Goal: Task Accomplishment & Management: Manage account settings

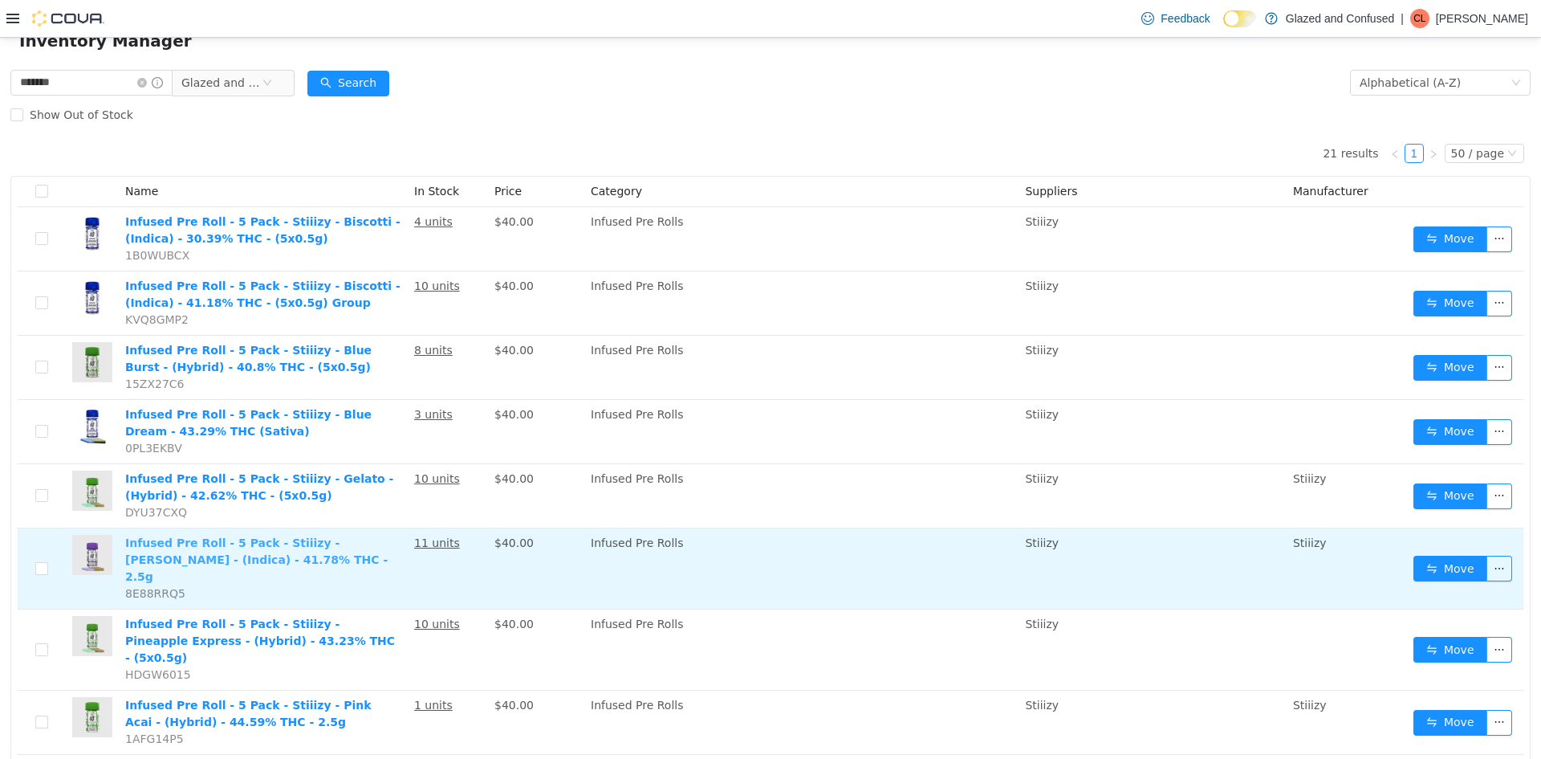
scroll to position [161, 0]
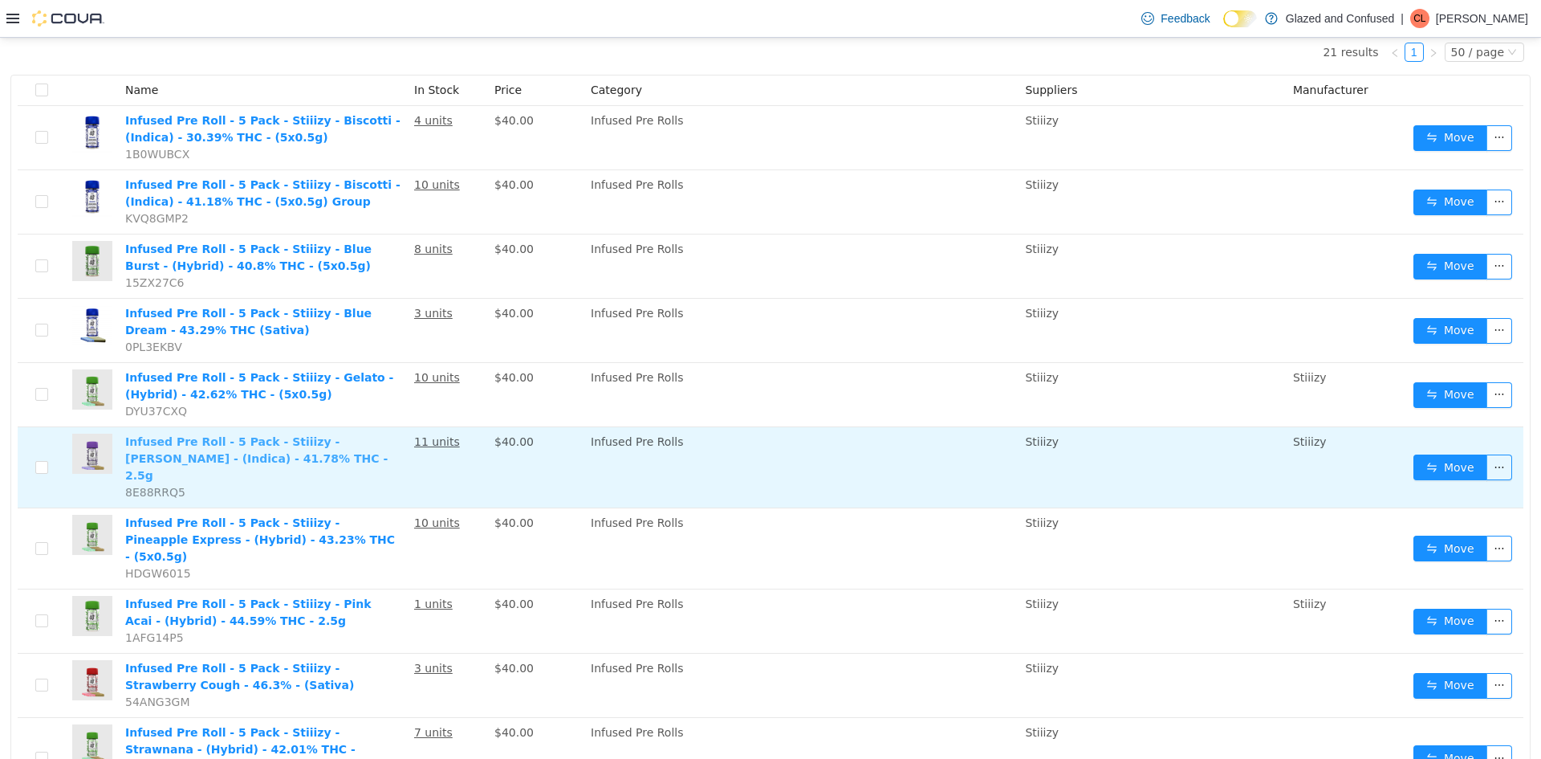
click at [215, 439] on link "Infused Pre Roll - 5 Pack - Stiiizy - King Louis XIII - (Indica) - 41.78% THC -…" at bounding box center [256, 458] width 262 height 47
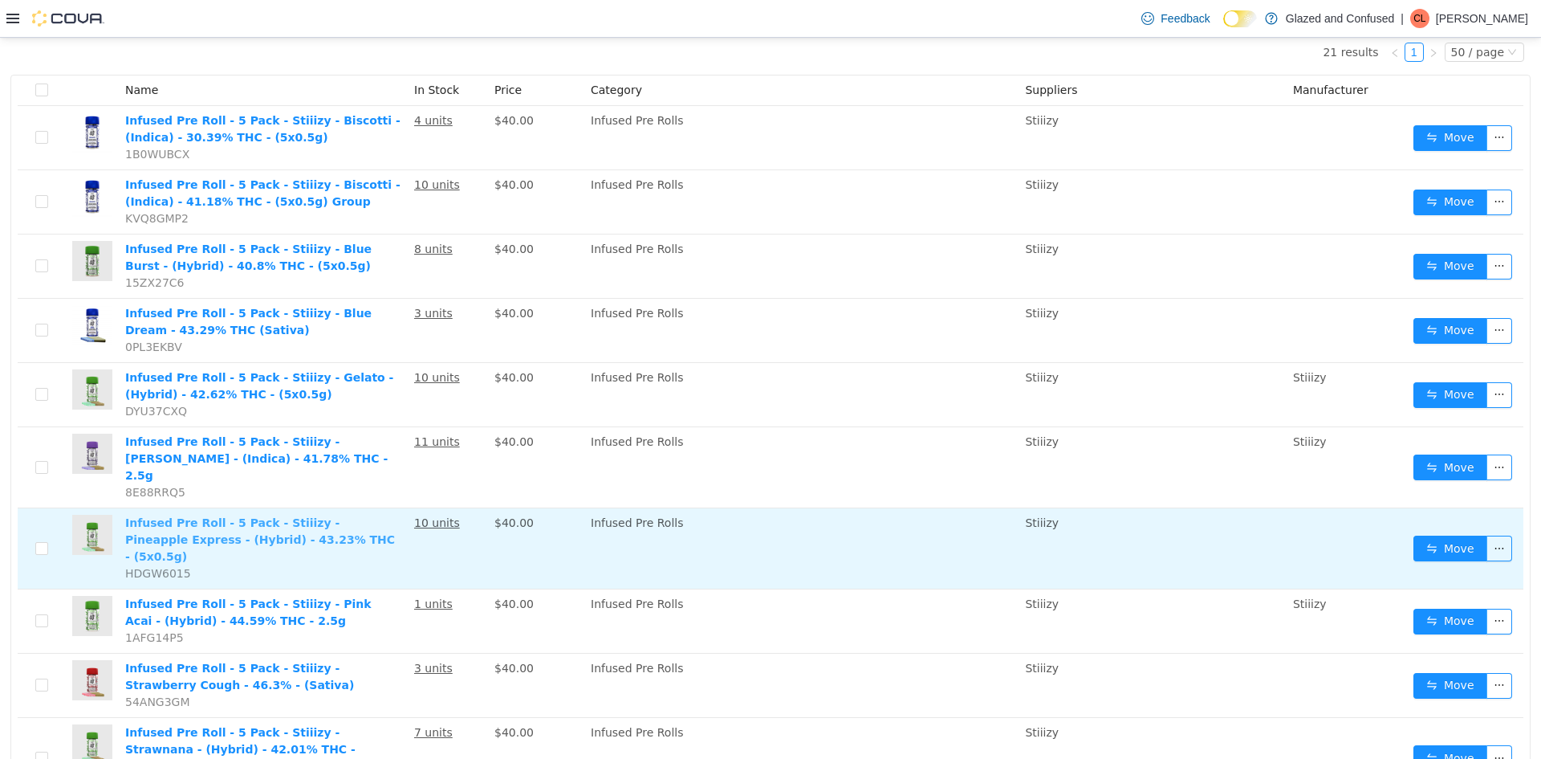
click at [270, 516] on link "Infused Pre Roll - 5 Pack - Stiiizy - Pineapple Express - (Hybrid) - 43.23% THC…" at bounding box center [260, 539] width 270 height 47
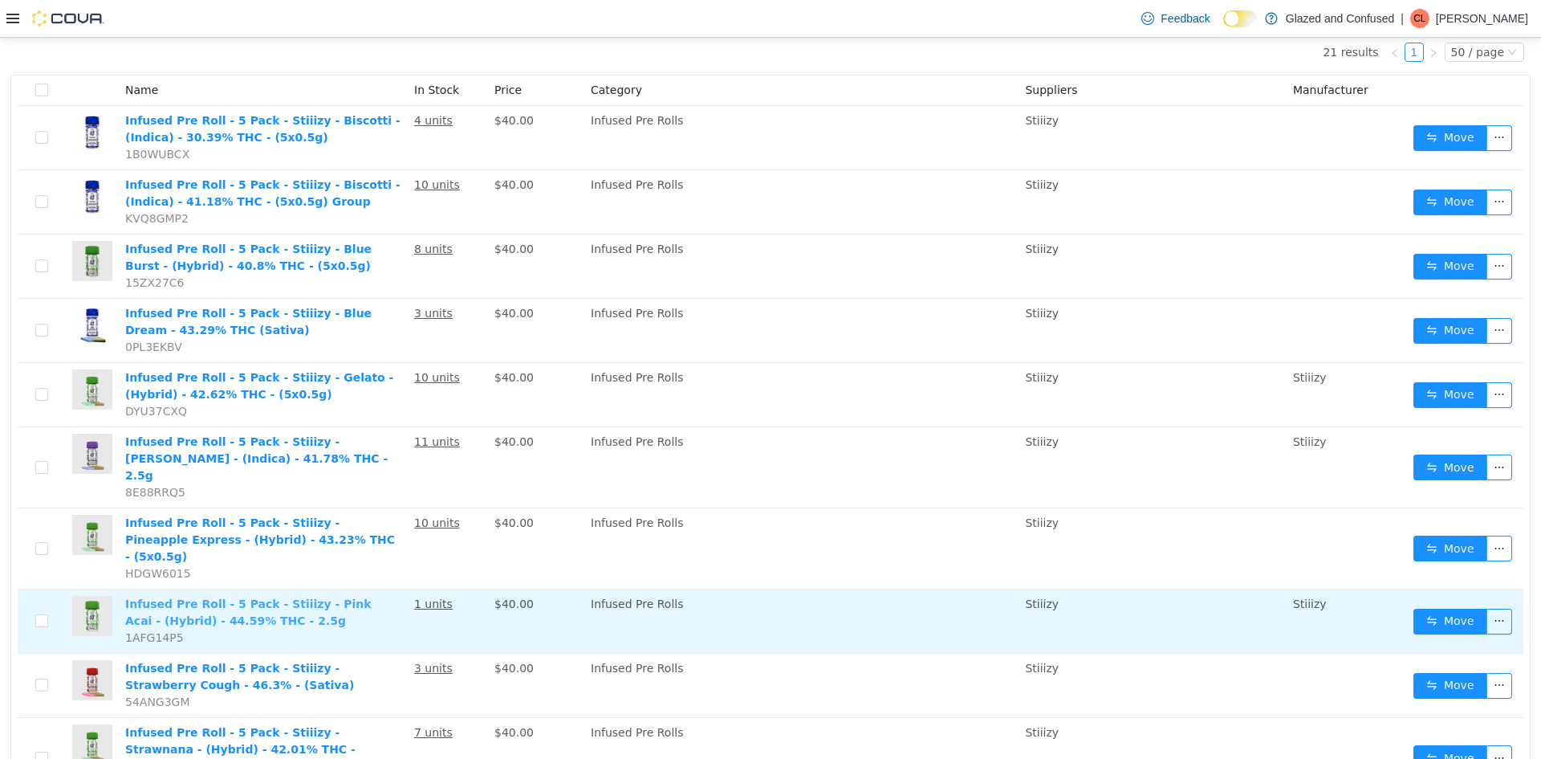
click at [311, 597] on link "Infused Pre Roll - 5 Pack - Stiiizy - Pink Acai - (Hybrid) - 44.59% THC - 2.5g" at bounding box center [248, 612] width 246 height 30
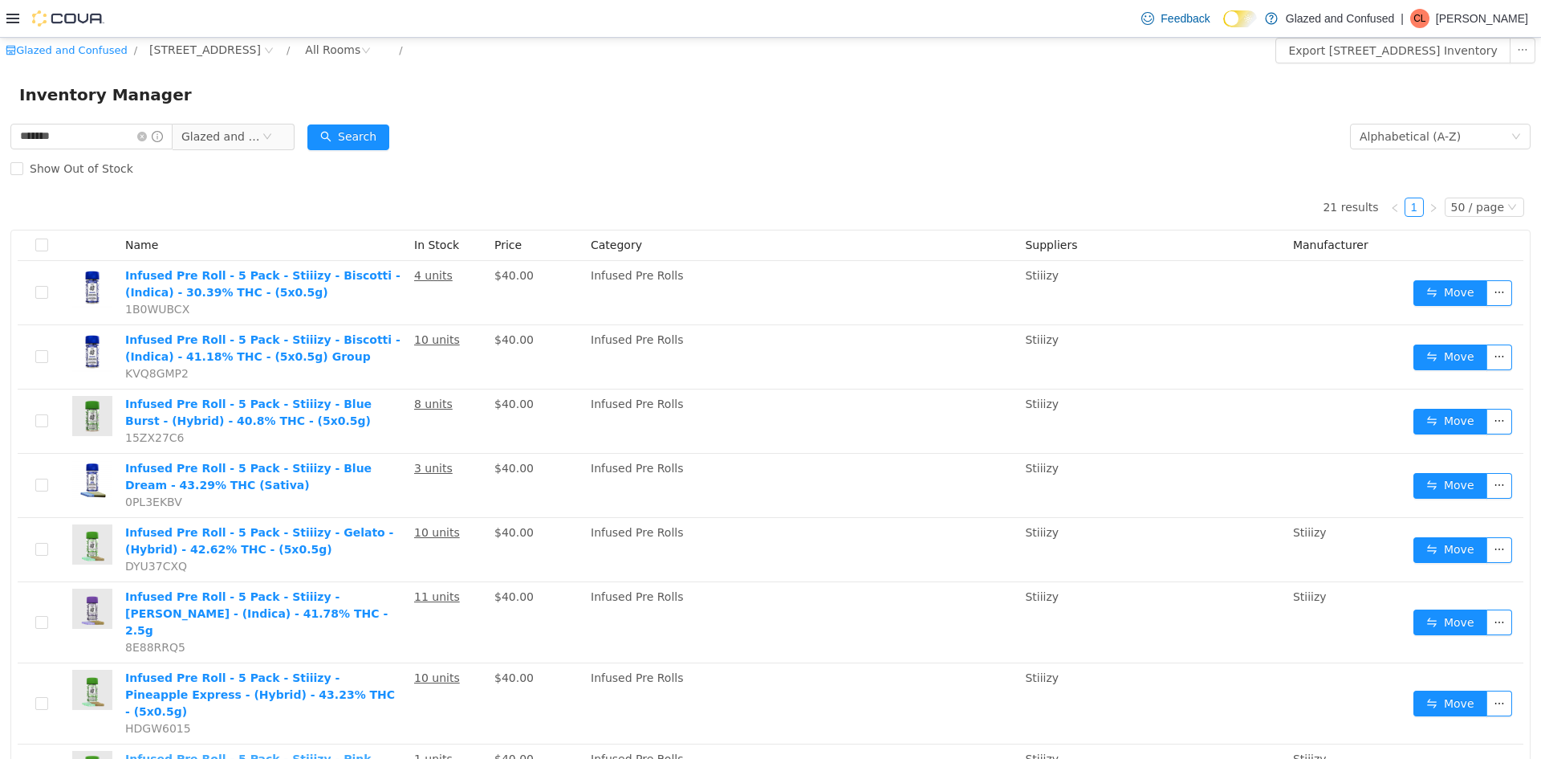
scroll to position [0, 0]
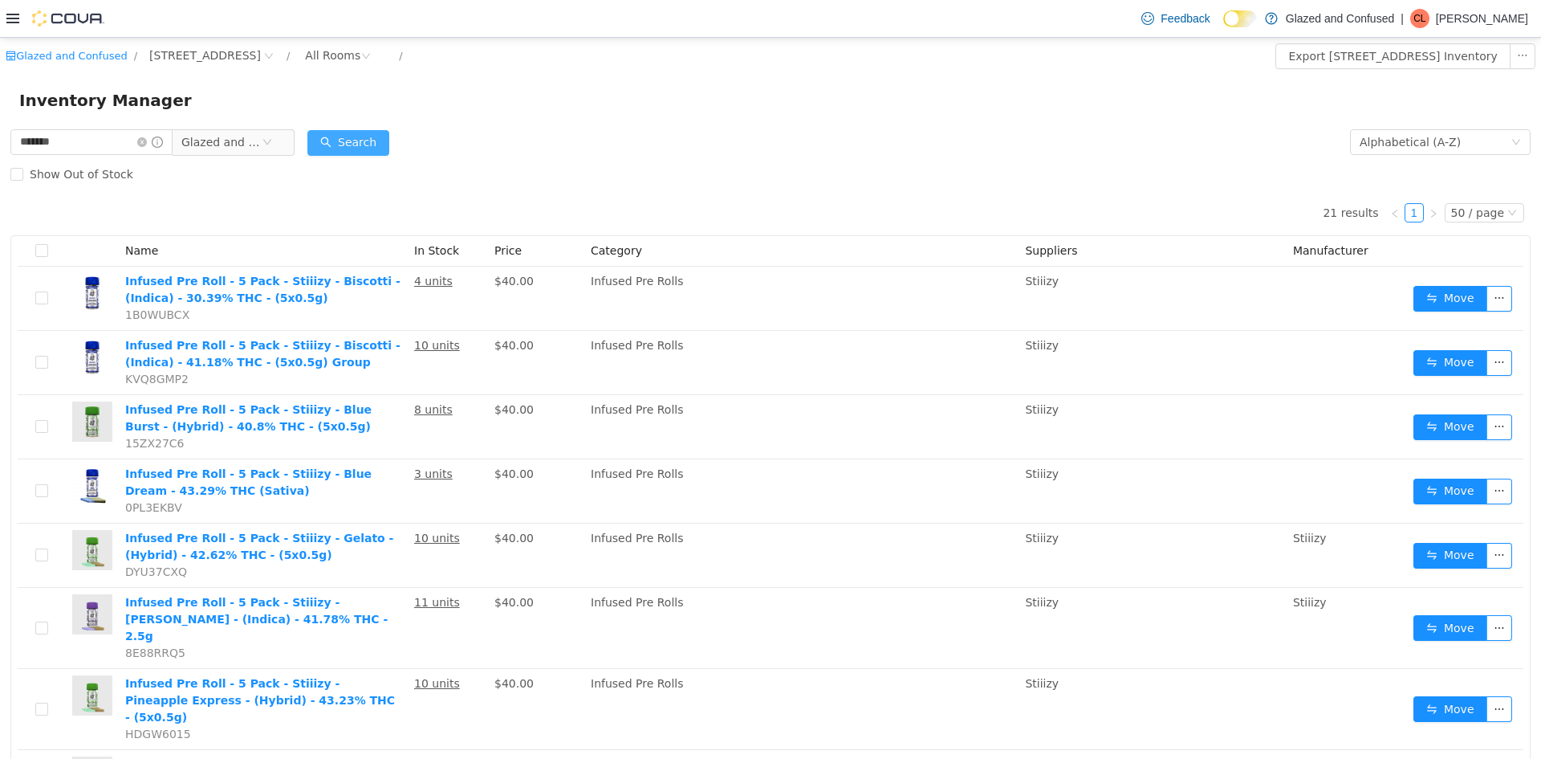
click at [374, 128] on div "Search" at bounding box center [348, 142] width 82 height 32
click at [374, 126] on div "Search" at bounding box center [348, 142] width 82 height 32
click at [374, 144] on button "Search" at bounding box center [348, 143] width 82 height 26
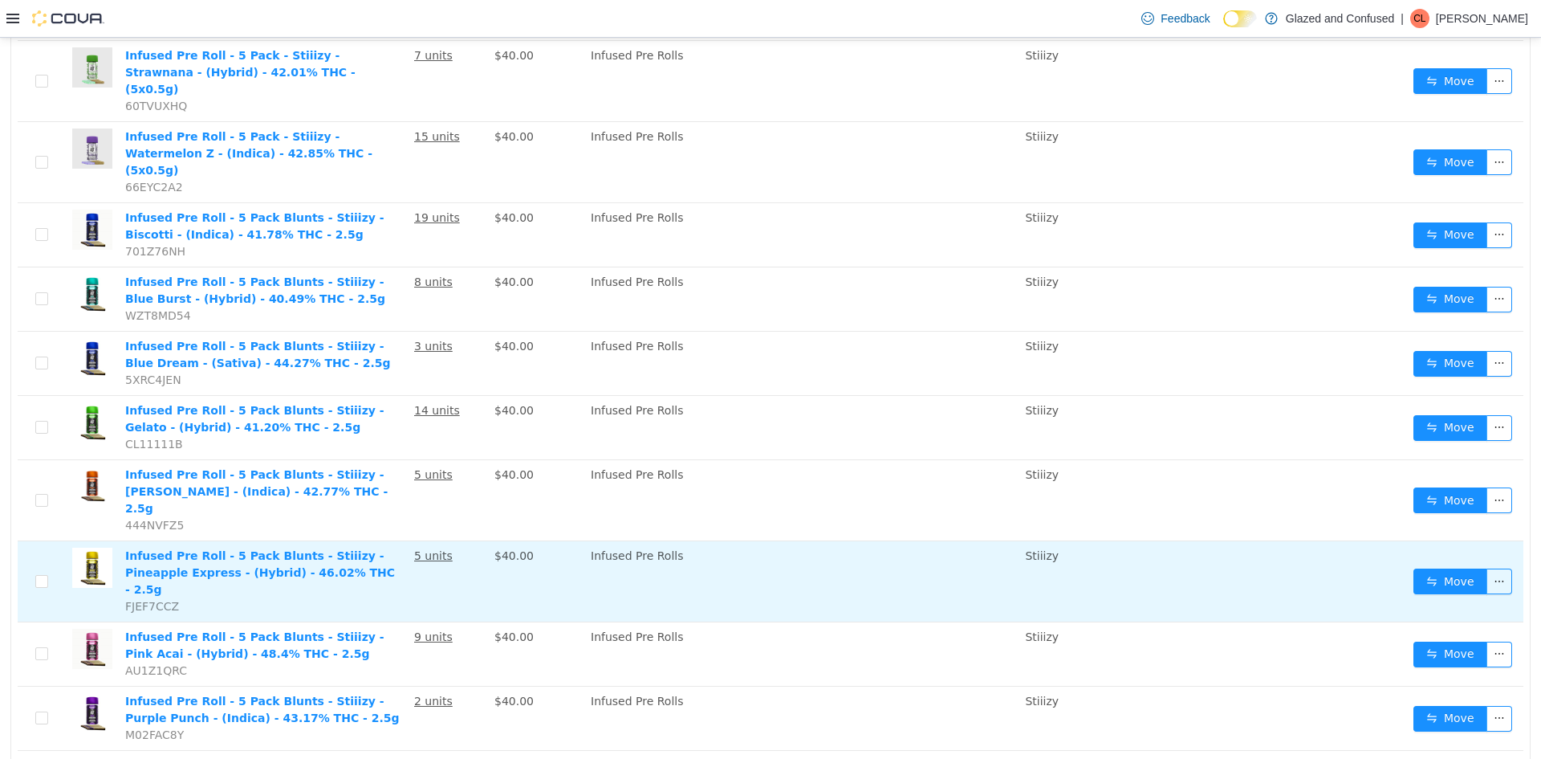
scroll to position [883, 0]
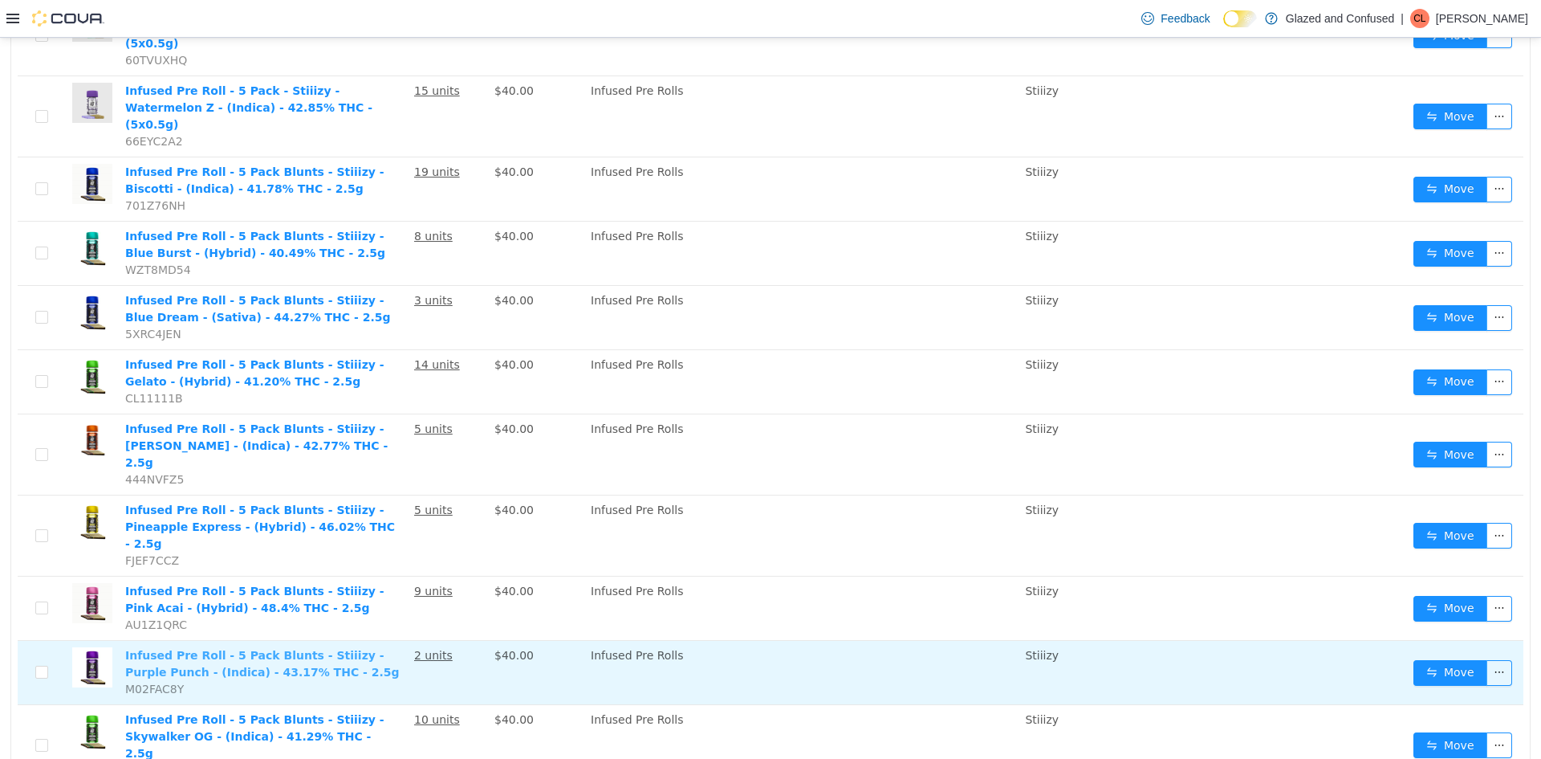
click at [275, 649] on link "Infused Pre Roll - 5 Pack Blunts - Stiiizy - Purple Punch - (Indica) - 43.17% T…" at bounding box center [262, 664] width 275 height 30
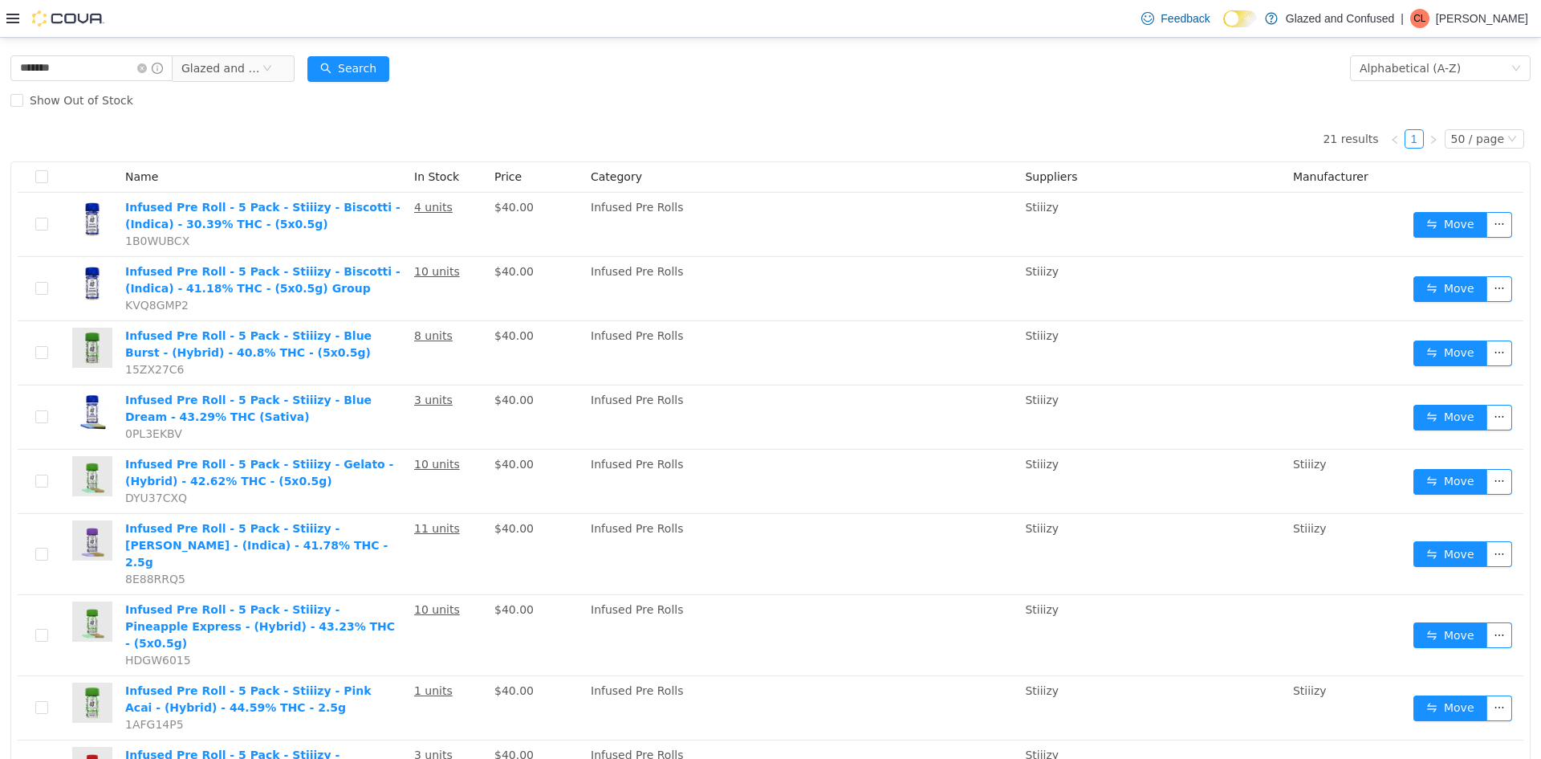
scroll to position [0, 0]
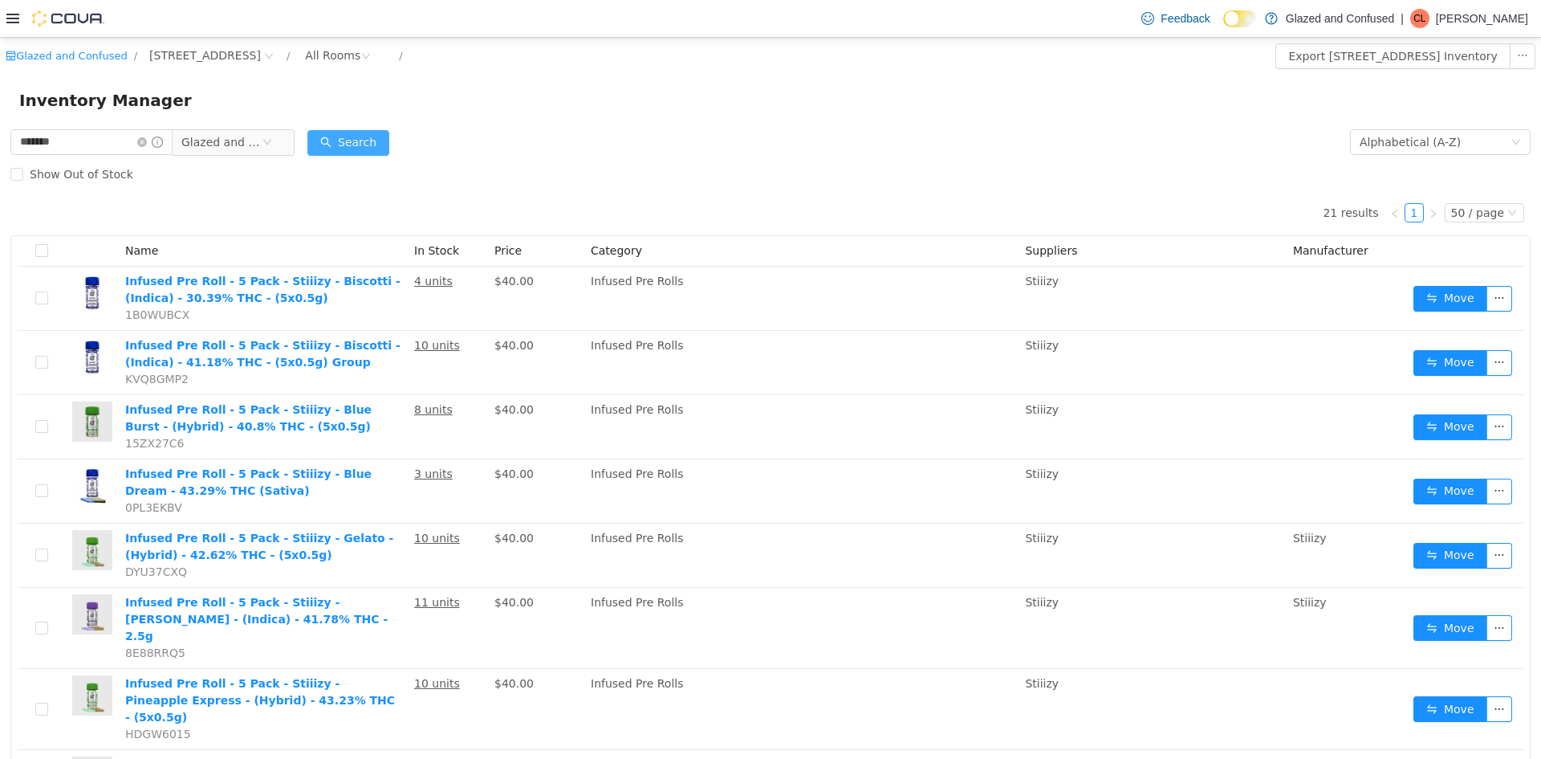
click at [389, 141] on button "Search" at bounding box center [348, 143] width 82 height 26
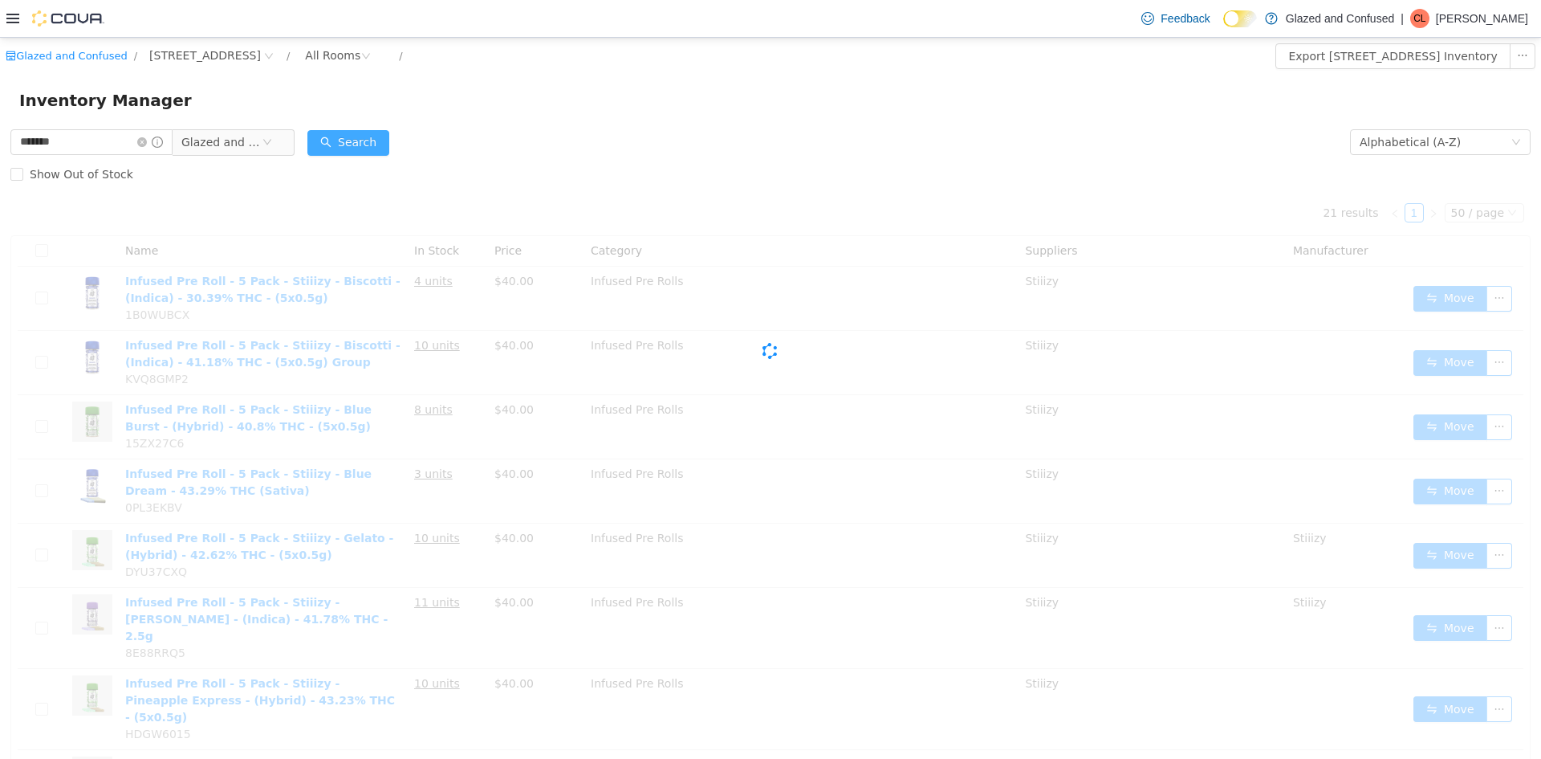
drag, startPoint x: 393, startPoint y: 141, endPoint x: 403, endPoint y: 137, distance: 10.4
click at [389, 140] on button "Search" at bounding box center [348, 143] width 82 height 26
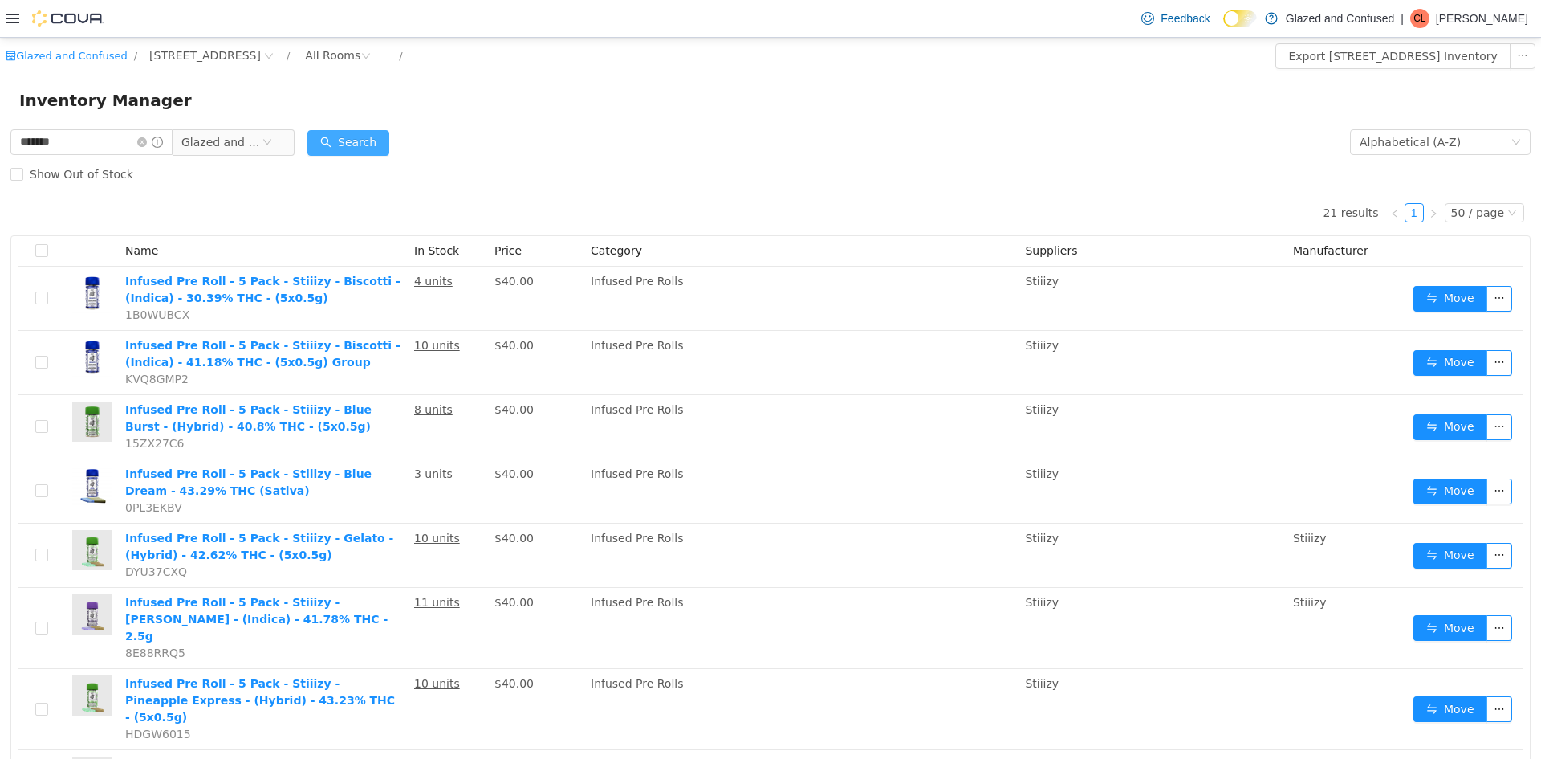
click at [380, 134] on button "Search" at bounding box center [348, 143] width 82 height 26
click at [150, 139] on input "*******" at bounding box center [91, 142] width 162 height 26
click at [151, 139] on input "*******" at bounding box center [91, 142] width 162 height 26
click at [147, 140] on icon "icon: close-circle" at bounding box center [142, 142] width 10 height 10
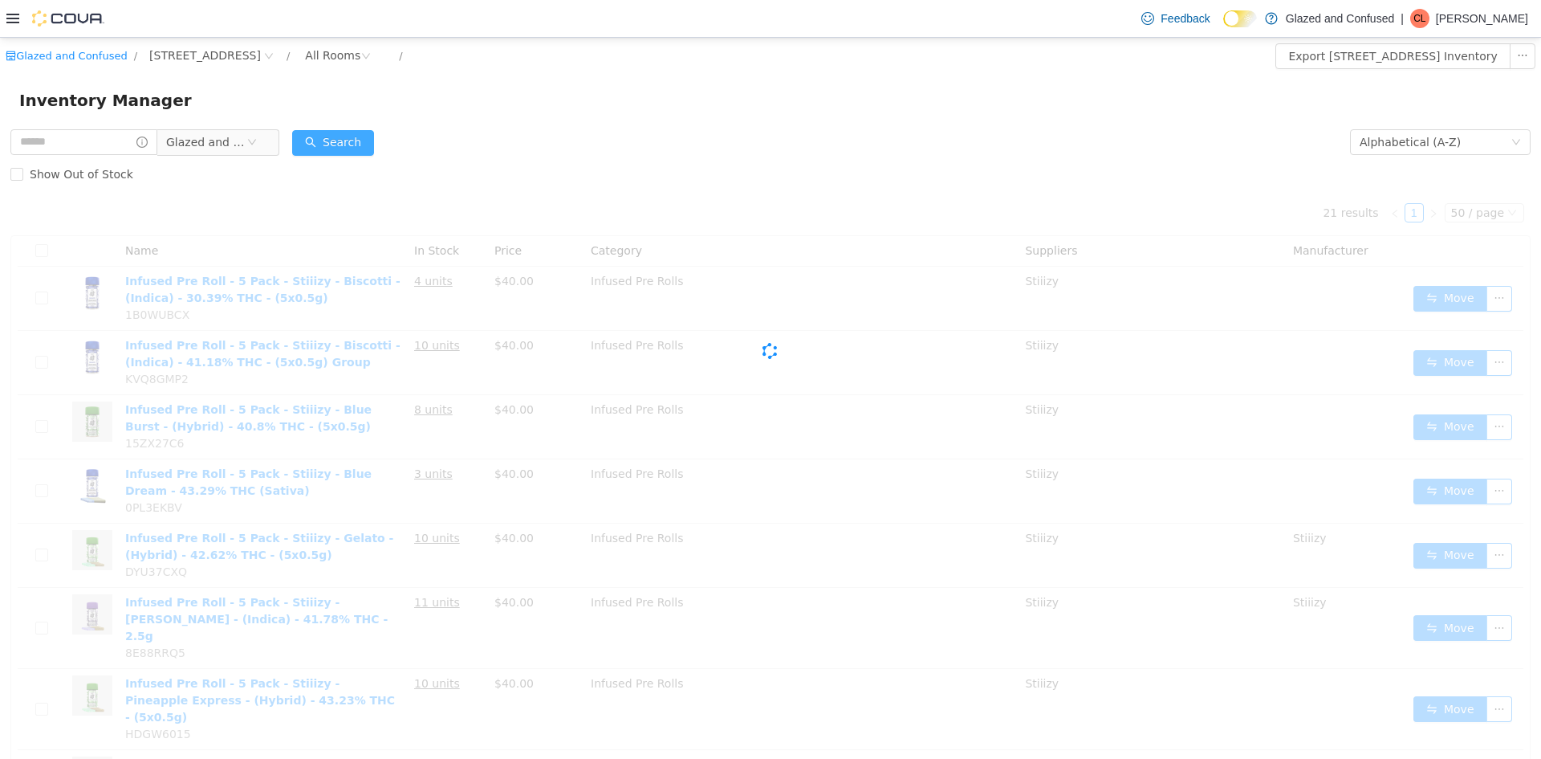
click at [333, 130] on button "Search" at bounding box center [333, 143] width 82 height 26
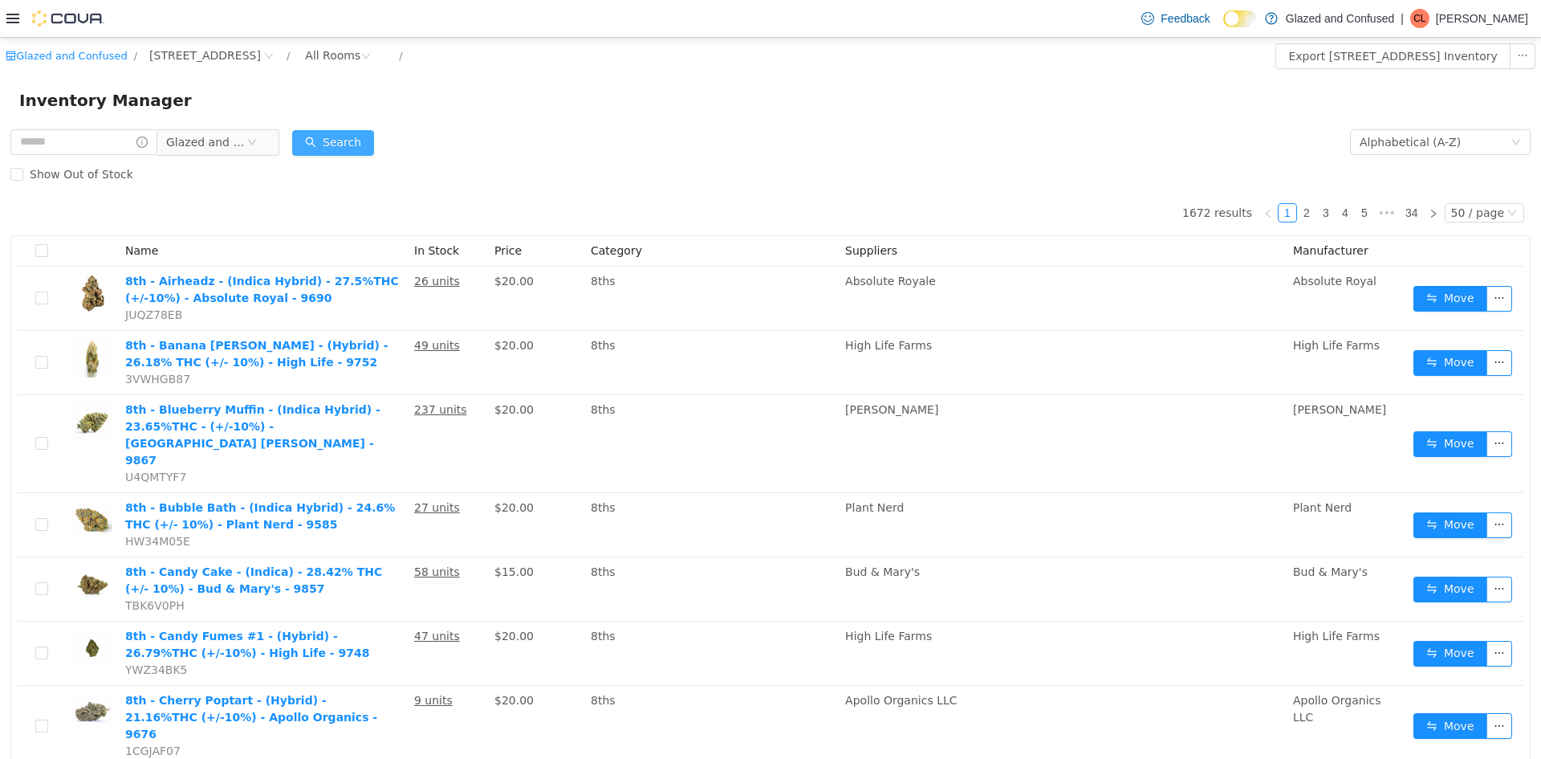
click at [340, 145] on button "Search" at bounding box center [333, 143] width 82 height 26
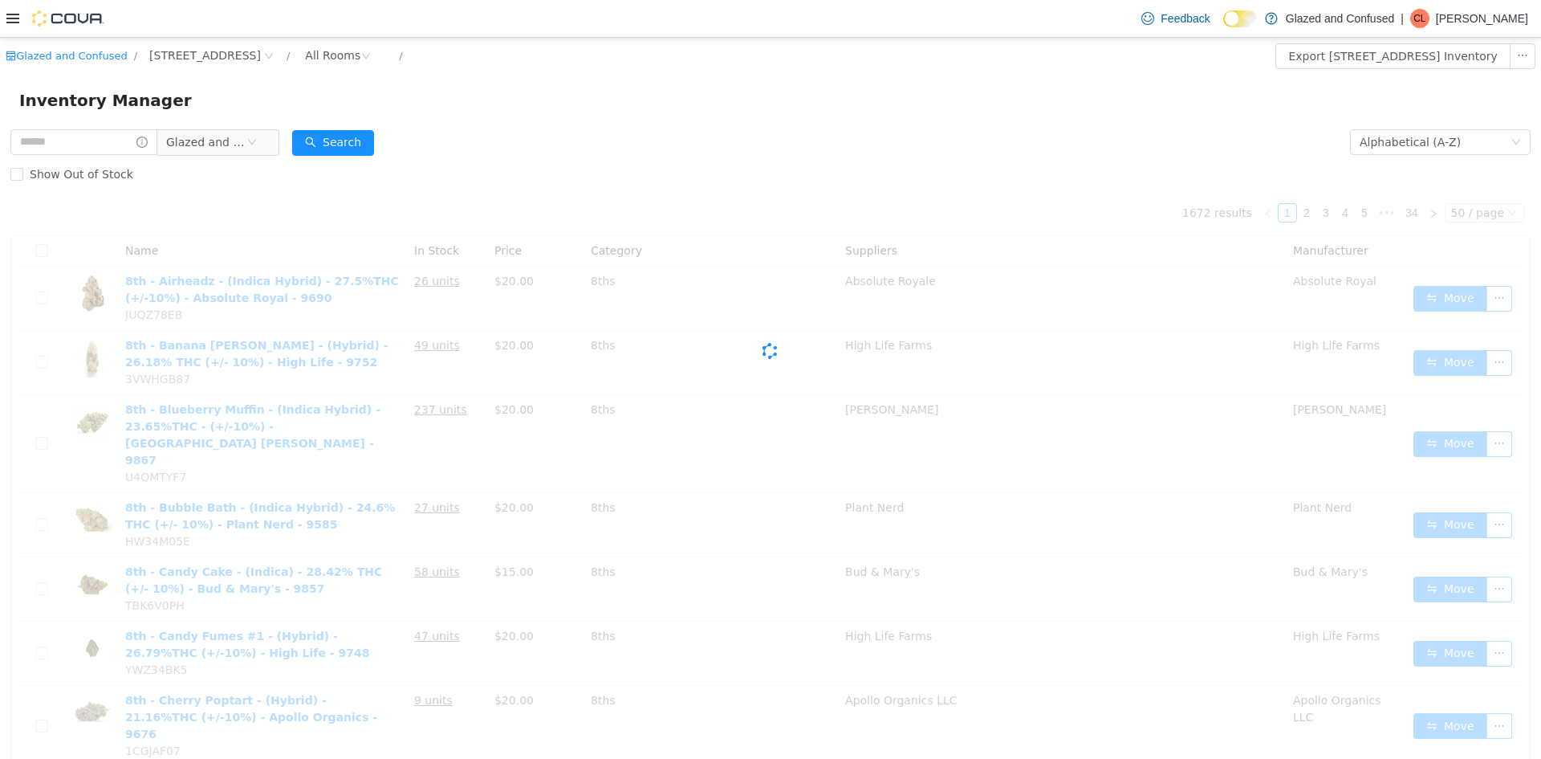
click at [473, 138] on form "Glazed and Confused Alphabetical (A-Z) Search Show Out of Stock" at bounding box center [770, 158] width 1520 height 64
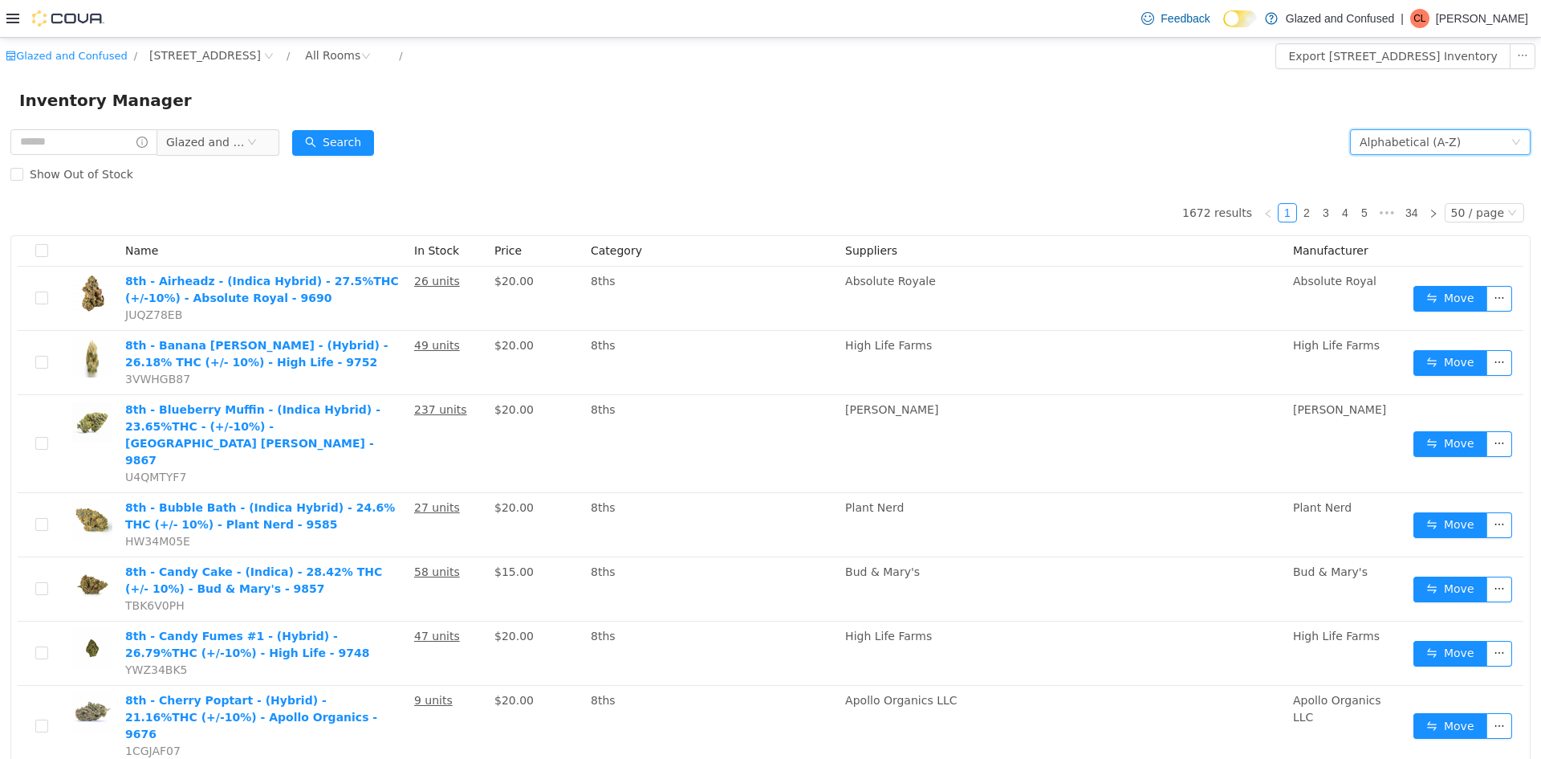
click at [1444, 136] on div "Alphabetical (A-Z)" at bounding box center [1435, 142] width 151 height 24
click at [1407, 250] on li "Date Added (Newest-Oldest)" at bounding box center [1428, 251] width 181 height 26
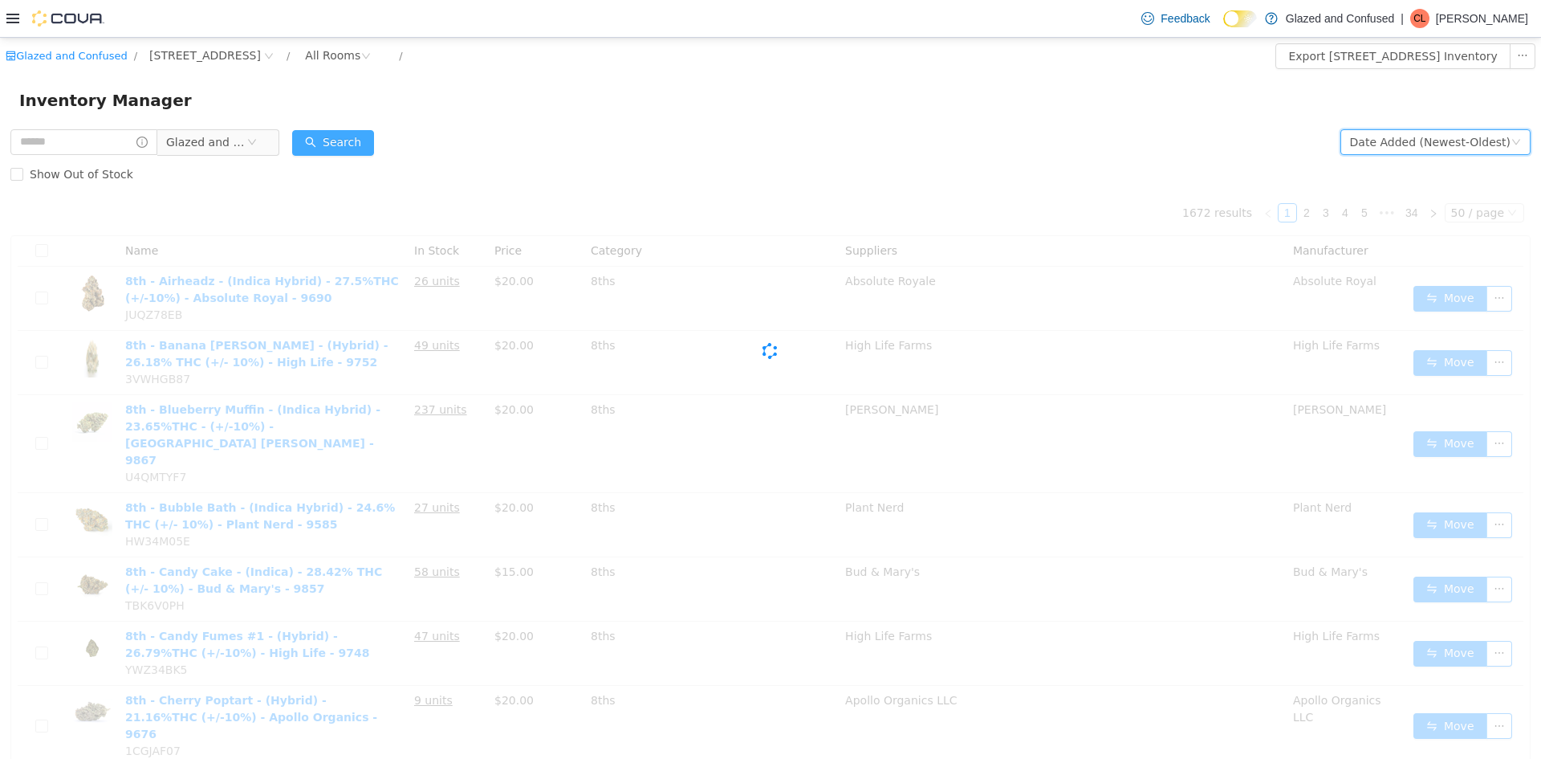
click at [367, 146] on button "Search" at bounding box center [333, 143] width 82 height 26
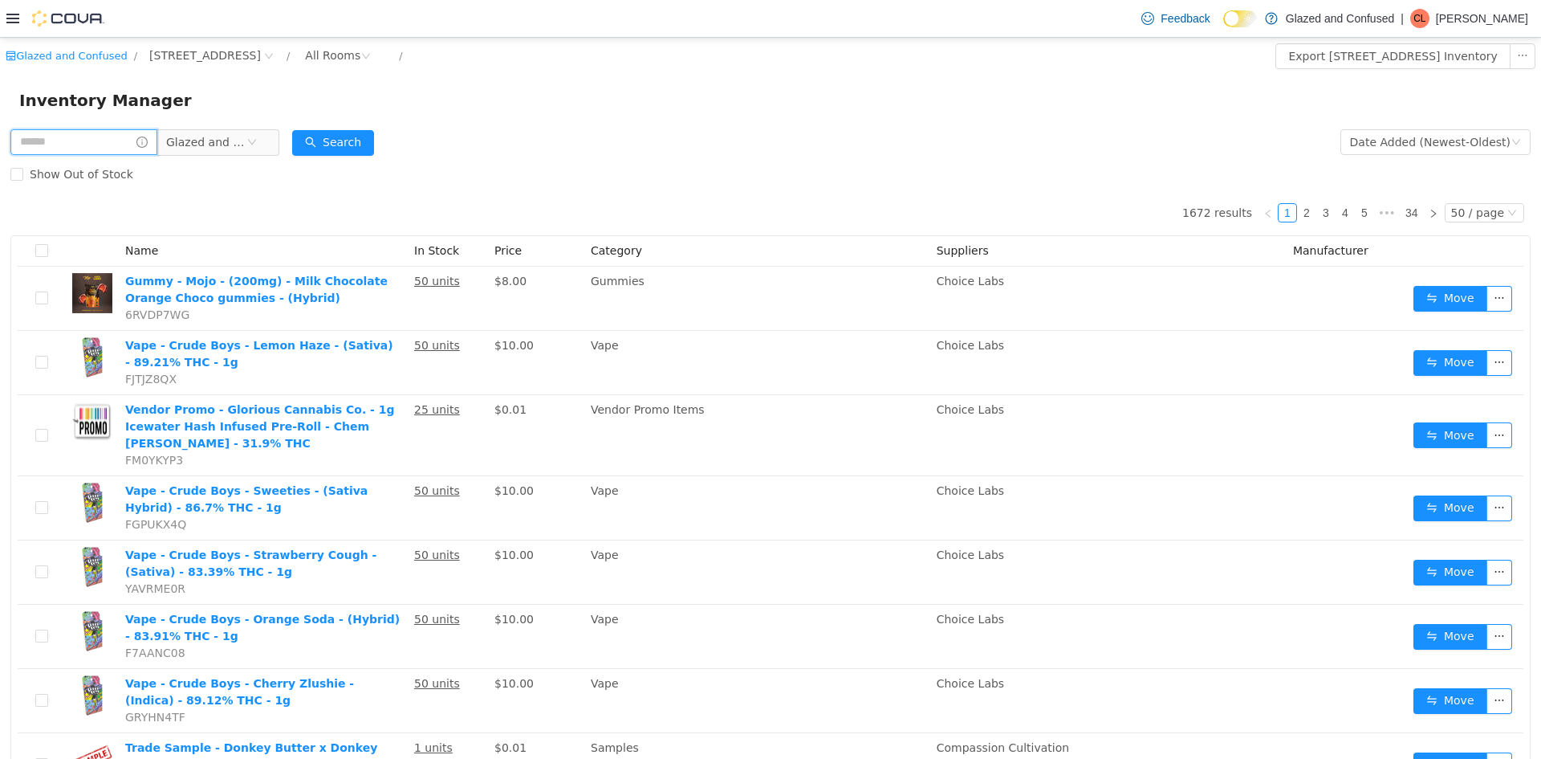
click at [108, 150] on input "text" at bounding box center [83, 142] width 147 height 26
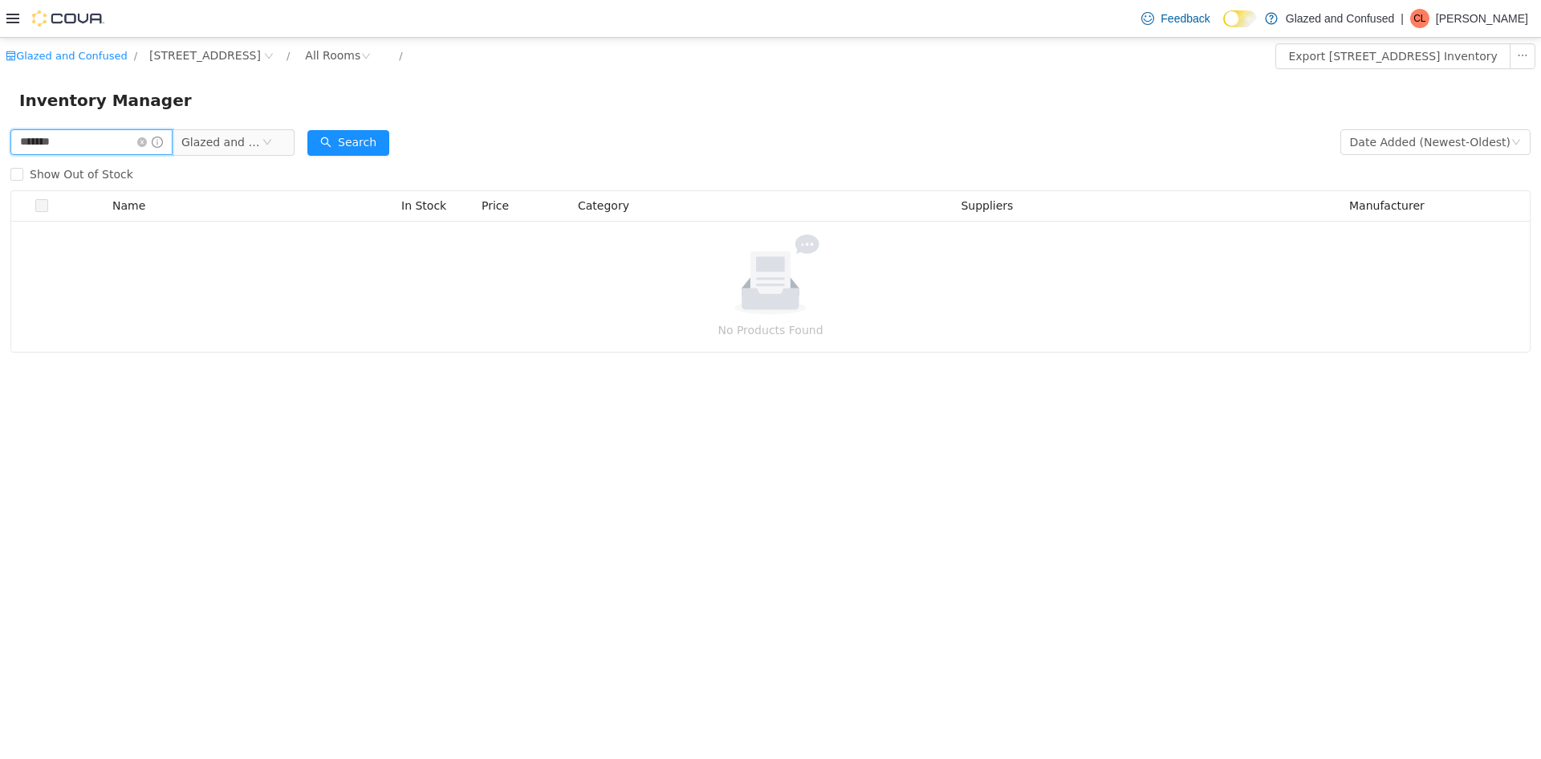
type input "**********"
drag, startPoint x: 288, startPoint y: 112, endPoint x: 261, endPoint y: 153, distance: 49.2
click at [288, 116] on div "Inventory Manager" at bounding box center [770, 100] width 1541 height 51
click at [236, 161] on div "Show Out of Stock" at bounding box center [770, 174] width 1520 height 32
click at [231, 133] on span "Glazed and Confused" at bounding box center [221, 142] width 80 height 24
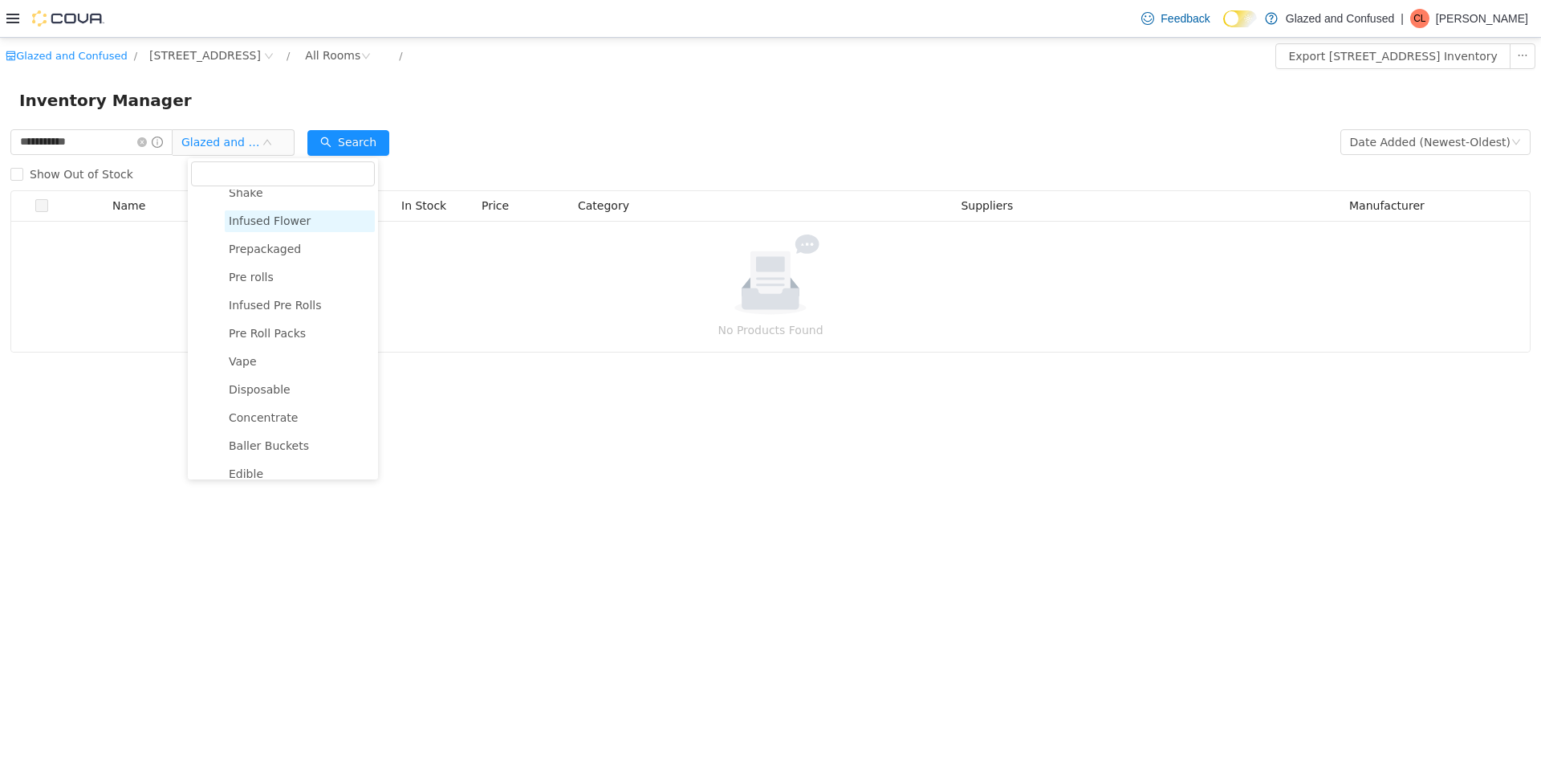
scroll to position [46, 0]
click at [261, 332] on span "Prepackaged" at bounding box center [265, 325] width 72 height 13
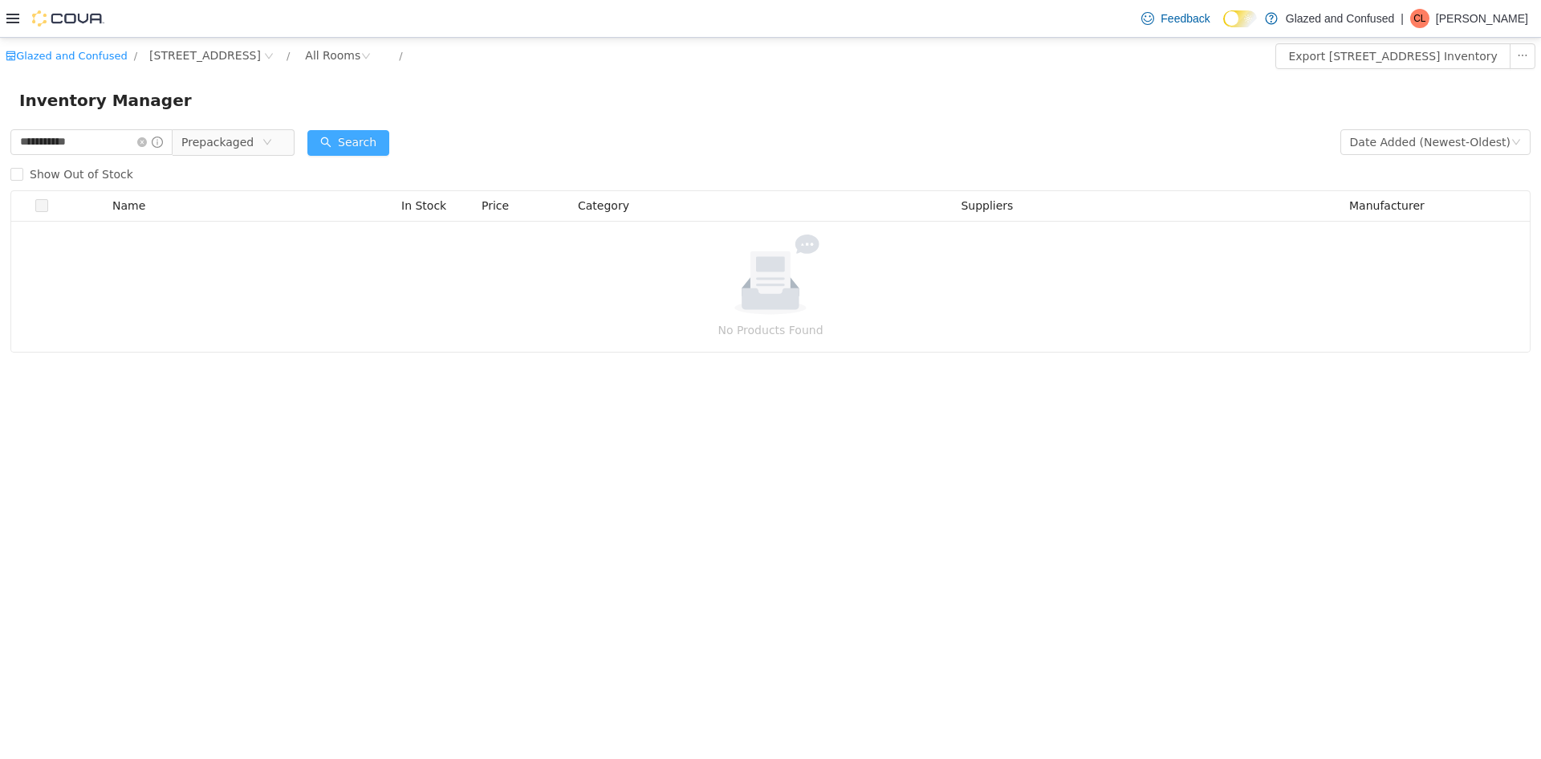
click at [339, 147] on button "Search" at bounding box center [348, 143] width 82 height 26
click at [580, 147] on form "**********" at bounding box center [770, 158] width 1520 height 64
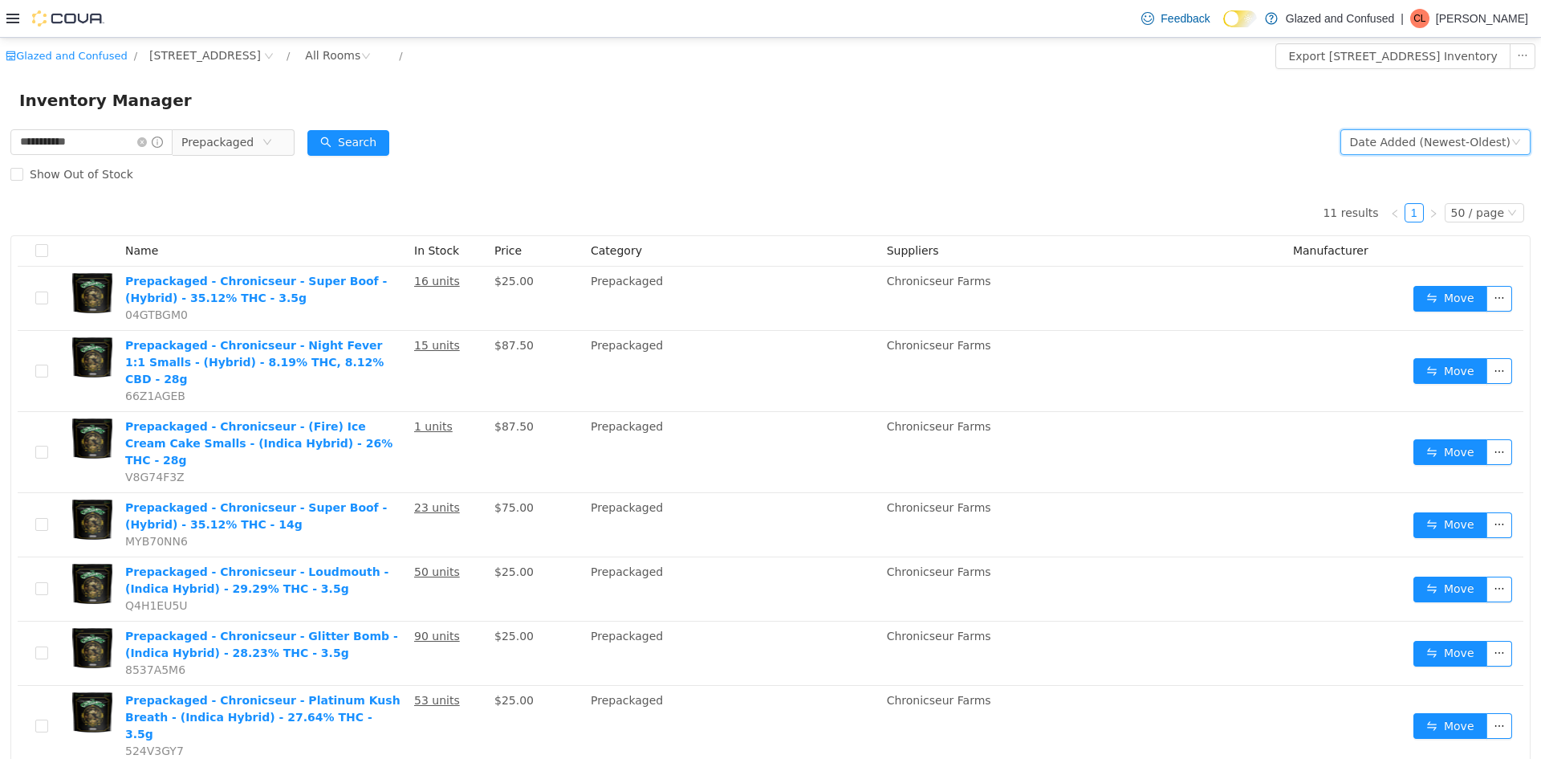
click at [1353, 146] on div "Date Added (Newest-Oldest)" at bounding box center [1430, 142] width 161 height 24
click at [1344, 170] on li "Alphabetical (A-Z)" at bounding box center [1428, 174] width 181 height 26
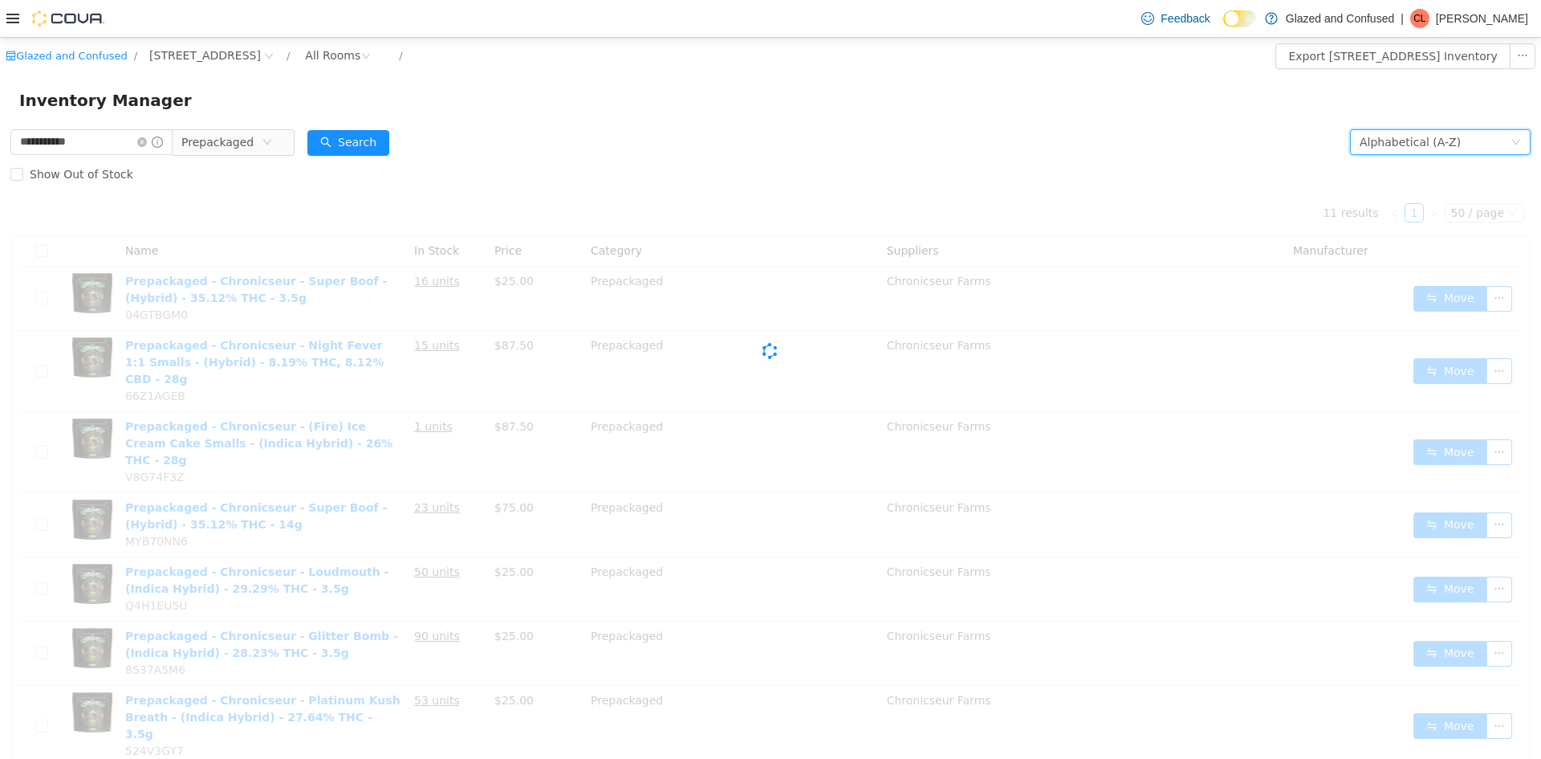
click at [1191, 148] on form "**********" at bounding box center [770, 158] width 1520 height 64
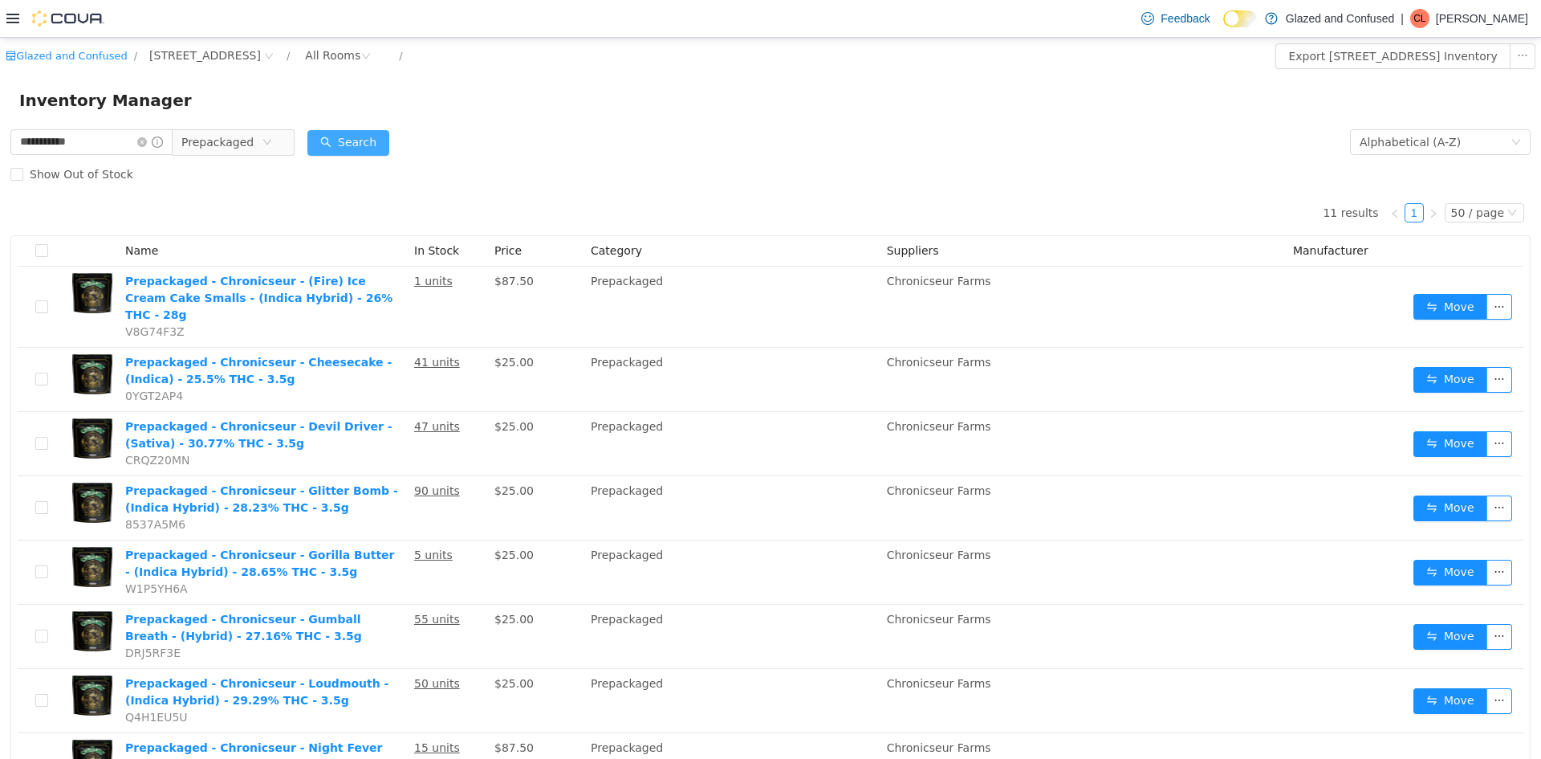
click at [384, 135] on button "Search" at bounding box center [348, 143] width 82 height 26
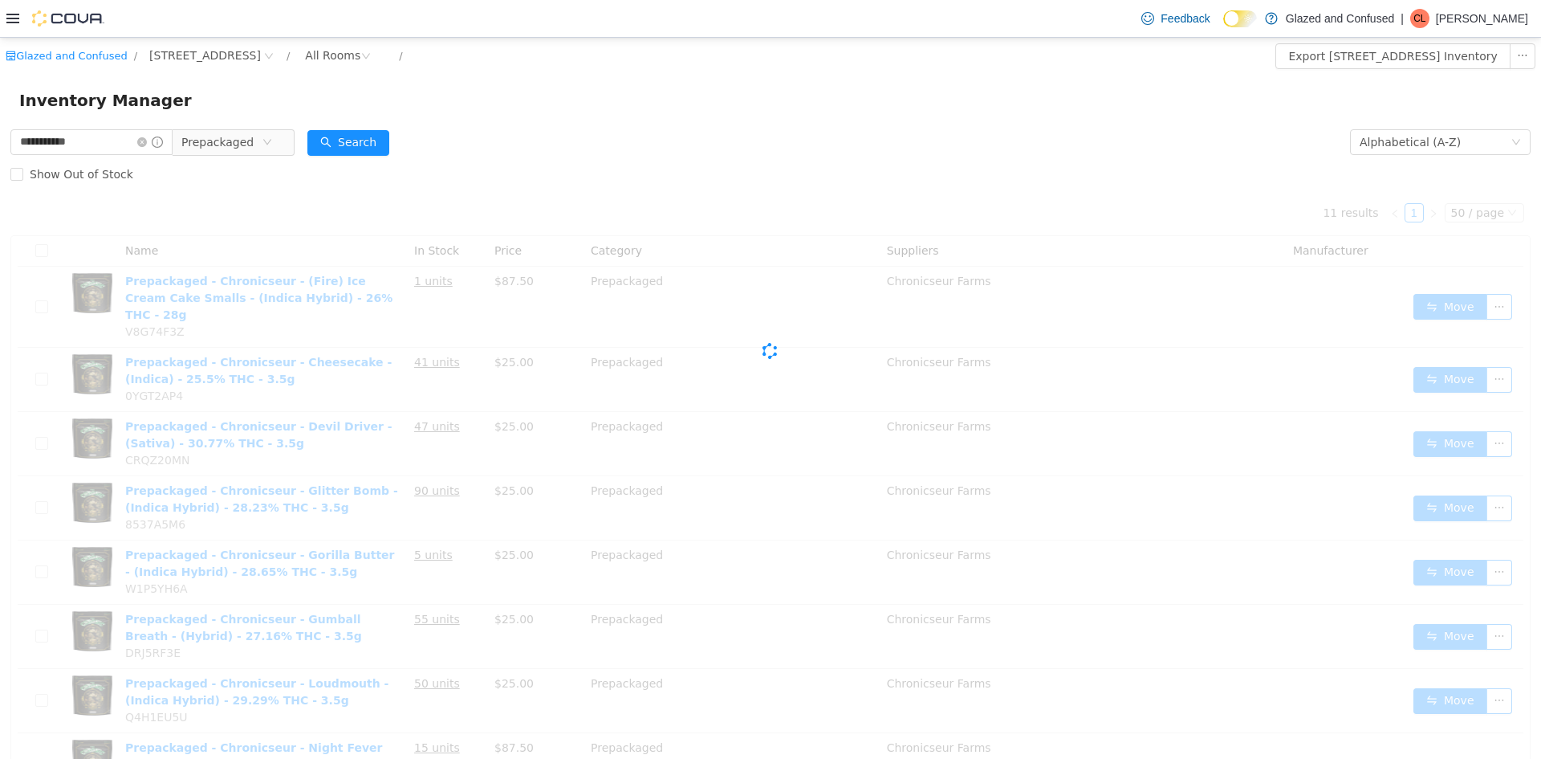
click at [575, 139] on form "**********" at bounding box center [770, 158] width 1520 height 64
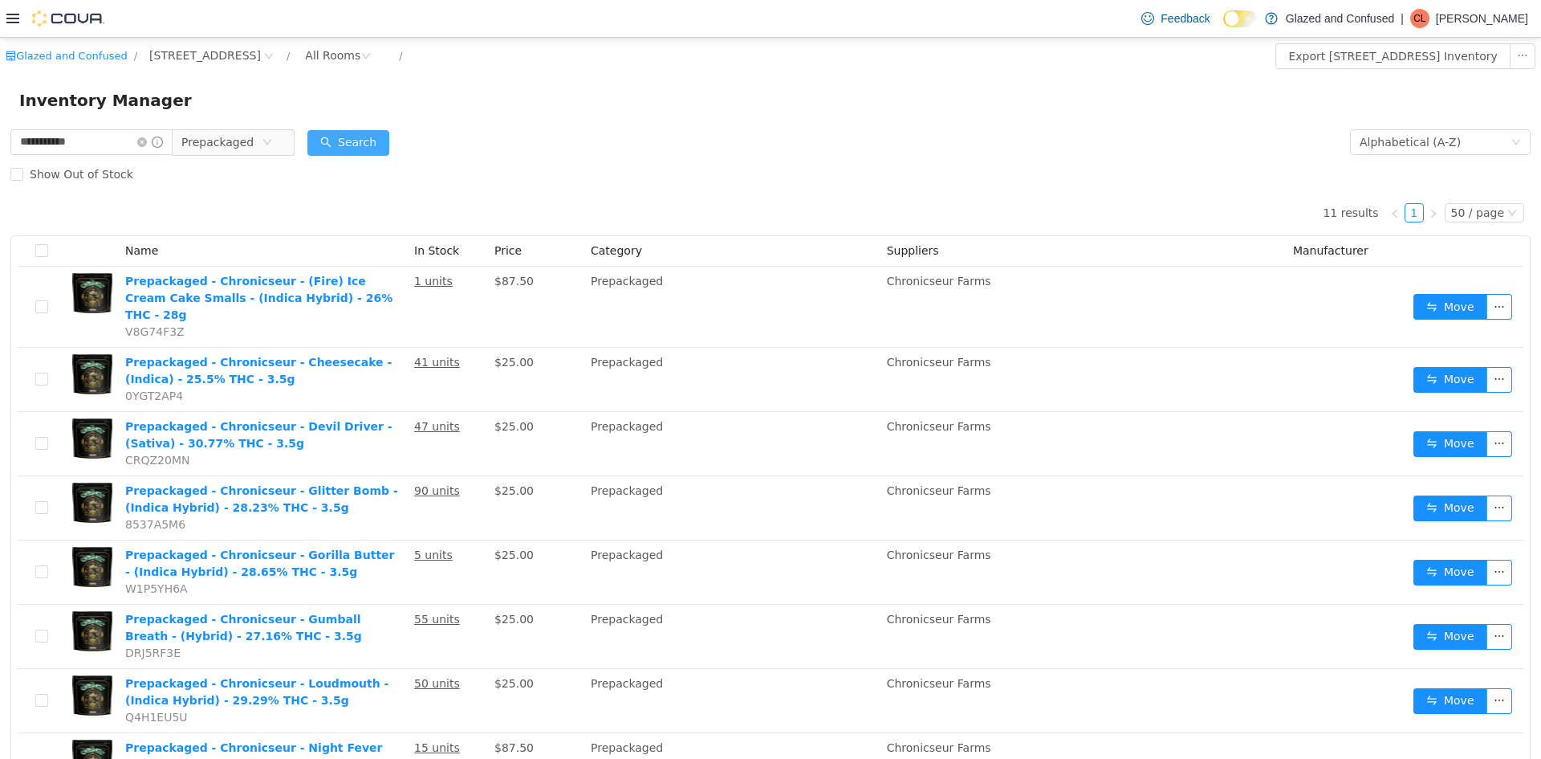
click at [358, 142] on button "Search" at bounding box center [348, 143] width 82 height 26
click at [357, 144] on button "Search" at bounding box center [348, 143] width 82 height 26
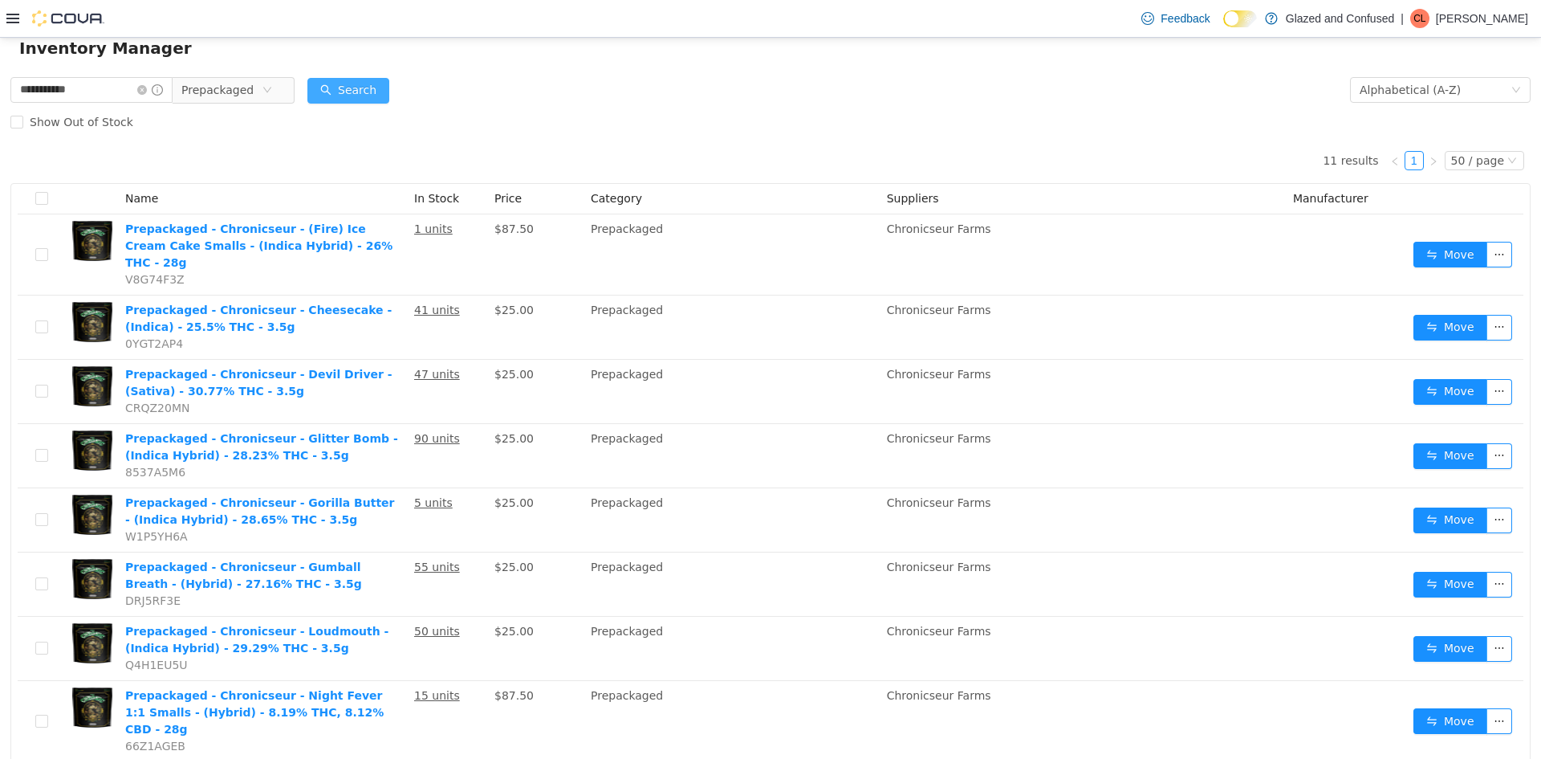
scroll to position [80, 0]
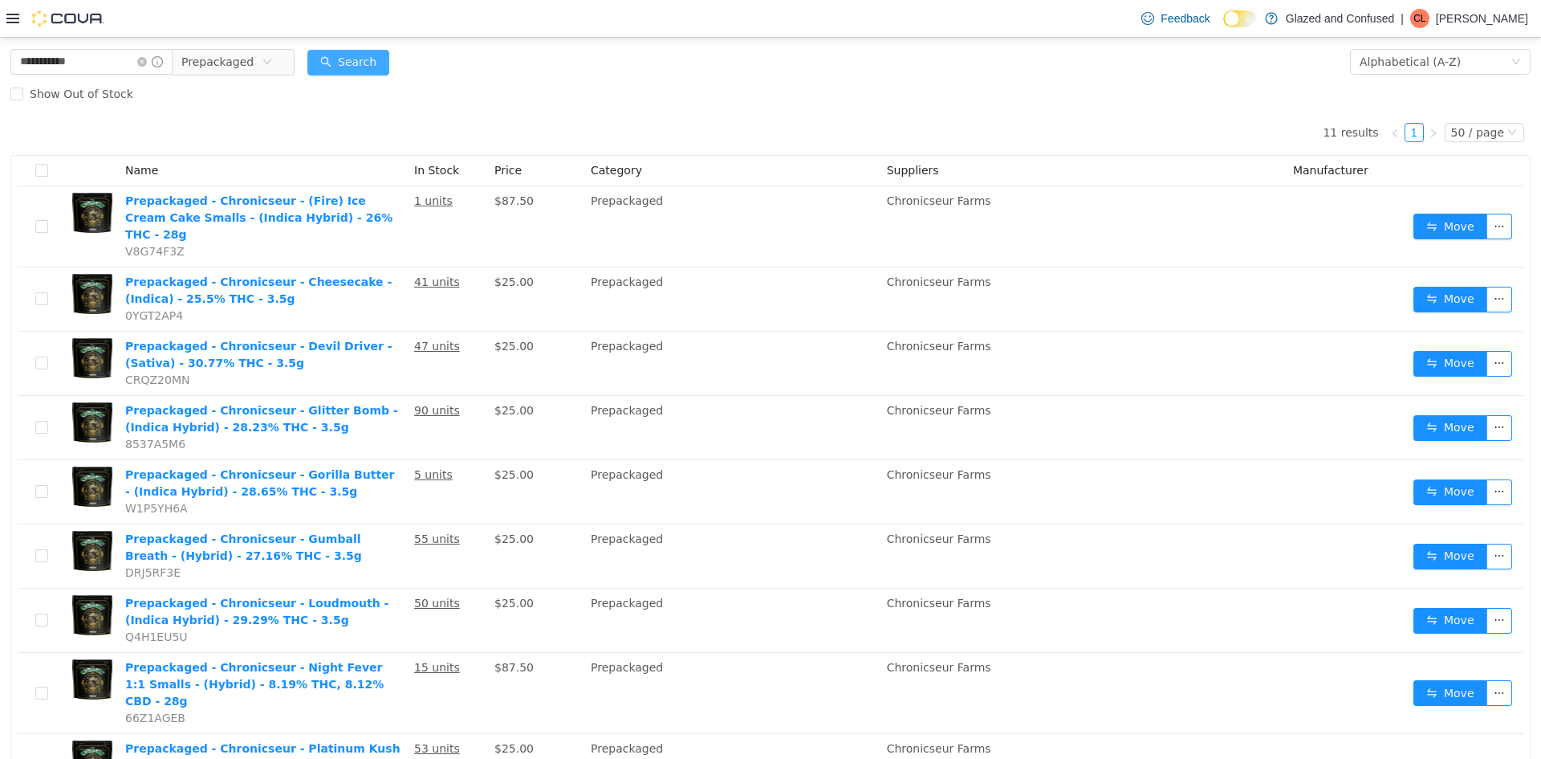
click at [369, 72] on button "Search" at bounding box center [348, 63] width 82 height 26
click at [223, 62] on span "Prepackaged" at bounding box center [217, 62] width 72 height 24
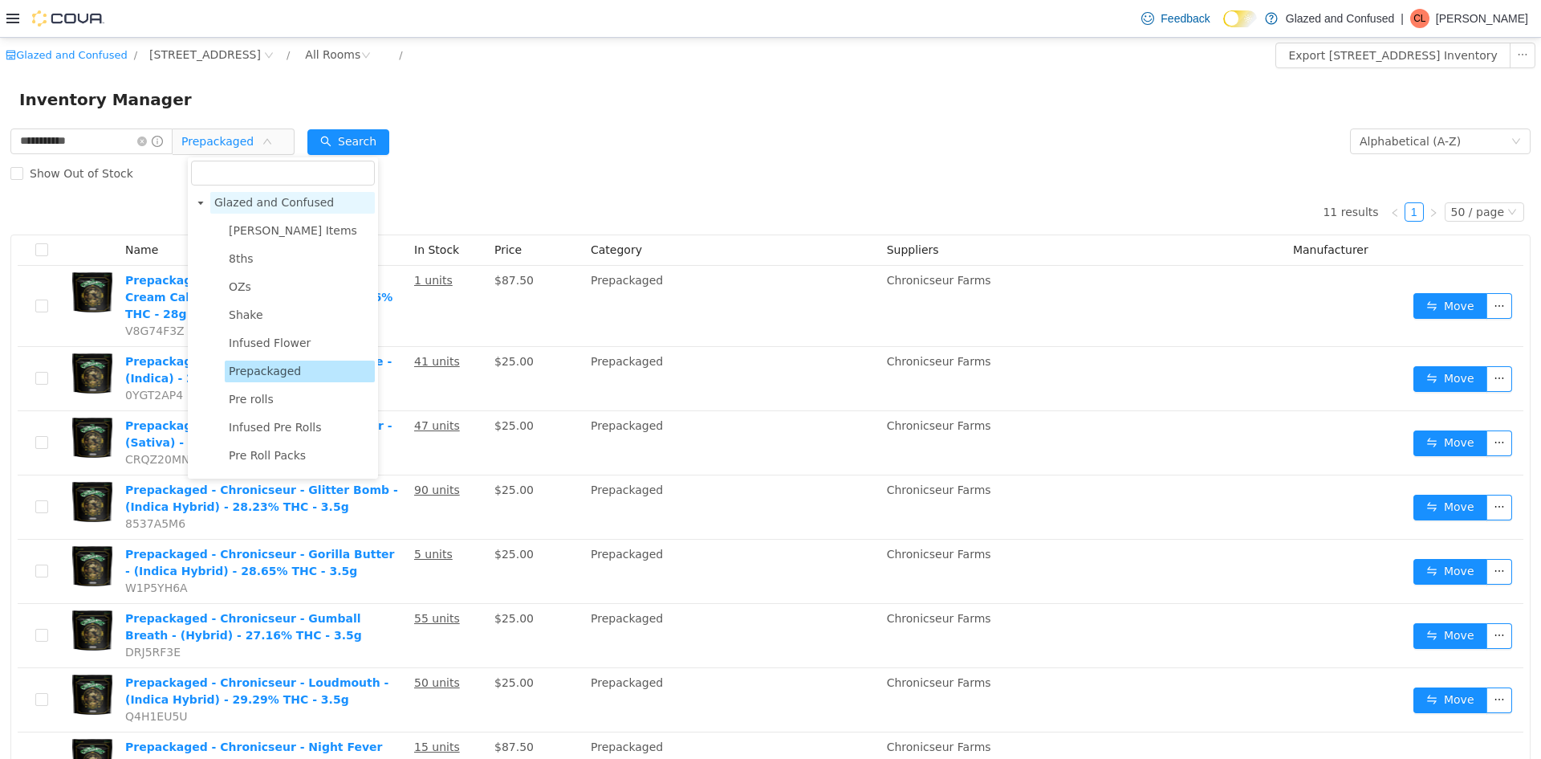
scroll to position [0, 0]
click at [260, 259] on span "8ths" at bounding box center [300, 260] width 150 height 22
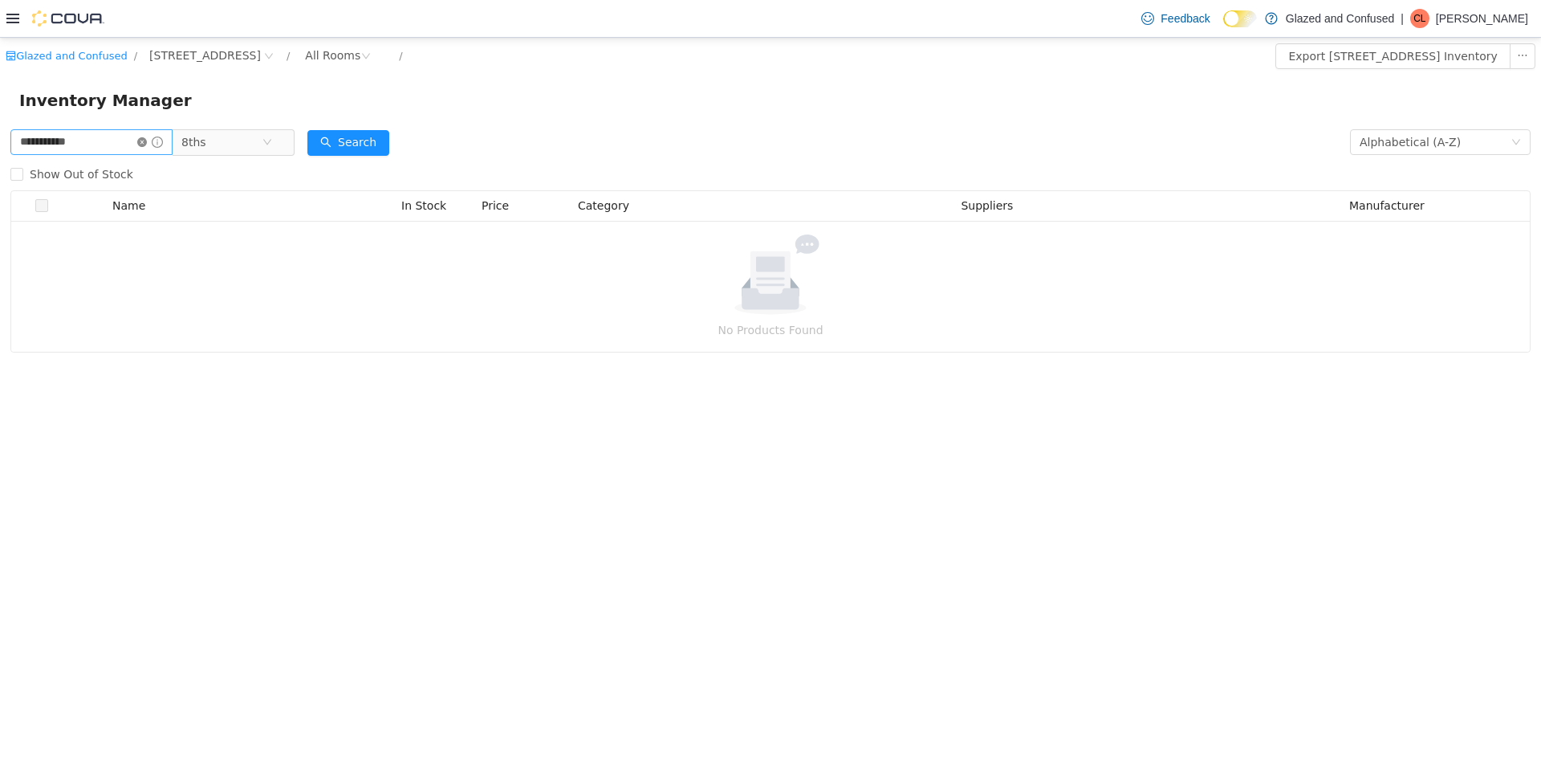
click at [147, 142] on icon "icon: close-circle" at bounding box center [142, 142] width 10 height 10
click at [44, 140] on input "text" at bounding box center [83, 142] width 147 height 26
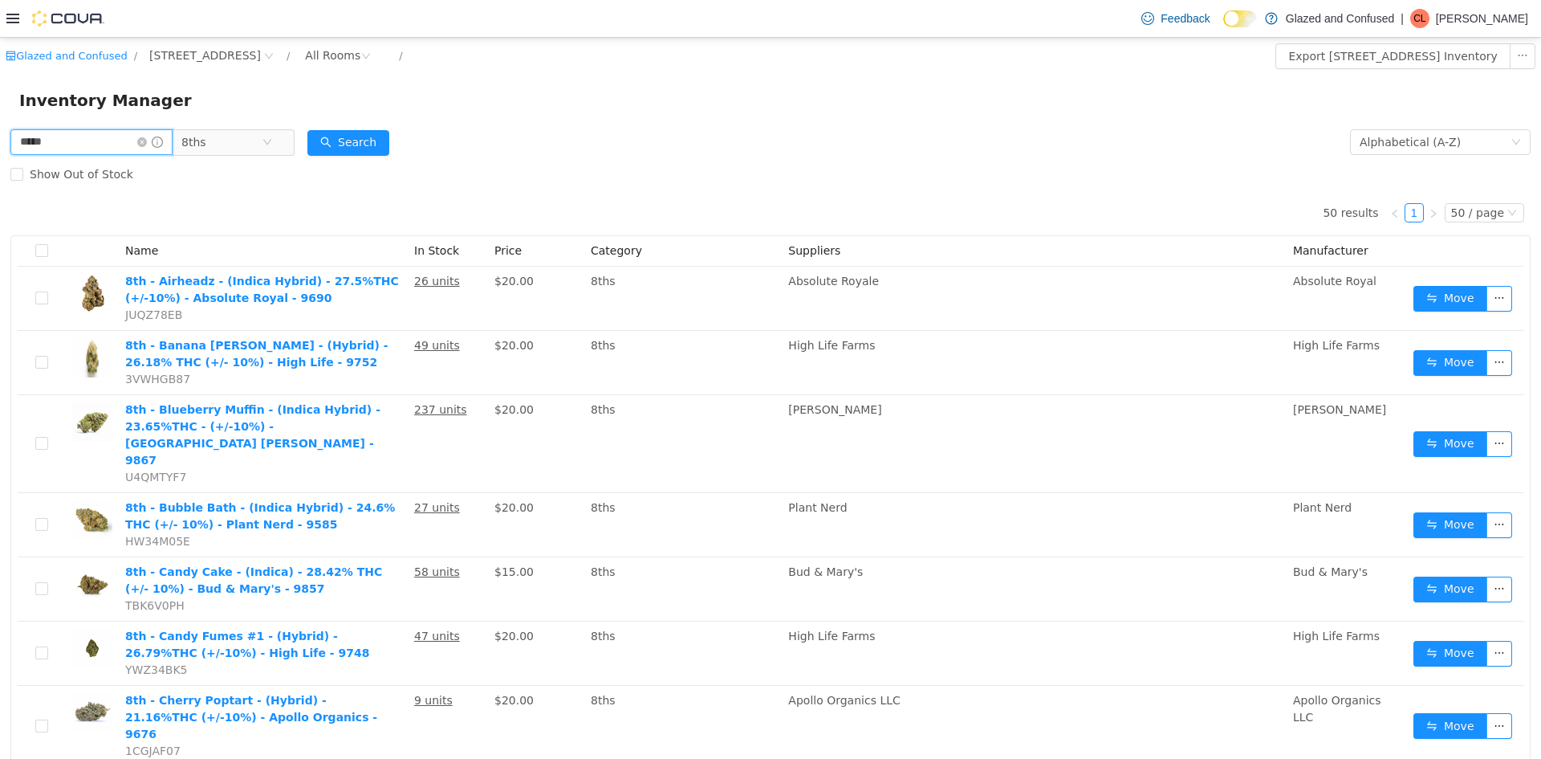
type input "*****"
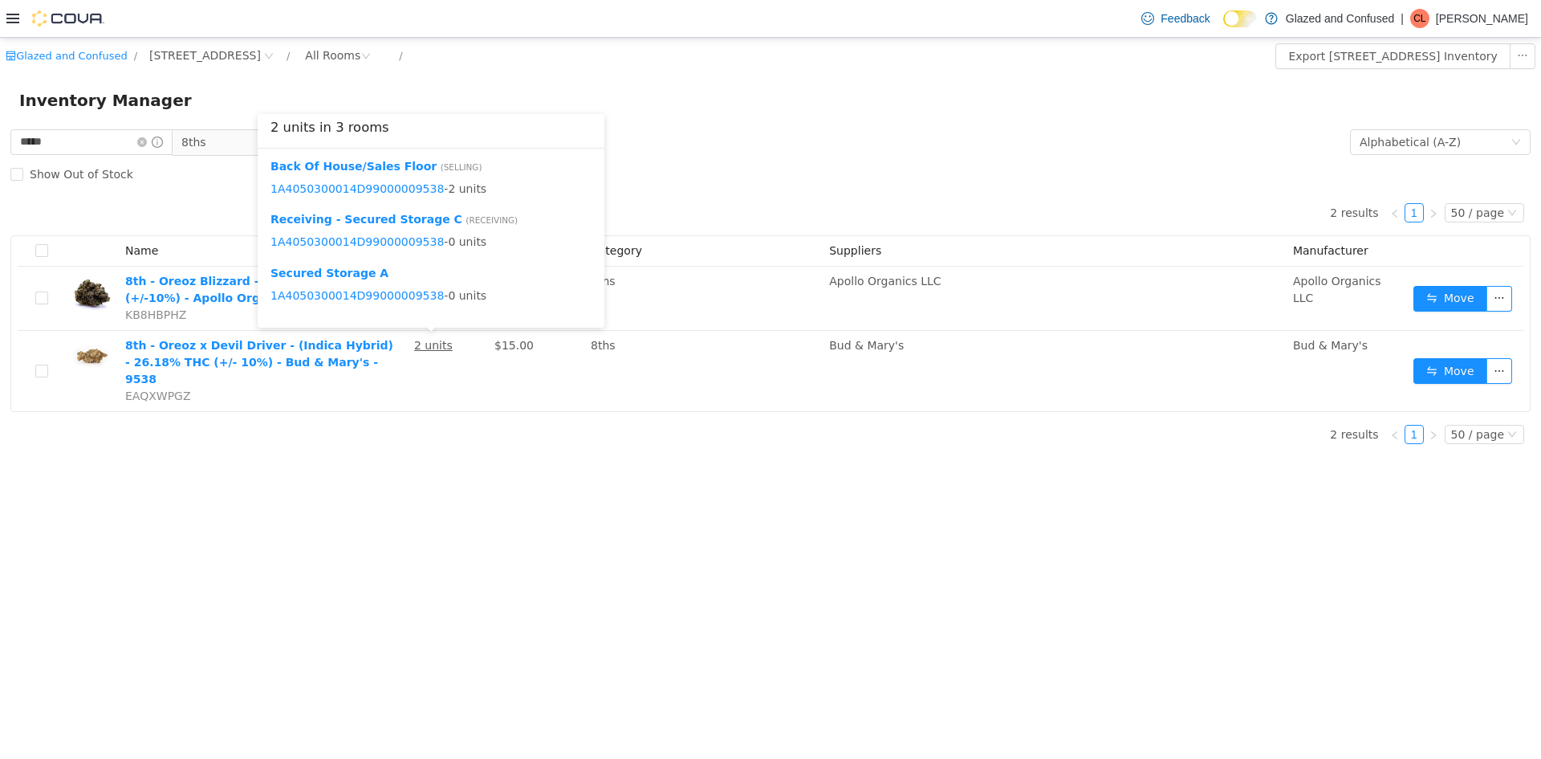
click at [795, 502] on div "Glazed and Confused / 2465 US Highway 2 S, Crystal Falls / All Rooms / Export 2…" at bounding box center [770, 398] width 1541 height 721
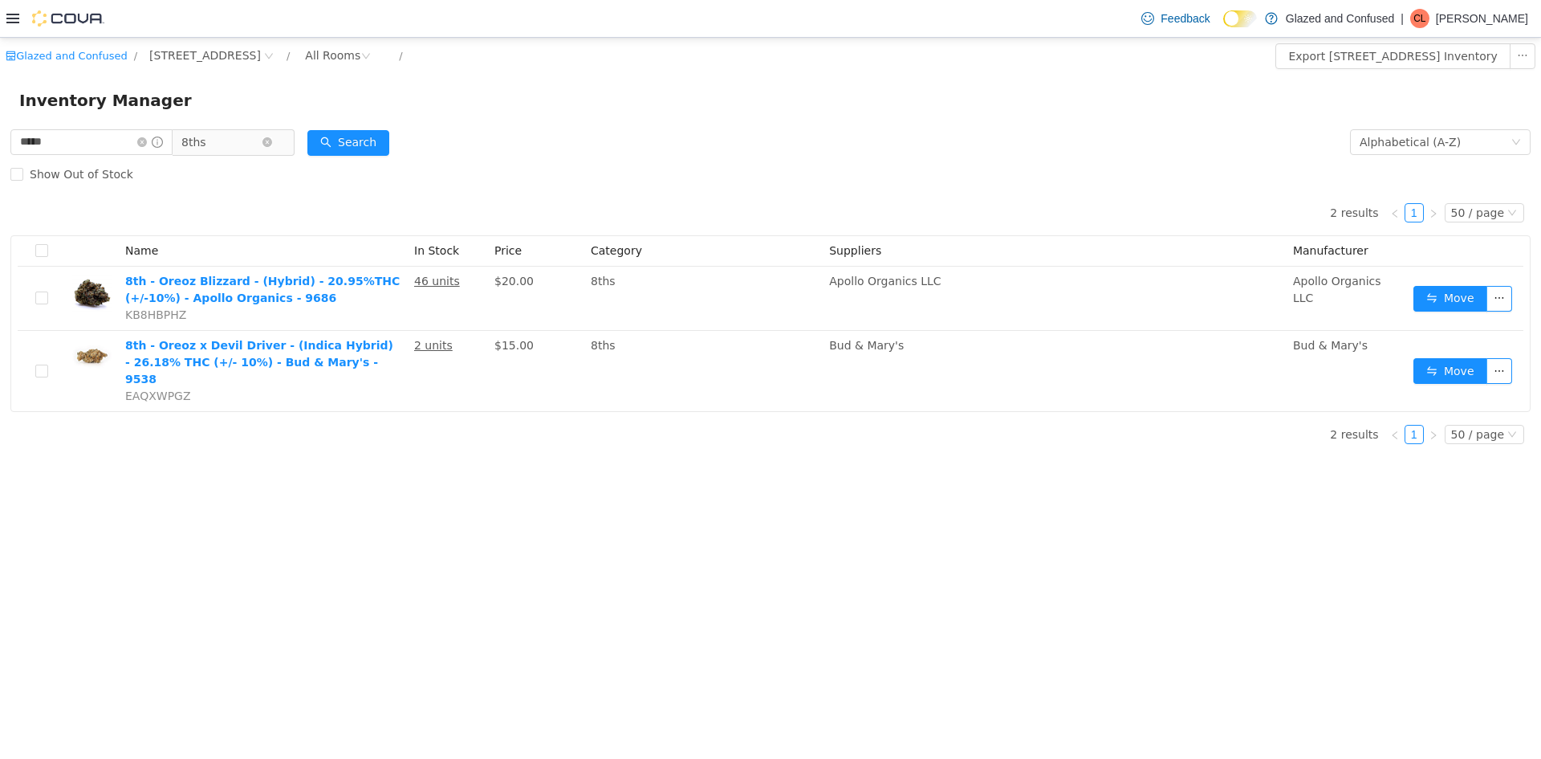
click at [238, 154] on span "8ths" at bounding box center [221, 142] width 80 height 24
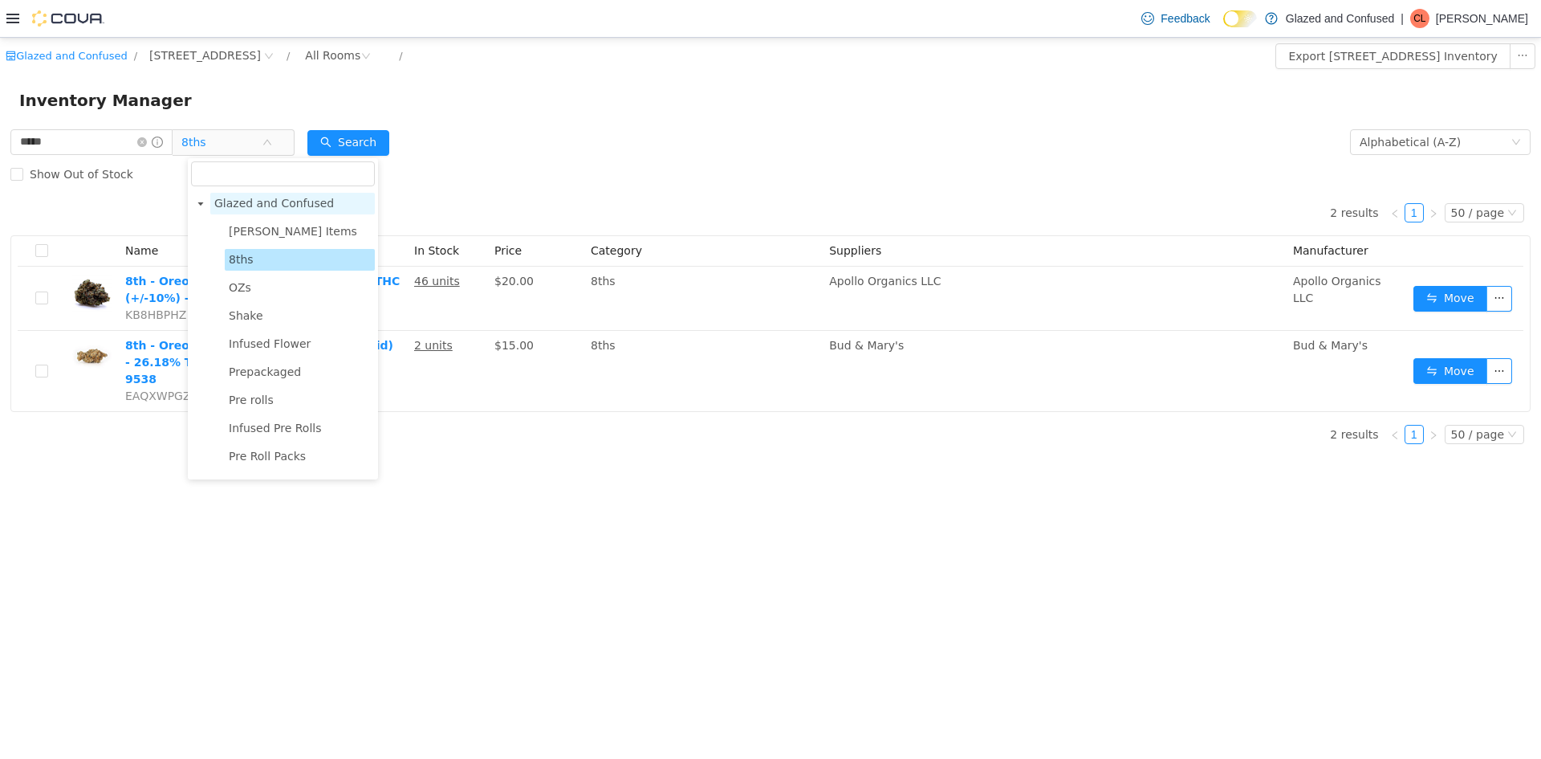
click at [250, 197] on span "Glazed and Confused" at bounding box center [274, 203] width 120 height 13
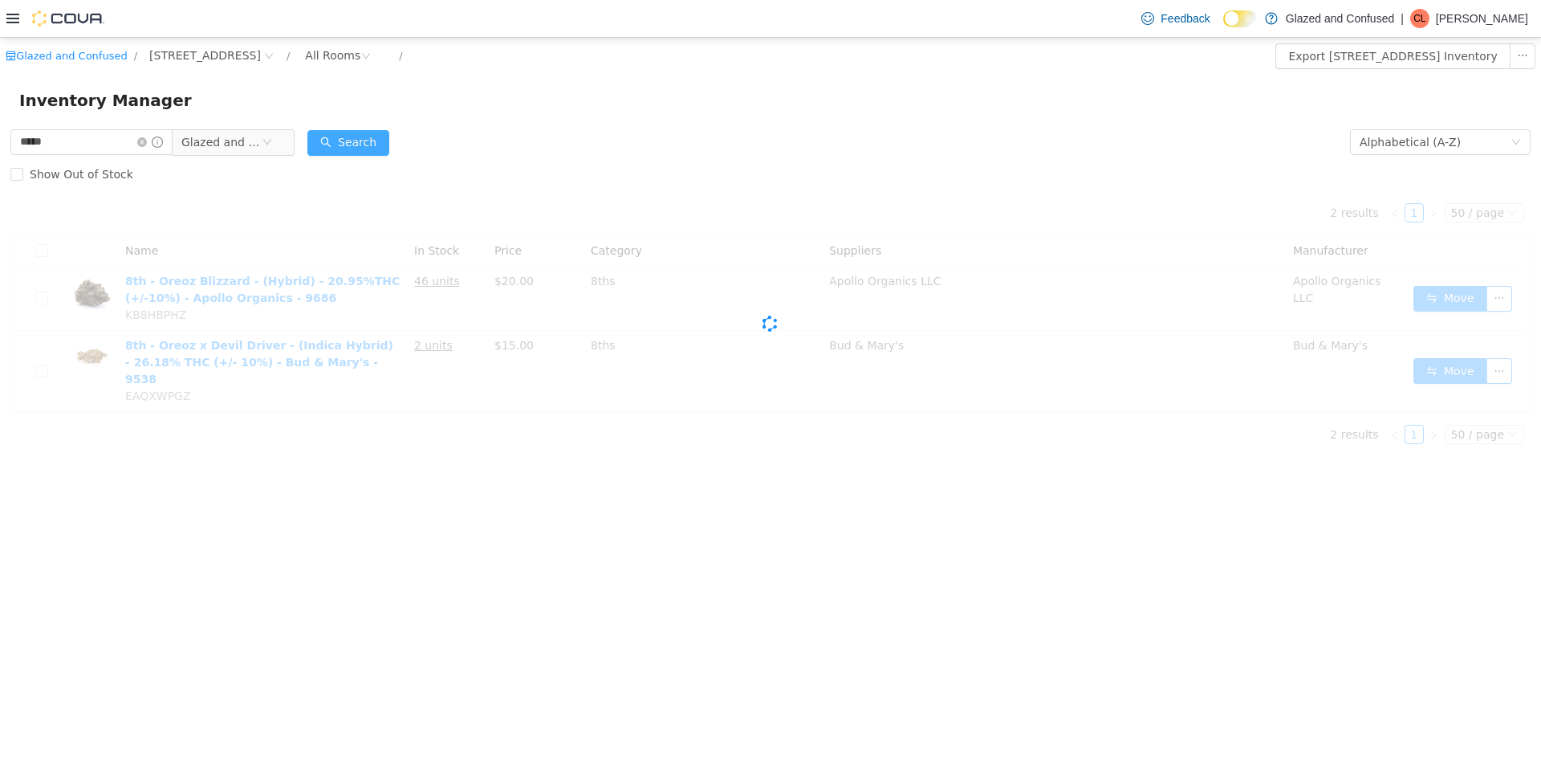
click at [347, 149] on button "Search" at bounding box center [348, 143] width 82 height 26
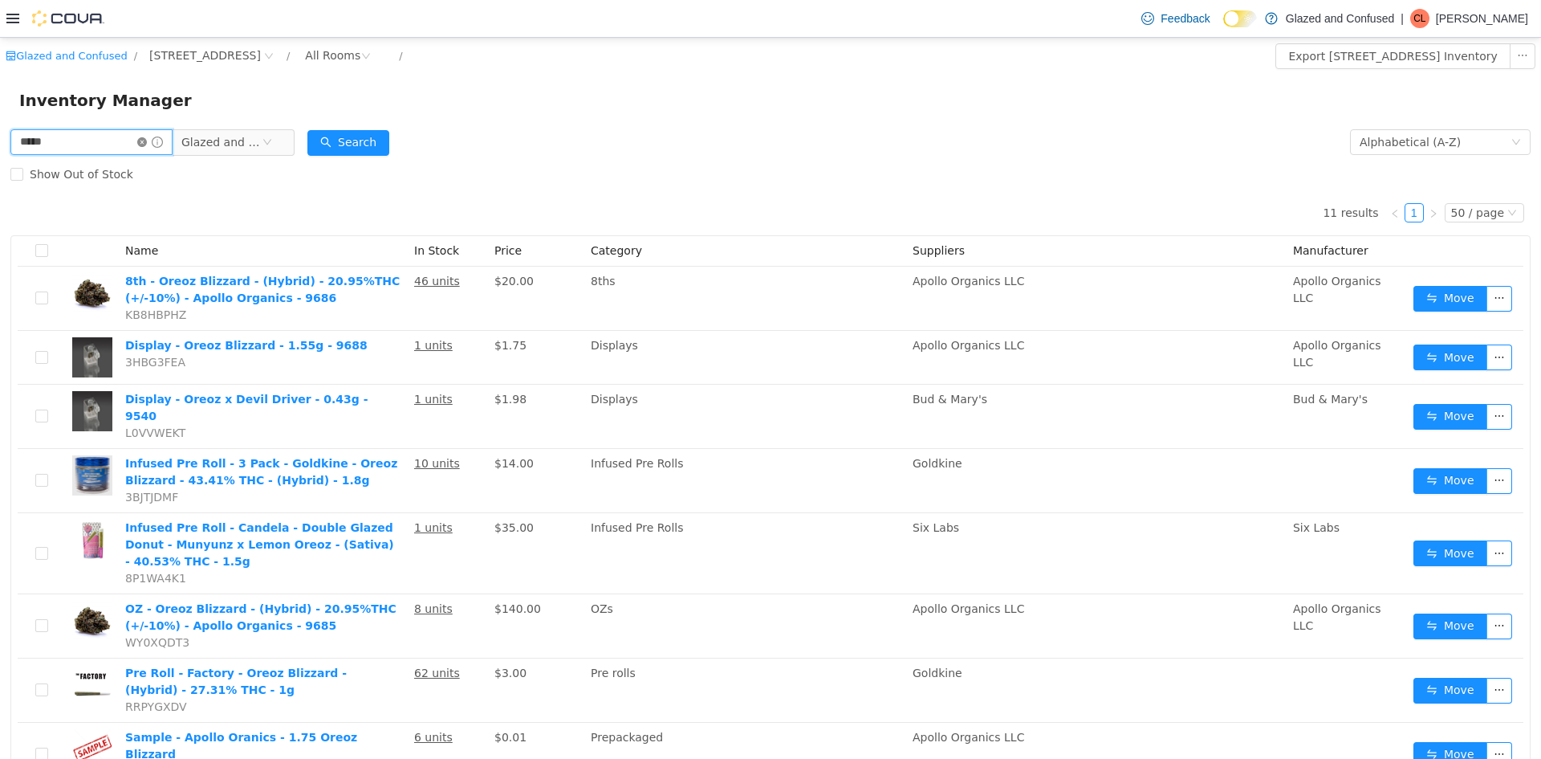
drag, startPoint x: 150, startPoint y: 132, endPoint x: 158, endPoint y: 142, distance: 13.2
click at [151, 132] on input "*****" at bounding box center [91, 142] width 162 height 26
click at [147, 142] on icon "icon: close-circle" at bounding box center [142, 142] width 10 height 10
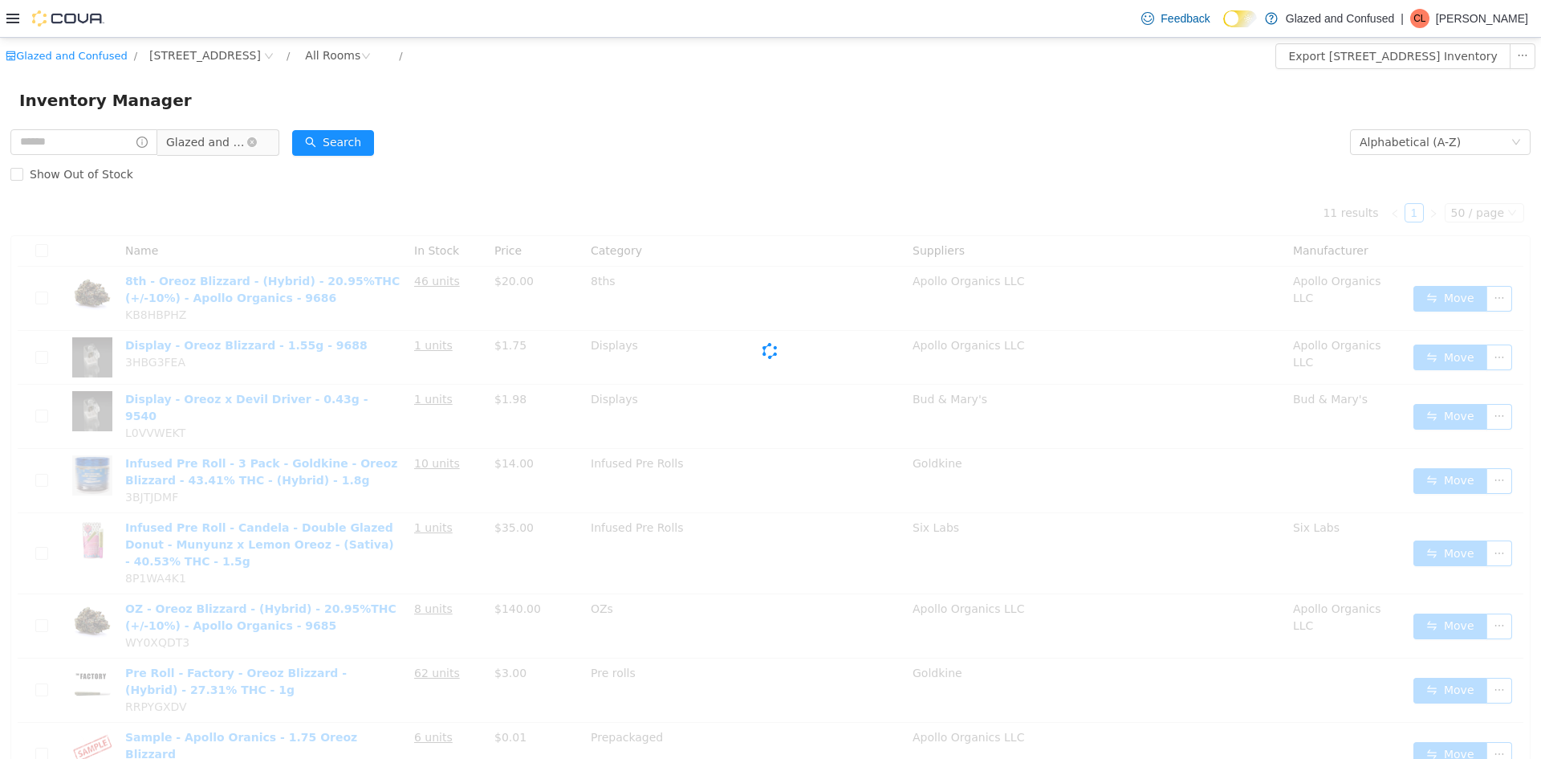
click at [242, 140] on span "Glazed and Confused" at bounding box center [206, 142] width 80 height 24
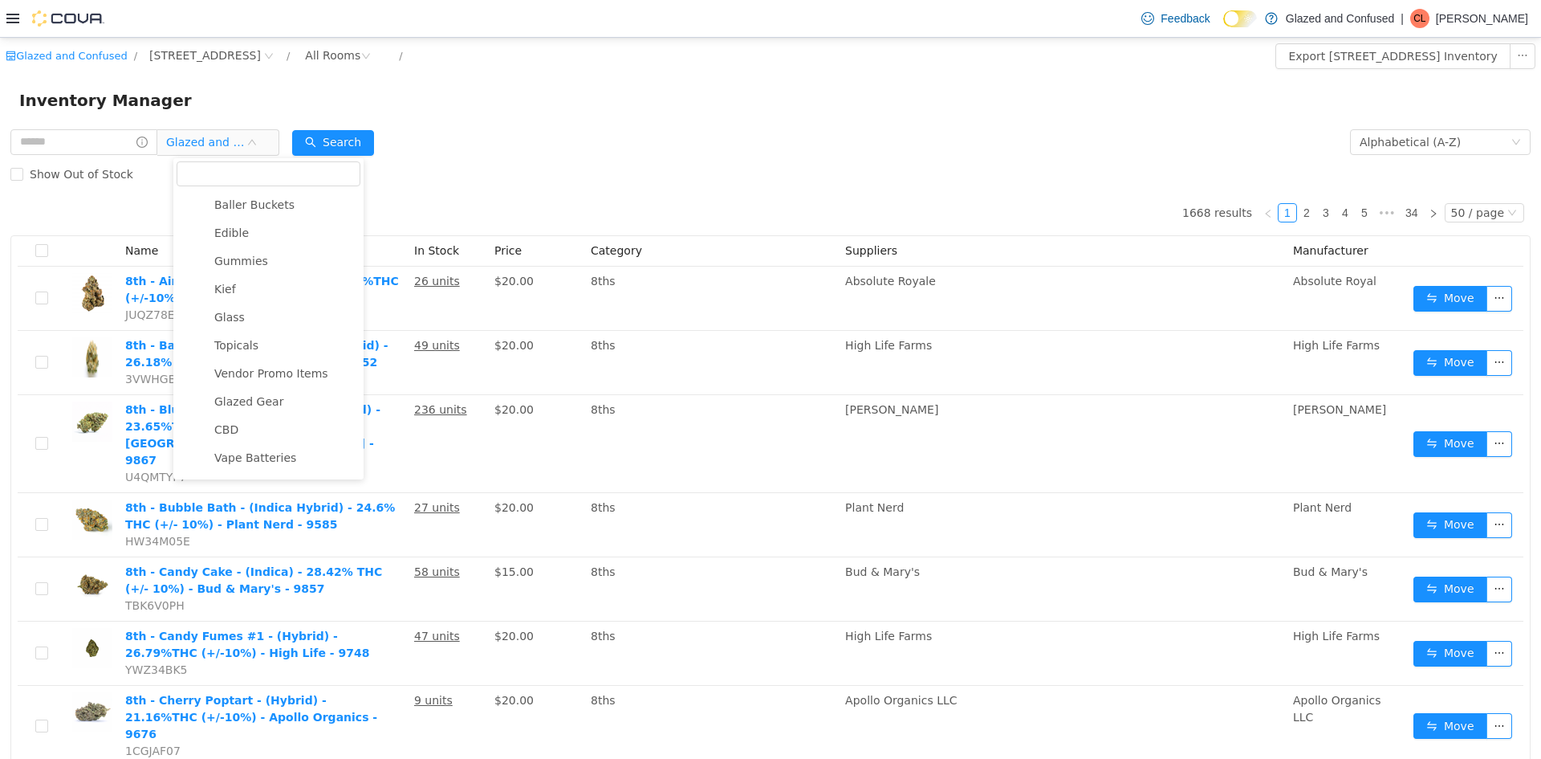
scroll to position [367, 0]
click at [98, 132] on input "text" at bounding box center [83, 142] width 147 height 26
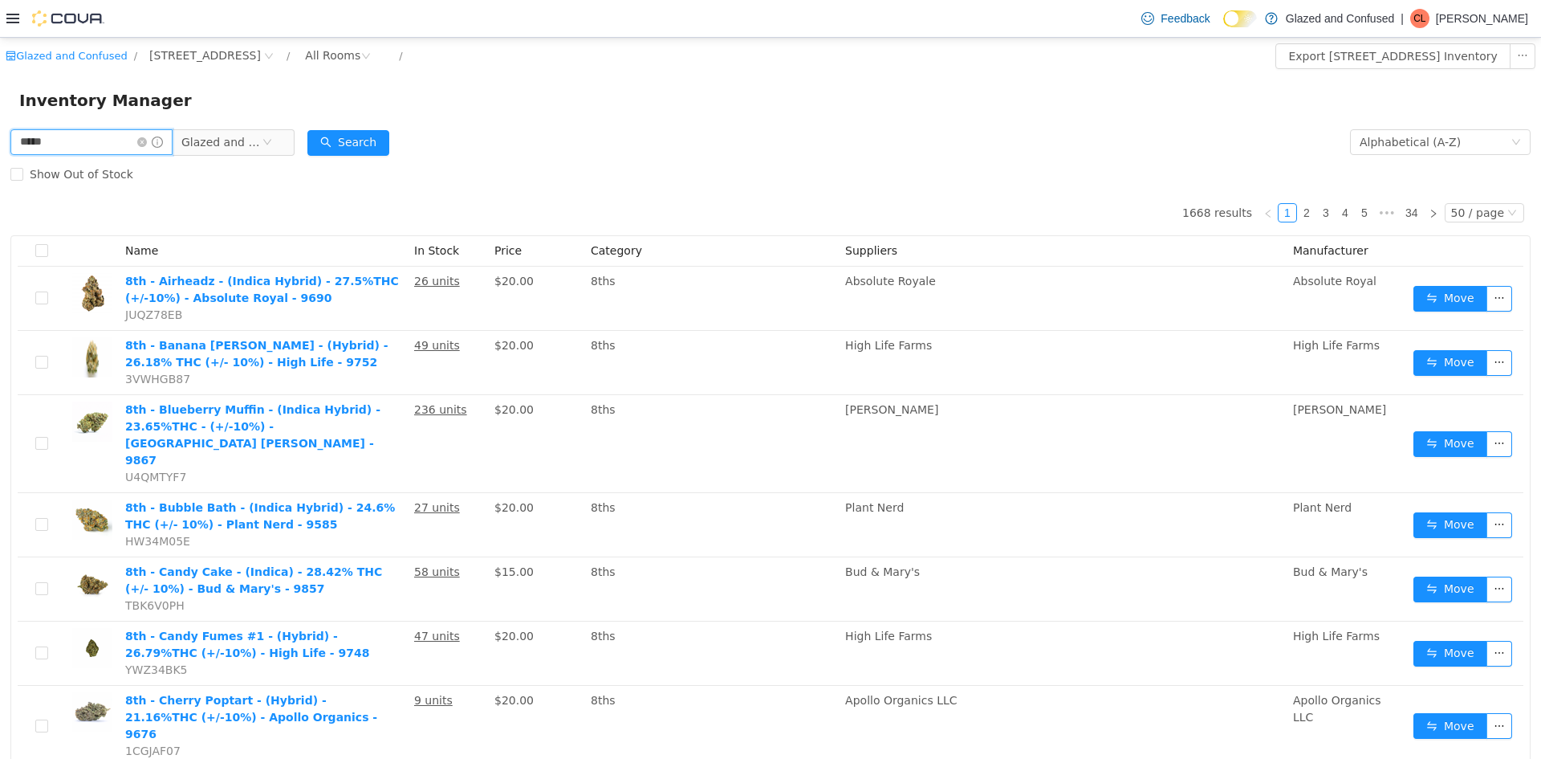
type input "*****"
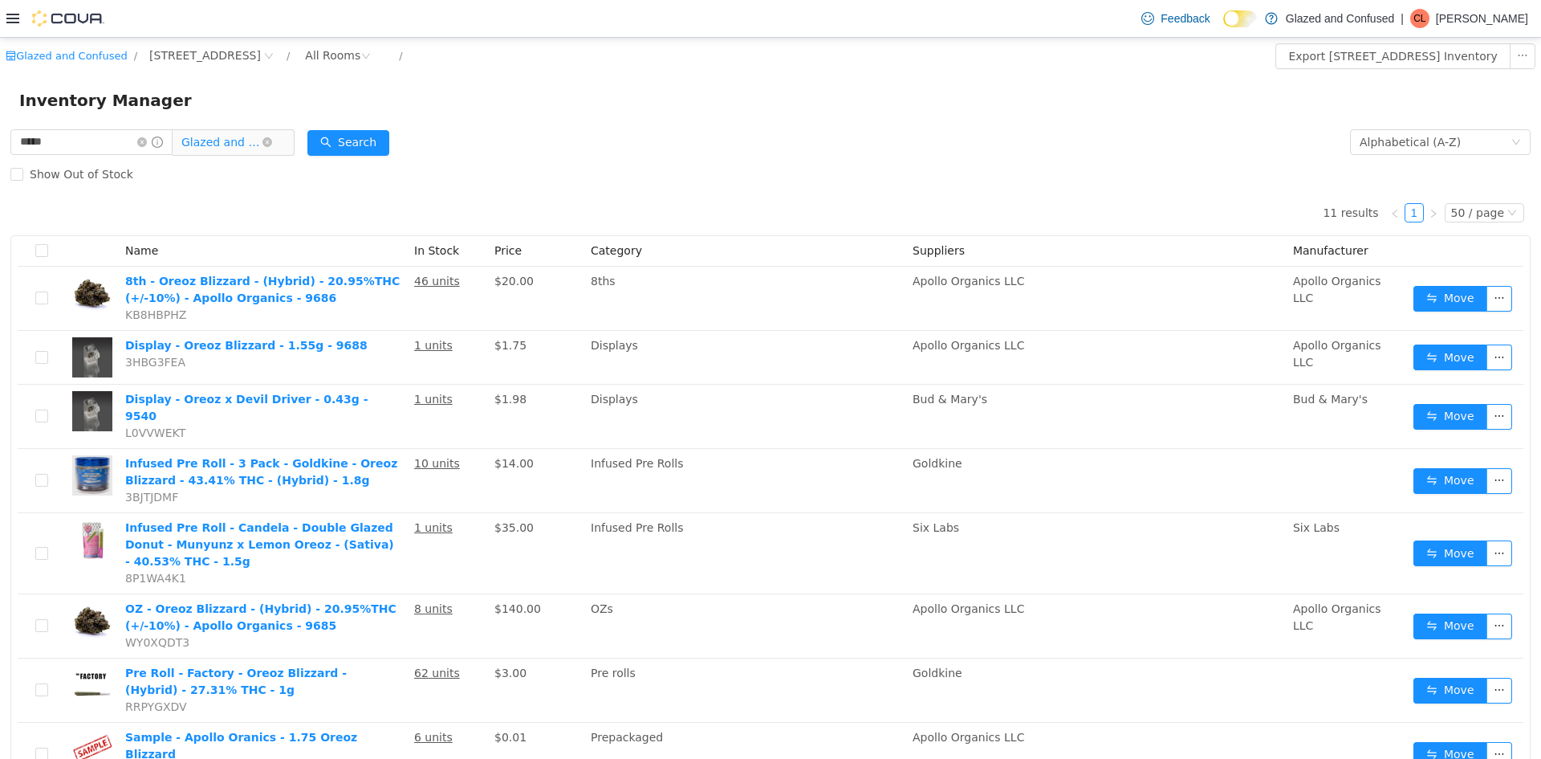
click at [235, 134] on span "Glazed and Confused" at bounding box center [221, 142] width 80 height 24
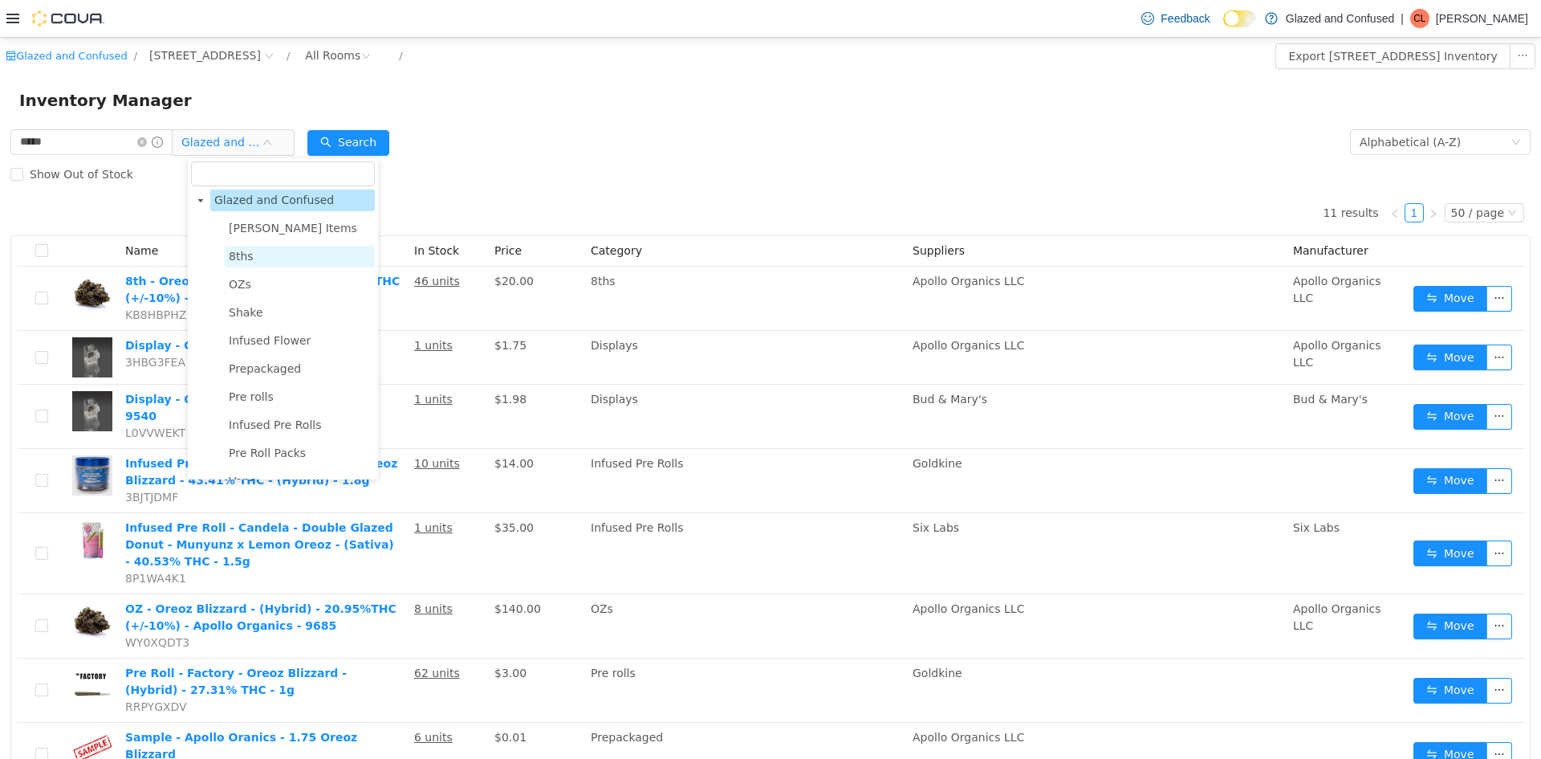
click at [241, 262] on span "8ths" at bounding box center [241, 256] width 25 height 13
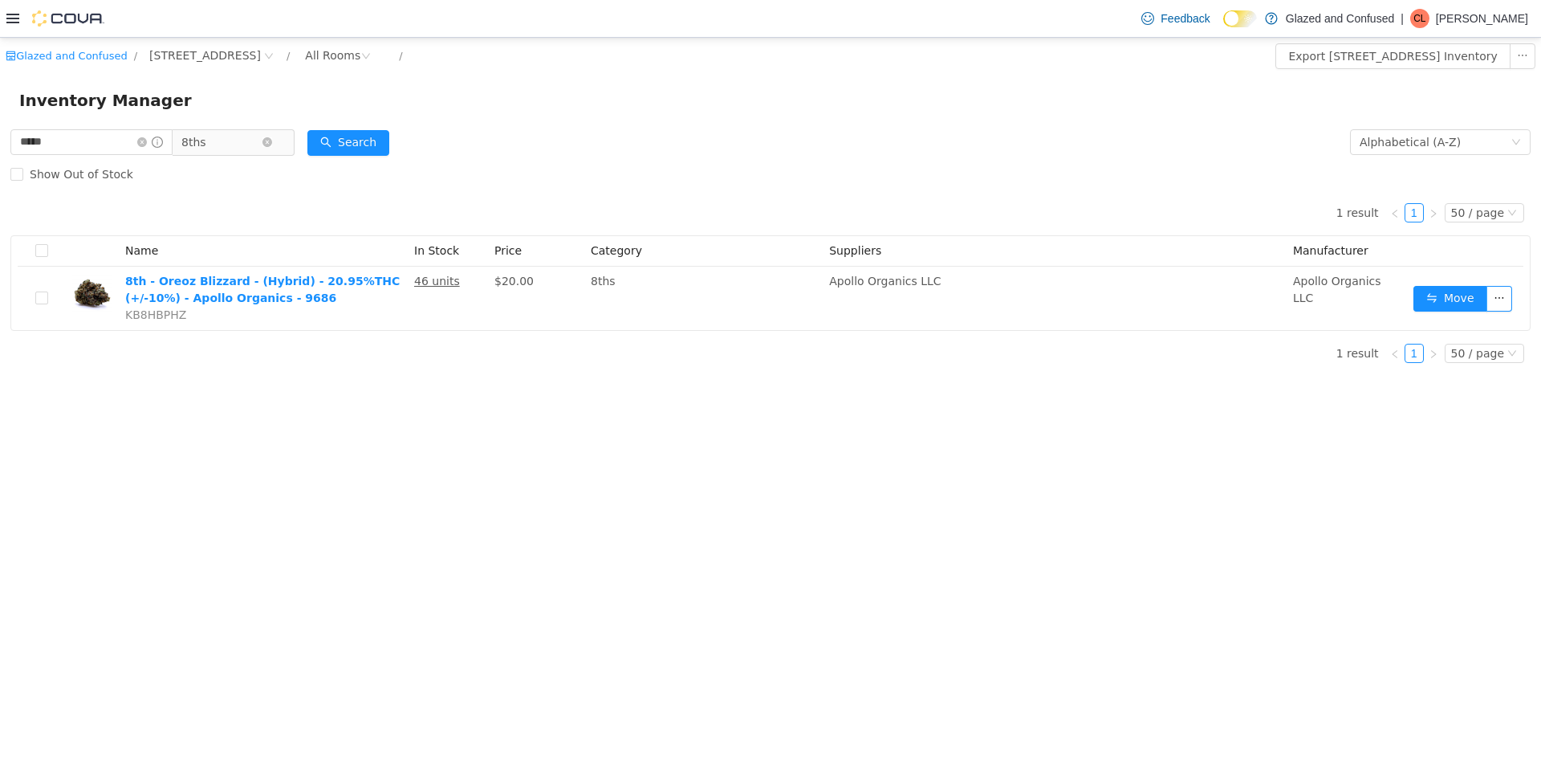
click at [238, 145] on span "8ths" at bounding box center [221, 142] width 80 height 24
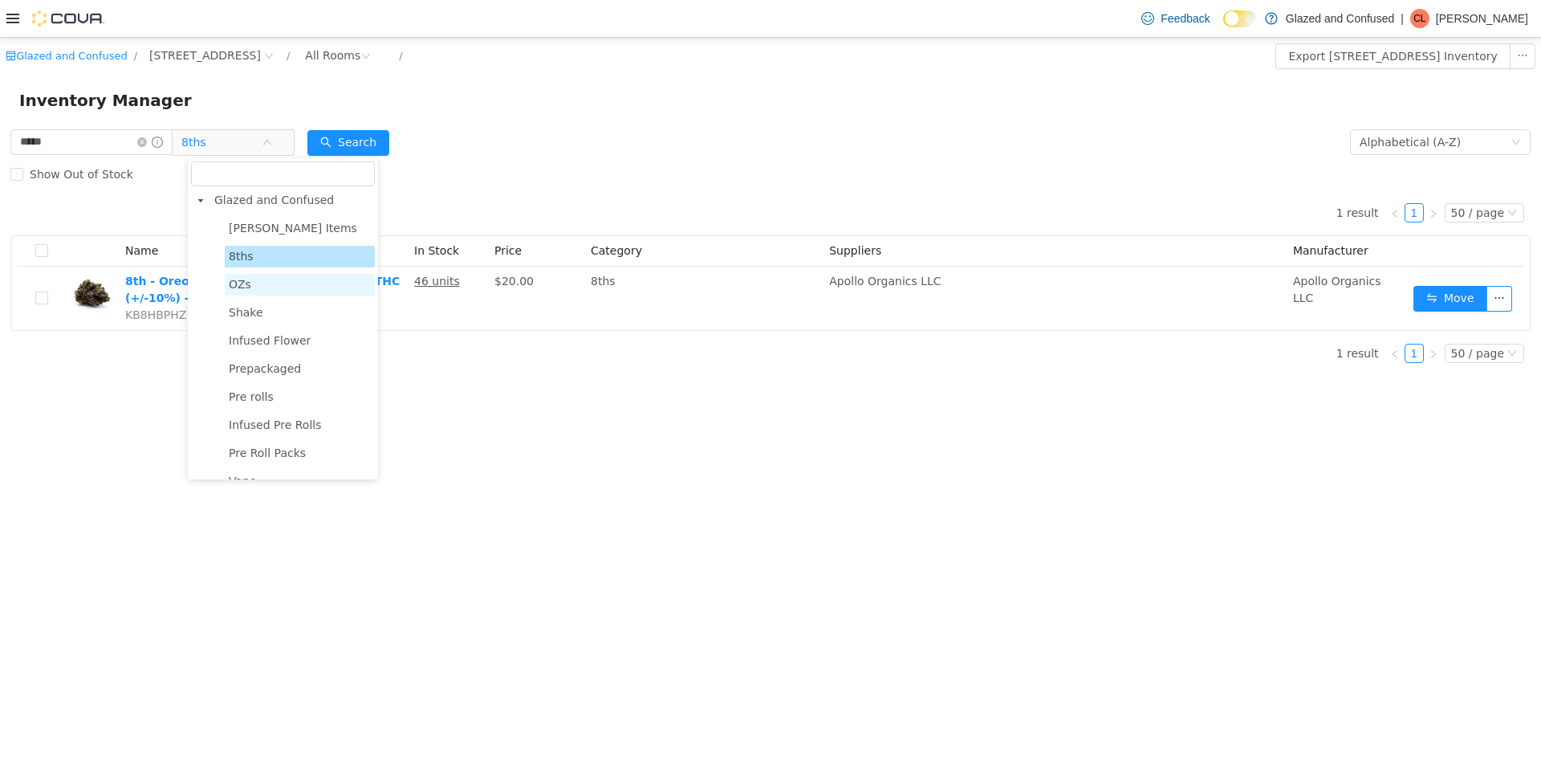
click at [261, 284] on span "OZs" at bounding box center [300, 285] width 150 height 22
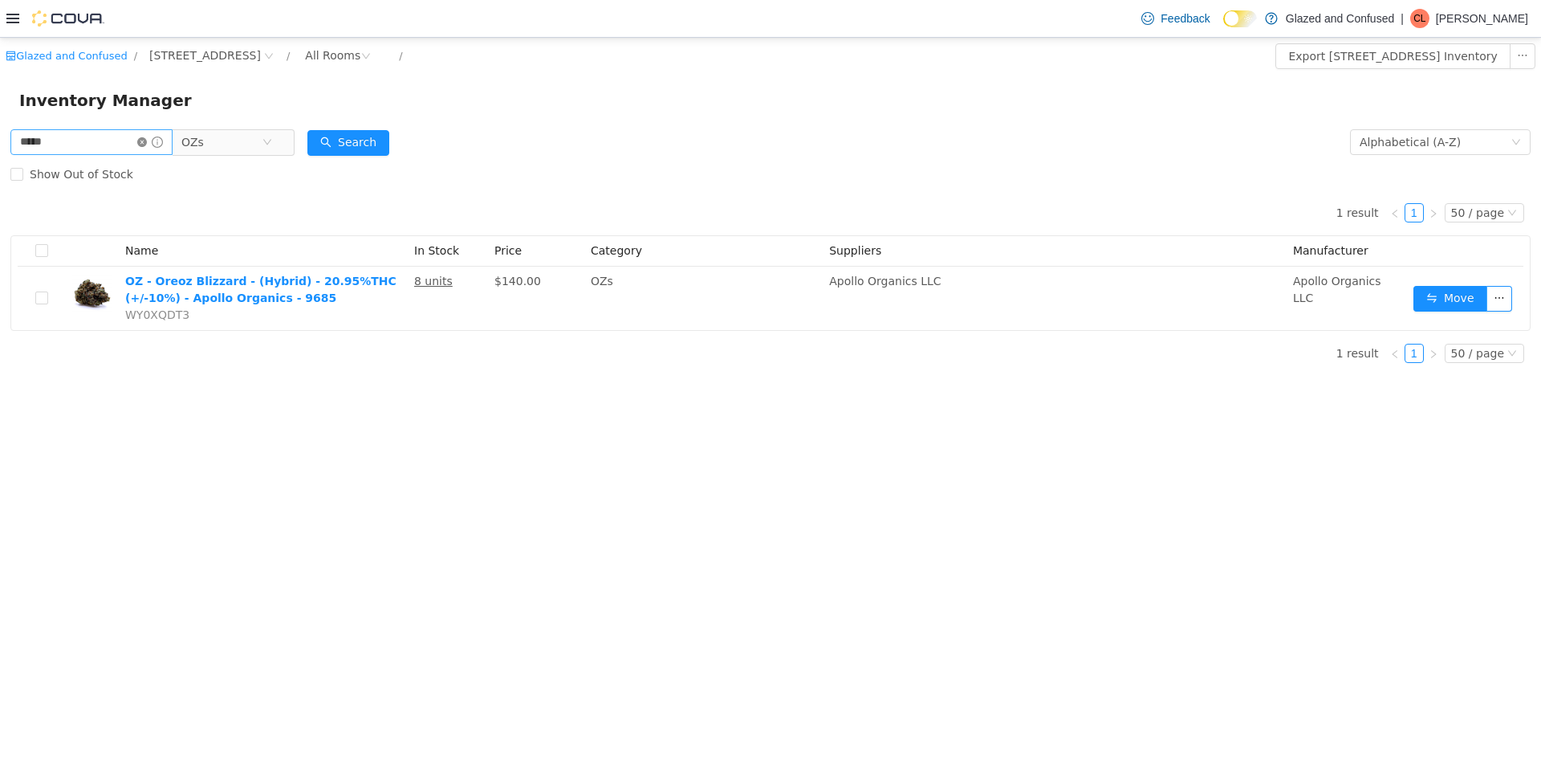
click at [147, 141] on icon "icon: close-circle" at bounding box center [142, 142] width 10 height 10
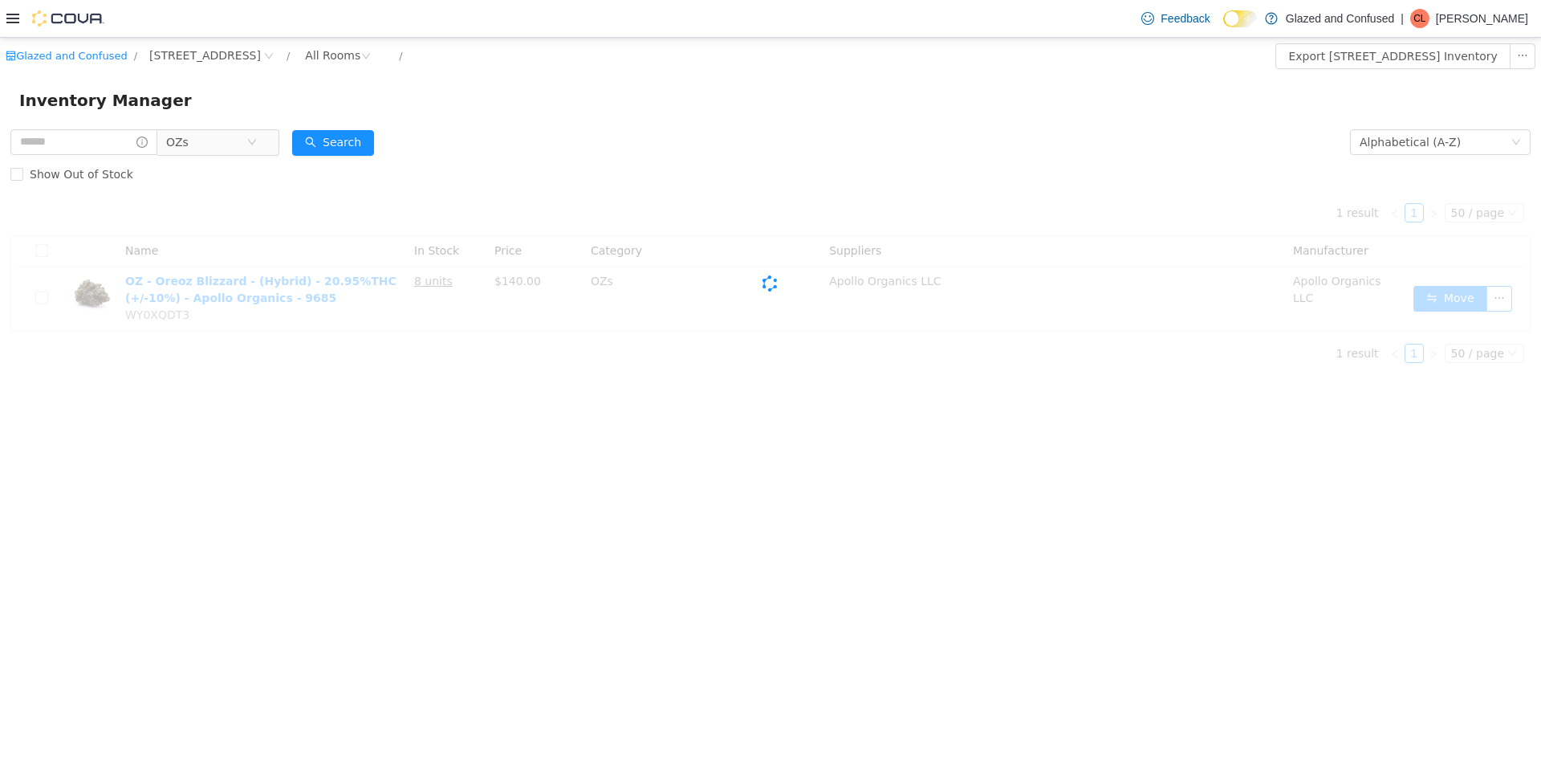
drag, startPoint x: 177, startPoint y: 140, endPoint x: 188, endPoint y: 160, distance: 21.9
click at [181, 141] on span "OZs" at bounding box center [212, 142] width 110 height 26
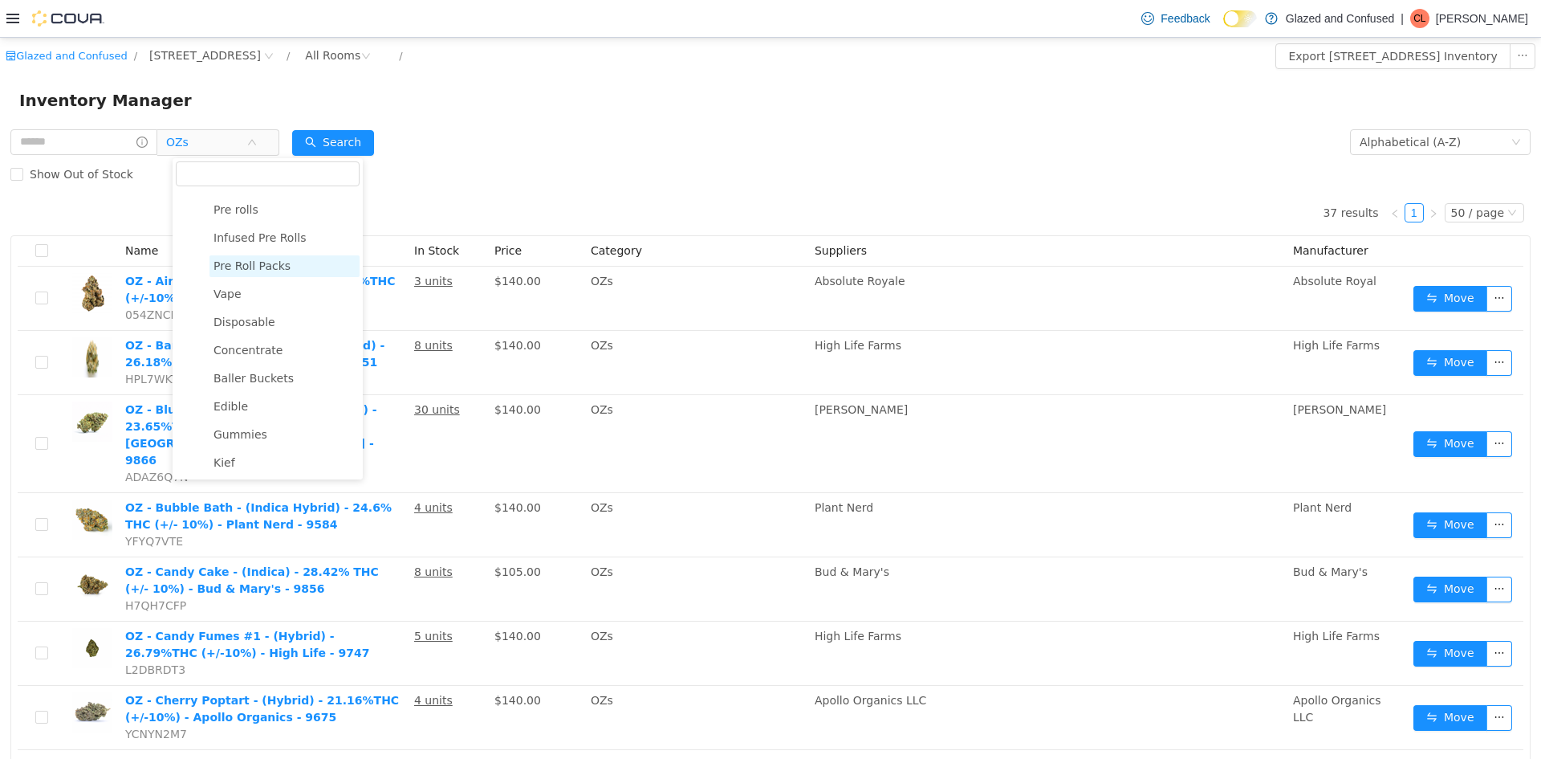
scroll to position [244, 0]
click at [252, 379] on span "Gummies" at bounding box center [241, 380] width 54 height 13
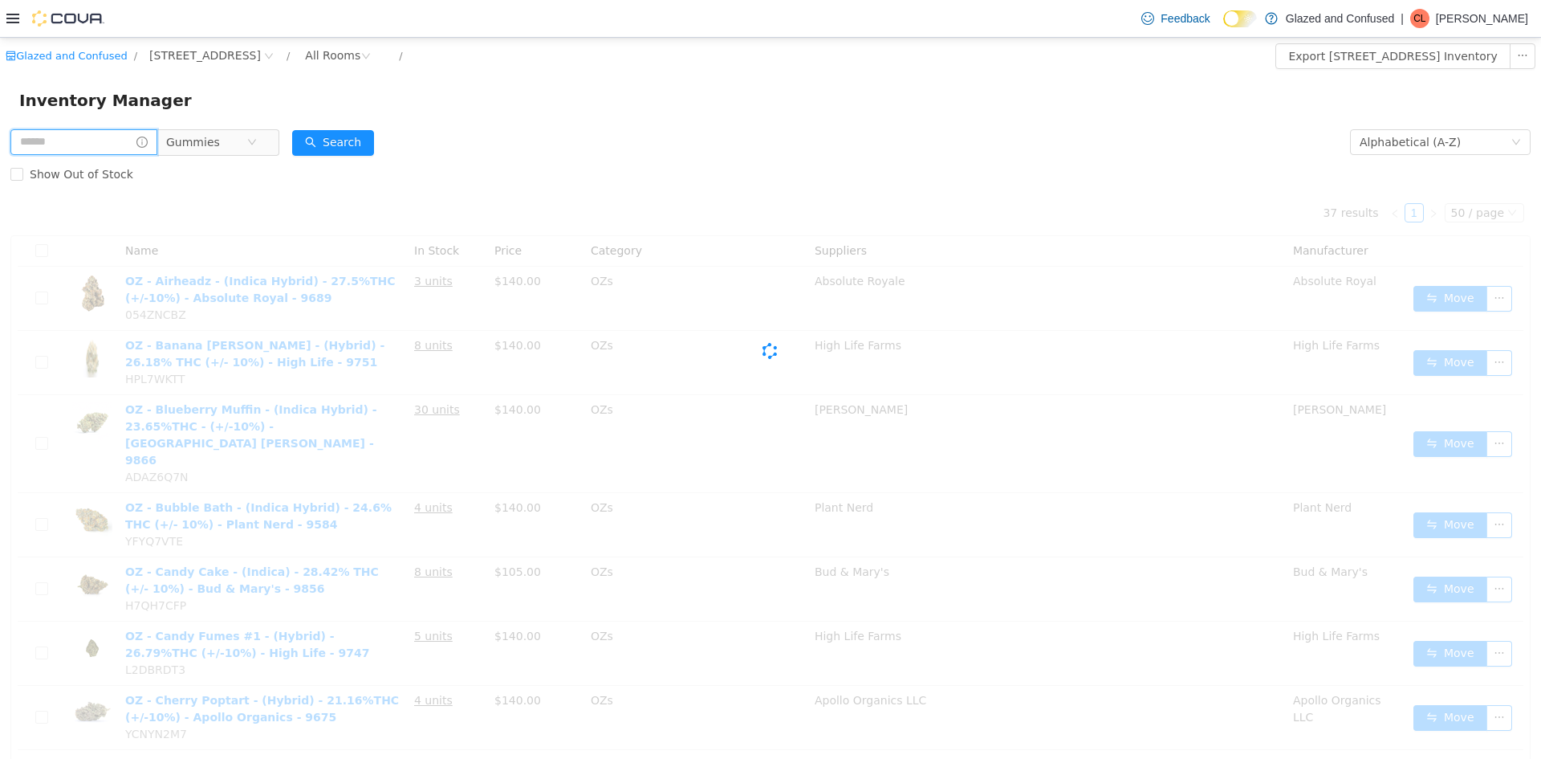
click at [120, 144] on input "text" at bounding box center [83, 142] width 147 height 26
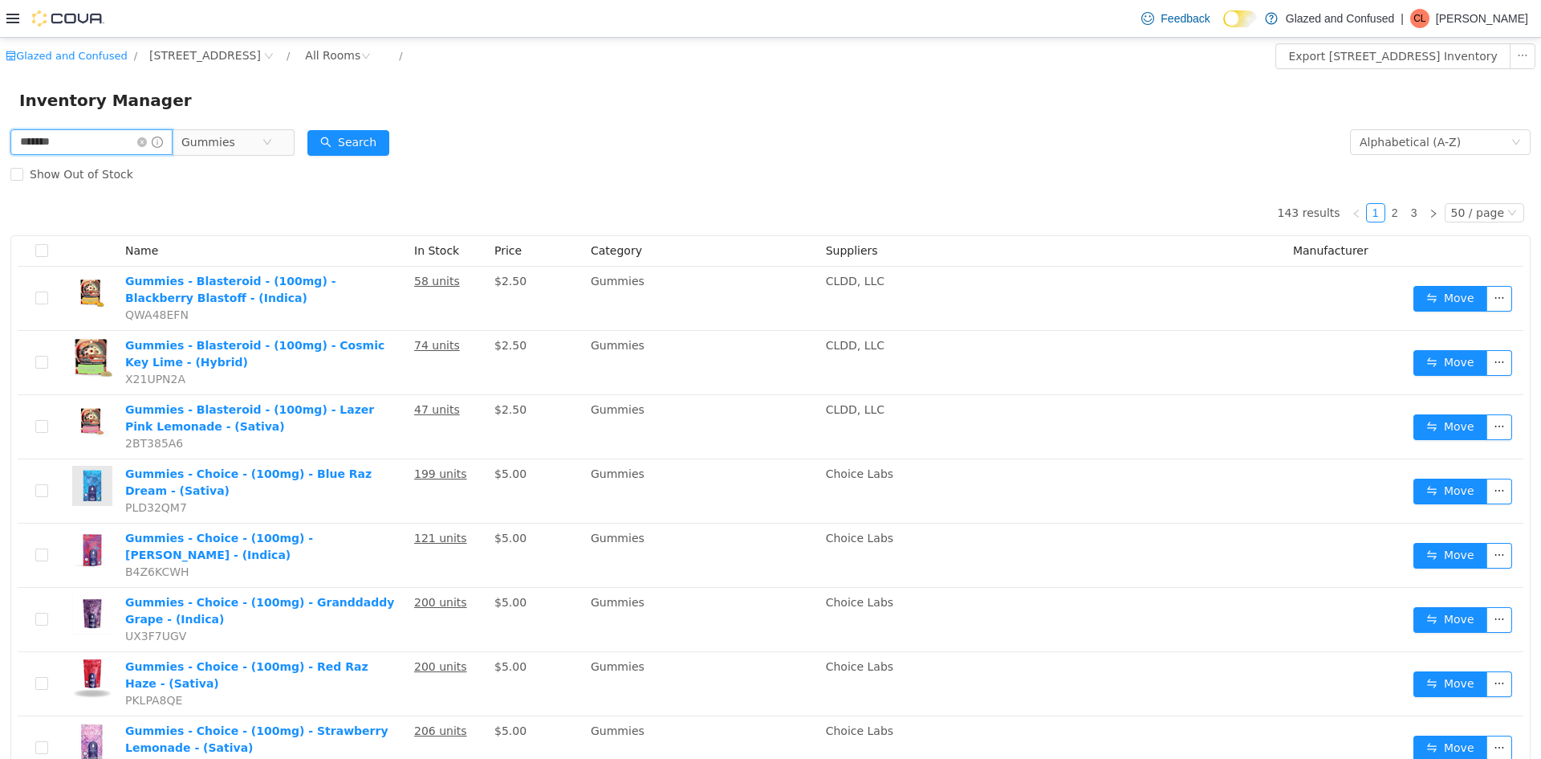
type input "*******"
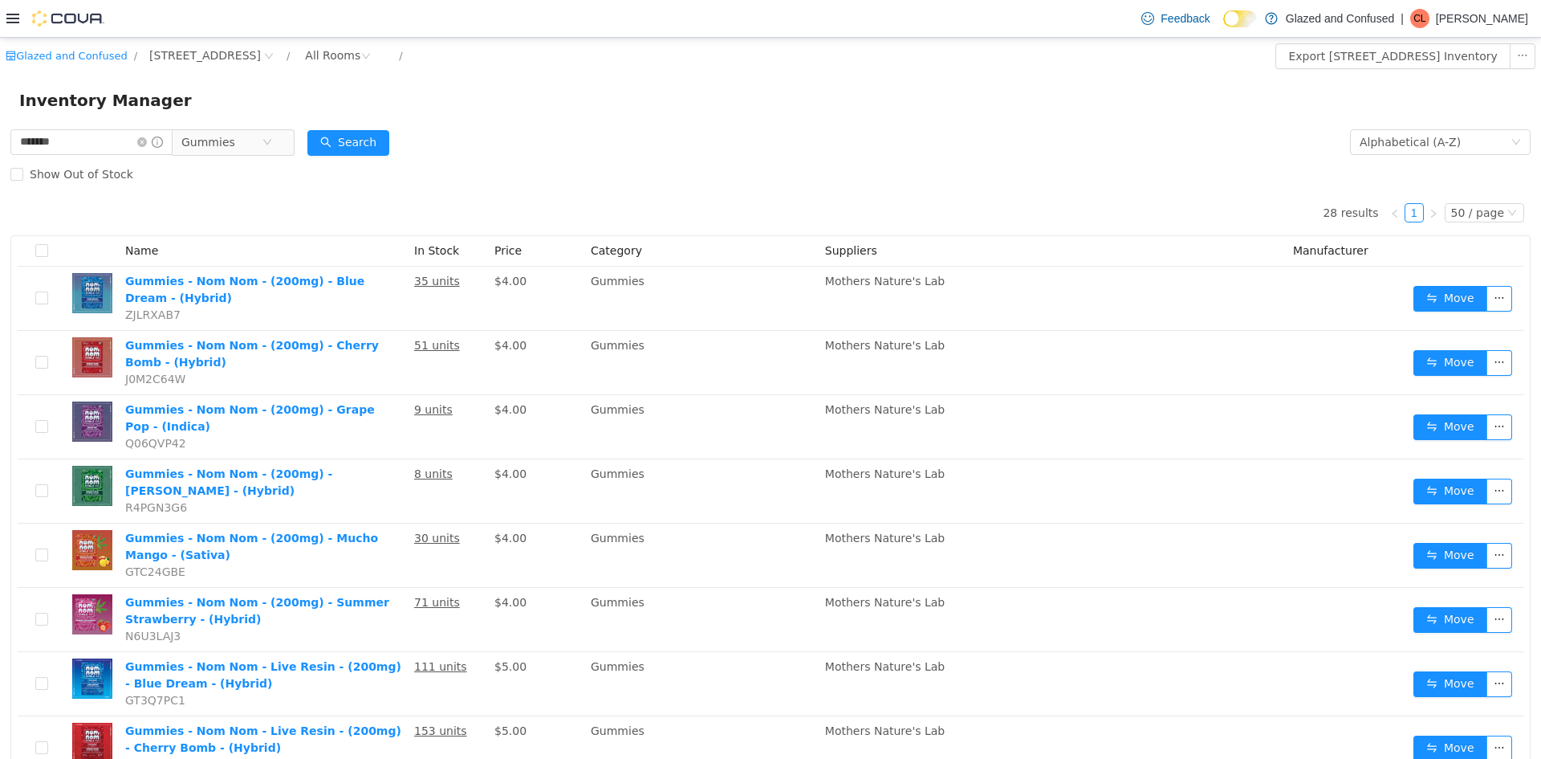
click at [341, 118] on div "Inventory Manager" at bounding box center [770, 100] width 1541 height 51
click at [338, 144] on button "Search" at bounding box center [348, 143] width 82 height 26
click at [348, 144] on button "Search" at bounding box center [348, 143] width 82 height 26
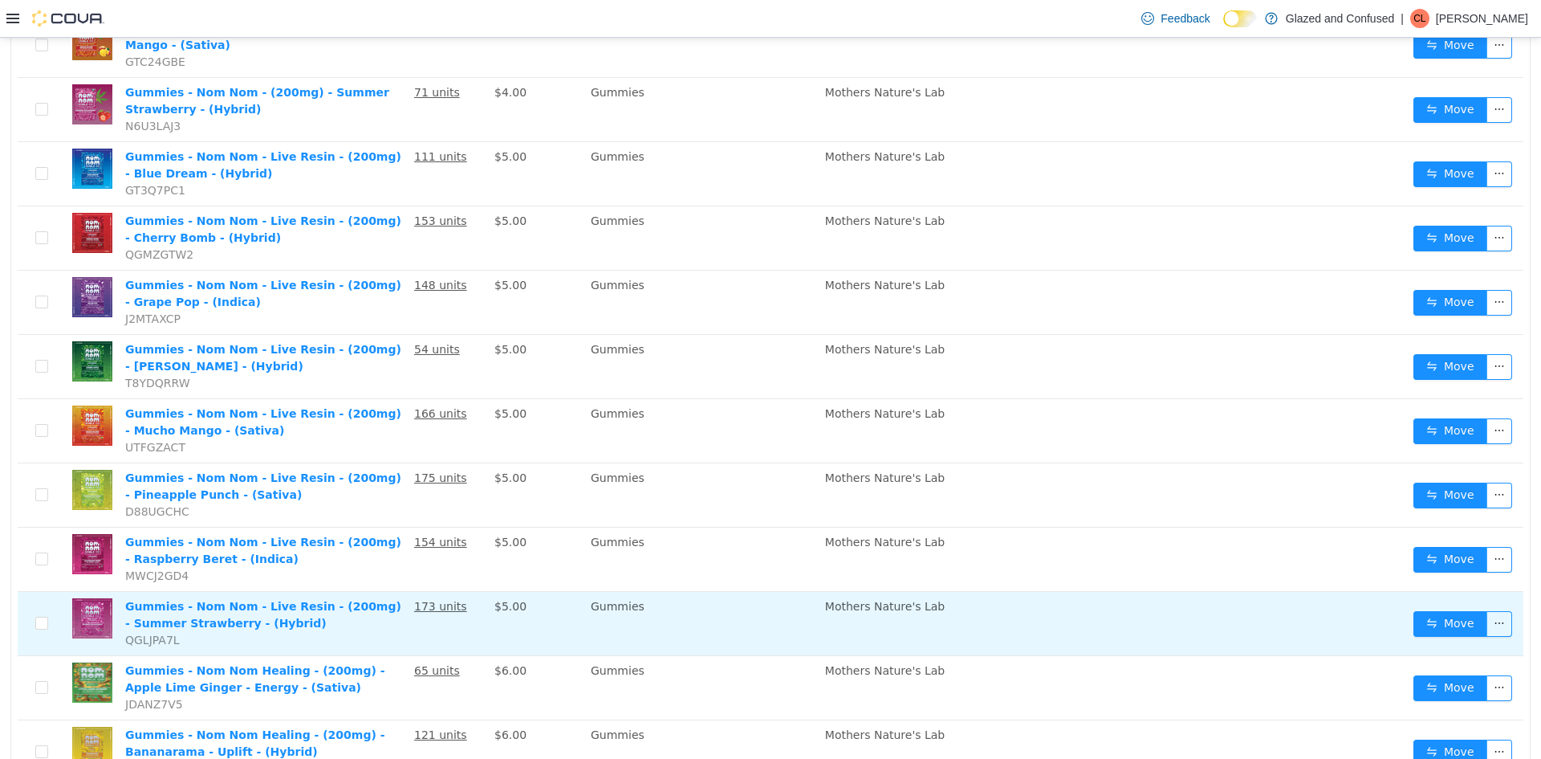
scroll to position [482, 0]
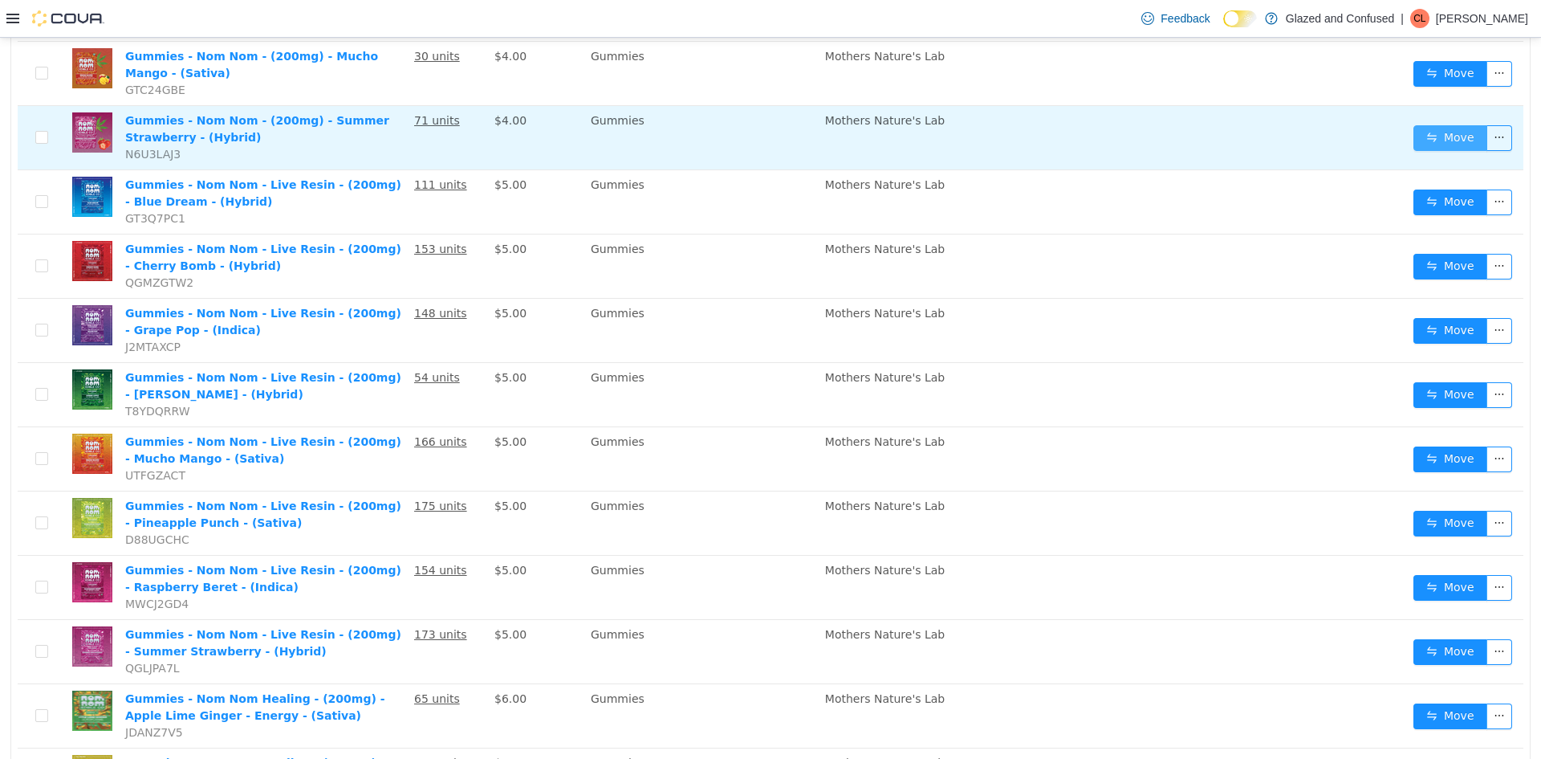
click at [1444, 134] on button "Move" at bounding box center [1450, 138] width 74 height 26
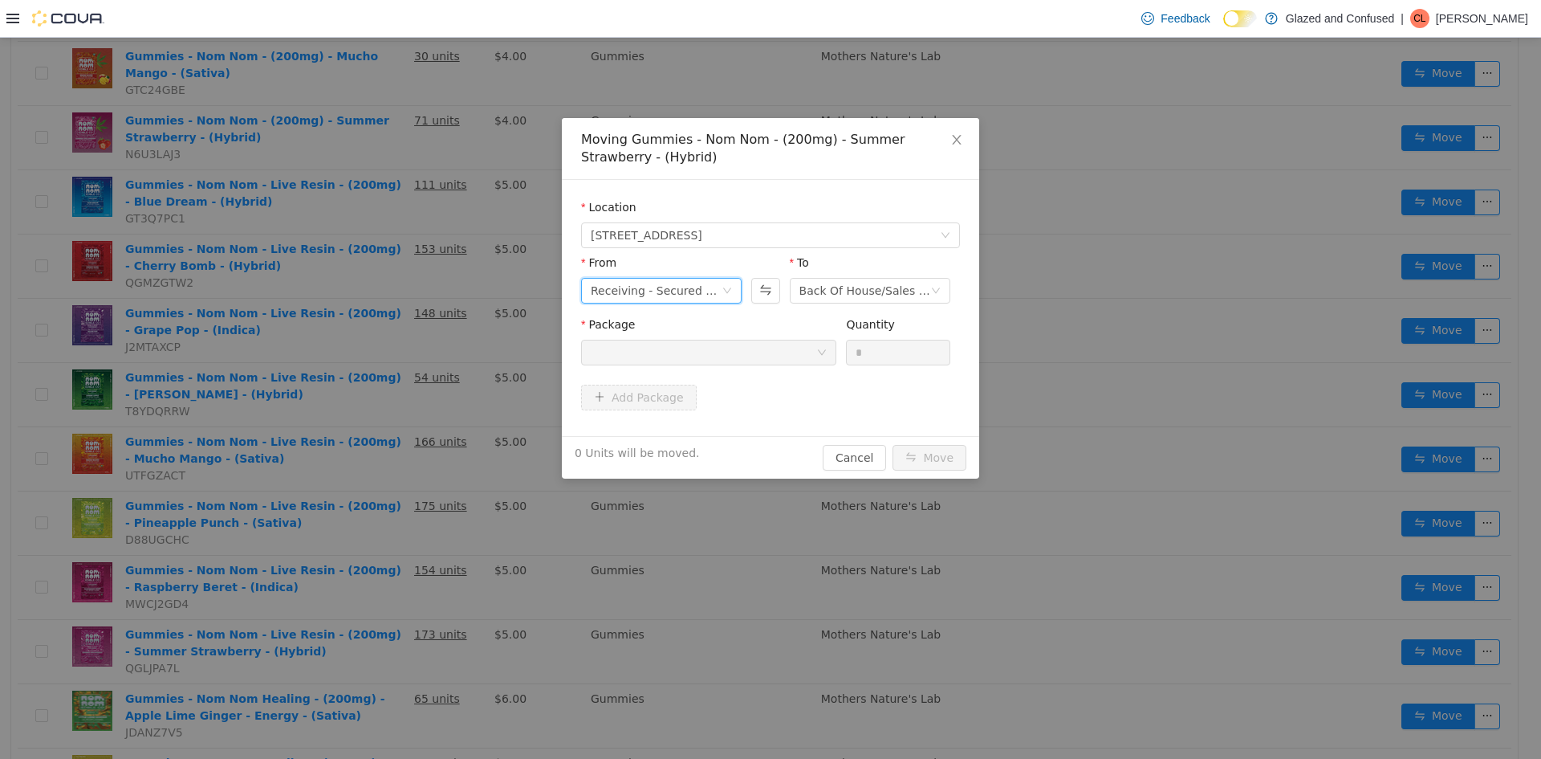
click at [605, 302] on div "Receiving - Secured Storage C" at bounding box center [656, 291] width 131 height 24
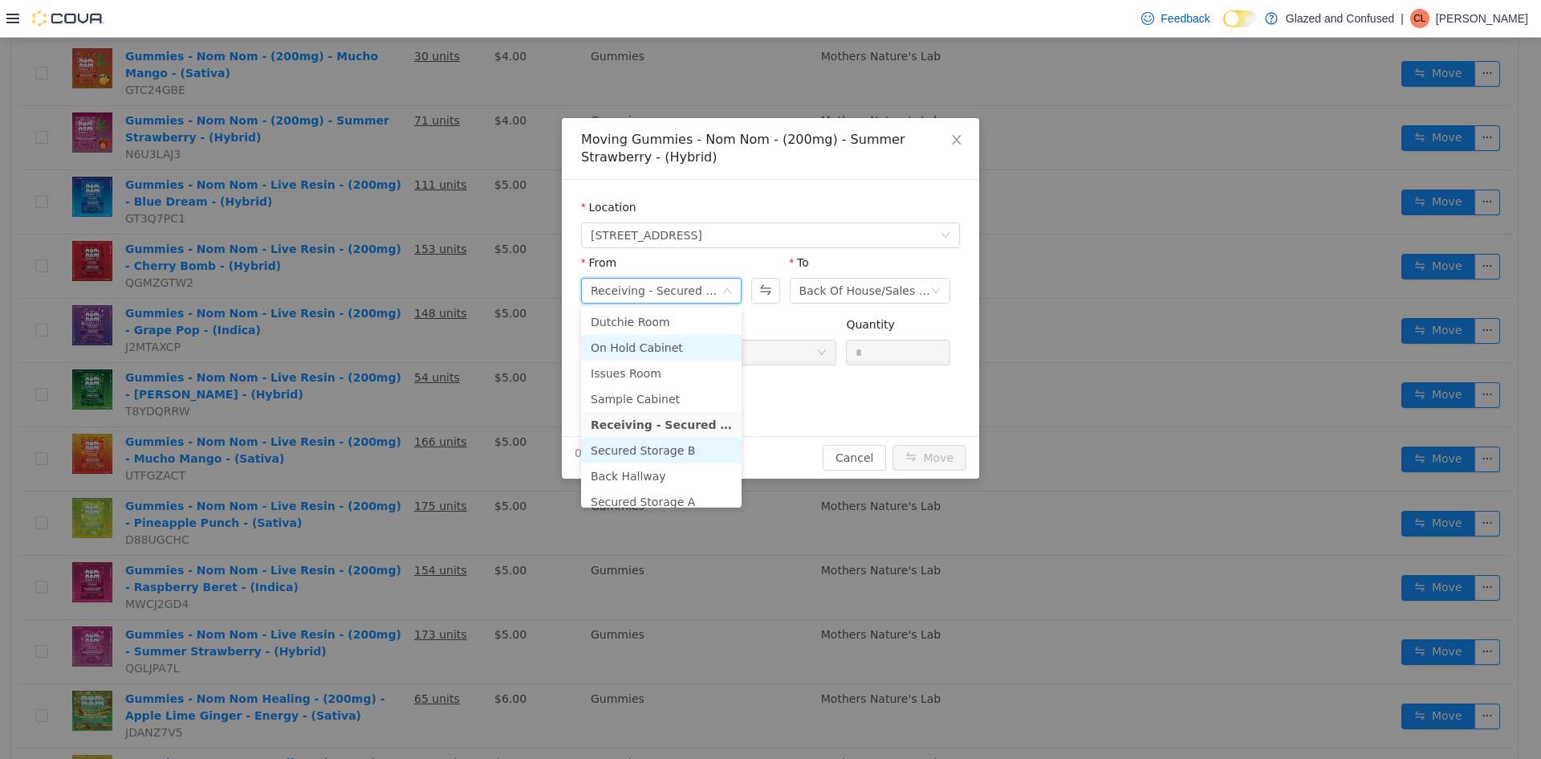
scroll to position [80, 0]
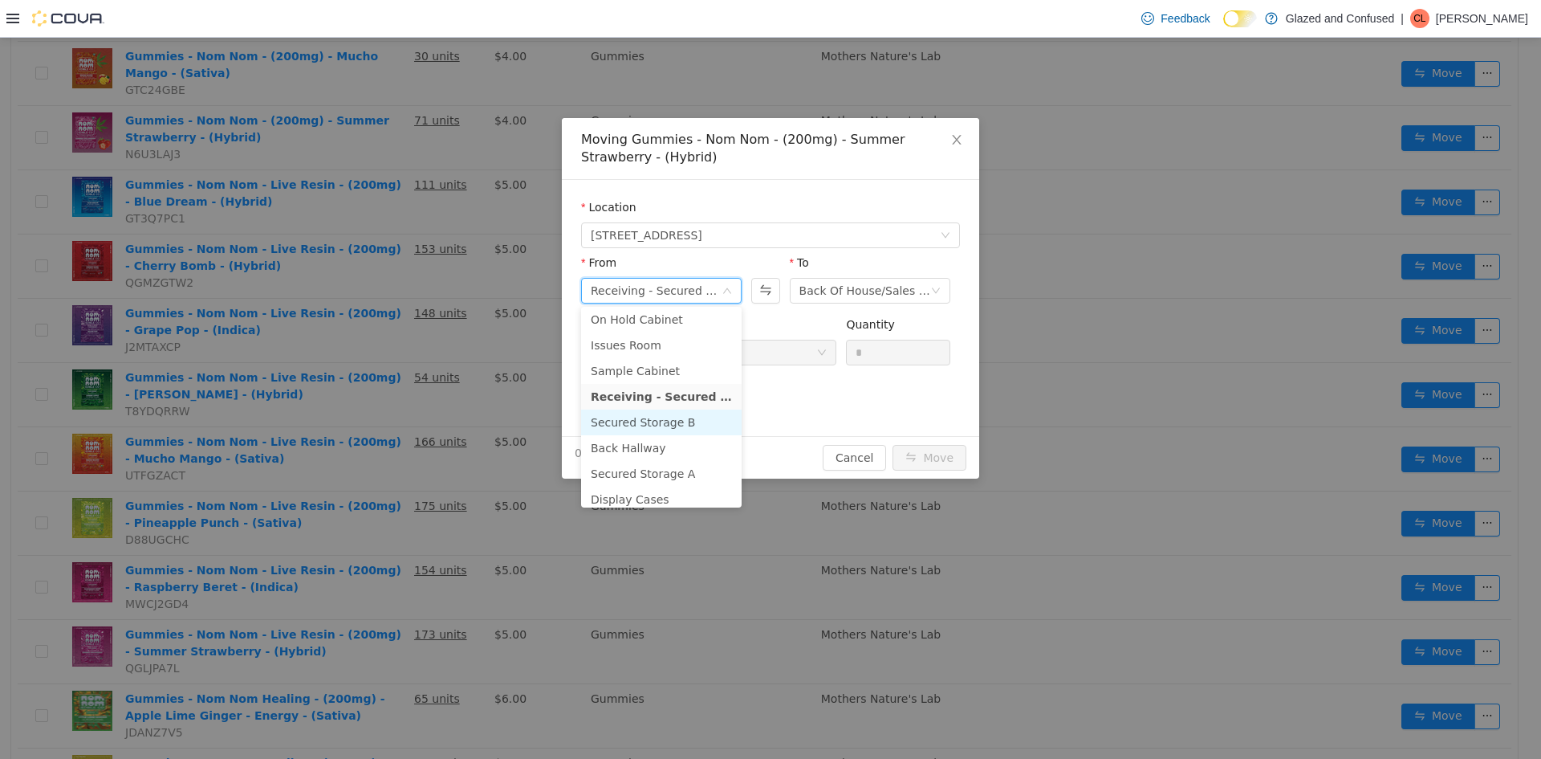
click at [653, 427] on li "Secured Storage B" at bounding box center [661, 422] width 161 height 26
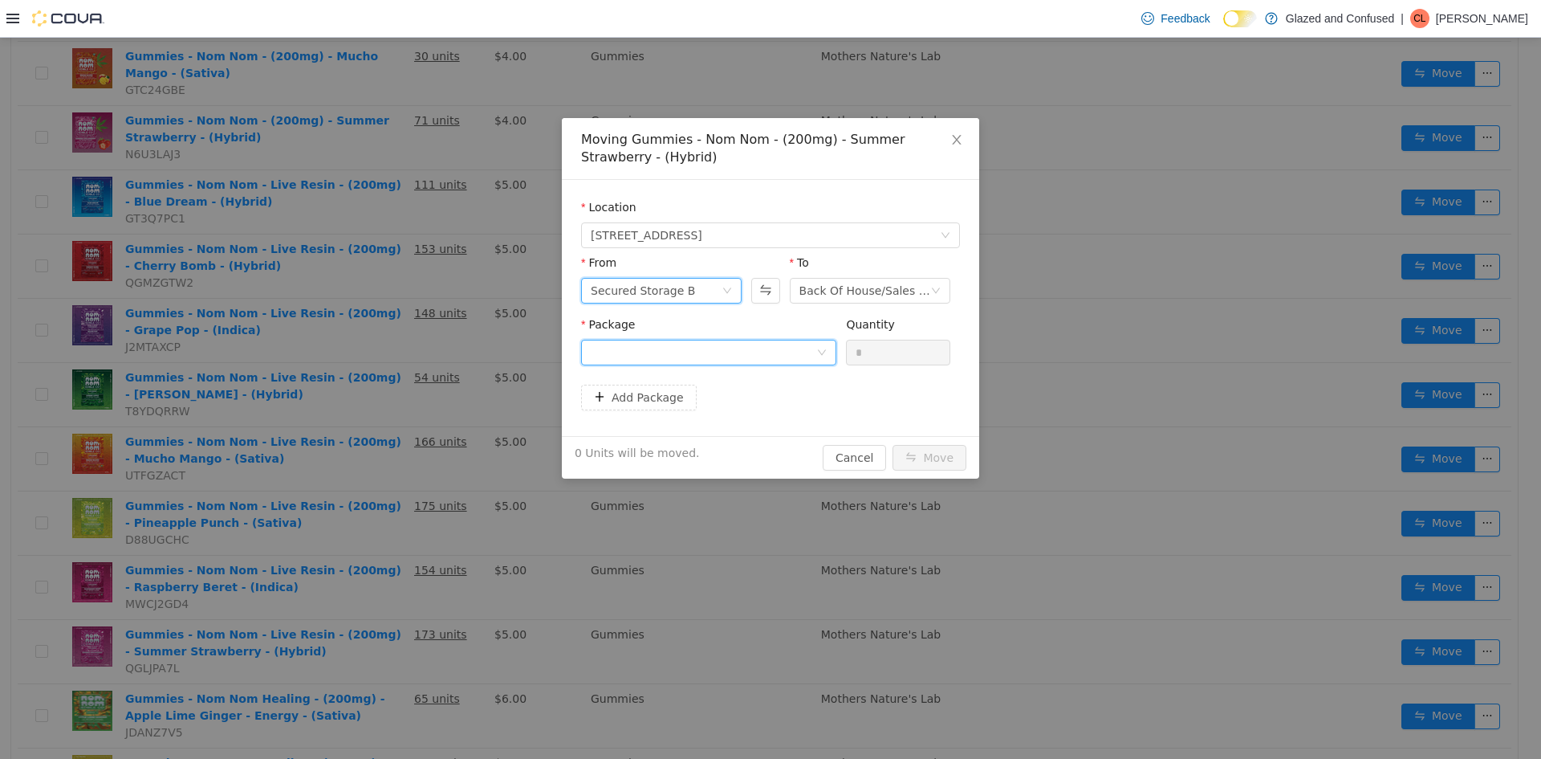
click at [757, 344] on div at bounding box center [704, 352] width 226 height 24
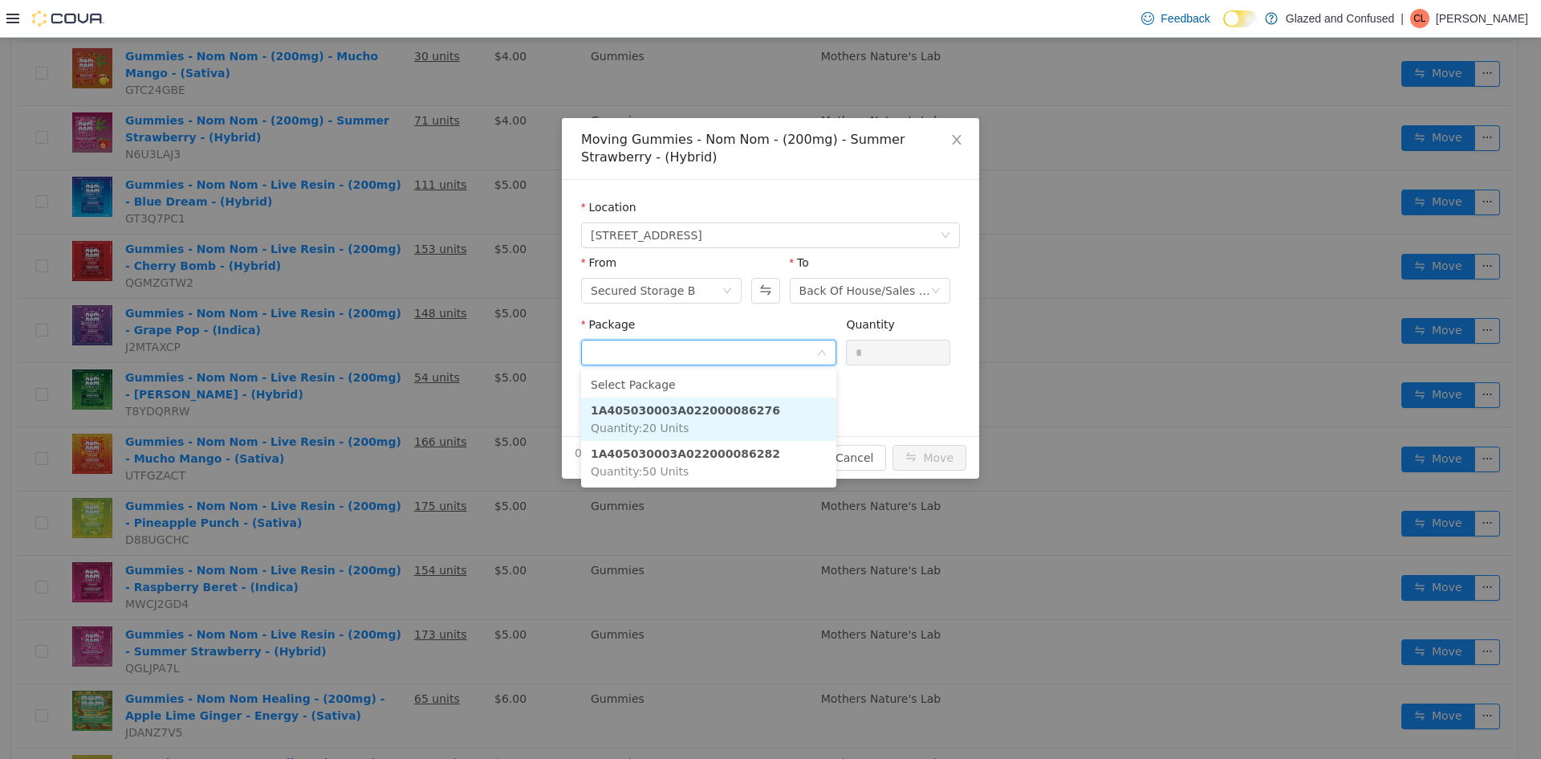
click at [748, 419] on li "1A405030003A022000086276 Quantity : 20 Units" at bounding box center [708, 418] width 255 height 43
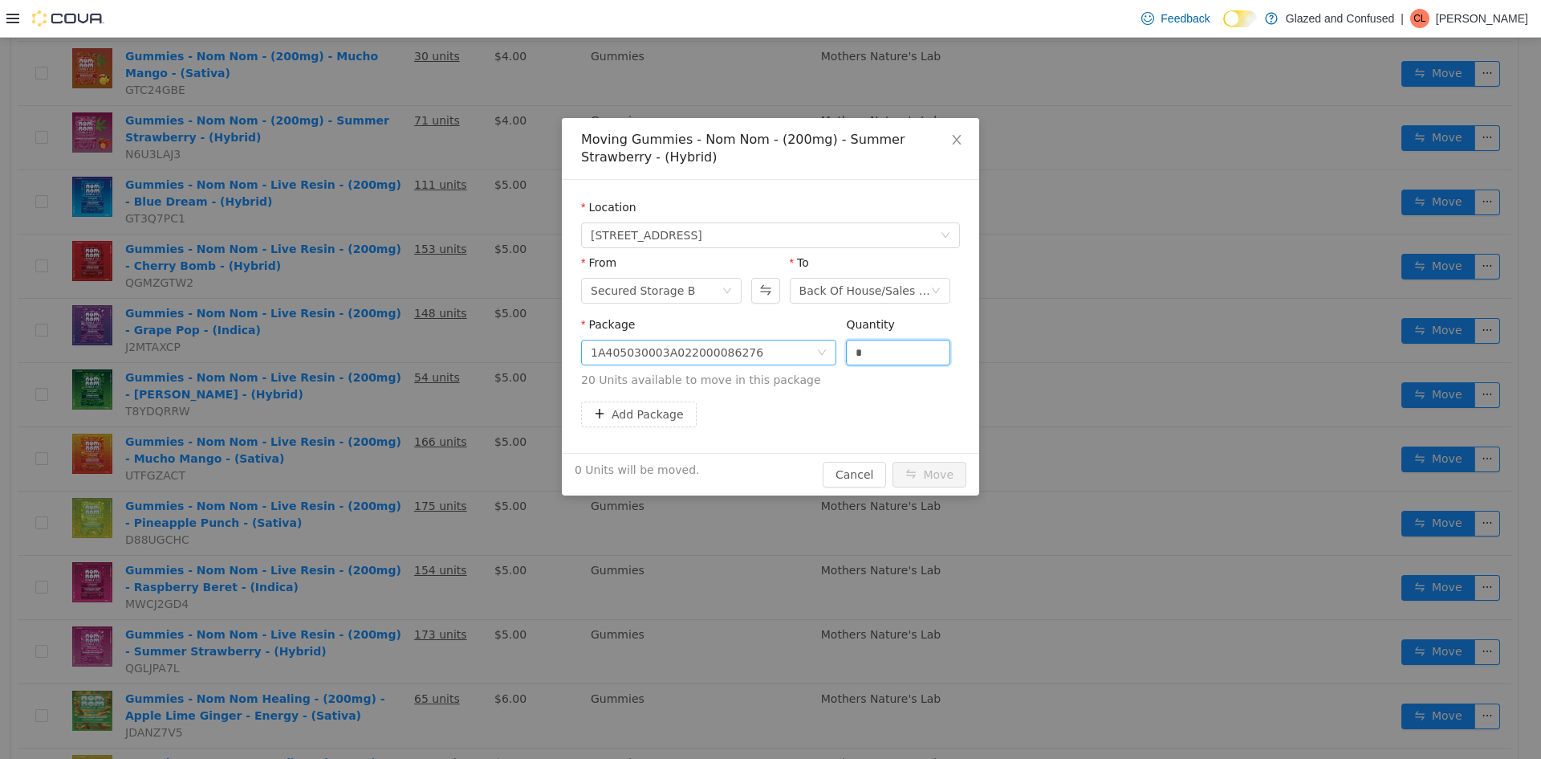
drag, startPoint x: 880, startPoint y: 351, endPoint x: 770, endPoint y: 351, distance: 110.0
click at [760, 356] on span "Package 1A405030003A022000086276 Quantity * 20 Units available to move in this …" at bounding box center [770, 353] width 379 height 71
type input "**"
click at [893, 462] on button "Move" at bounding box center [930, 475] width 74 height 26
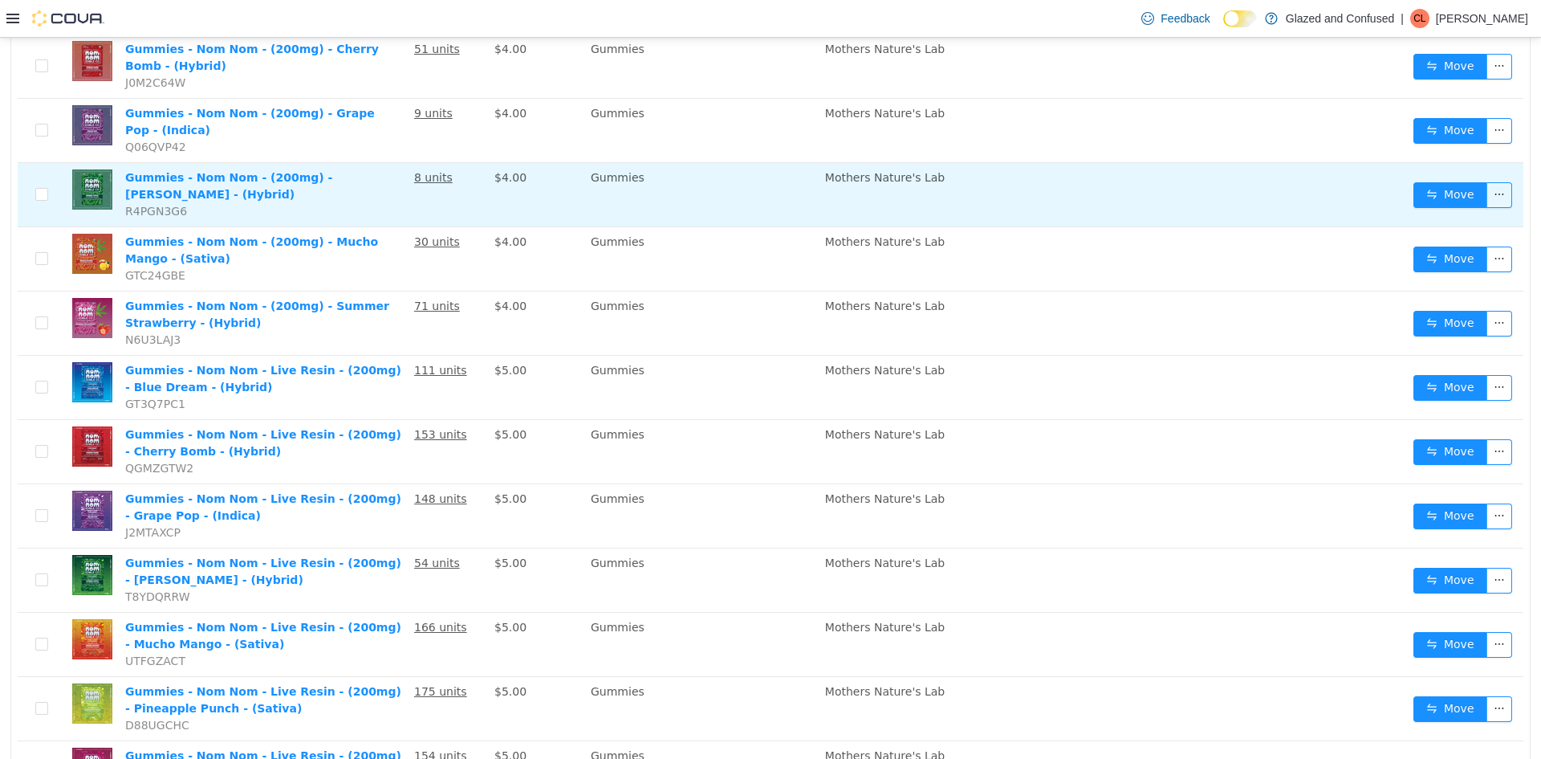
scroll to position [0, 0]
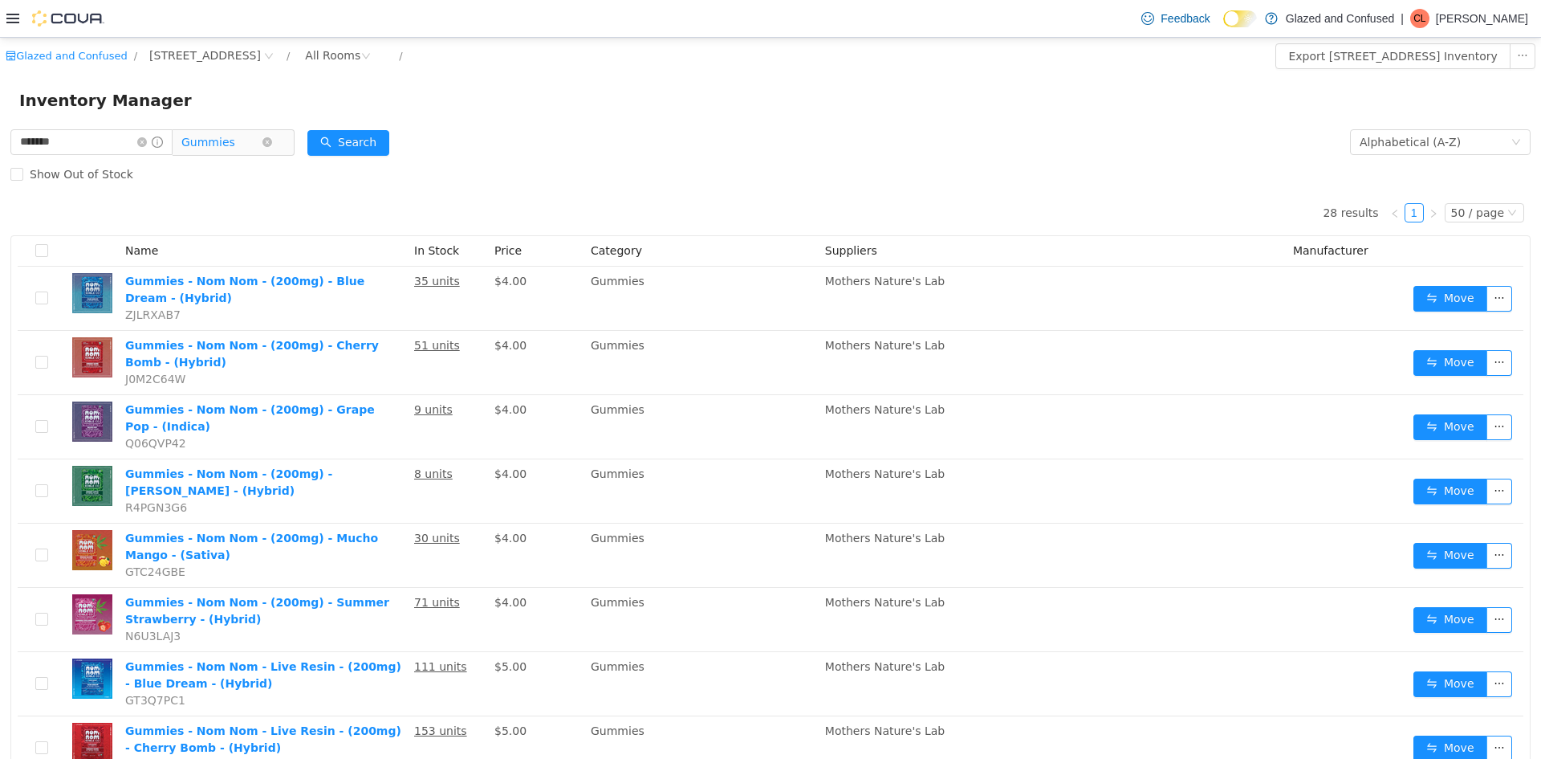
click at [231, 153] on span "Gummies" at bounding box center [208, 142] width 54 height 24
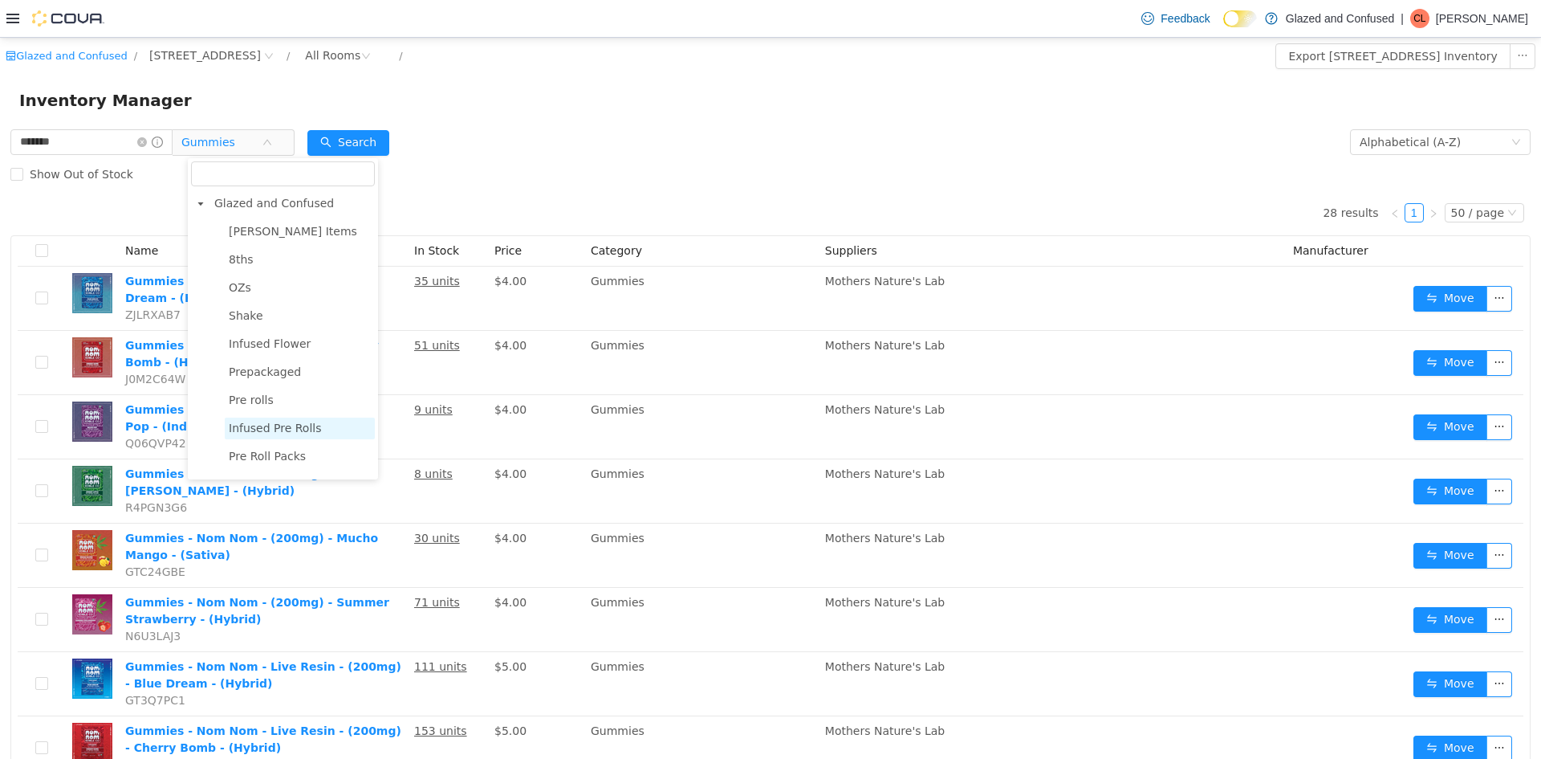
click at [291, 434] on span "Infused Pre Rolls" at bounding box center [275, 427] width 93 height 13
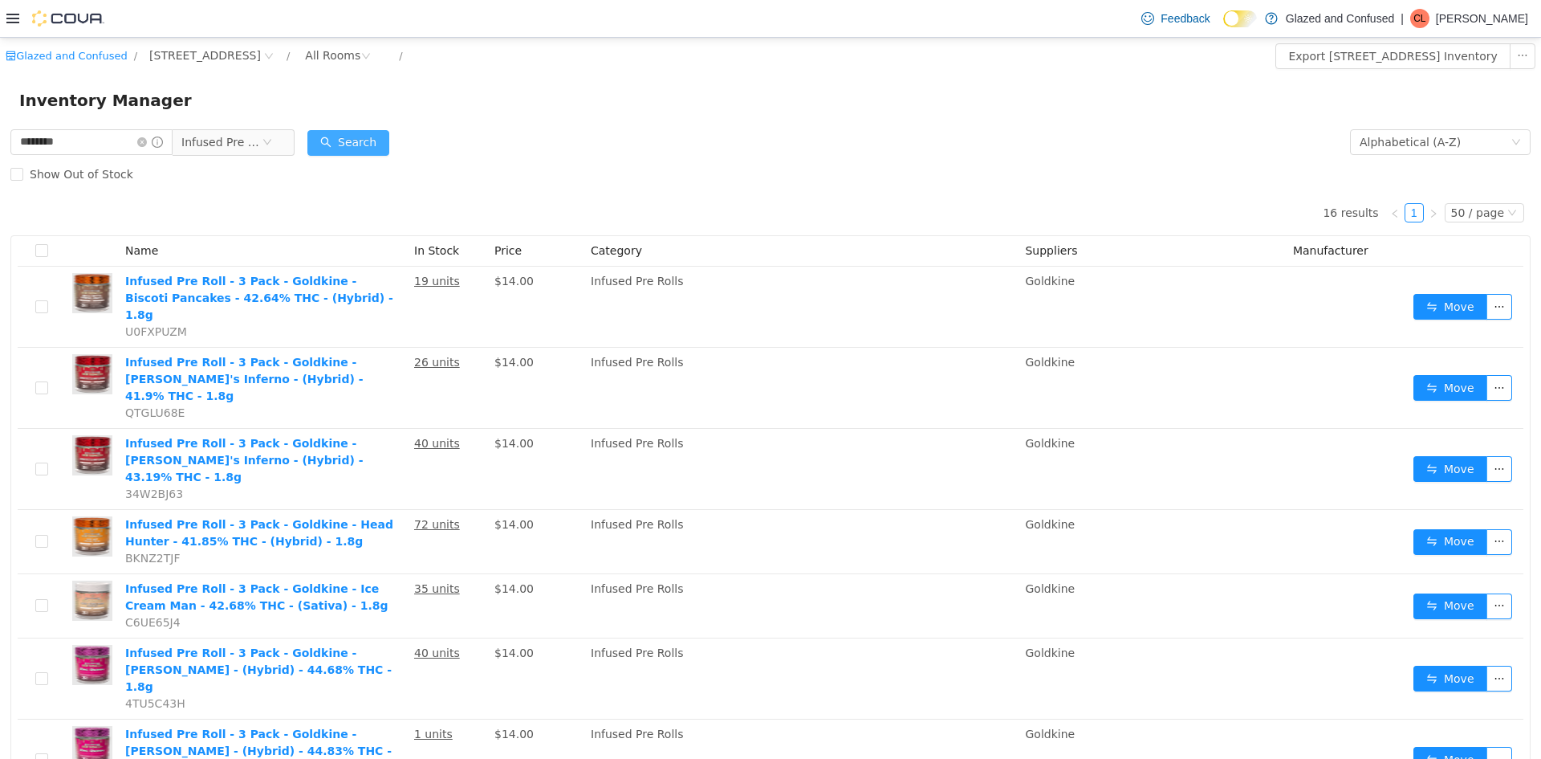
drag, startPoint x: 338, startPoint y: 132, endPoint x: 782, endPoint y: 138, distance: 443.9
click at [340, 132] on button "Search" at bounding box center [348, 143] width 82 height 26
drag, startPoint x: 122, startPoint y: 138, endPoint x: 0, endPoint y: 136, distance: 122.0
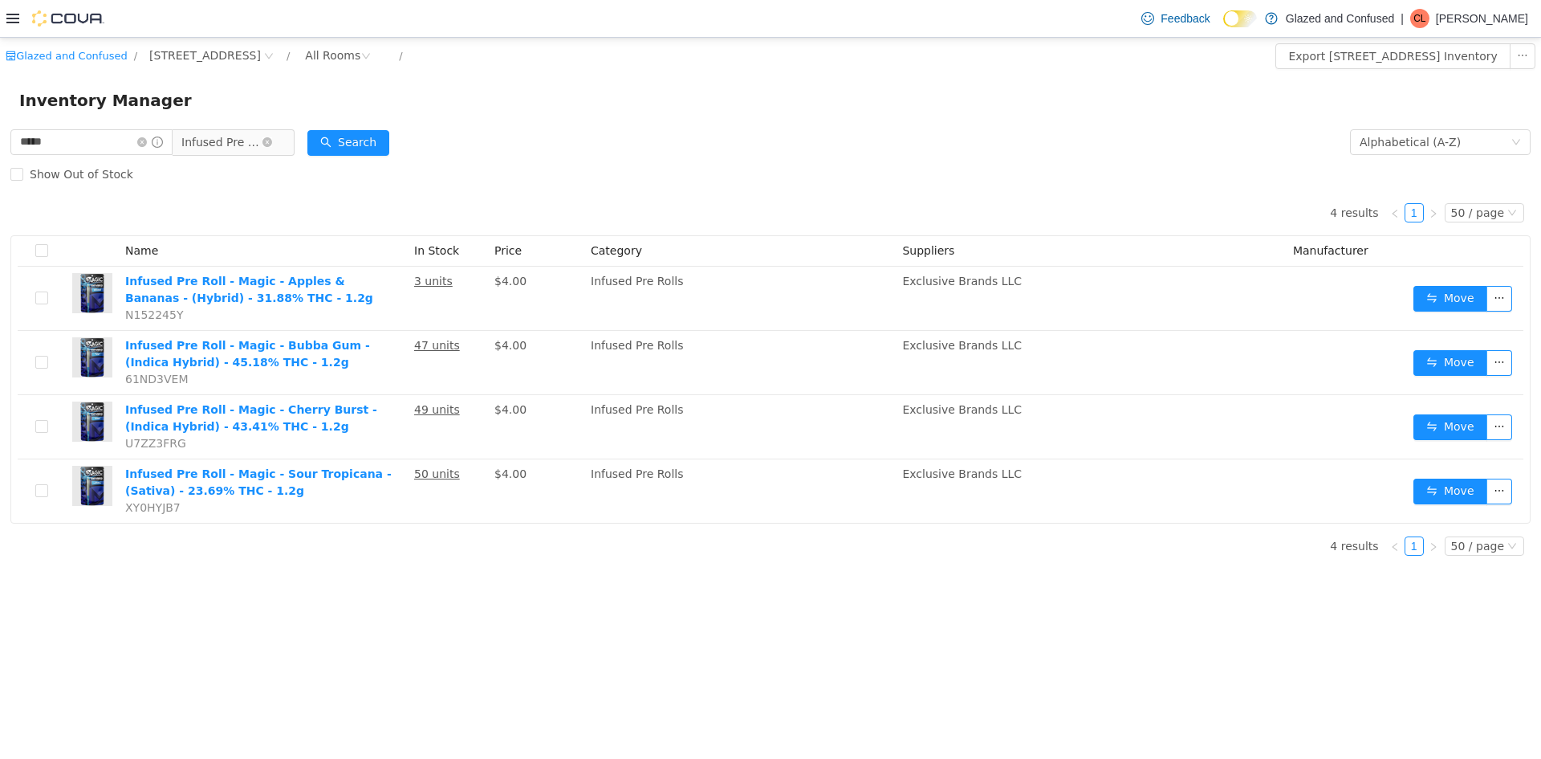
click at [238, 137] on span "Infused Pre Rolls" at bounding box center [221, 142] width 80 height 24
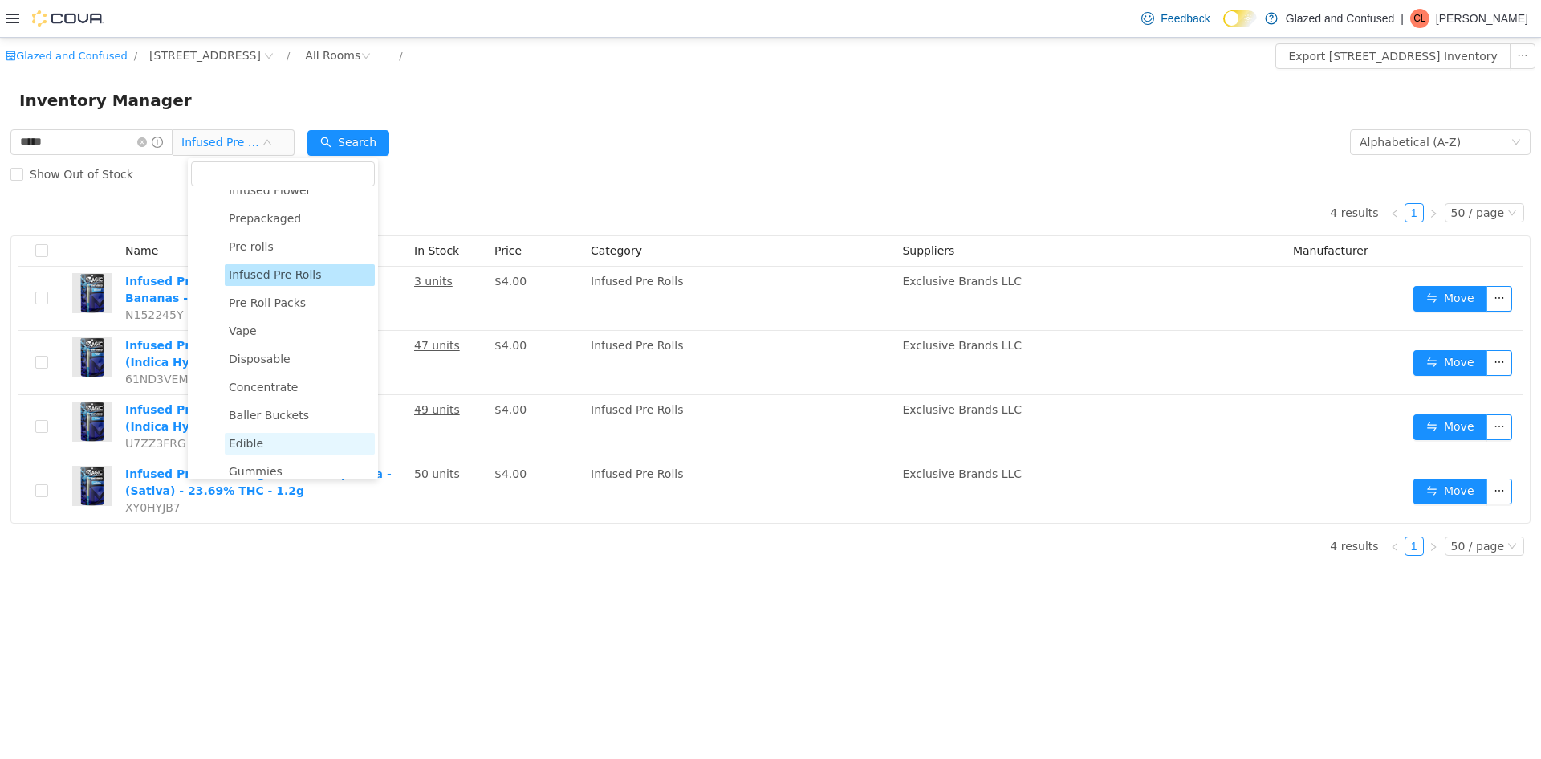
scroll to position [241, 0]
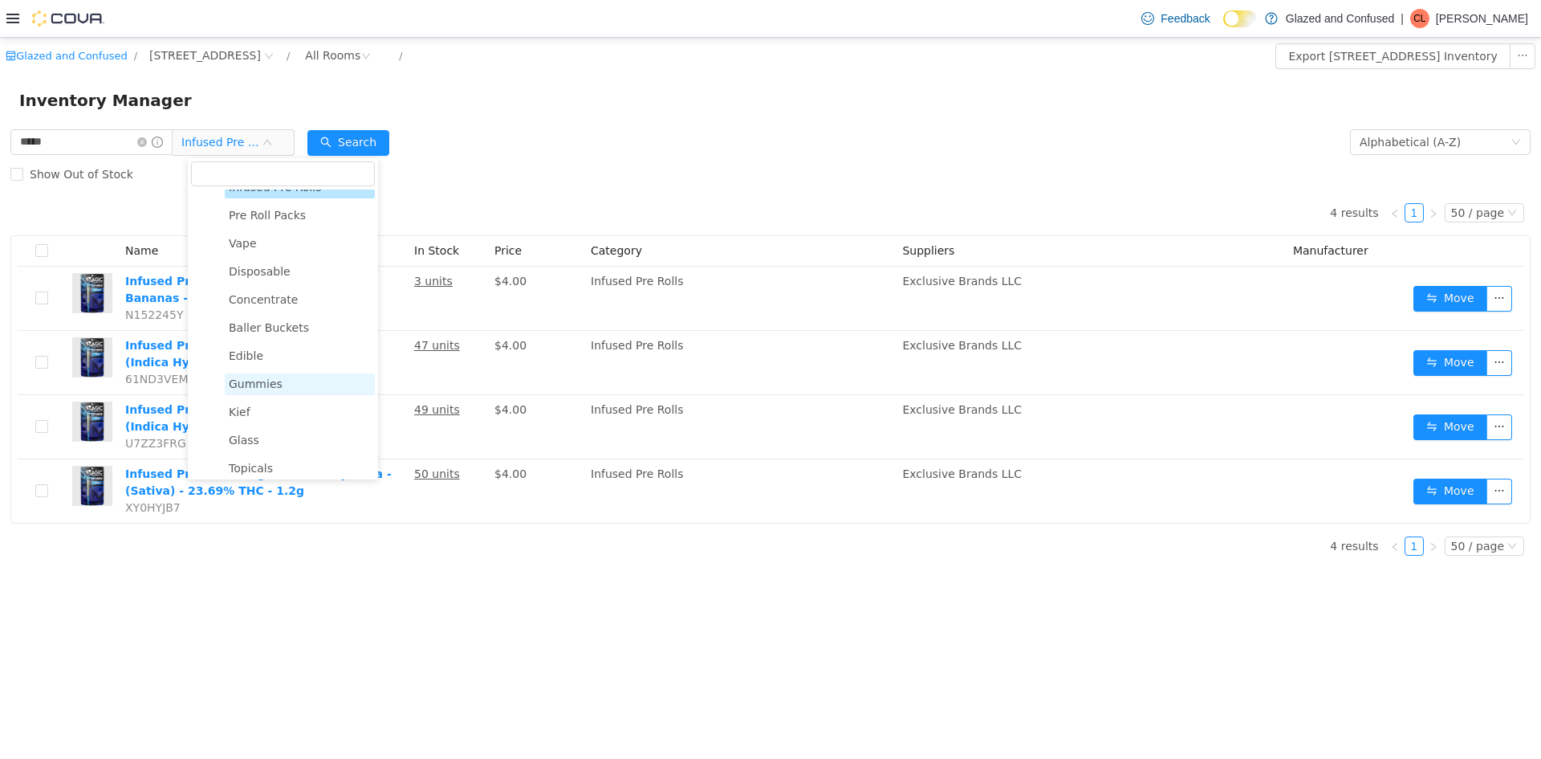
click at [254, 390] on span "Gummies" at bounding box center [256, 383] width 54 height 13
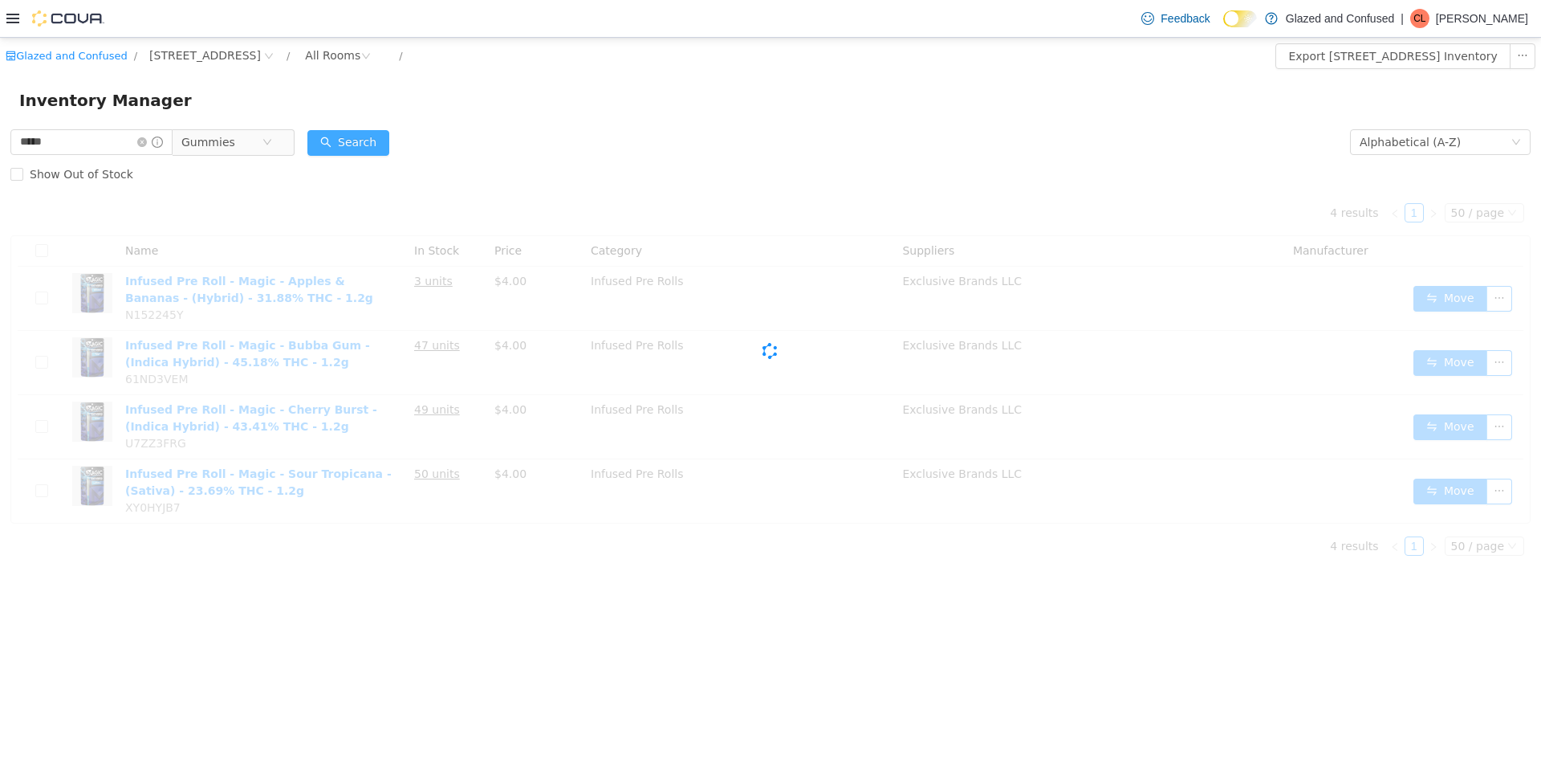
click at [357, 130] on button "Search" at bounding box center [348, 143] width 82 height 26
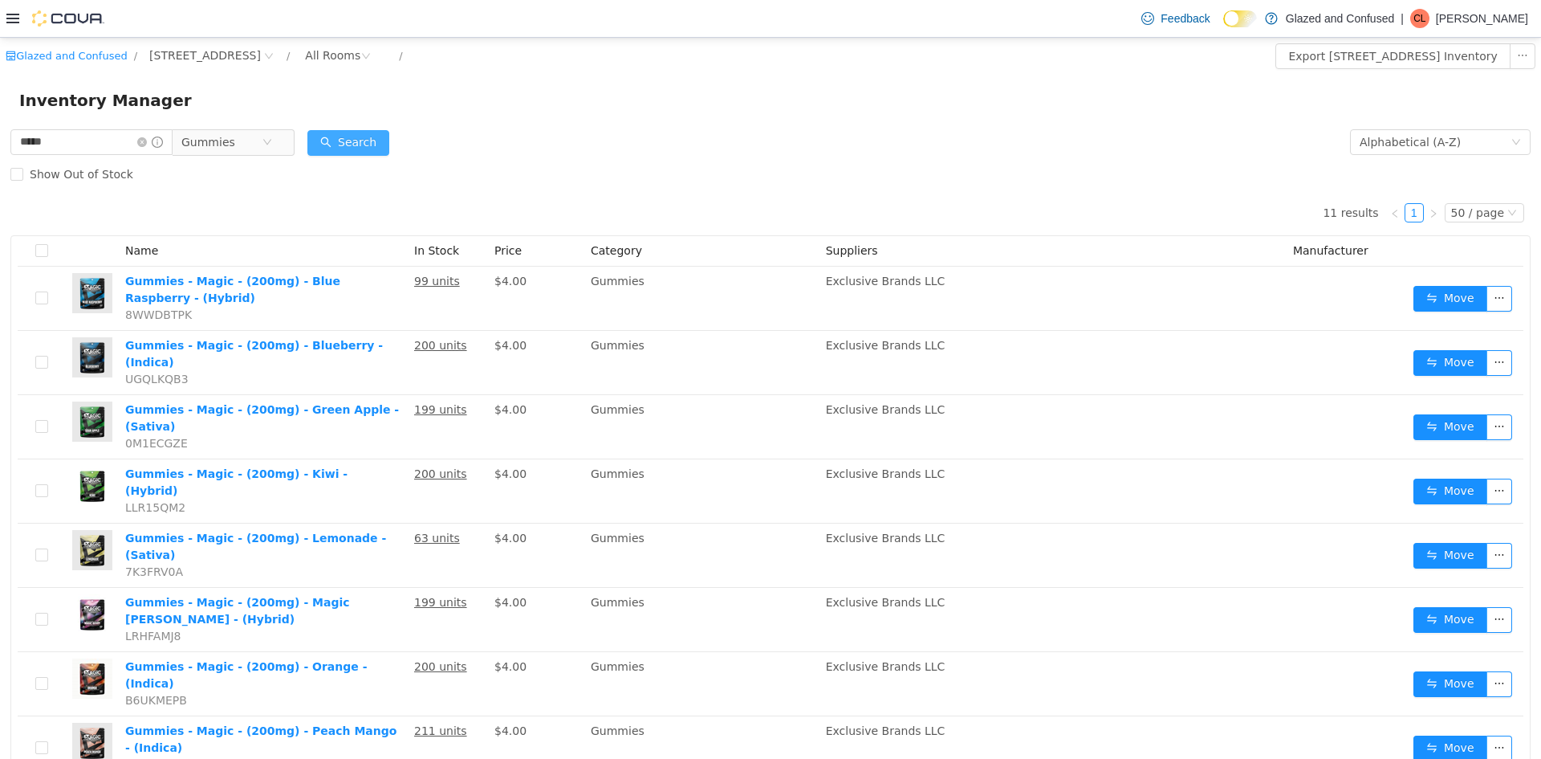
click at [353, 136] on button "Search" at bounding box center [348, 143] width 82 height 26
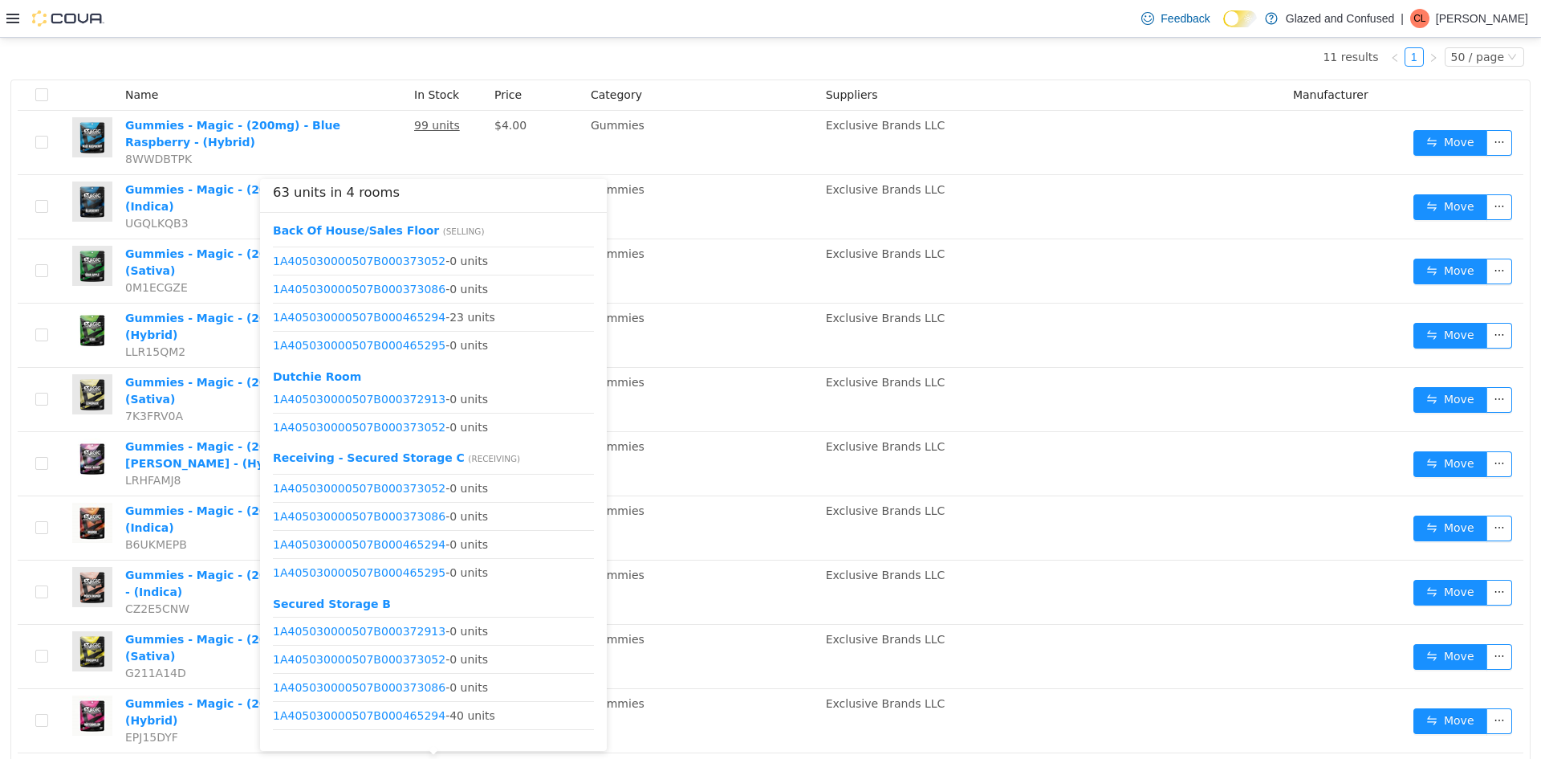
scroll to position [161, 0]
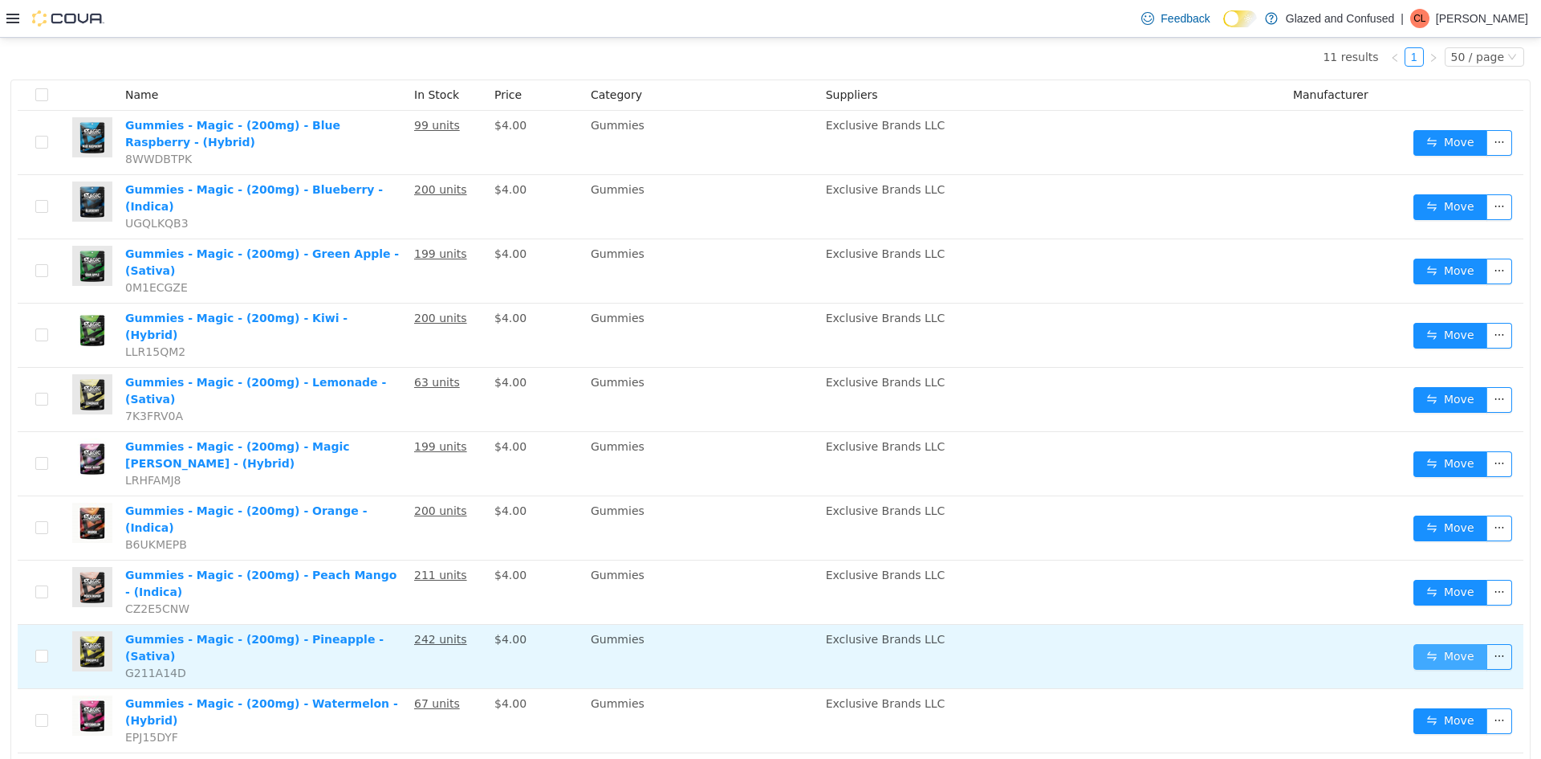
click at [1443, 644] on button "Move" at bounding box center [1450, 657] width 74 height 26
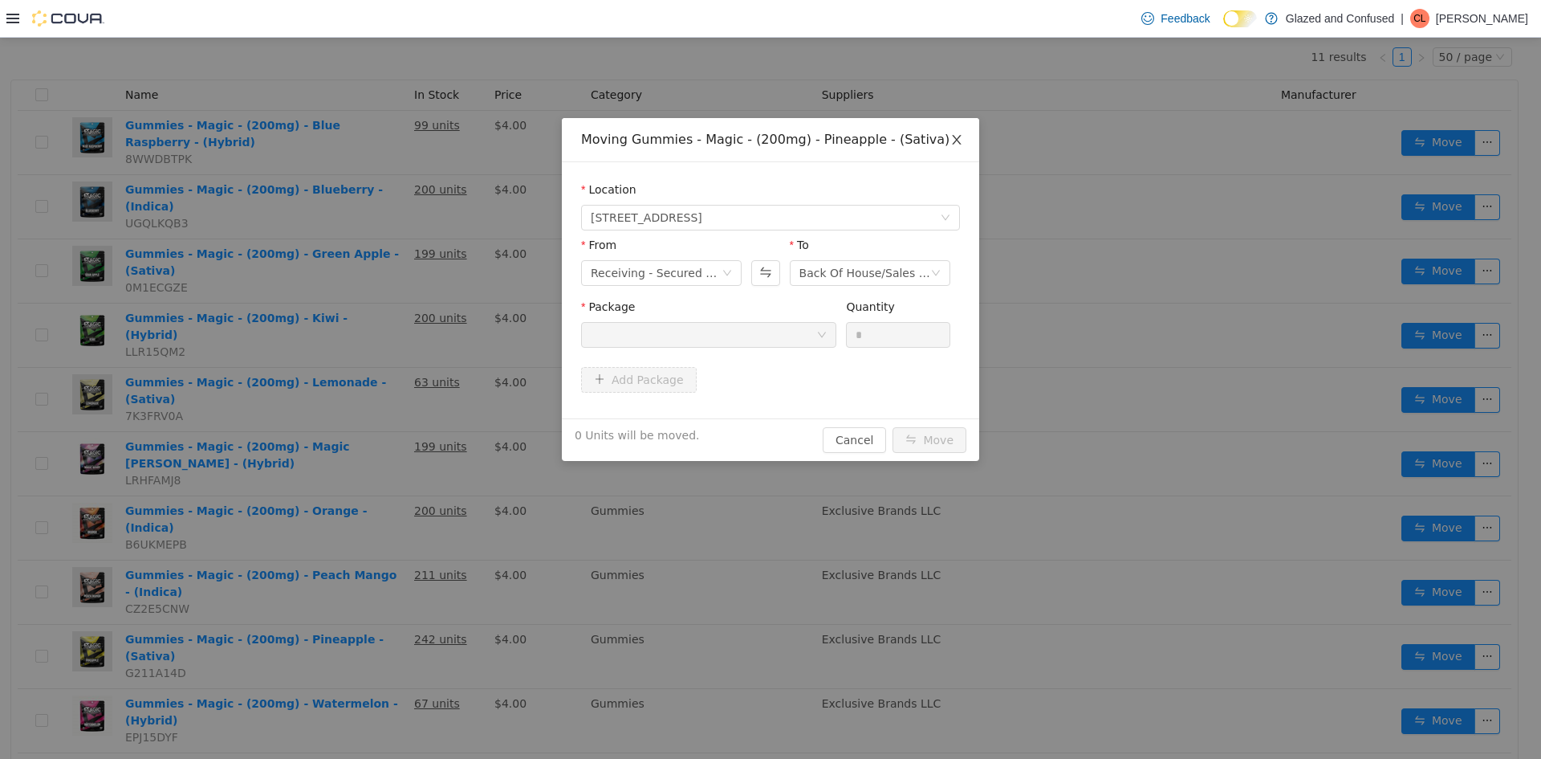
click at [957, 136] on icon "icon: close" at bounding box center [956, 139] width 13 height 13
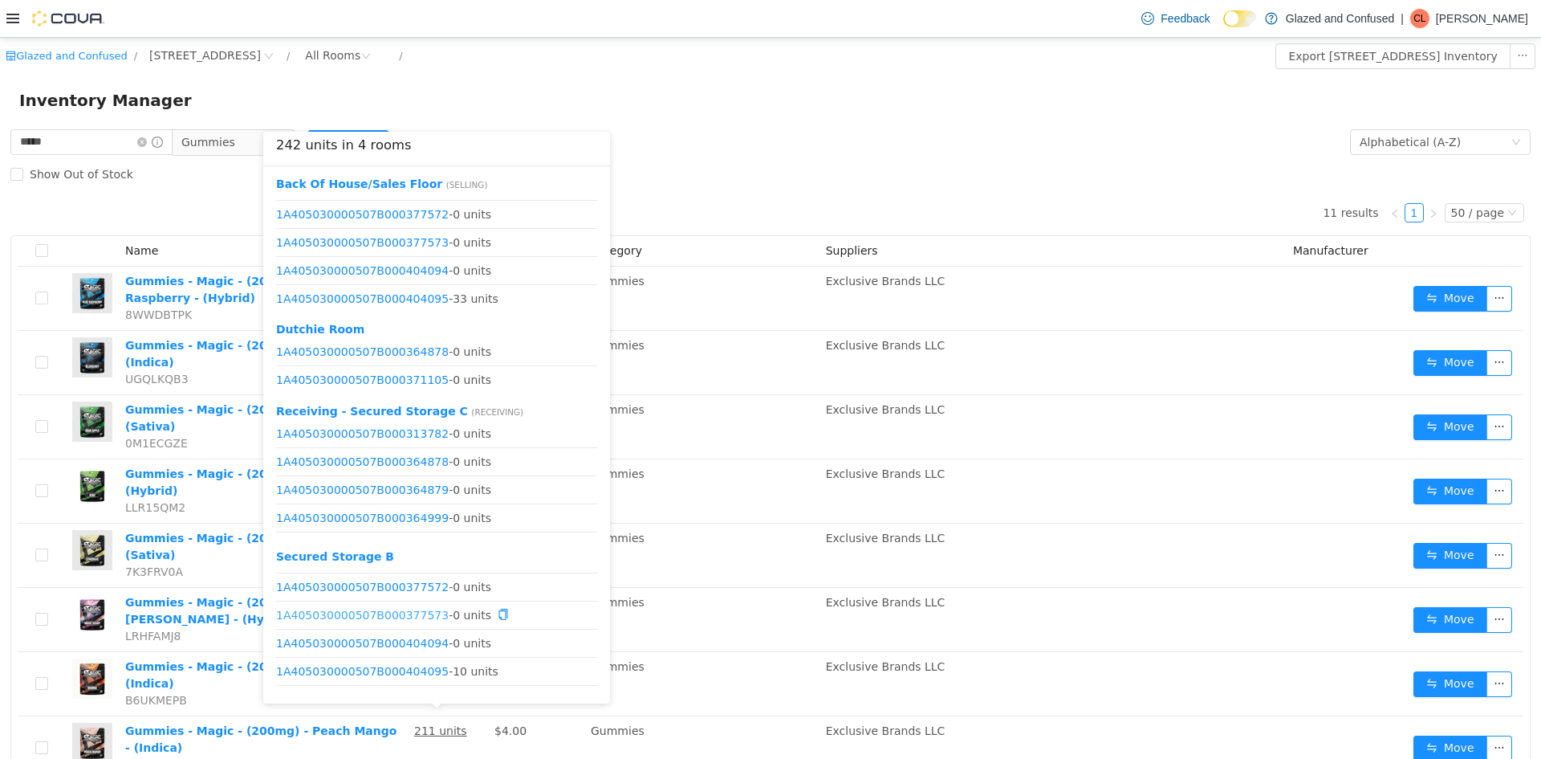
scroll to position [217, 0]
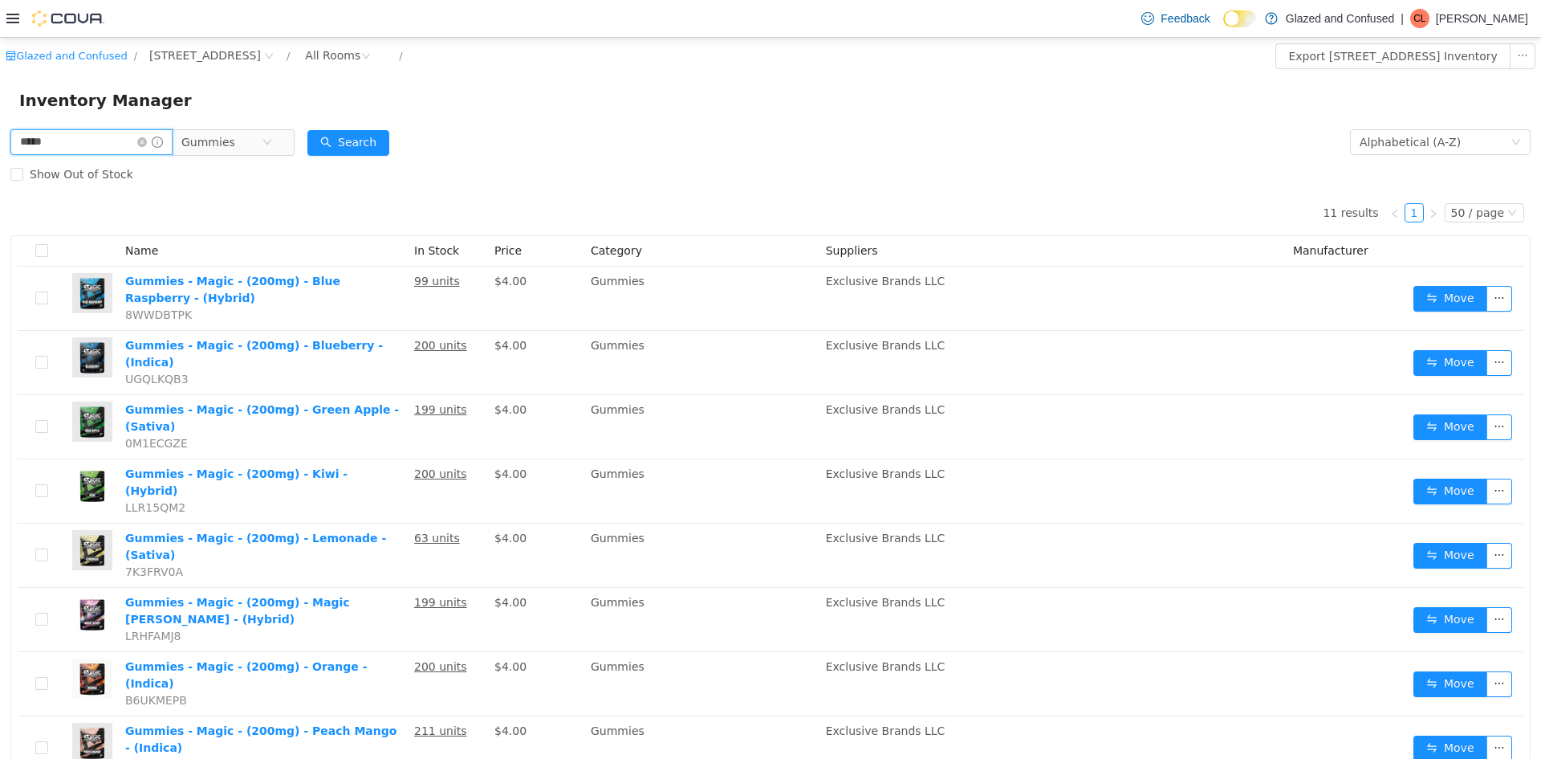
drag, startPoint x: 88, startPoint y: 138, endPoint x: 0, endPoint y: 155, distance: 89.9
click at [0, 156] on div "***** Gummies Alphabetical (A-Z) Search Show Out of Stock 11 results 1 50 / pag…" at bounding box center [770, 566] width 1541 height 881
type input "*******"
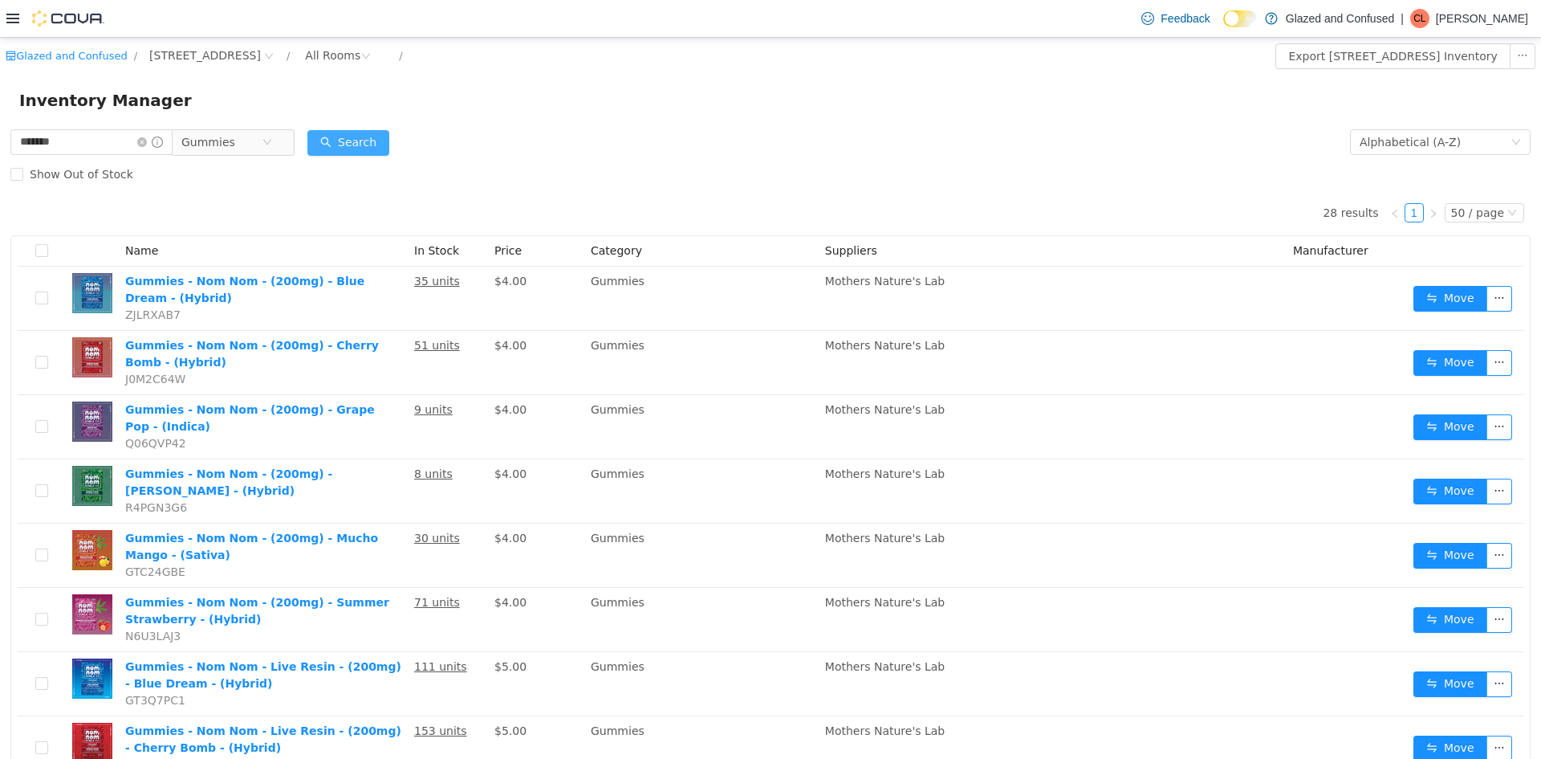
click at [374, 153] on div "Search" at bounding box center [348, 142] width 82 height 32
click at [369, 124] on div "Inventory Manager" at bounding box center [770, 100] width 1541 height 51
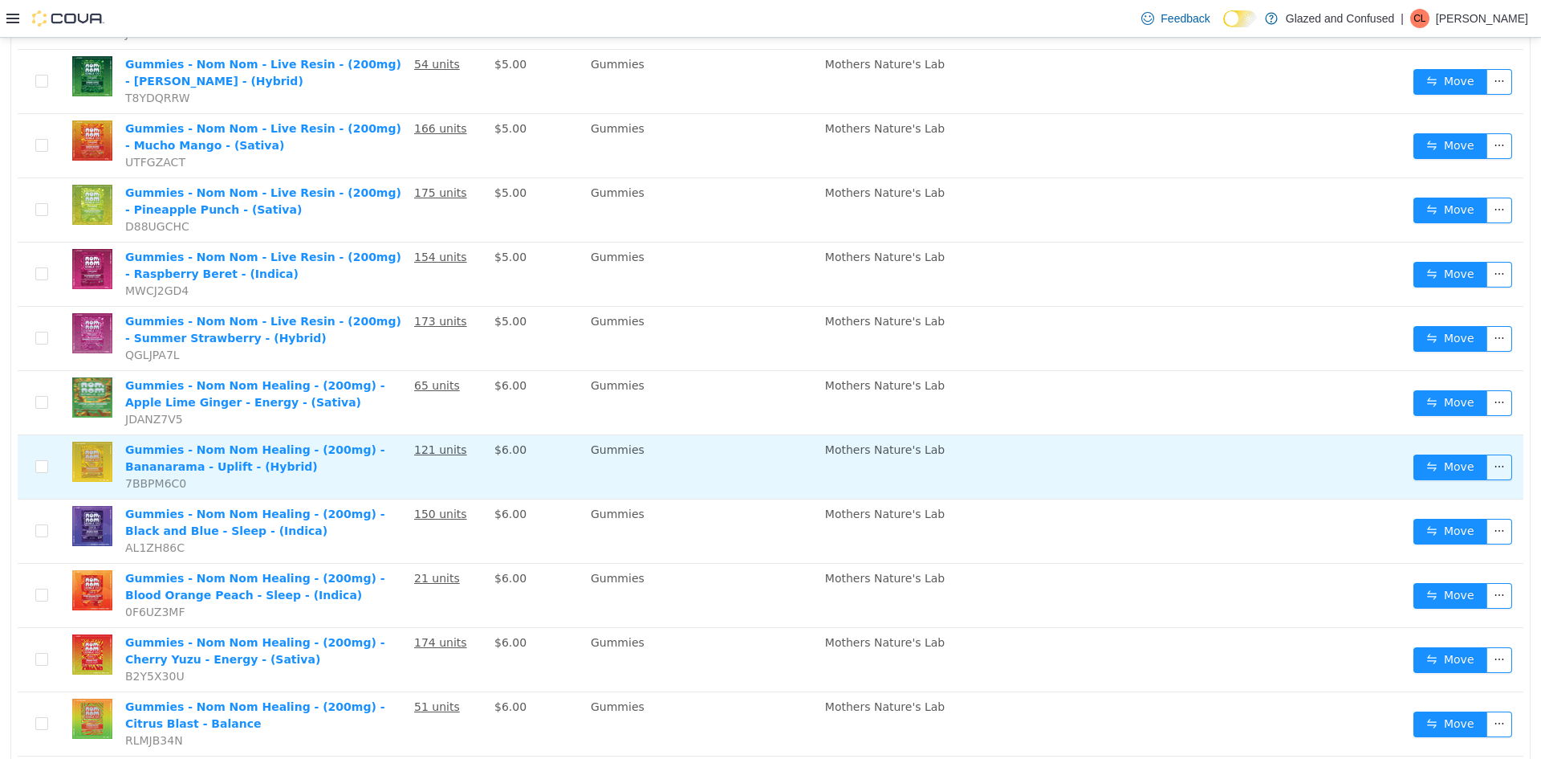
scroll to position [803, 0]
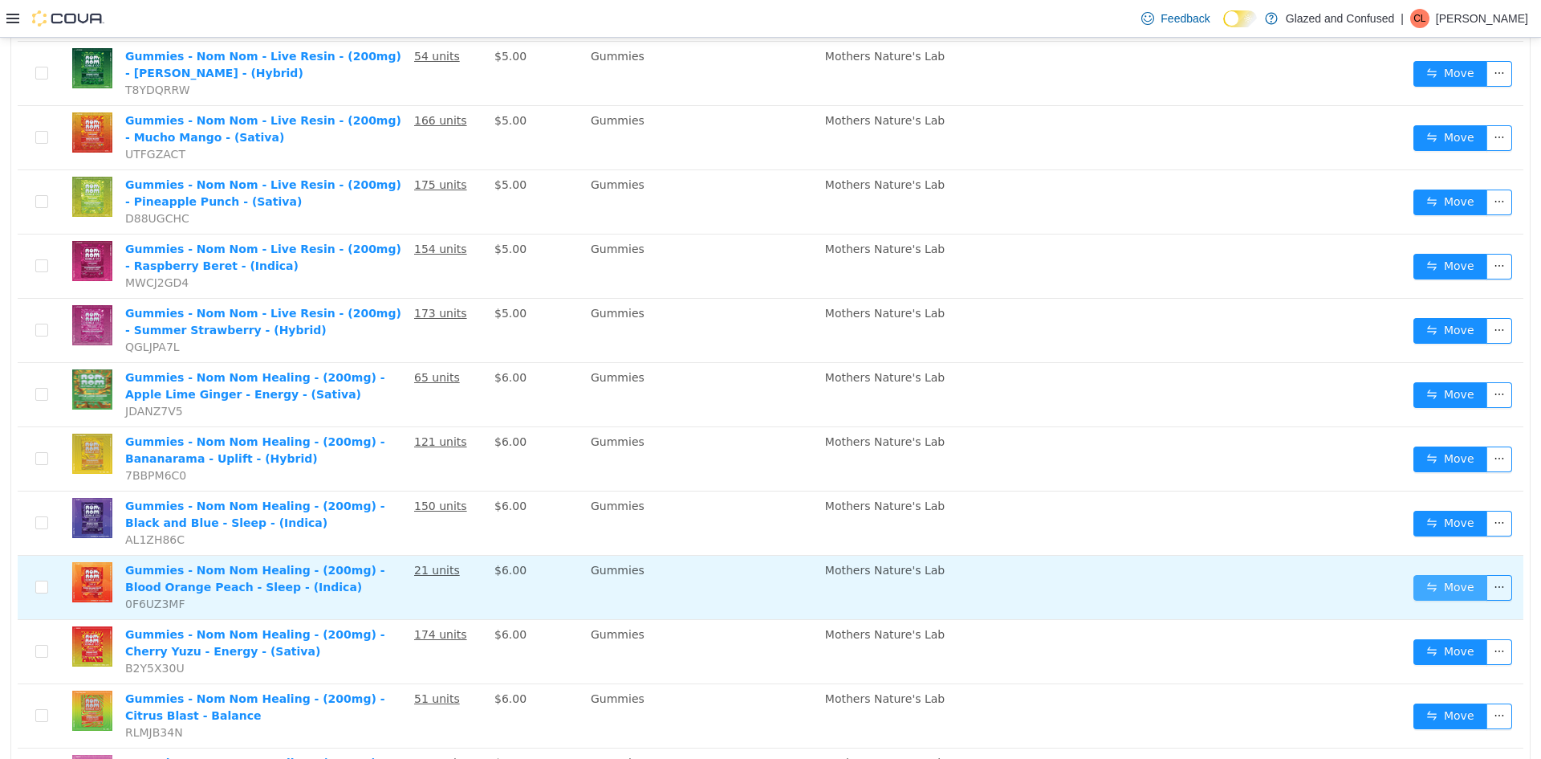
click at [1430, 576] on button "Move" at bounding box center [1450, 588] width 74 height 26
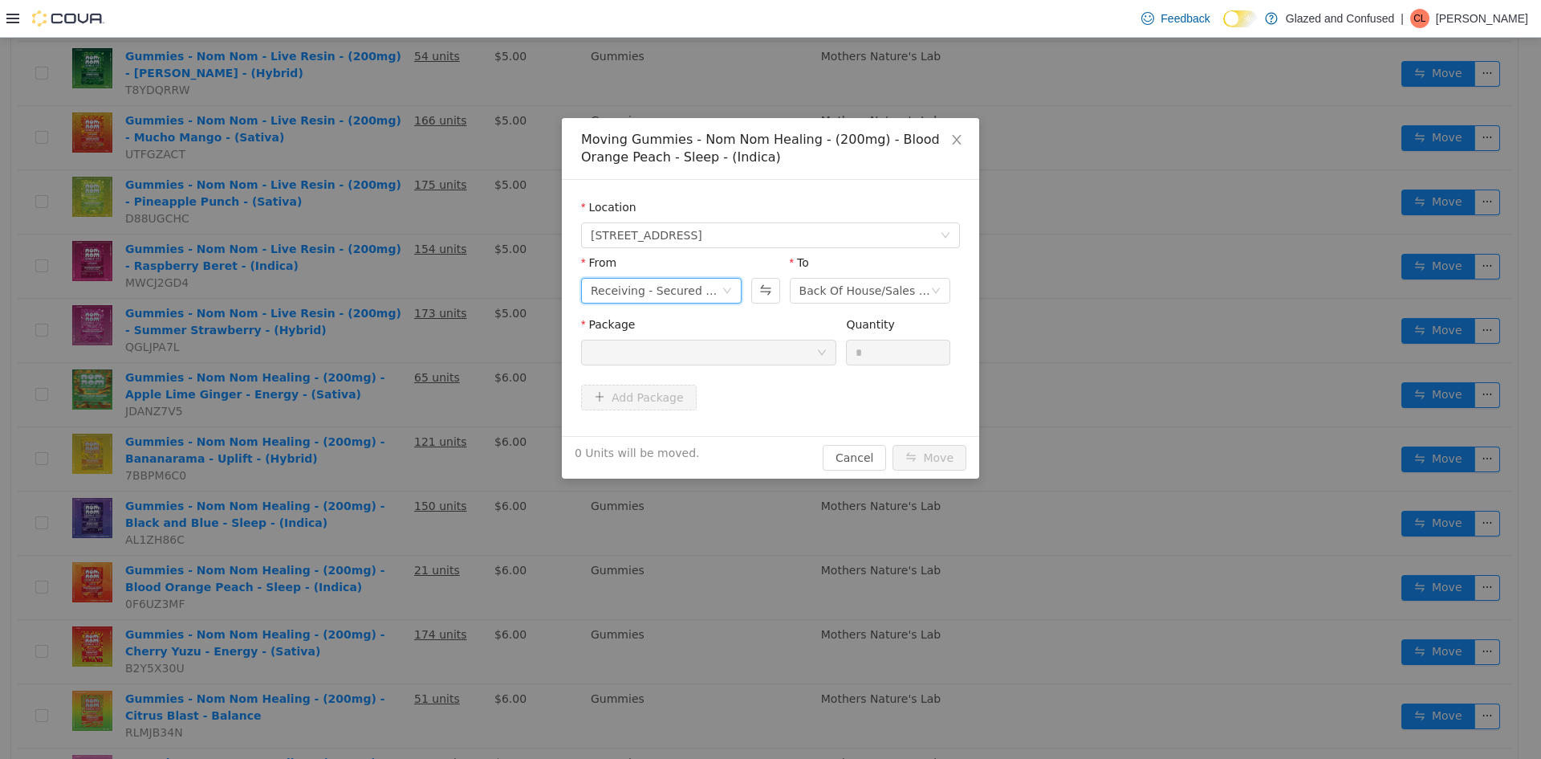
click at [684, 291] on div "Receiving - Secured Storage C" at bounding box center [656, 291] width 131 height 24
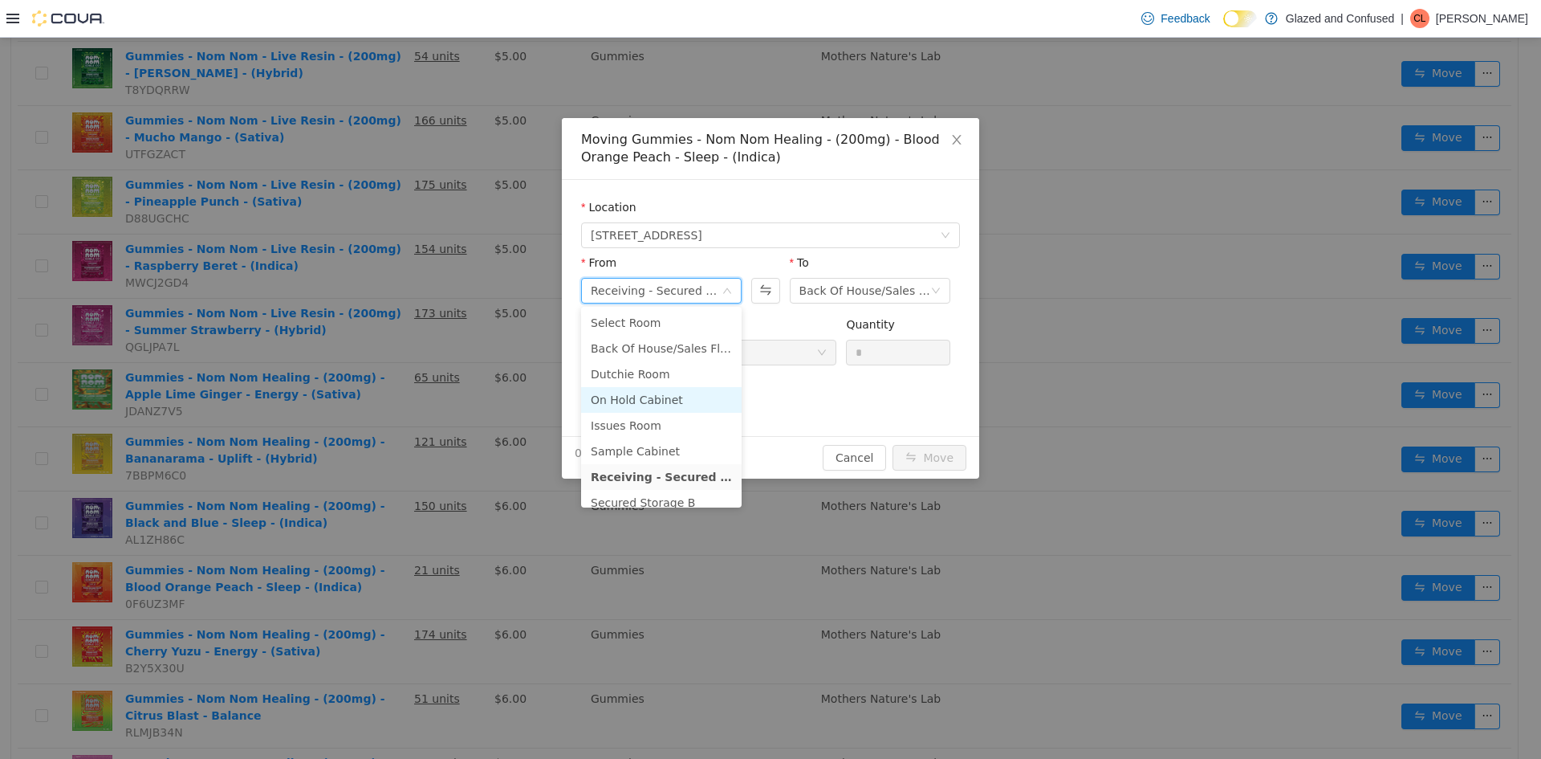
scroll to position [140, 0]
click at [653, 365] on li "Secured Storage B" at bounding box center [661, 363] width 161 height 26
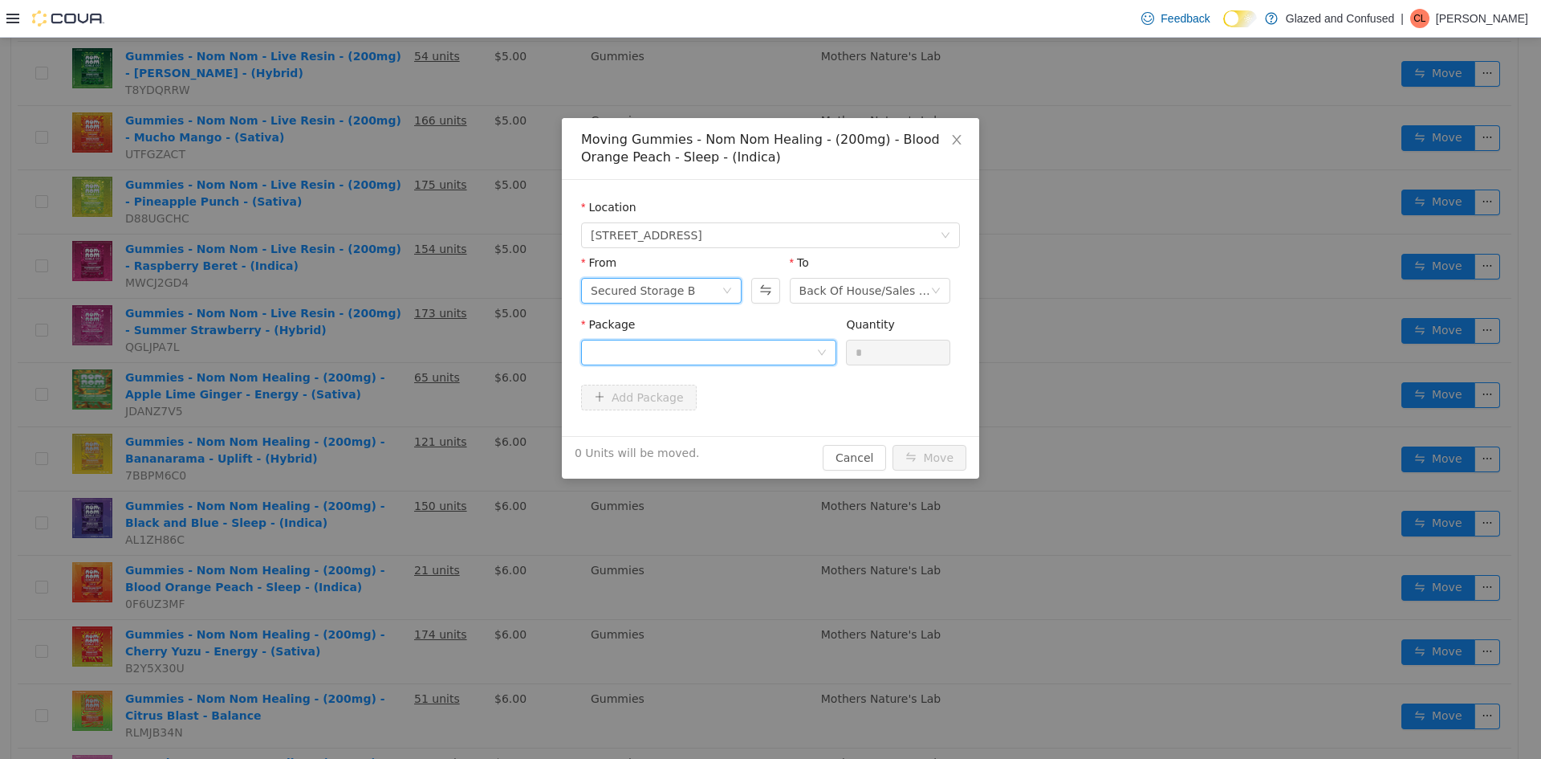
click at [673, 354] on div at bounding box center [704, 352] width 226 height 24
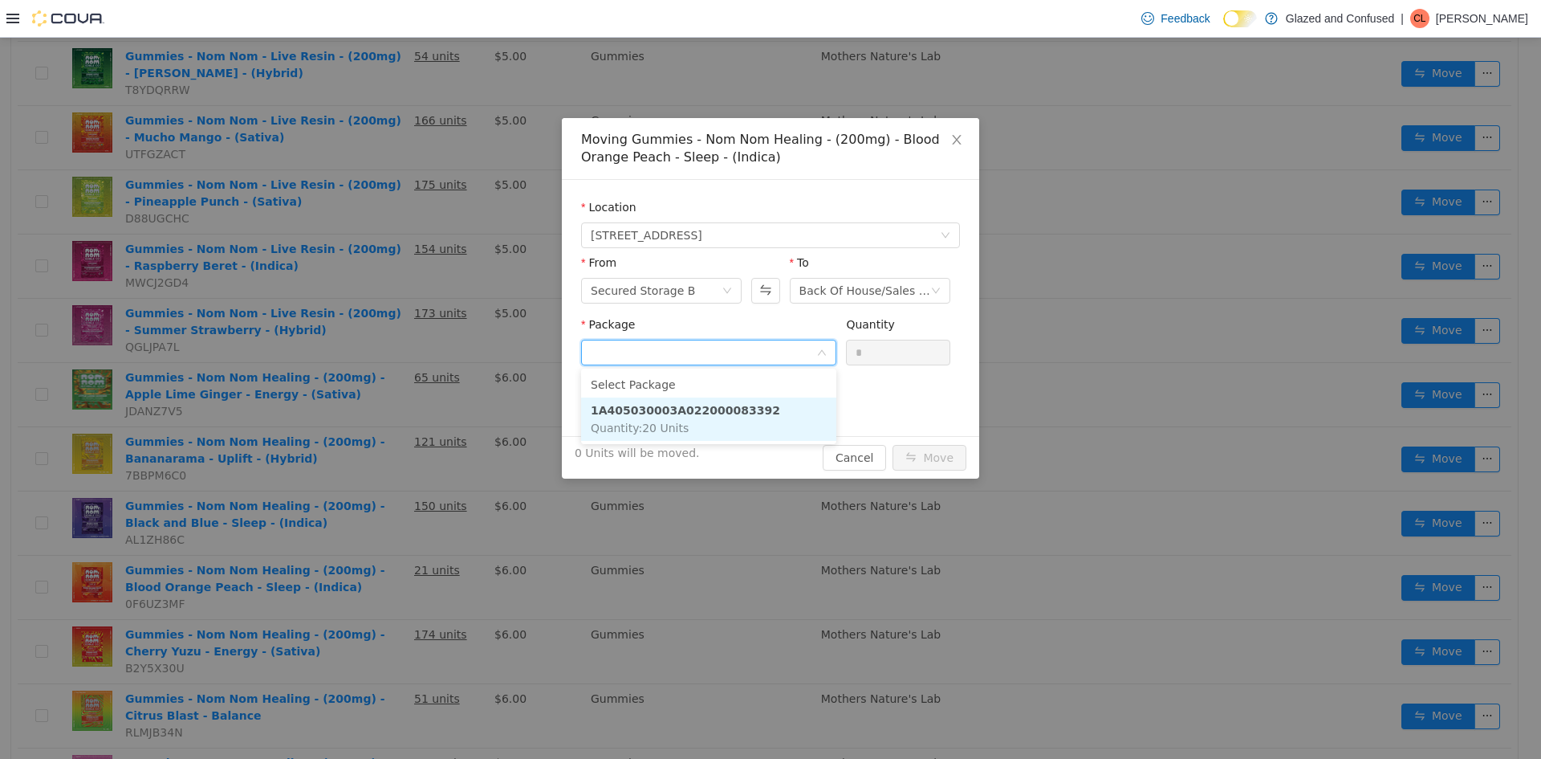
click at [673, 425] on span "Quantity : 20 Units" at bounding box center [640, 427] width 98 height 13
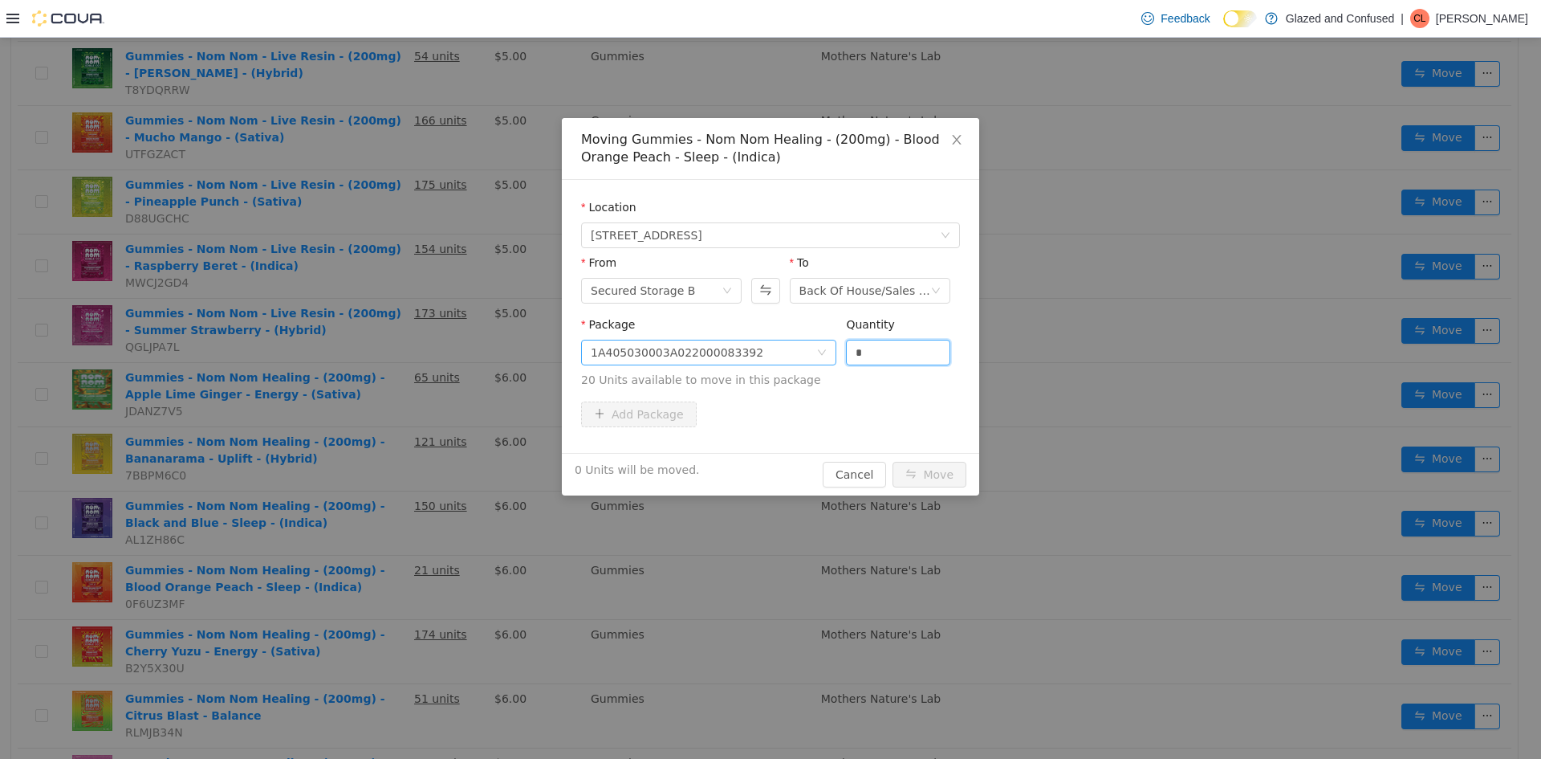
drag, startPoint x: 893, startPoint y: 343, endPoint x: 686, endPoint y: 348, distance: 207.1
click at [758, 348] on span "Package 1A405030003A022000083392 Quantity * 20 Units available to move in this …" at bounding box center [770, 353] width 379 height 71
type input "**"
click at [893, 462] on button "Move" at bounding box center [930, 475] width 74 height 26
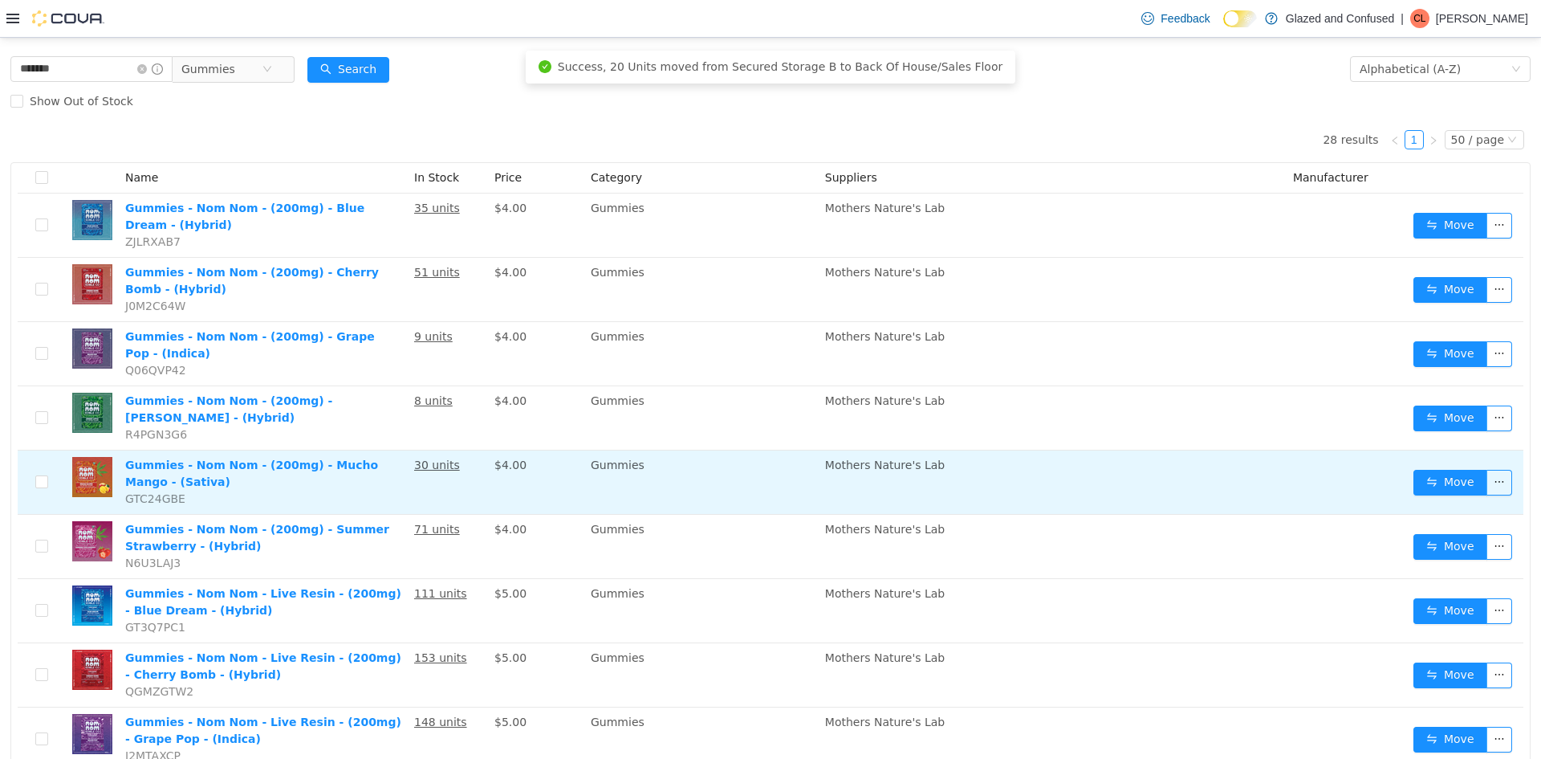
scroll to position [0, 0]
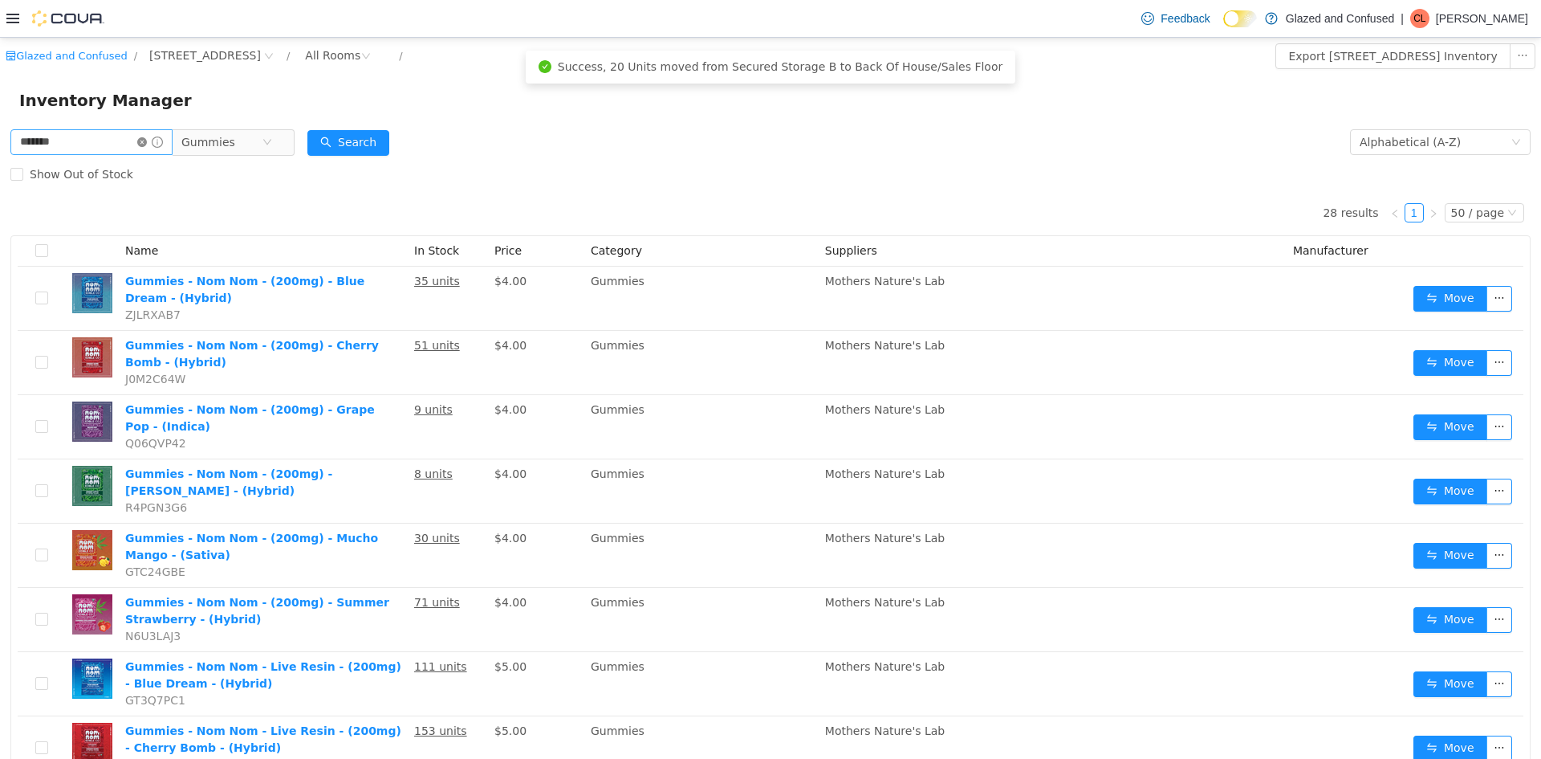
click at [147, 142] on icon "icon: close-circle" at bounding box center [142, 142] width 10 height 10
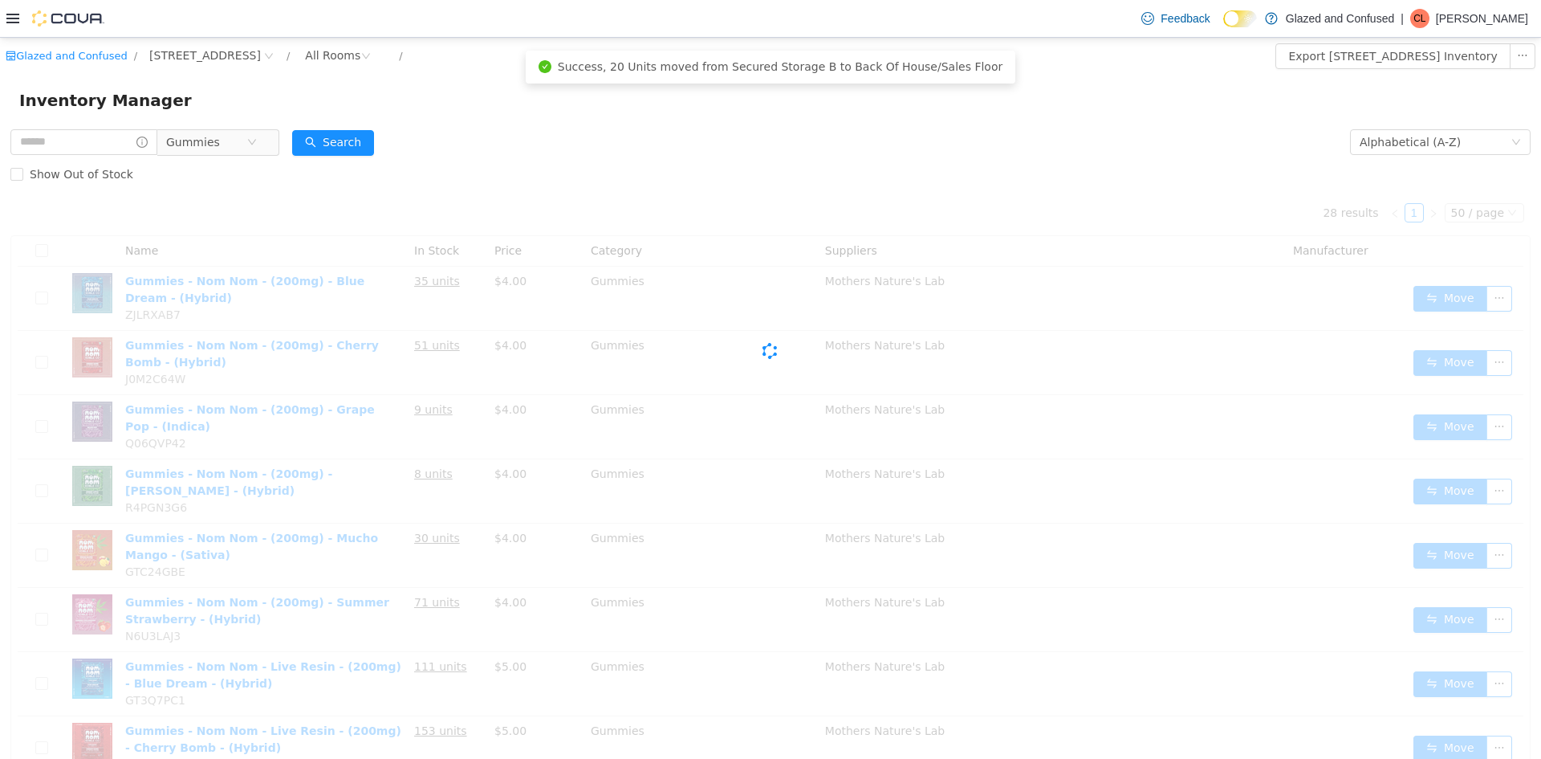
click at [220, 144] on span "Gummies" at bounding box center [193, 142] width 54 height 24
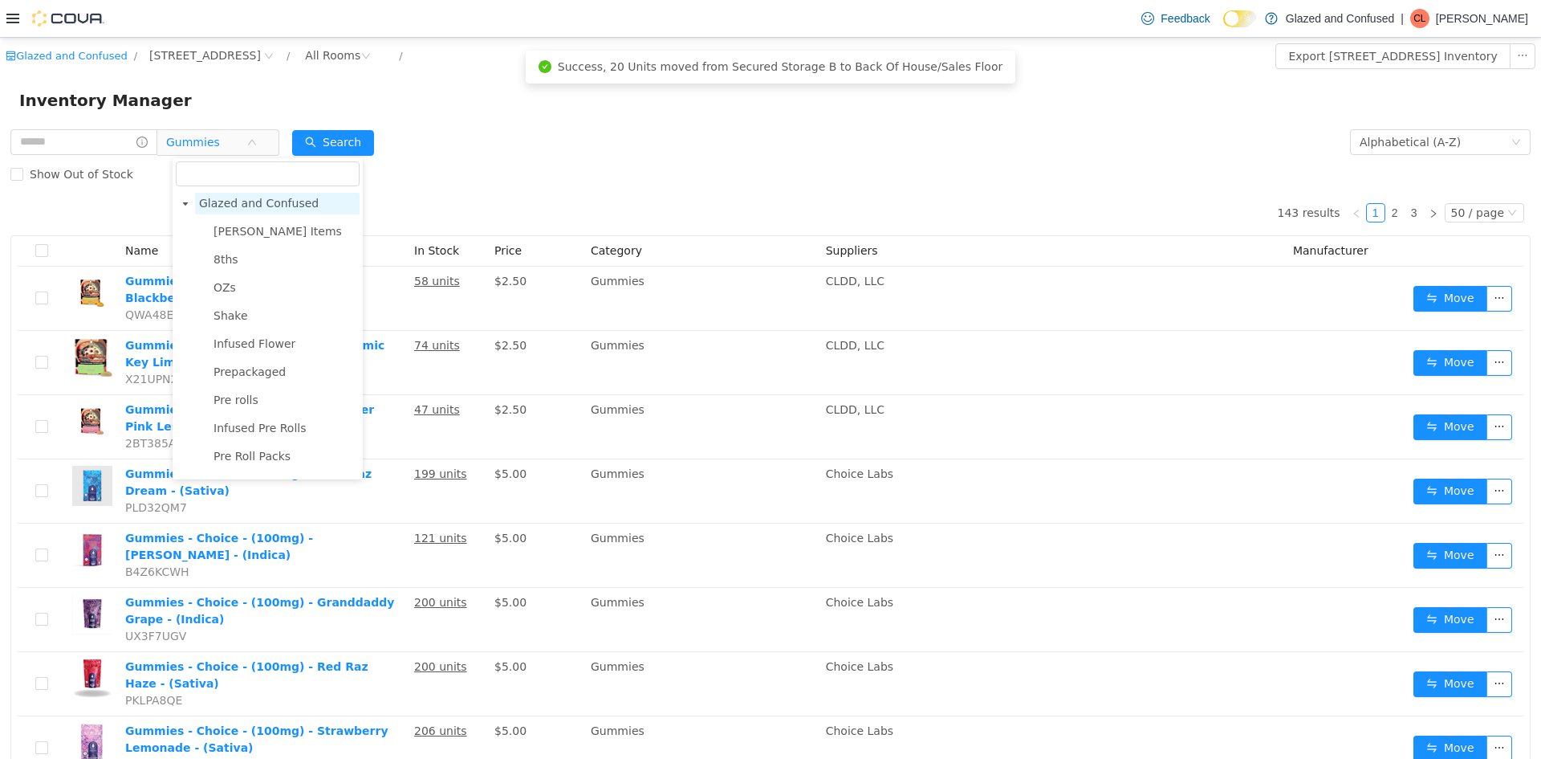
click at [254, 201] on span "Glazed and Confused" at bounding box center [259, 203] width 120 height 13
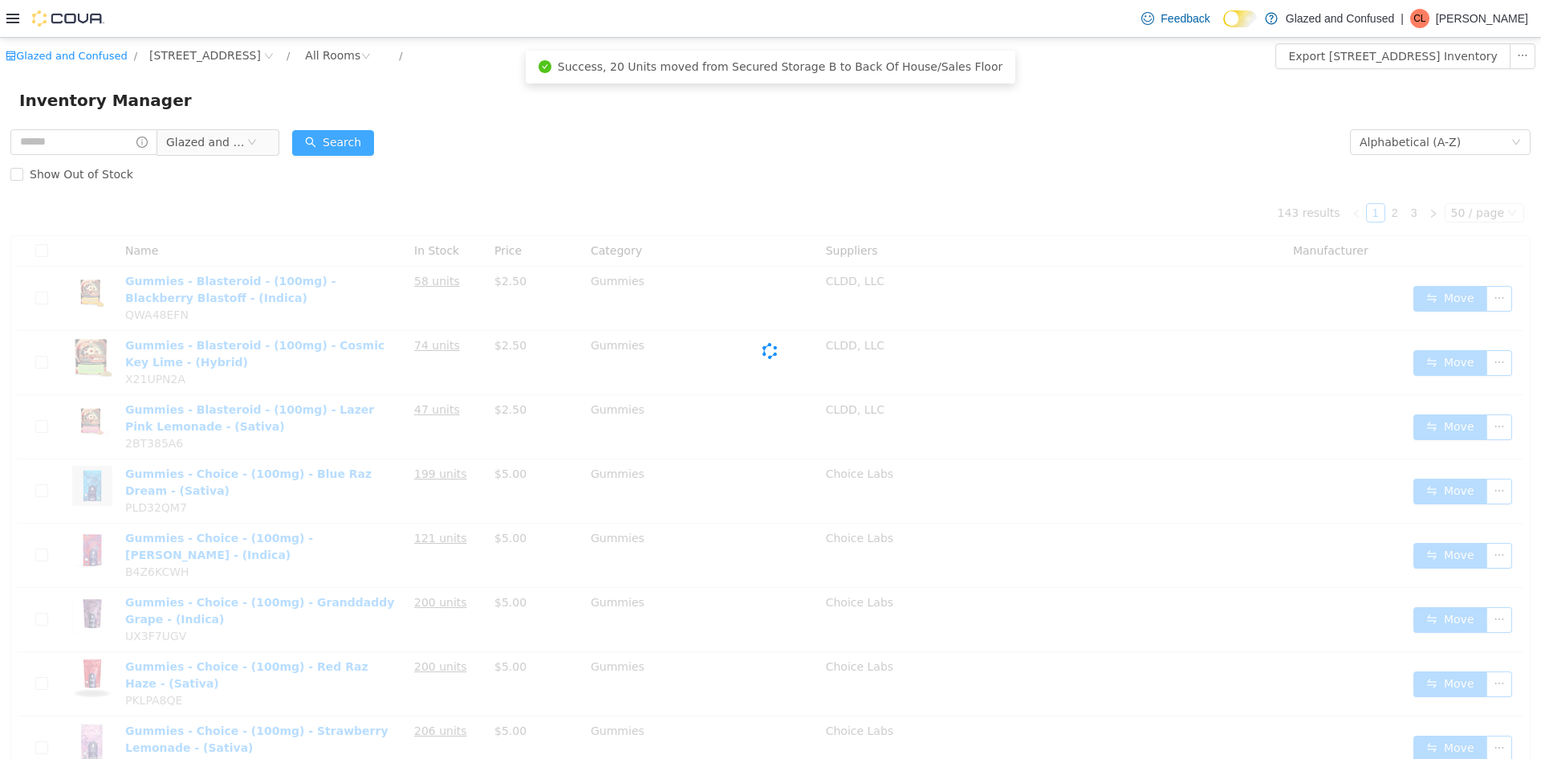
click at [323, 147] on button "Search" at bounding box center [333, 143] width 82 height 26
click at [459, 141] on form "Glazed and Confused Alphabetical (A-Z) Search Show Out of Stock" at bounding box center [770, 158] width 1520 height 64
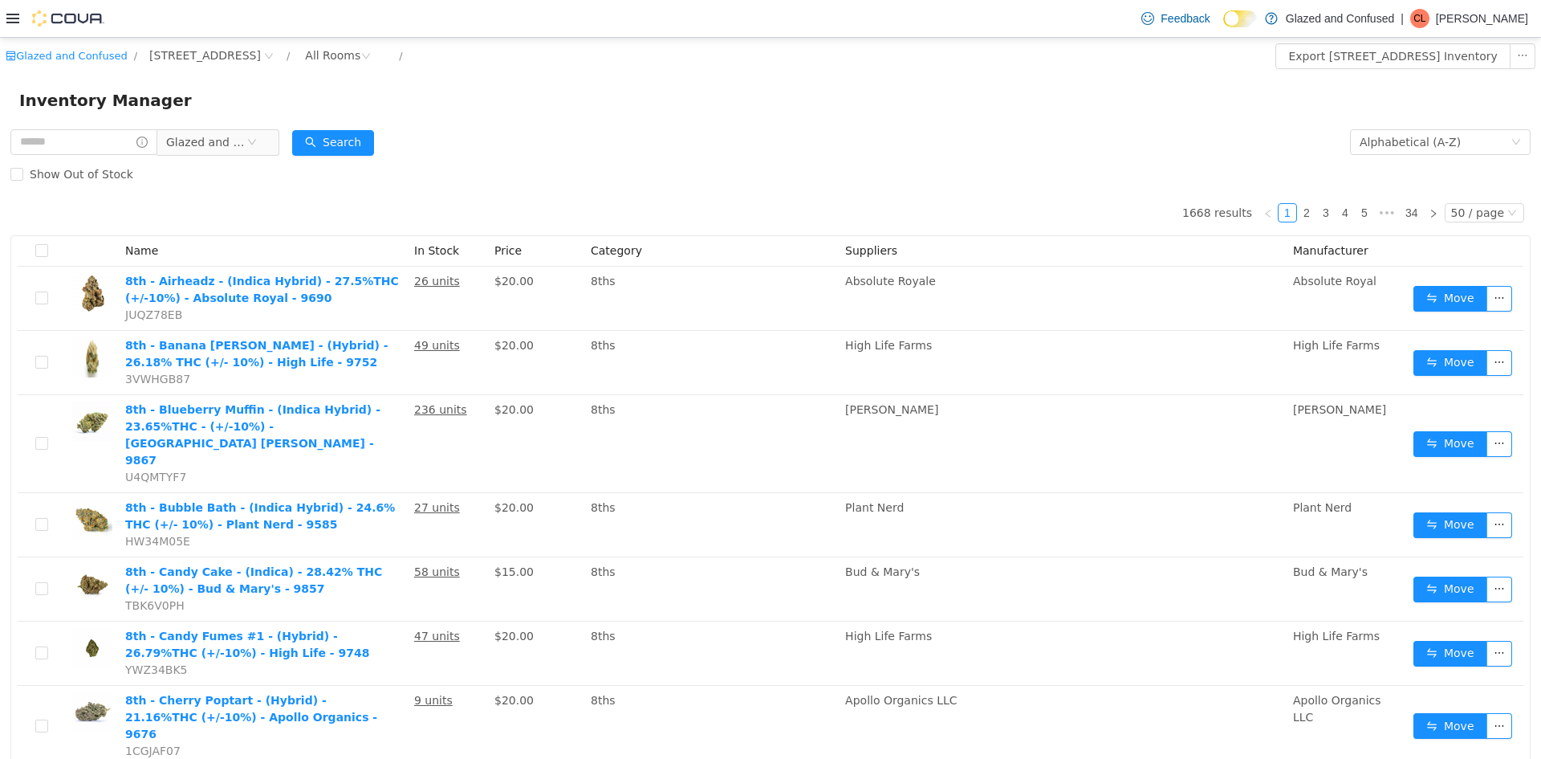
click at [459, 141] on form "Glazed and Confused Alphabetical (A-Z) Search Show Out of Stock" at bounding box center [770, 158] width 1520 height 64
click at [1410, 144] on div "Alphabetical (A-Z)" at bounding box center [1410, 142] width 101 height 24
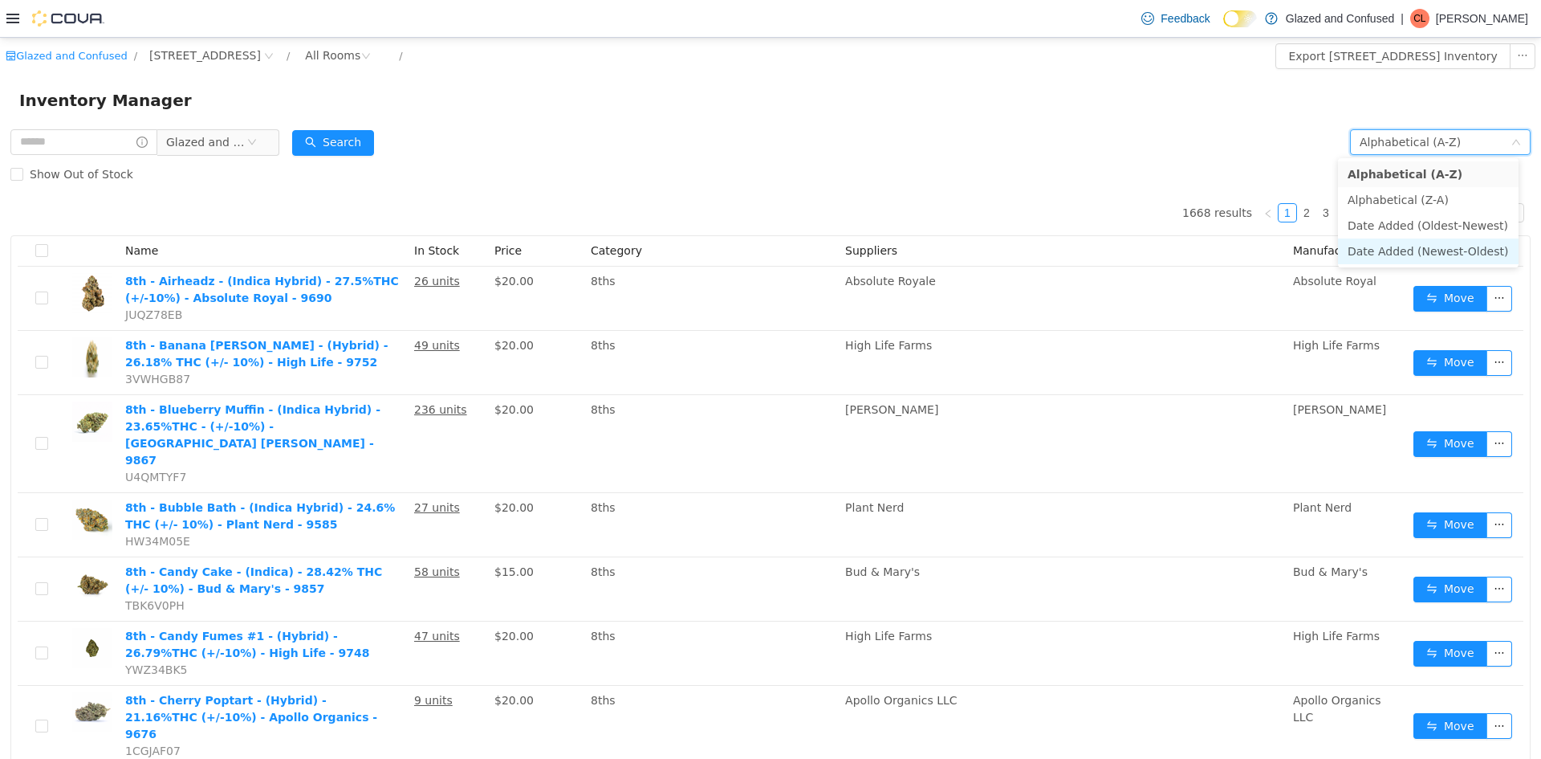
click at [1393, 246] on li "Date Added (Newest-Oldest)" at bounding box center [1428, 251] width 181 height 26
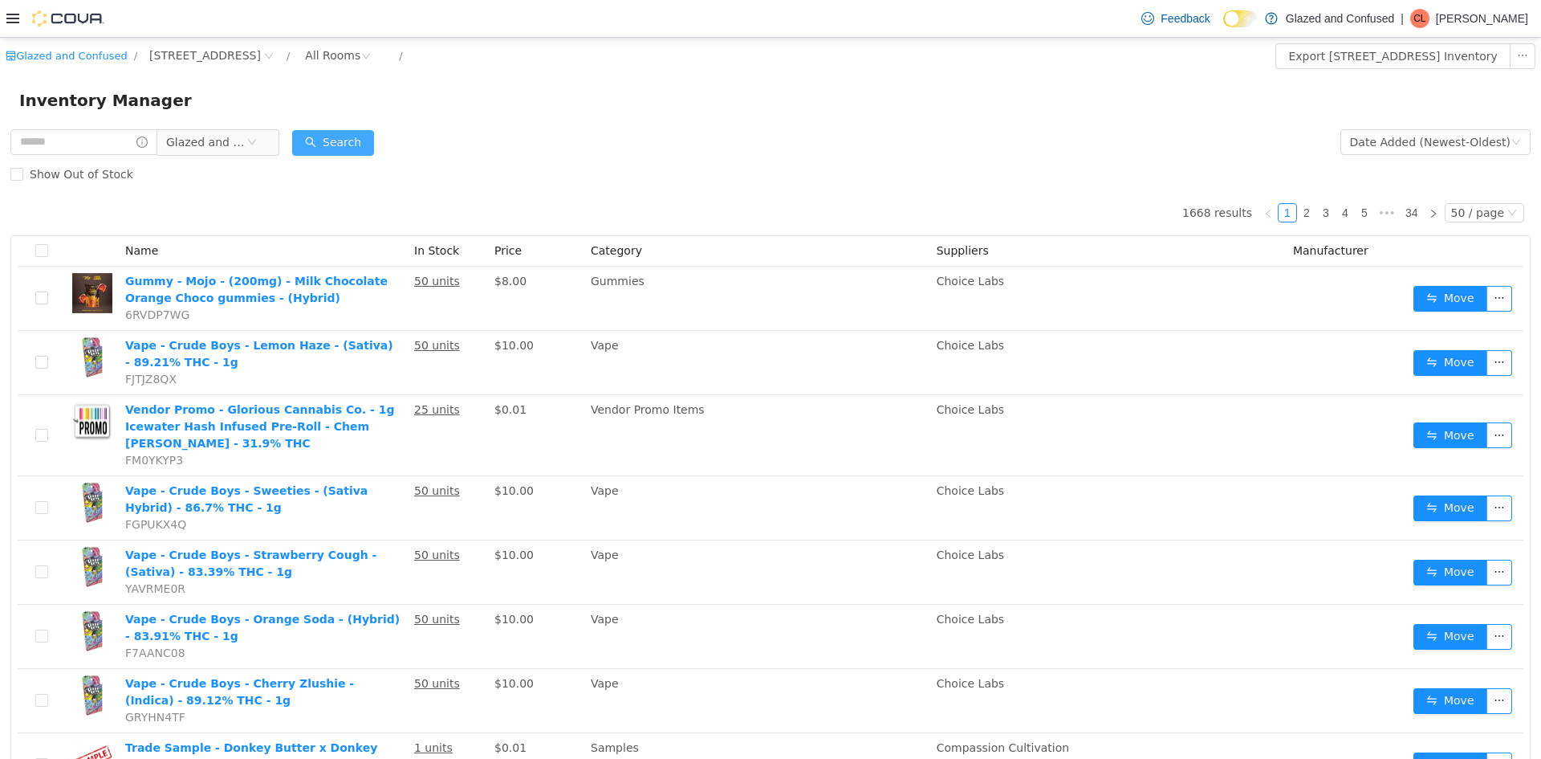
click at [329, 130] on button "Search" at bounding box center [333, 143] width 82 height 26
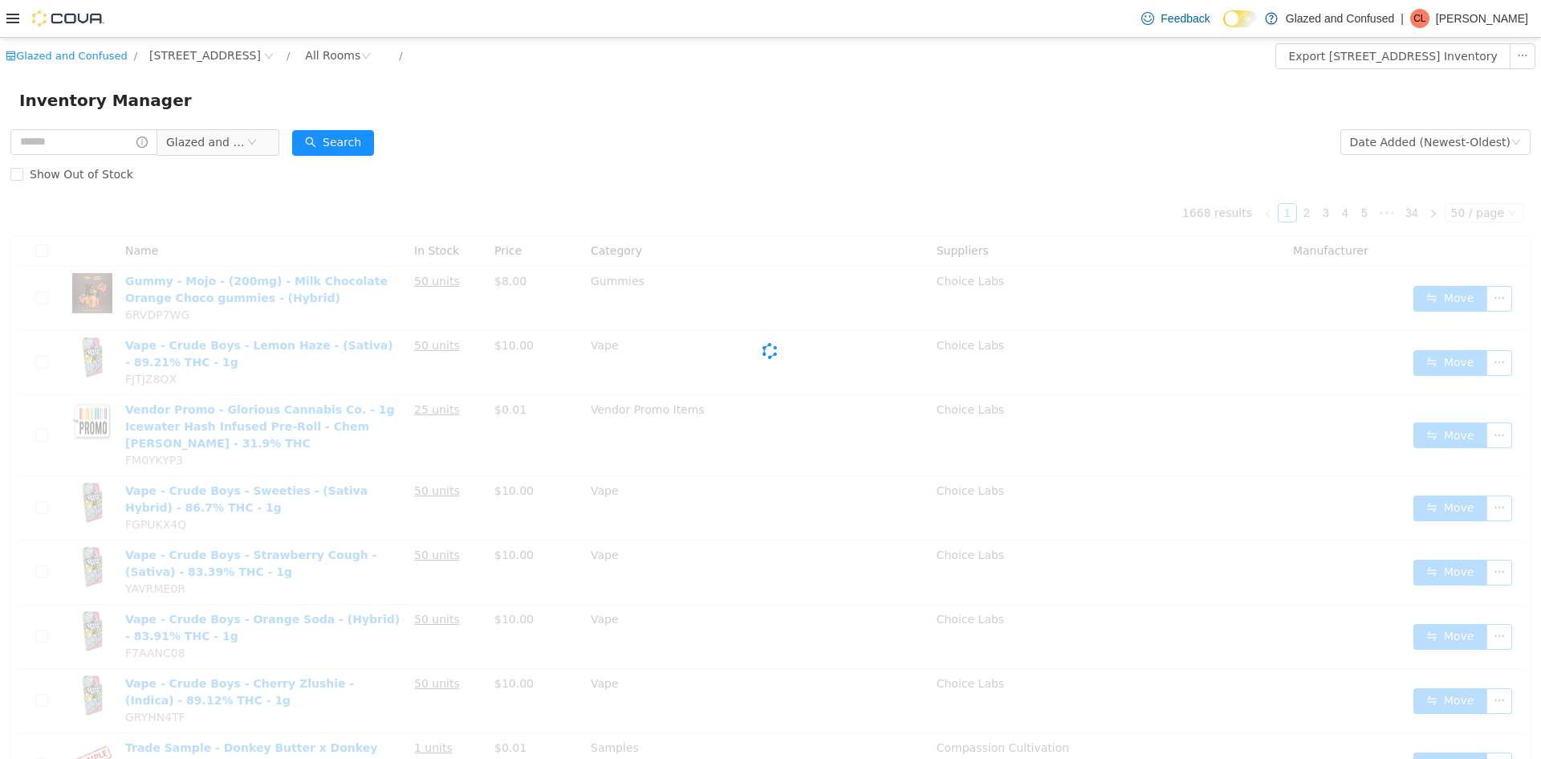
click at [567, 162] on div "Show Out of Stock" at bounding box center [770, 174] width 1520 height 32
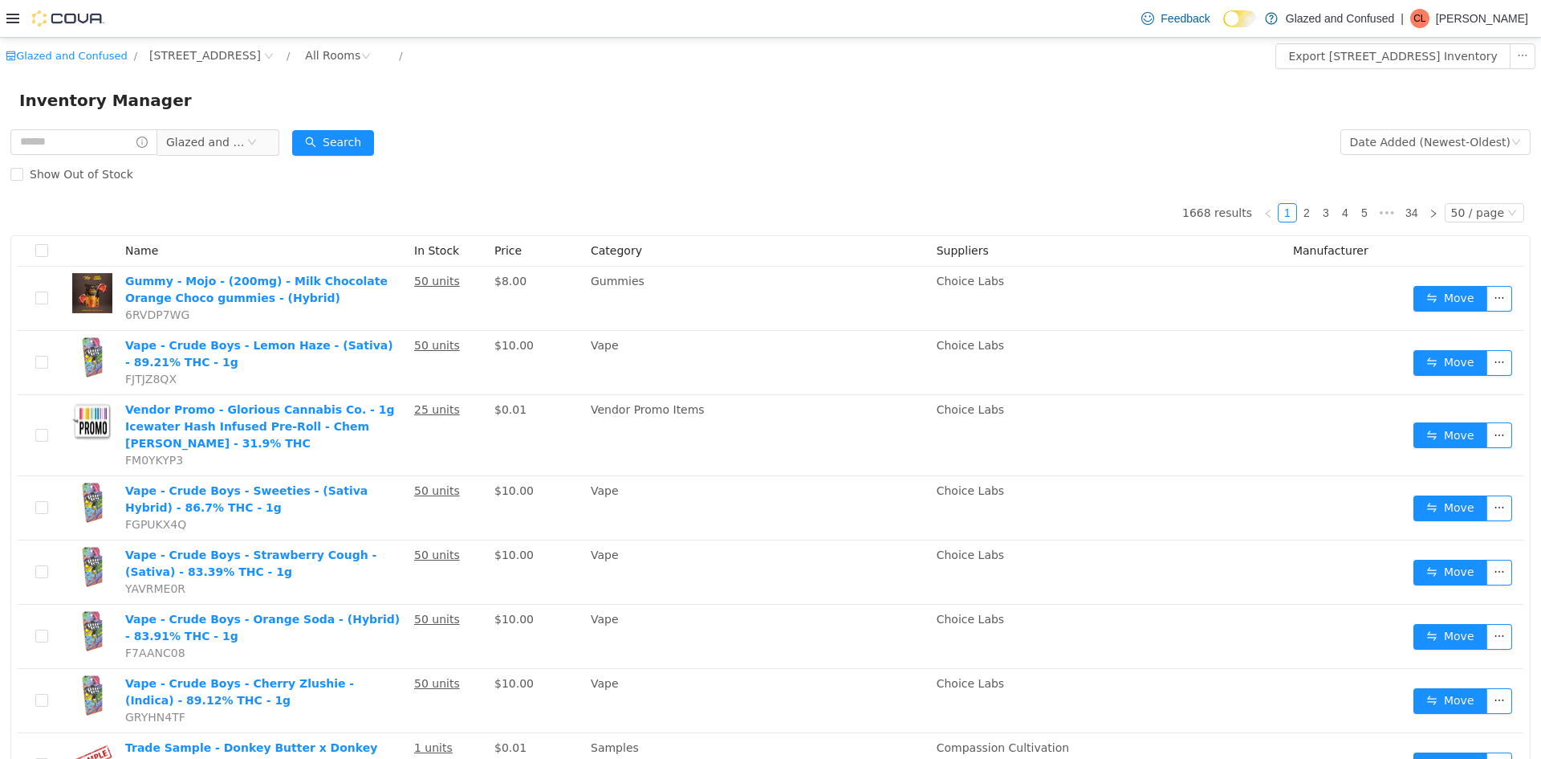
click at [718, 89] on div "Inventory Manager" at bounding box center [770, 100] width 1503 height 26
click at [330, 120] on div "Inventory Manager" at bounding box center [770, 100] width 1541 height 51
click at [345, 132] on button "Search" at bounding box center [333, 143] width 82 height 26
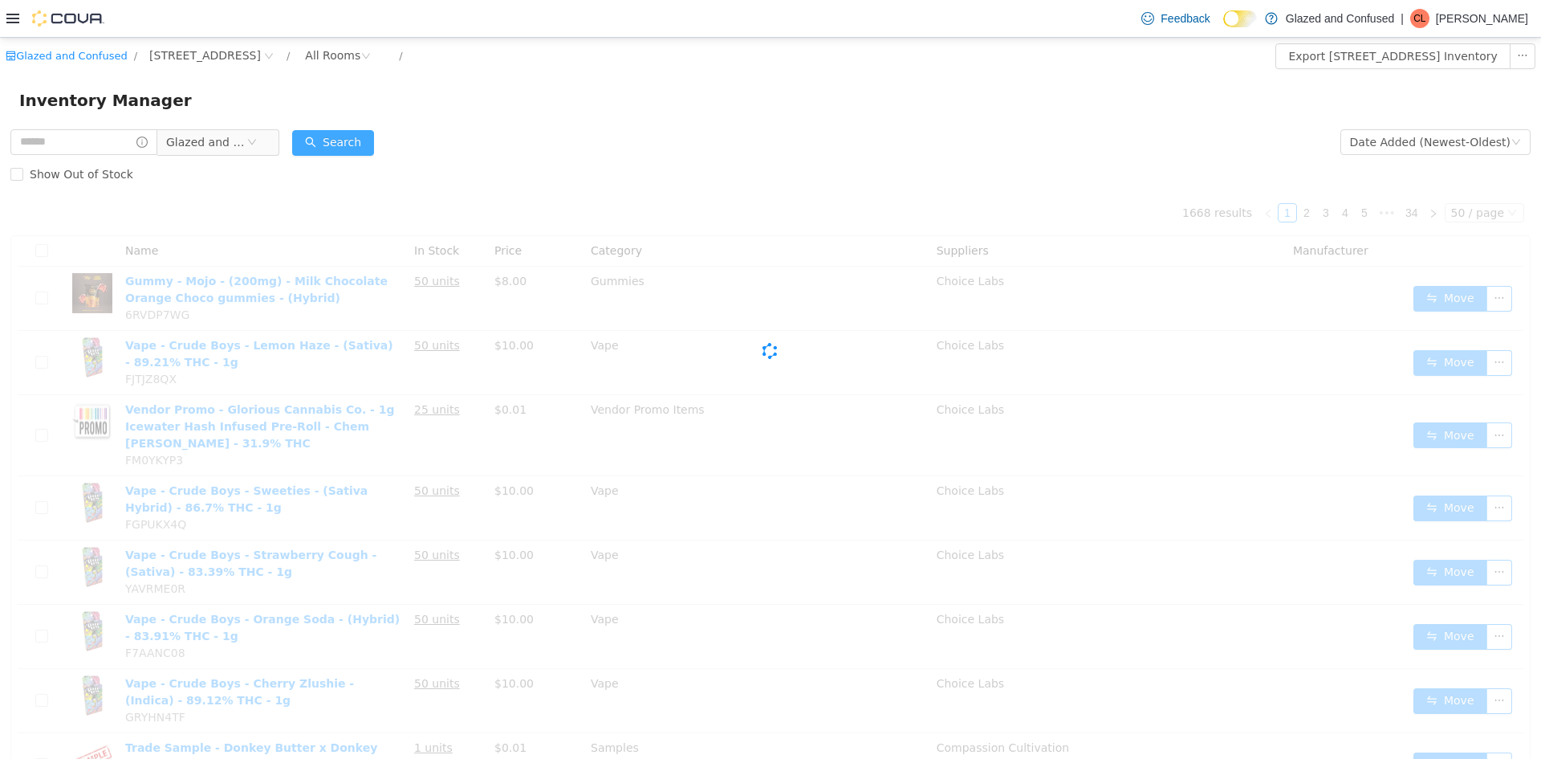
click at [334, 142] on button "Search" at bounding box center [333, 143] width 82 height 26
click at [474, 105] on div "Inventory Manager" at bounding box center [770, 100] width 1503 height 26
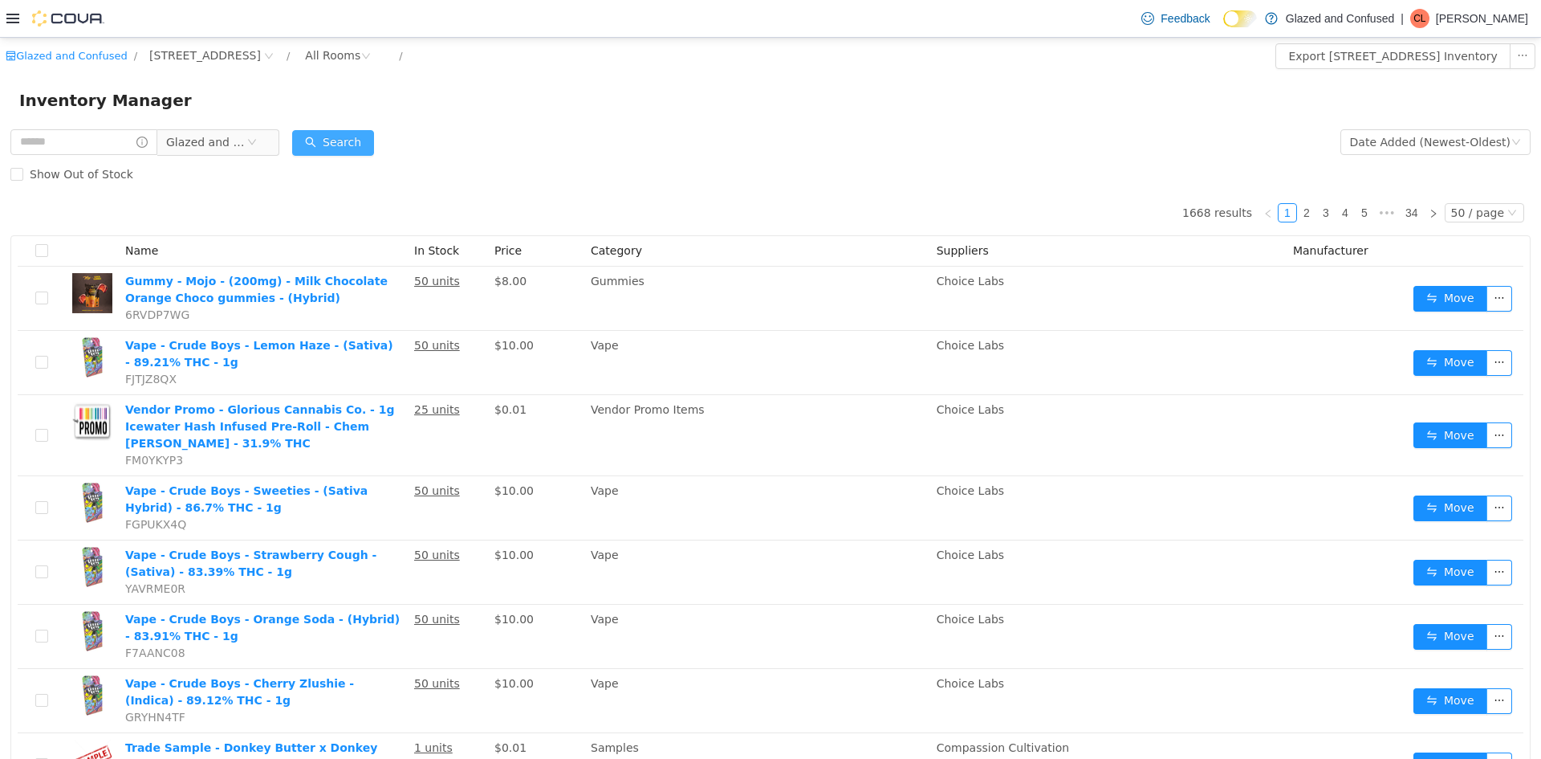
click at [347, 146] on button "Search" at bounding box center [333, 143] width 82 height 26
click at [270, 107] on div "Inventory Manager" at bounding box center [770, 100] width 1541 height 51
click at [543, 31] on div "Feedback Dark Mode Glazed and Confused | CL Chad Lacy" at bounding box center [770, 19] width 1541 height 38
click at [360, 141] on button "Search" at bounding box center [333, 143] width 82 height 26
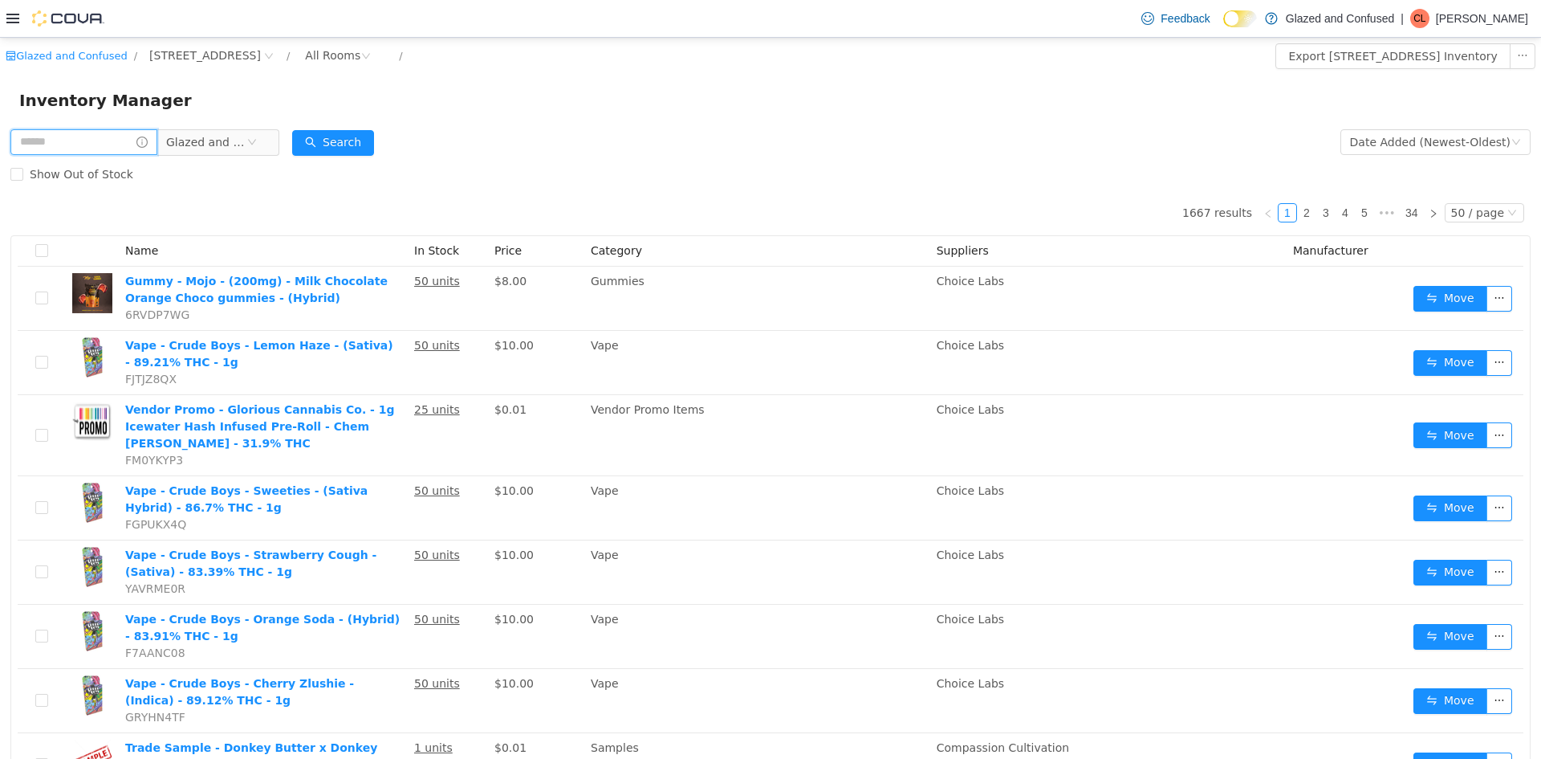
click at [118, 142] on input "text" at bounding box center [83, 142] width 147 height 26
type input "*******"
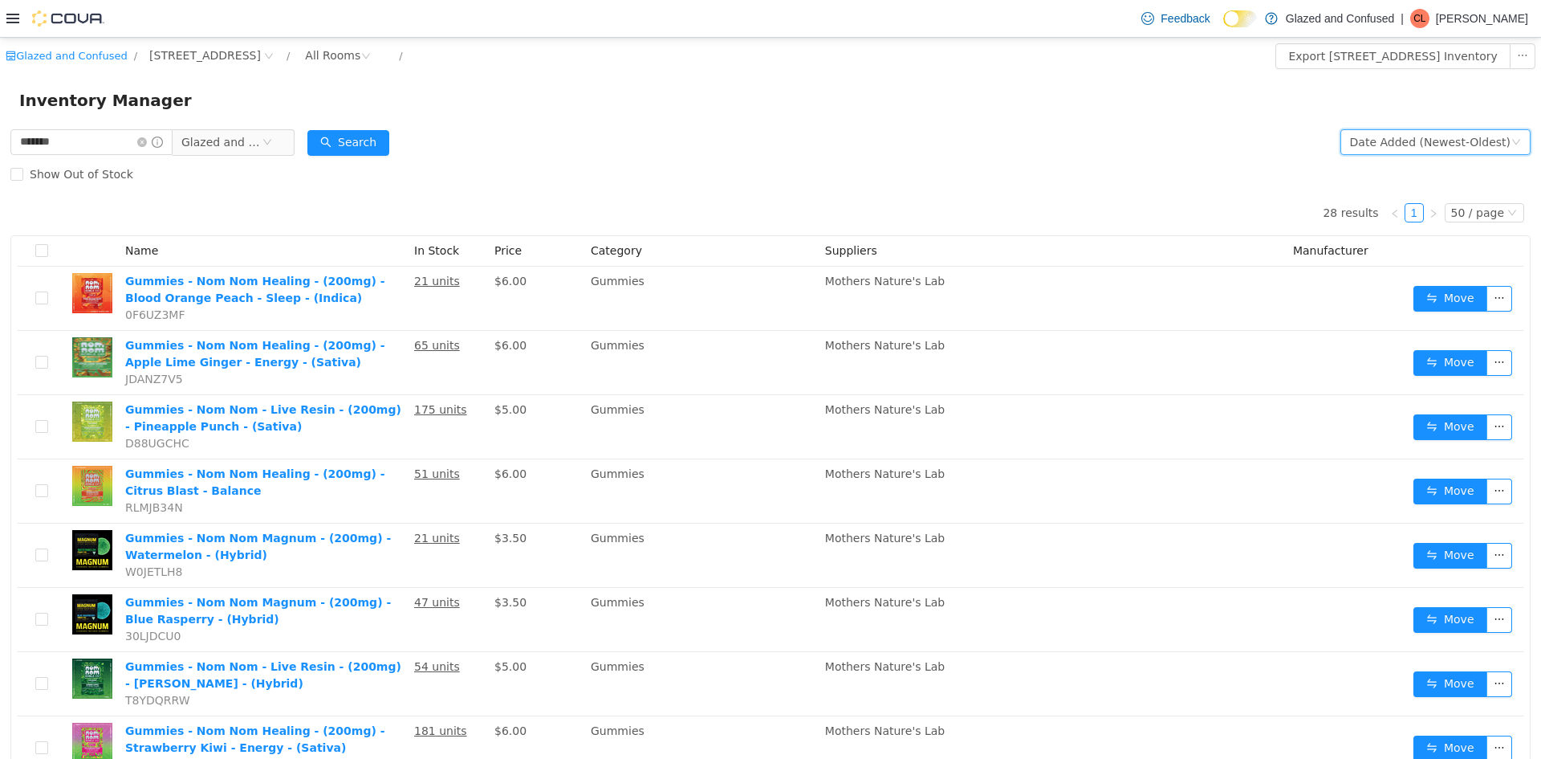
click at [1412, 131] on div "Date Added (Newest-Oldest)" at bounding box center [1430, 142] width 161 height 24
drag, startPoint x: 1389, startPoint y: 182, endPoint x: 1404, endPoint y: 163, distance: 24.6
click at [1390, 177] on li "Alphabetical (A-Z)" at bounding box center [1428, 174] width 181 height 26
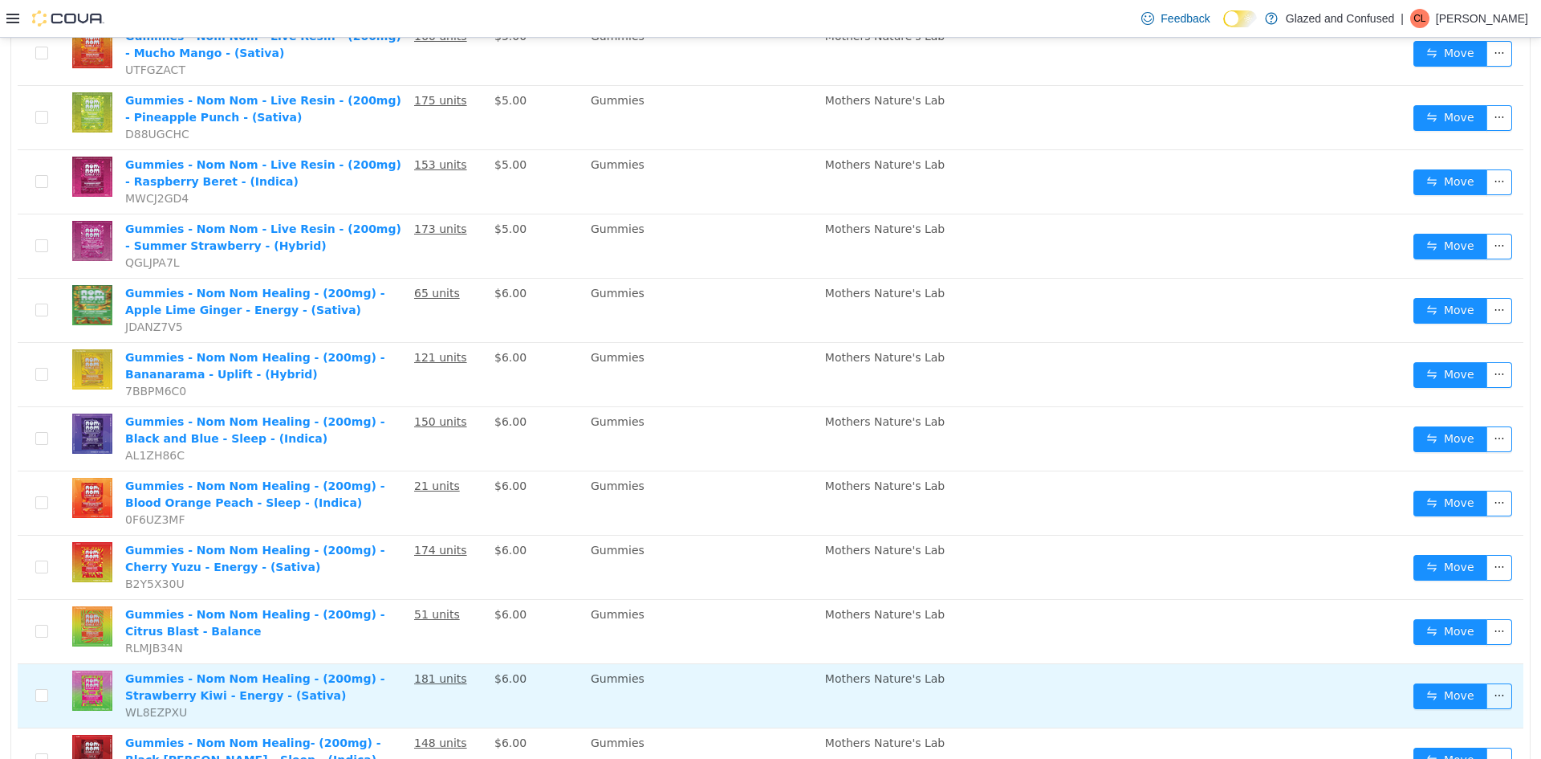
scroll to position [963, 0]
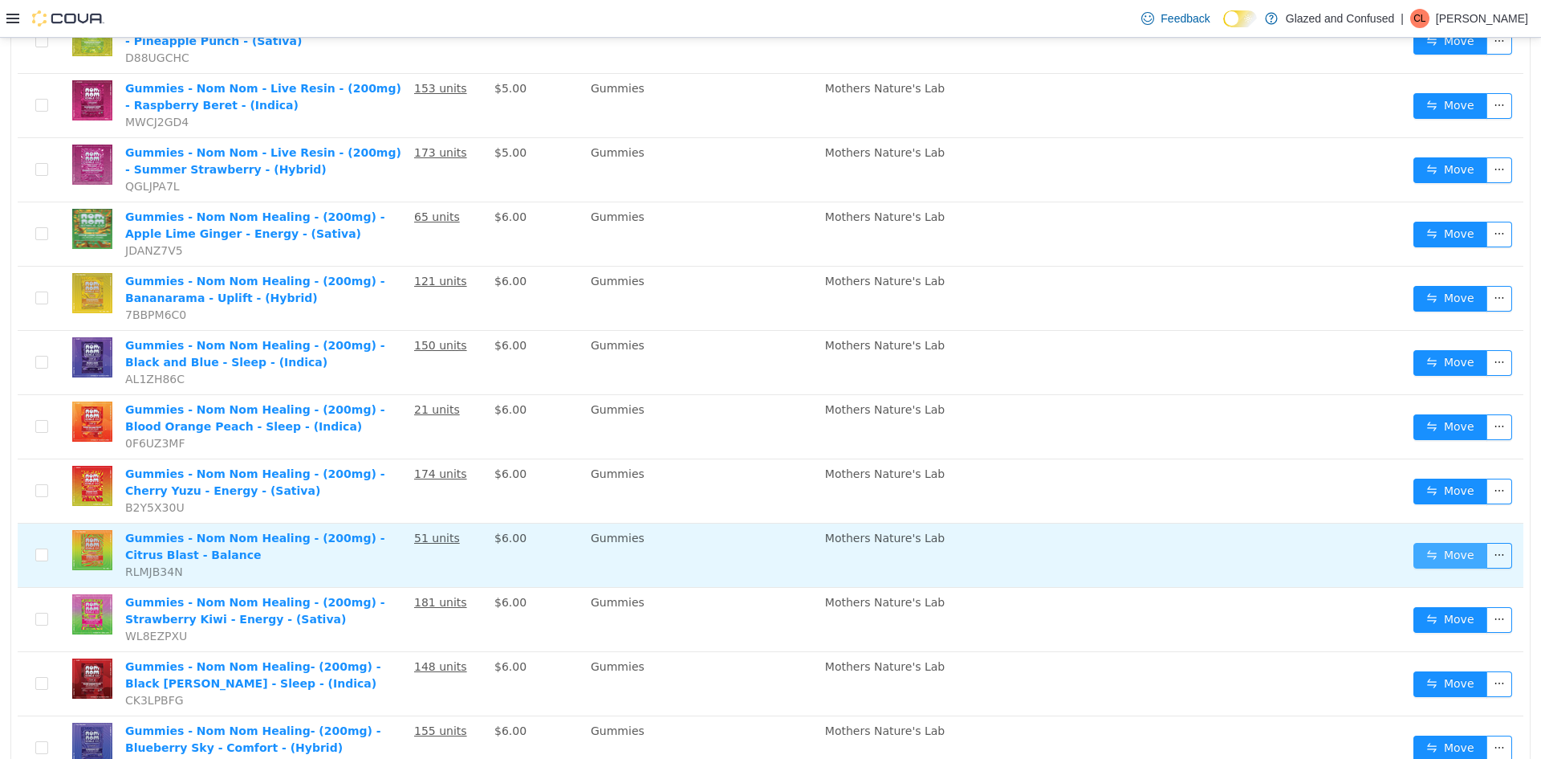
click at [1448, 561] on button "Move" at bounding box center [1450, 556] width 74 height 26
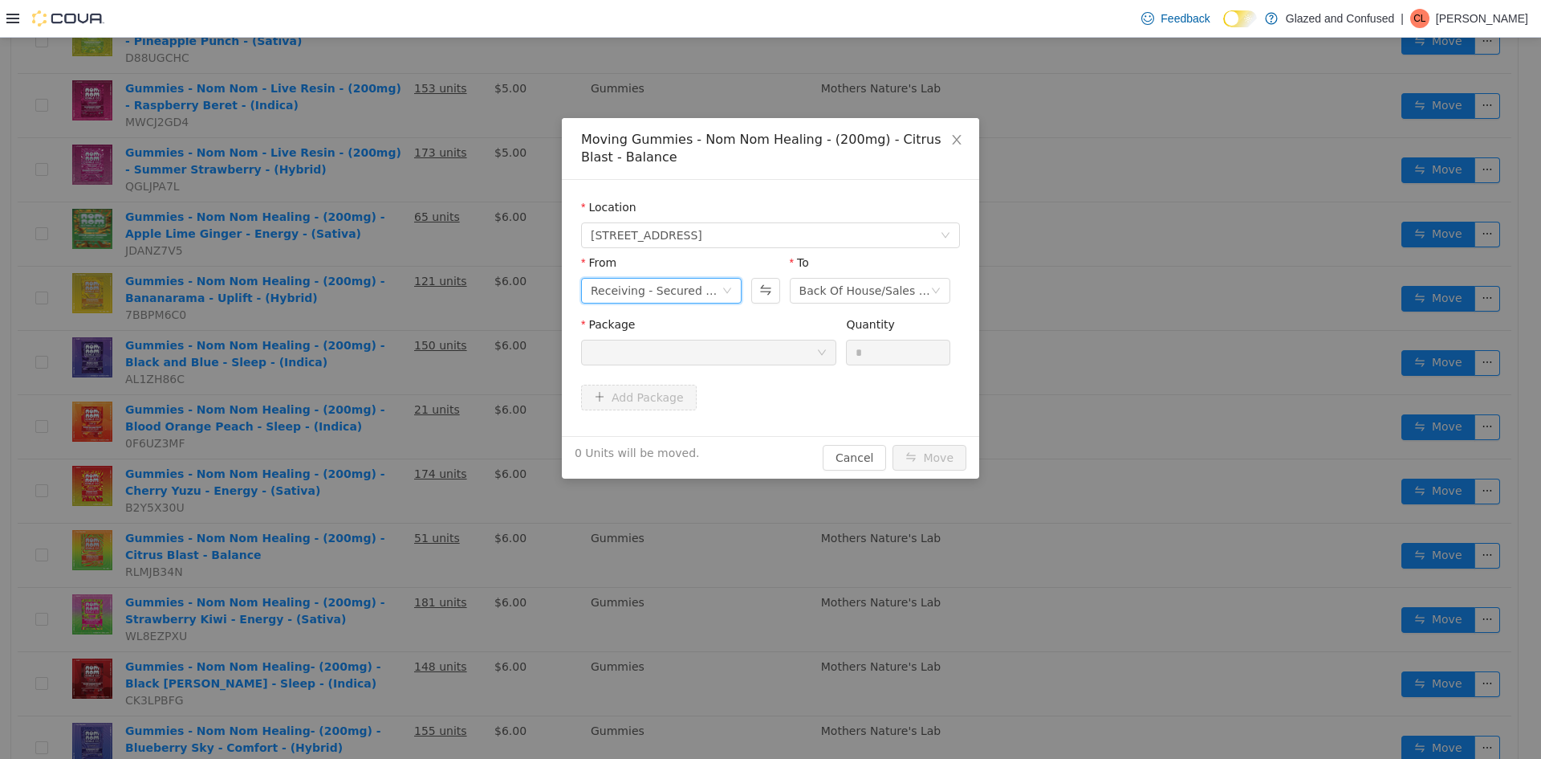
click at [616, 298] on div "Receiving - Secured Storage C" at bounding box center [656, 291] width 131 height 24
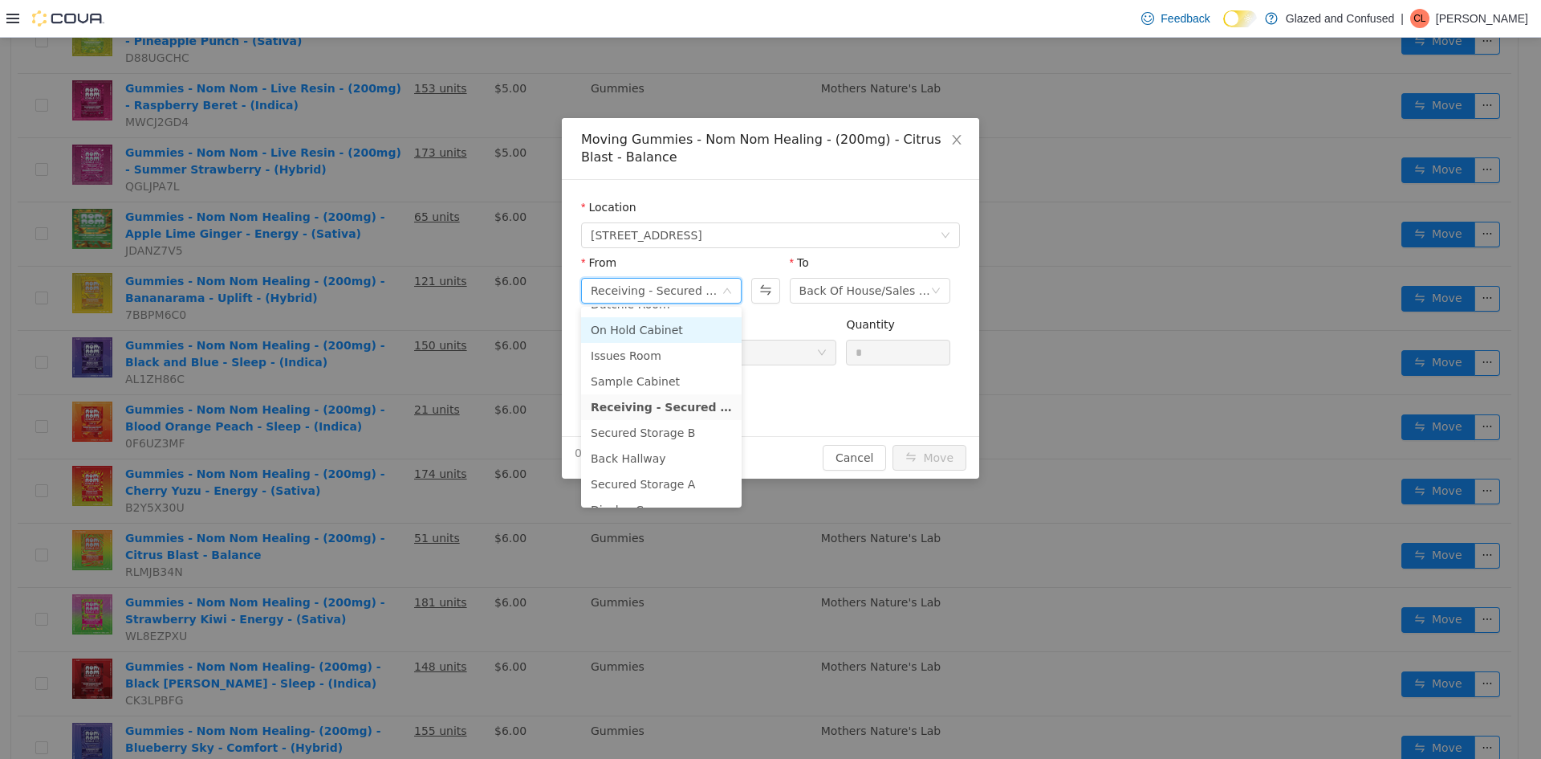
scroll to position [140, 0]
click at [646, 365] on li "Secured Storage B" at bounding box center [661, 363] width 161 height 26
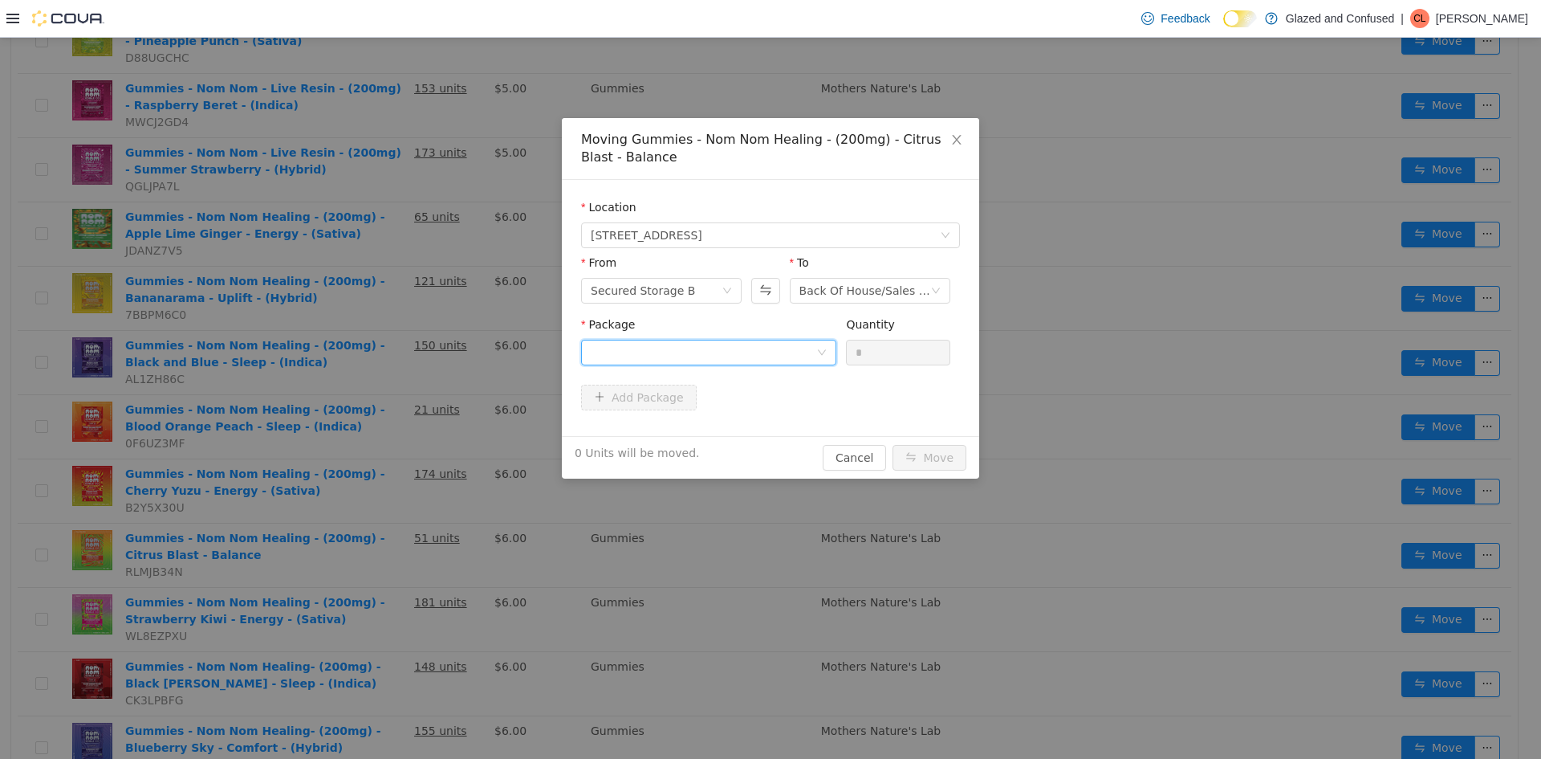
click at [687, 357] on div at bounding box center [704, 352] width 226 height 24
drag, startPoint x: 689, startPoint y: 425, endPoint x: 701, endPoint y: 418, distance: 14.0
click at [690, 427] on li "1A405030003A022000083638 Quantity : 50 Units" at bounding box center [708, 418] width 255 height 43
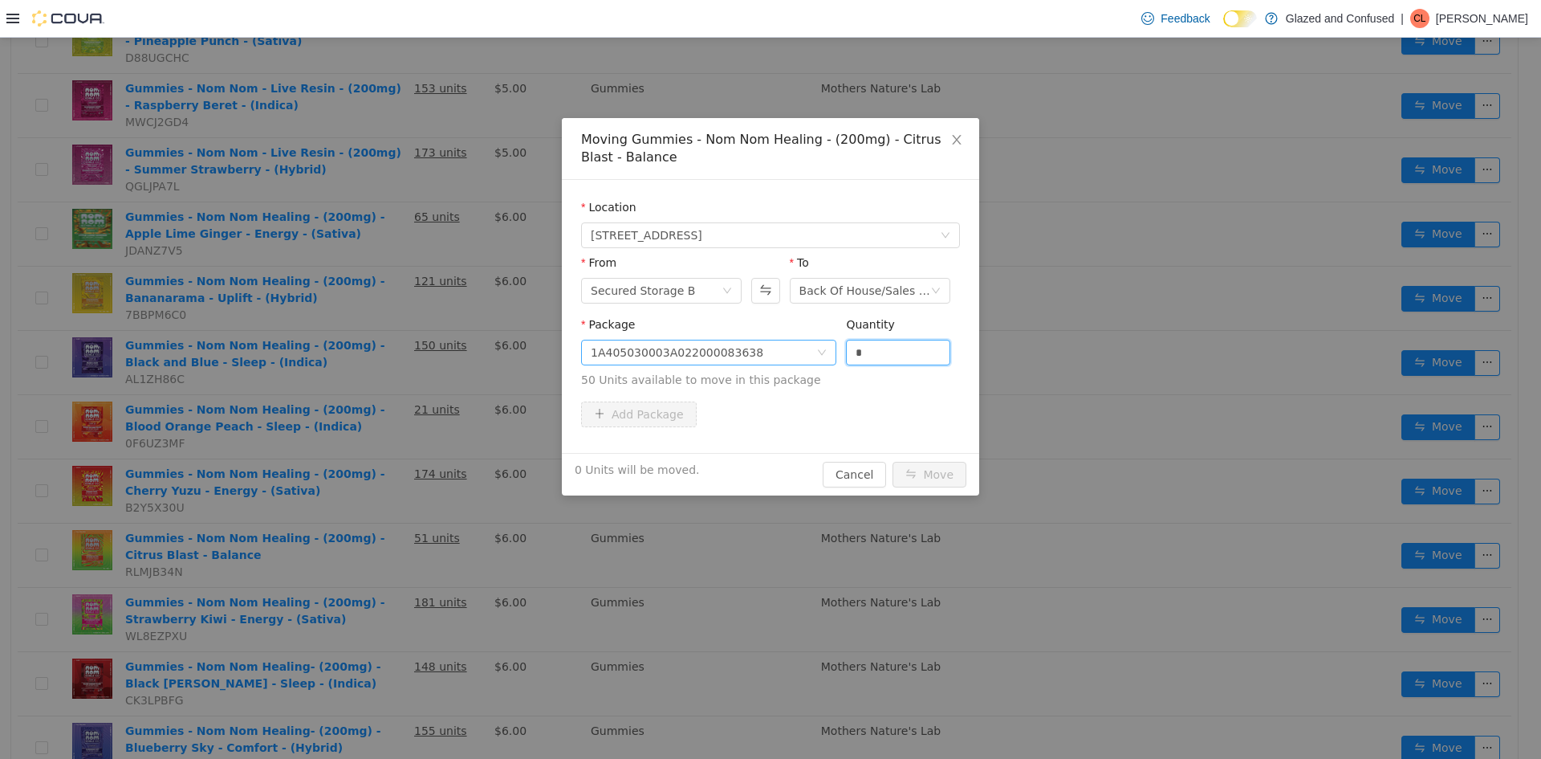
drag, startPoint x: 839, startPoint y: 352, endPoint x: 808, endPoint y: 350, distance: 30.5
click at [808, 350] on span "Package 1A405030003A022000083638 Quantity * 50 Units available to move in this …" at bounding box center [770, 353] width 379 height 71
type input "**"
click at [893, 462] on button "Move" at bounding box center [930, 475] width 74 height 26
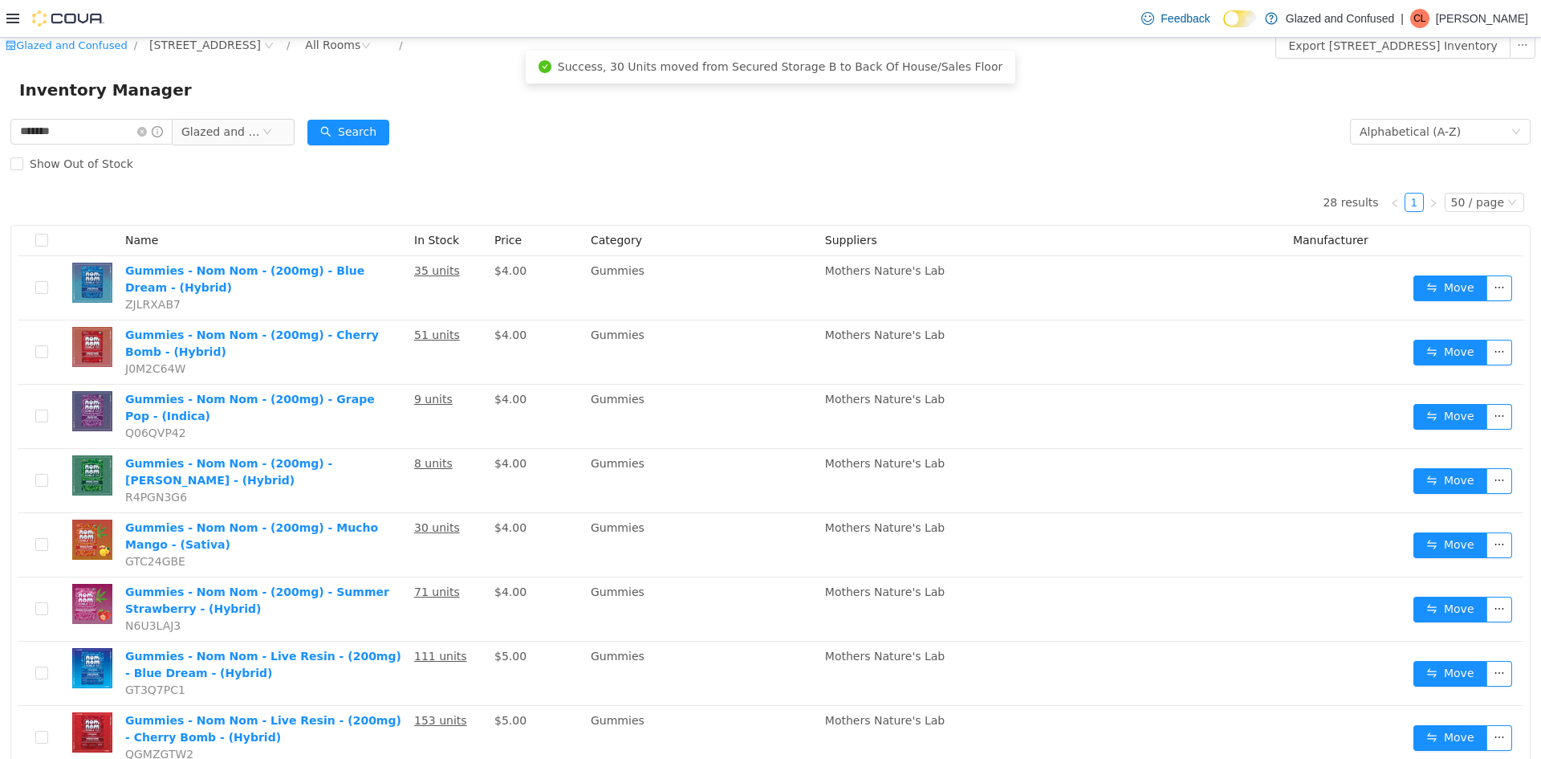
scroll to position [0, 0]
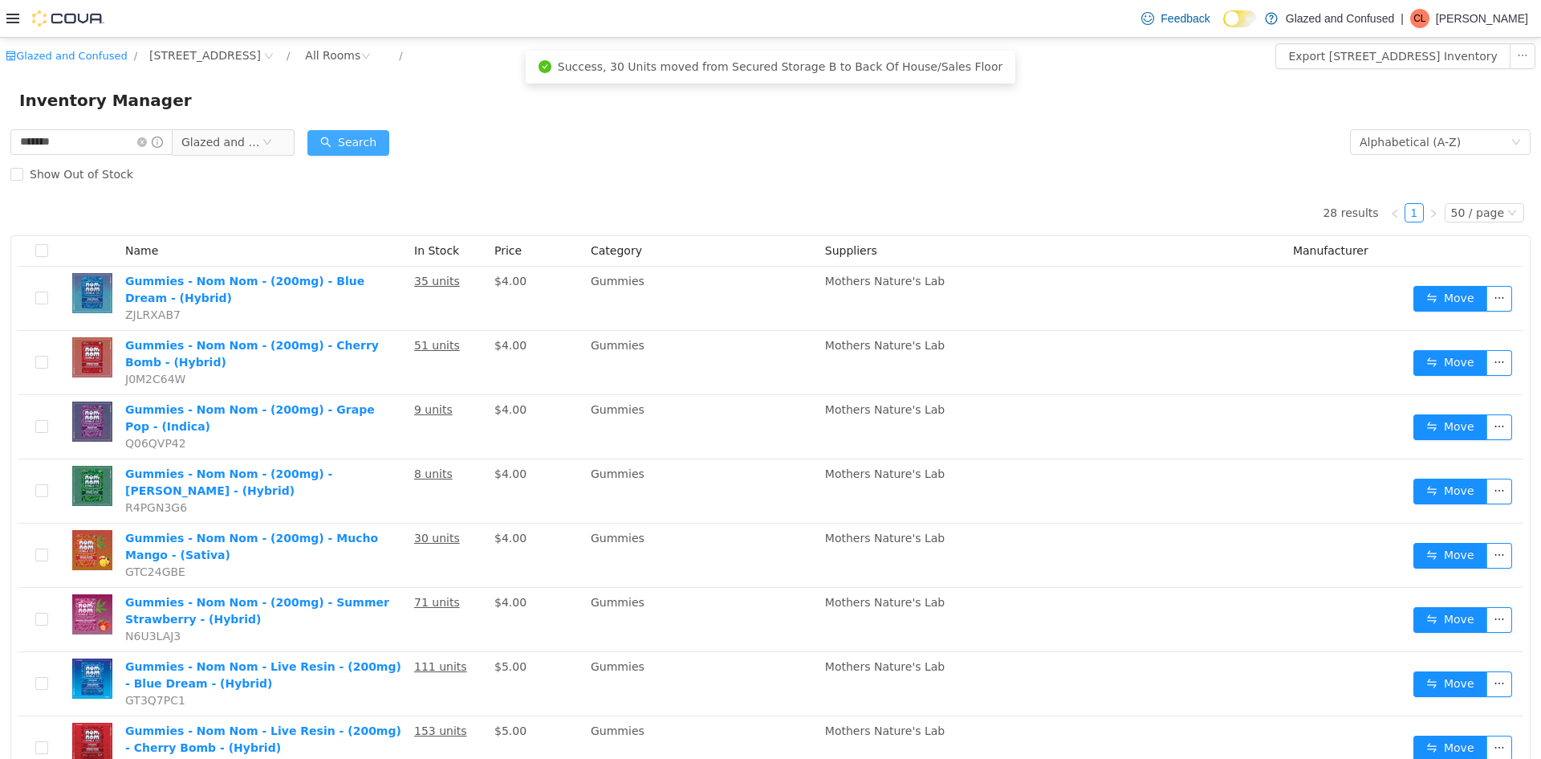
click at [384, 146] on button "Search" at bounding box center [348, 143] width 82 height 26
click at [315, 164] on div "Show Out of Stock" at bounding box center [770, 174] width 1520 height 32
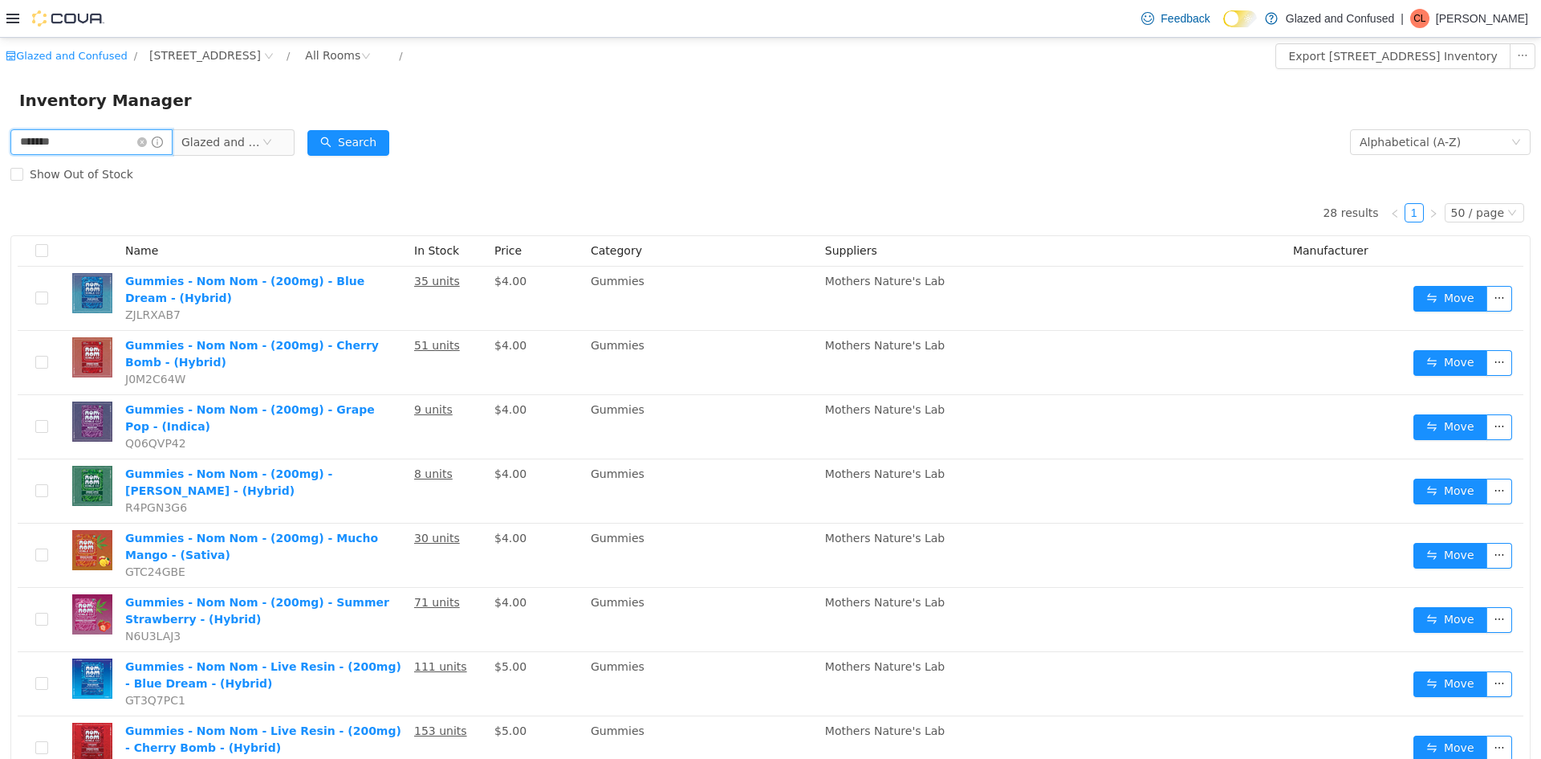
type input "****"
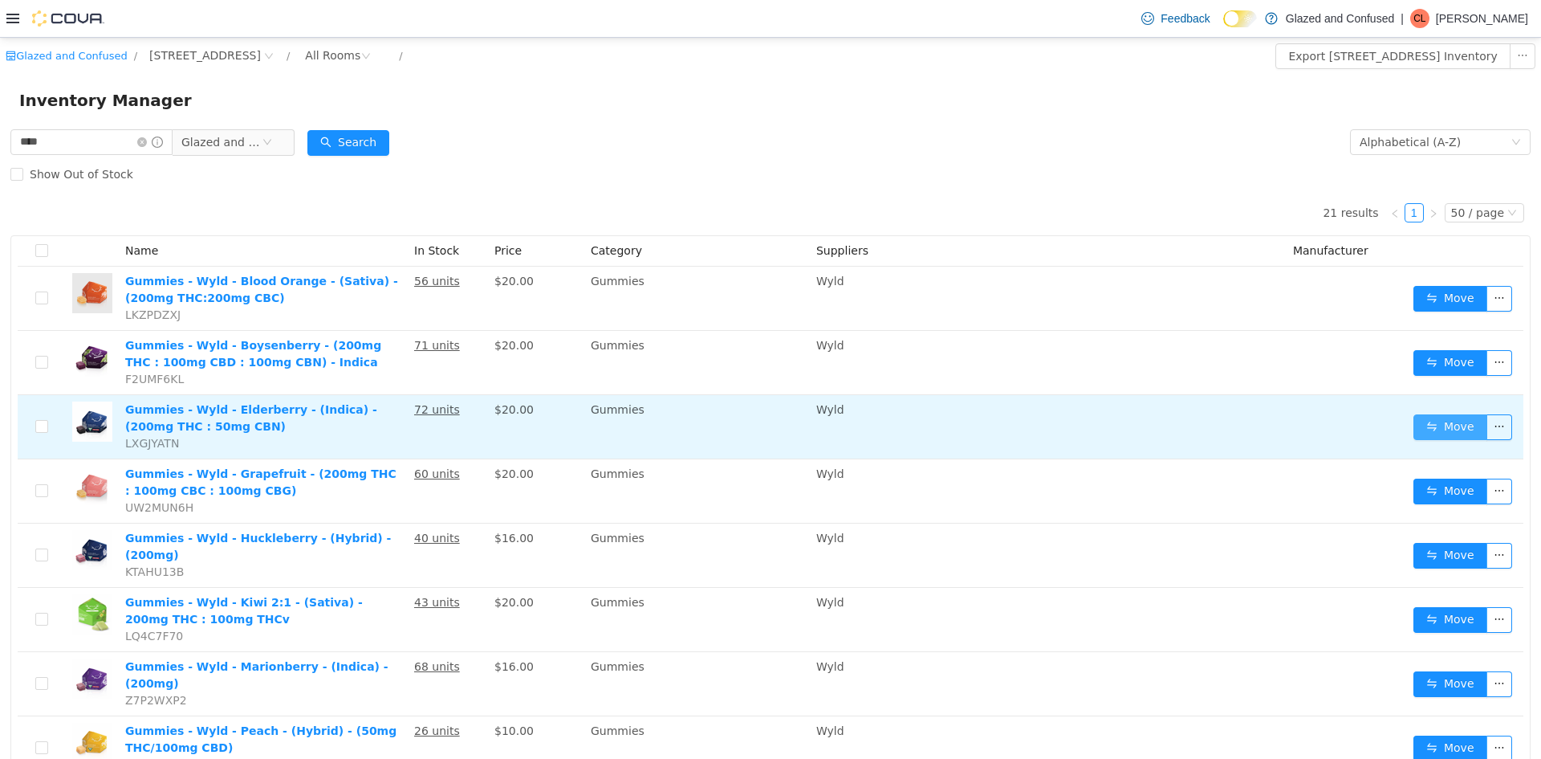
click at [1421, 425] on button "Move" at bounding box center [1450, 427] width 74 height 26
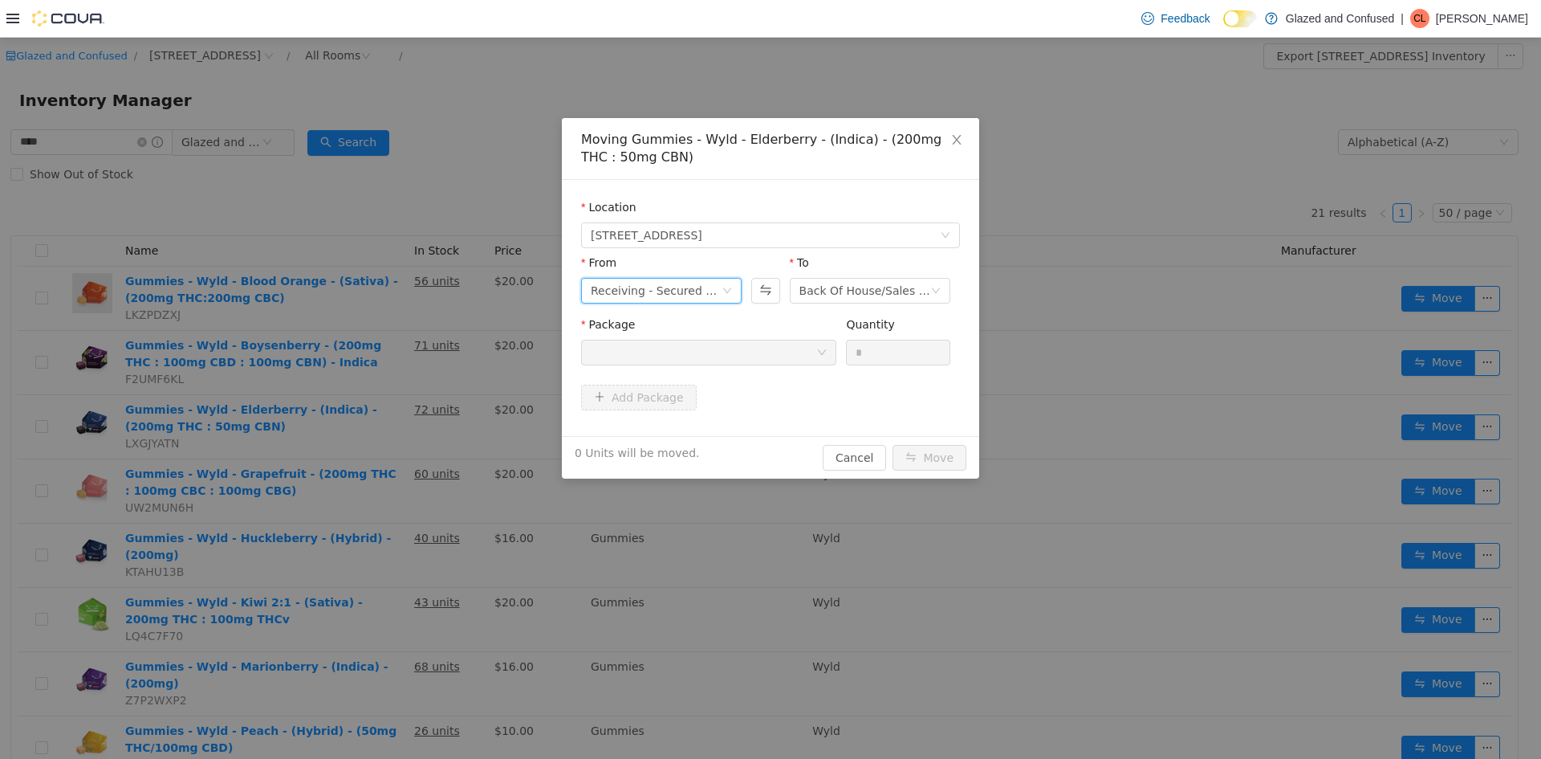
click at [628, 291] on div "Receiving - Secured Storage C" at bounding box center [656, 291] width 131 height 24
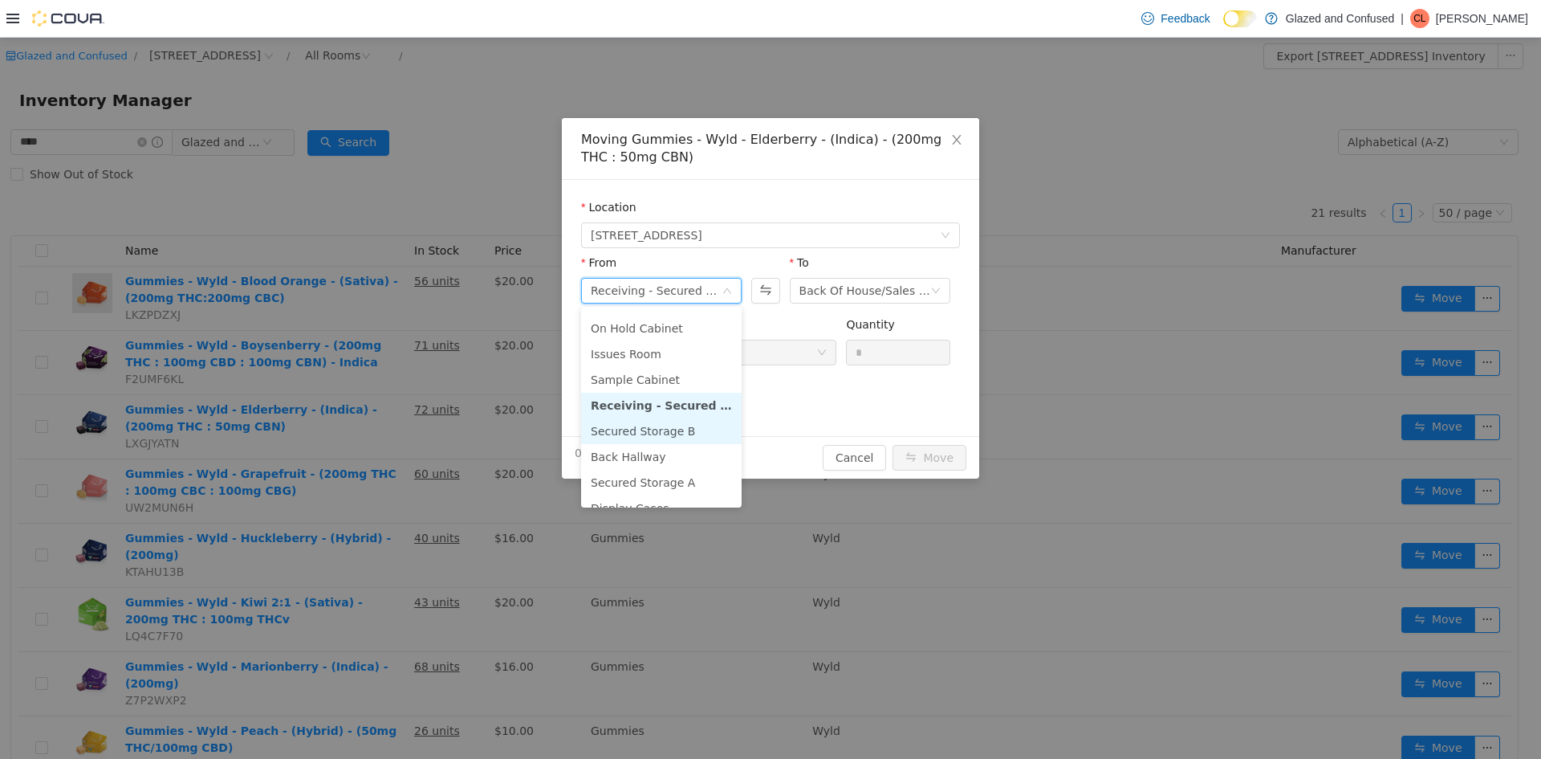
scroll to position [80, 0]
click at [673, 419] on li "Secured Storage B" at bounding box center [661, 422] width 161 height 26
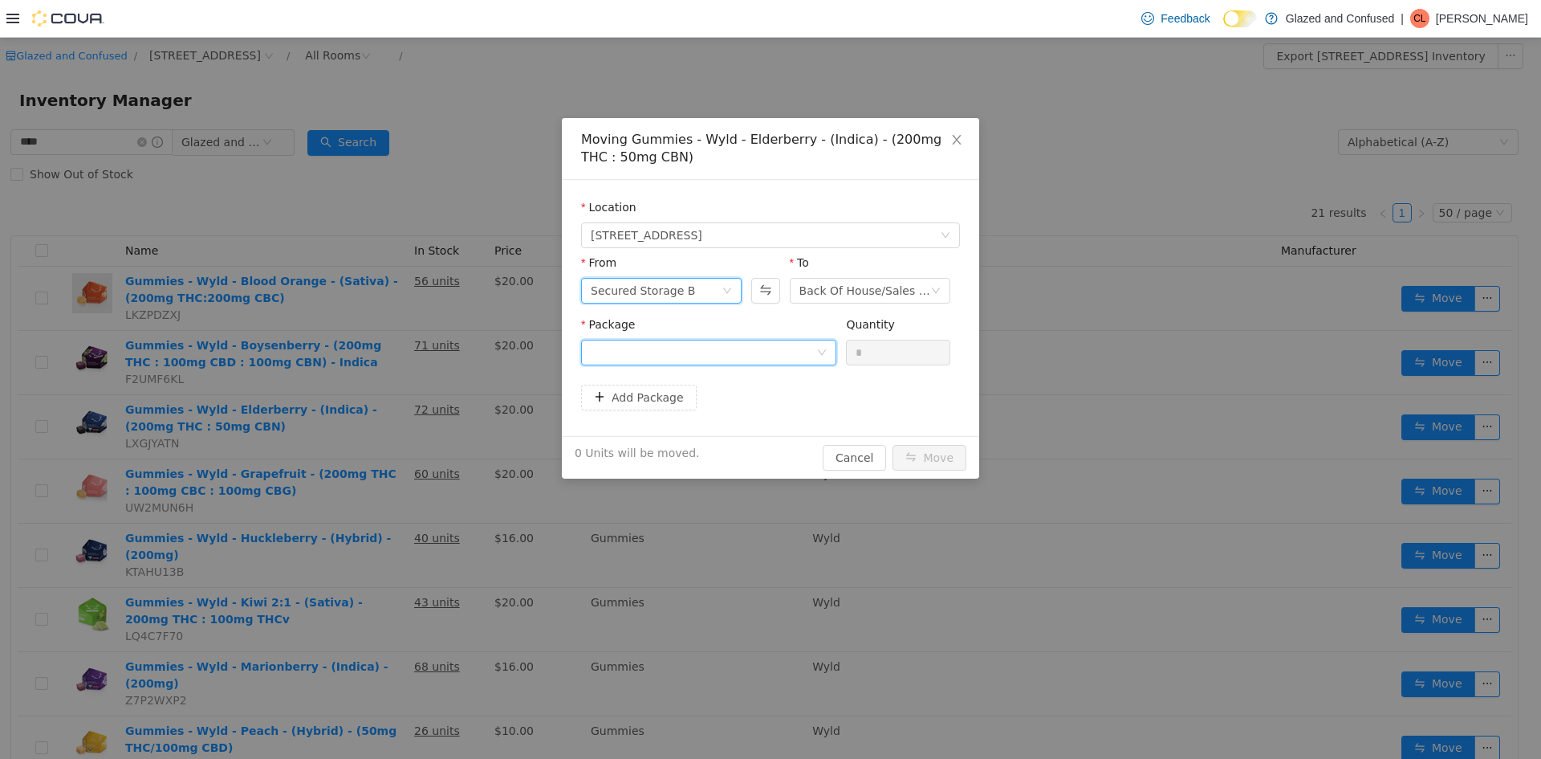
click at [747, 342] on div at bounding box center [704, 352] width 226 height 24
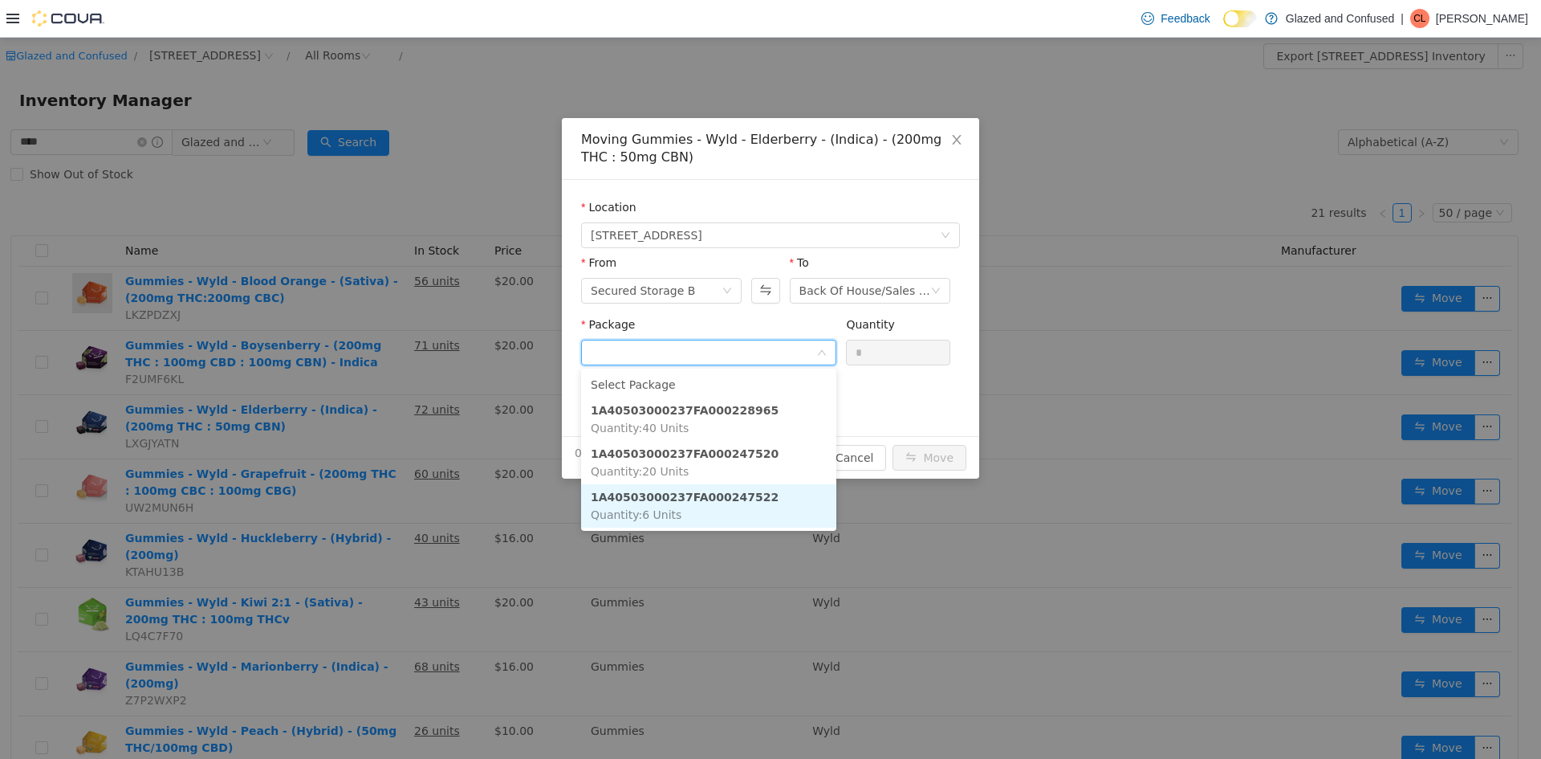
click at [690, 503] on strong "1A40503000237FA000247522" at bounding box center [685, 496] width 188 height 13
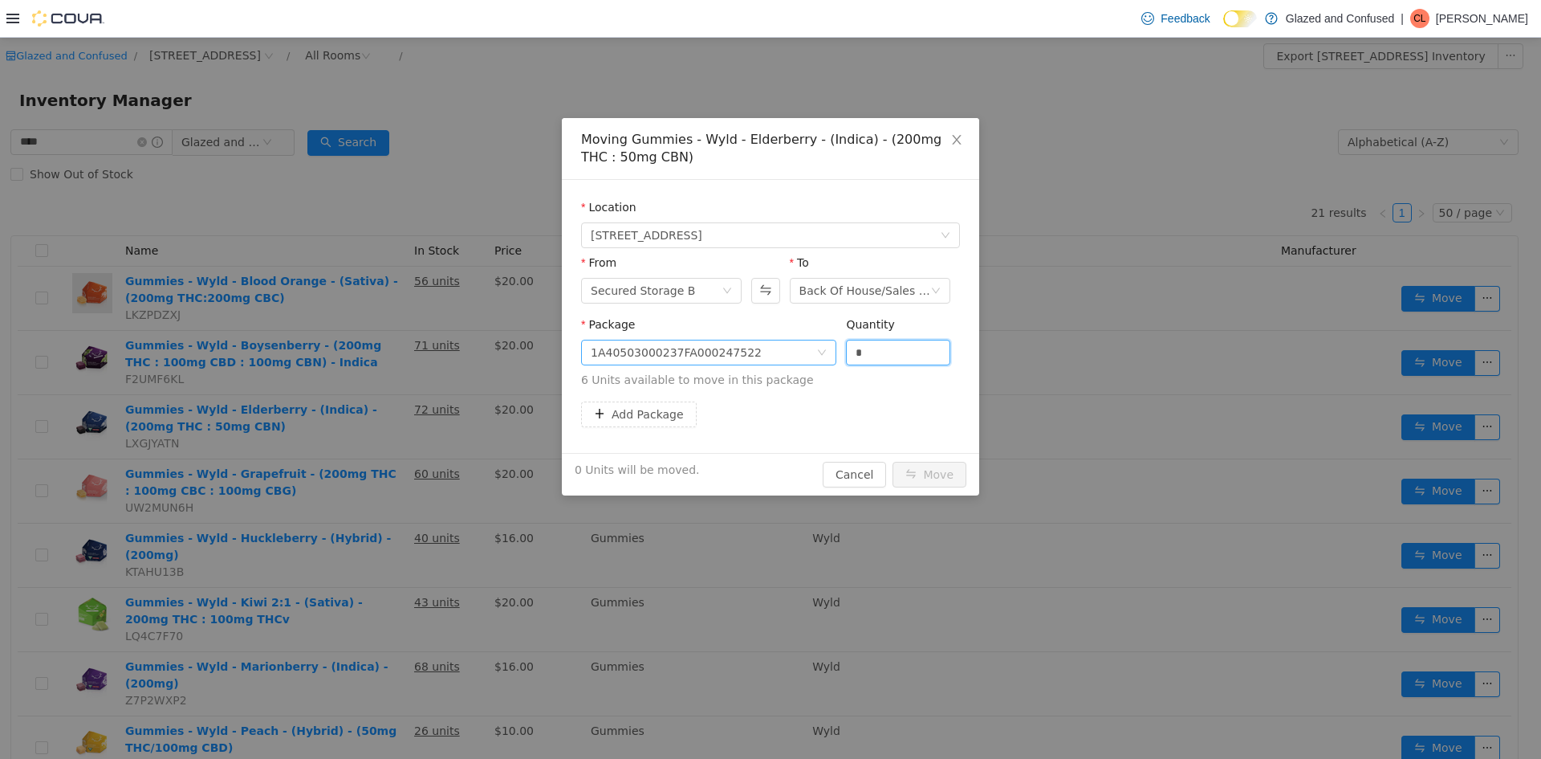
drag, startPoint x: 810, startPoint y: 352, endPoint x: 792, endPoint y: 346, distance: 18.8
click at [779, 351] on span "Package 1A40503000237FA000247522 Quantity * 6 Units available to move in this p…" at bounding box center [770, 353] width 379 height 71
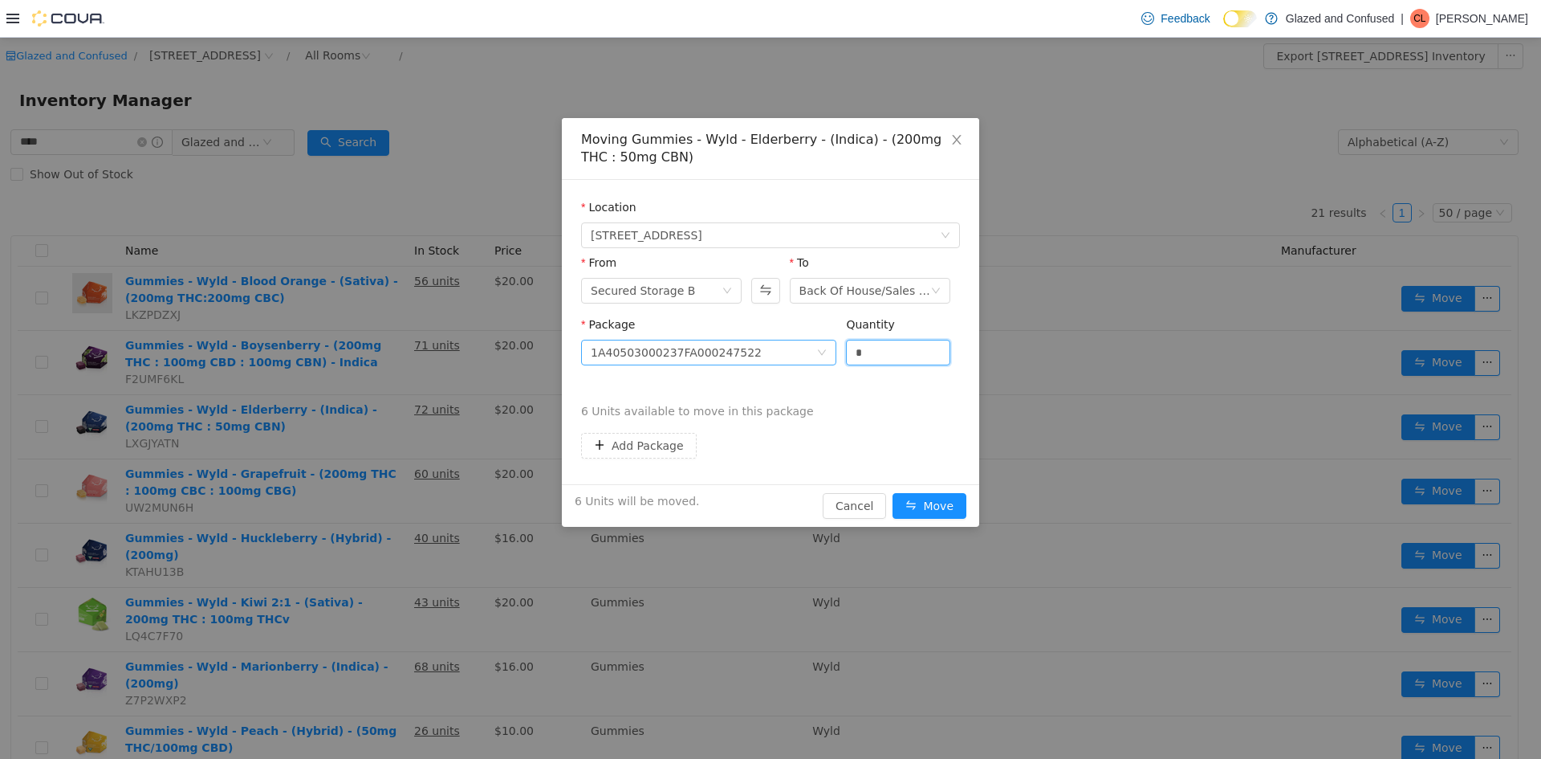
type input "*"
click at [893, 493] on button "Move" at bounding box center [930, 506] width 74 height 26
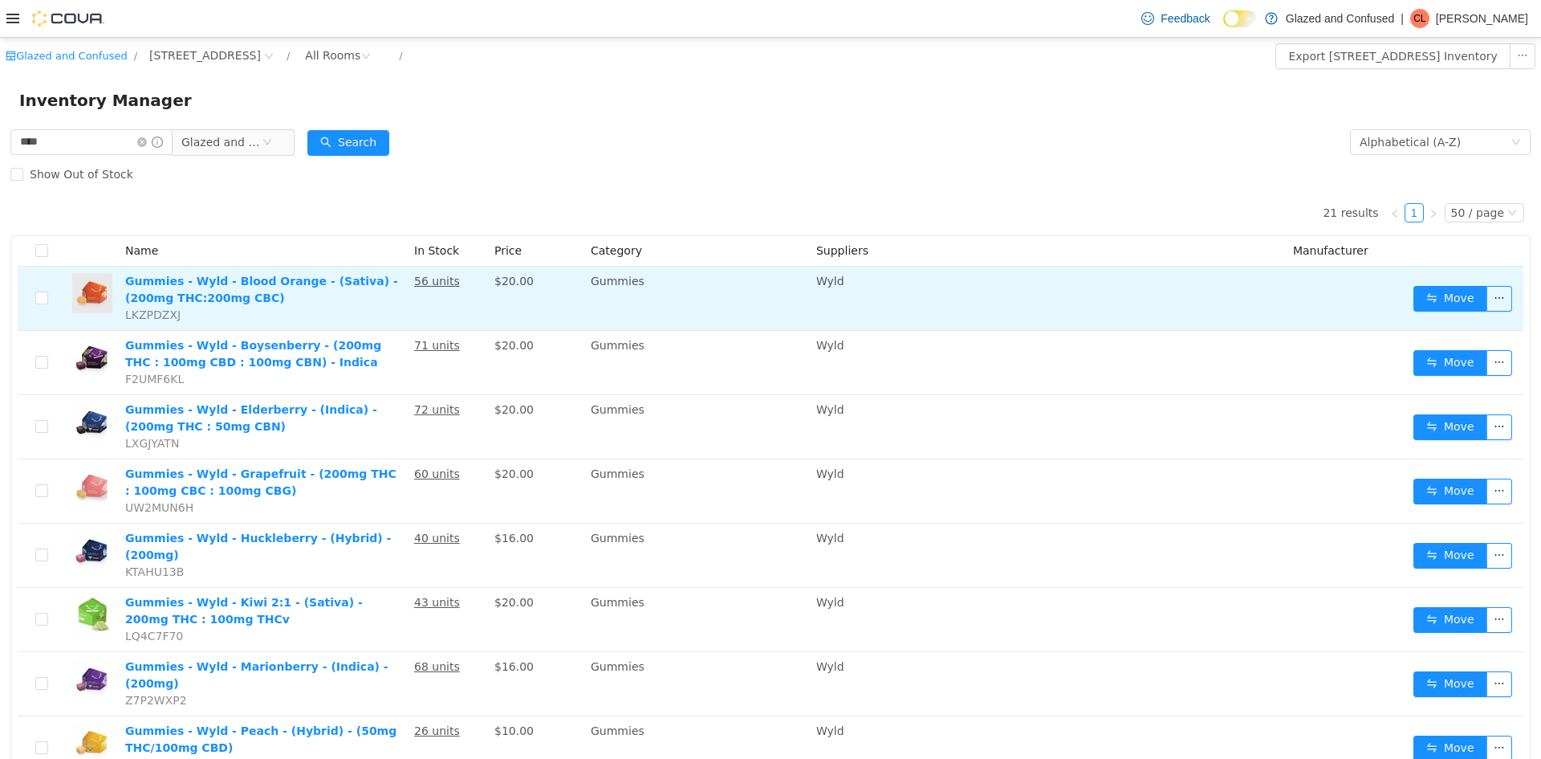
drag, startPoint x: 791, startPoint y: 346, endPoint x: 791, endPoint y: 326, distance: 20.1
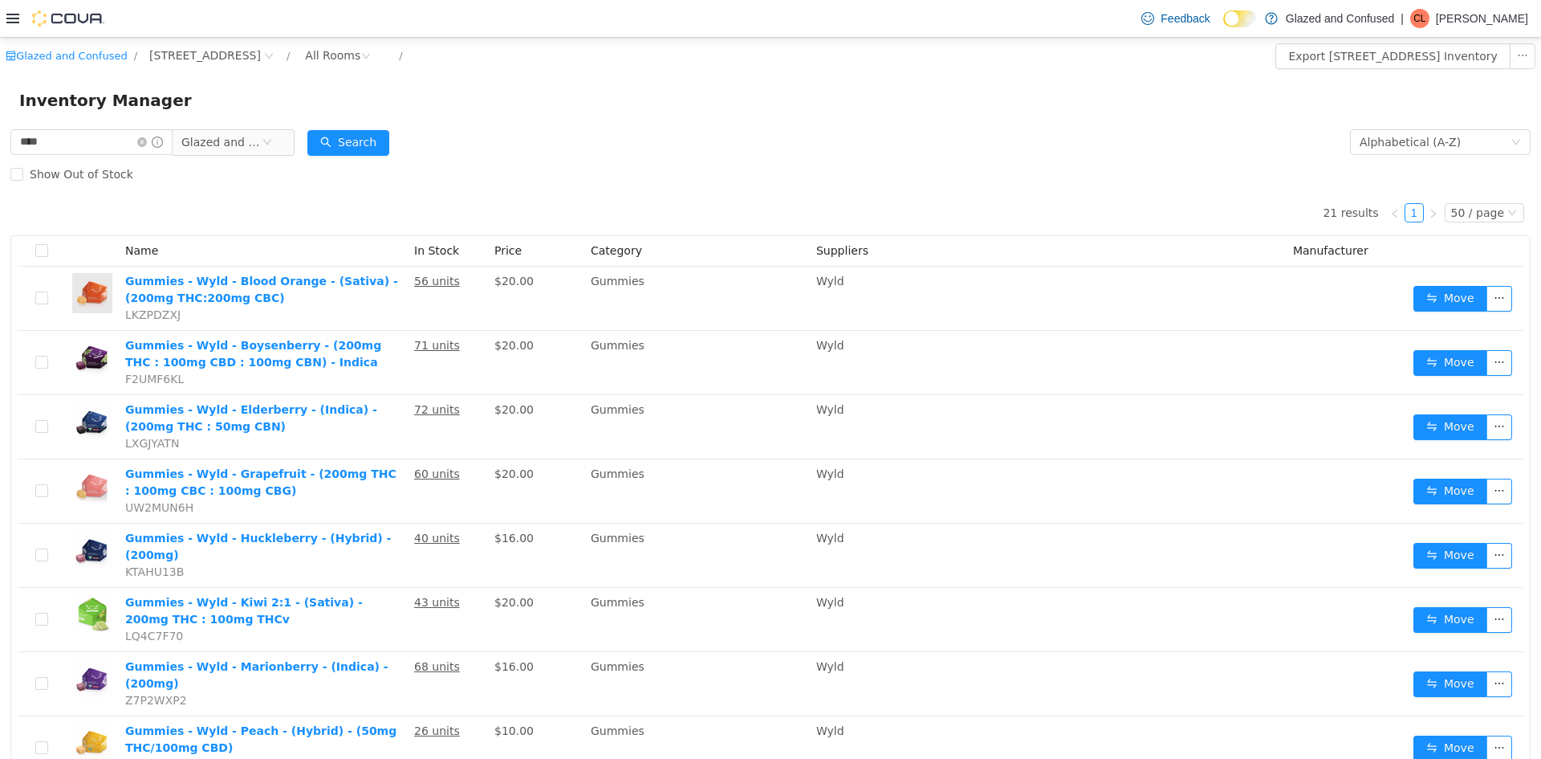
drag, startPoint x: 791, startPoint y: 326, endPoint x: 445, endPoint y: 144, distance: 391.7
click at [445, 144] on form "**** Glazed and Confused Alphabetical (A-Z) Search Show Out of Stock" at bounding box center [770, 158] width 1520 height 64
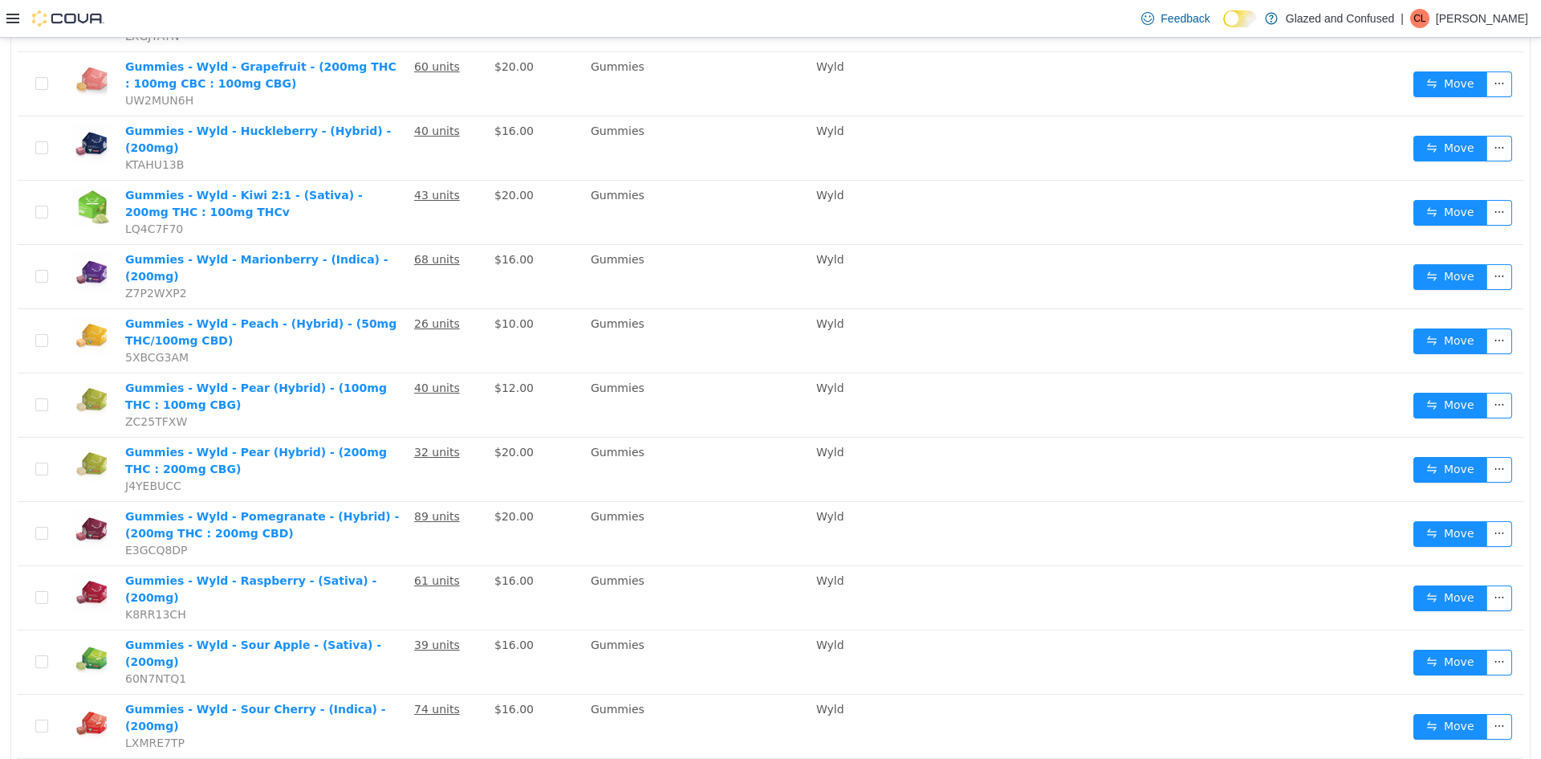
scroll to position [562, 0]
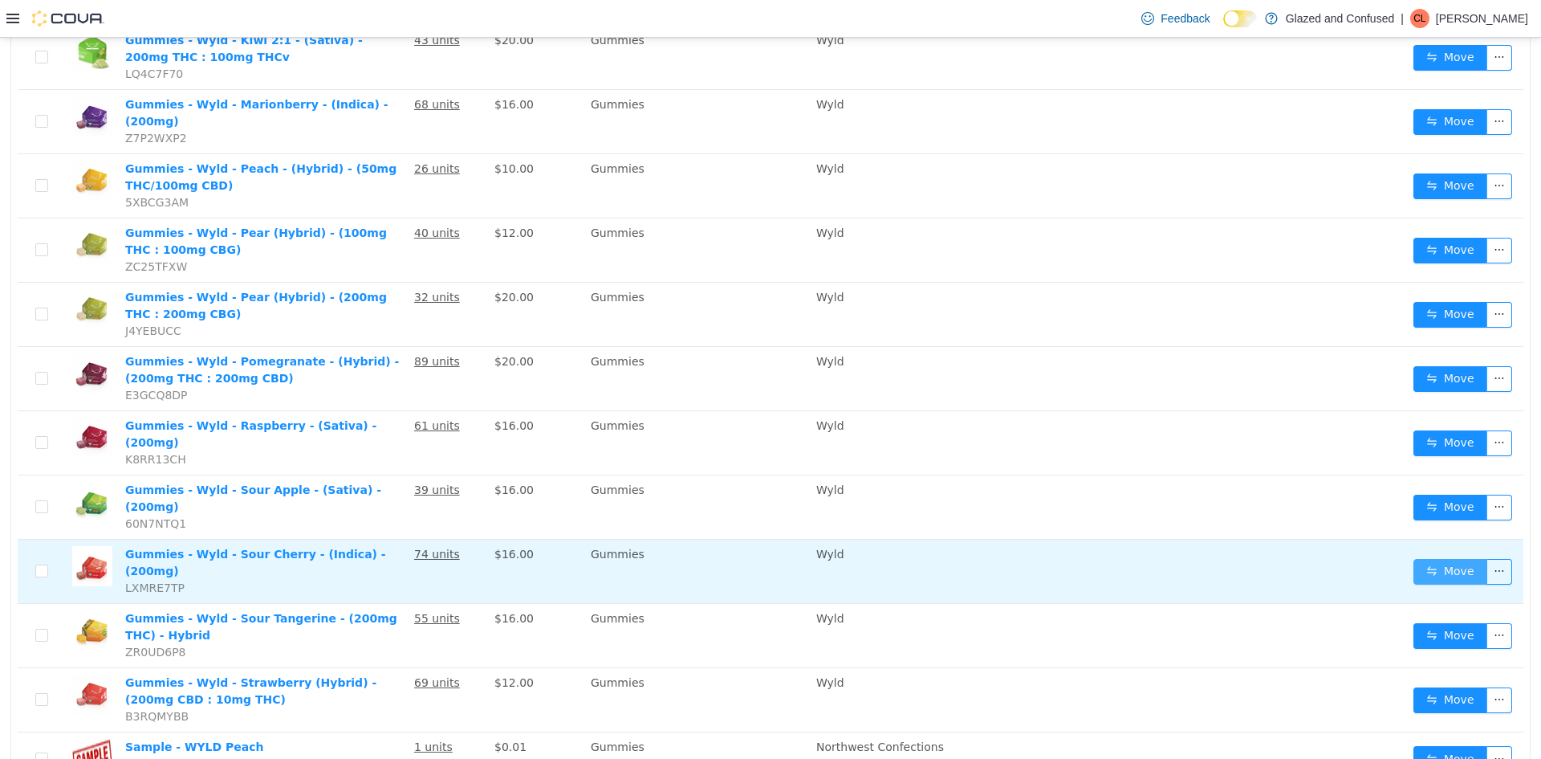
click at [1424, 559] on button "Move" at bounding box center [1450, 572] width 74 height 26
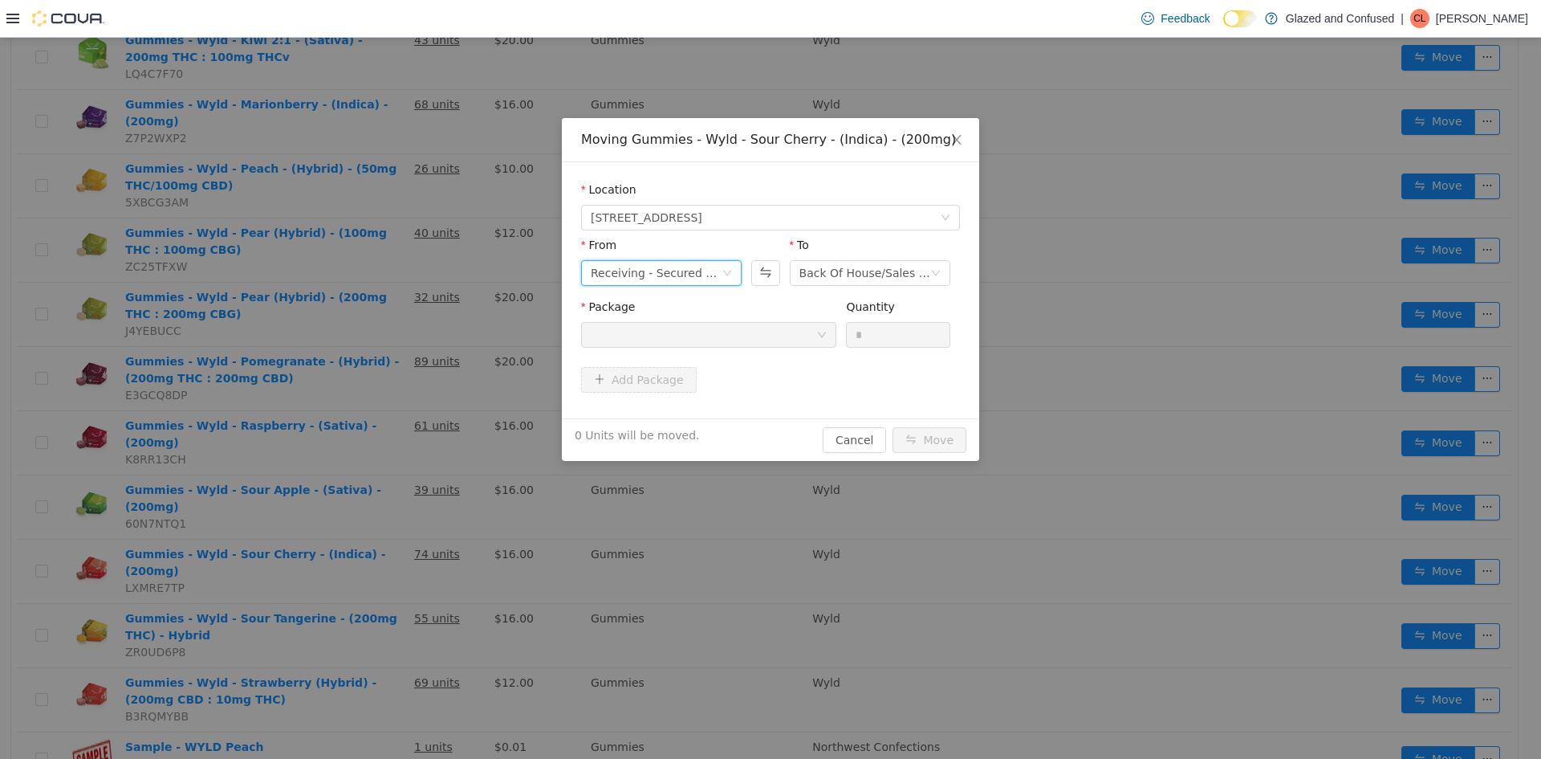
click at [626, 276] on div "Receiving - Secured Storage C" at bounding box center [656, 273] width 131 height 24
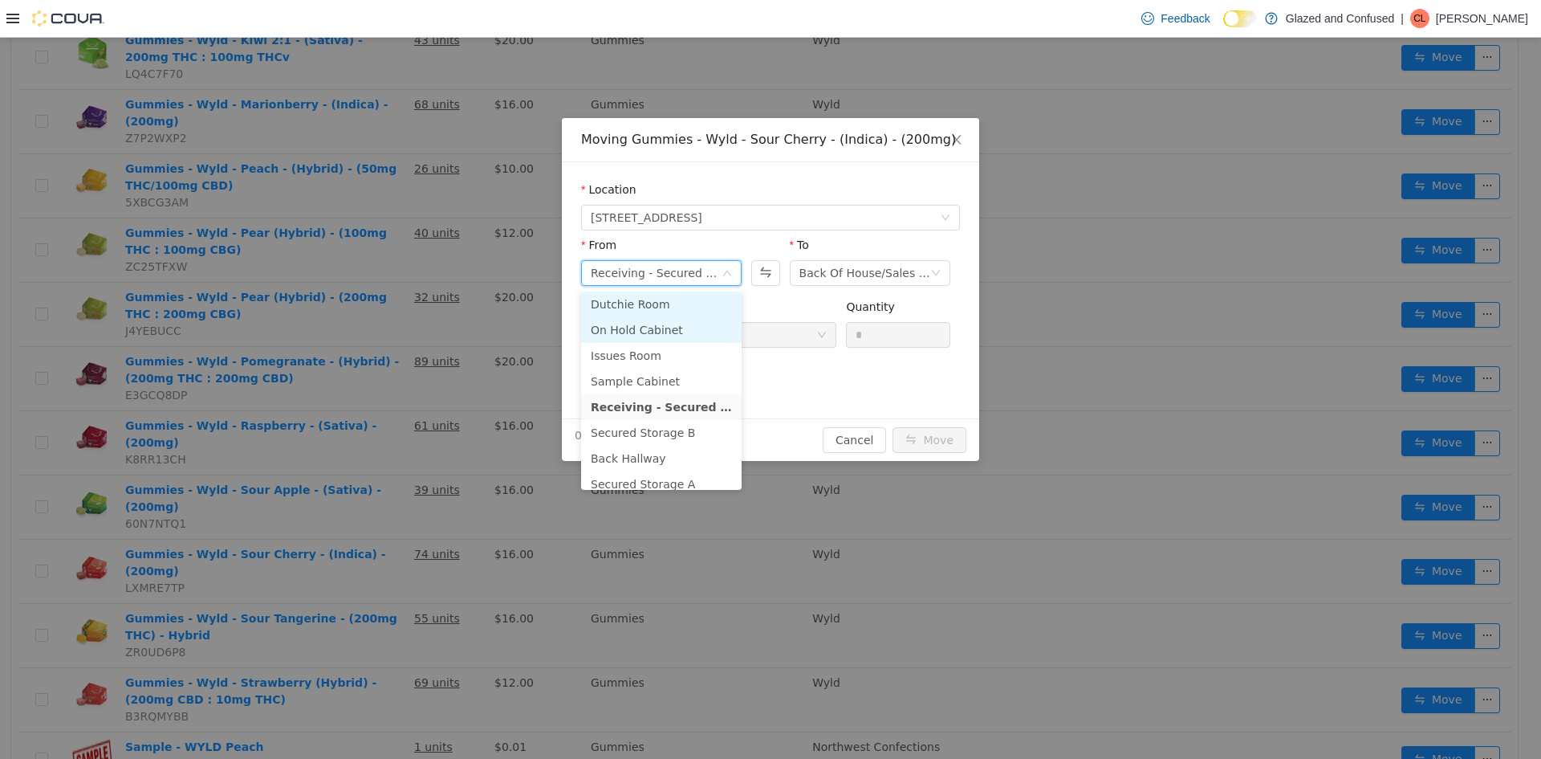
scroll to position [80, 0]
click at [673, 401] on li "Secured Storage B" at bounding box center [661, 405] width 161 height 26
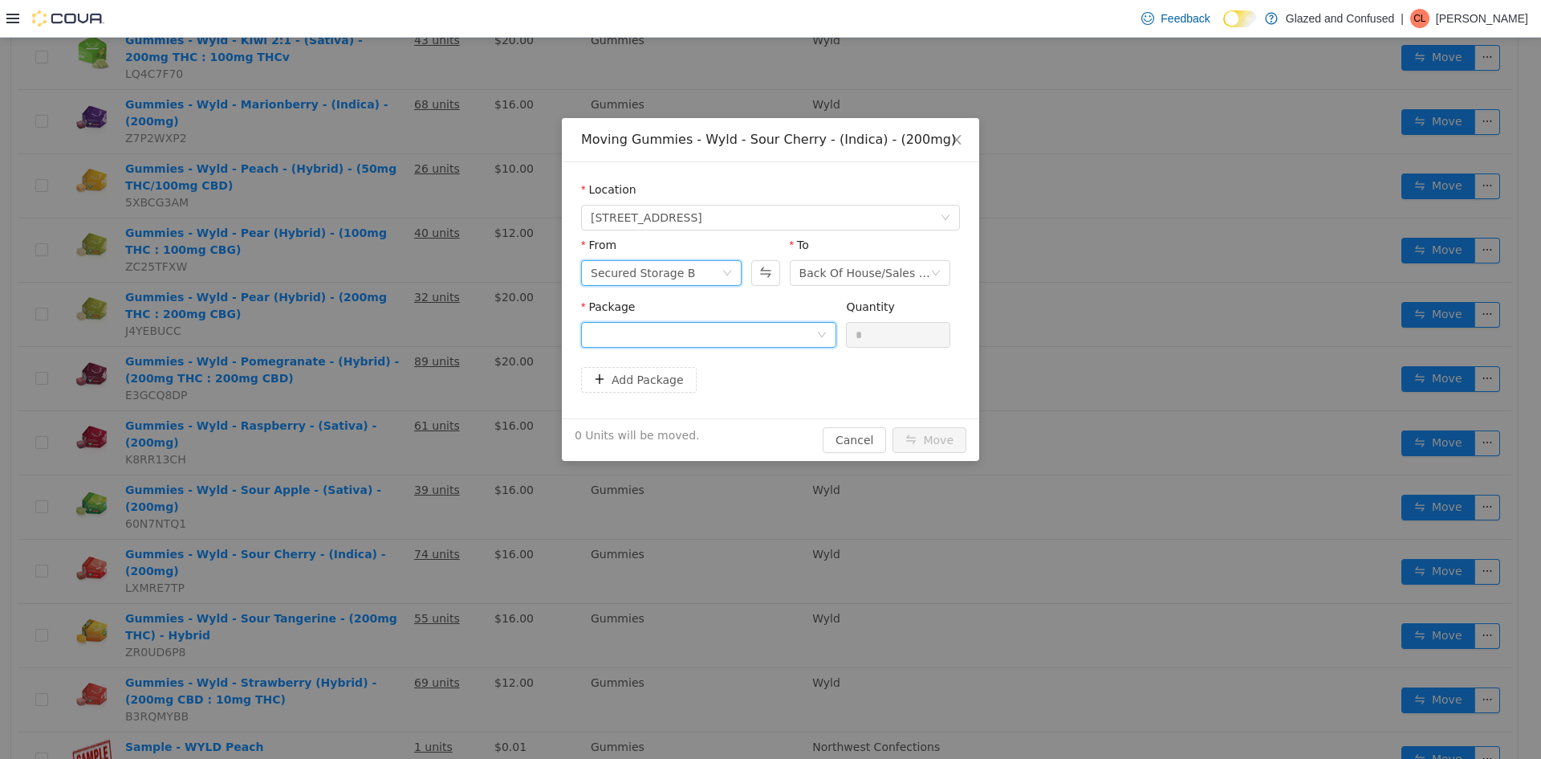
click at [726, 338] on div at bounding box center [704, 335] width 226 height 24
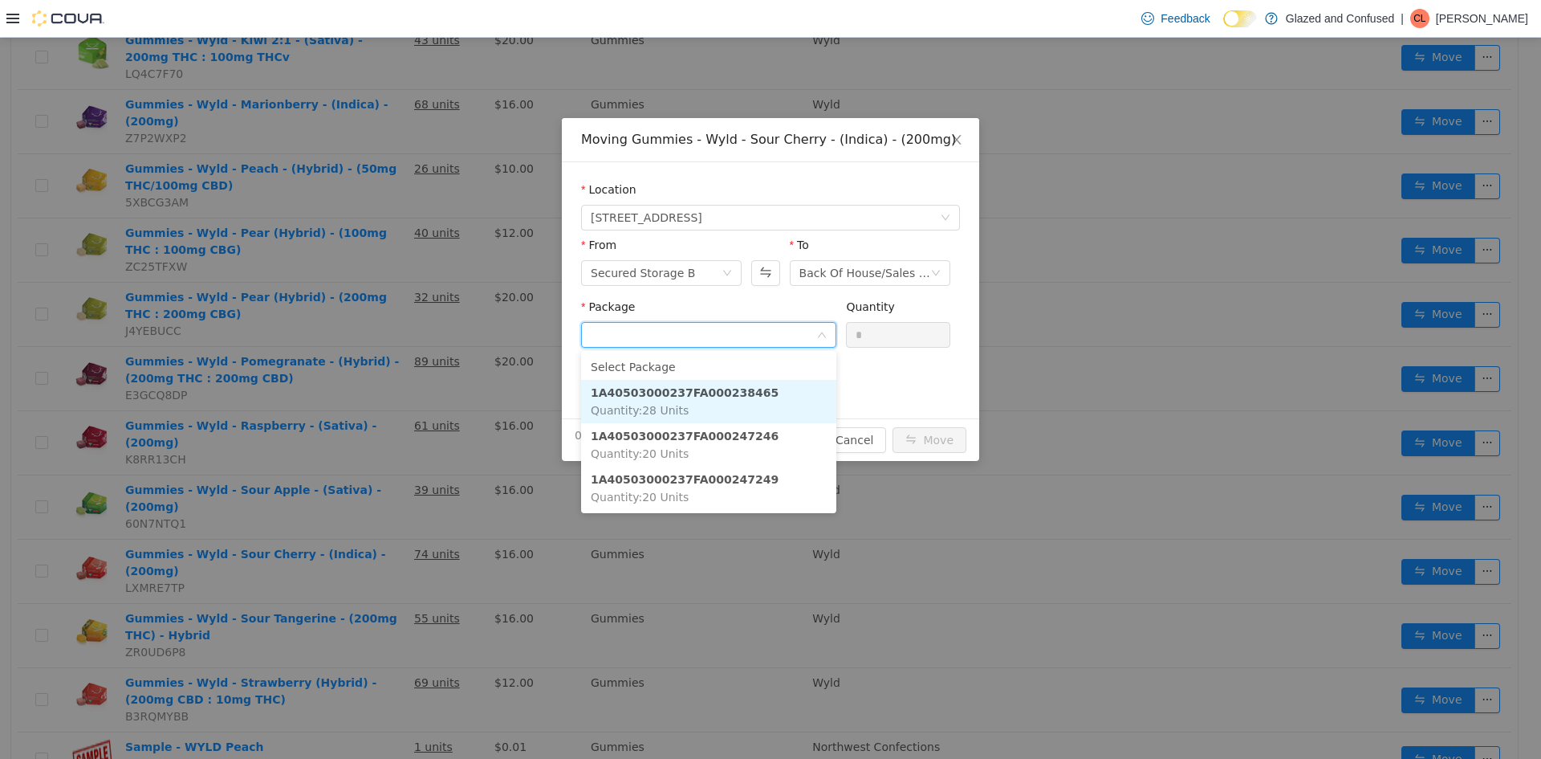
click at [750, 405] on li "1A40503000237FA000238465 Quantity : 28 Units" at bounding box center [708, 401] width 255 height 43
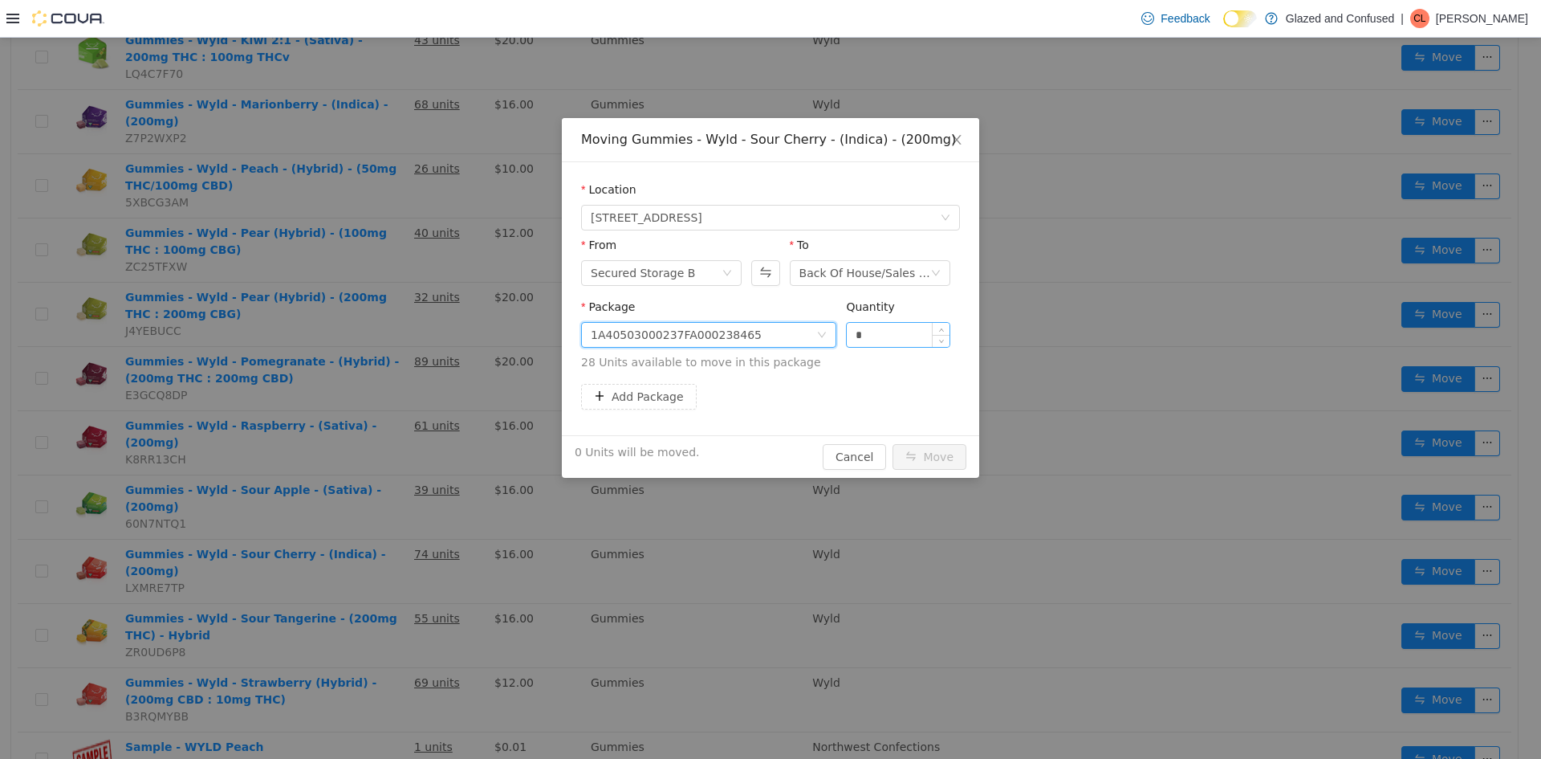
click at [885, 332] on input "*" at bounding box center [898, 335] width 103 height 24
type input "*"
click at [893, 444] on button "Move" at bounding box center [930, 457] width 74 height 26
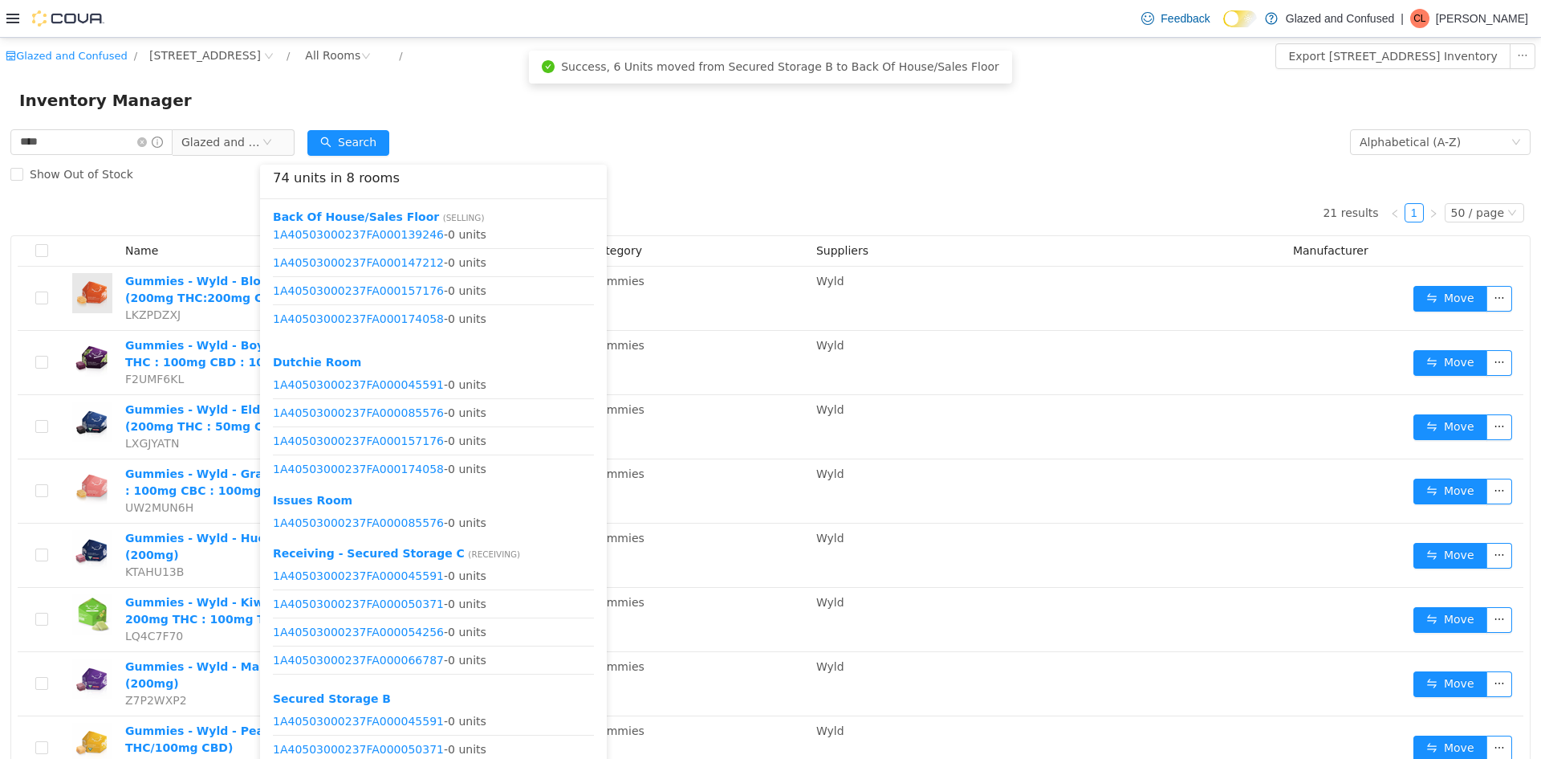
scroll to position [273, 0]
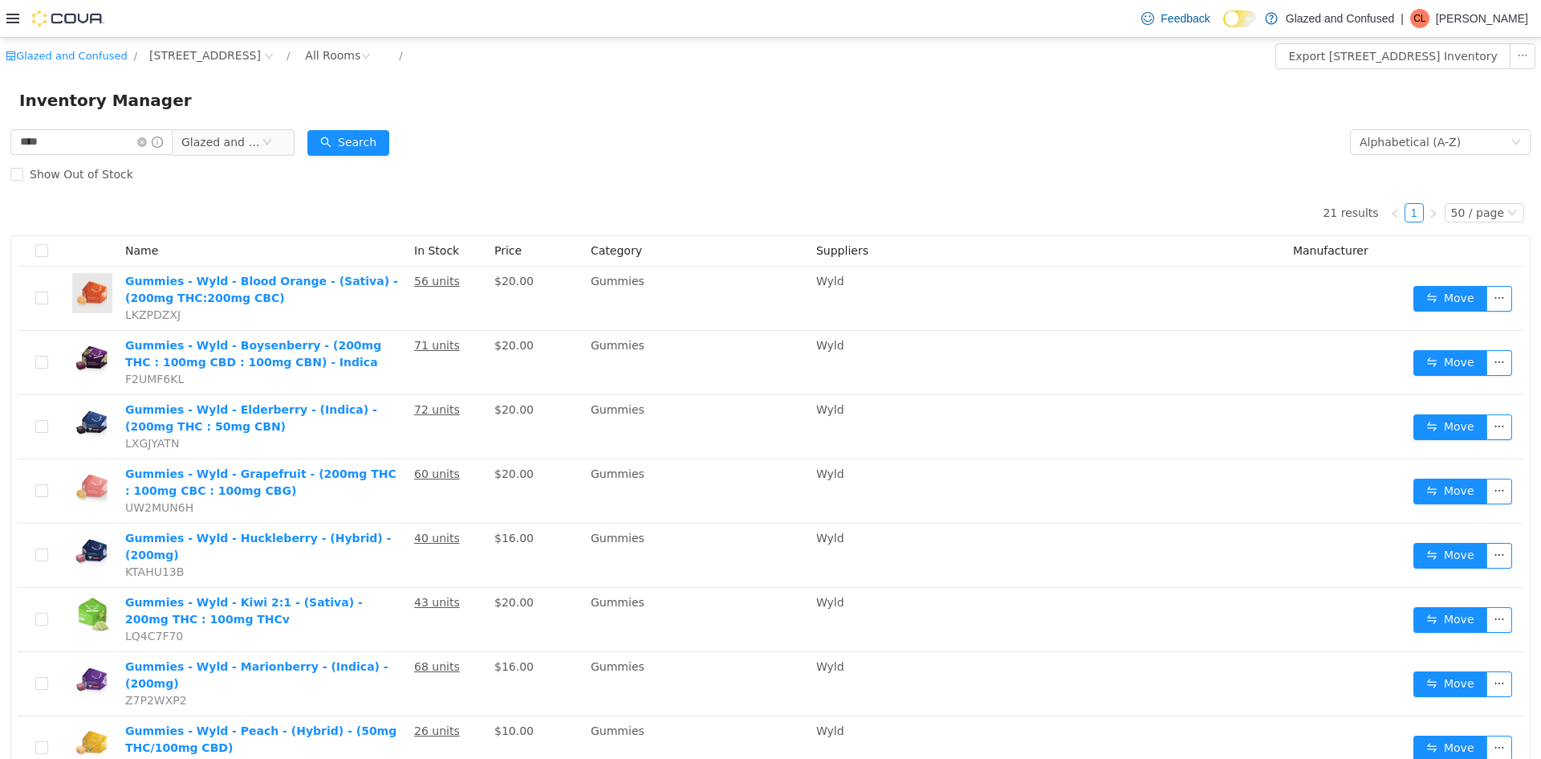
drag, startPoint x: 742, startPoint y: 99, endPoint x: 696, endPoint y: 111, distance: 48.1
click at [725, 104] on div "Inventory Manager" at bounding box center [770, 100] width 1503 height 26
click at [147, 137] on icon "icon: close-circle" at bounding box center [142, 142] width 10 height 10
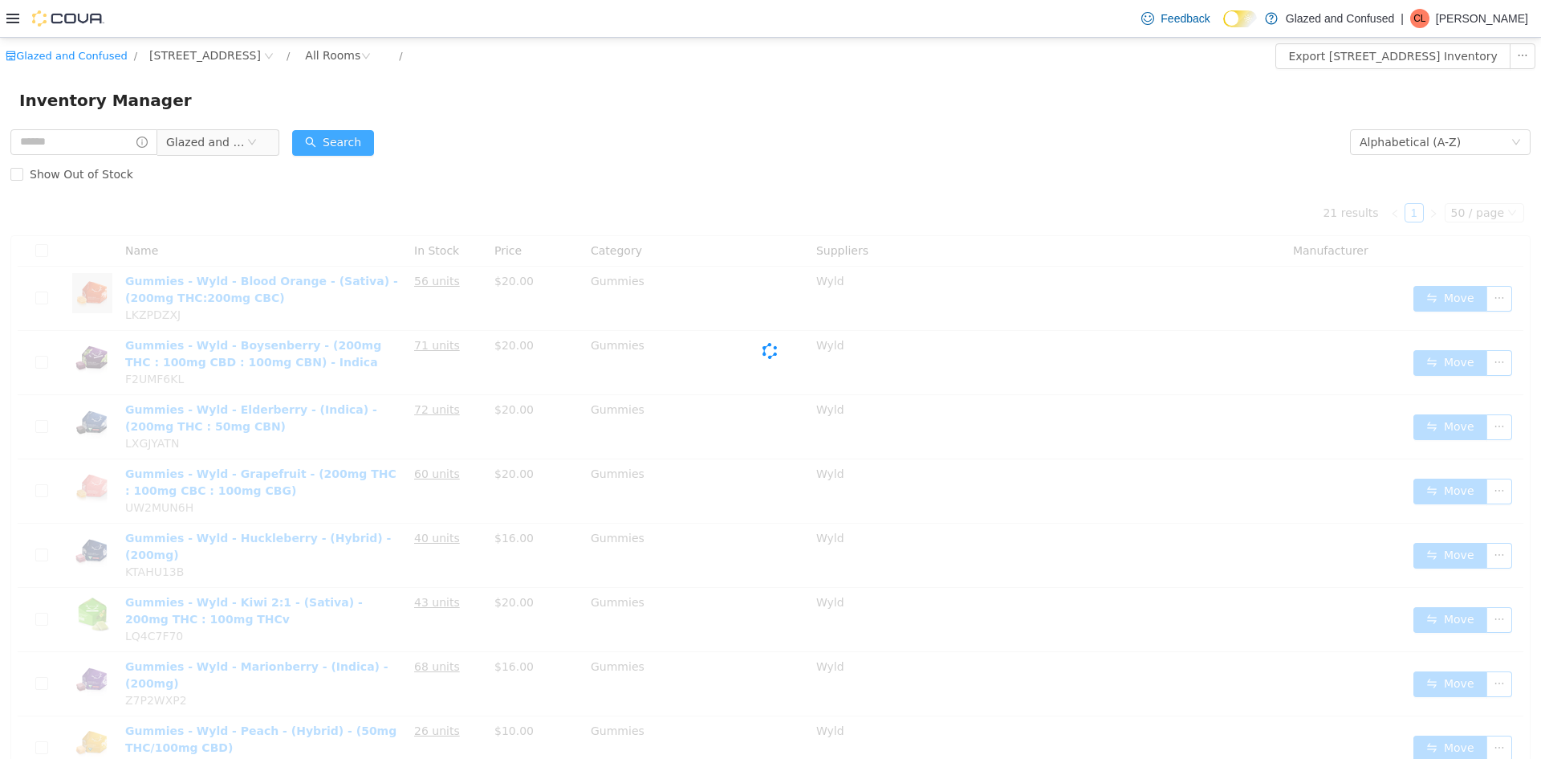
drag, startPoint x: 316, startPoint y: 139, endPoint x: 339, endPoint y: 115, distance: 32.9
click at [319, 139] on button "Search" at bounding box center [333, 143] width 82 height 26
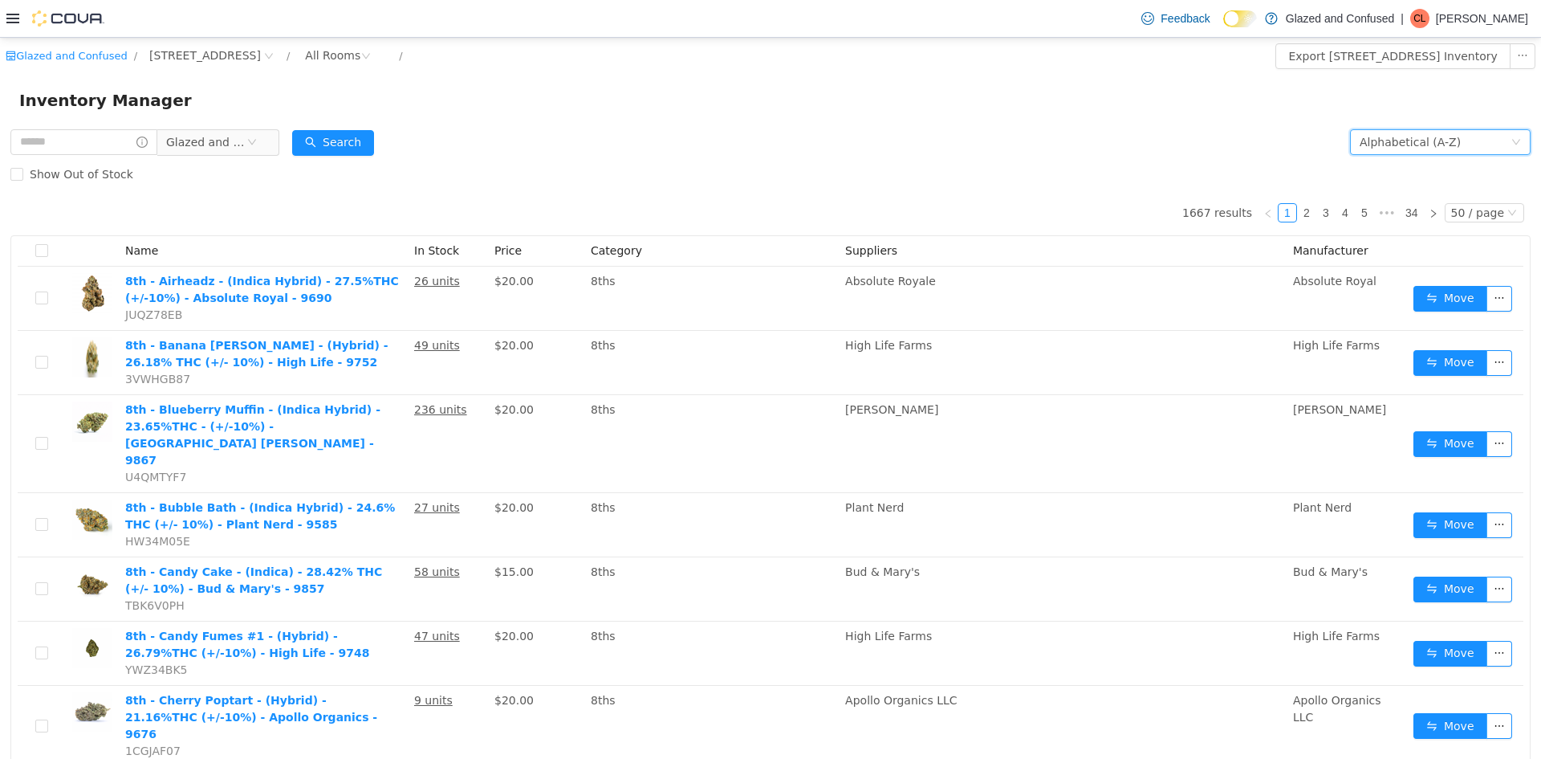
click at [1360, 134] on div "Alphabetical (A-Z)" at bounding box center [1410, 142] width 101 height 24
click at [1362, 246] on li "Date Added (Newest-Oldest)" at bounding box center [1428, 251] width 181 height 26
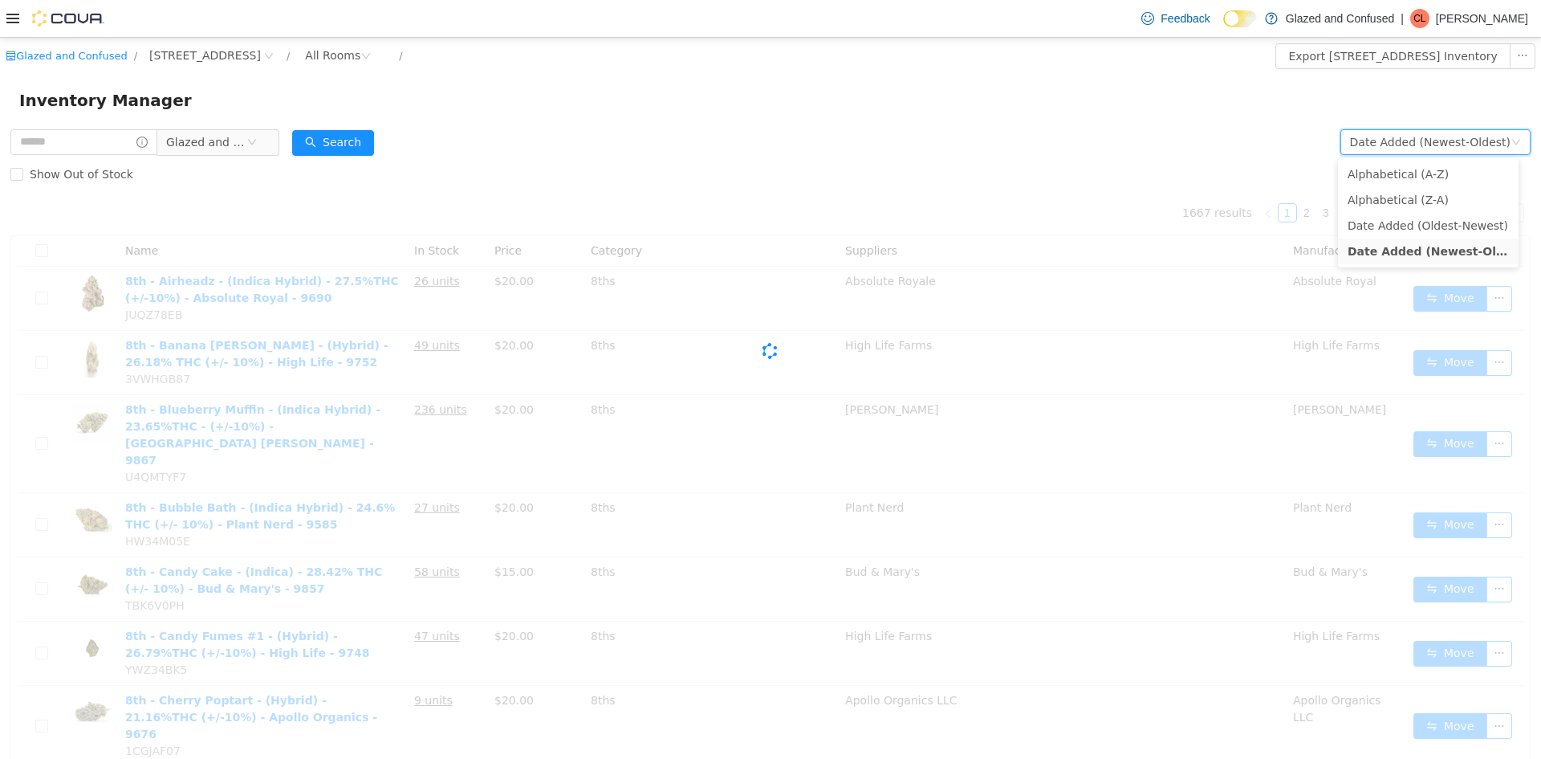
click at [900, 119] on div "Inventory Manager" at bounding box center [770, 100] width 1541 height 51
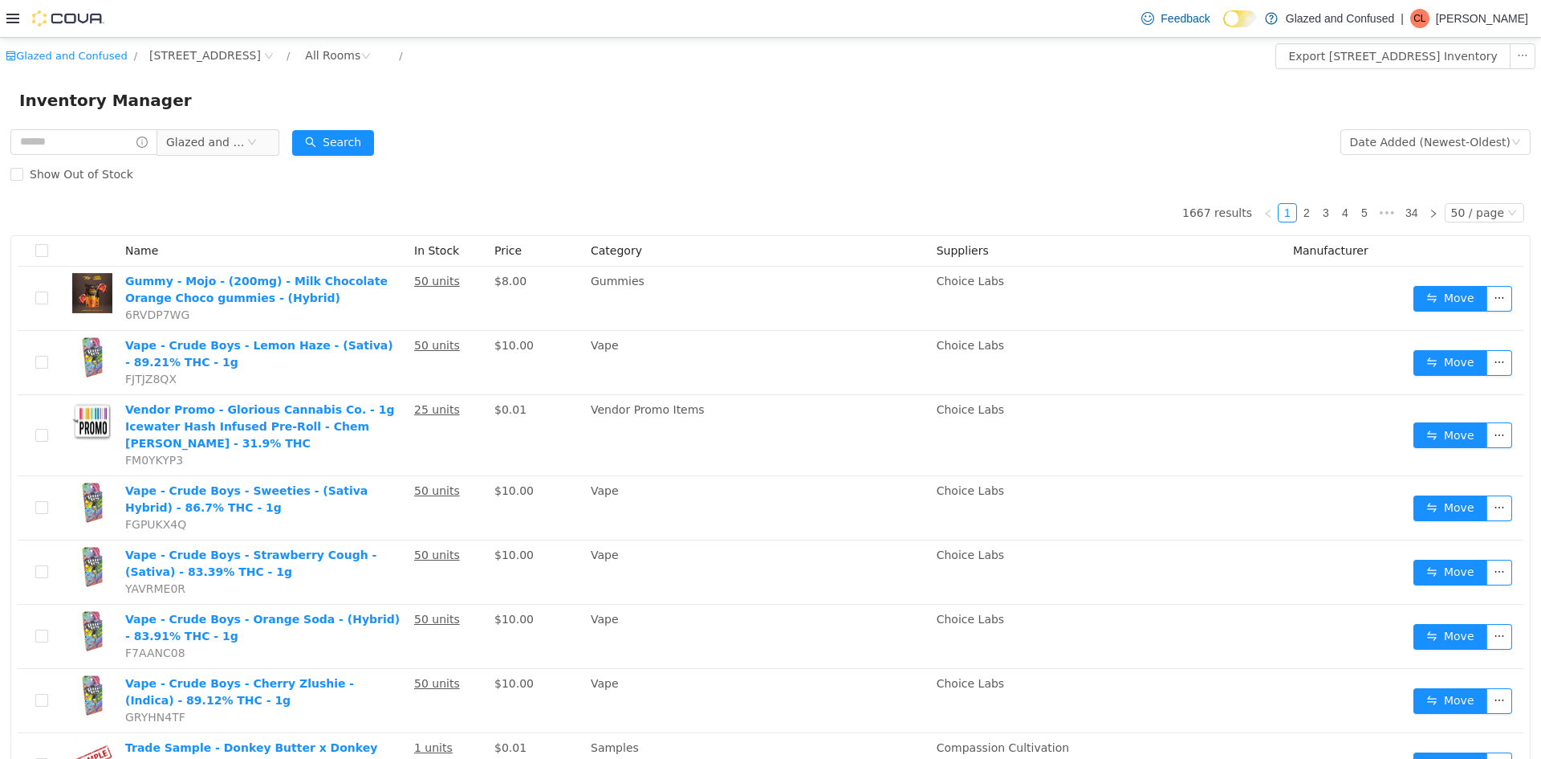
drag, startPoint x: 409, startPoint y: 114, endPoint x: 378, endPoint y: 120, distance: 31.2
click at [405, 114] on div "Inventory Manager" at bounding box center [770, 100] width 1541 height 51
click at [370, 121] on div "Inventory Manager" at bounding box center [770, 100] width 1541 height 51
click at [372, 137] on button "Search" at bounding box center [333, 143] width 82 height 26
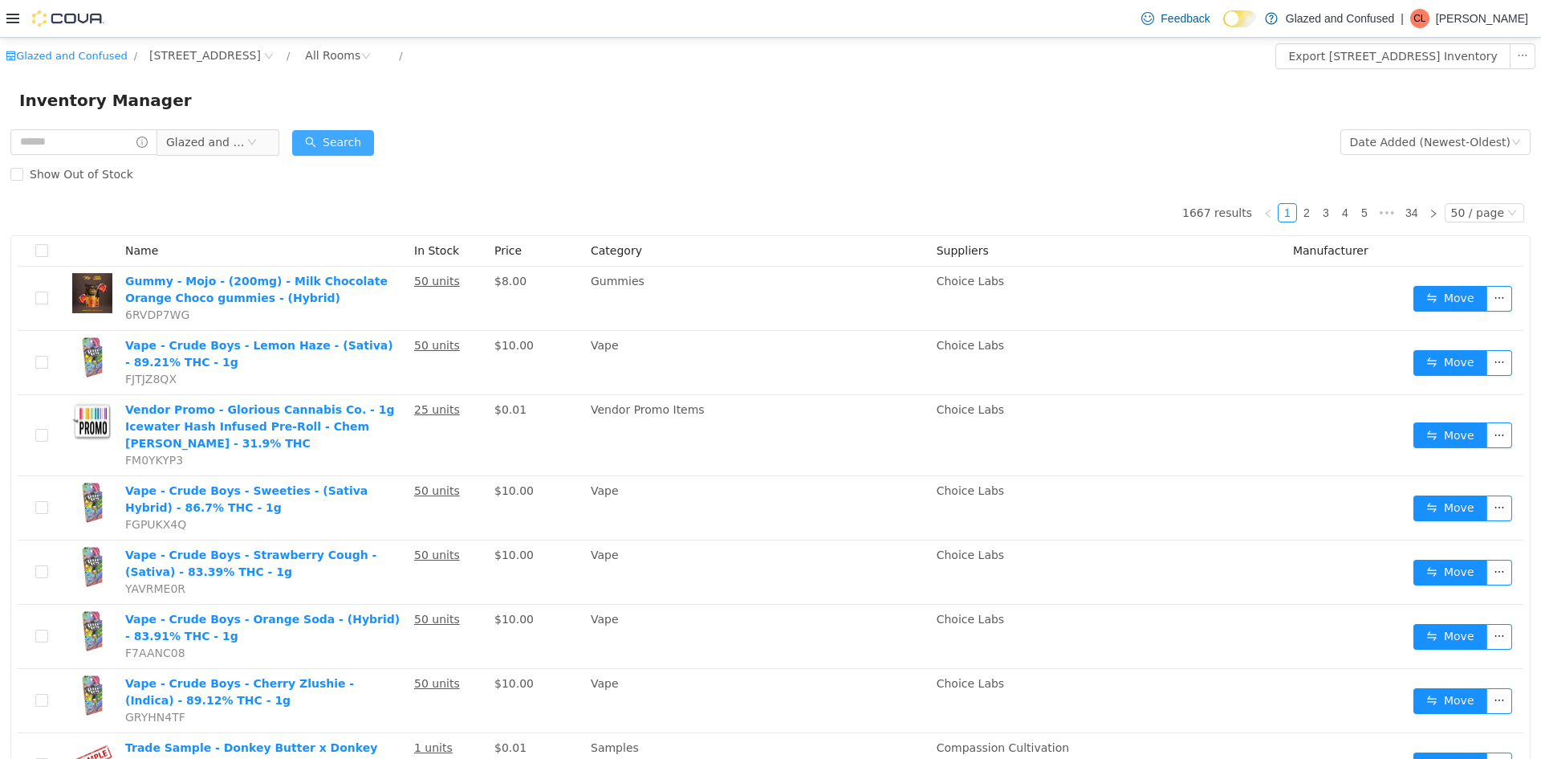
click at [362, 133] on button "Search" at bounding box center [333, 143] width 82 height 26
click at [998, 99] on div "Inventory Manager" at bounding box center [770, 100] width 1503 height 26
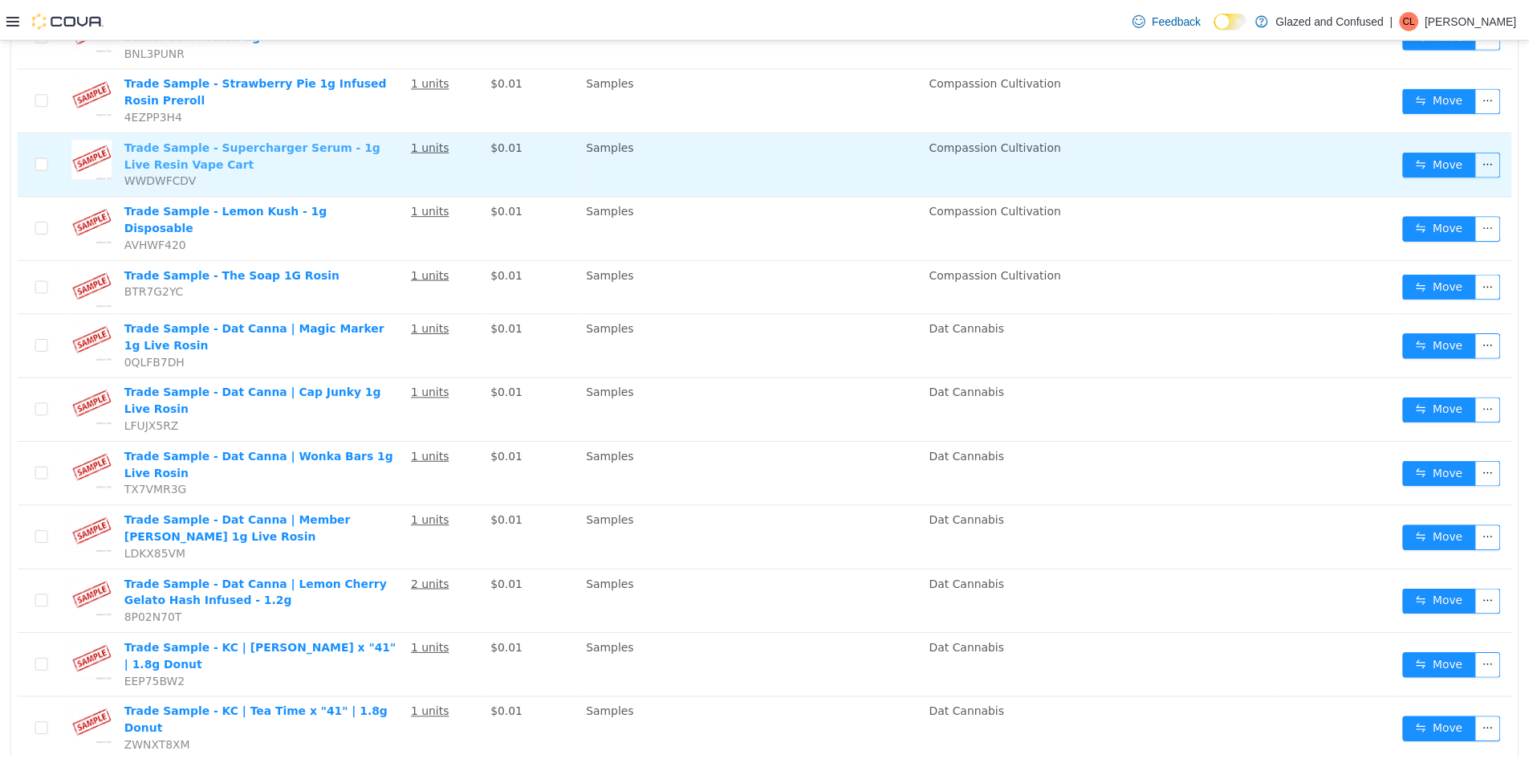
scroll to position [722, 0]
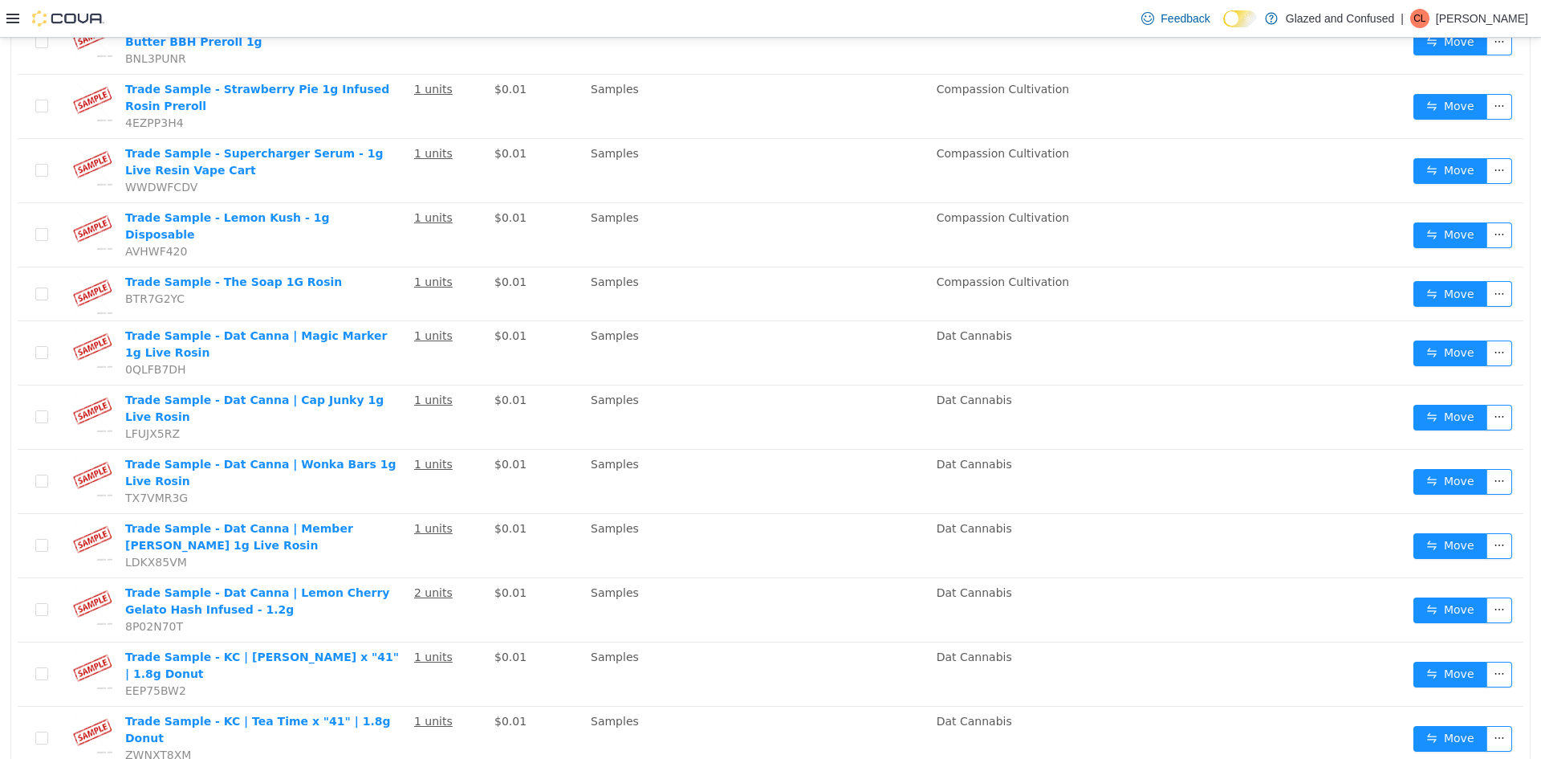
click at [7, 17] on icon at bounding box center [12, 18] width 13 height 13
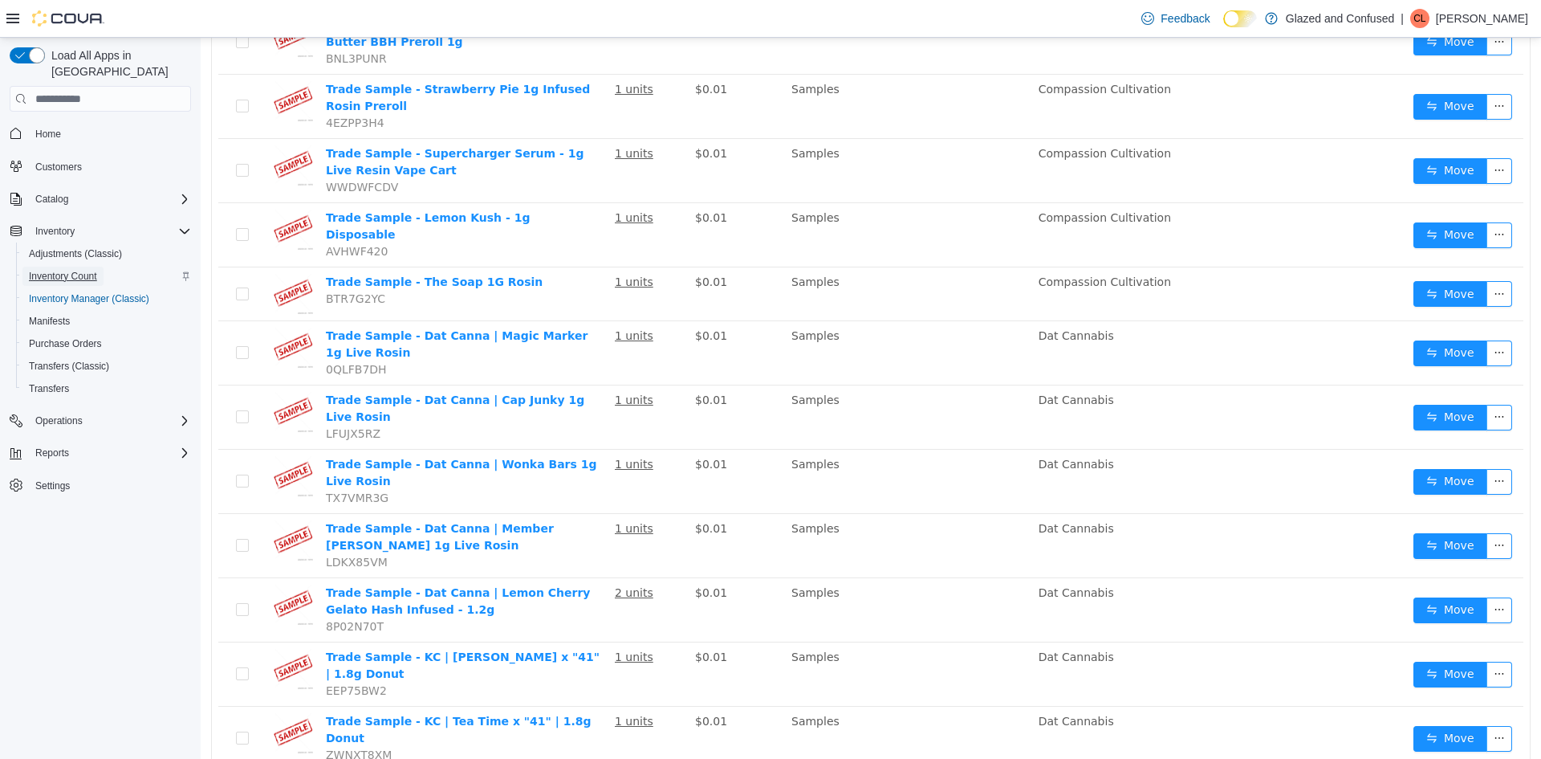
click at [87, 270] on span "Inventory Count" at bounding box center [63, 276] width 68 height 13
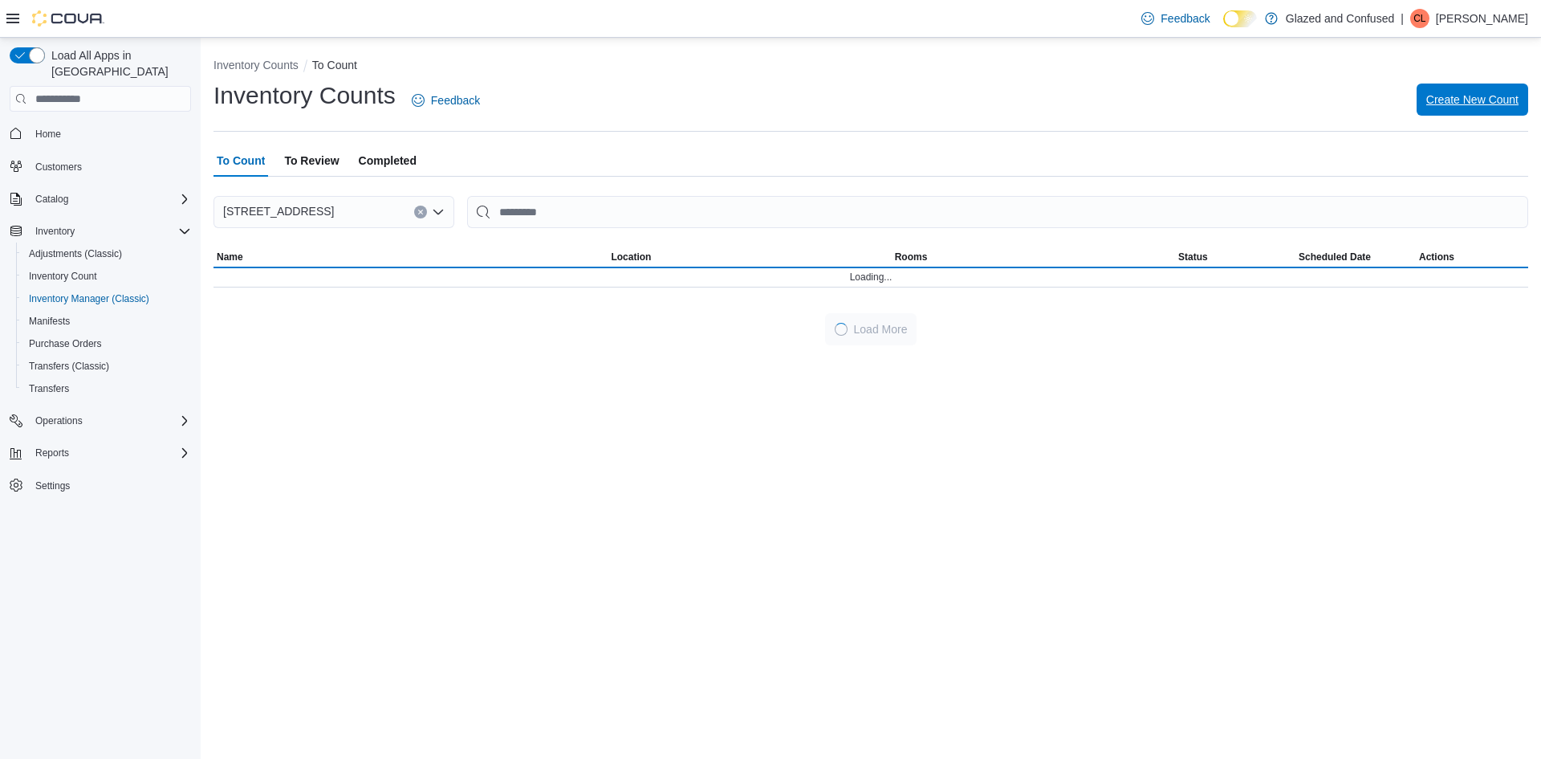
click at [1450, 99] on span "Create New Count" at bounding box center [1472, 100] width 92 height 16
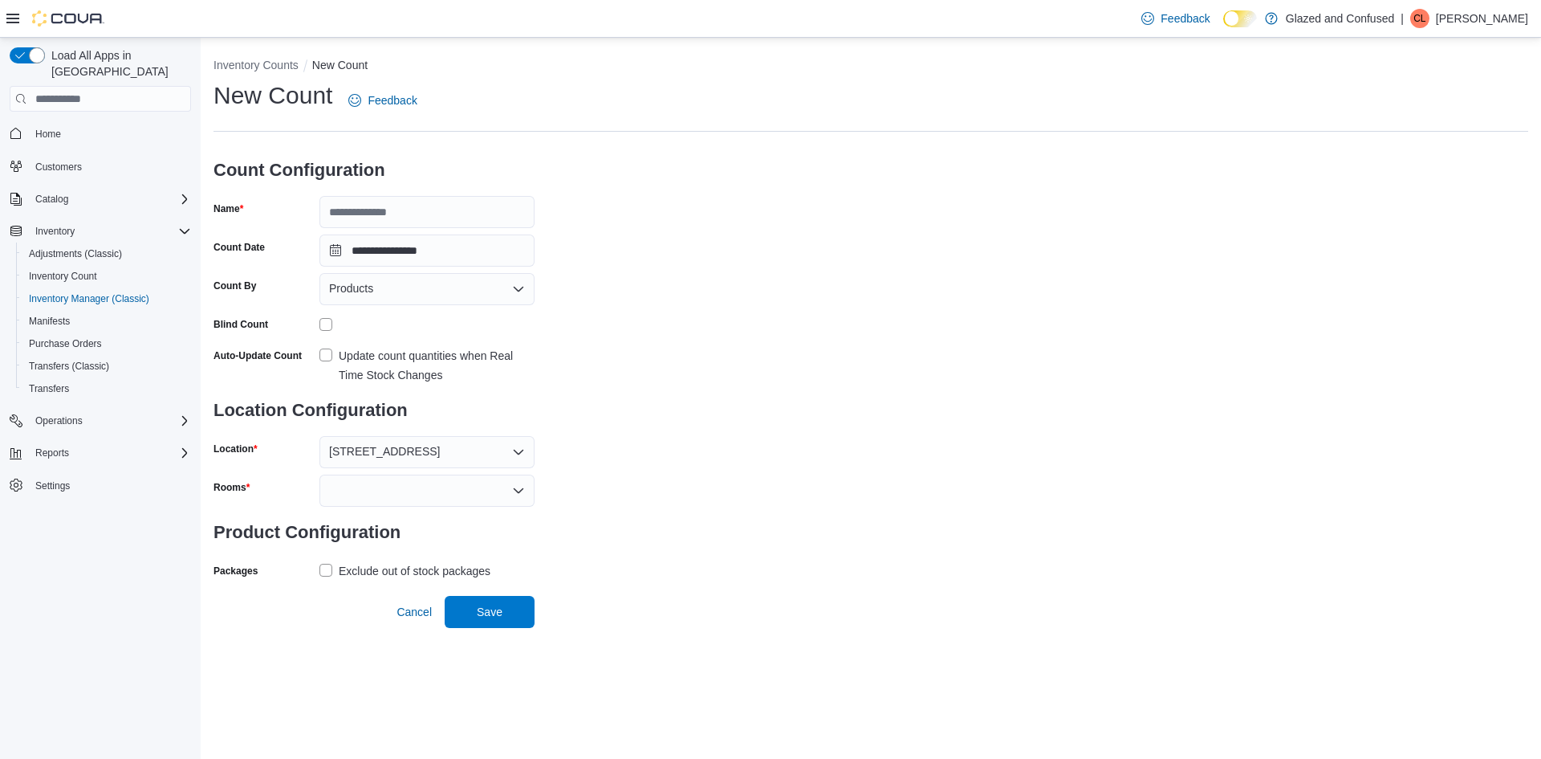
click at [391, 193] on h3 "Count Configuration" at bounding box center [374, 169] width 321 height 51
drag, startPoint x: 387, startPoint y: 212, endPoint x: 387, endPoint y: 202, distance: 9.6
click at [387, 202] on input "Name" at bounding box center [426, 212] width 215 height 32
type input "**********"
click at [315, 321] on div "Blind Count" at bounding box center [374, 323] width 321 height 25
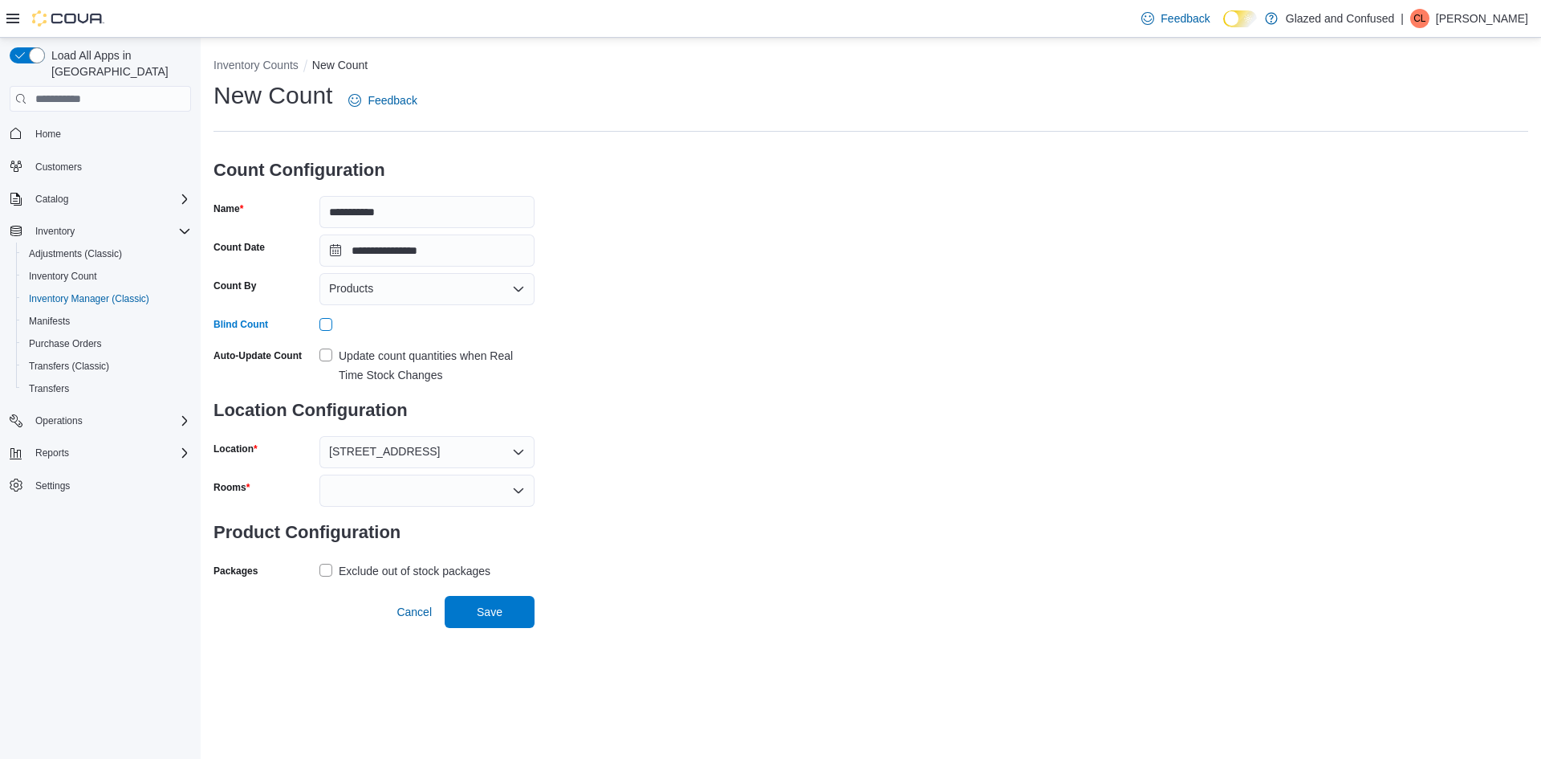
click at [319, 333] on div "Blind Count" at bounding box center [374, 323] width 321 height 25
click at [351, 482] on div at bounding box center [426, 490] width 215 height 32
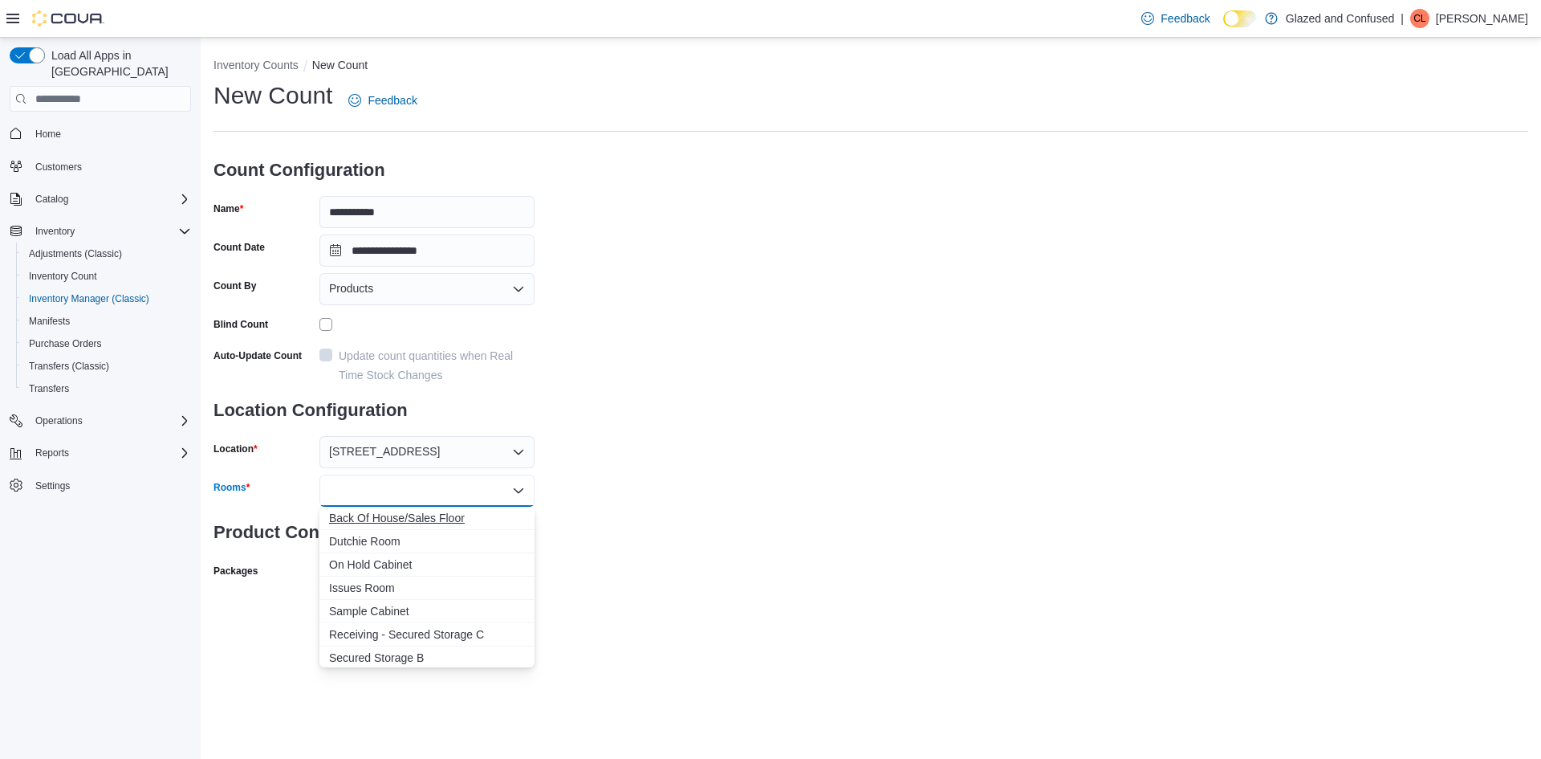
click at [356, 519] on span "Back Of House/Sales Floor" at bounding box center [427, 518] width 196 height 16
click at [611, 526] on div "**********" at bounding box center [871, 350] width 1315 height 542
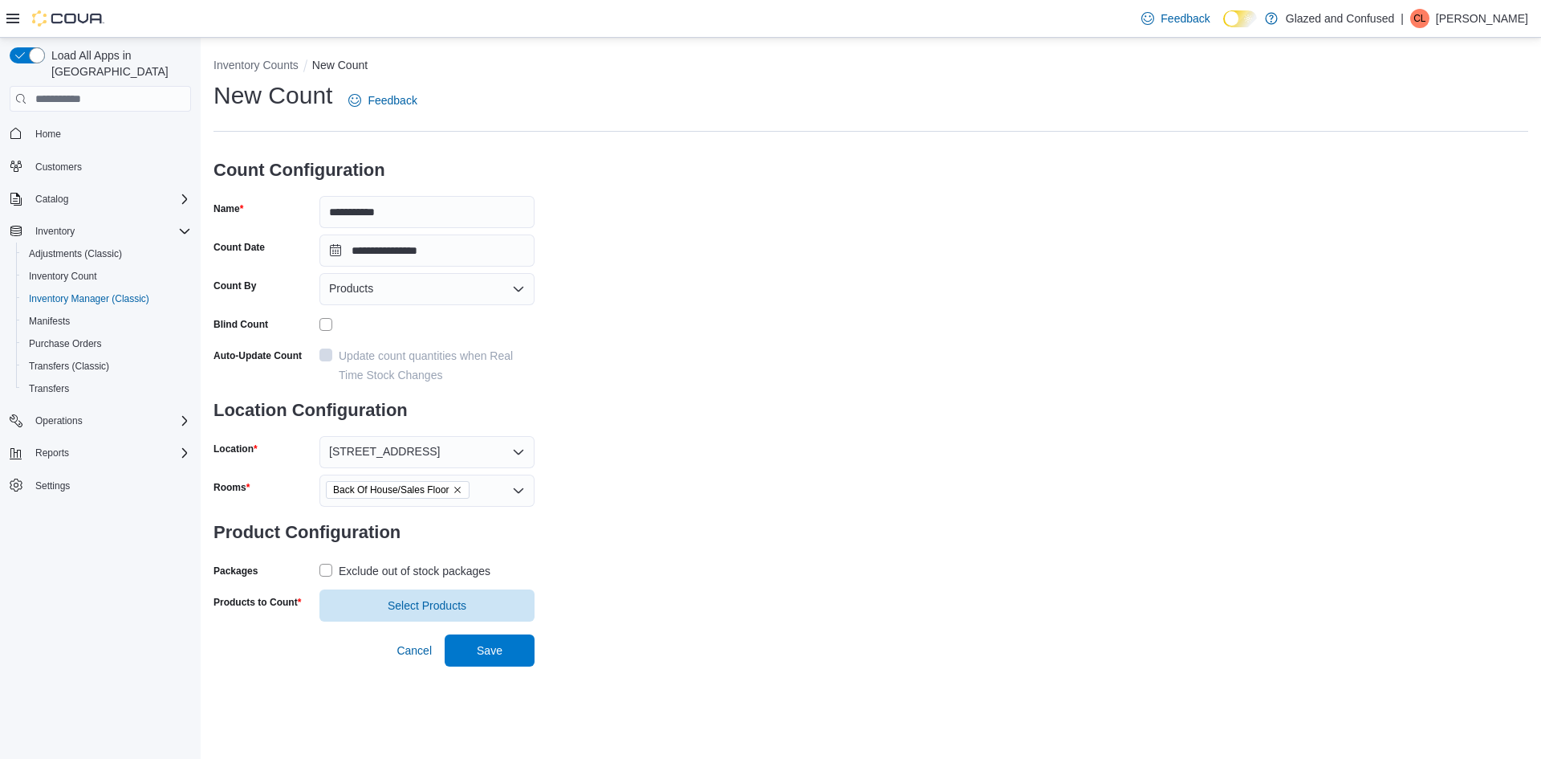
click at [392, 569] on div "Exclude out of stock packages" at bounding box center [415, 570] width 152 height 19
click at [385, 598] on span "Select Products" at bounding box center [427, 604] width 196 height 32
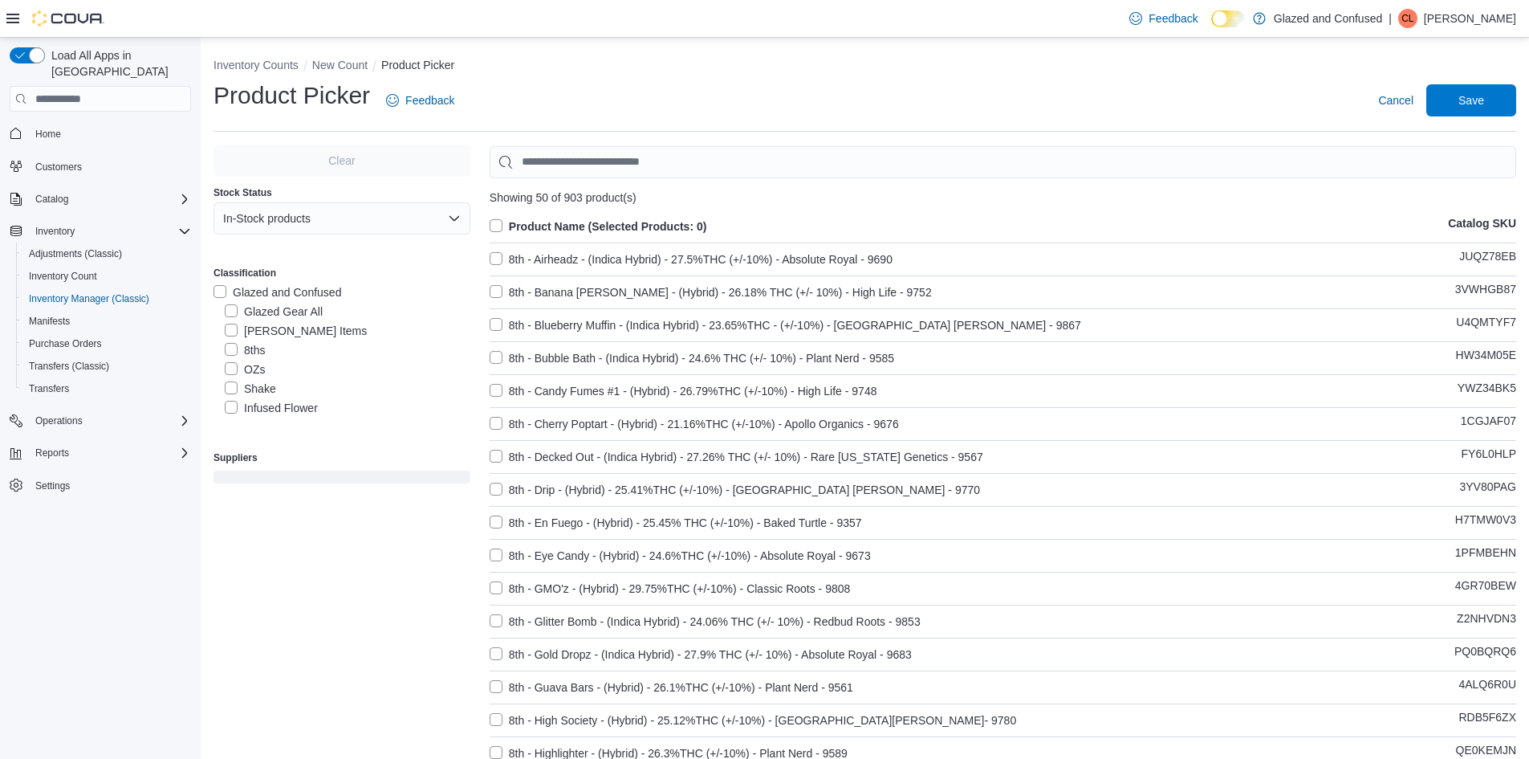
click at [271, 330] on label "Penny Items" at bounding box center [296, 330] width 142 height 19
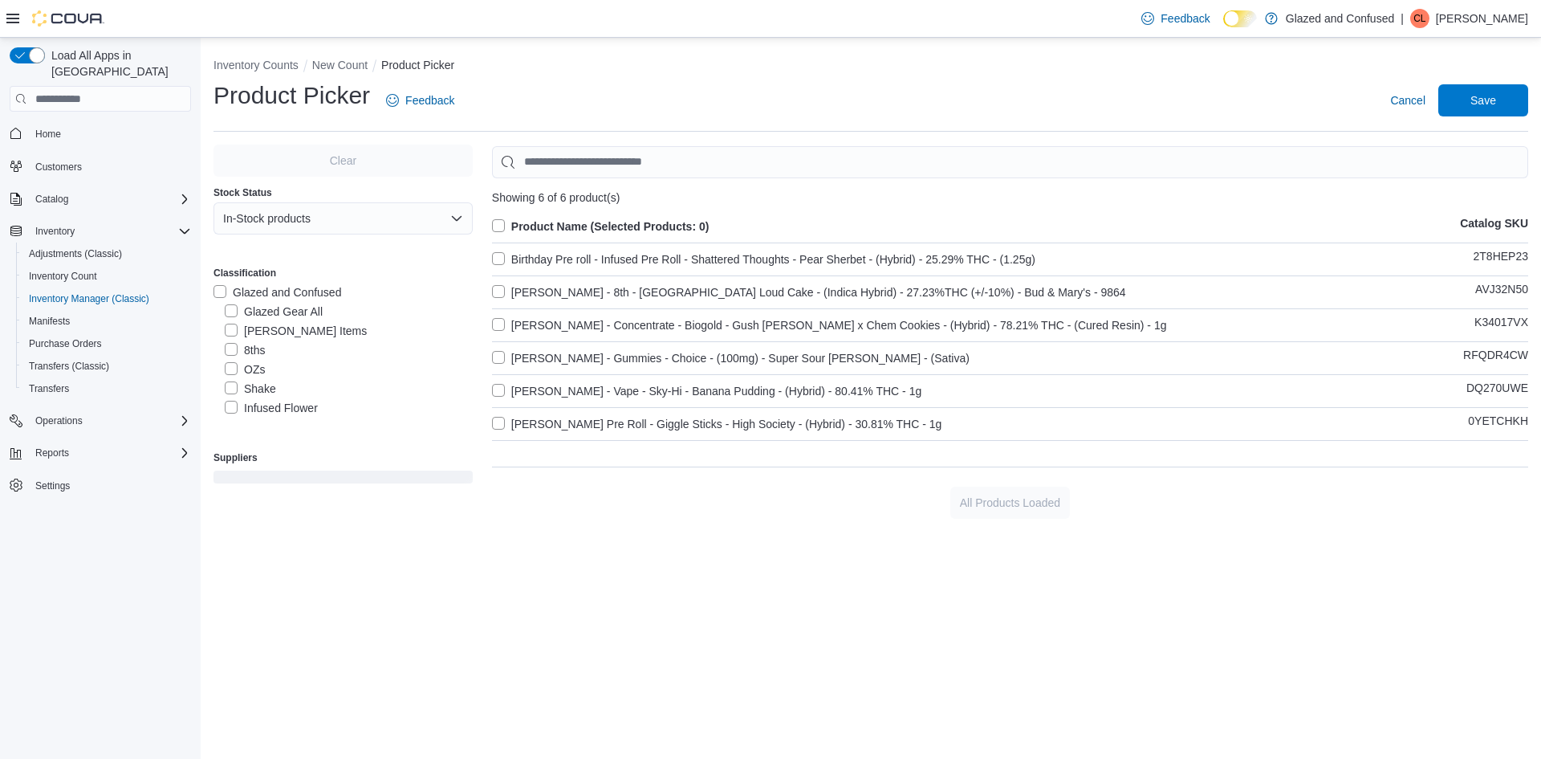
click at [551, 224] on label "Product Name (Selected Products: 0)" at bounding box center [601, 226] width 218 height 19
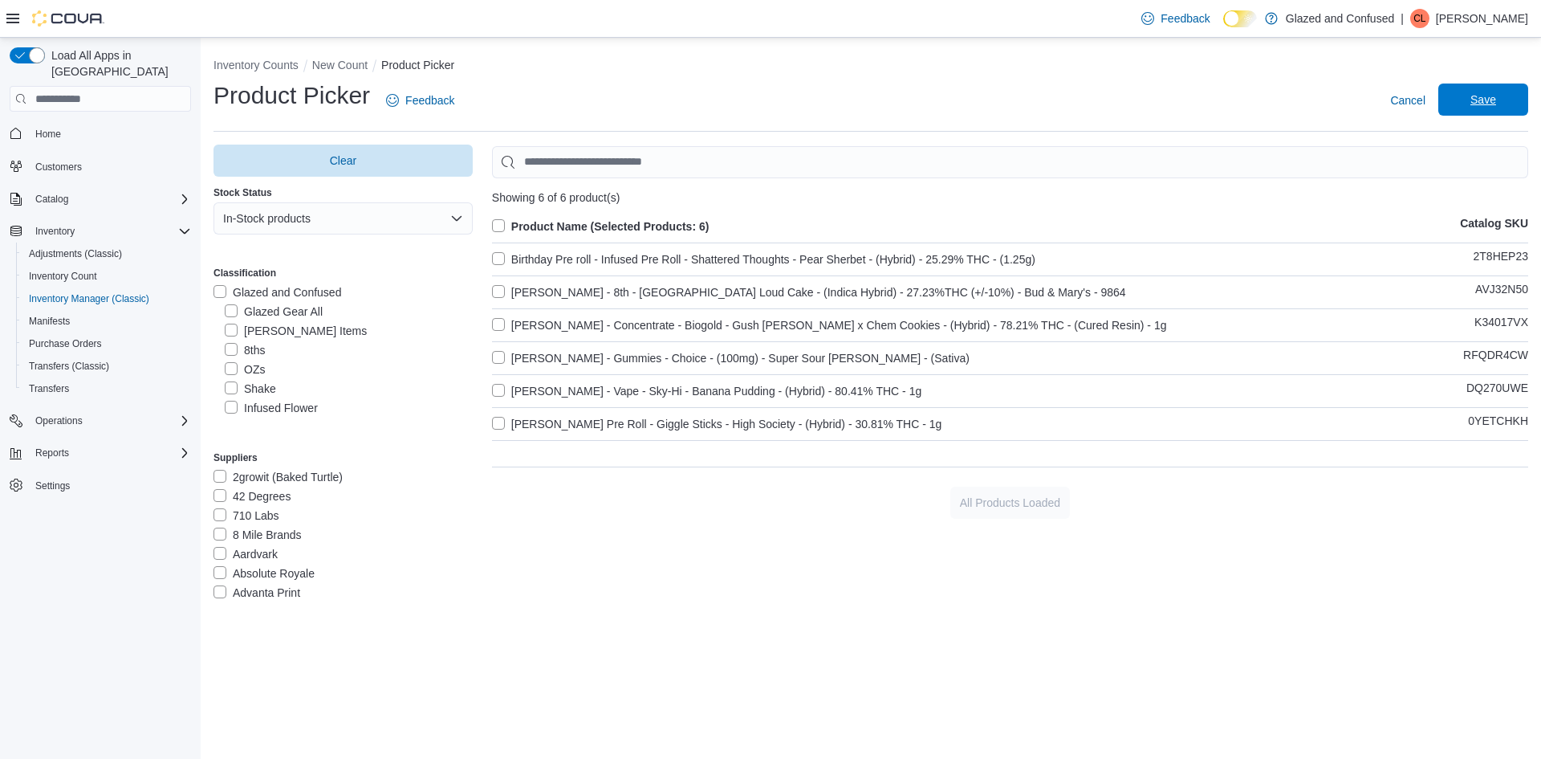
click at [1479, 96] on span "Save" at bounding box center [1483, 100] width 26 height 16
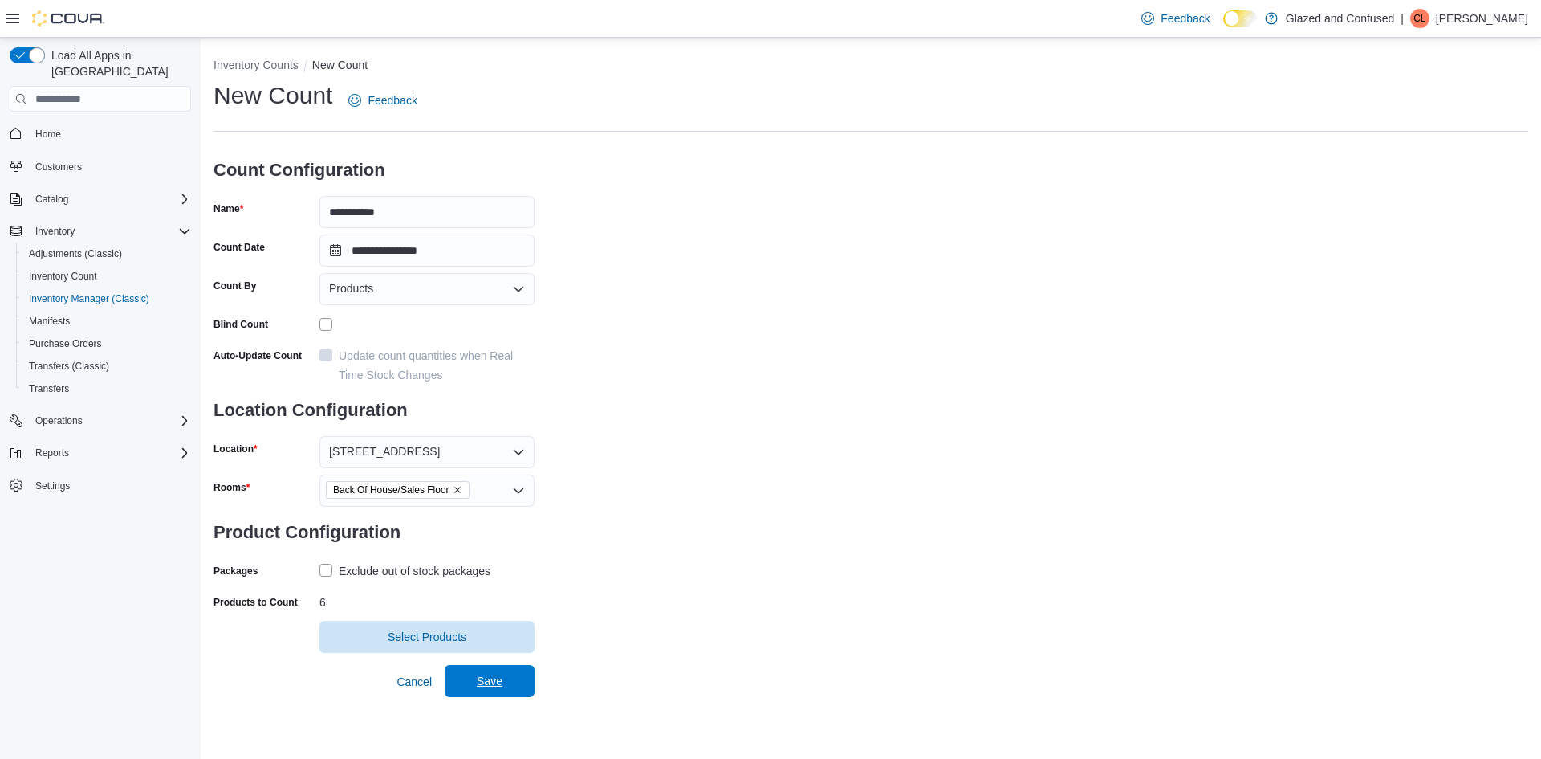
click at [480, 682] on span "Save" at bounding box center [490, 681] width 26 height 16
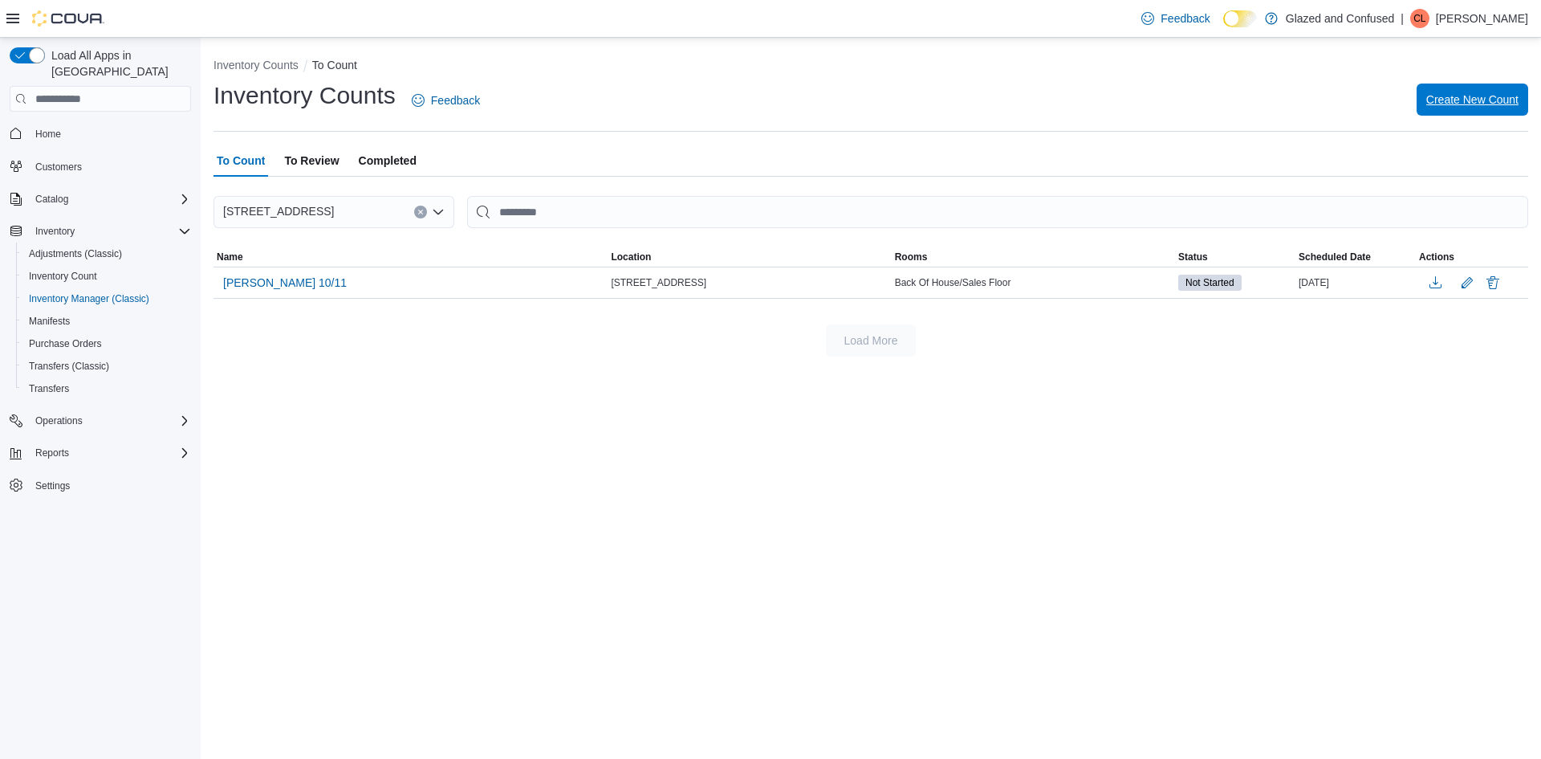
click at [1455, 85] on span "Create New Count" at bounding box center [1472, 99] width 92 height 32
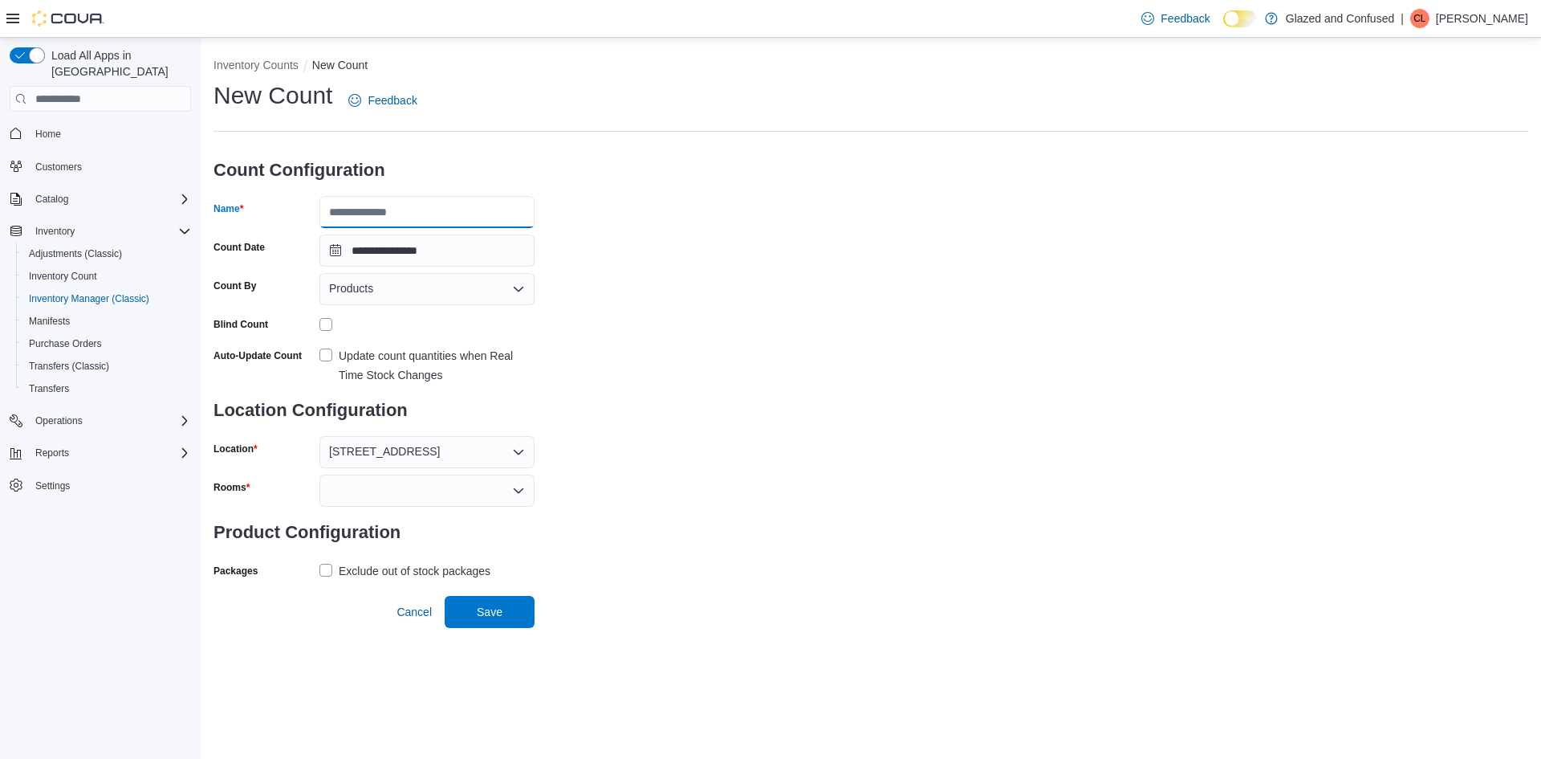
click at [421, 225] on input "Name" at bounding box center [426, 212] width 215 height 32
type input "**********"
click at [321, 316] on div "Blind Count" at bounding box center [374, 323] width 321 height 25
click at [336, 486] on div at bounding box center [426, 490] width 215 height 32
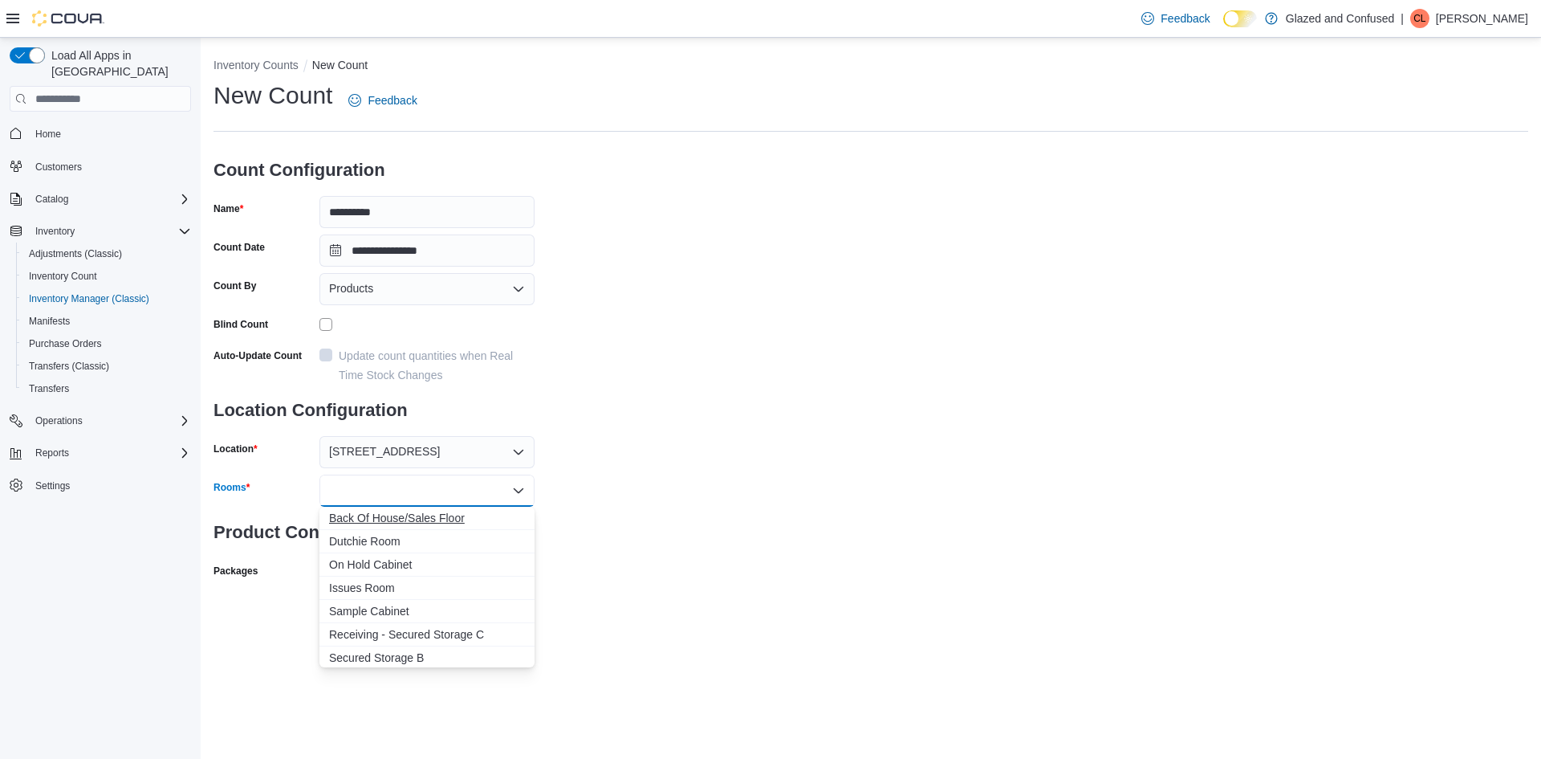
click at [356, 513] on span "Back Of House/Sales Floor" at bounding box center [427, 518] width 196 height 16
click at [634, 523] on div "**********" at bounding box center [871, 350] width 1315 height 542
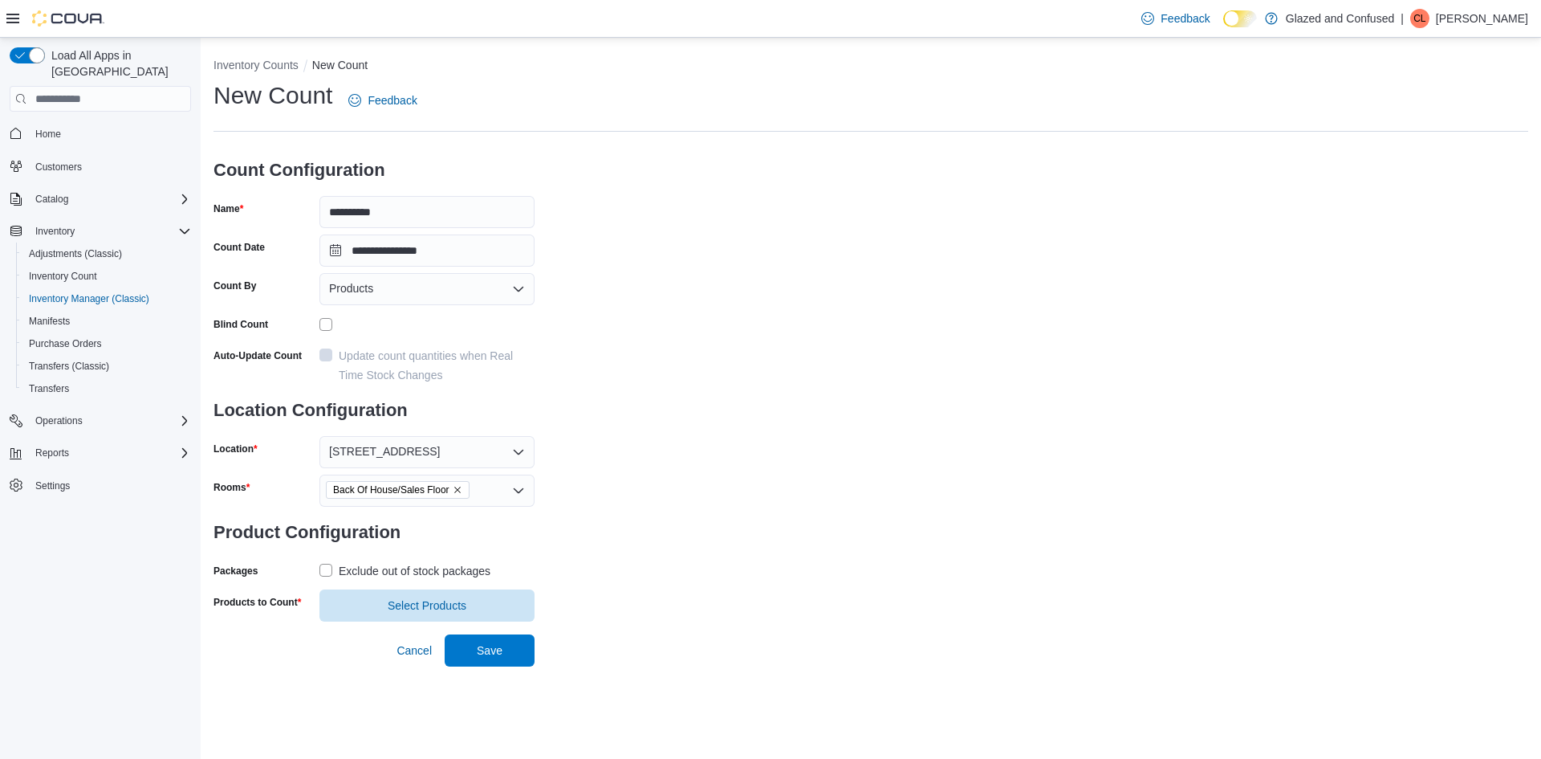
drag, startPoint x: 468, startPoint y: 564, endPoint x: 464, endPoint y: 578, distance: 14.2
click at [468, 565] on div "Exclude out of stock packages" at bounding box center [415, 570] width 152 height 19
drag, startPoint x: 447, startPoint y: 600, endPoint x: 417, endPoint y: 661, distance: 67.5
click at [450, 600] on span "Select Products" at bounding box center [427, 605] width 79 height 16
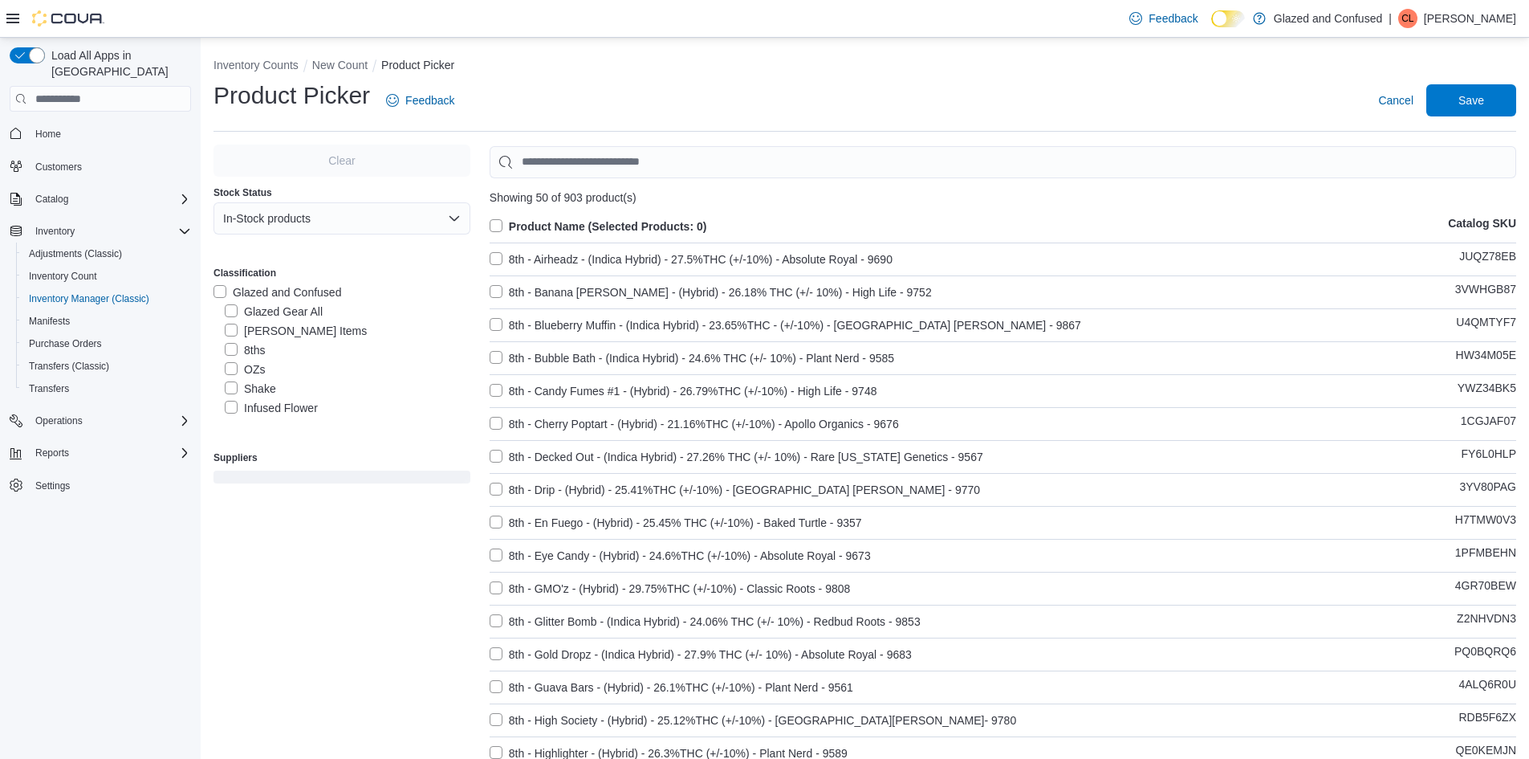
click at [261, 352] on label "8ths" at bounding box center [245, 349] width 40 height 19
click at [657, 225] on label "Product Name (Selected Products: 0)" at bounding box center [599, 226] width 218 height 19
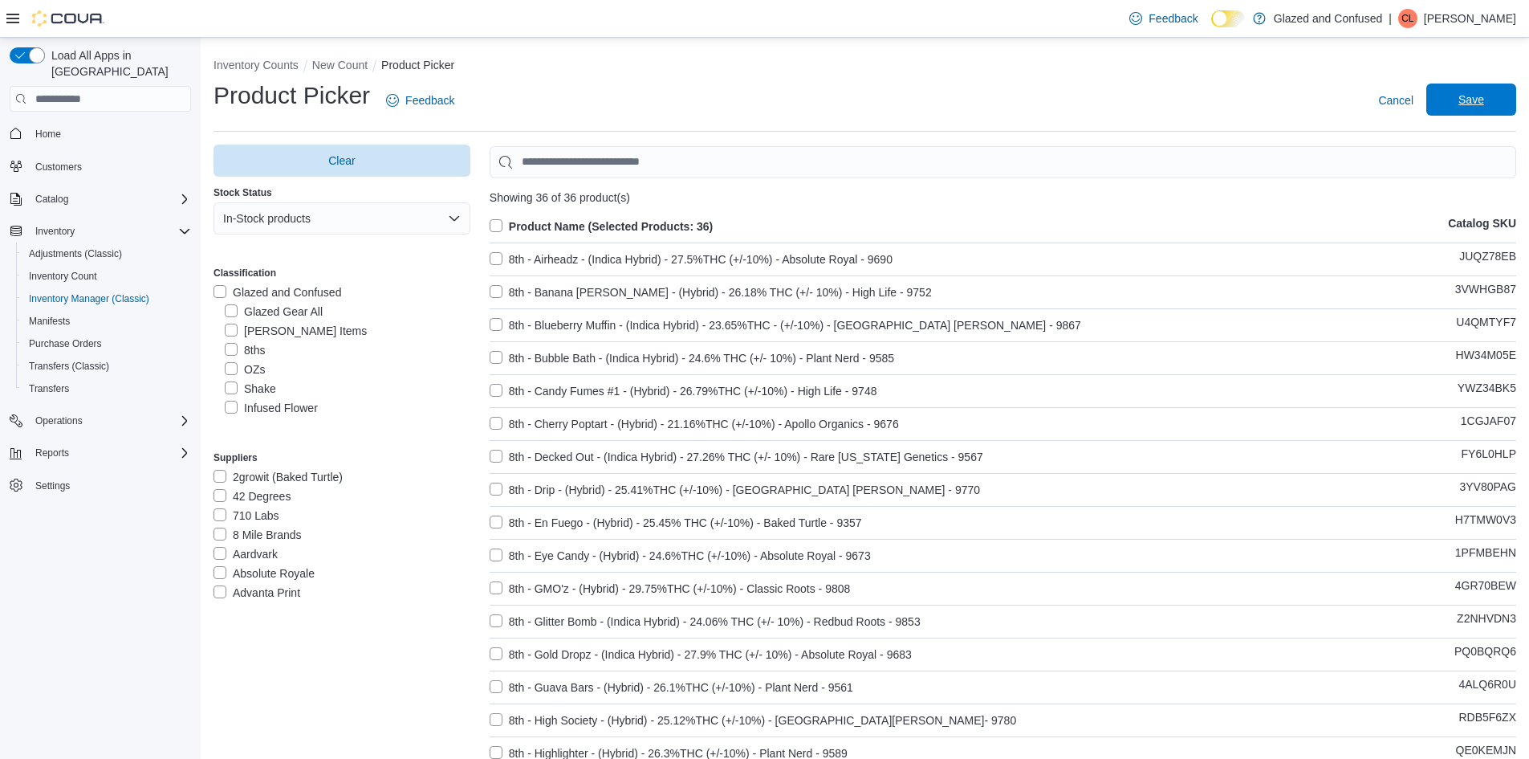
click at [1474, 97] on span "Save" at bounding box center [1471, 100] width 26 height 16
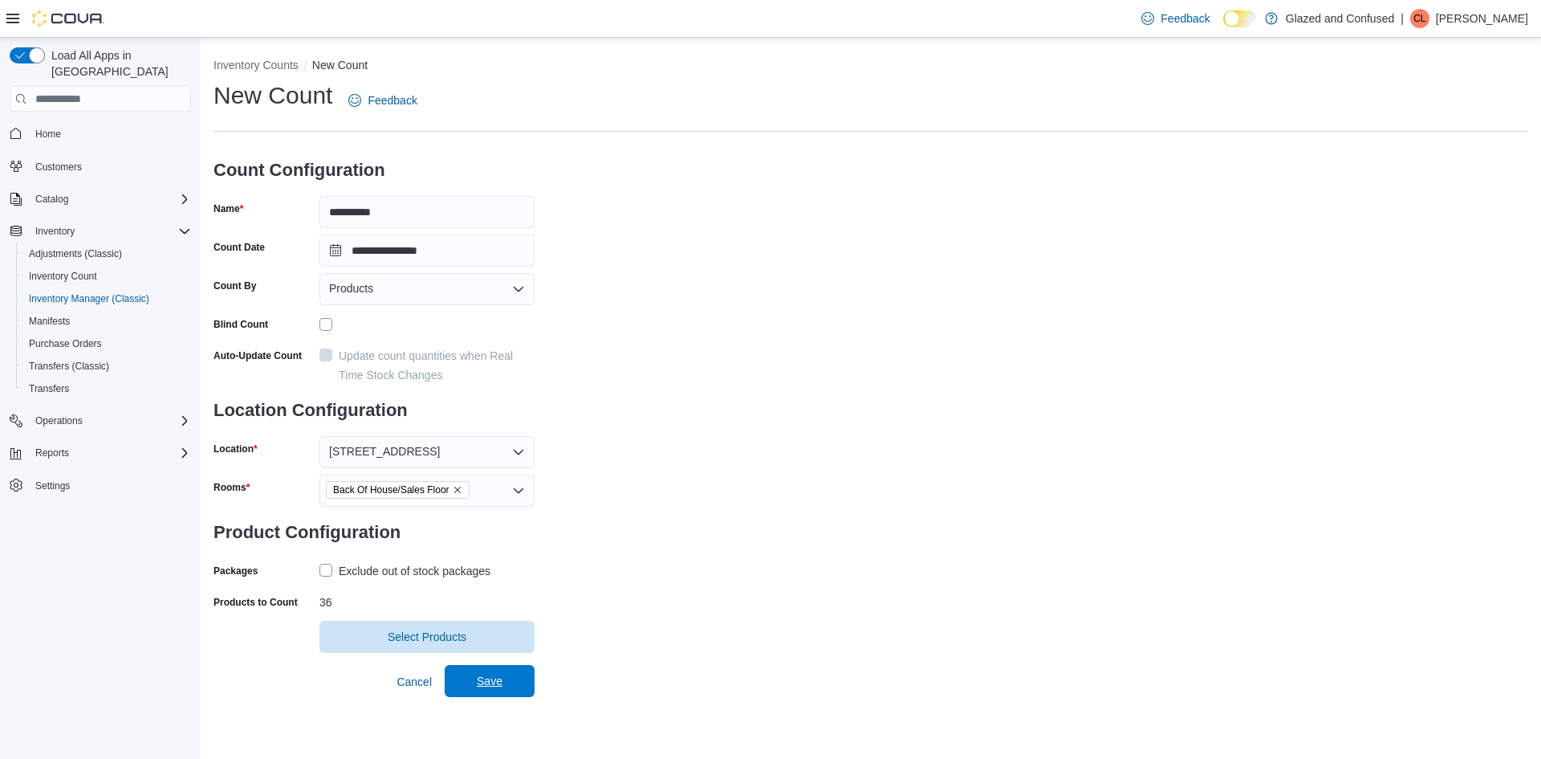
click at [494, 685] on span "Save" at bounding box center [490, 681] width 26 height 16
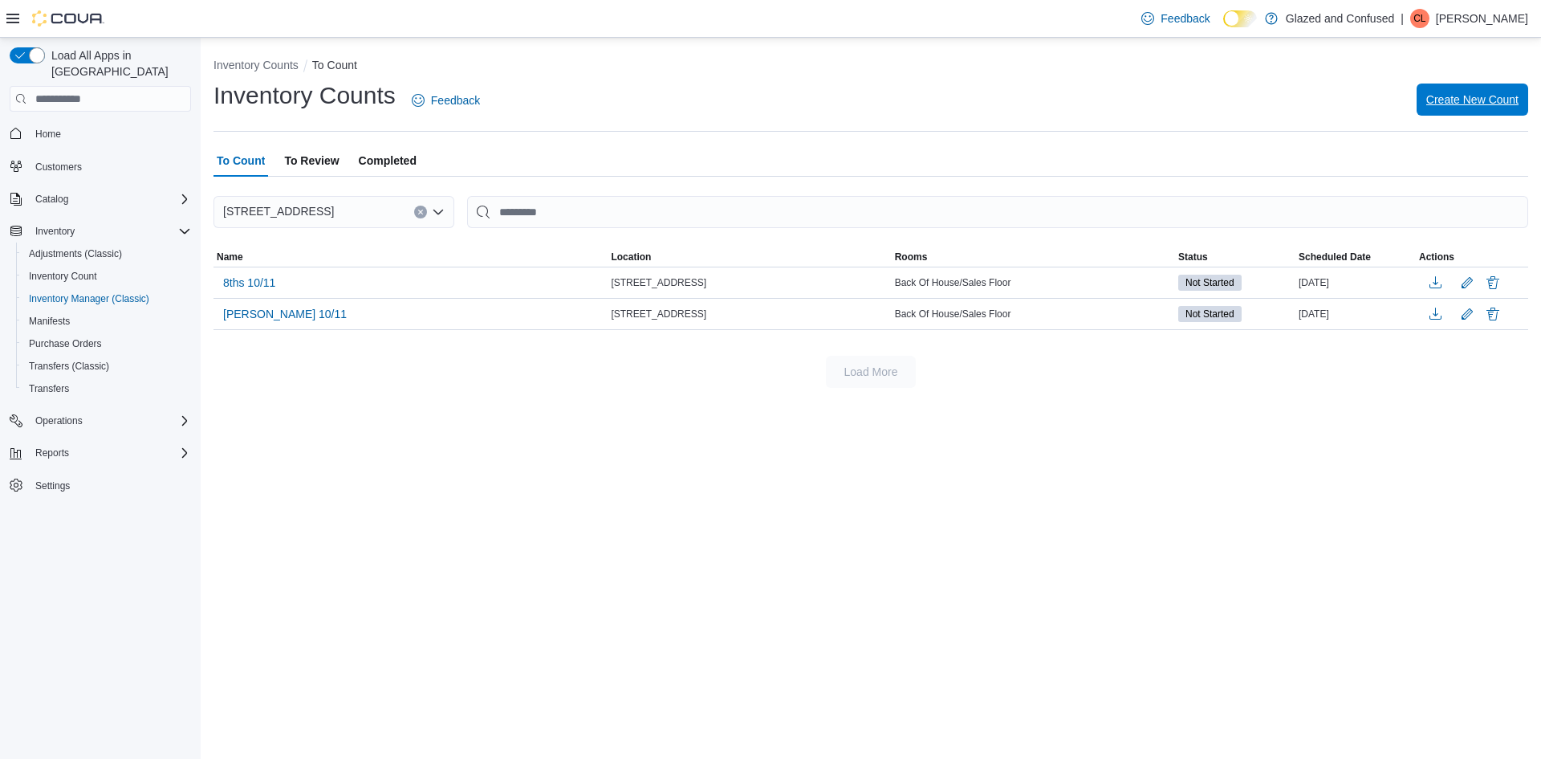
click at [1467, 95] on span "Create New Count" at bounding box center [1472, 100] width 92 height 16
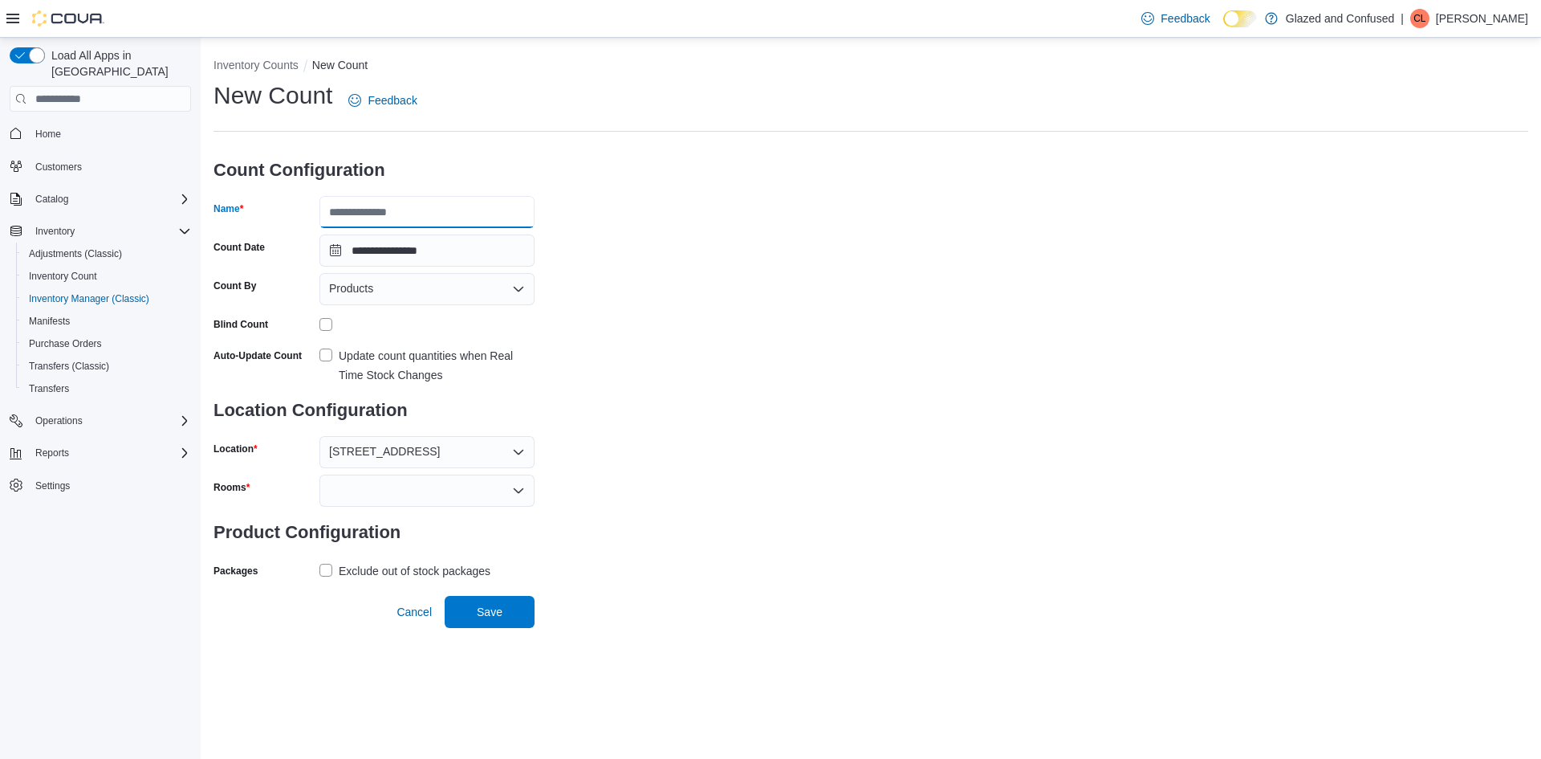
click at [363, 207] on input "Name" at bounding box center [426, 212] width 215 height 32
type input "*********"
click at [369, 498] on div at bounding box center [426, 490] width 215 height 32
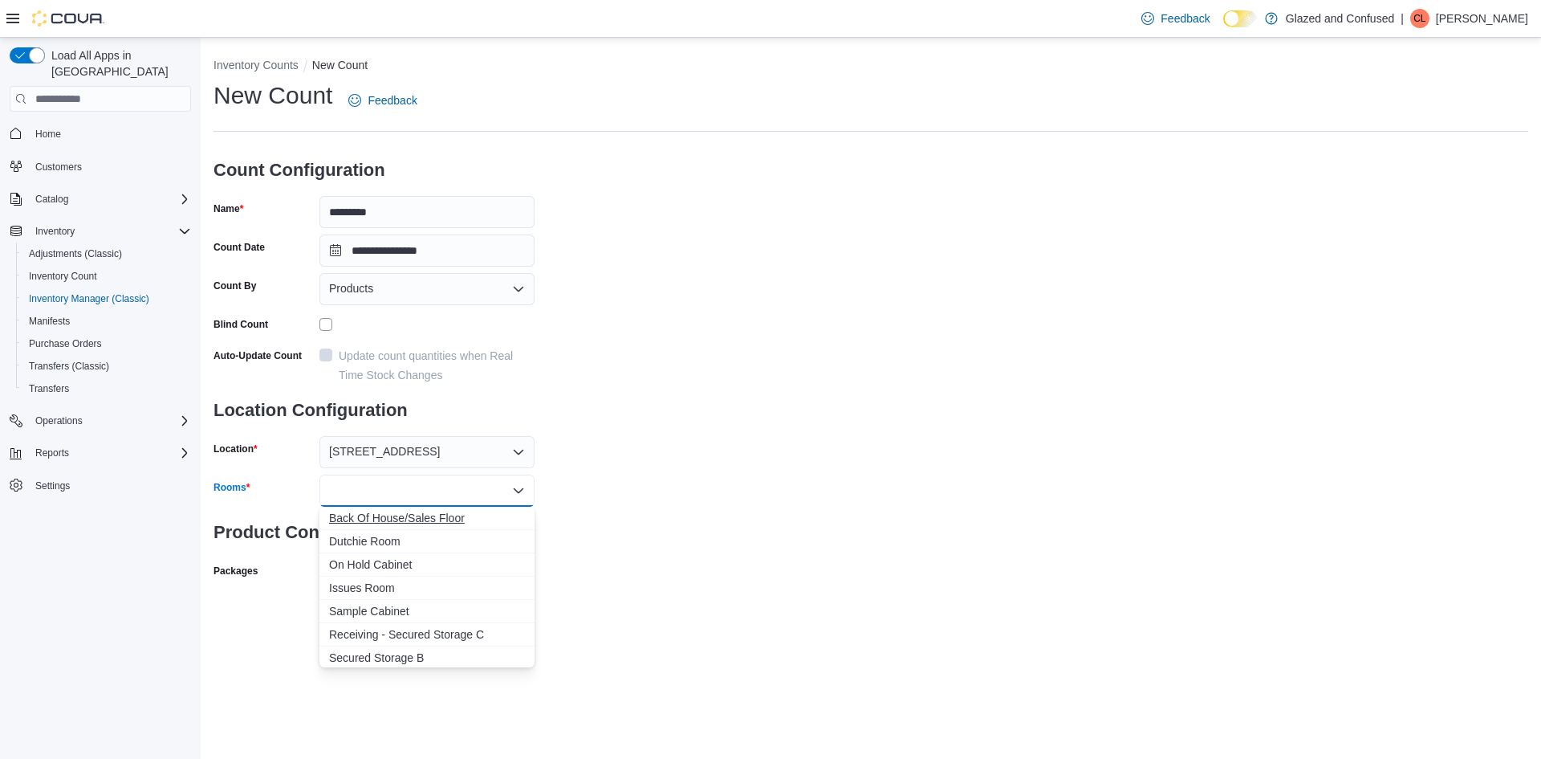
click at [385, 514] on span "Back Of House/Sales Floor" at bounding box center [427, 518] width 196 height 16
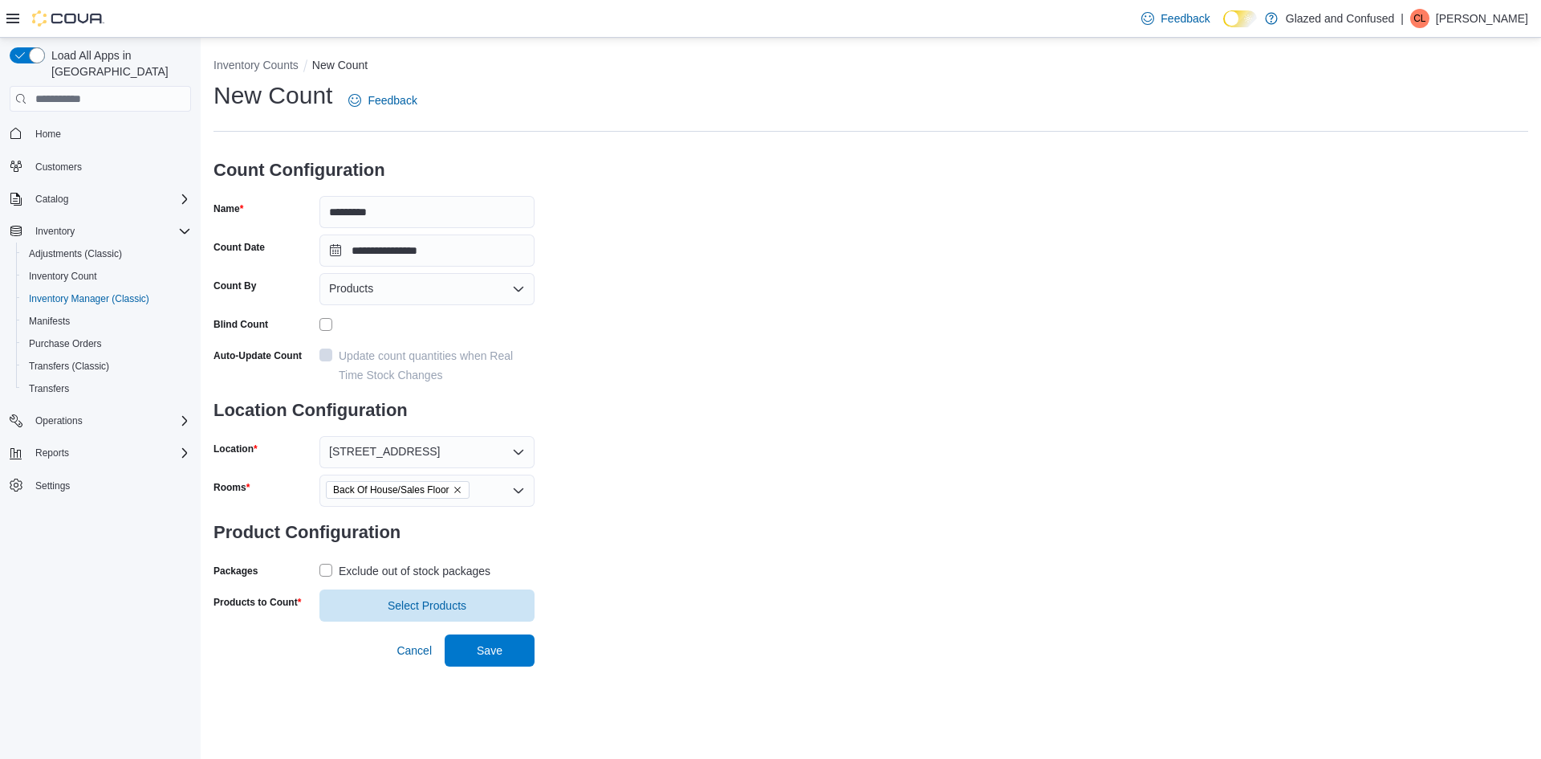
drag, startPoint x: 668, startPoint y: 508, endPoint x: 540, endPoint y: 547, distance: 133.3
click at [667, 508] on div "**********" at bounding box center [871, 350] width 1315 height 542
click at [449, 571] on div "Exclude out of stock packages" at bounding box center [415, 570] width 152 height 19
click at [423, 610] on span "Select Products" at bounding box center [427, 604] width 79 height 16
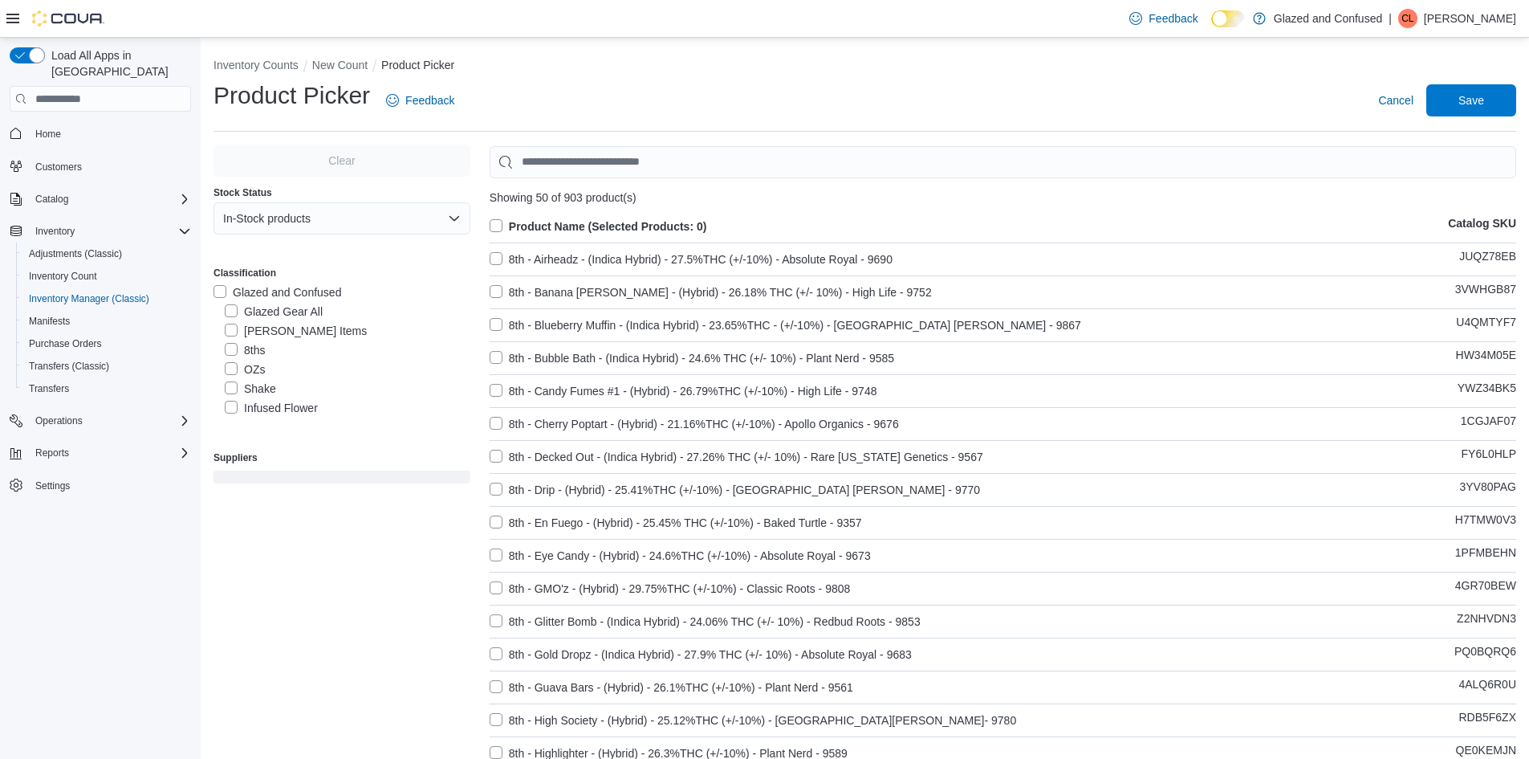
click at [252, 368] on label "OZs" at bounding box center [245, 369] width 40 height 19
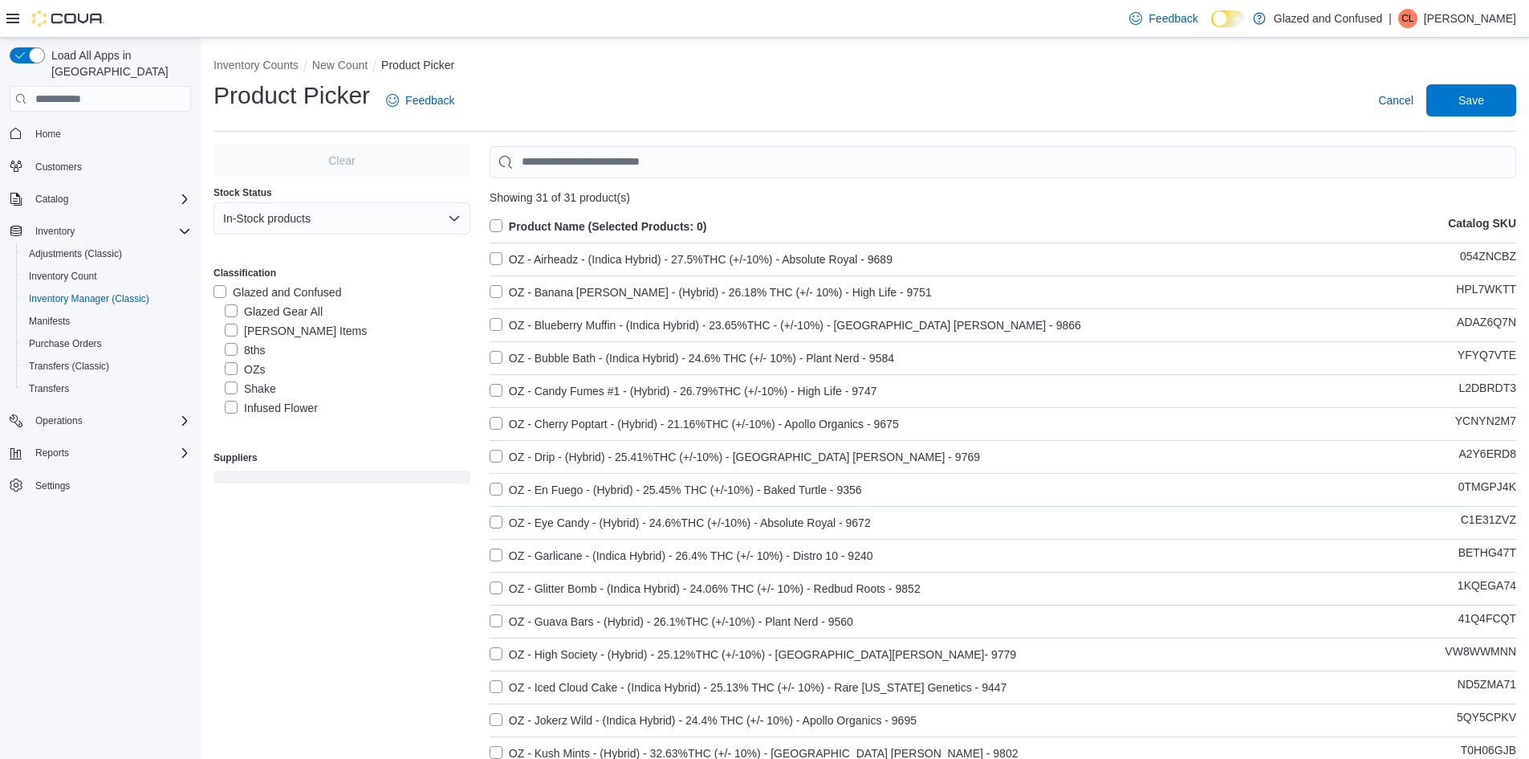
click at [646, 225] on label "Product Name (Selected Products: 0)" at bounding box center [599, 226] width 218 height 19
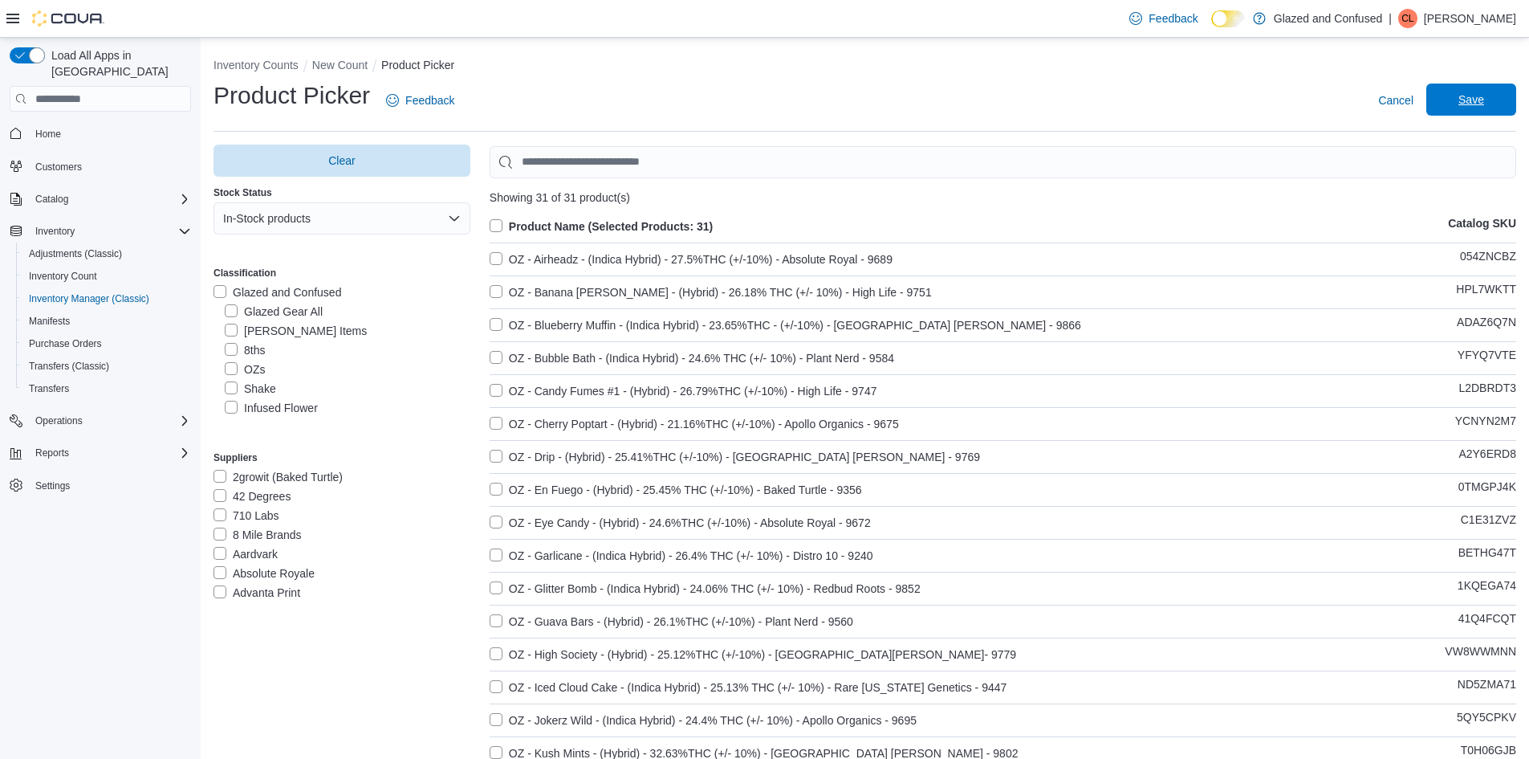
click at [1504, 99] on span "Save" at bounding box center [1471, 99] width 71 height 32
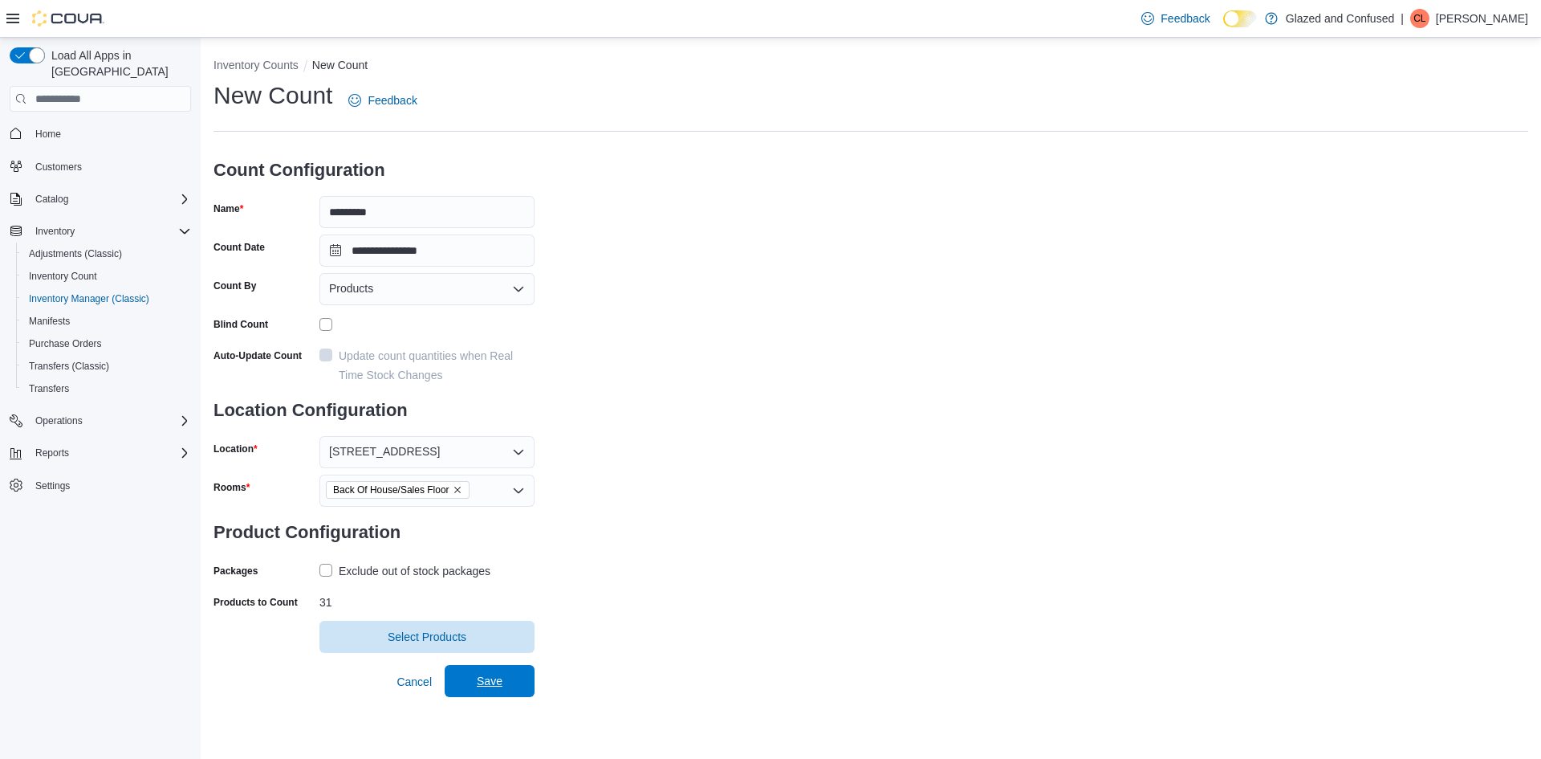
click at [501, 688] on span "Save" at bounding box center [490, 681] width 26 height 16
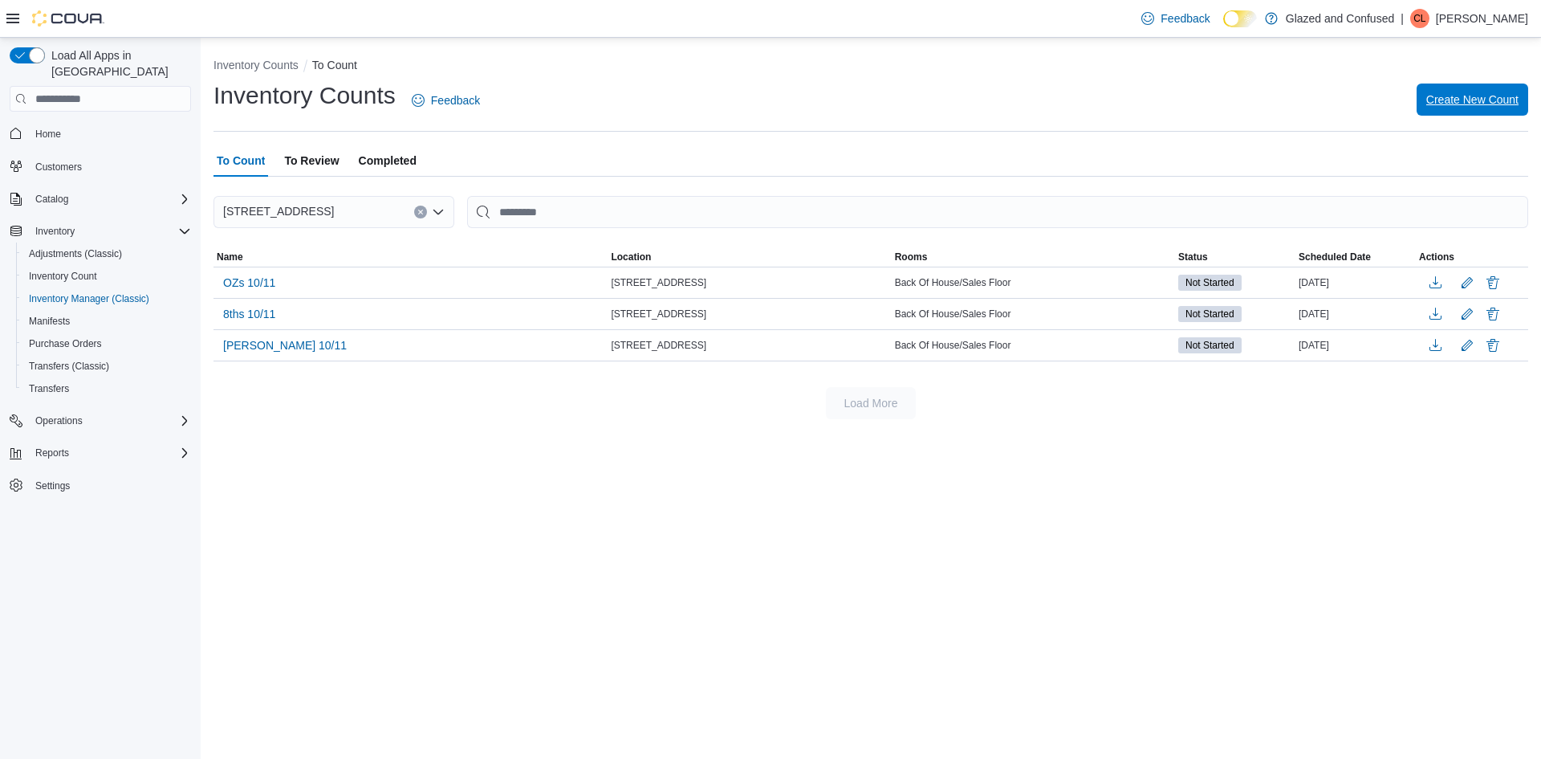
click at [1445, 112] on span "Create New Count" at bounding box center [1472, 99] width 92 height 32
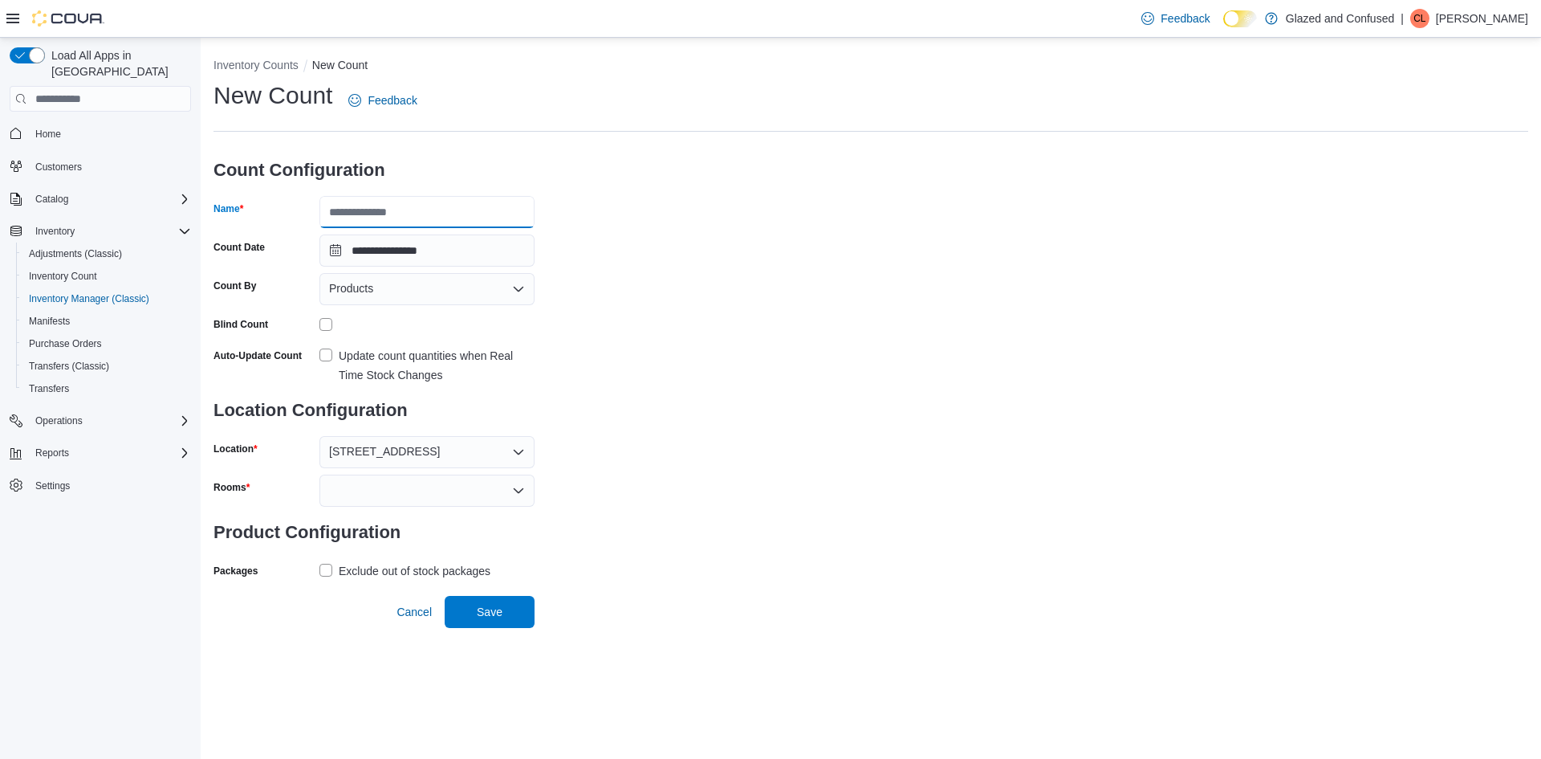
click at [414, 203] on input "Name" at bounding box center [426, 212] width 215 height 32
type input "**********"
click at [331, 334] on div at bounding box center [426, 323] width 215 height 25
click at [329, 332] on div at bounding box center [426, 323] width 215 height 25
click at [372, 494] on div at bounding box center [426, 490] width 215 height 32
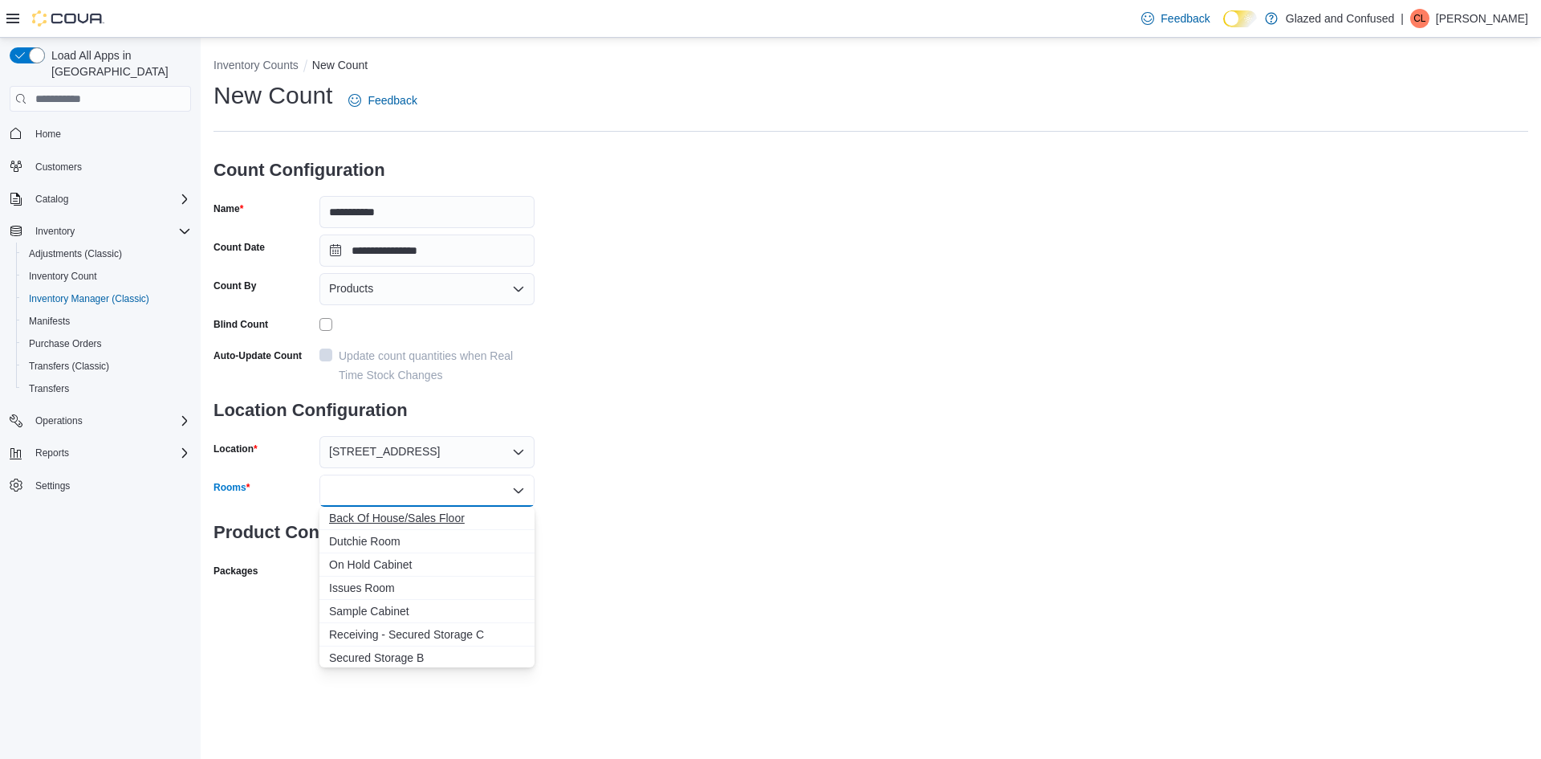
click at [396, 519] on span "Back Of House/Sales Floor" at bounding box center [427, 518] width 196 height 16
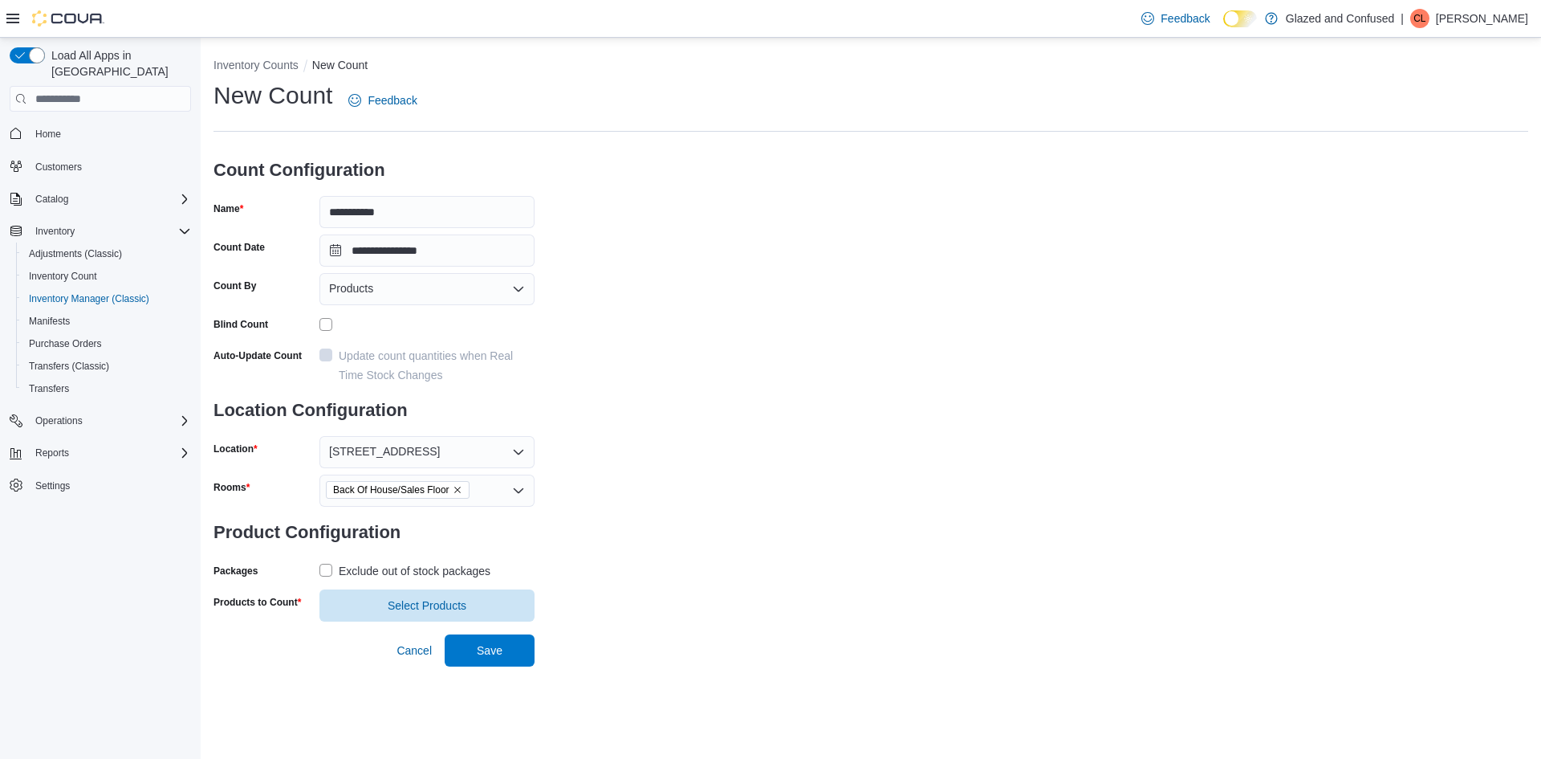
click at [594, 552] on div "**********" at bounding box center [871, 350] width 1315 height 542
click at [447, 577] on div "Exclude out of stock packages" at bounding box center [415, 570] width 152 height 19
click at [432, 602] on span "Select Products" at bounding box center [427, 604] width 79 height 16
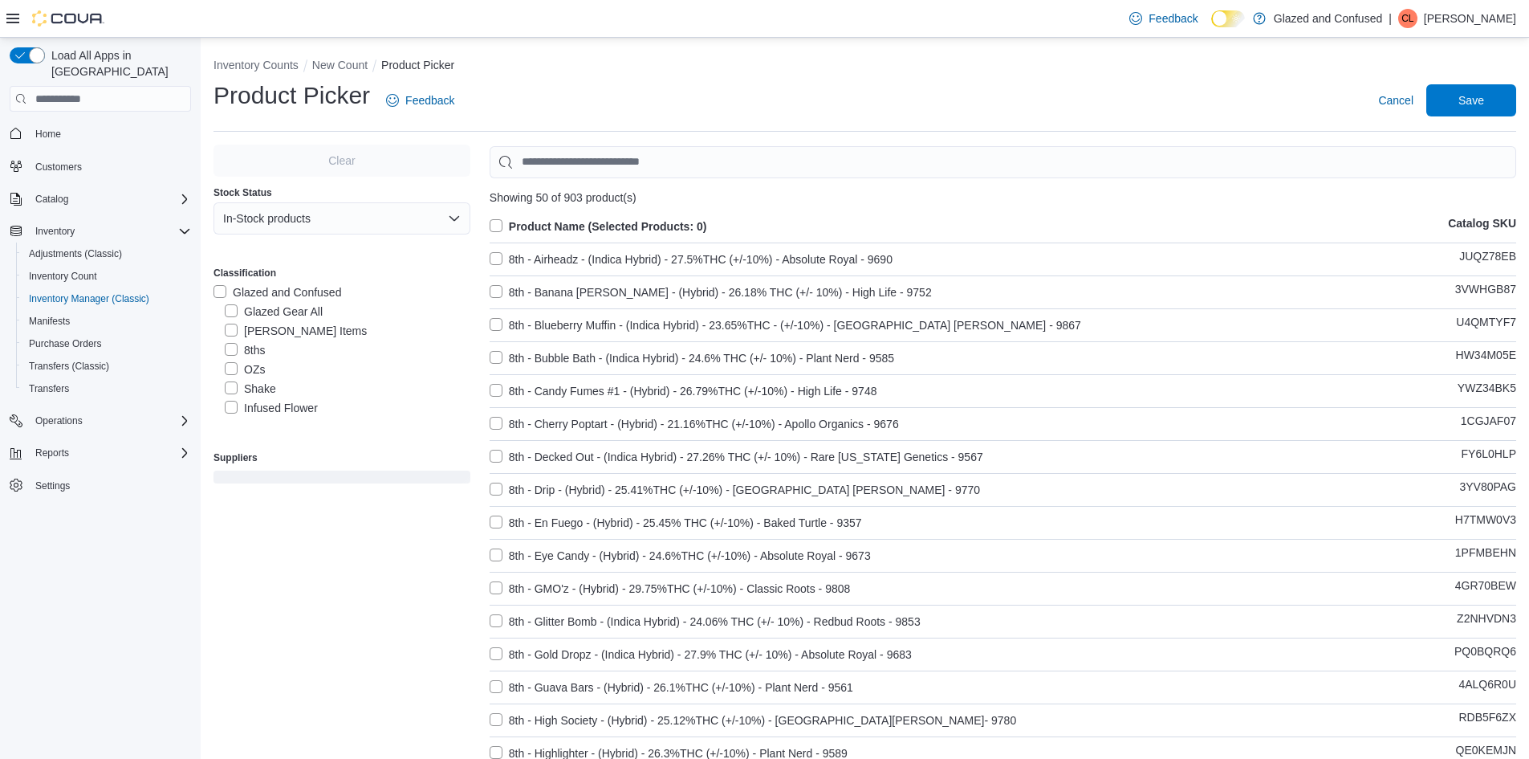
click at [246, 380] on label "Shake" at bounding box center [250, 388] width 51 height 19
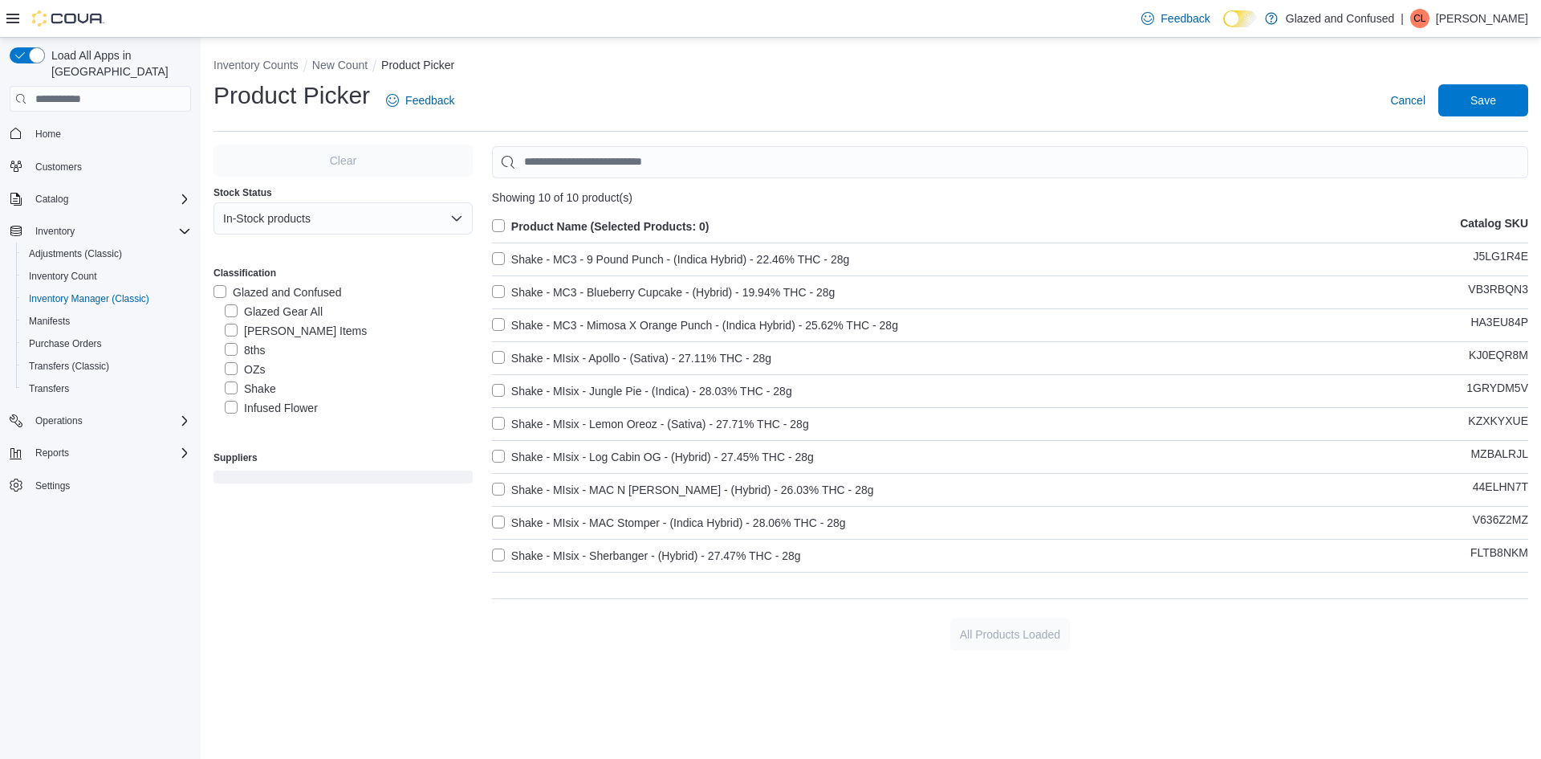
click at [526, 223] on label "Product Name (Selected Products: 0)" at bounding box center [601, 226] width 218 height 19
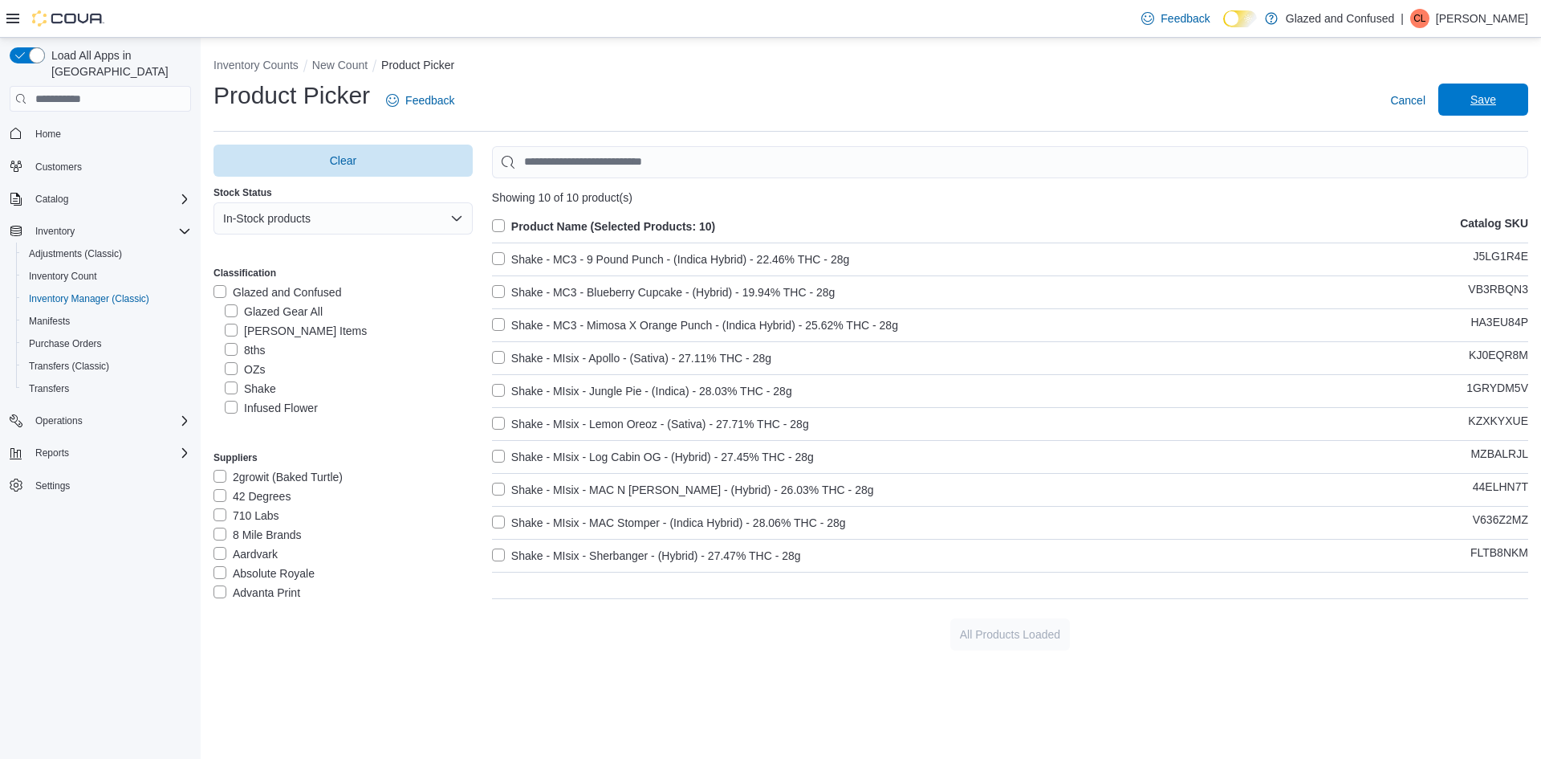
click at [1446, 106] on button "Save" at bounding box center [1483, 99] width 90 height 32
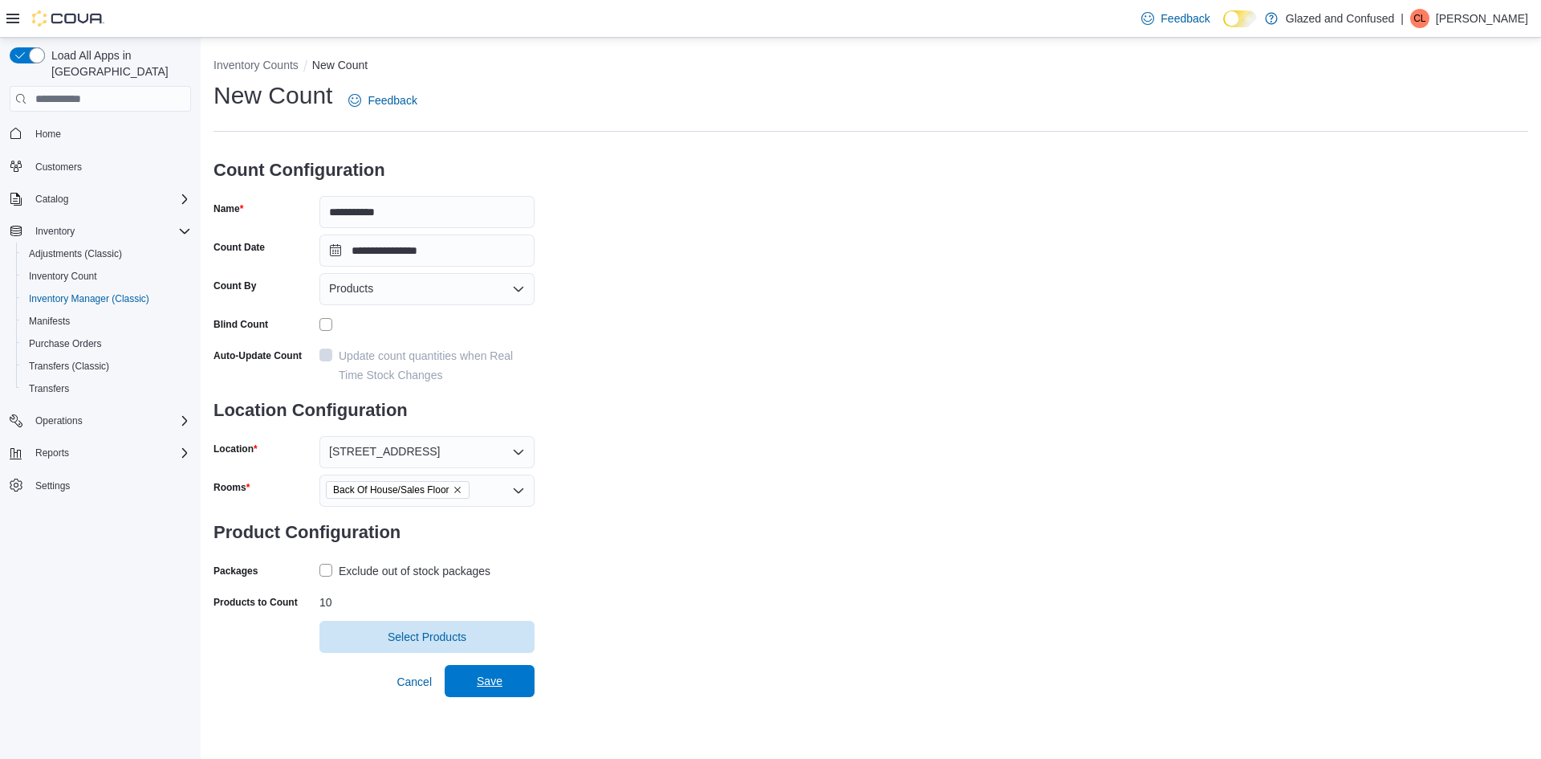
click at [474, 680] on span "Save" at bounding box center [489, 681] width 71 height 32
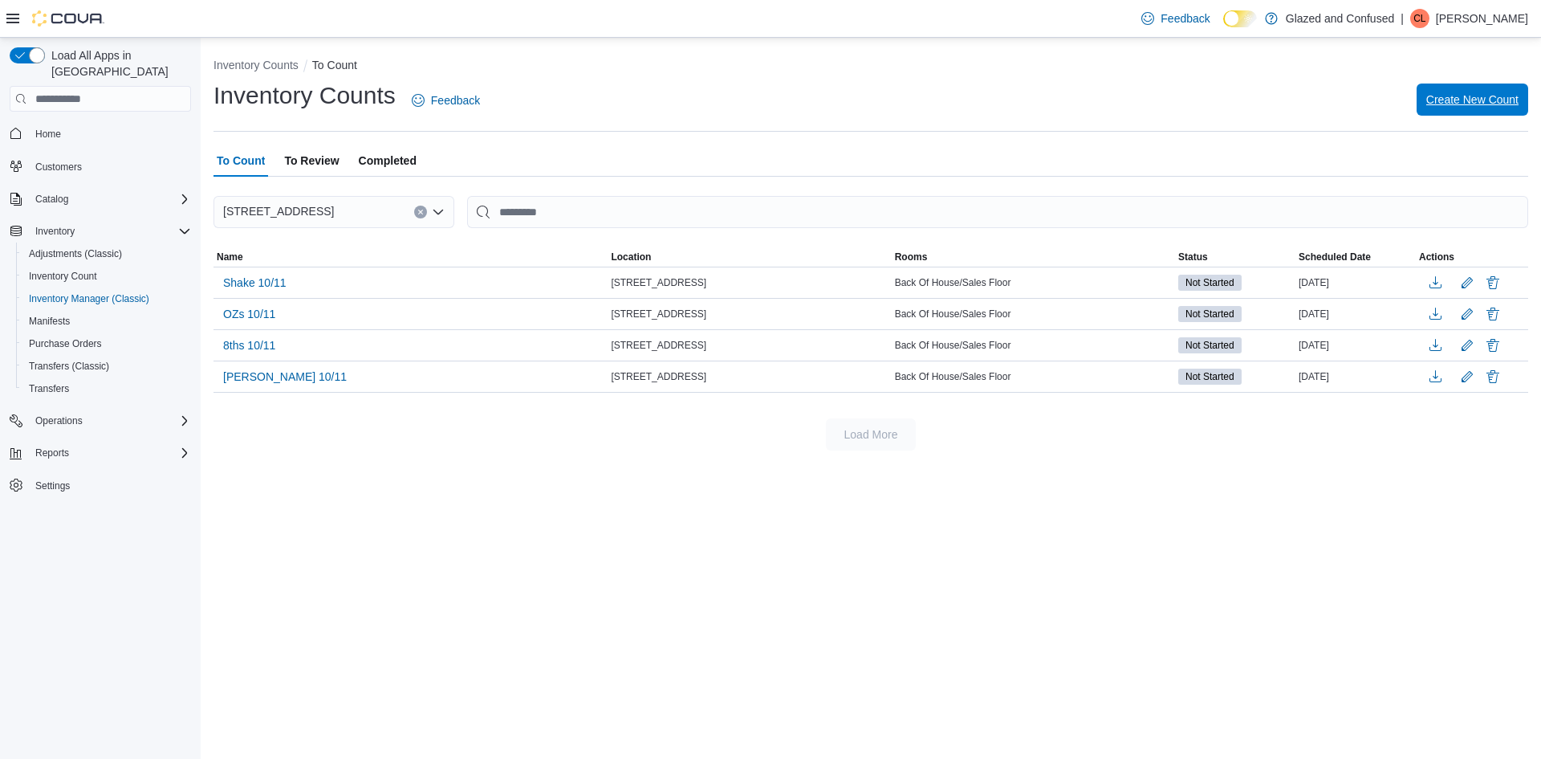
click at [1462, 86] on span "Create New Count" at bounding box center [1472, 99] width 92 height 32
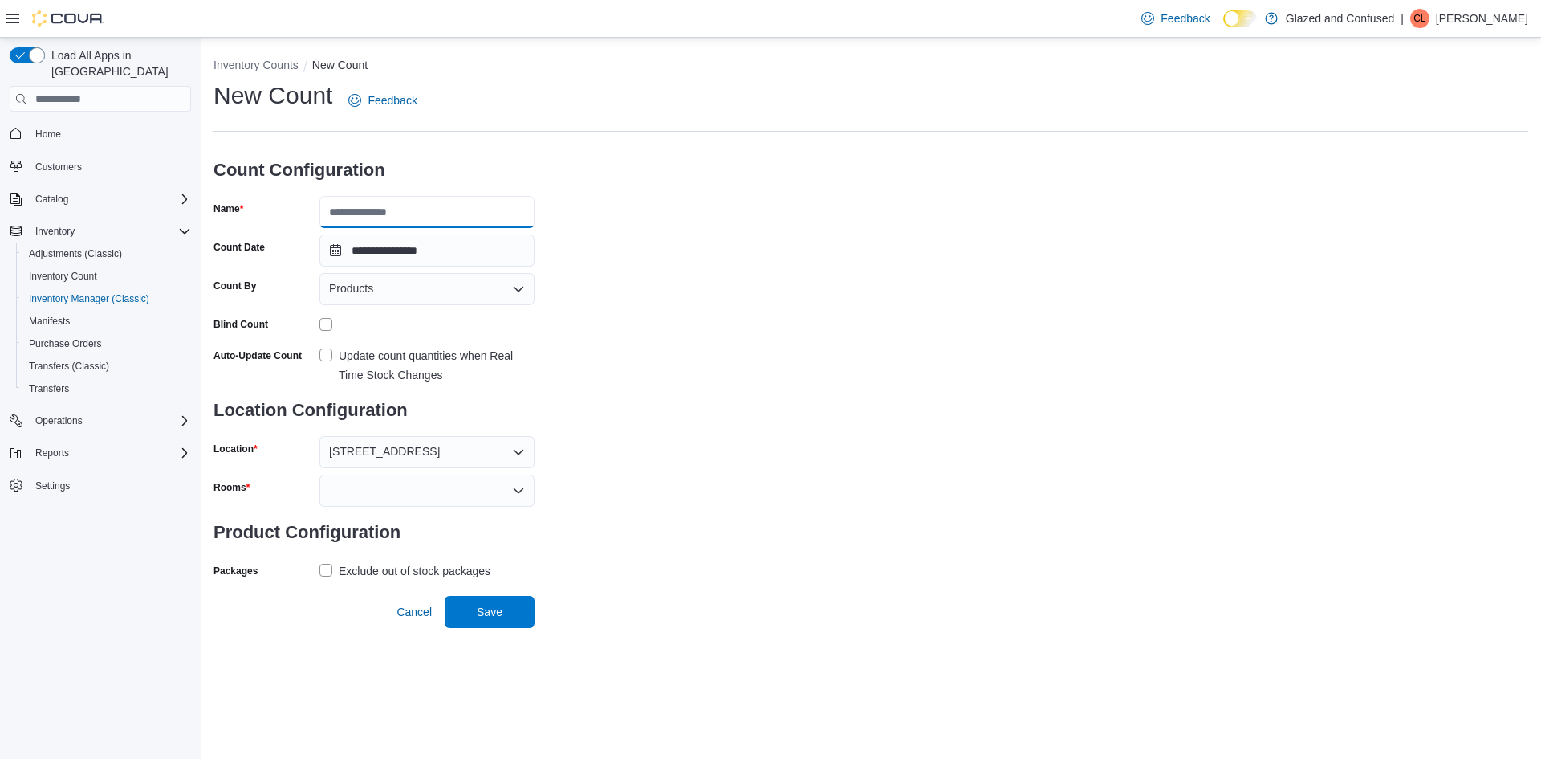
click at [411, 218] on input "Name" at bounding box center [426, 212] width 215 height 32
type input "**********"
click at [323, 317] on div at bounding box center [426, 323] width 215 height 25
click at [377, 486] on div at bounding box center [426, 490] width 215 height 32
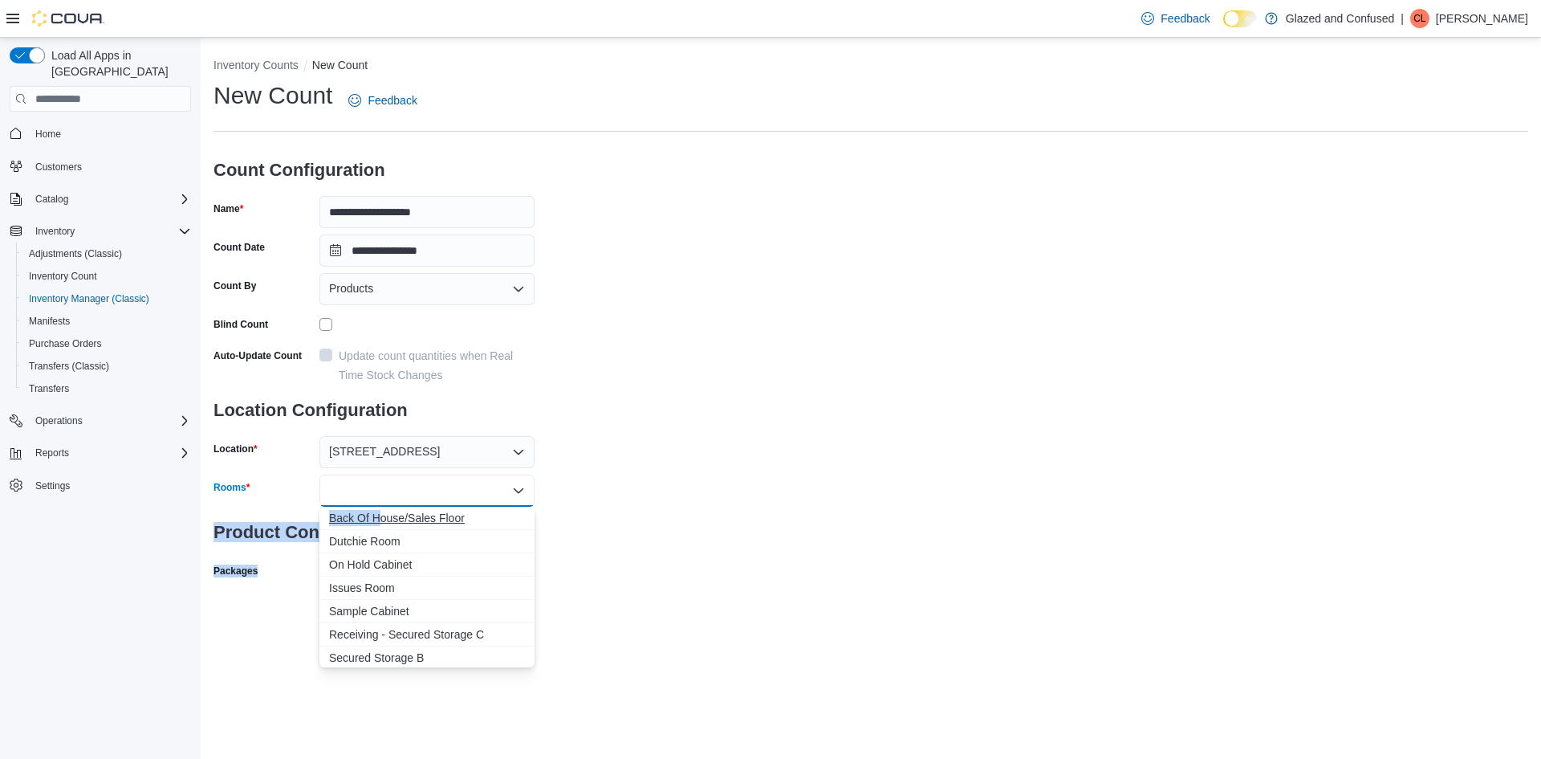
click at [382, 507] on body "**********" at bounding box center [770, 379] width 1541 height 759
click at [385, 510] on span "Back Of House/Sales Floor" at bounding box center [427, 518] width 196 height 16
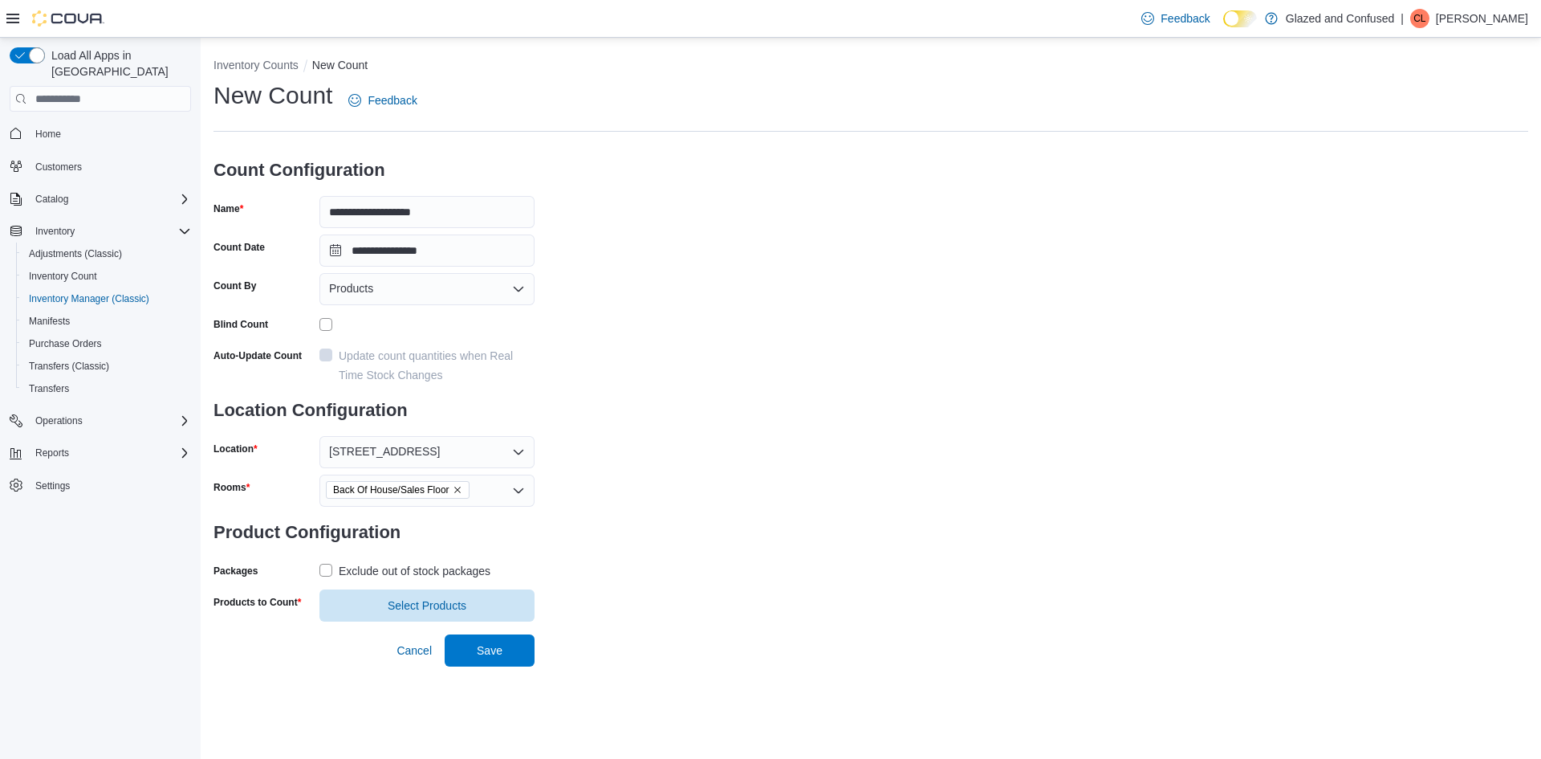
click at [623, 510] on div "**********" at bounding box center [871, 350] width 1315 height 542
click at [412, 563] on div "Exclude out of stock packages" at bounding box center [415, 570] width 152 height 19
click at [411, 598] on span "Select Products" at bounding box center [427, 605] width 79 height 16
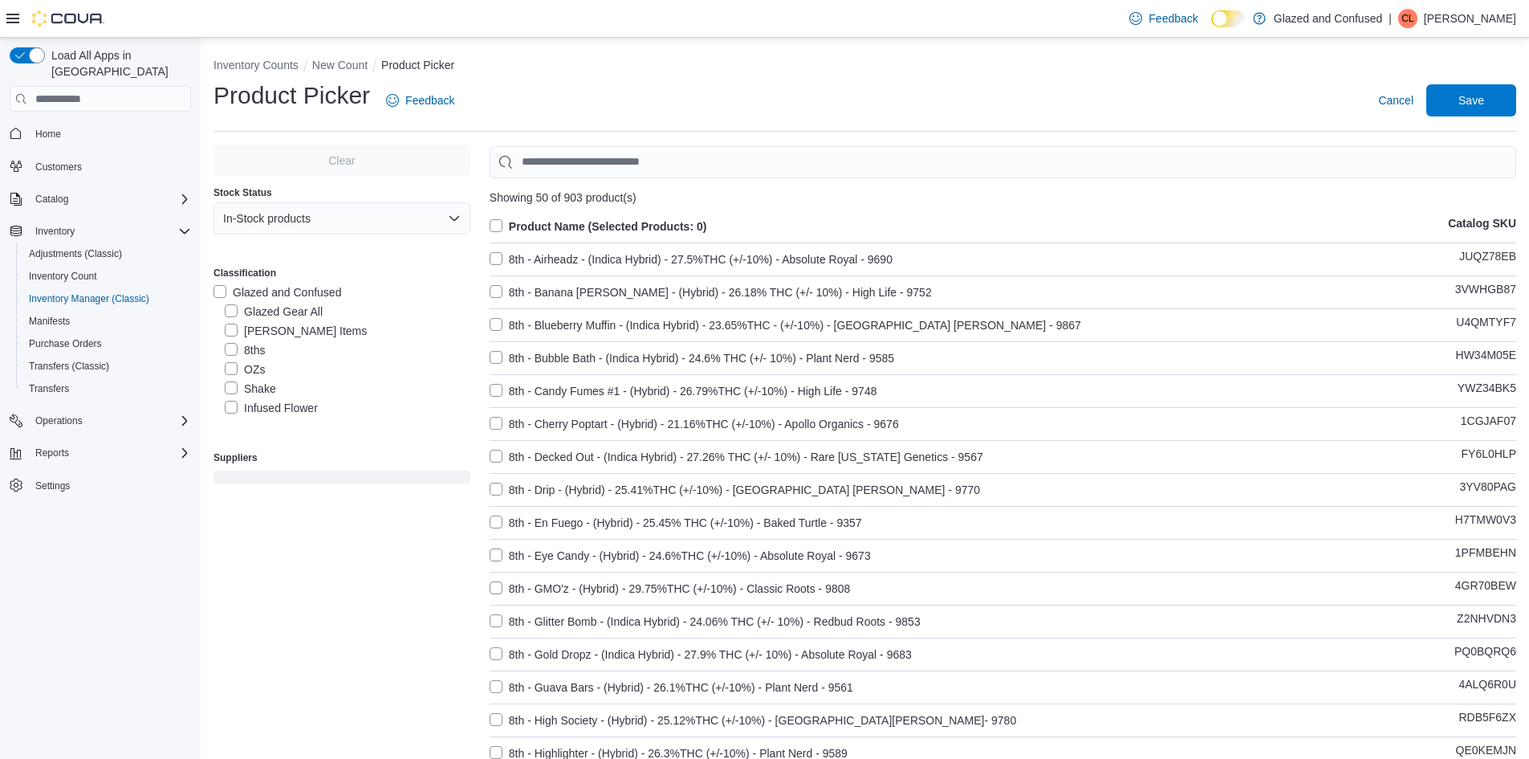
drag, startPoint x: 285, startPoint y: 406, endPoint x: 478, endPoint y: 341, distance: 204.1
click at [289, 405] on label "Infused Flower" at bounding box center [271, 407] width 93 height 19
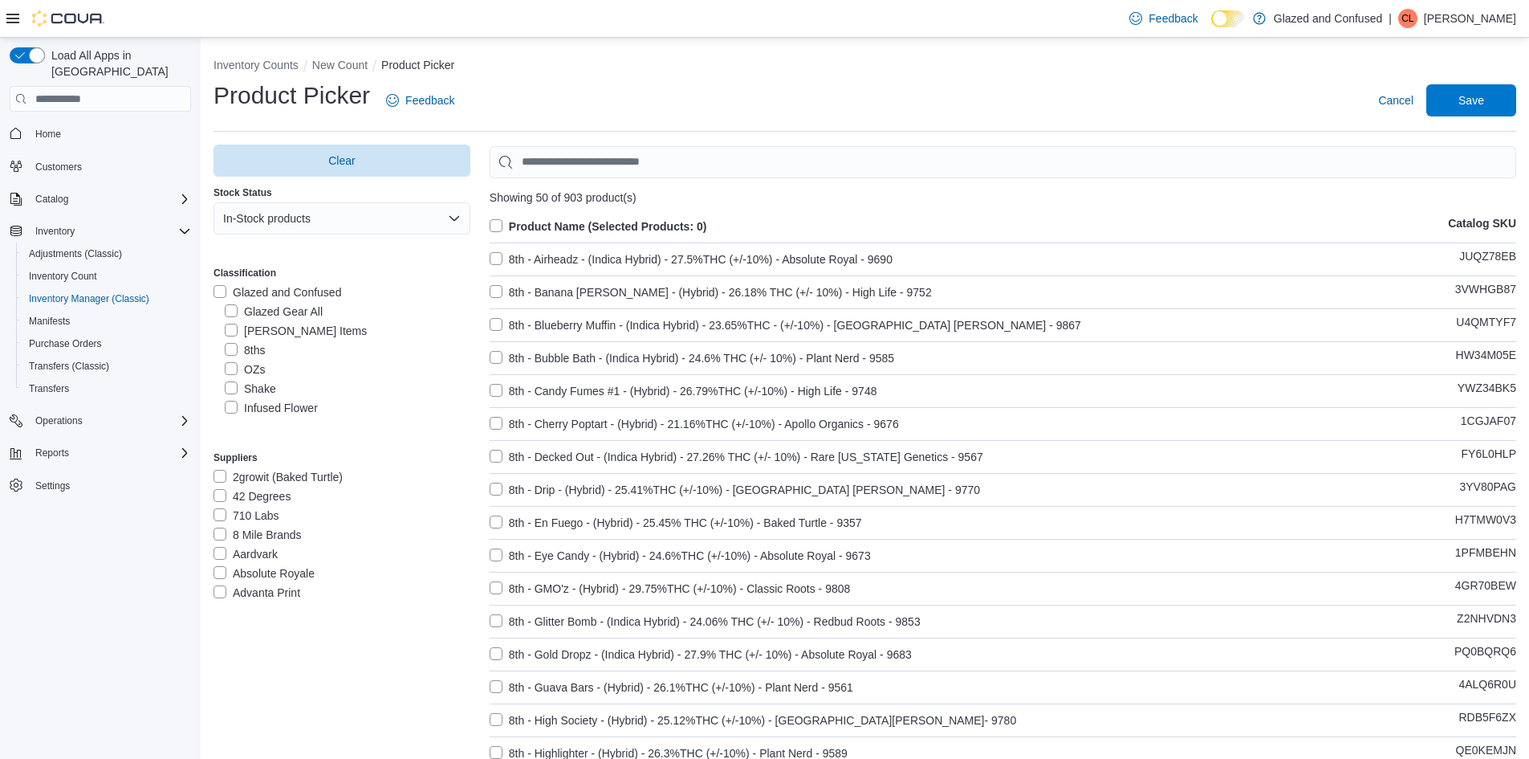
click at [293, 406] on label "Infused Flower" at bounding box center [271, 407] width 93 height 19
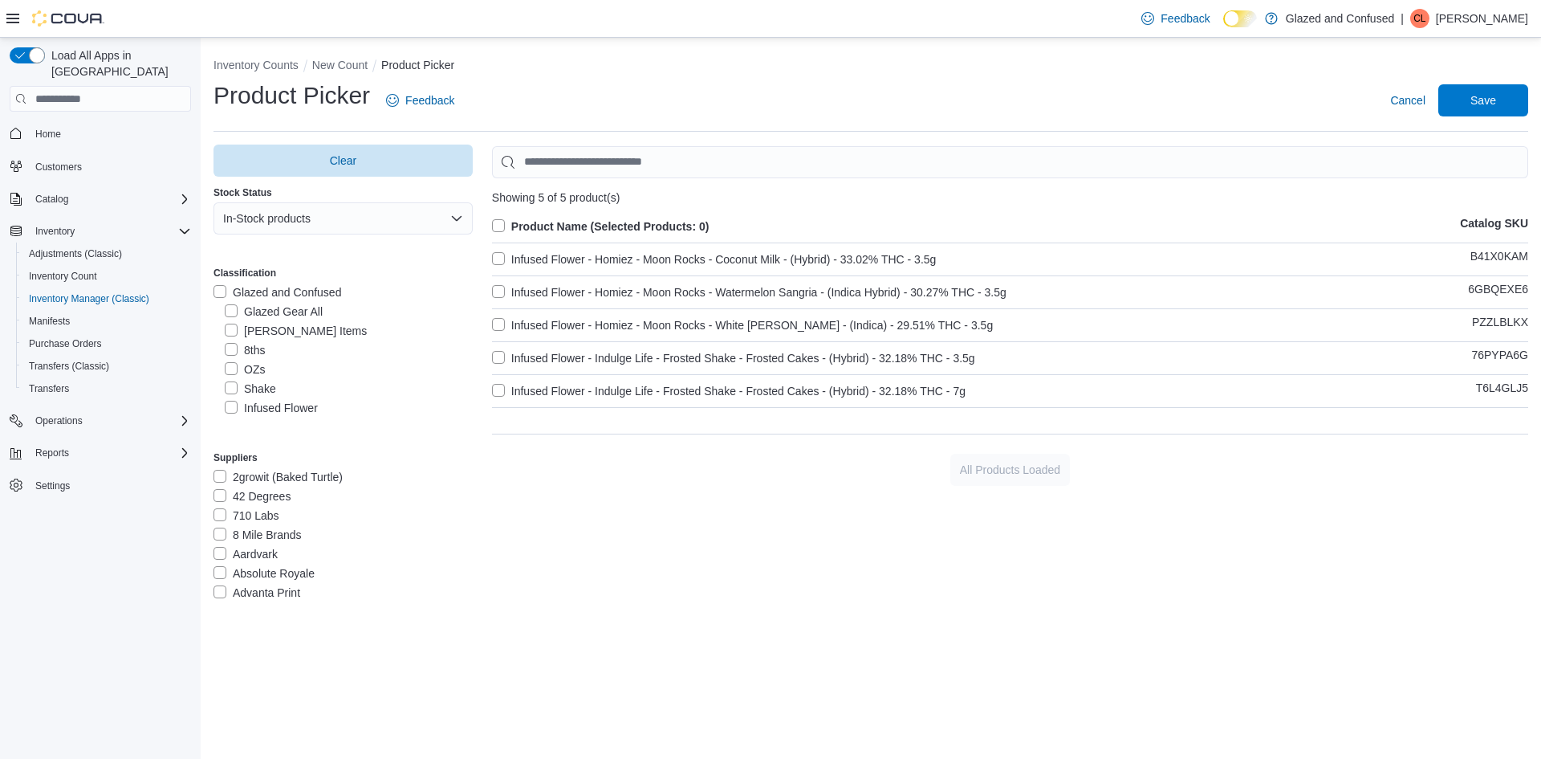
drag, startPoint x: 576, startPoint y: 222, endPoint x: 1007, endPoint y: 173, distance: 433.8
click at [578, 222] on label "Product Name (Selected Products: 0)" at bounding box center [601, 226] width 218 height 19
click at [1500, 101] on span "Save" at bounding box center [1483, 99] width 71 height 32
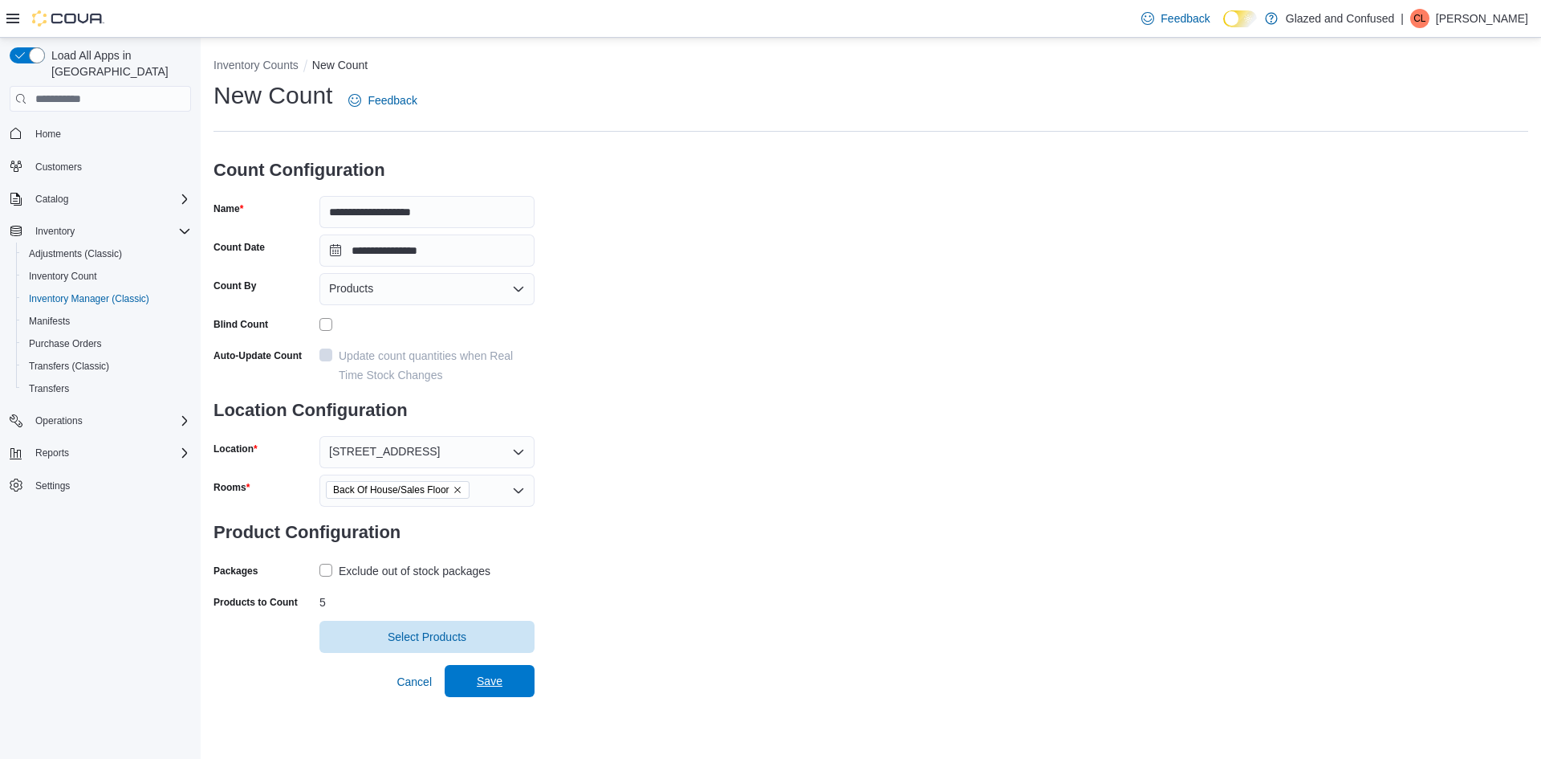
click at [516, 697] on span "Save" at bounding box center [489, 681] width 71 height 32
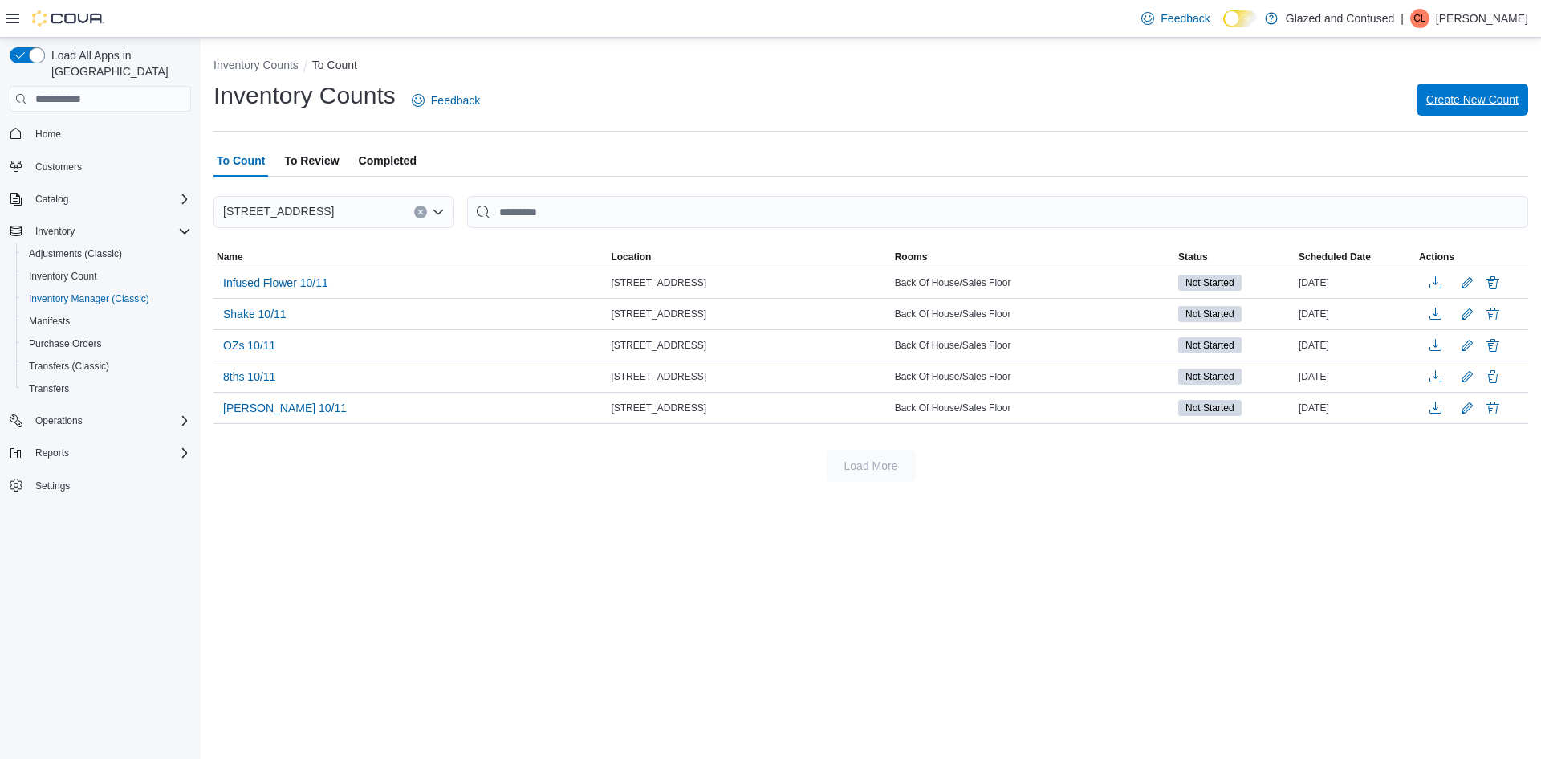
click at [1432, 109] on span "Create New Count" at bounding box center [1472, 99] width 92 height 32
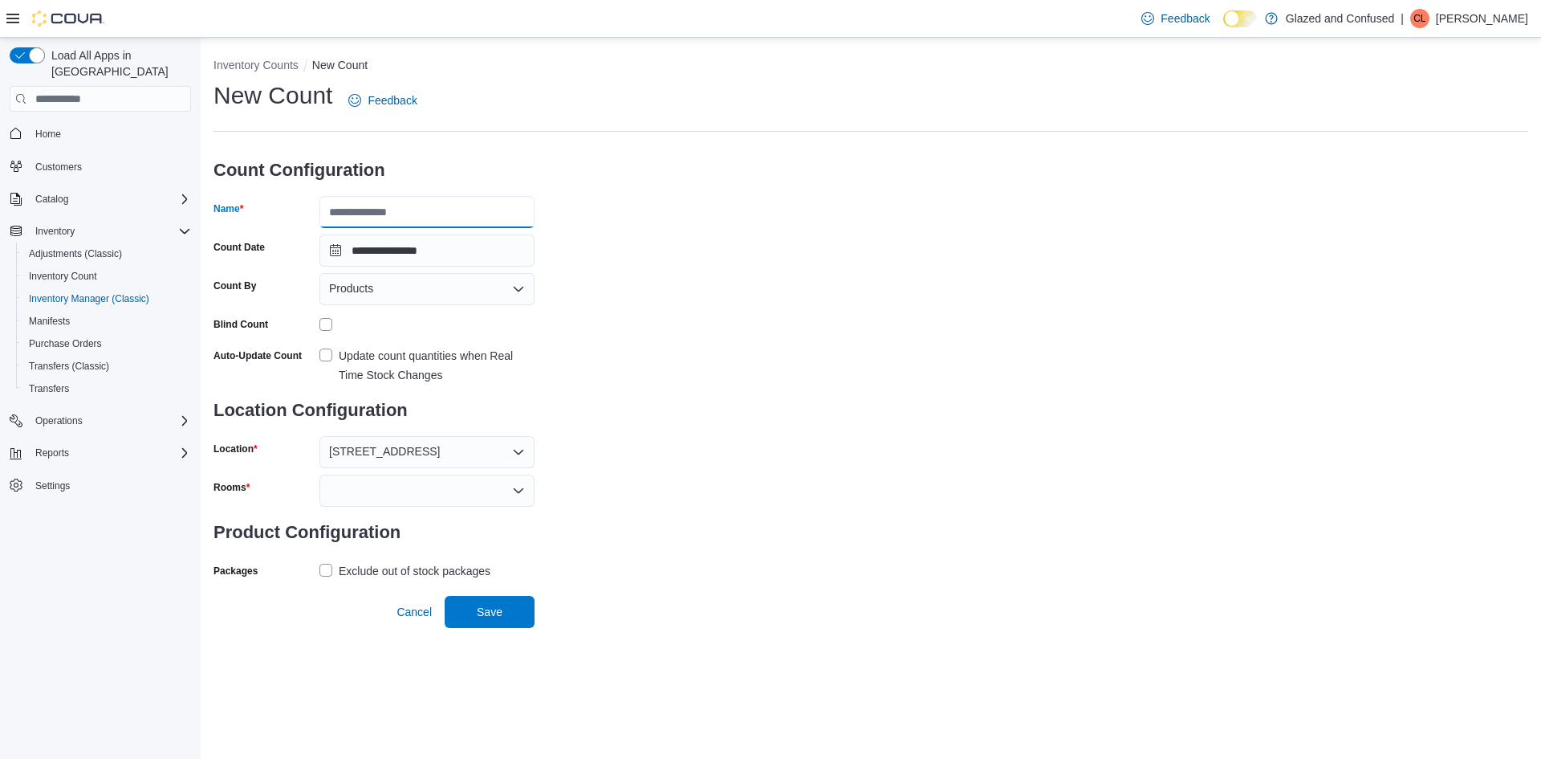
click at [413, 215] on input "Name" at bounding box center [426, 212] width 215 height 32
type input "**********"
click at [319, 327] on div "Blind Count" at bounding box center [374, 323] width 321 height 25
click at [341, 504] on div at bounding box center [426, 490] width 215 height 32
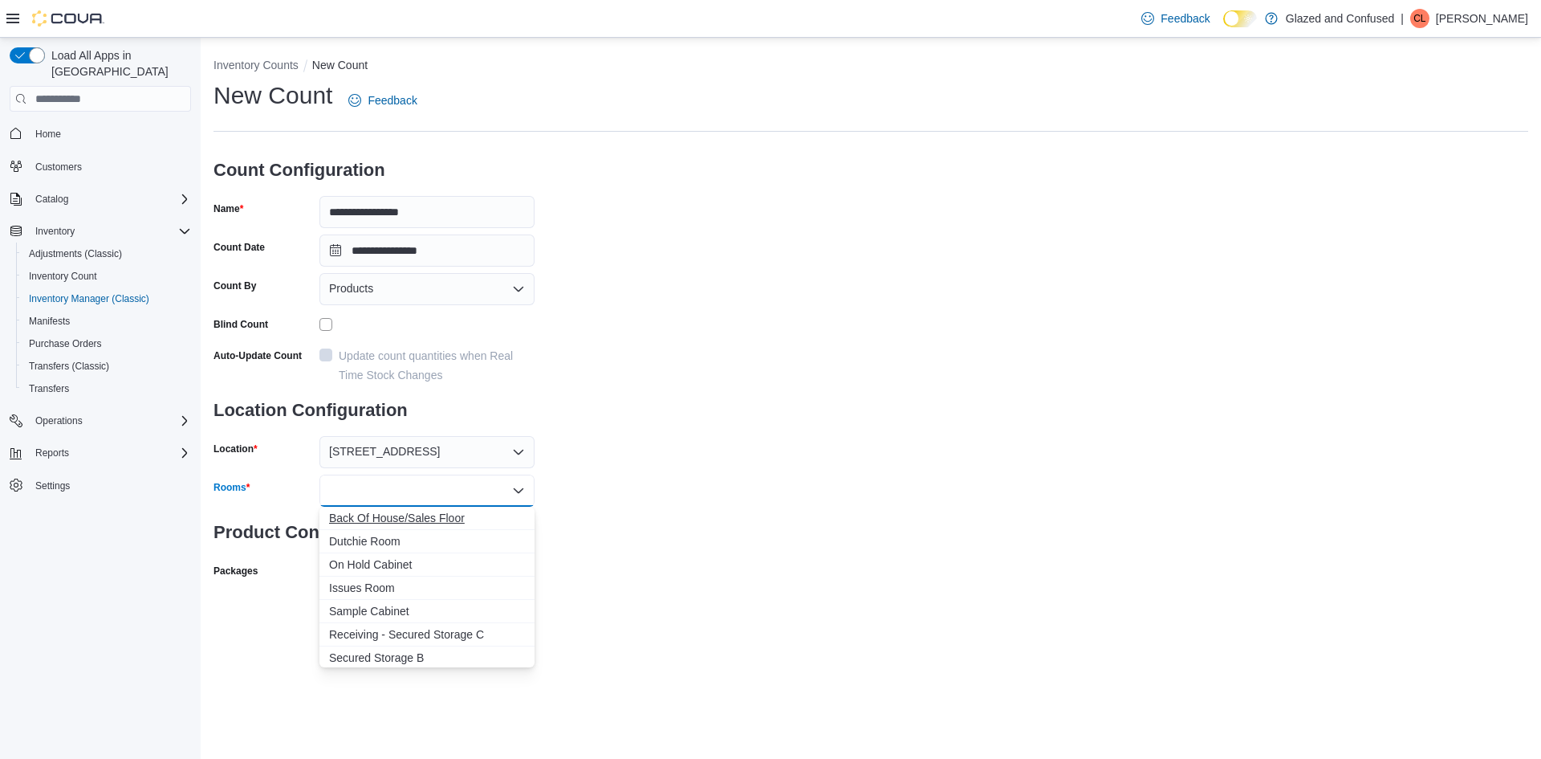
click at [355, 524] on span "Back Of House/Sales Floor" at bounding box center [427, 518] width 196 height 16
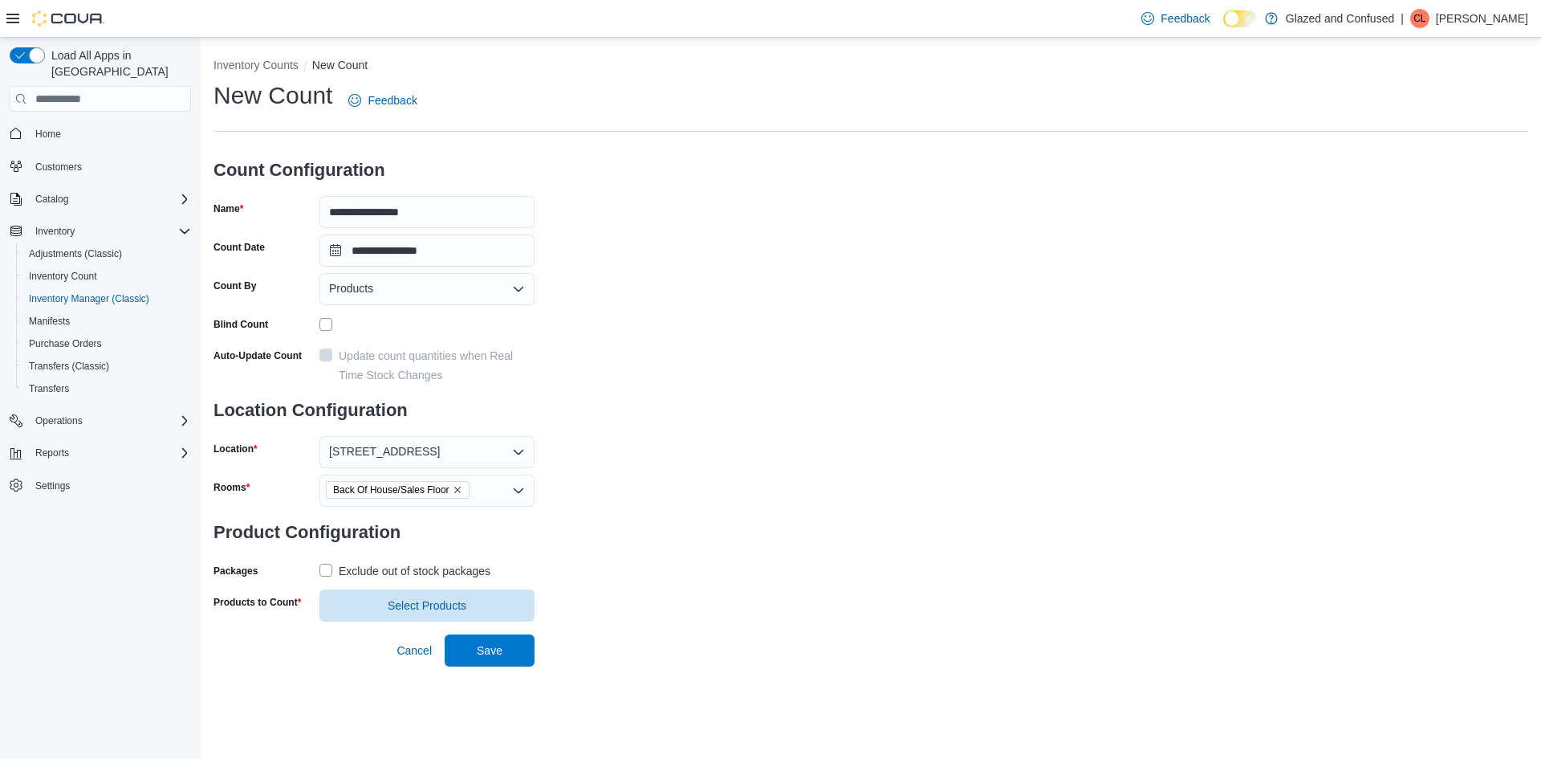
click at [648, 545] on div "**********" at bounding box center [871, 350] width 1315 height 542
drag, startPoint x: 439, startPoint y: 571, endPoint x: 433, endPoint y: 596, distance: 25.5
click at [439, 570] on div "Exclude out of stock packages" at bounding box center [415, 570] width 152 height 19
click at [432, 603] on span "Select Products" at bounding box center [427, 604] width 79 height 16
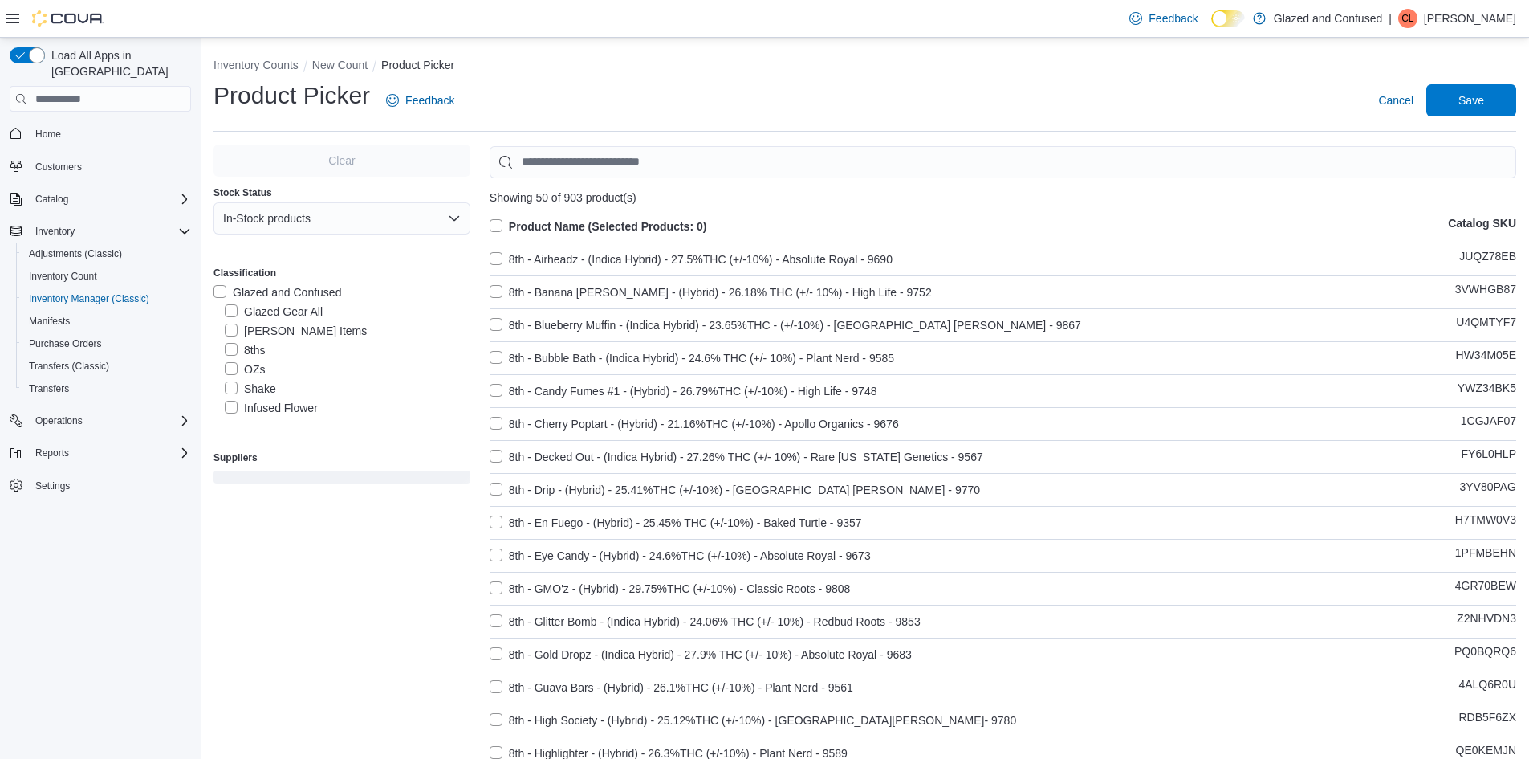
scroll to position [80, 0]
click at [295, 344] on label "Prepackaged" at bounding box center [268, 346] width 86 height 19
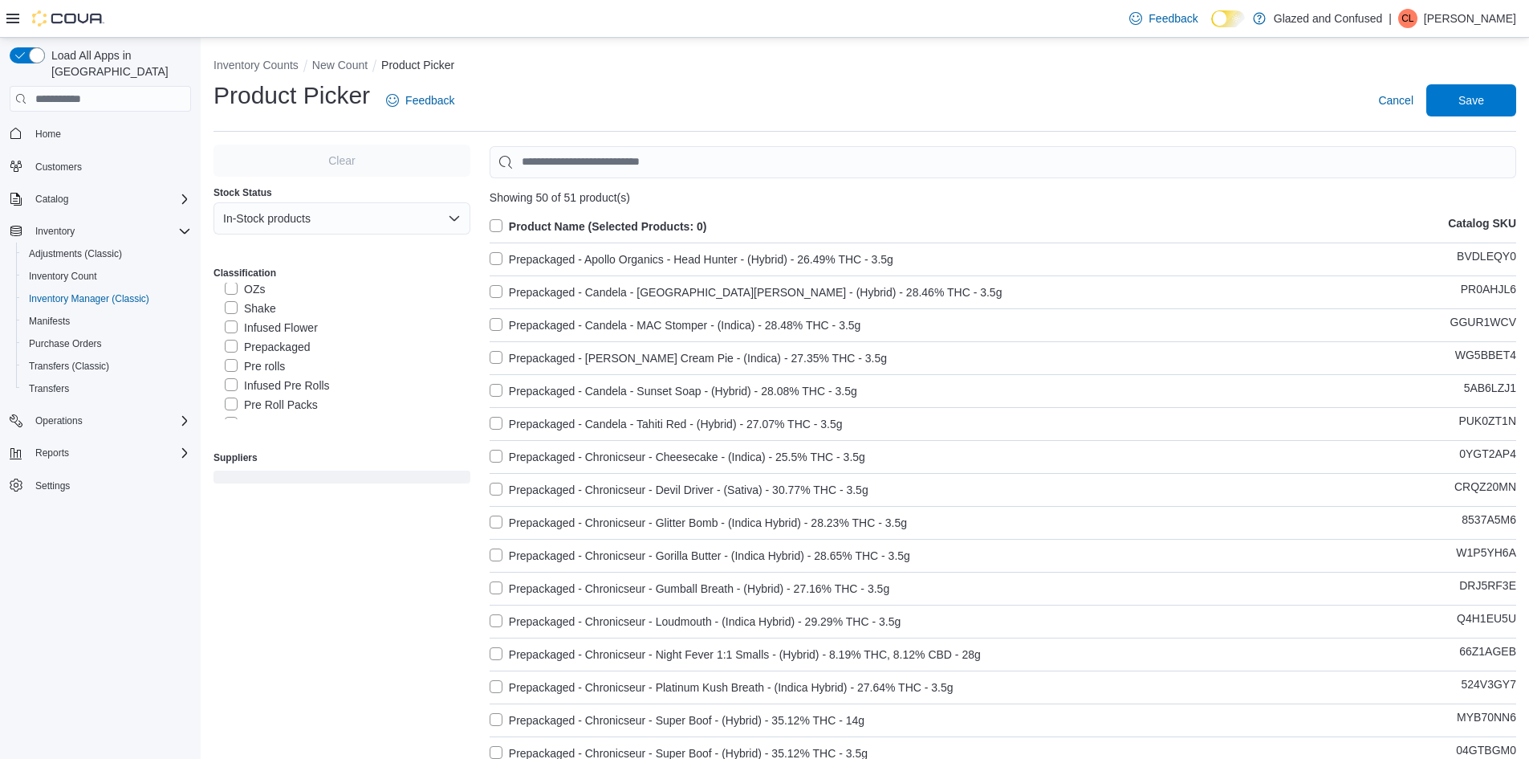
drag, startPoint x: 560, startPoint y: 224, endPoint x: 1493, endPoint y: 144, distance: 936.1
click at [563, 222] on label "Product Name (Selected Products: 0)" at bounding box center [599, 226] width 218 height 19
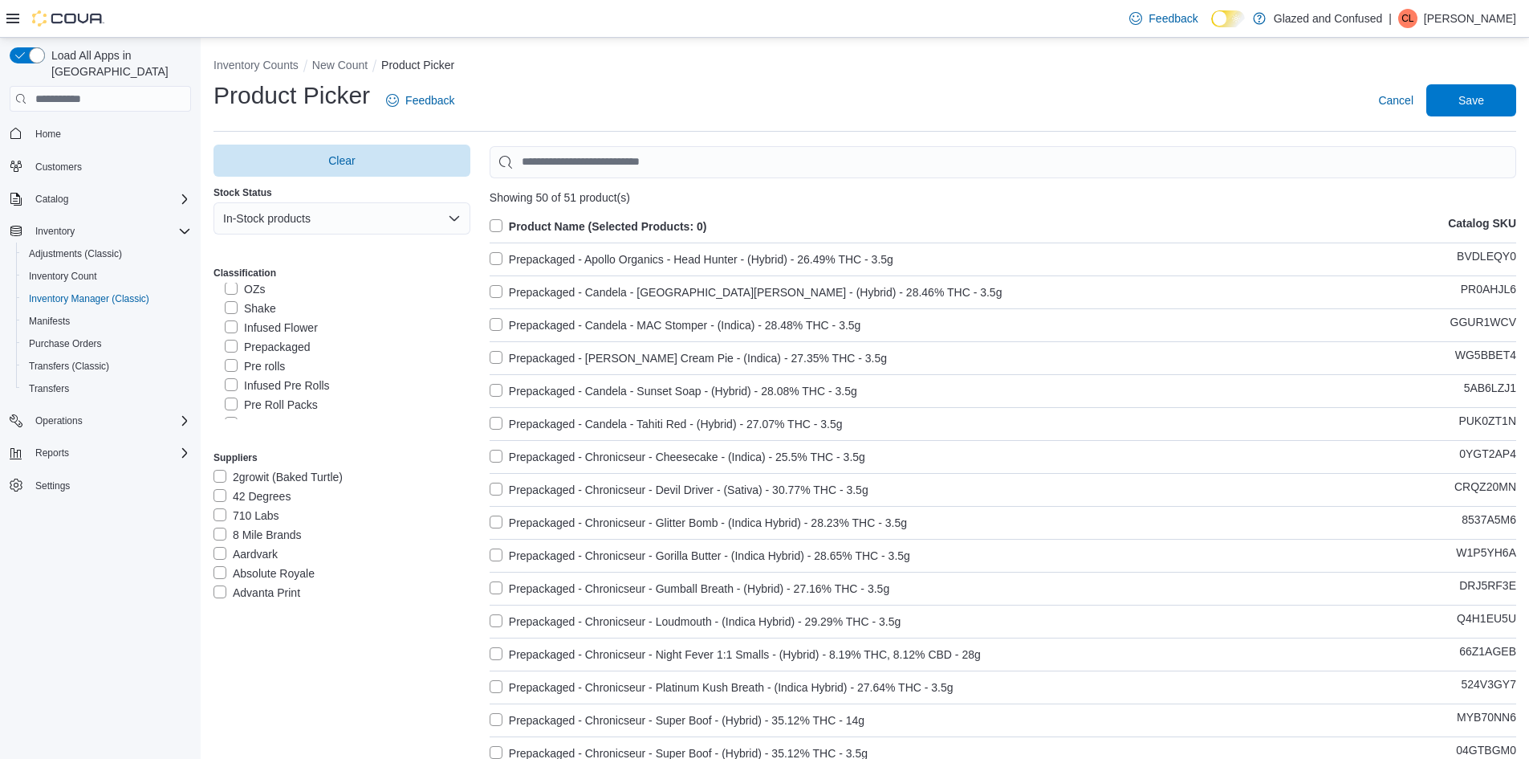
drag, startPoint x: 623, startPoint y: 227, endPoint x: 1029, endPoint y: 173, distance: 409.8
click at [624, 225] on label "Product Name (Selected Products: 0)" at bounding box center [599, 226] width 218 height 19
click at [1496, 100] on span "Save" at bounding box center [1471, 99] width 71 height 32
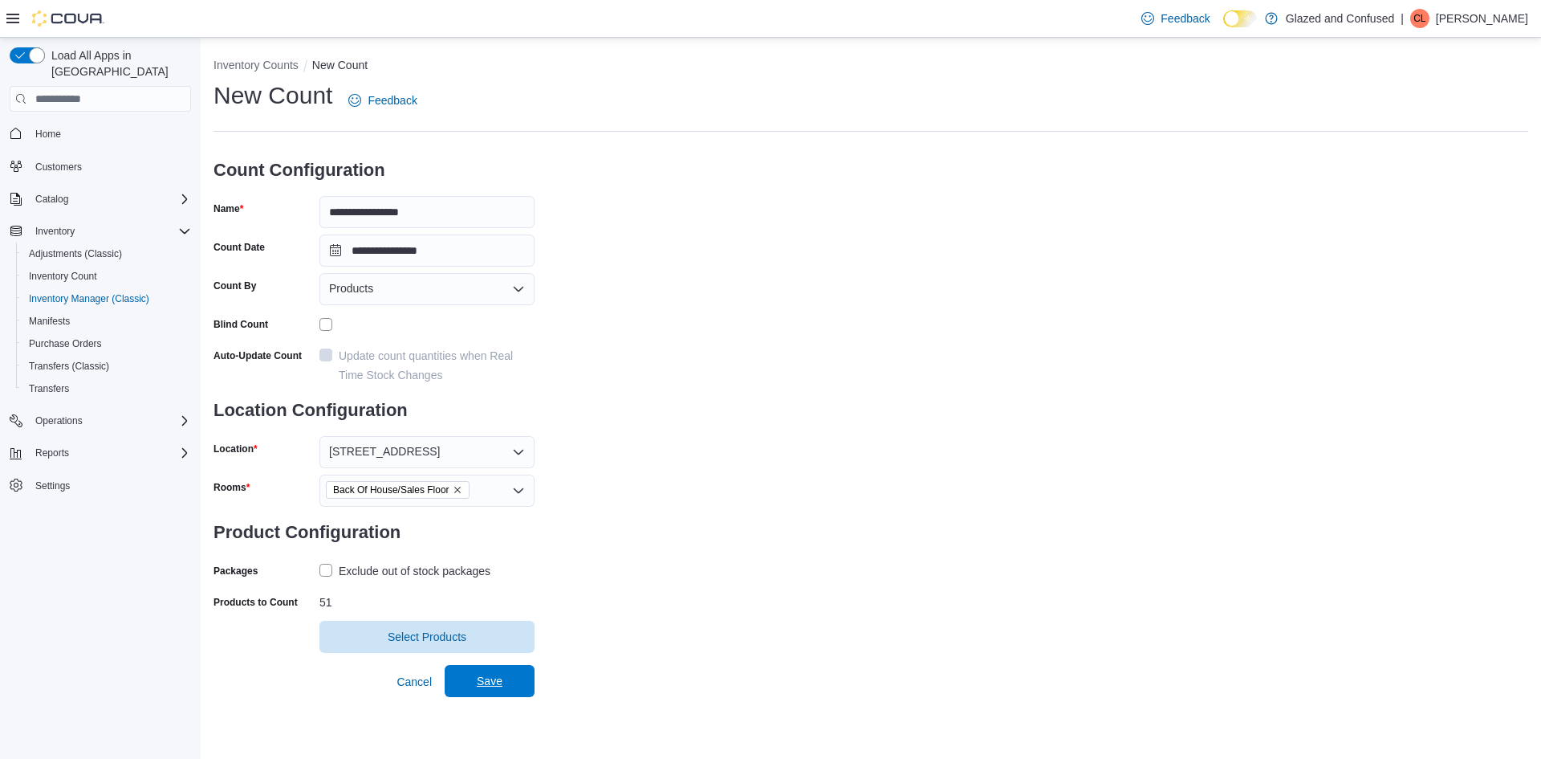
click at [517, 688] on span "Save" at bounding box center [489, 681] width 71 height 32
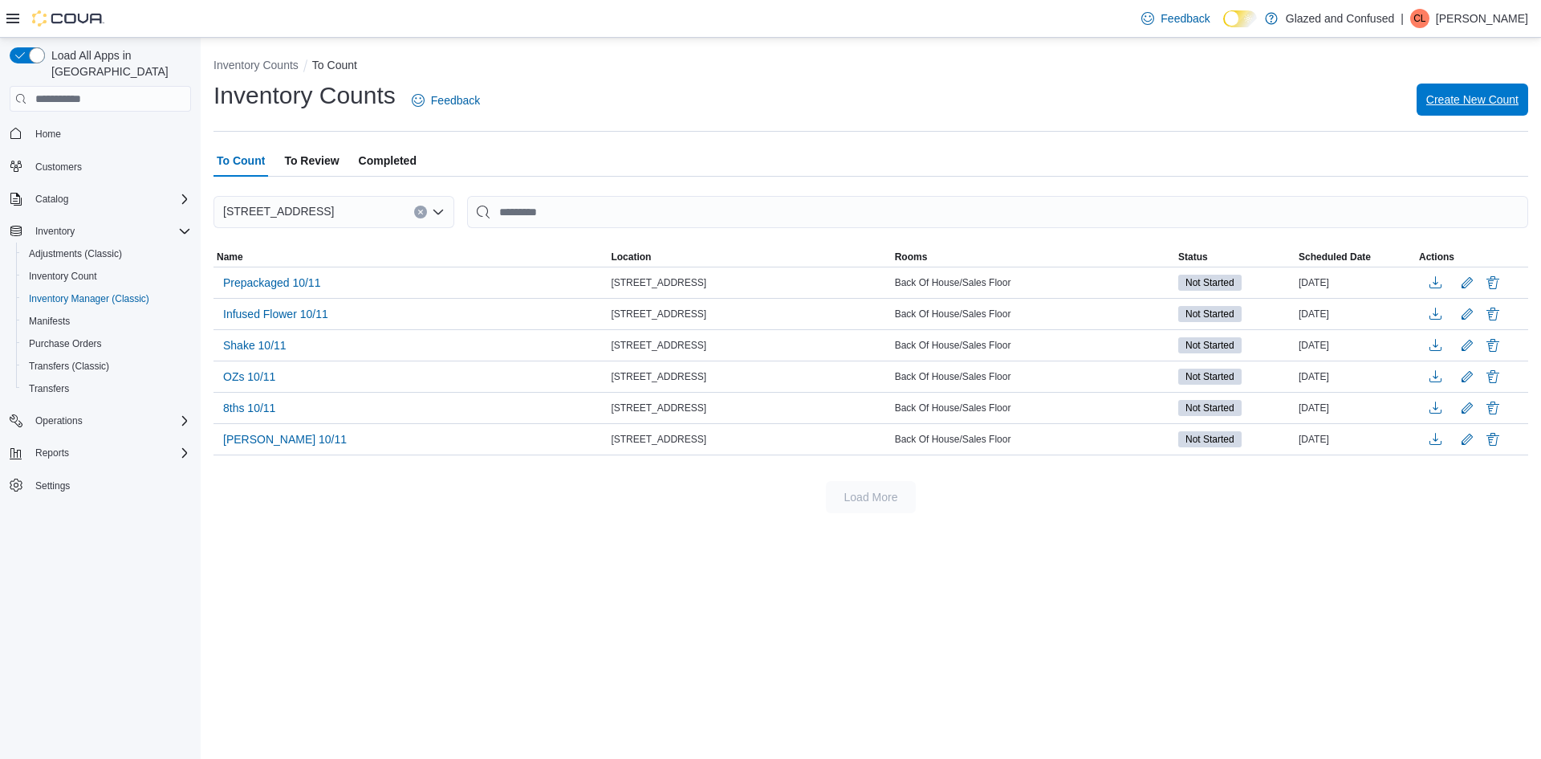
click at [1456, 109] on span "Create New Count" at bounding box center [1472, 99] width 92 height 32
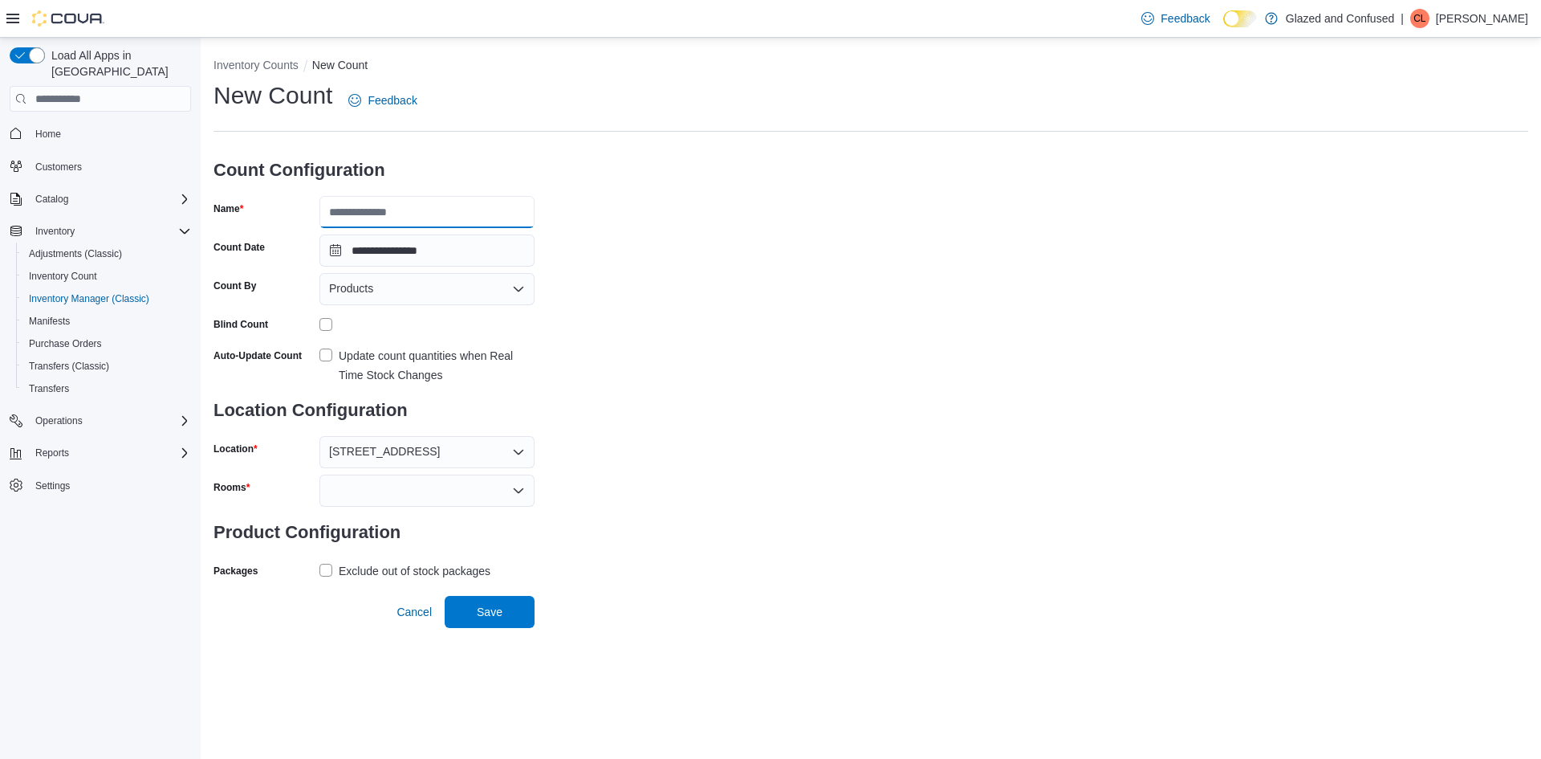
click at [376, 216] on input "Name" at bounding box center [426, 212] width 215 height 32
type input "**********"
click at [344, 483] on div at bounding box center [426, 490] width 215 height 32
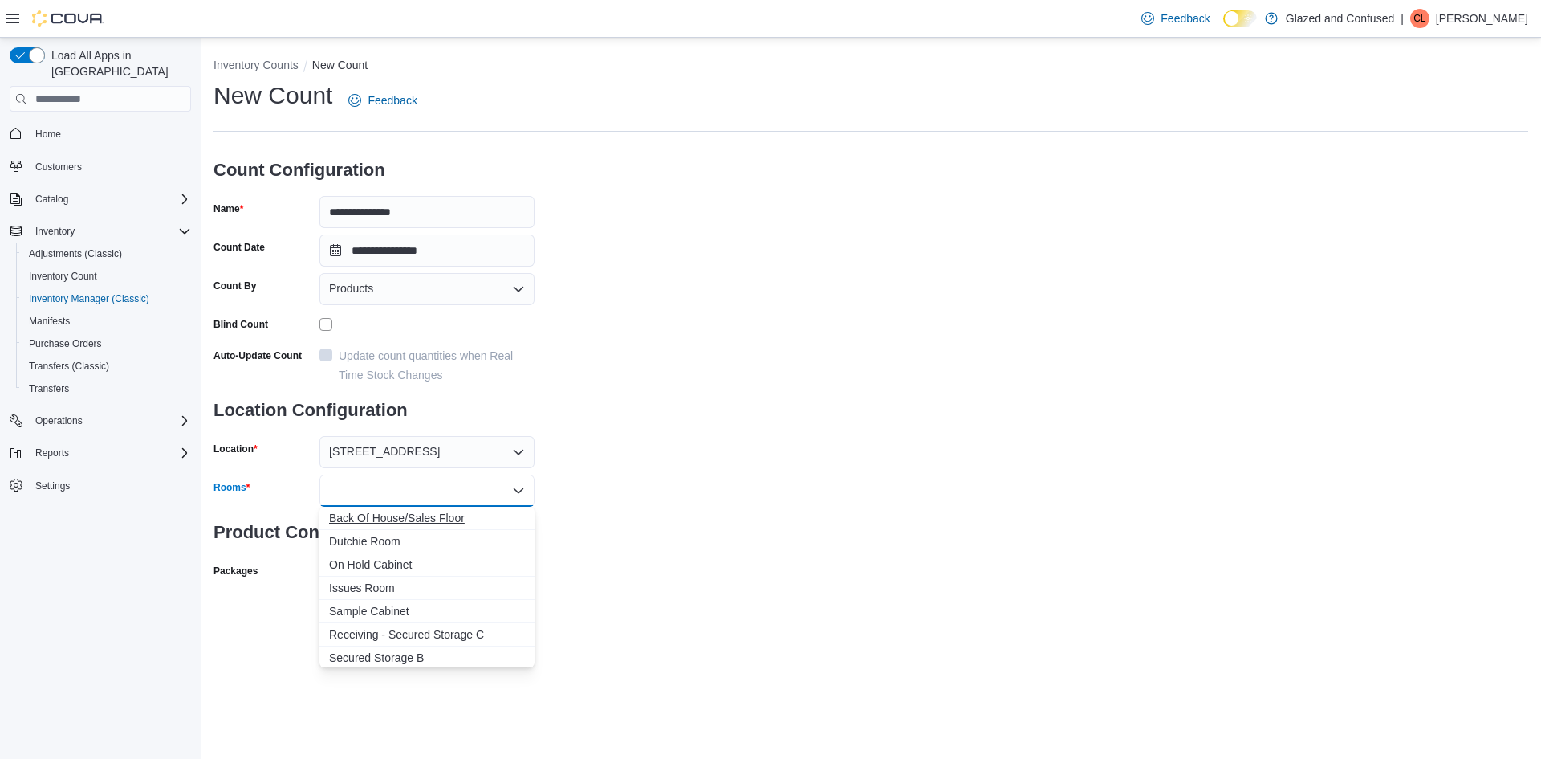
click at [359, 519] on span "Back Of House/Sales Floor" at bounding box center [427, 518] width 196 height 16
drag, startPoint x: 703, startPoint y: 550, endPoint x: 694, endPoint y: 550, distance: 9.6
click at [696, 550] on div "**********" at bounding box center [871, 350] width 1315 height 542
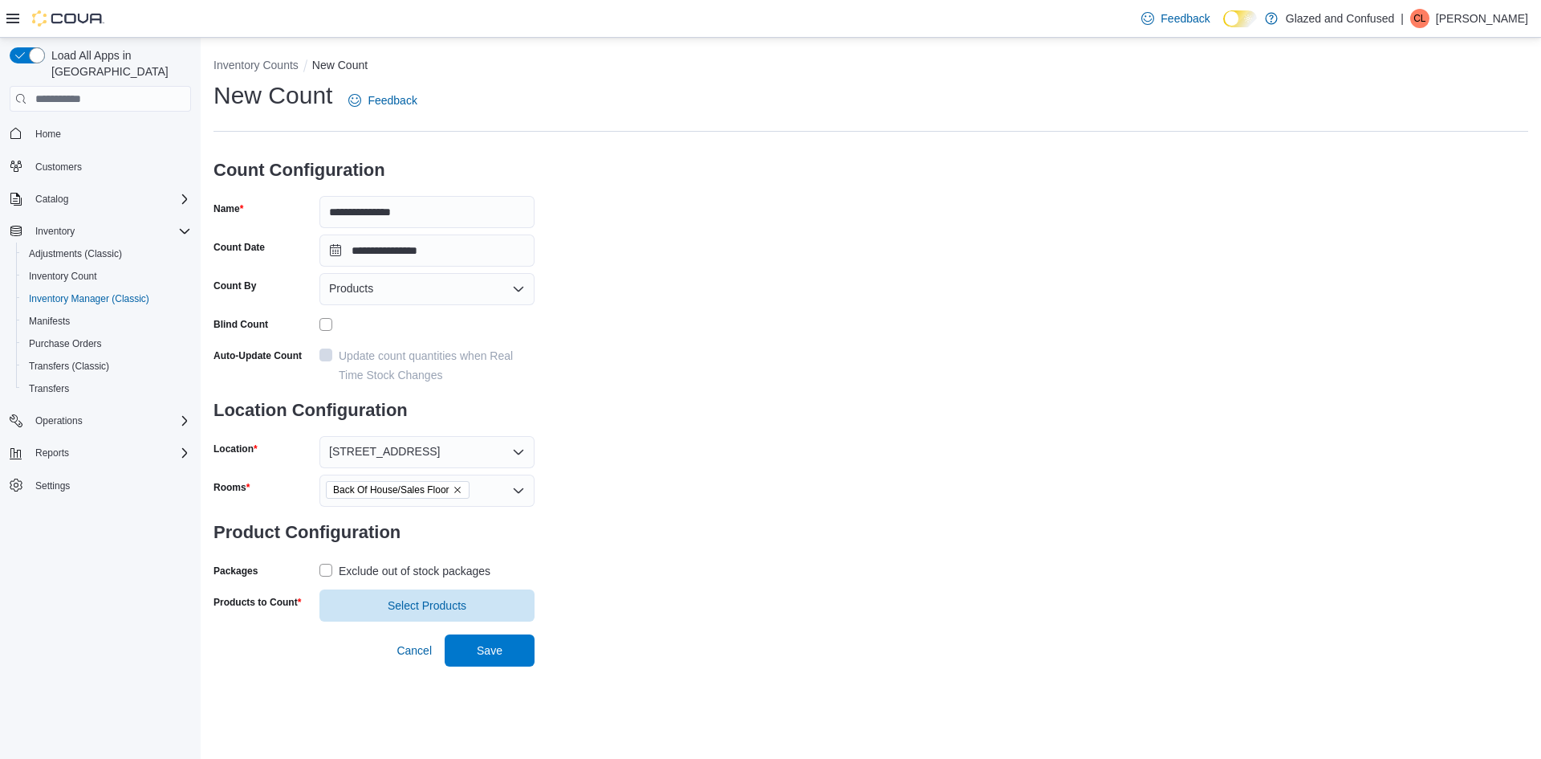
click at [428, 568] on div "Exclude out of stock packages" at bounding box center [415, 570] width 152 height 19
click at [422, 596] on span "Select Products" at bounding box center [427, 604] width 196 height 32
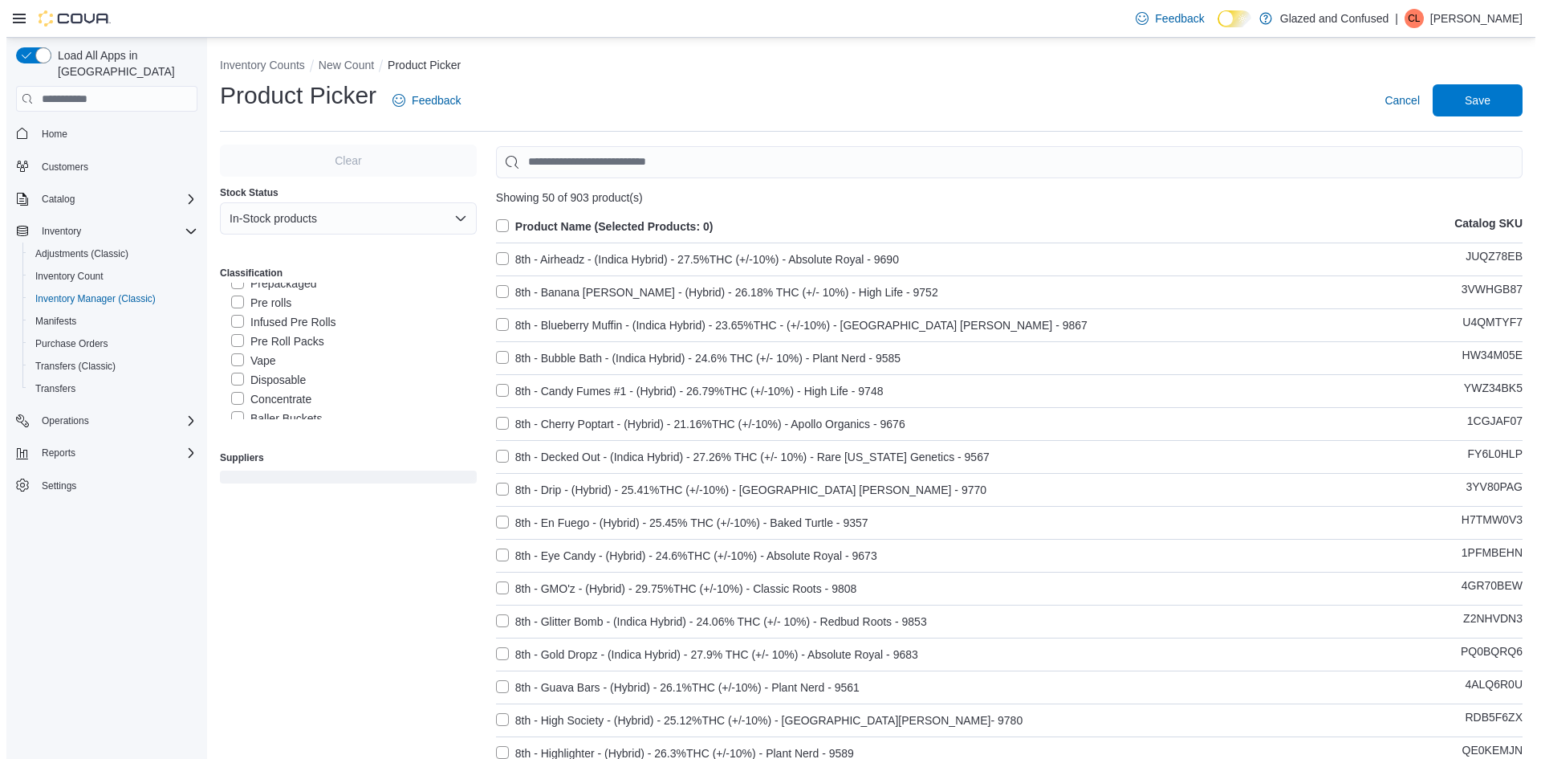
scroll to position [161, 0]
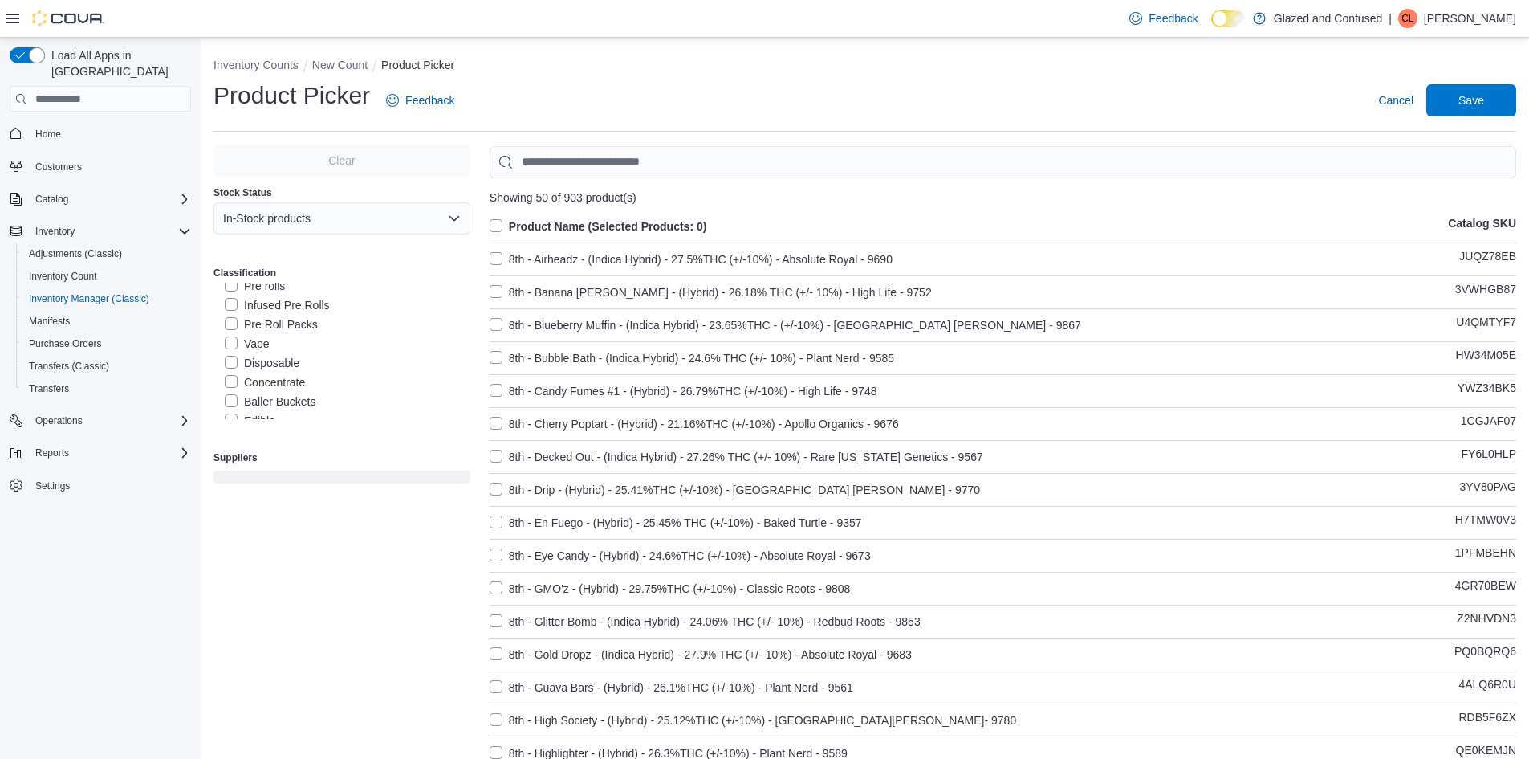
click at [271, 287] on label "Pre rolls" at bounding box center [255, 285] width 60 height 19
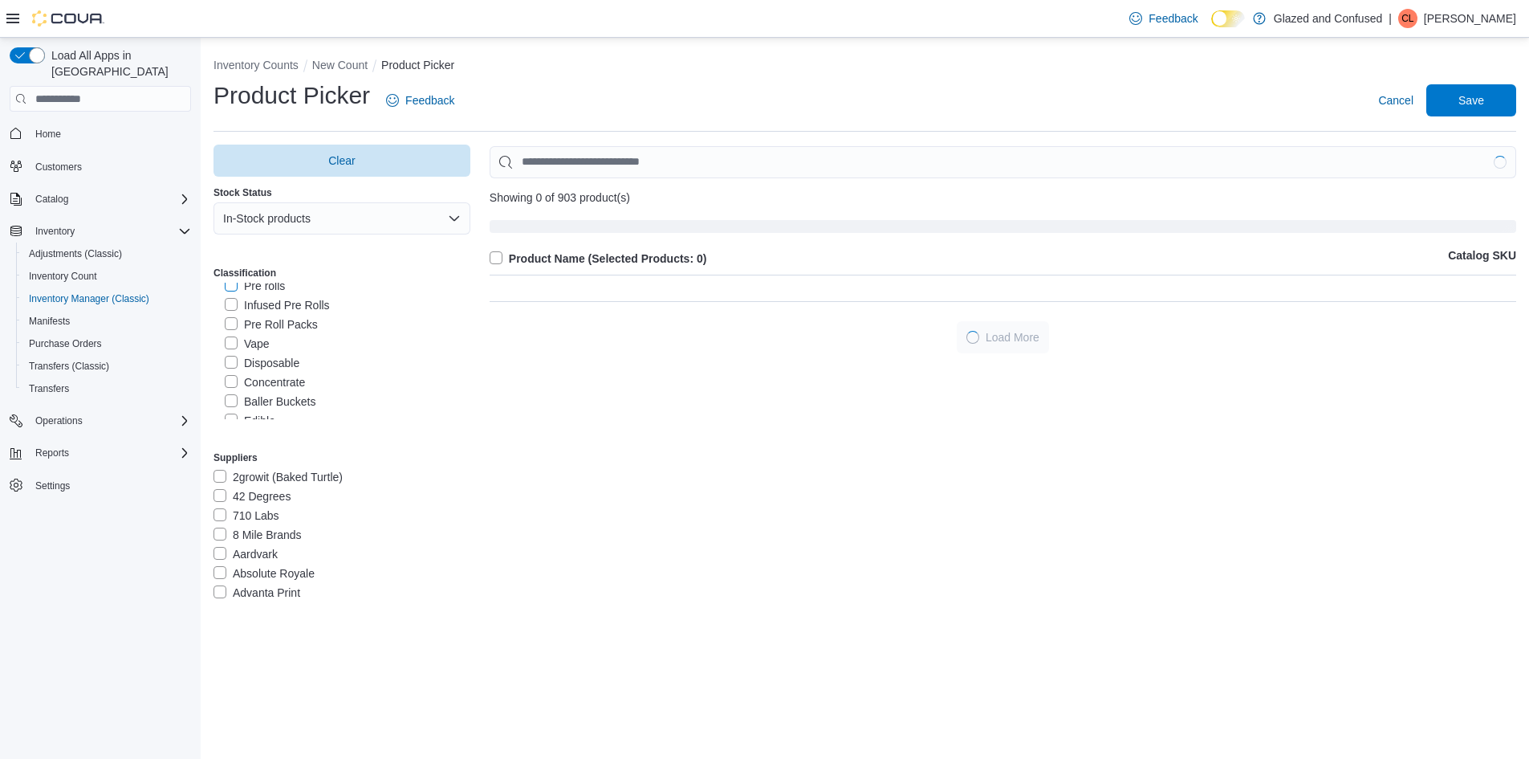
scroll to position [157, 0]
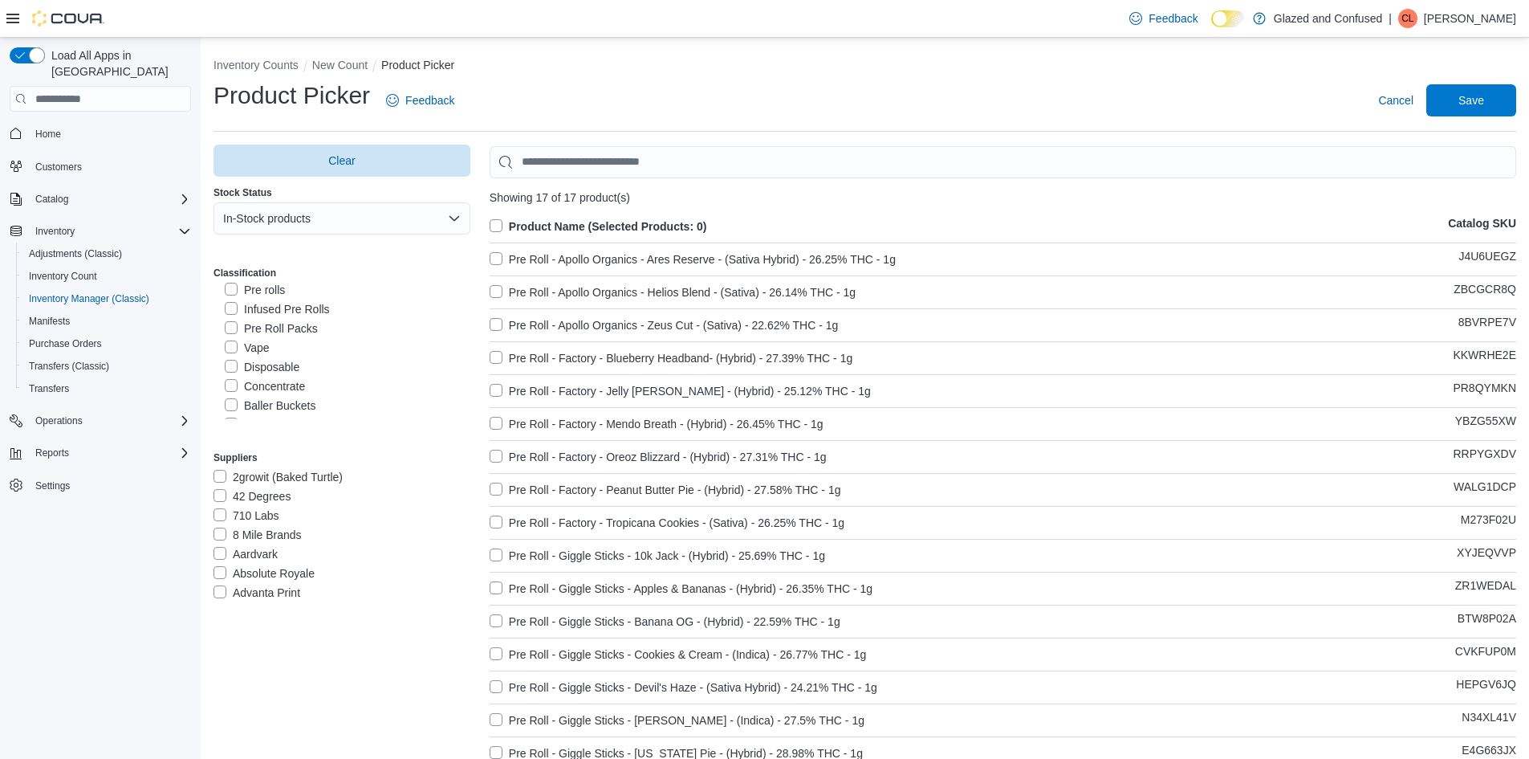
click at [502, 222] on label "Product Name (Selected Products: 0)" at bounding box center [599, 226] width 218 height 19
click at [1470, 97] on span "Save" at bounding box center [1471, 100] width 26 height 16
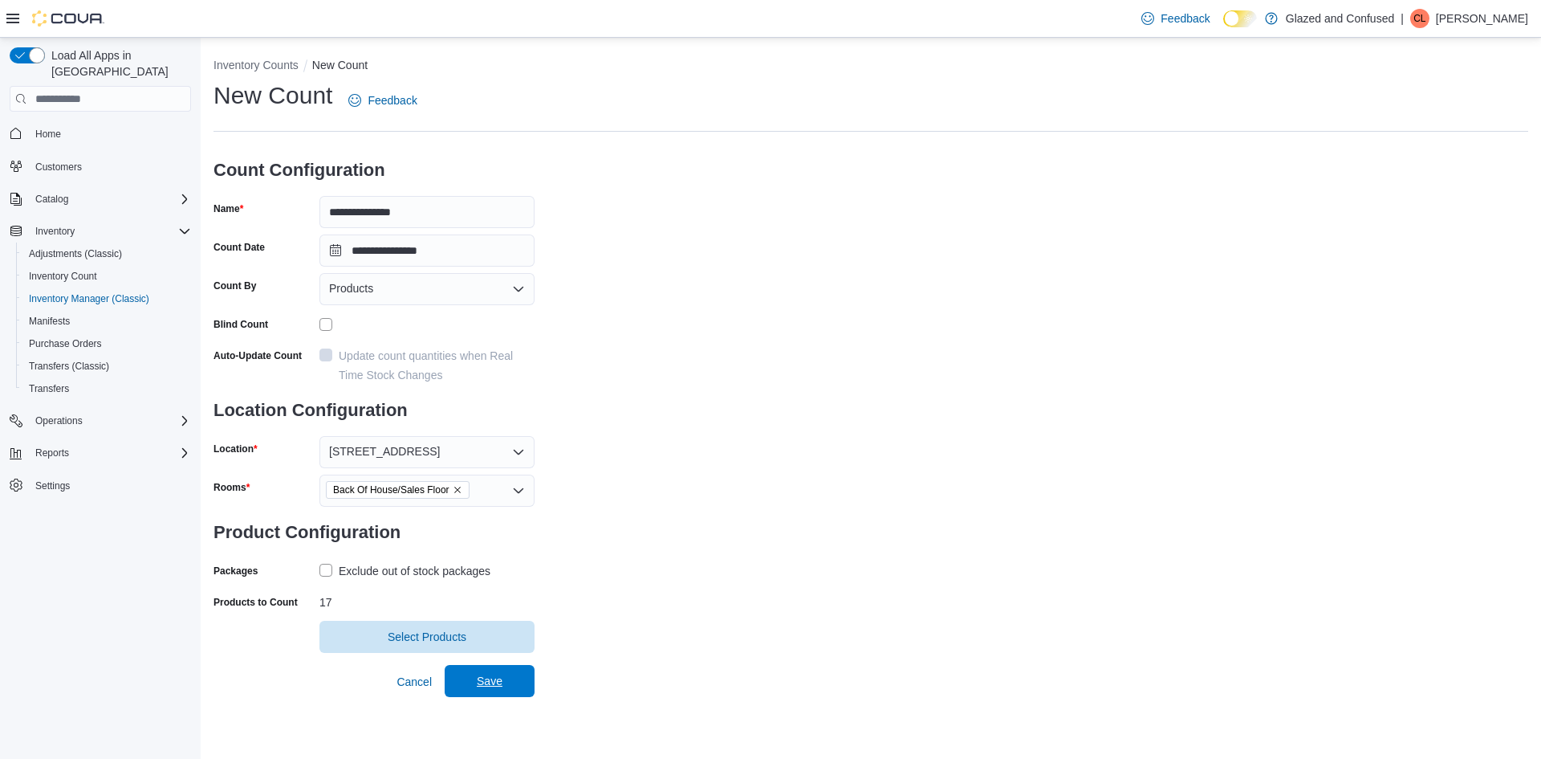
click at [506, 681] on span "Save" at bounding box center [489, 681] width 71 height 32
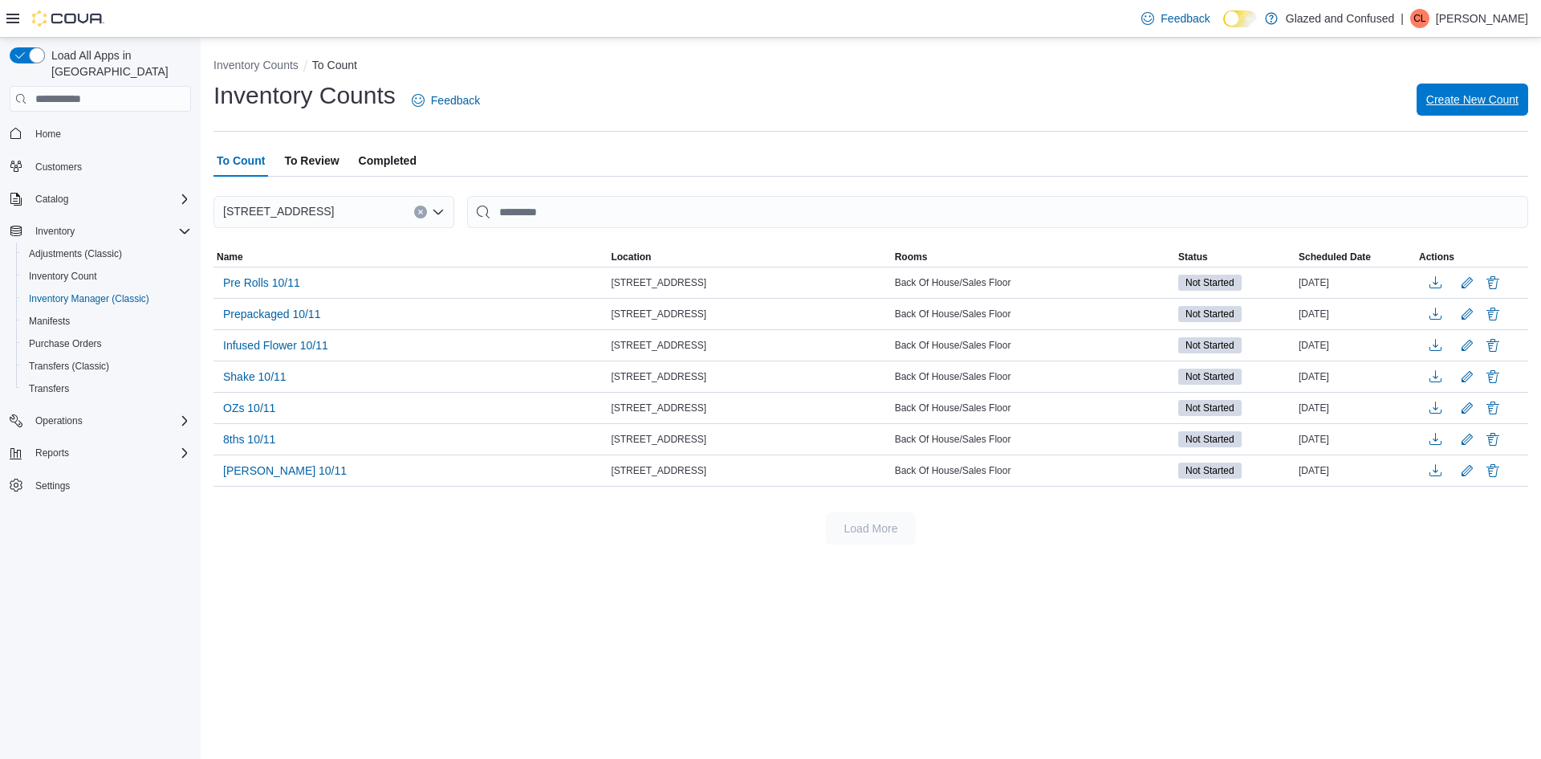
click at [1447, 90] on span "Create New Count" at bounding box center [1472, 99] width 92 height 32
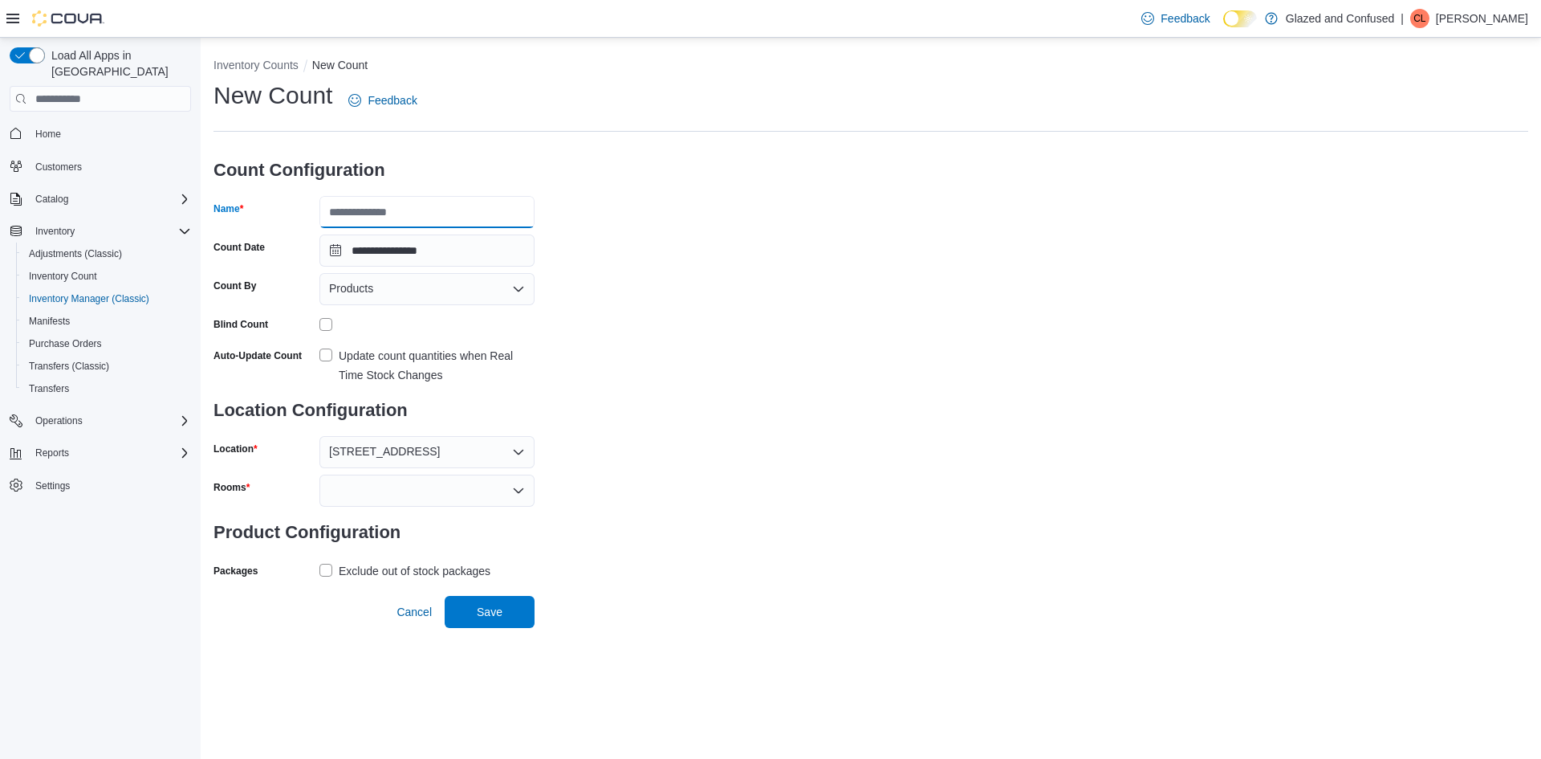
click at [410, 224] on input "Name" at bounding box center [426, 212] width 215 height 32
type input "**********"
click at [325, 317] on div at bounding box center [426, 323] width 215 height 25
click at [352, 487] on div at bounding box center [426, 490] width 215 height 32
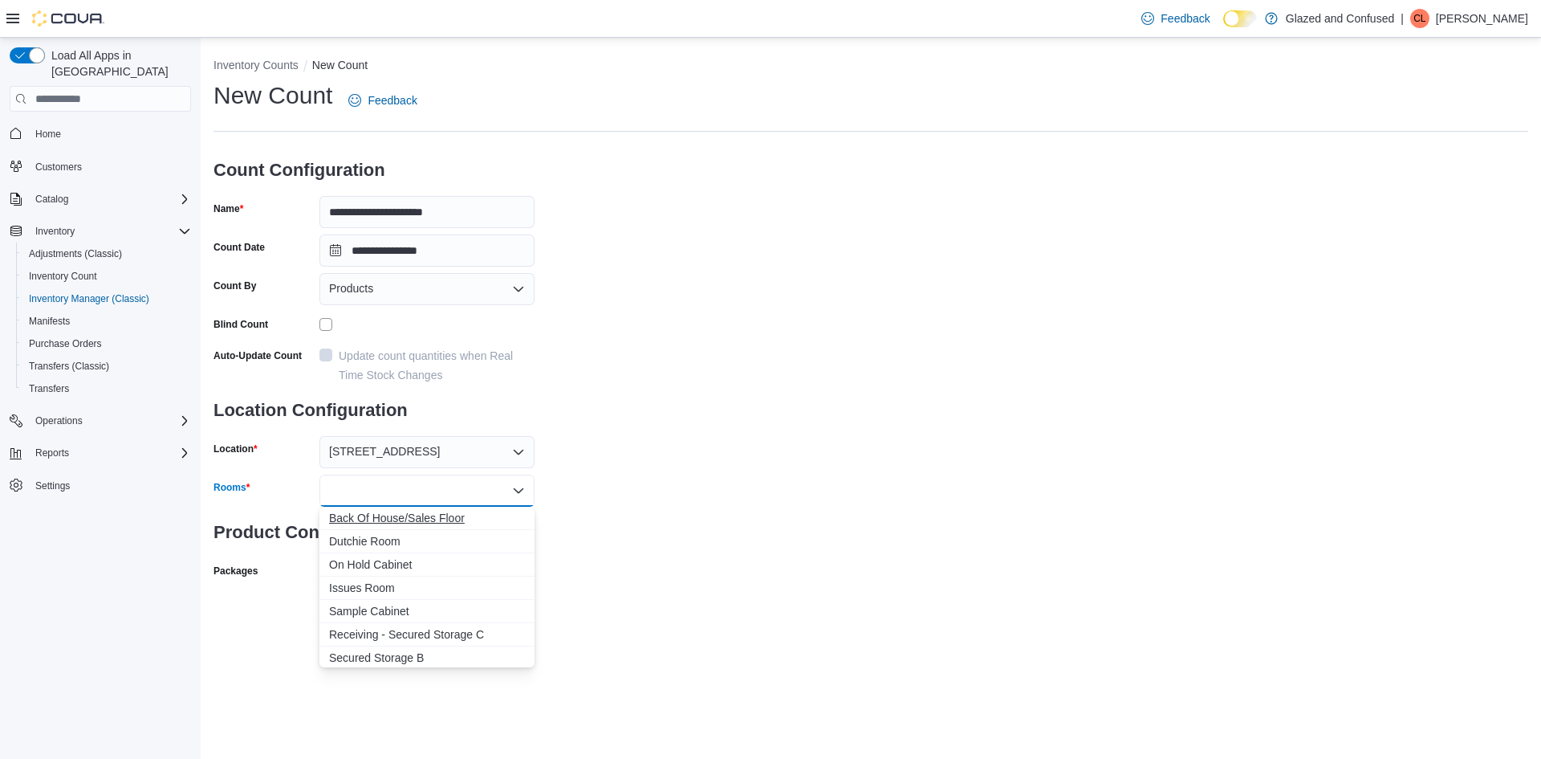
click at [364, 515] on span "Back Of House/Sales Floor" at bounding box center [427, 518] width 196 height 16
click at [610, 512] on div "**********" at bounding box center [871, 350] width 1315 height 542
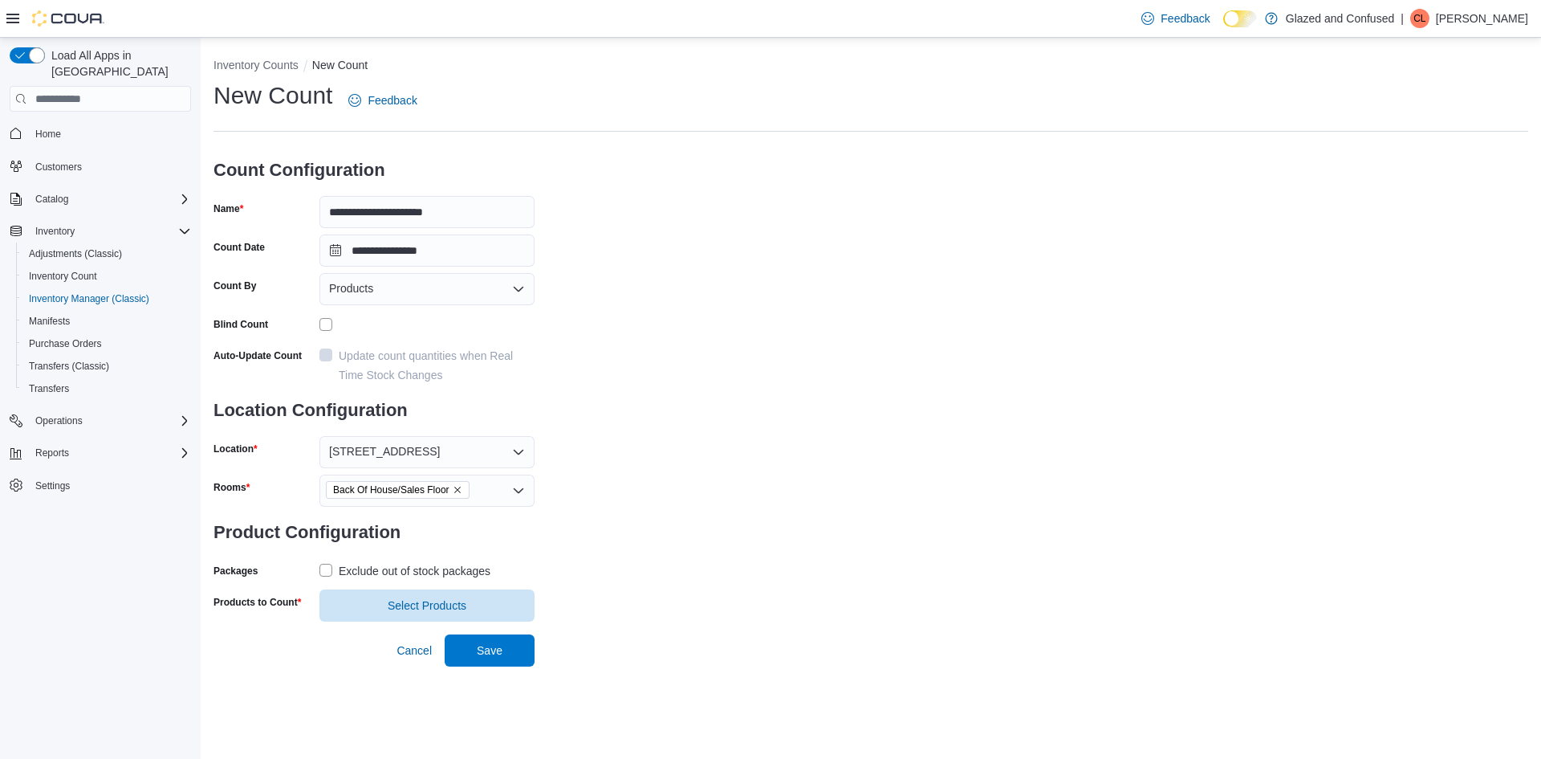
click at [418, 567] on div "Exclude out of stock packages" at bounding box center [415, 570] width 152 height 19
click at [393, 601] on span "Select Products" at bounding box center [427, 604] width 79 height 16
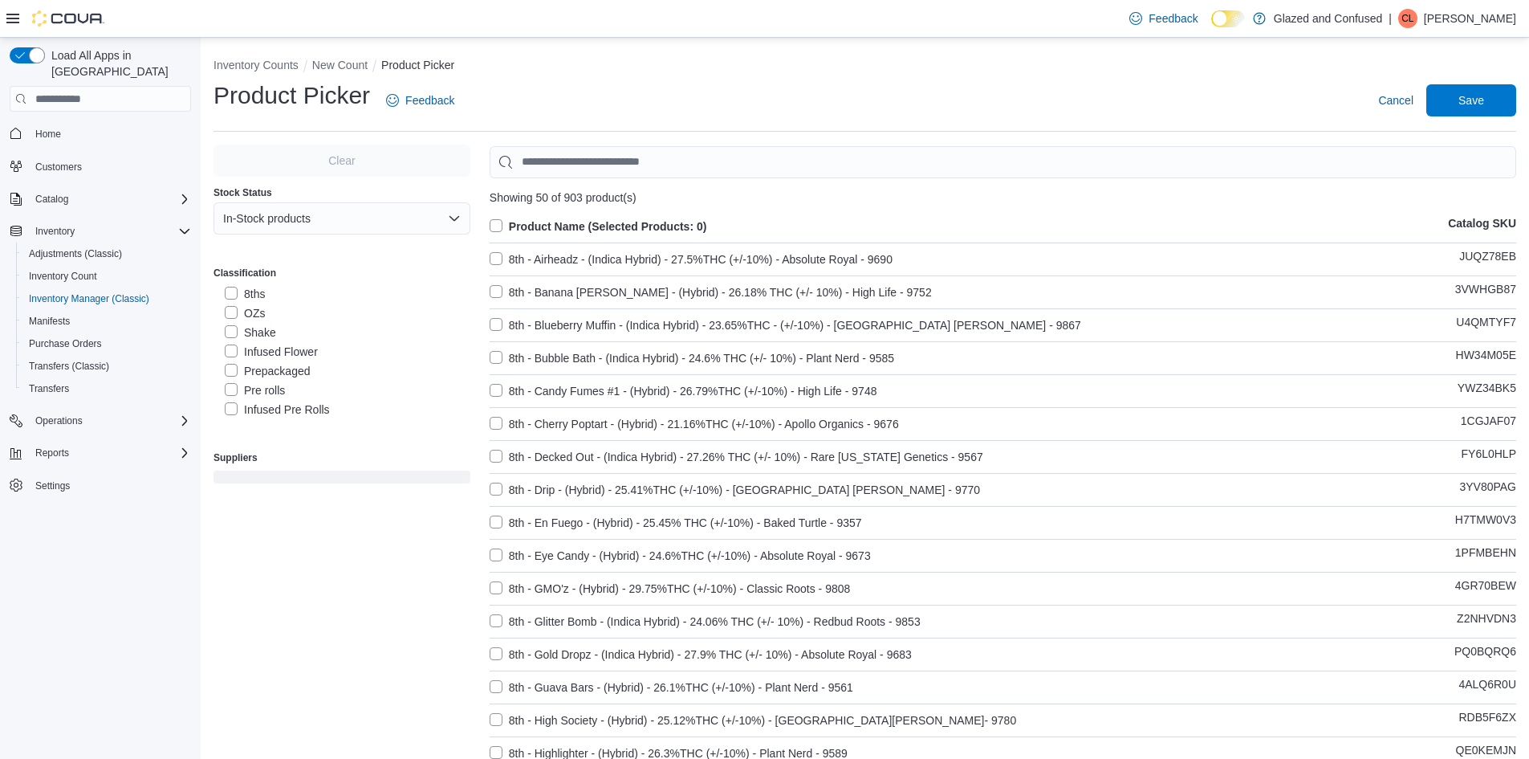
scroll to position [161, 0]
click at [293, 304] on label "Infused Pre Rolls" at bounding box center [277, 304] width 105 height 19
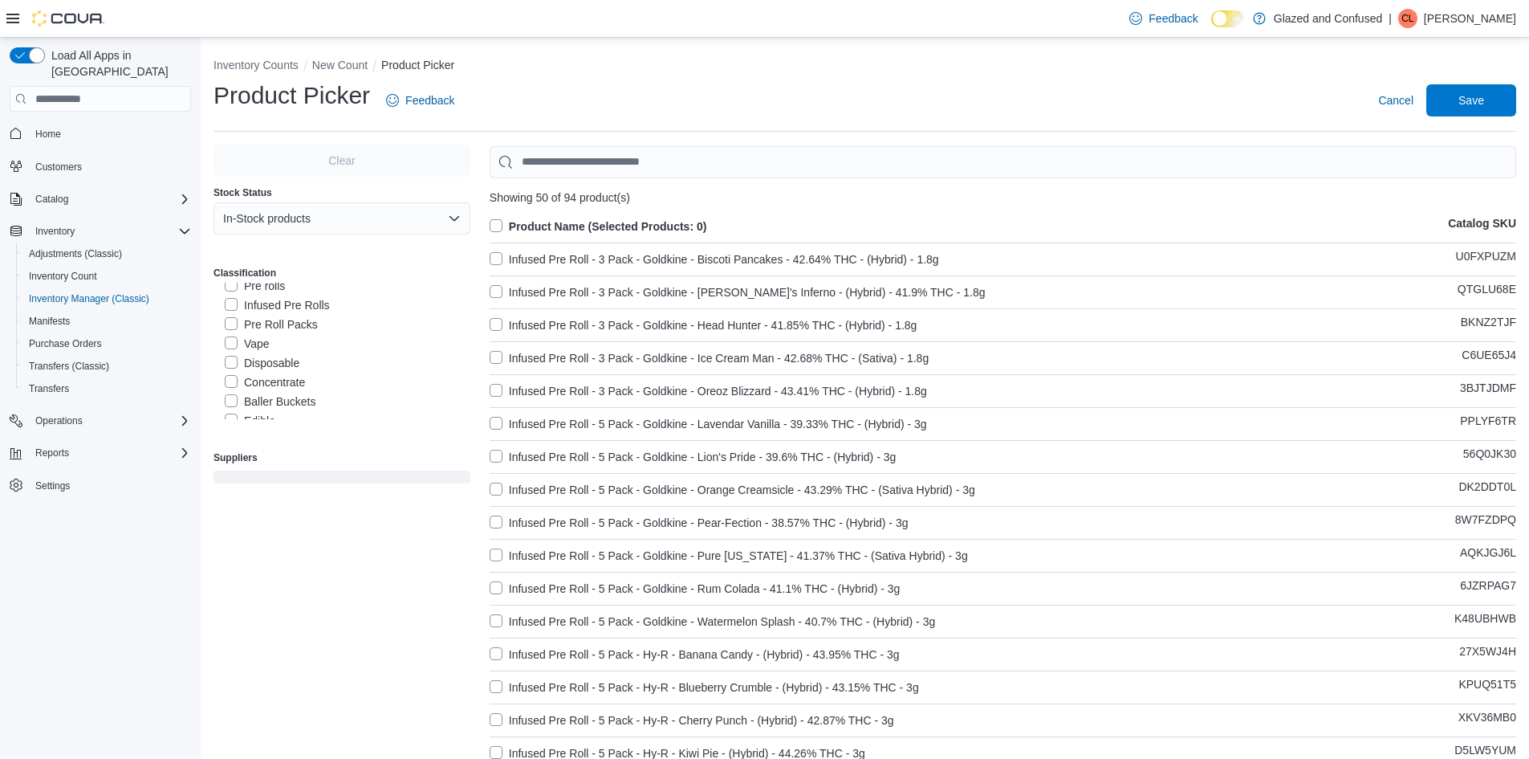
click at [522, 224] on label "Product Name (Selected Products: 0)" at bounding box center [599, 226] width 218 height 19
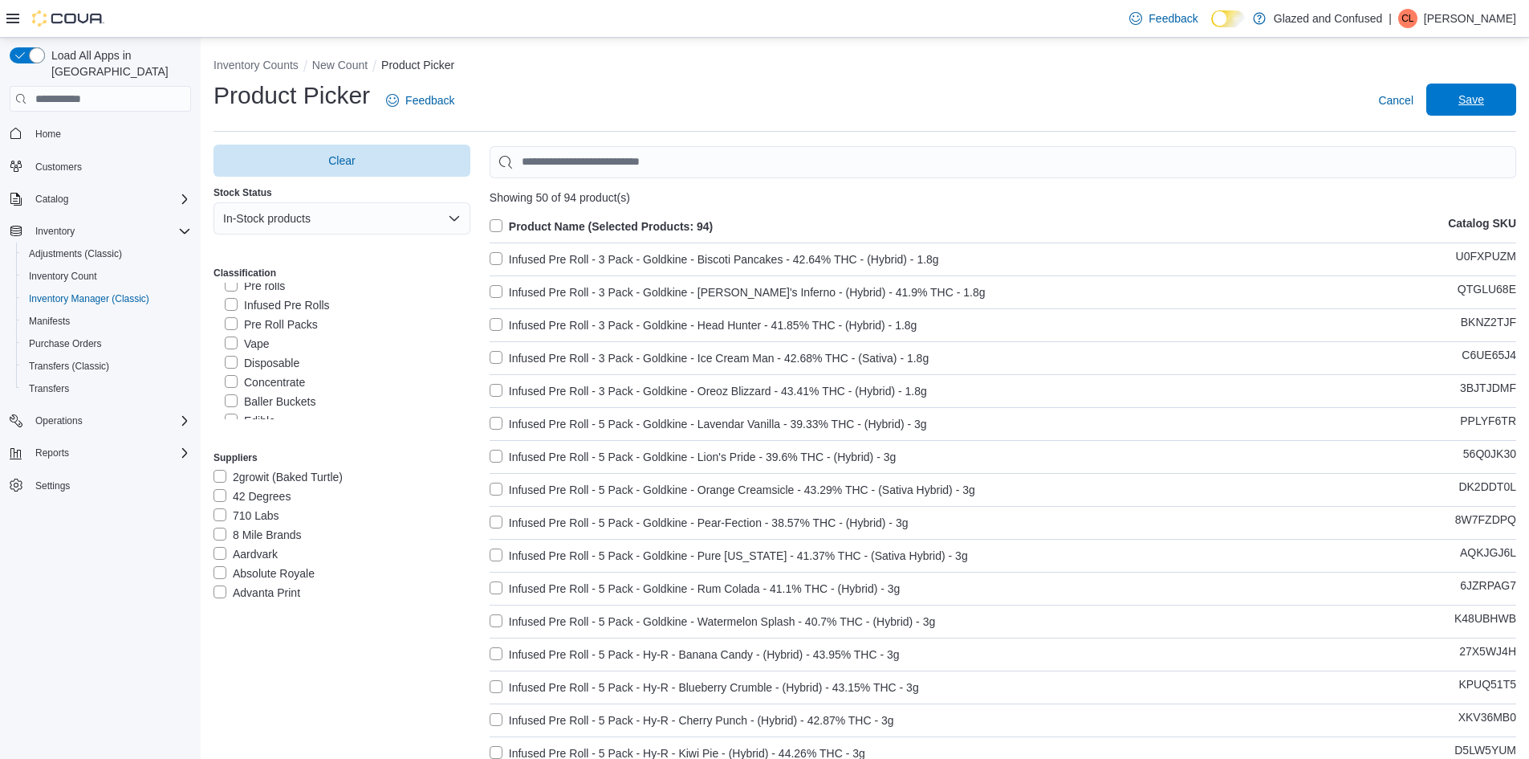
click at [1471, 108] on span "Save" at bounding box center [1471, 100] width 26 height 16
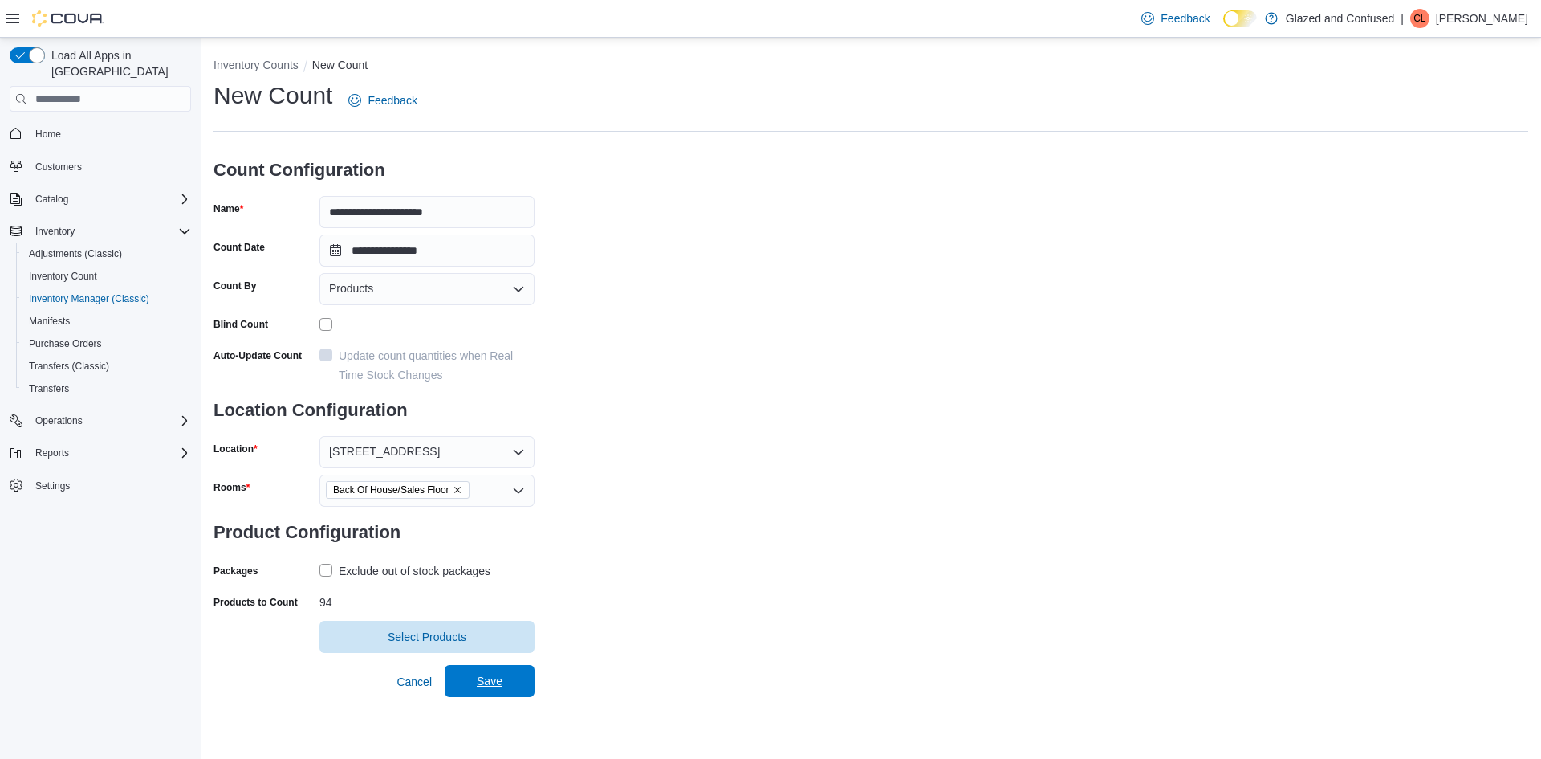
click at [498, 688] on span "Save" at bounding box center [490, 681] width 26 height 16
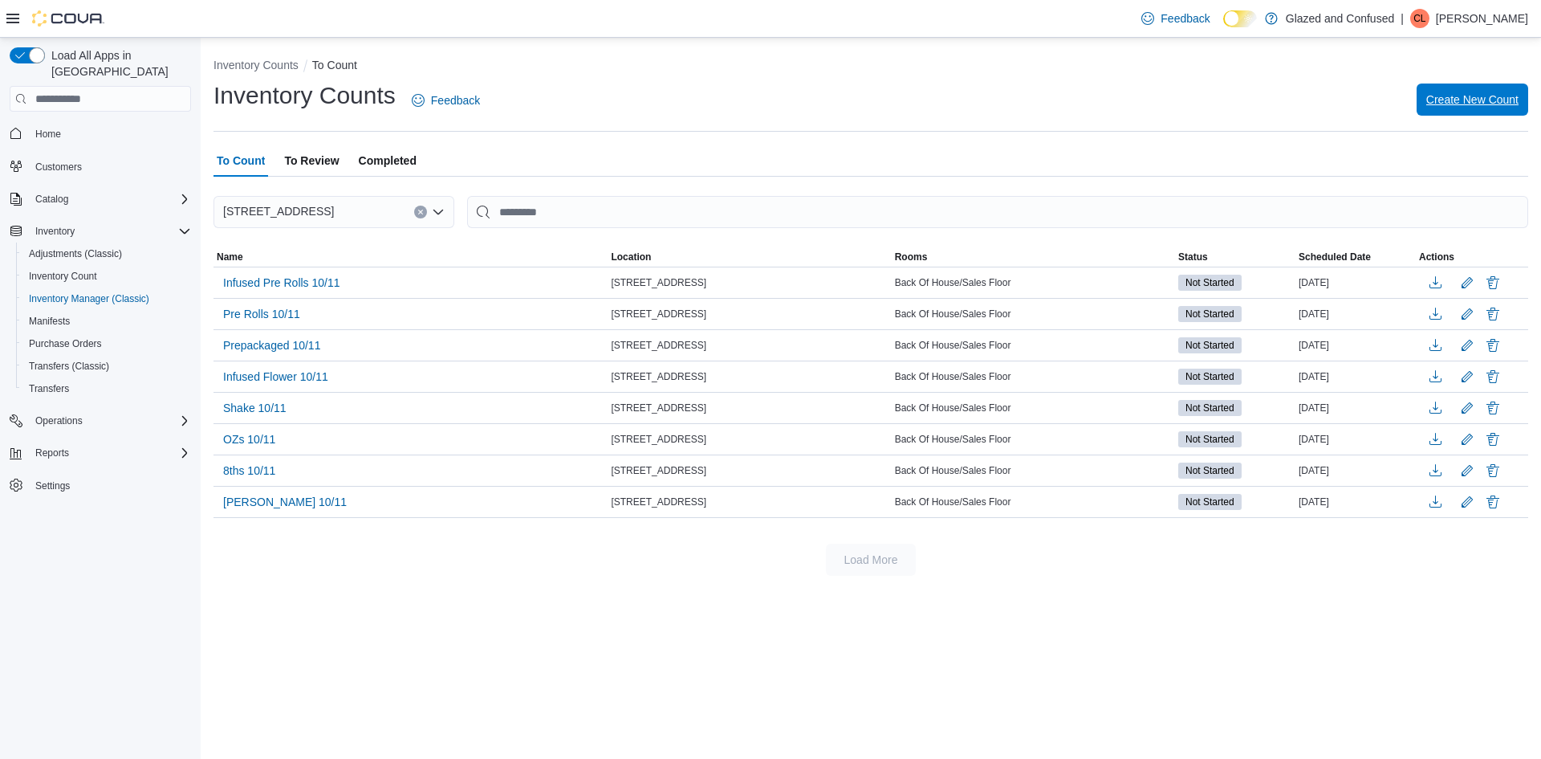
click at [1424, 100] on button "Create New Count" at bounding box center [1473, 99] width 112 height 32
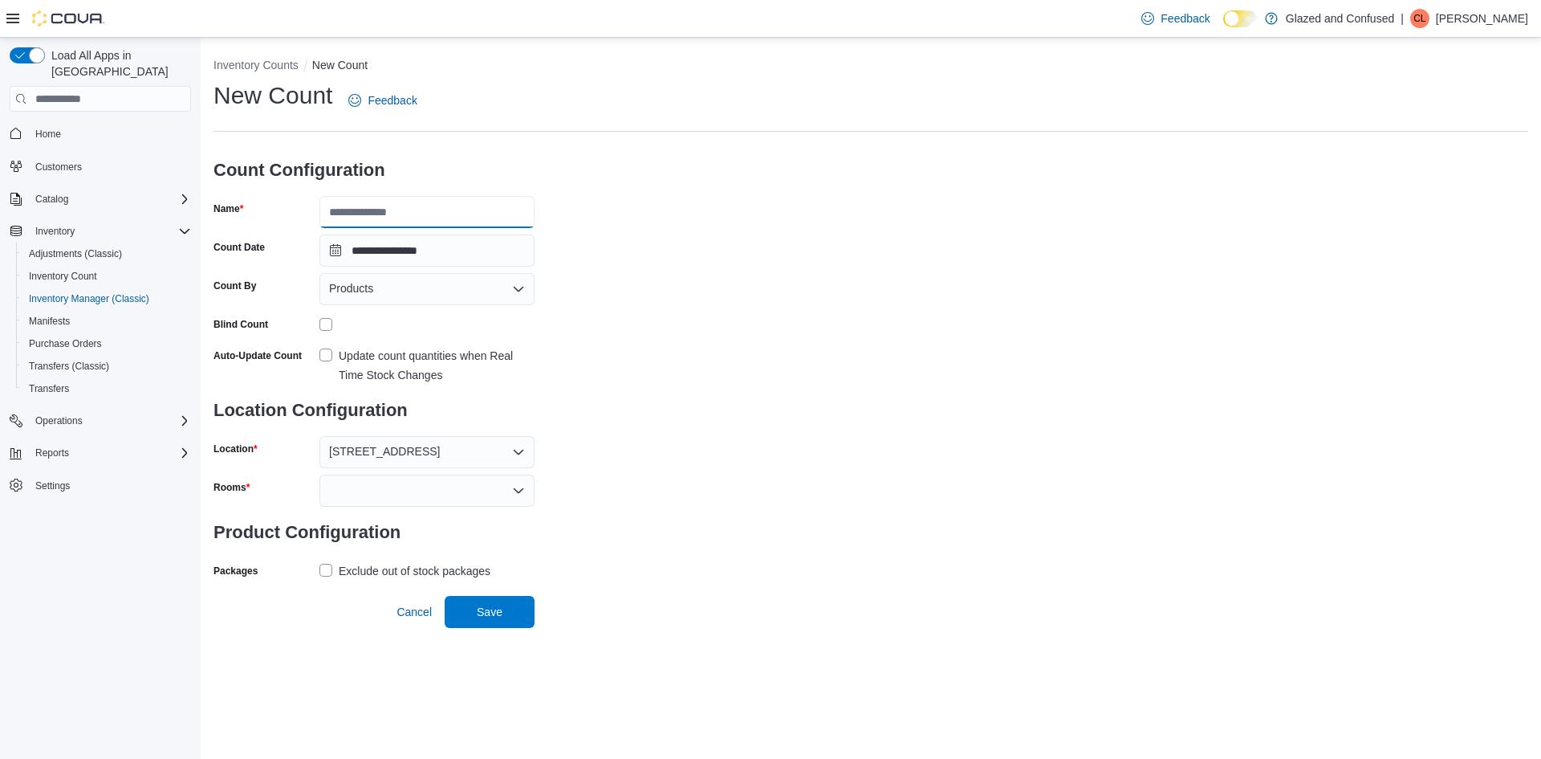
click at [398, 226] on input "Name" at bounding box center [426, 212] width 215 height 32
type input "**********"
click at [360, 510] on h3 "Product Configuration" at bounding box center [374, 531] width 321 height 51
drag, startPoint x: 356, startPoint y: 499, endPoint x: 369, endPoint y: 505, distance: 14.8
click at [357, 499] on div at bounding box center [426, 490] width 215 height 32
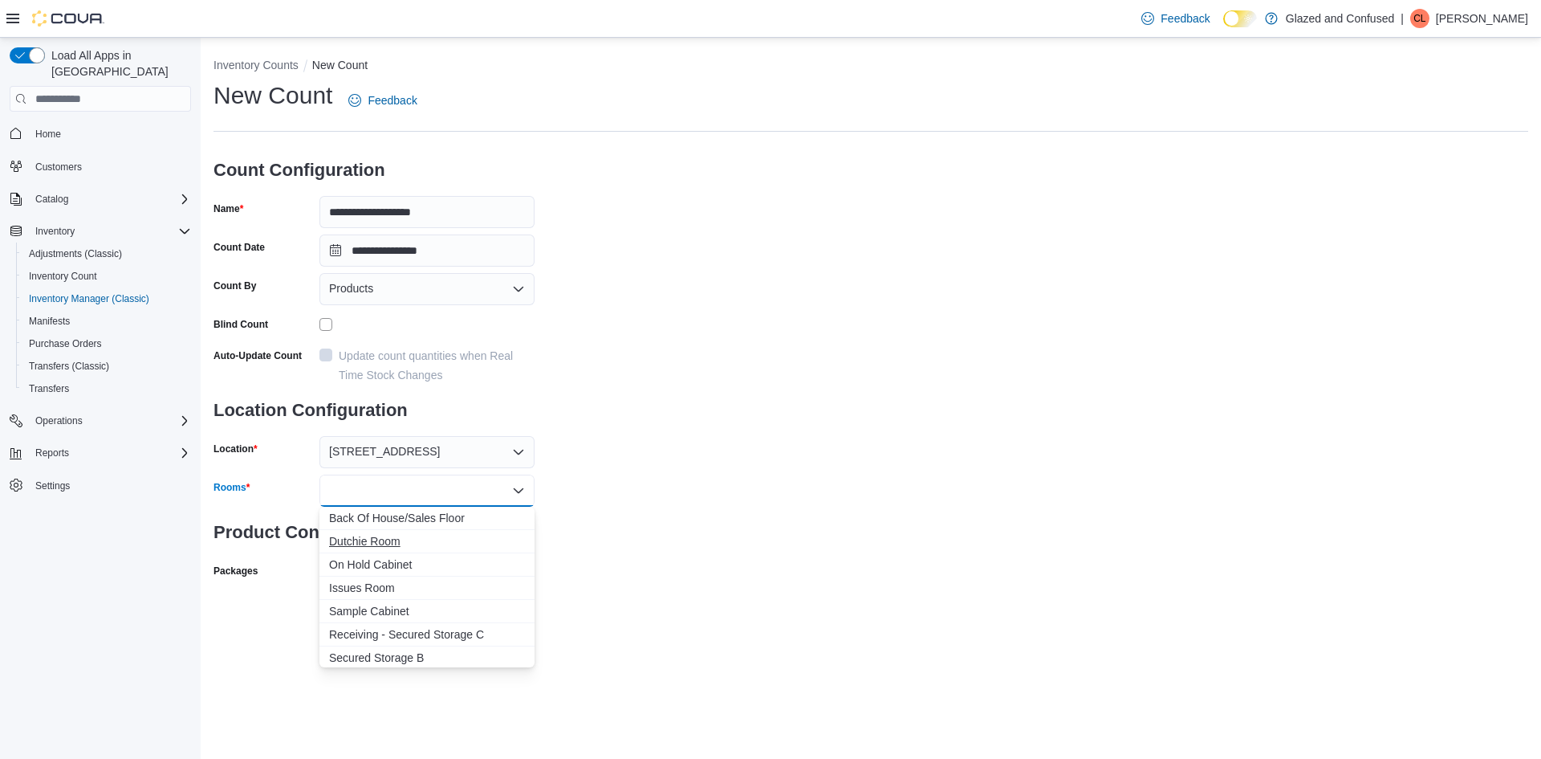
click at [385, 530] on button "Dutchie Room" at bounding box center [426, 541] width 215 height 23
click at [402, 486] on icon "Remove Dutchie Room from selection in this group" at bounding box center [402, 490] width 10 height 10
click at [397, 496] on div "Combo box. Selected. Combo box input. Type some text or, to display a list of c…" at bounding box center [426, 490] width 215 height 32
click at [401, 506] on div at bounding box center [426, 490] width 215 height 32
click at [406, 510] on span "Back Of House/Sales Floor" at bounding box center [427, 518] width 196 height 16
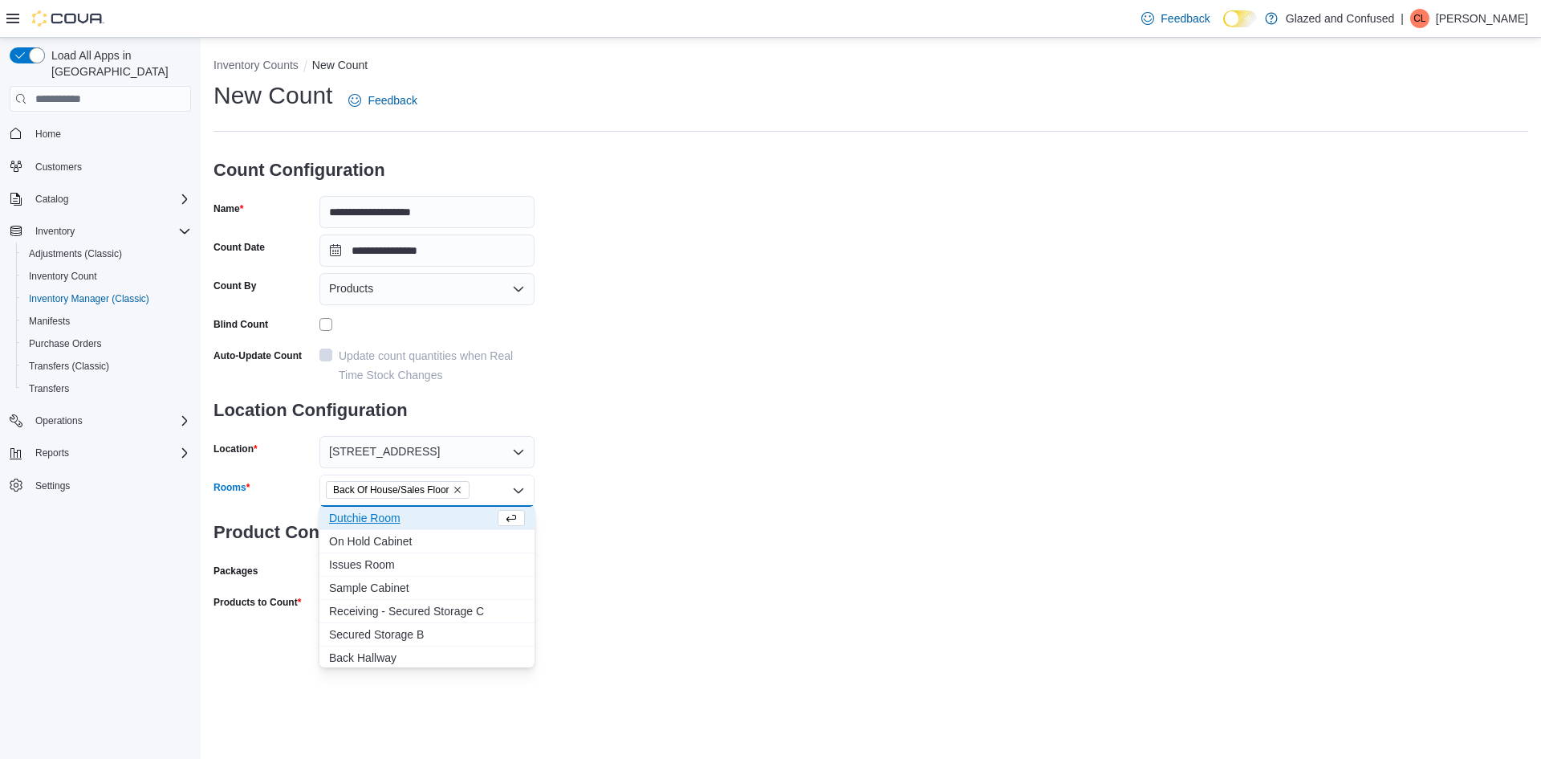
click at [643, 543] on div "**********" at bounding box center [871, 350] width 1315 height 542
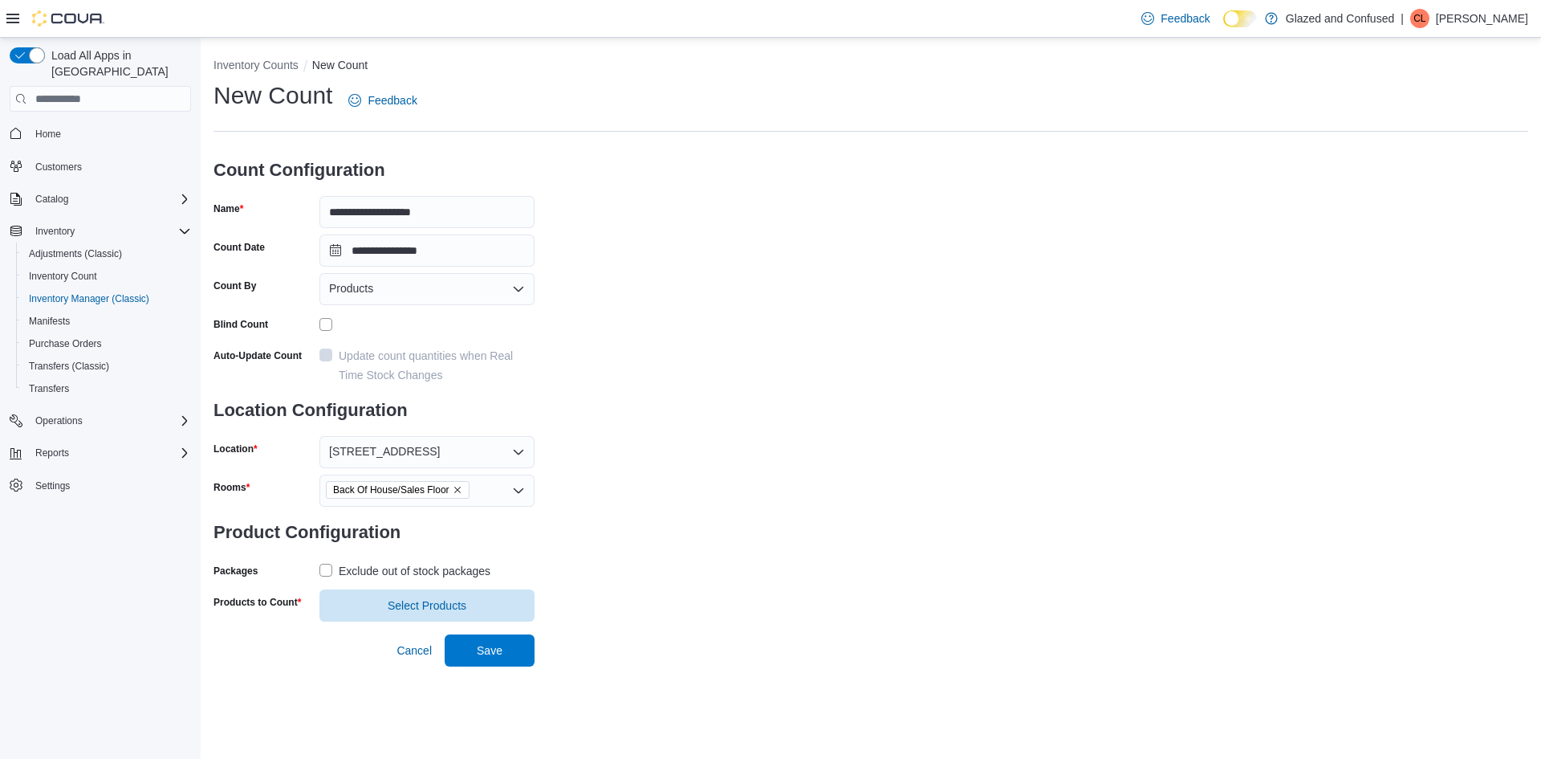
click at [416, 563] on div "Exclude out of stock packages" at bounding box center [415, 570] width 152 height 19
drag, startPoint x: 413, startPoint y: 598, endPoint x: 634, endPoint y: 549, distance: 226.9
click at [634, 549] on div "**********" at bounding box center [871, 350] width 1315 height 542
click at [410, 567] on div "Exclude out of stock packages" at bounding box center [415, 570] width 152 height 19
click at [380, 609] on span "Select Products" at bounding box center [427, 604] width 196 height 32
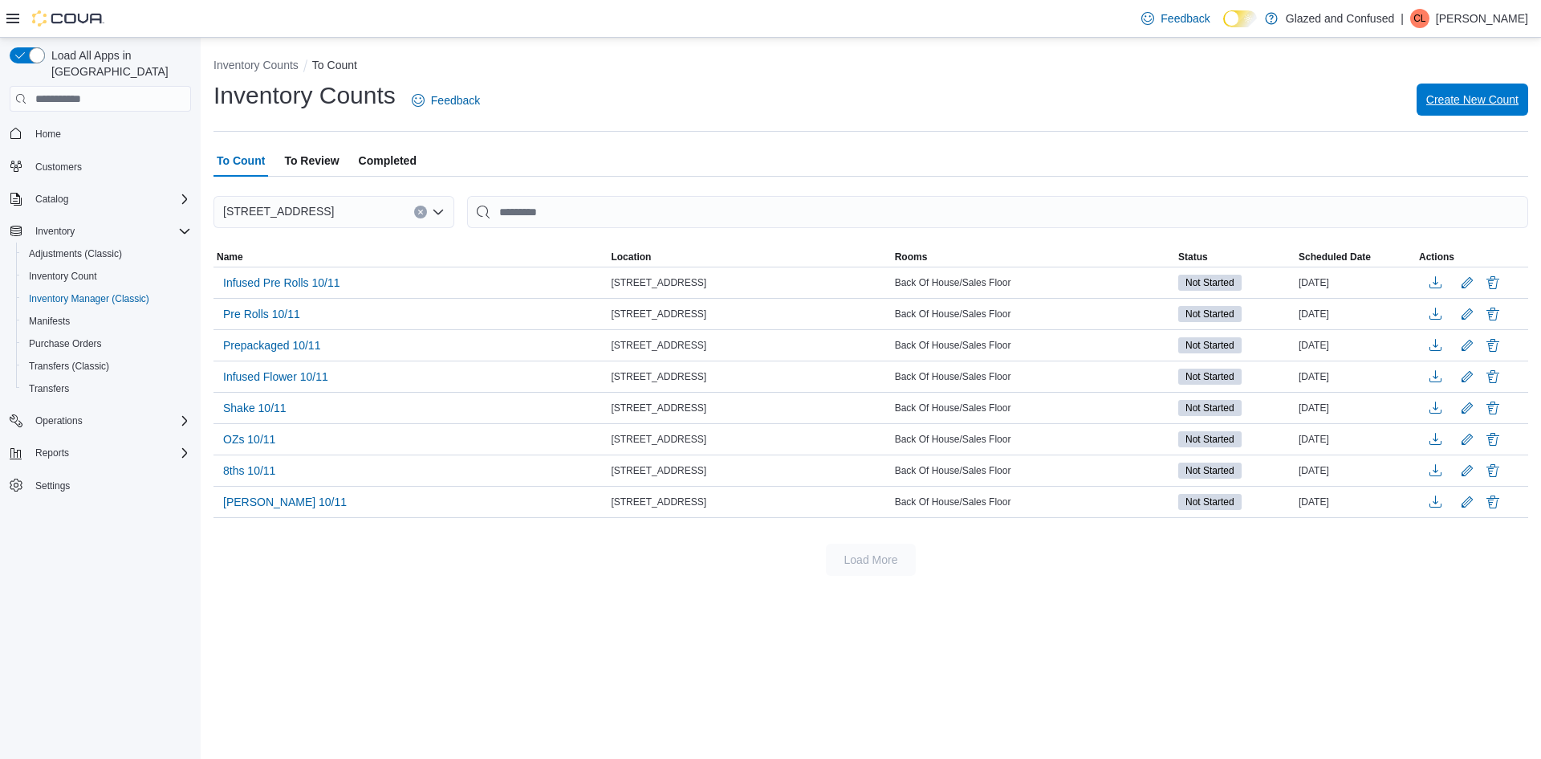
click at [1448, 103] on span "Create New Count" at bounding box center [1472, 100] width 92 height 16
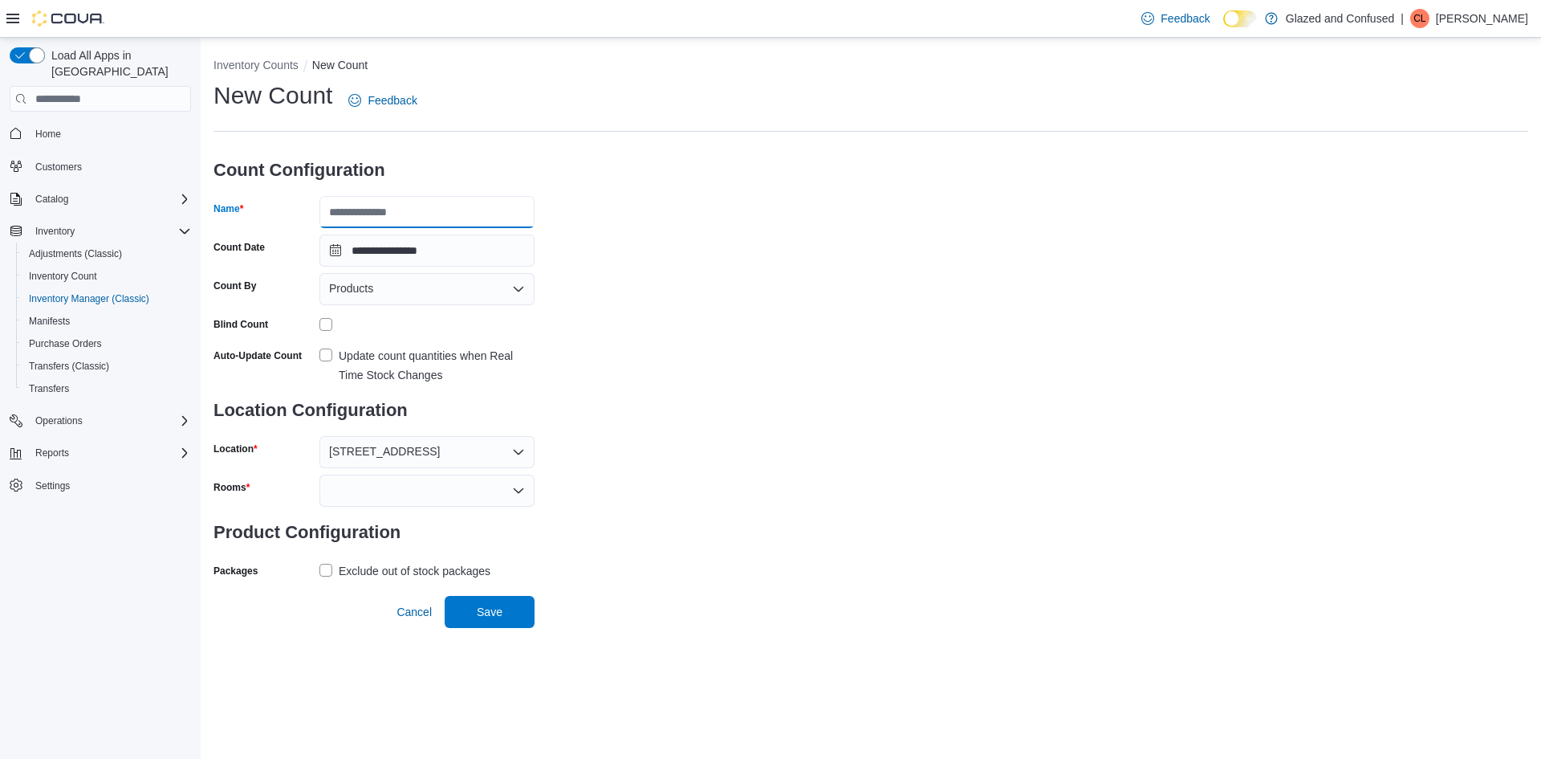
click at [405, 209] on input "Name" at bounding box center [426, 212] width 215 height 32
type input "**********"
click at [370, 483] on div at bounding box center [426, 490] width 215 height 32
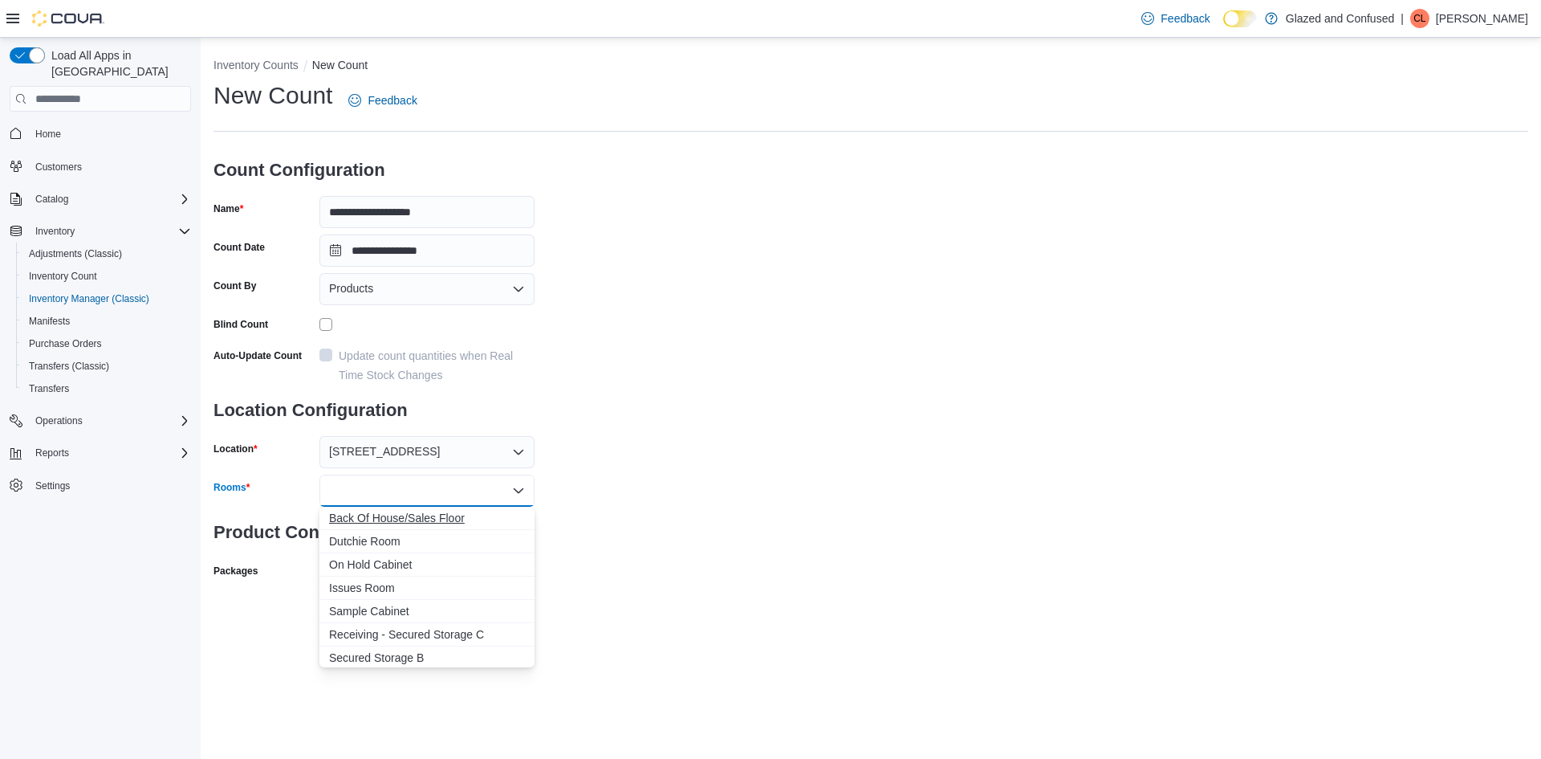
click at [399, 510] on span "Back Of House/Sales Floor" at bounding box center [427, 518] width 196 height 16
click at [753, 549] on div "**********" at bounding box center [871, 350] width 1315 height 542
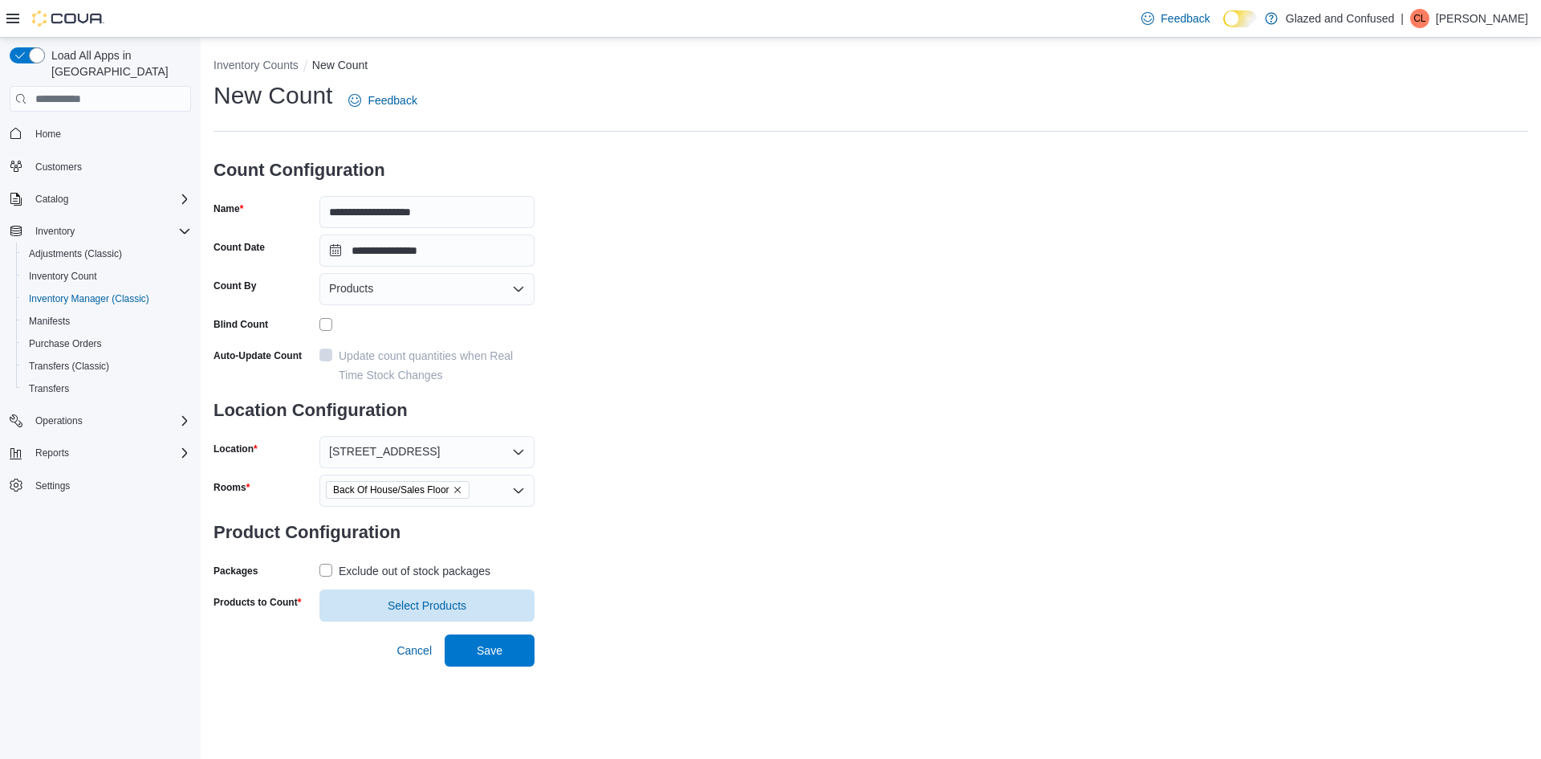
click at [450, 584] on form "**********" at bounding box center [374, 382] width 321 height 477
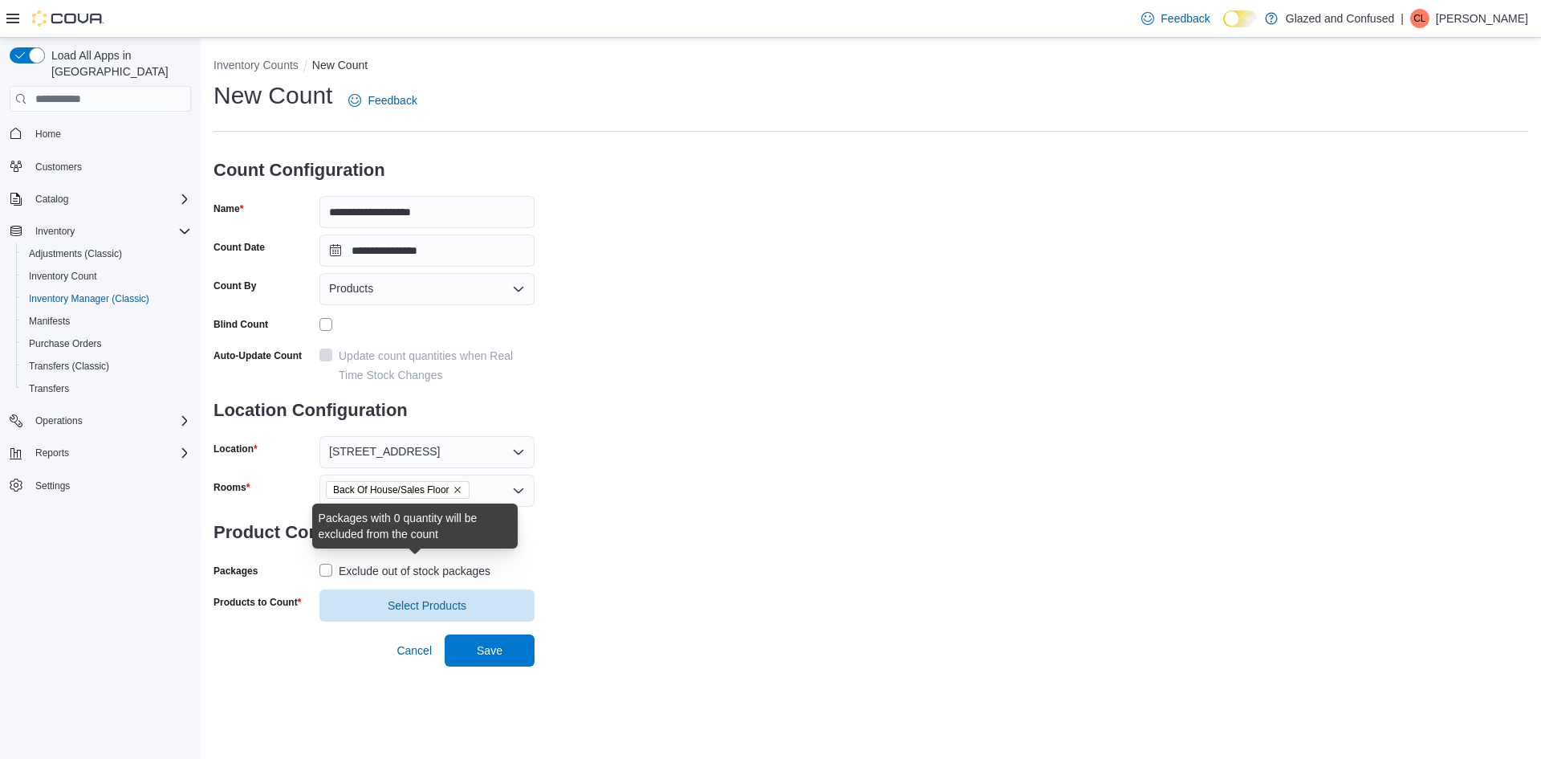
click at [455, 573] on div "Exclude out of stock packages" at bounding box center [415, 570] width 152 height 19
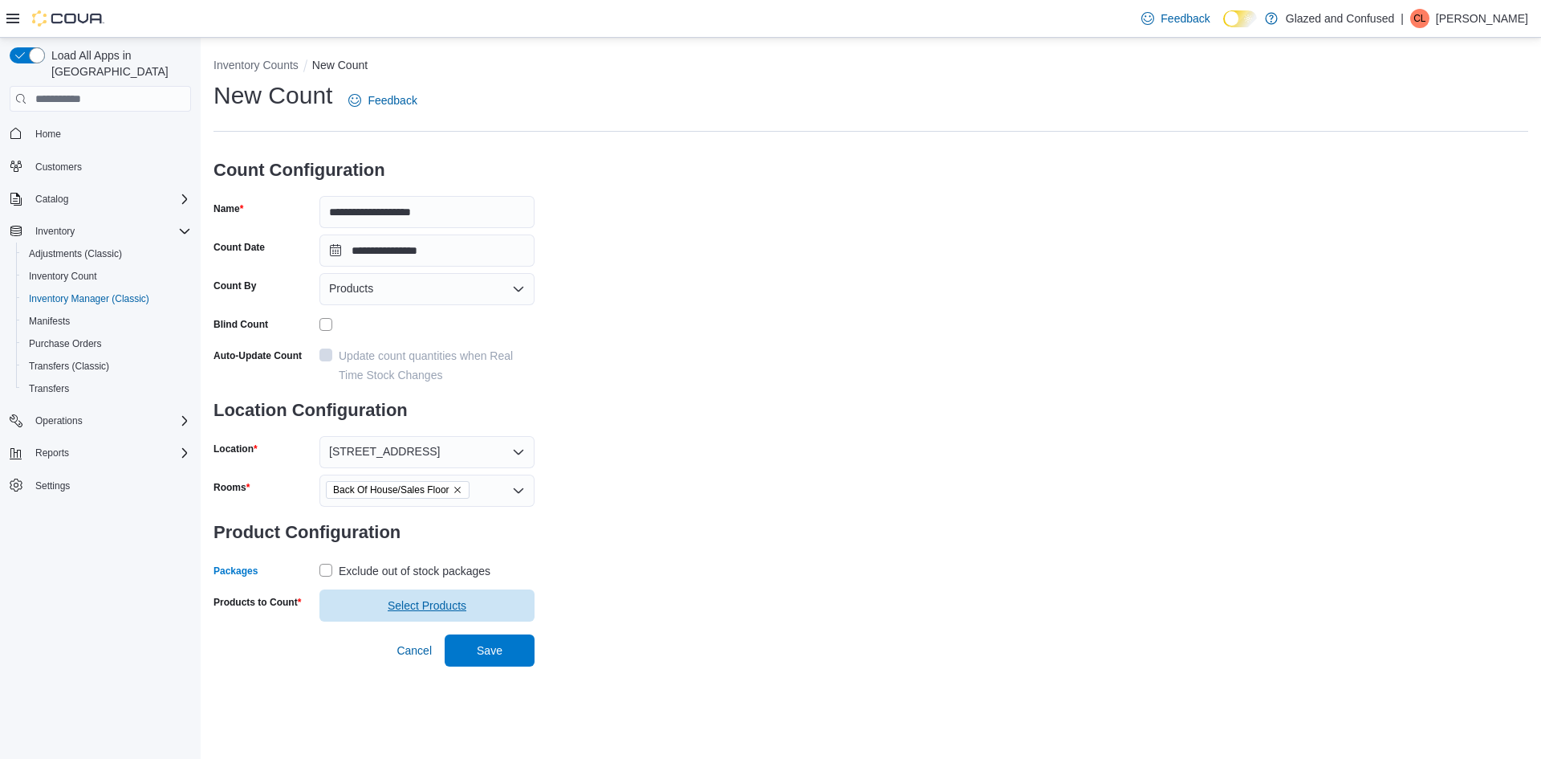
click at [446, 605] on span "Select Products" at bounding box center [427, 605] width 79 height 16
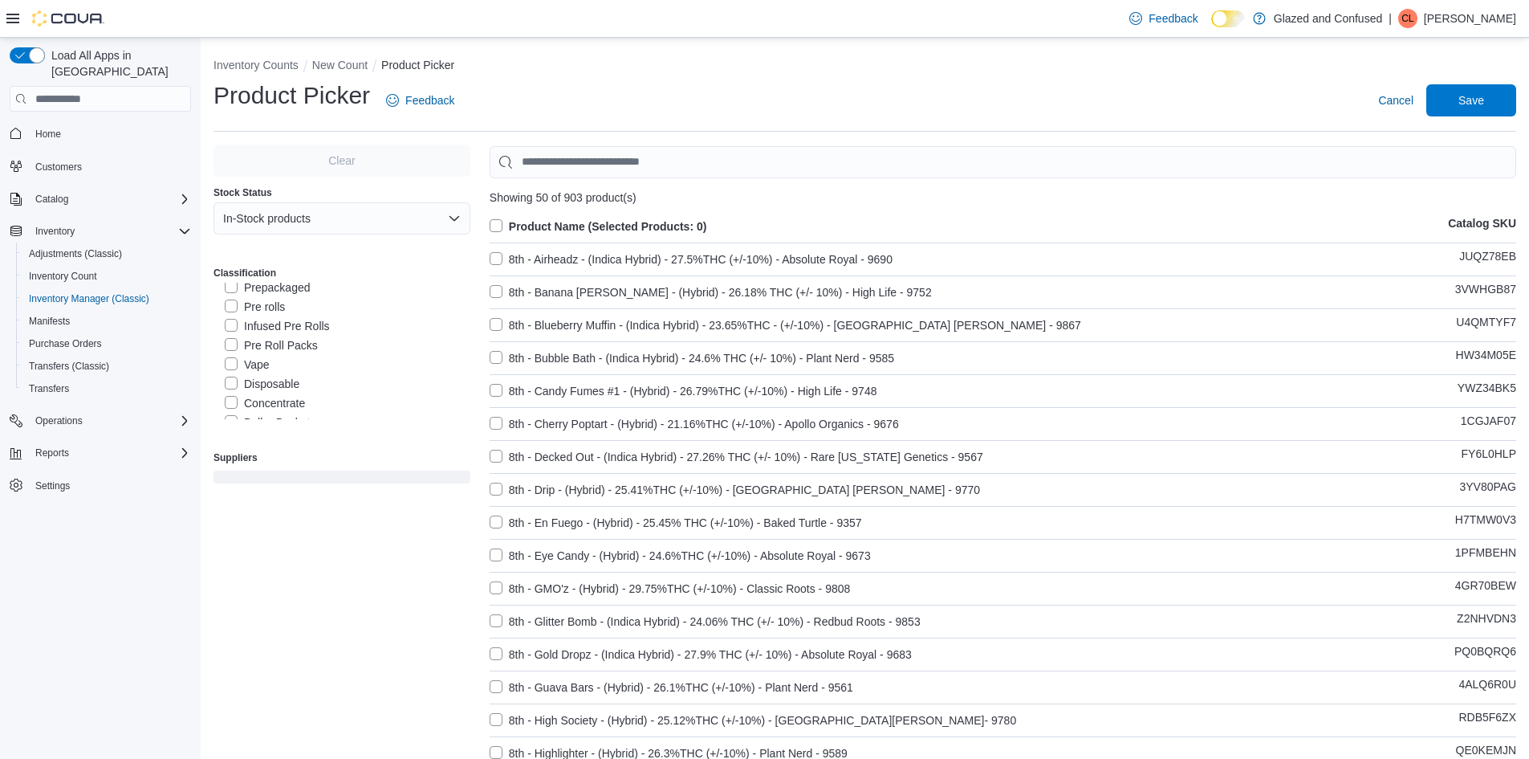
scroll to position [161, 0]
click at [266, 316] on label "Pre Roll Packs" at bounding box center [271, 324] width 93 height 19
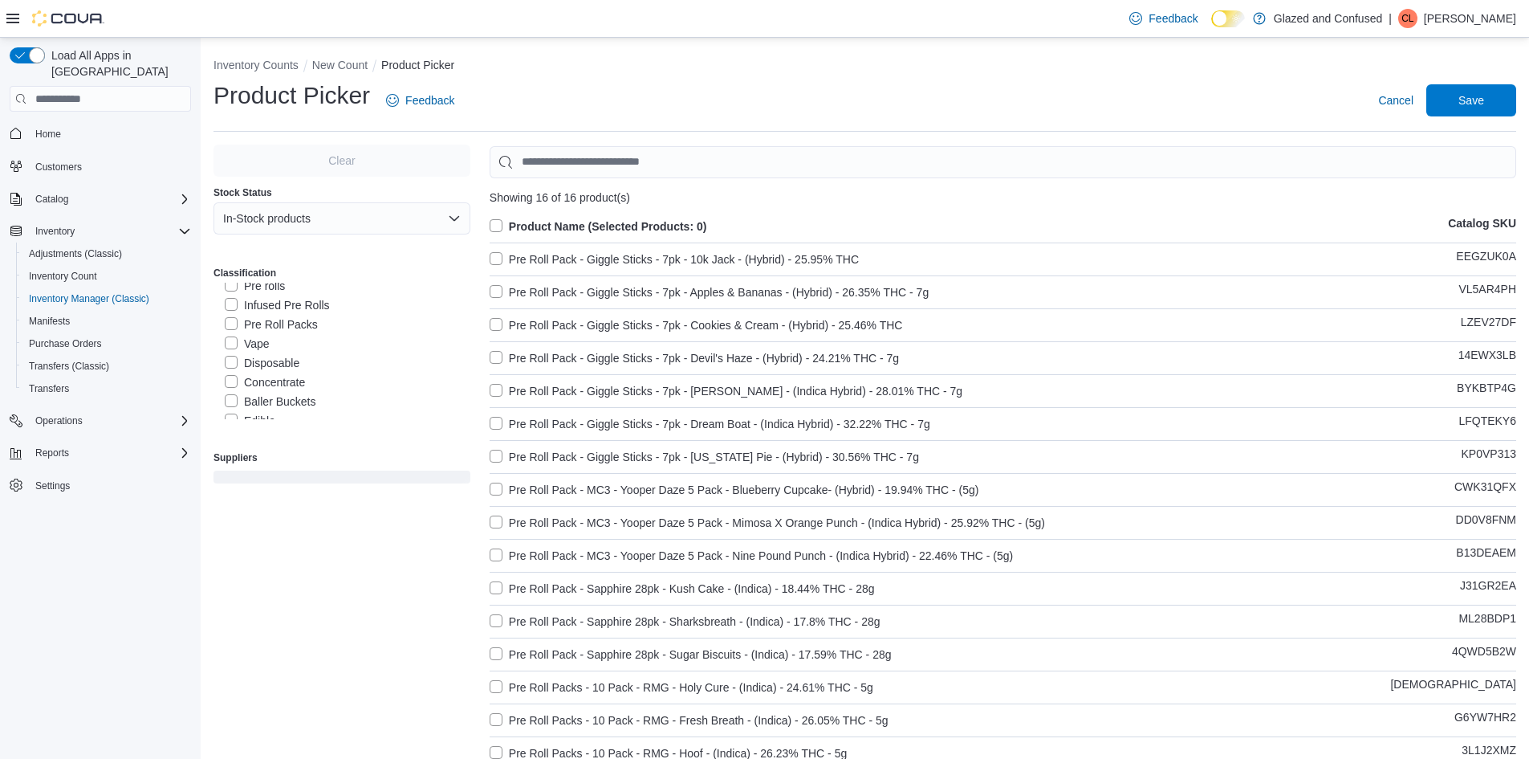
click at [588, 218] on label "Product Name (Selected Products: 0)" at bounding box center [599, 226] width 218 height 19
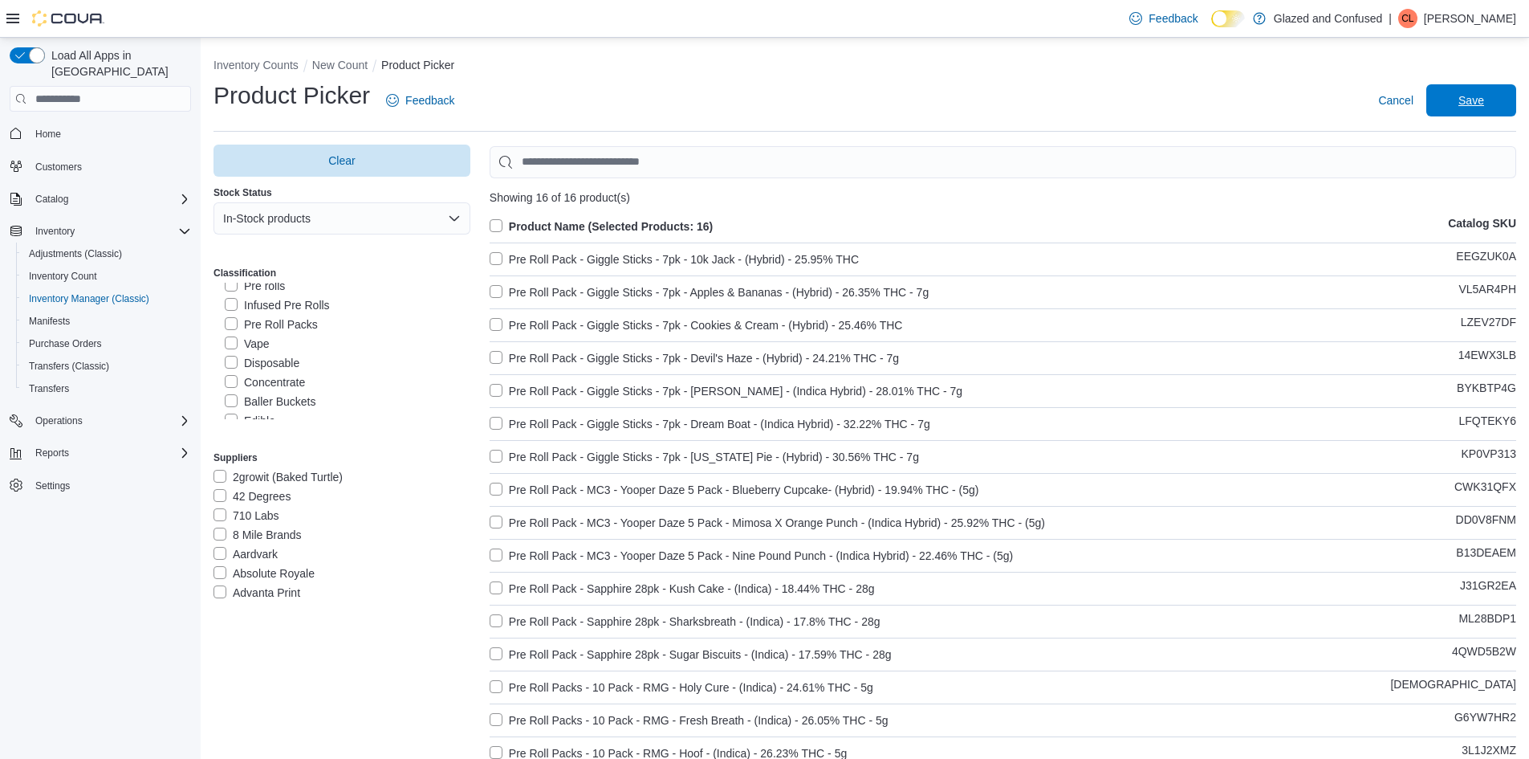
drag, startPoint x: 1461, startPoint y: 110, endPoint x: 502, endPoint y: 702, distance: 1126.3
click at [1462, 108] on span "Save" at bounding box center [1471, 100] width 71 height 32
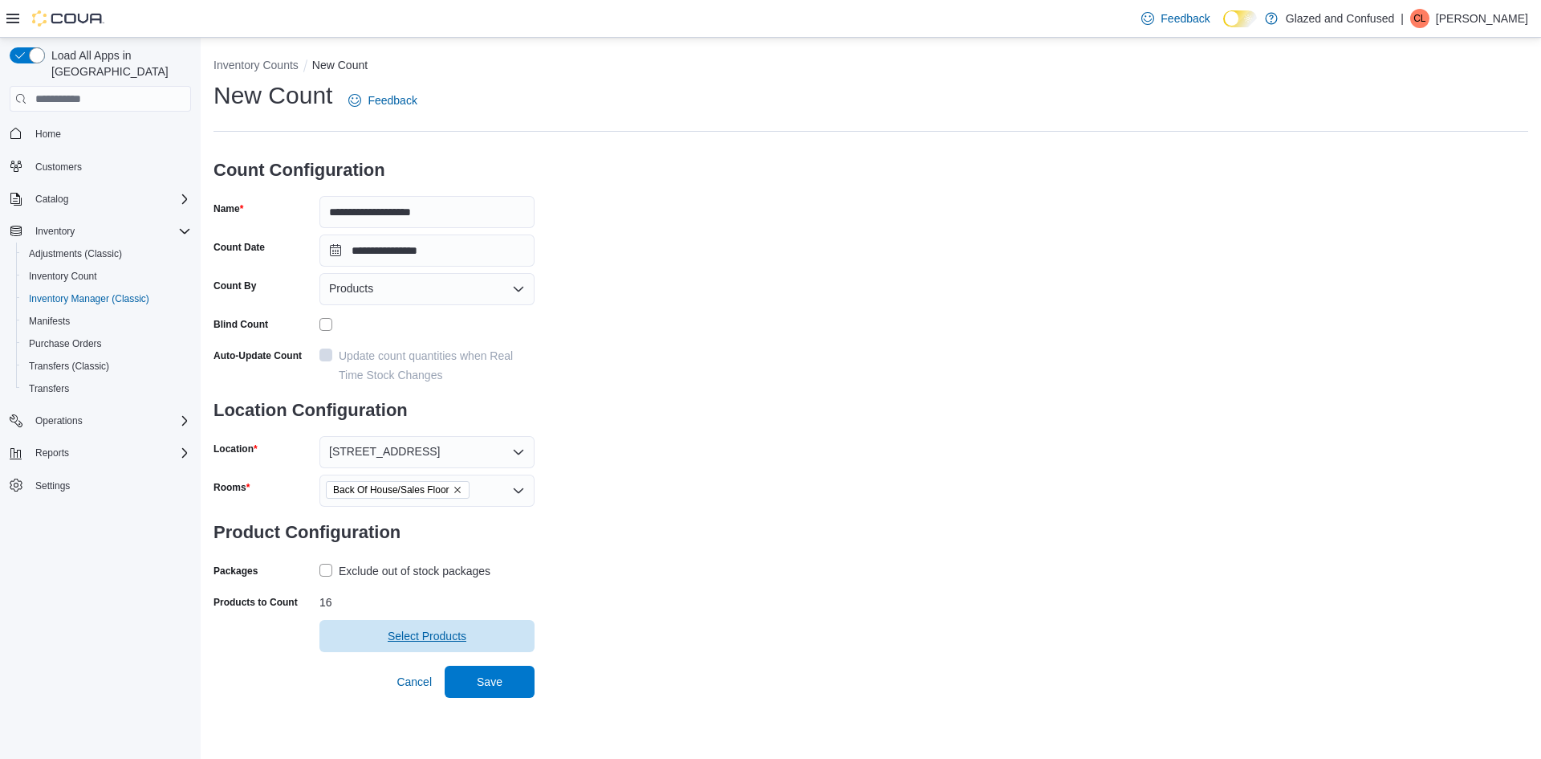
click at [490, 641] on span "Select Products" at bounding box center [427, 636] width 196 height 32
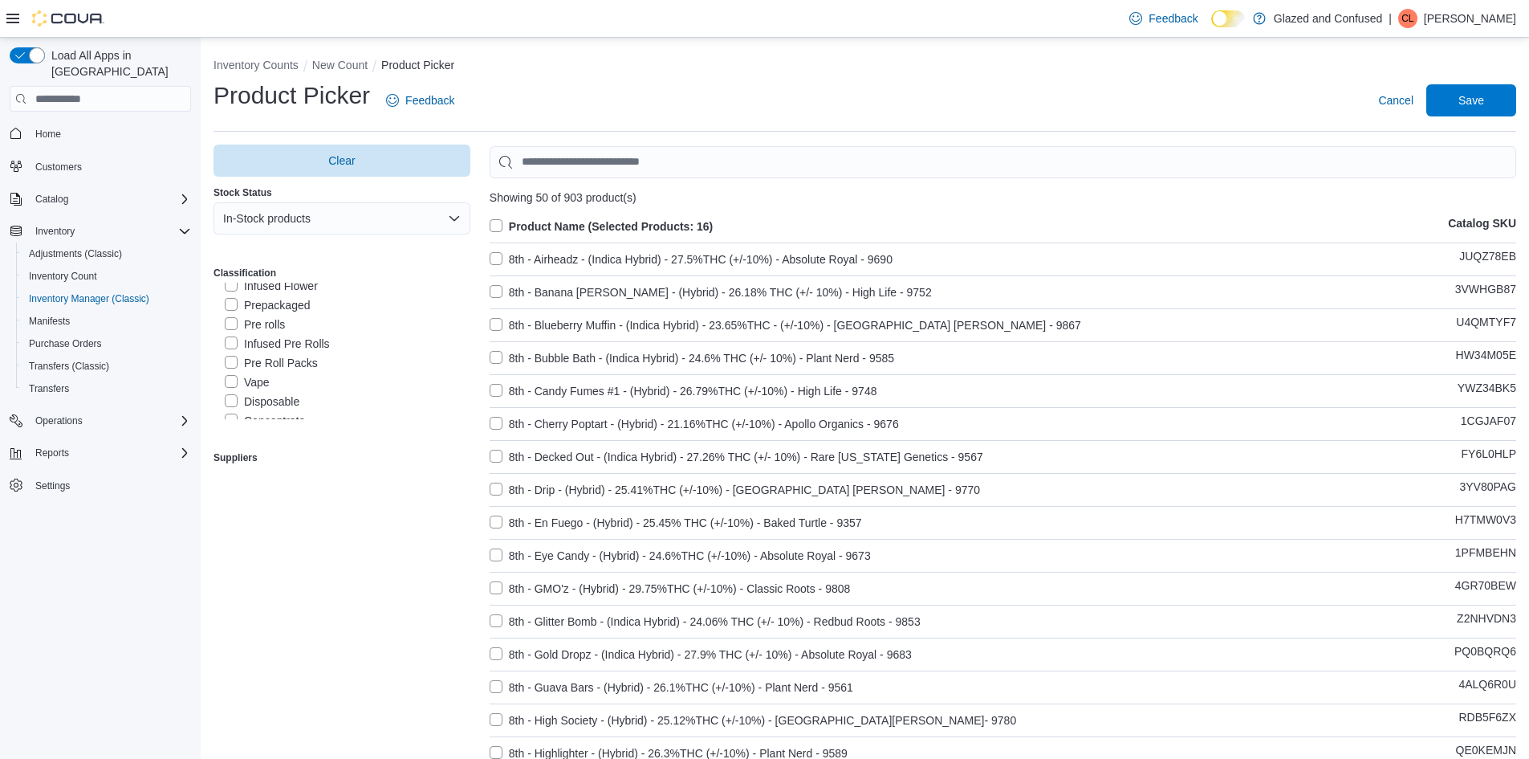
scroll to position [161, 0]
click at [373, 161] on span "Clear" at bounding box center [342, 160] width 238 height 32
click at [279, 327] on label "Pre Roll Packs" at bounding box center [271, 324] width 93 height 19
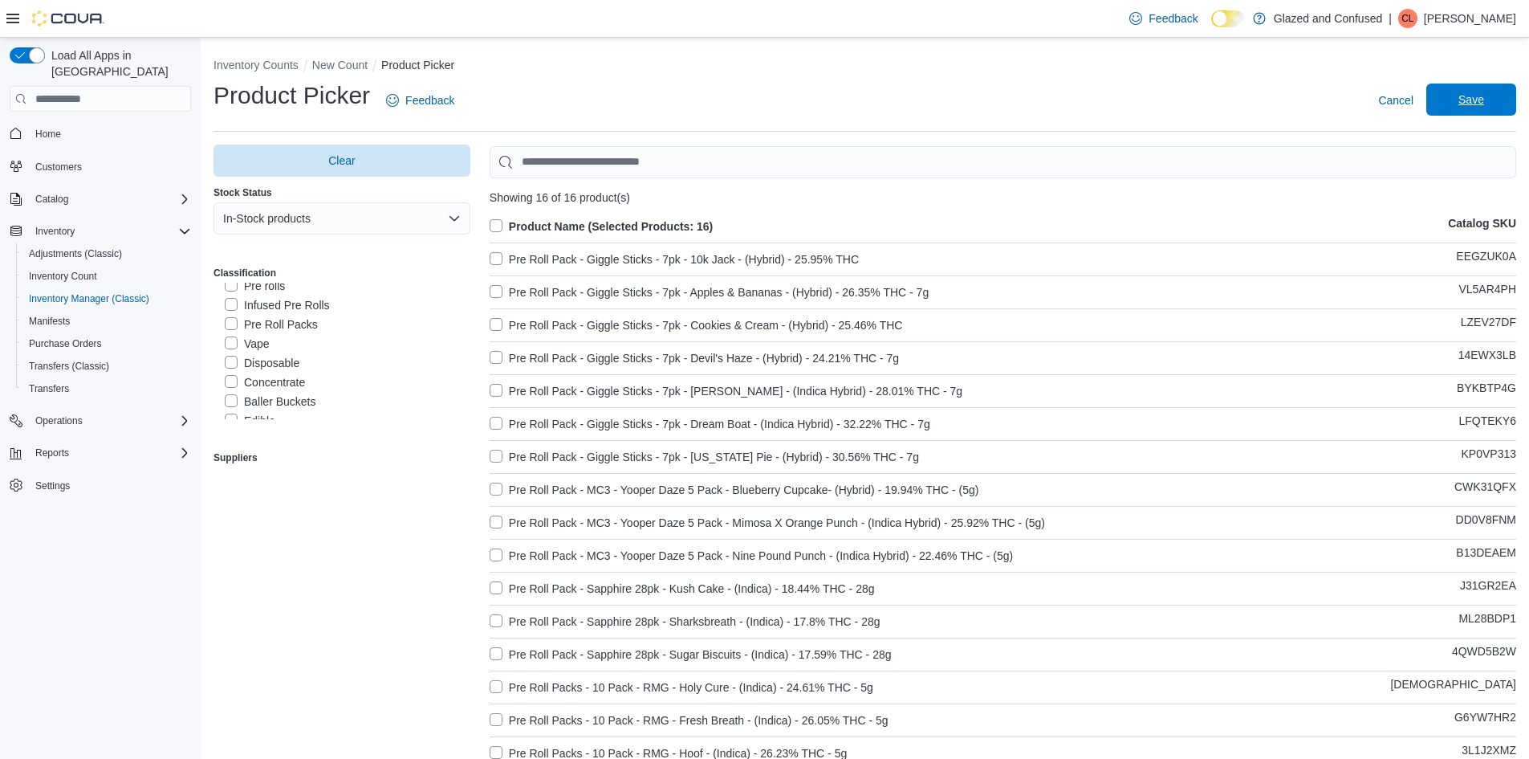
click at [1477, 101] on span "Save" at bounding box center [1471, 100] width 26 height 16
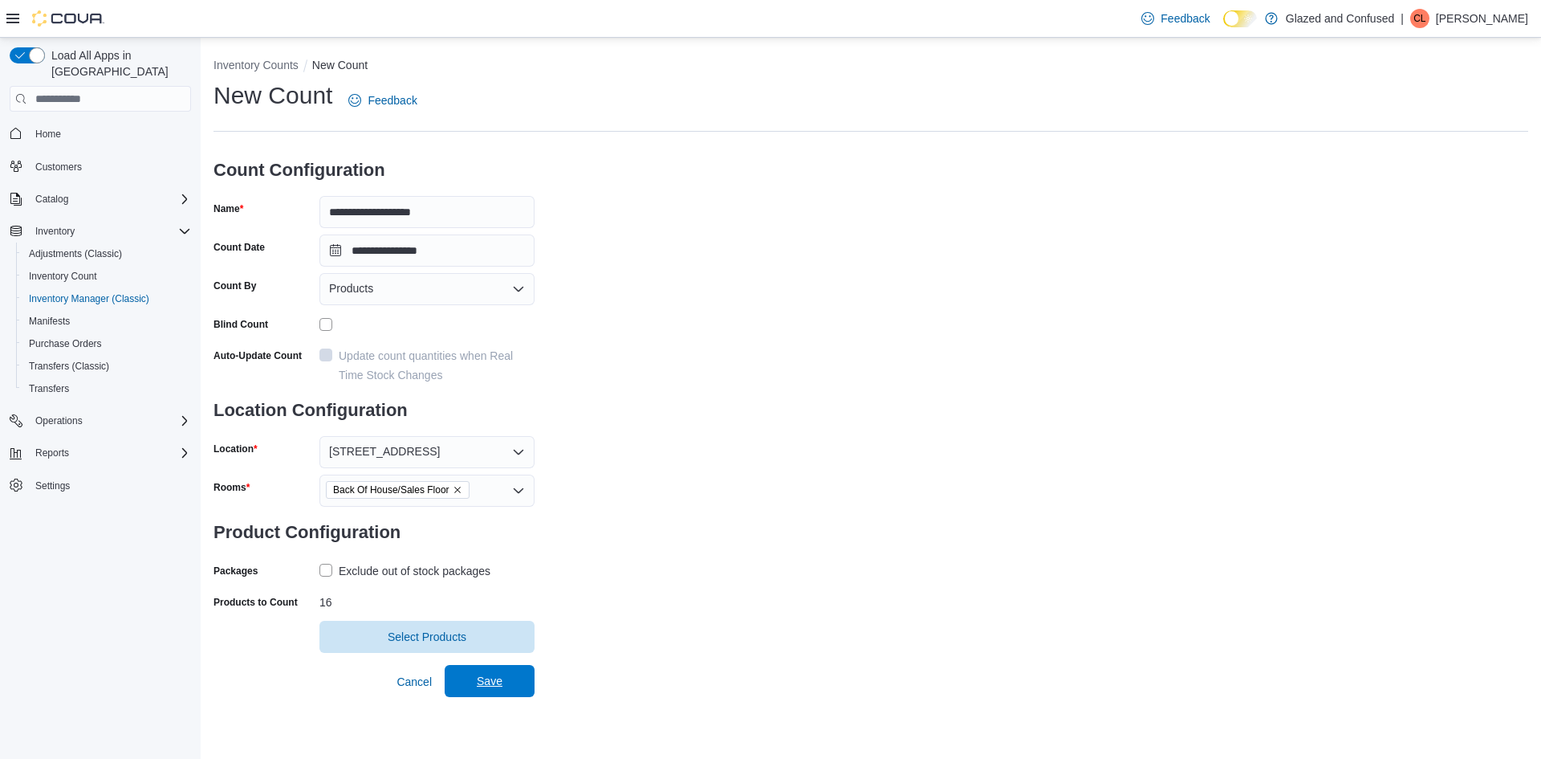
click at [463, 675] on span "Save" at bounding box center [489, 681] width 71 height 32
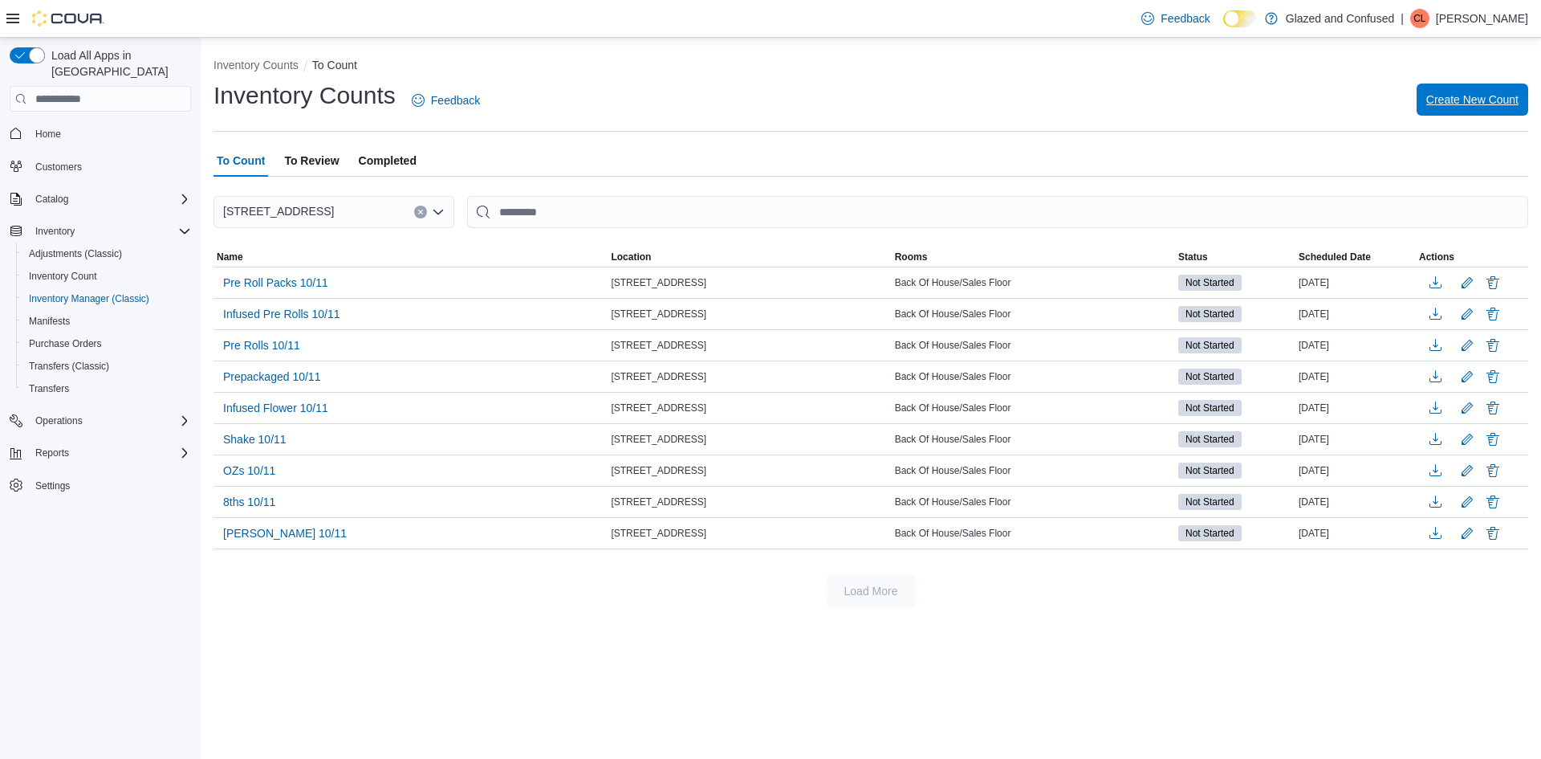
click at [1501, 92] on span "Create New Count" at bounding box center [1472, 99] width 92 height 32
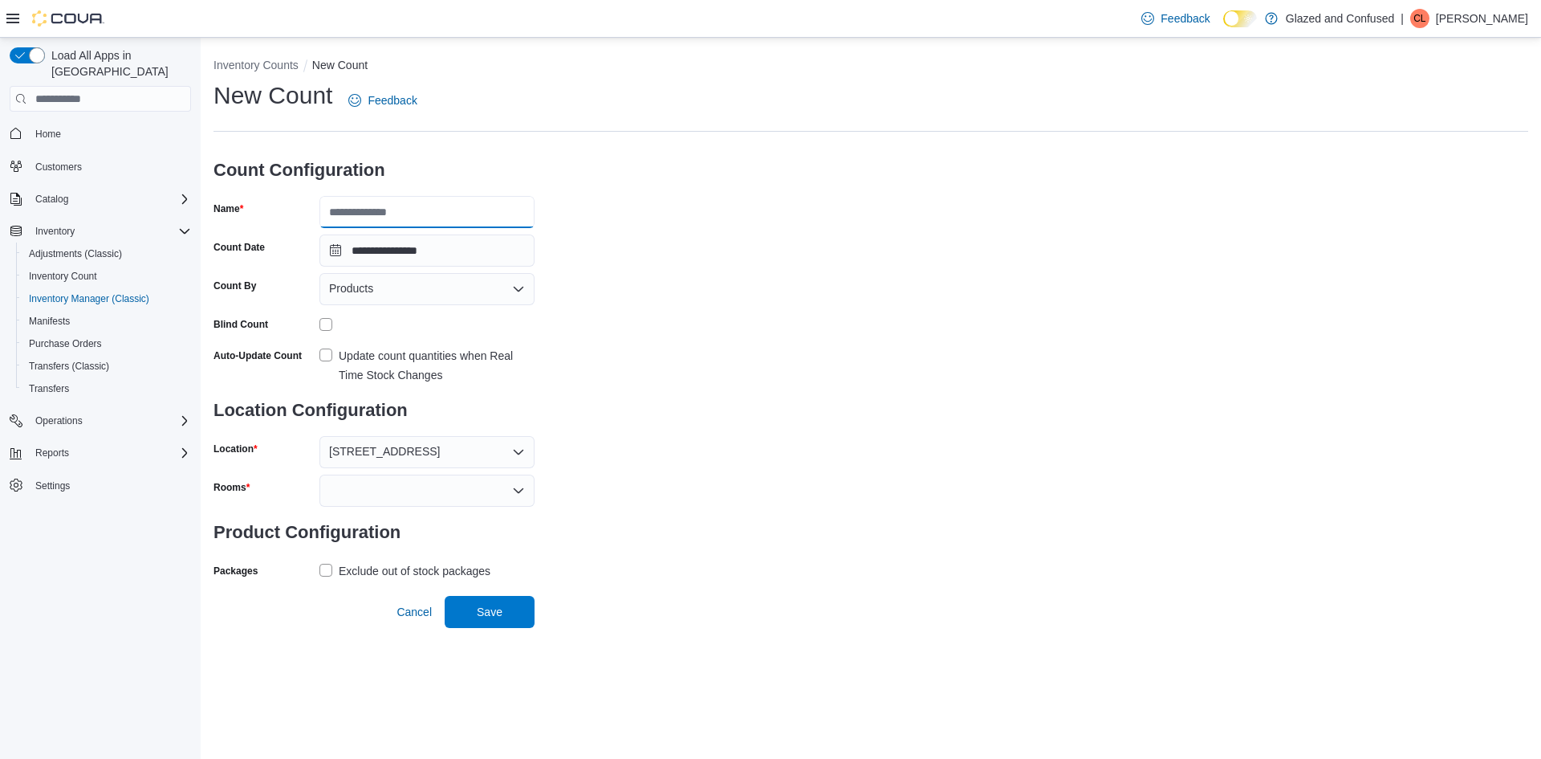
click at [402, 227] on input "Name" at bounding box center [426, 212] width 215 height 32
type input "**********"
click at [342, 486] on div at bounding box center [426, 490] width 215 height 32
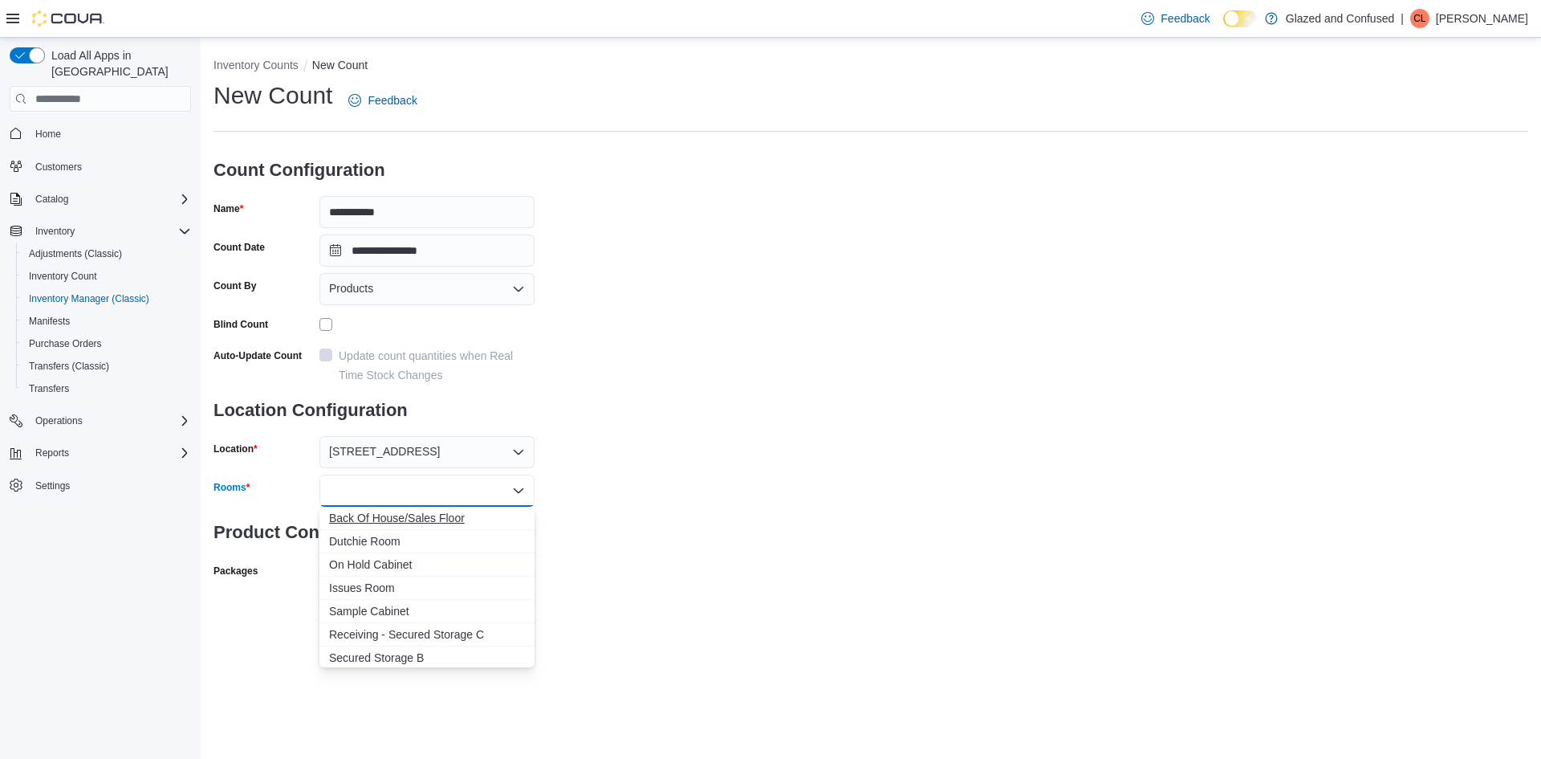
click at [378, 514] on span "Back Of House/Sales Floor" at bounding box center [427, 518] width 196 height 16
click at [655, 531] on div "**********" at bounding box center [871, 350] width 1315 height 542
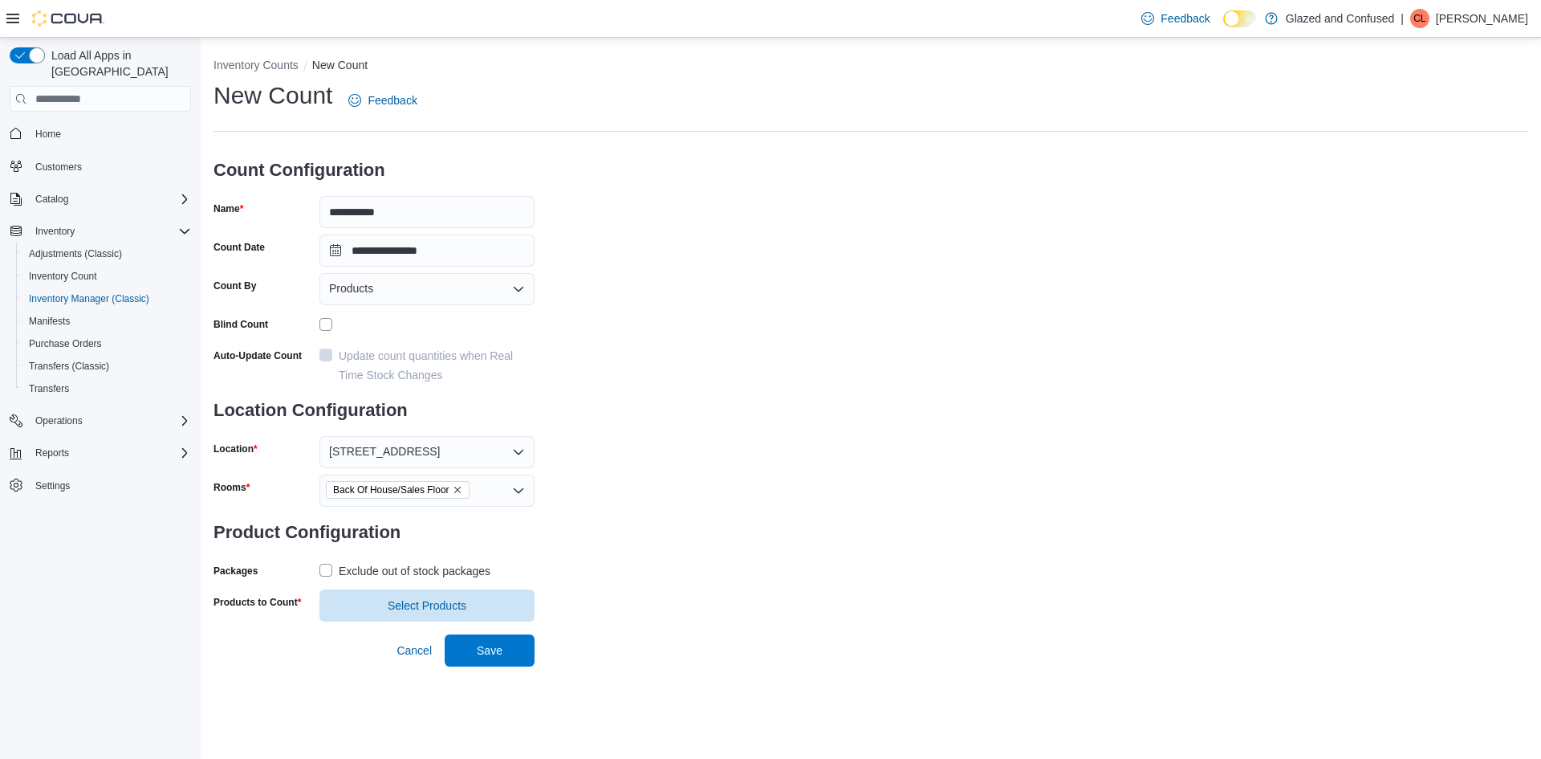
drag, startPoint x: 463, startPoint y: 561, endPoint x: 456, endPoint y: 574, distance: 14.7
click at [463, 563] on div "Exclude out of stock packages" at bounding box center [415, 570] width 152 height 19
click at [433, 599] on span "Select Products" at bounding box center [427, 604] width 79 height 16
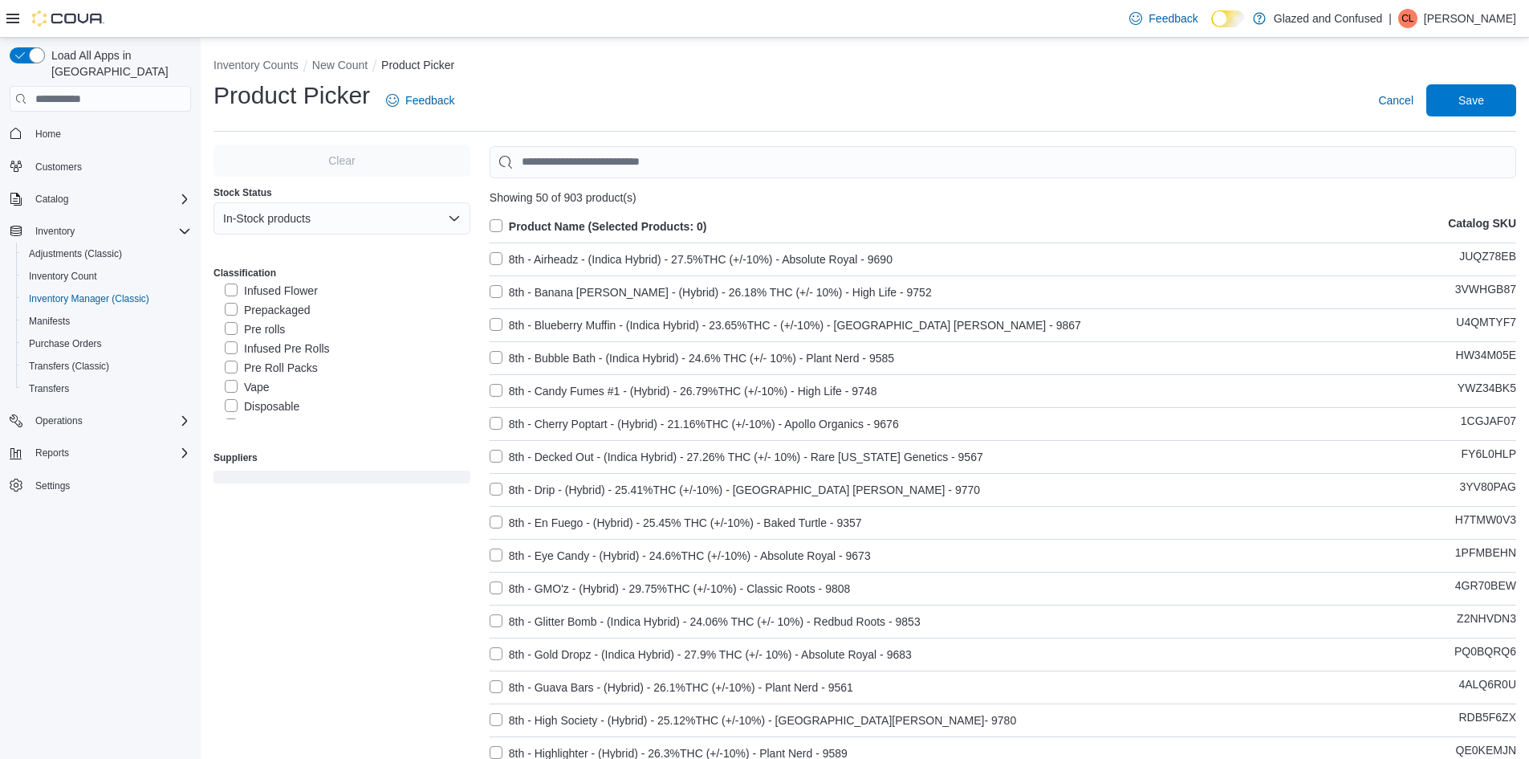
scroll to position [161, 0]
click at [247, 349] on label "Vape" at bounding box center [247, 343] width 45 height 19
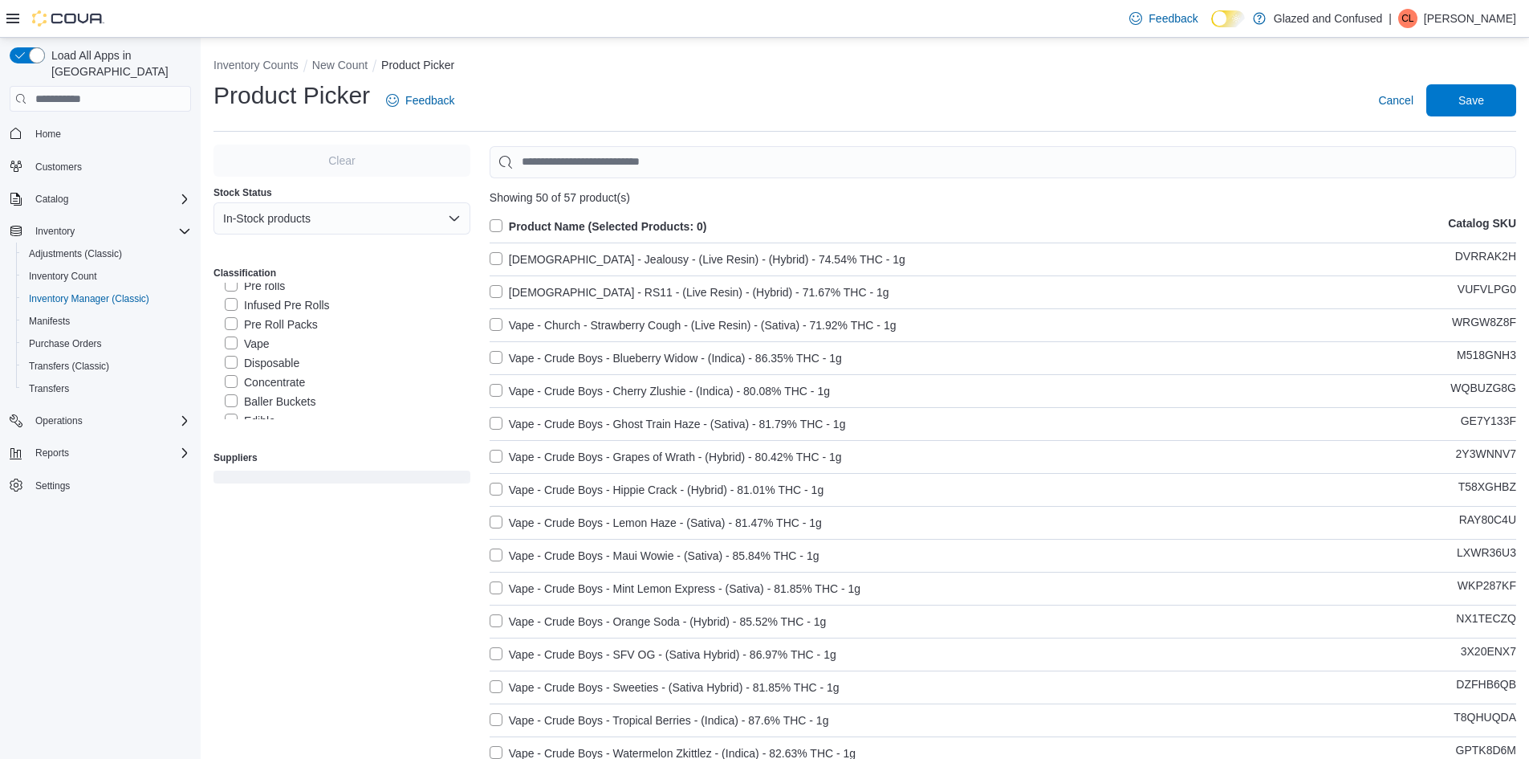
click at [529, 219] on label "Product Name (Selected Products: 0)" at bounding box center [599, 226] width 218 height 19
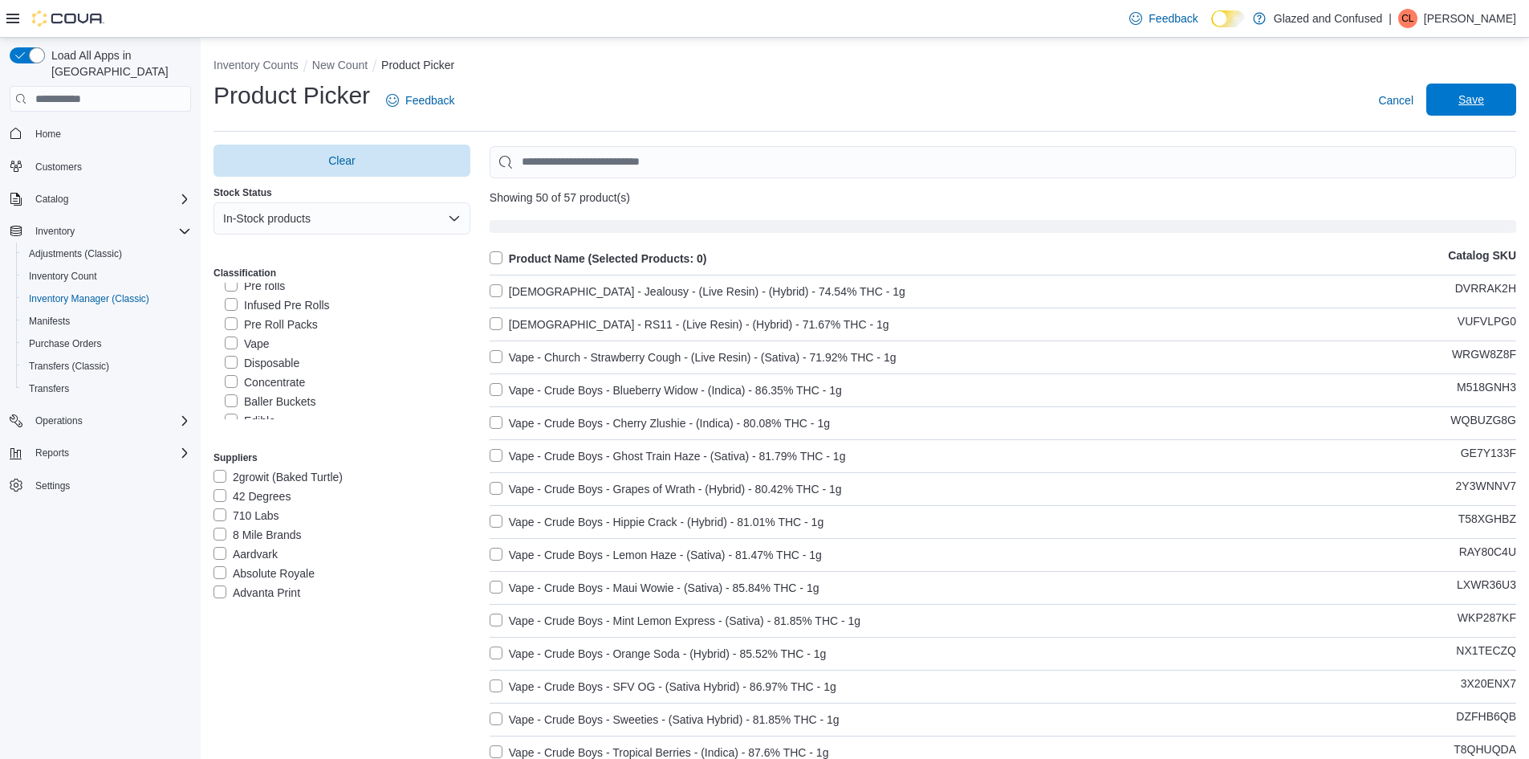
click at [1451, 85] on span "Save" at bounding box center [1471, 99] width 71 height 32
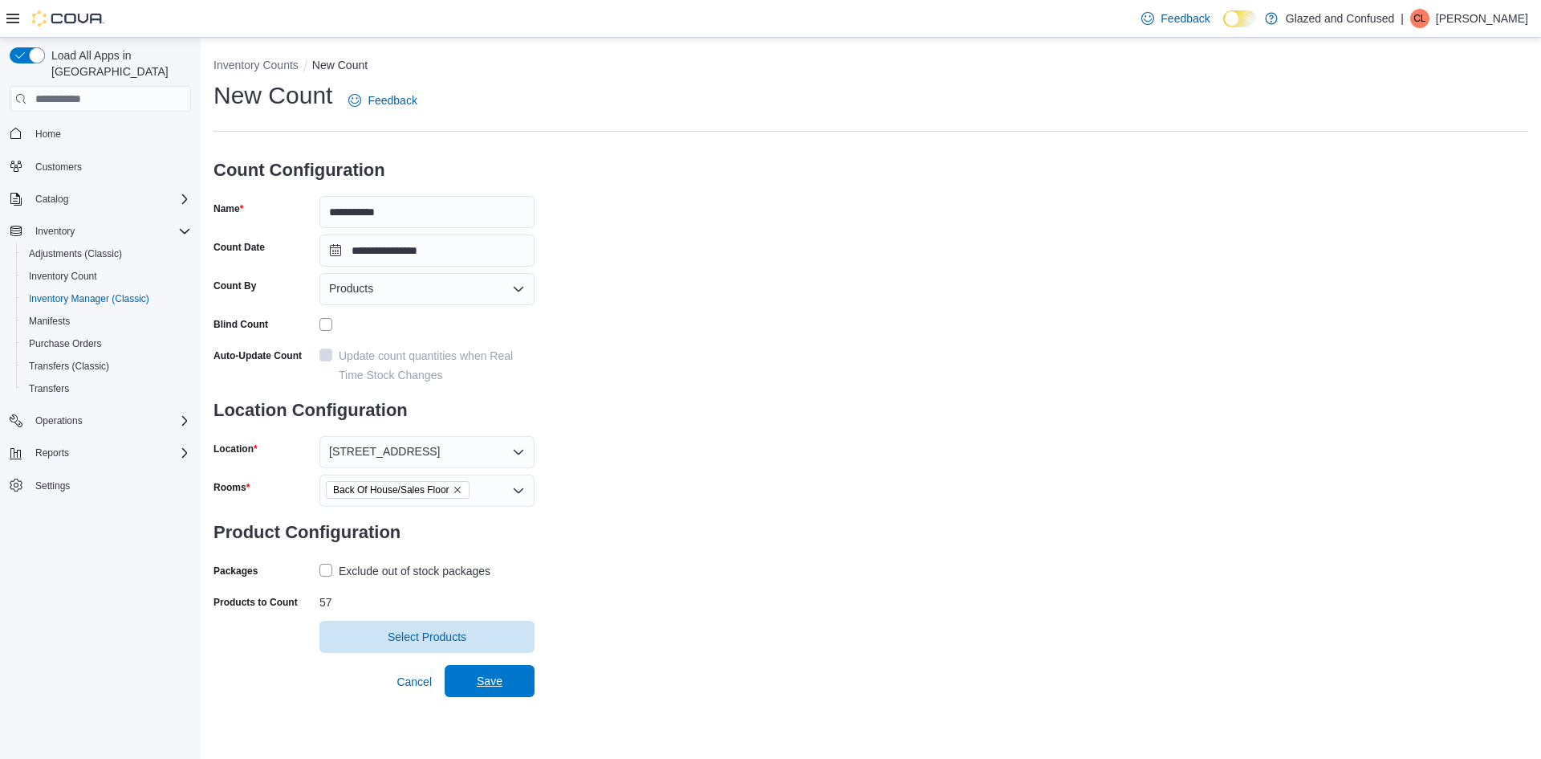
click at [479, 685] on span "Save" at bounding box center [490, 681] width 26 height 16
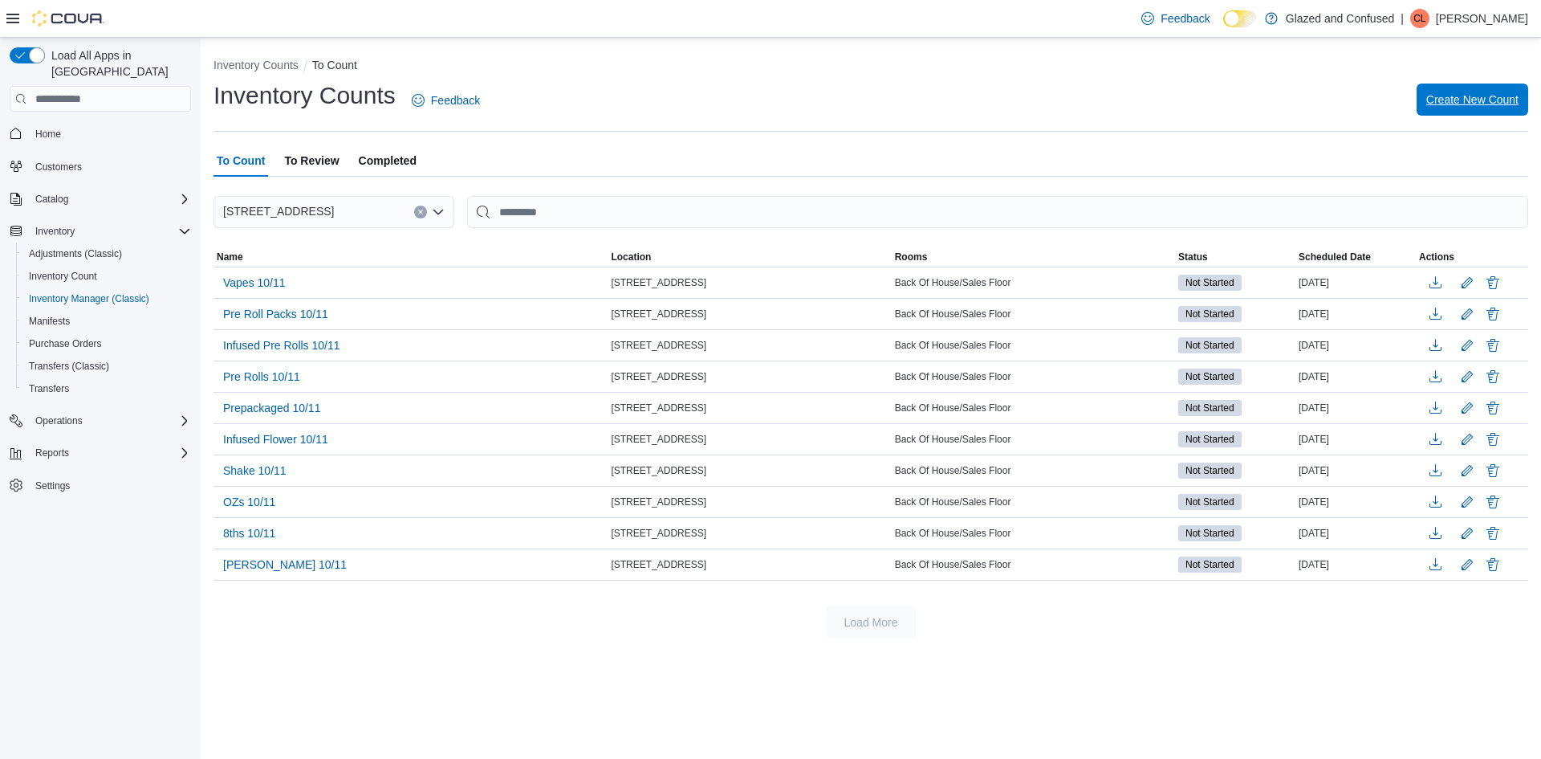
click at [1479, 106] on span "Create New Count" at bounding box center [1472, 100] width 92 height 16
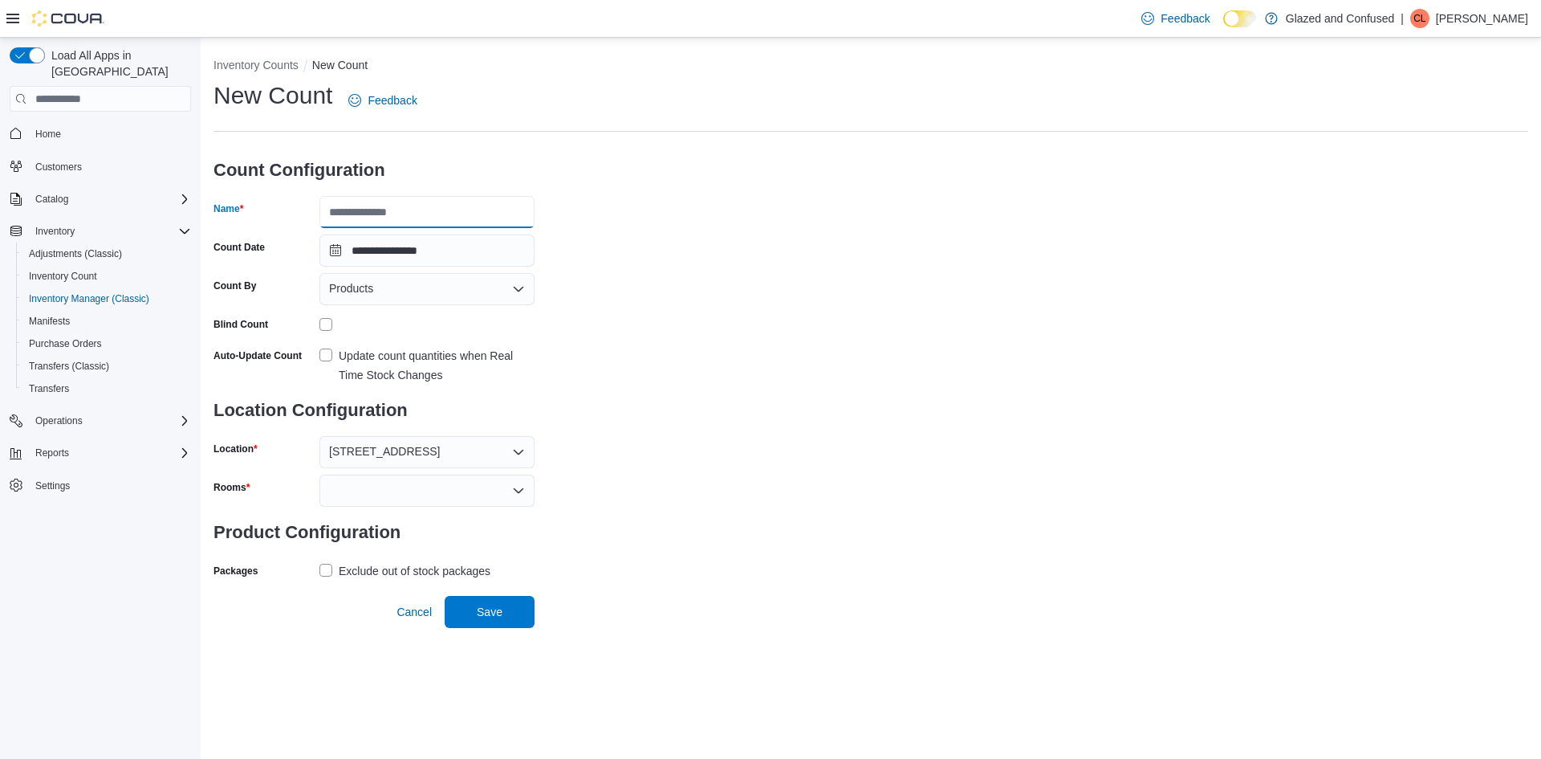
click at [342, 214] on input "Name" at bounding box center [426, 212] width 215 height 32
type input "**********"
click at [366, 482] on div at bounding box center [426, 490] width 215 height 32
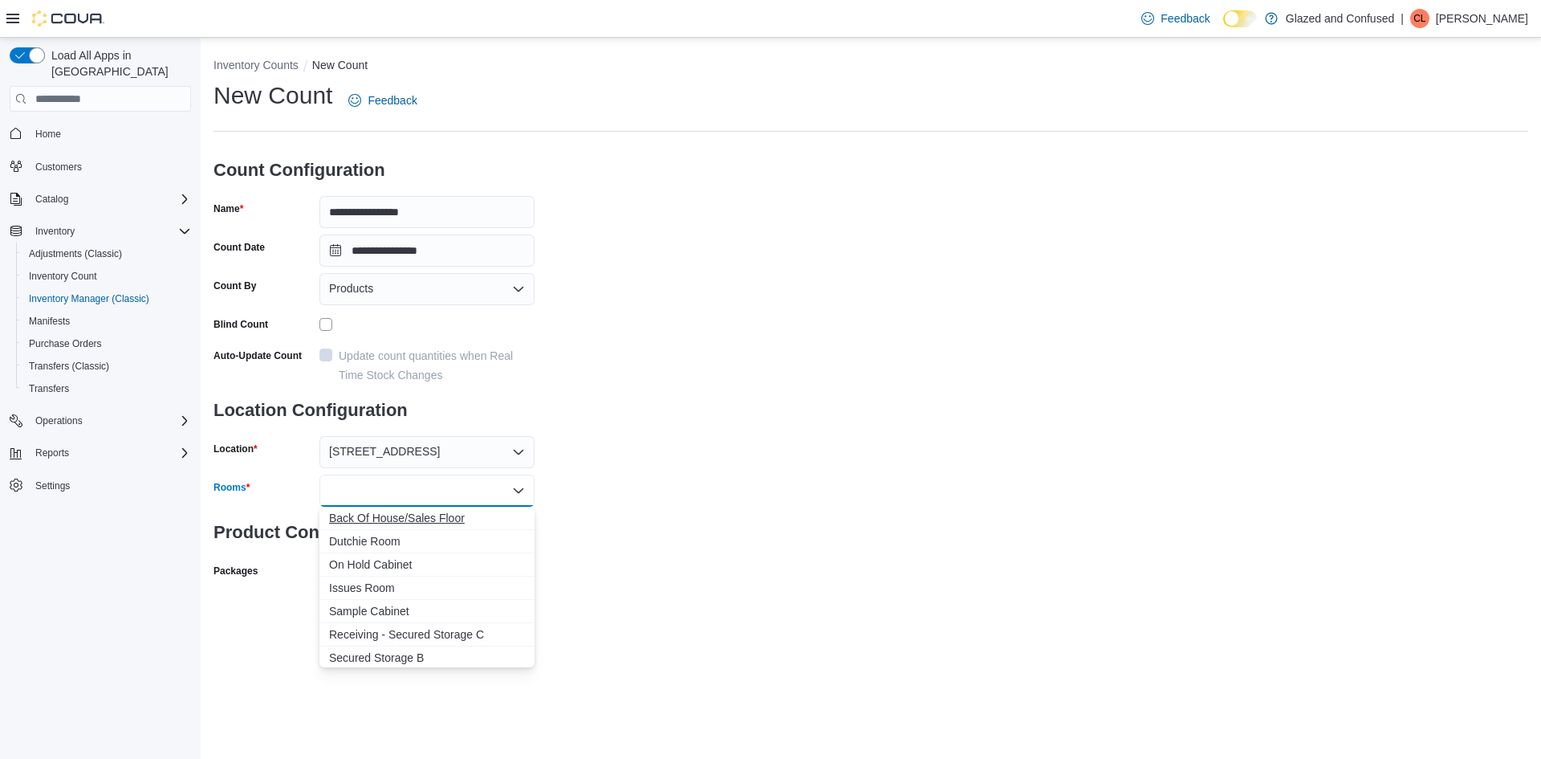
click at [384, 511] on span "Back Of House/Sales Floor" at bounding box center [427, 518] width 196 height 16
drag, startPoint x: 664, startPoint y: 538, endPoint x: 483, endPoint y: 556, distance: 181.5
click at [657, 539] on div "**********" at bounding box center [871, 350] width 1315 height 542
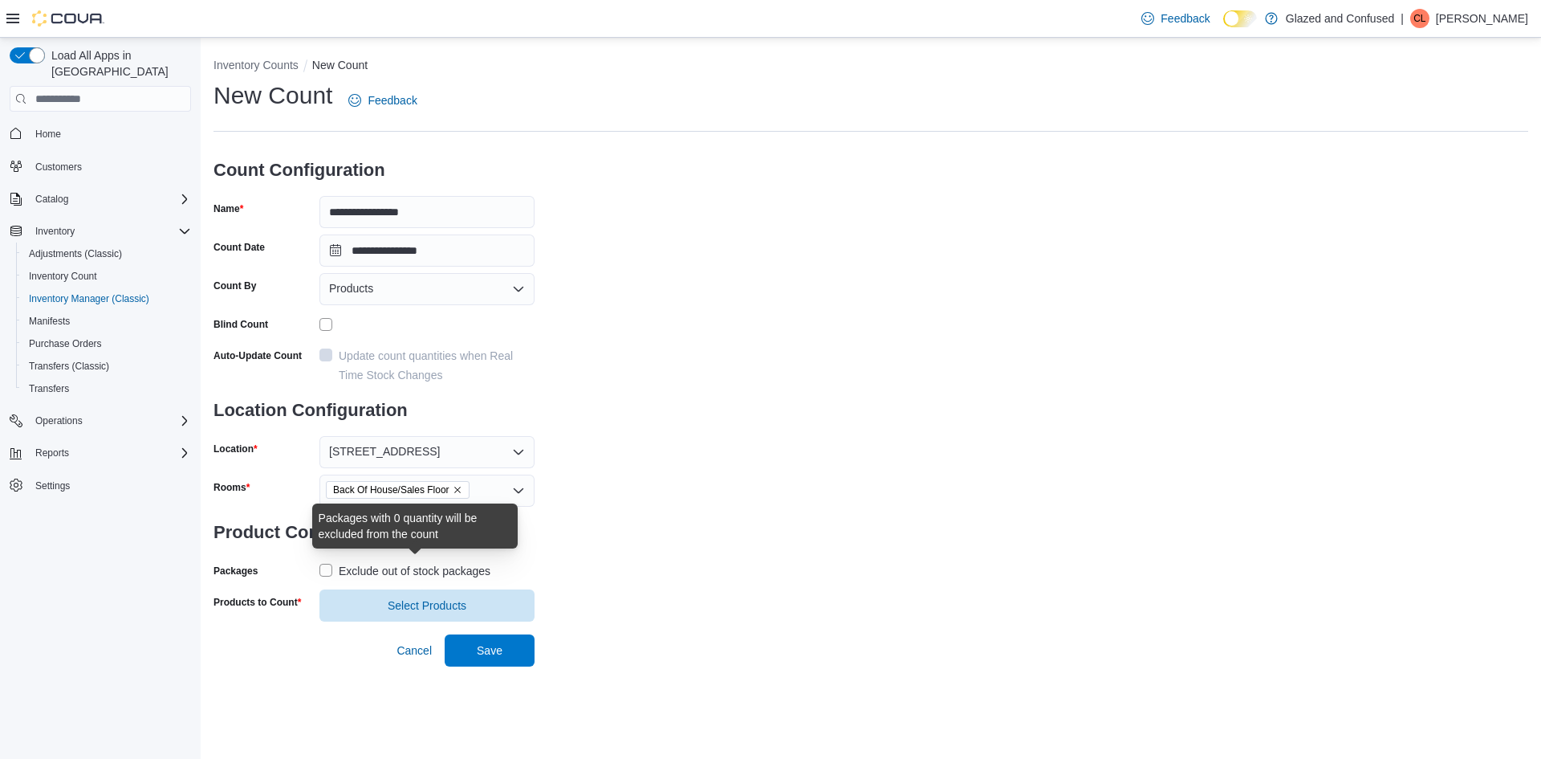
click at [416, 573] on div "Exclude out of stock packages" at bounding box center [415, 570] width 152 height 19
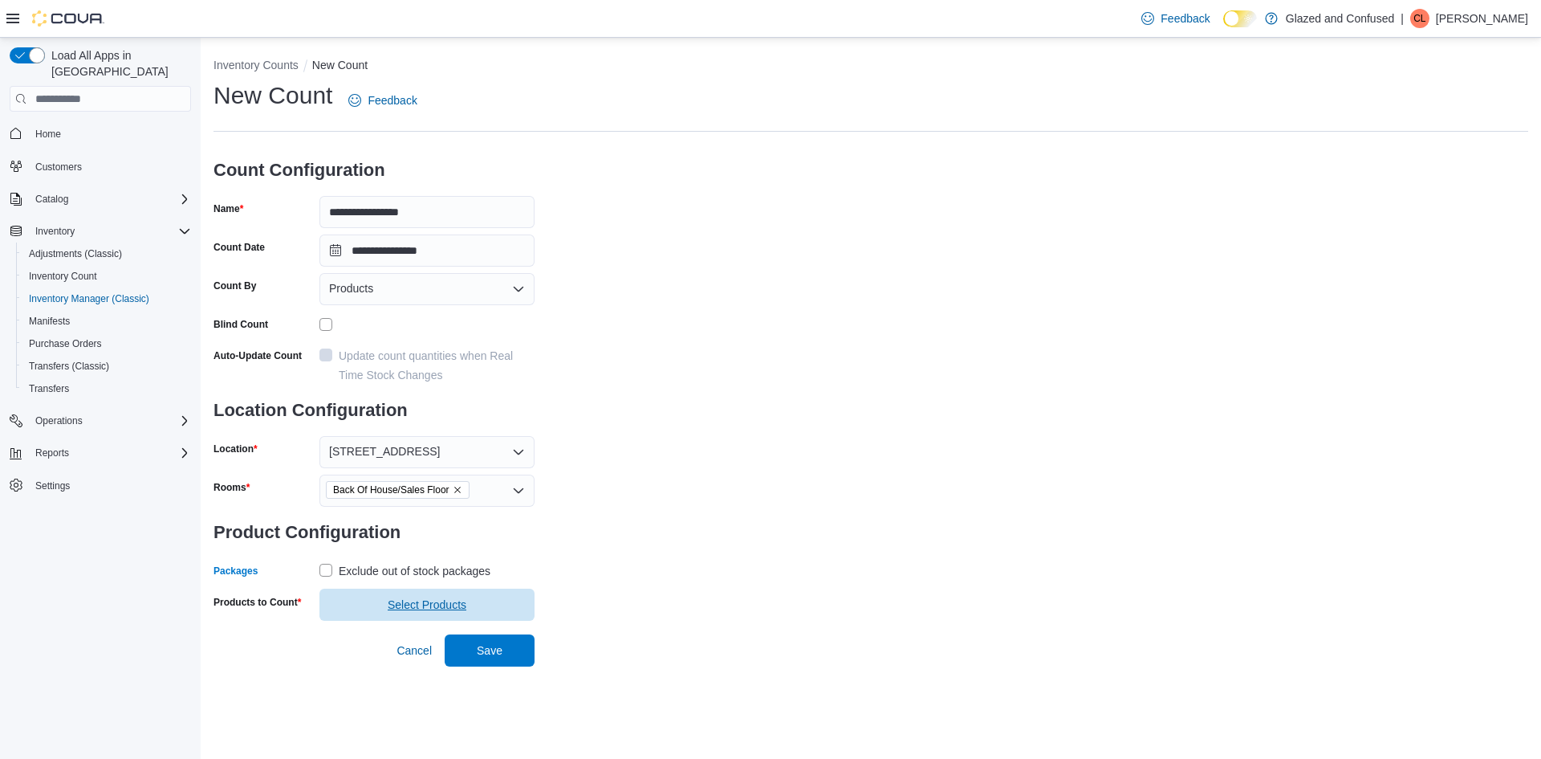
click at [418, 599] on span "Select Products" at bounding box center [427, 604] width 79 height 16
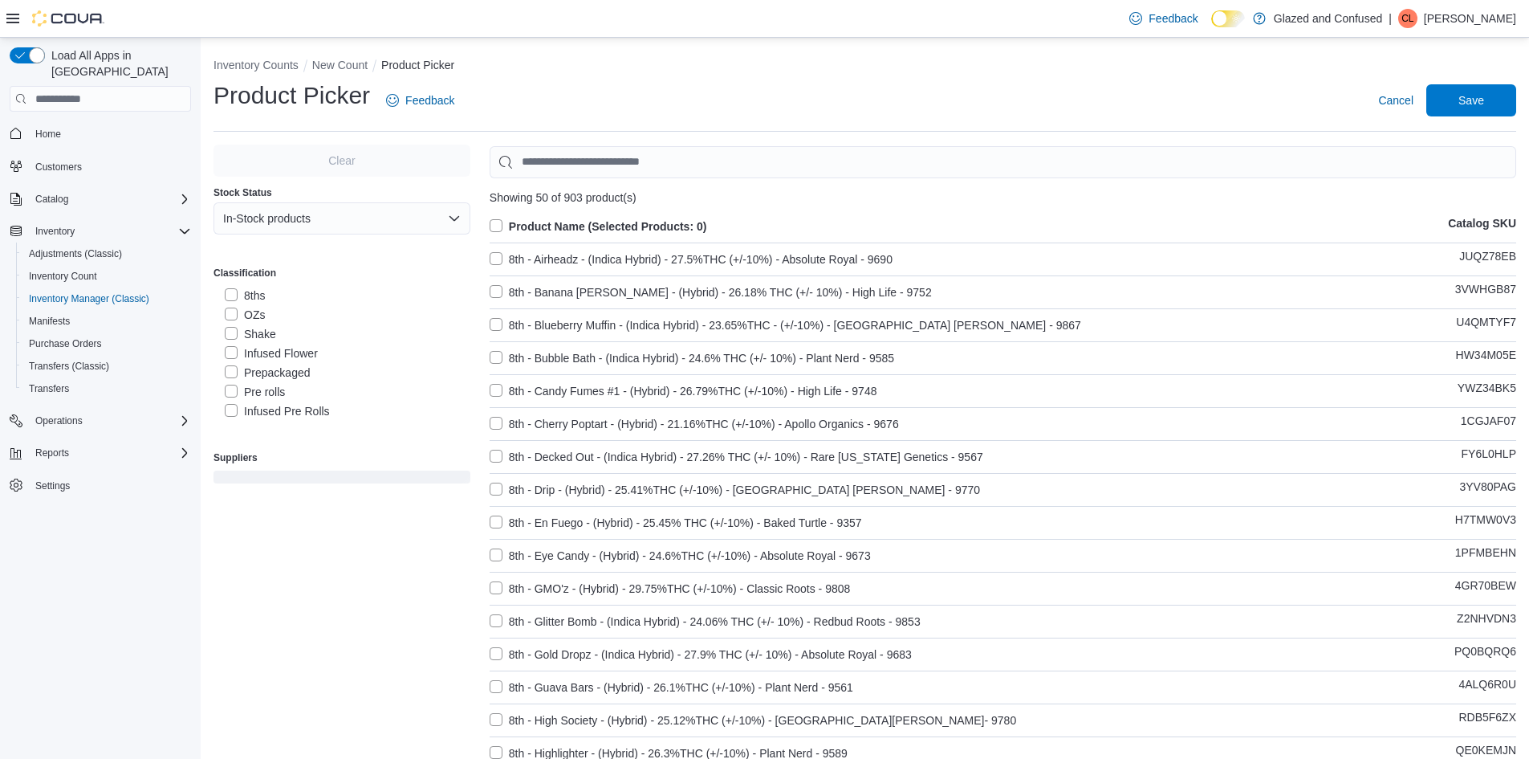
scroll to position [161, 0]
click at [291, 358] on label "Disposable" at bounding box center [262, 362] width 75 height 19
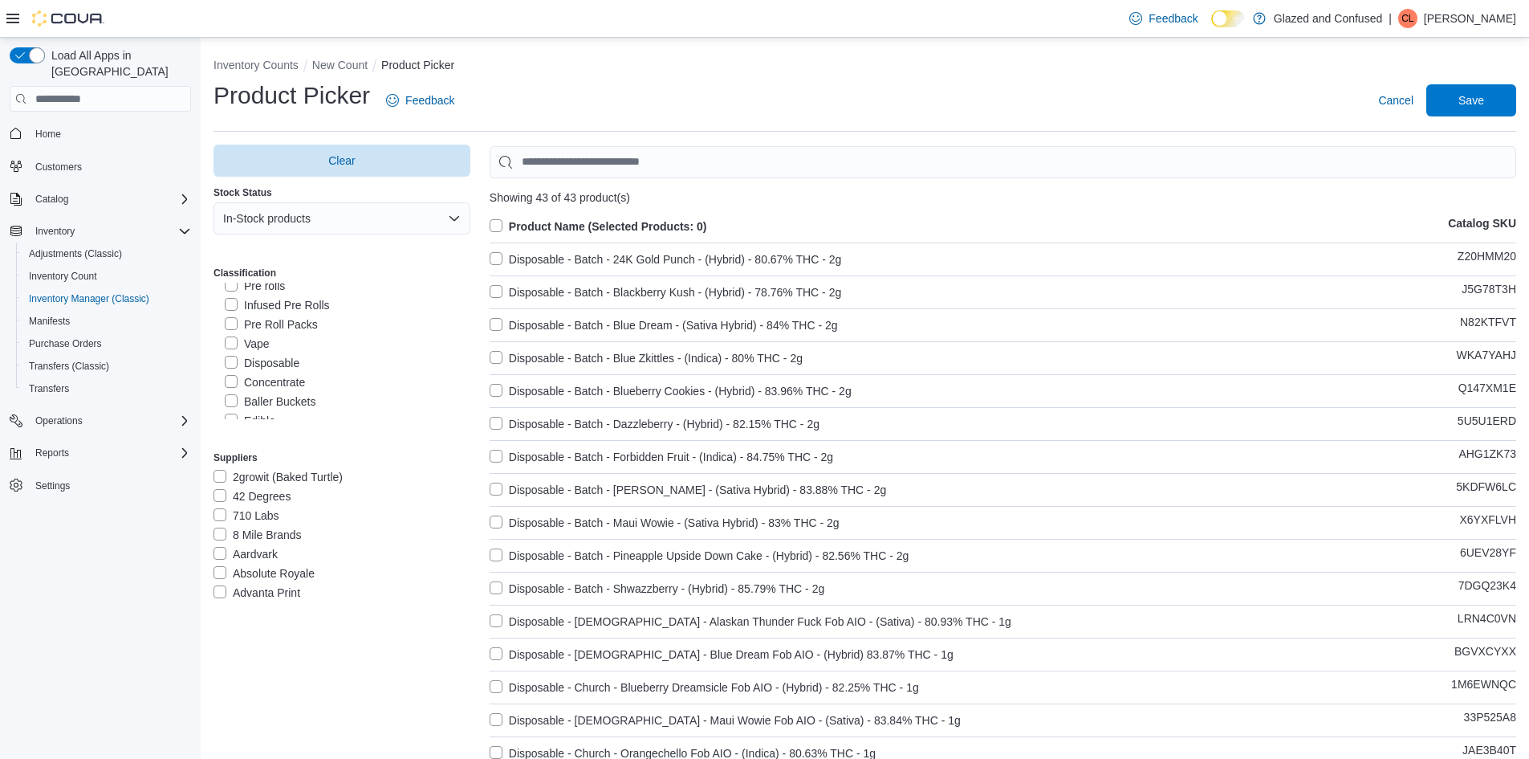
click at [539, 220] on label "Product Name (Selected Products: 0)" at bounding box center [599, 226] width 218 height 19
click at [1486, 87] on span "Save" at bounding box center [1471, 99] width 71 height 32
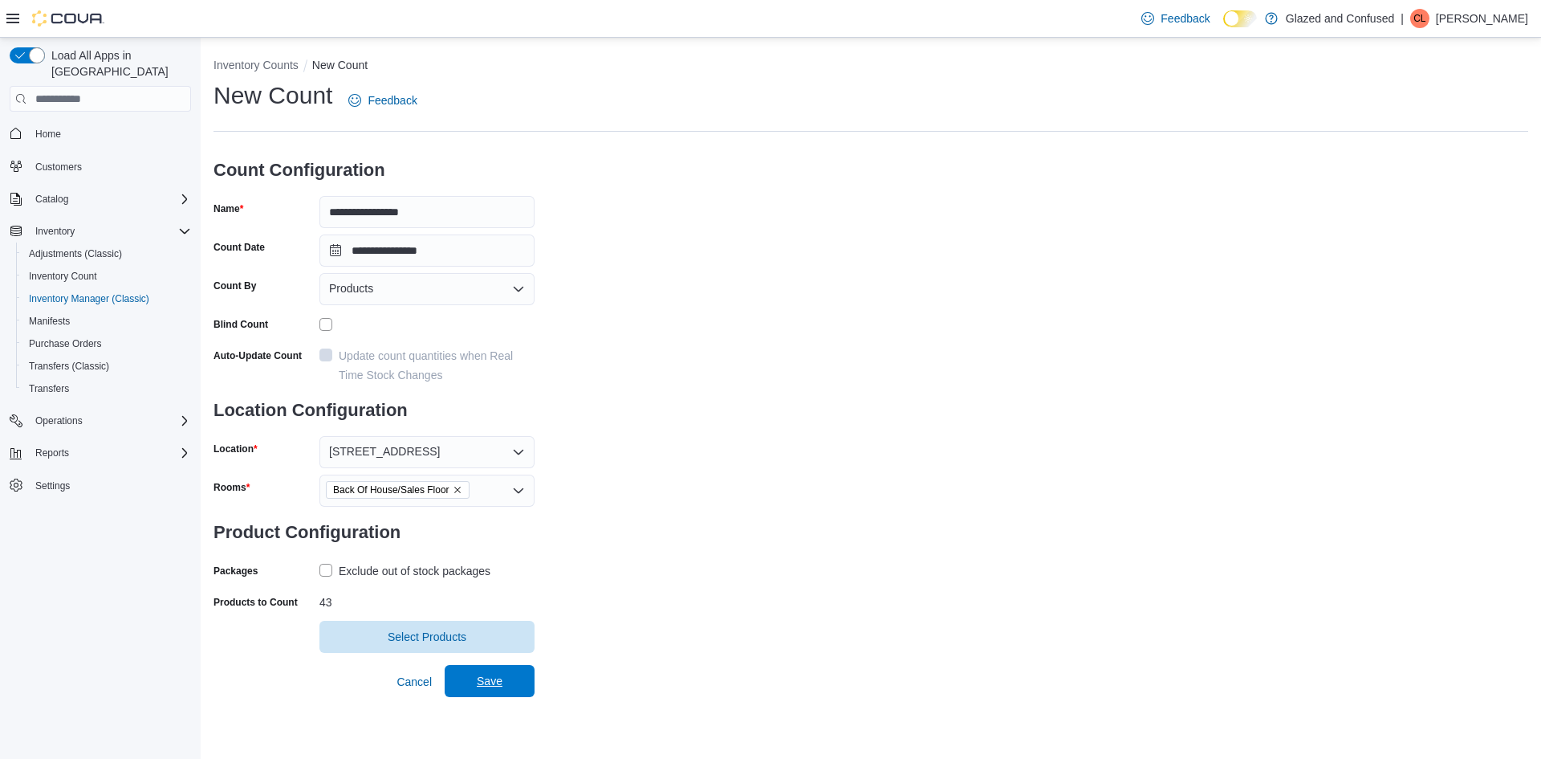
click at [492, 673] on span "Save" at bounding box center [489, 681] width 71 height 32
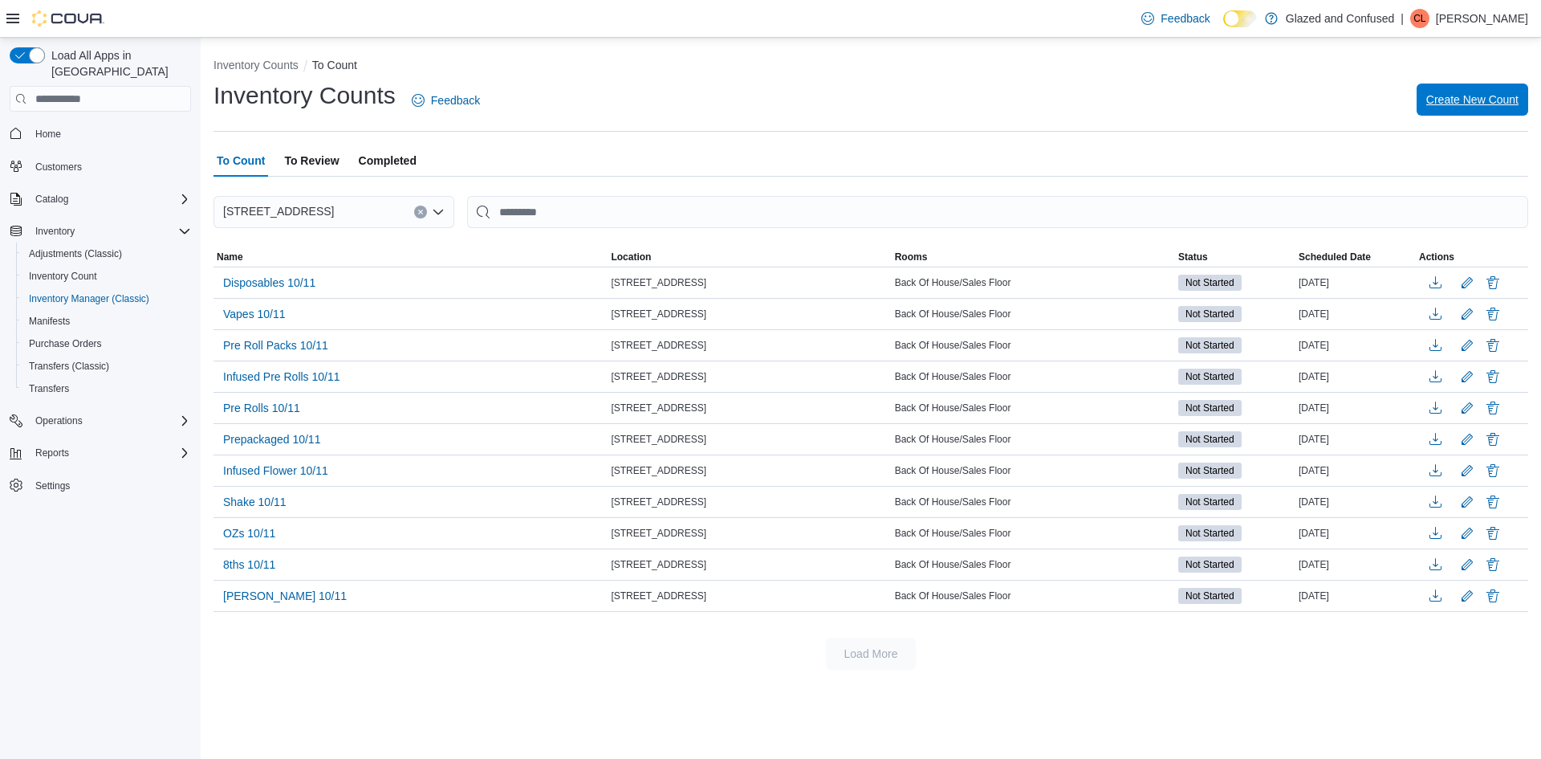
click at [1439, 98] on span "Create New Count" at bounding box center [1472, 100] width 92 height 16
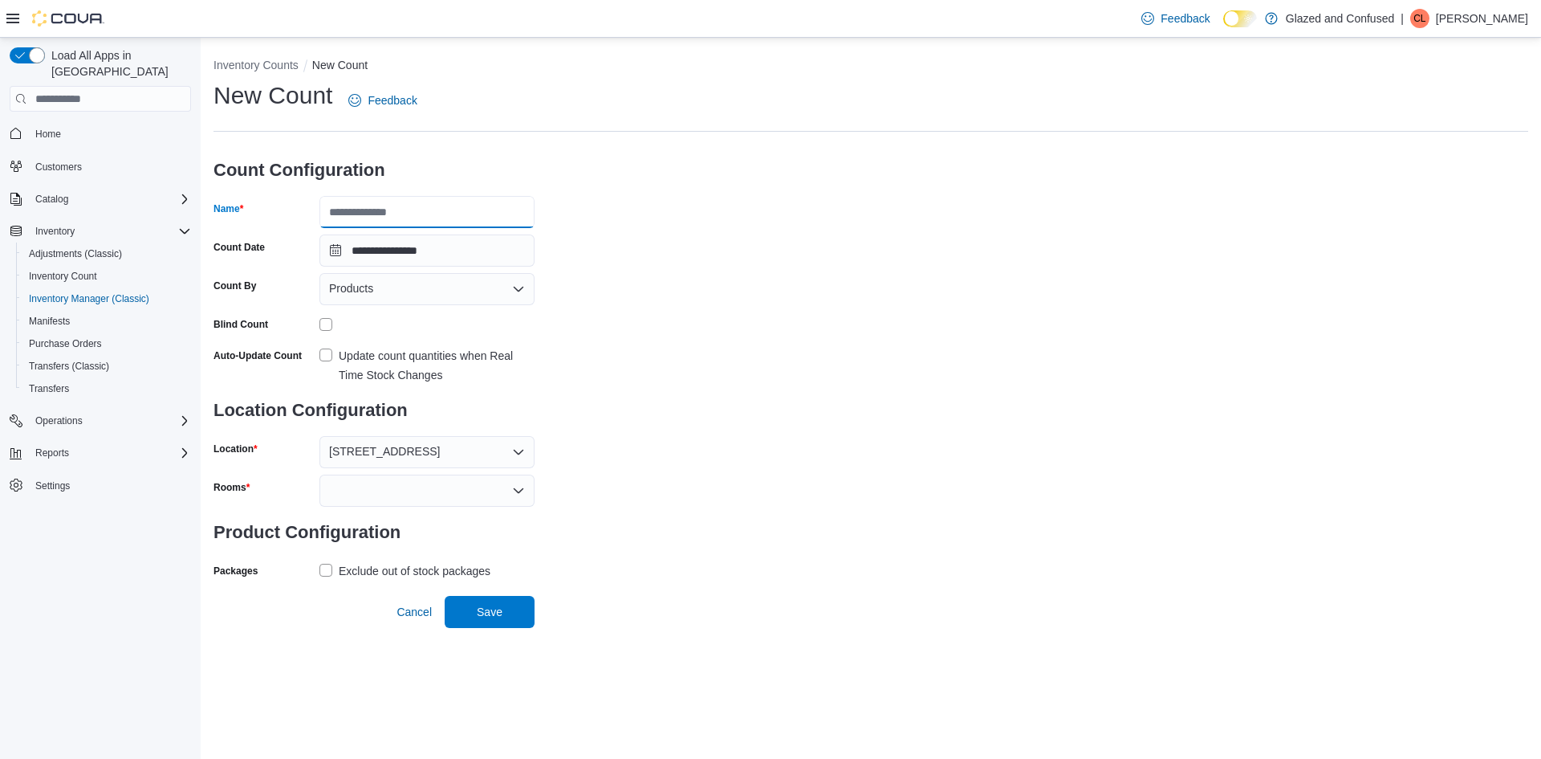
click at [424, 209] on input "Name" at bounding box center [426, 212] width 215 height 32
type input "**********"
click at [414, 494] on div at bounding box center [426, 490] width 215 height 32
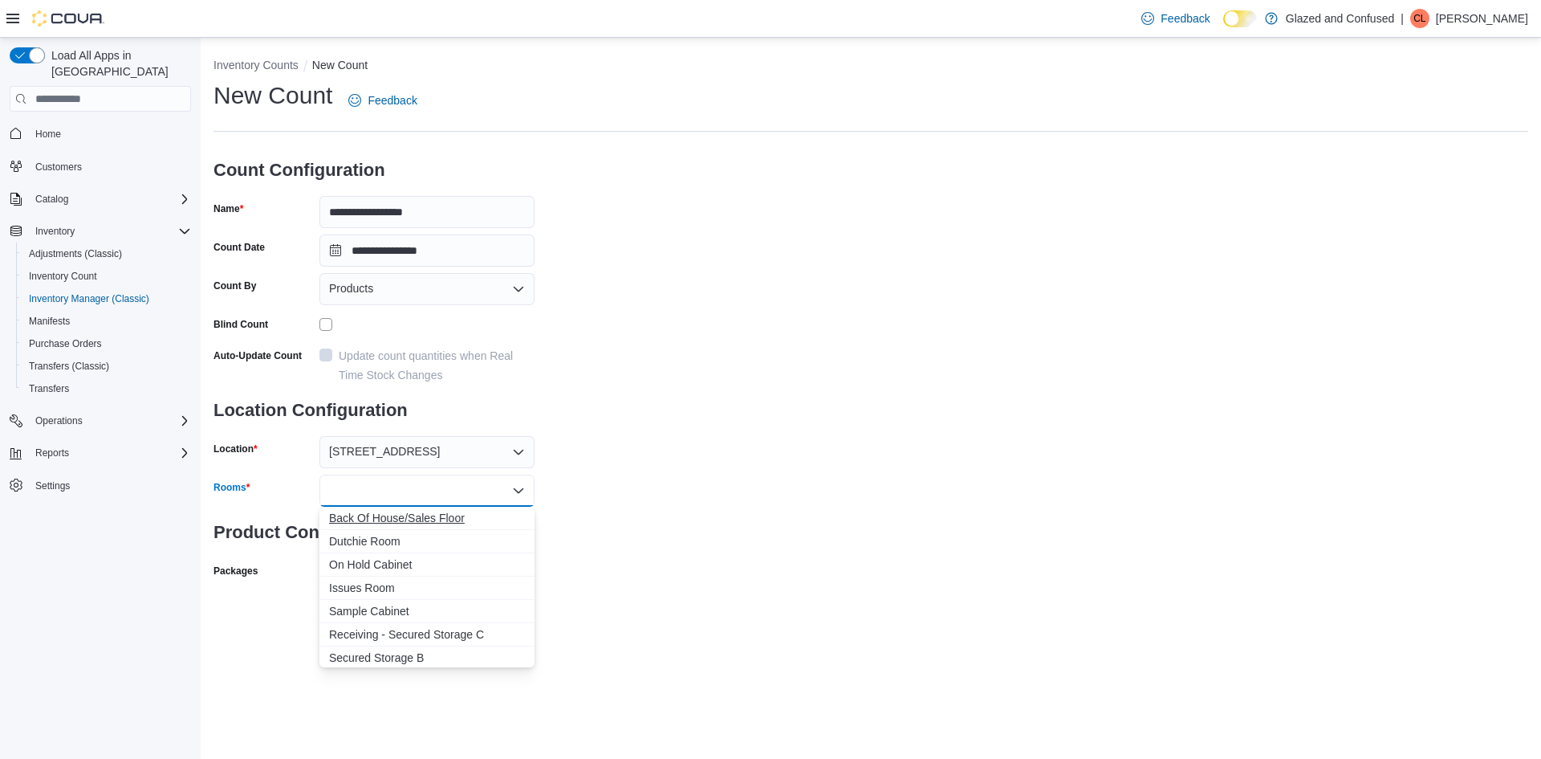
click at [449, 522] on span "Back Of House/Sales Floor" at bounding box center [427, 518] width 196 height 16
drag, startPoint x: 694, startPoint y: 526, endPoint x: 621, endPoint y: 533, distance: 73.4
click at [694, 526] on div "**********" at bounding box center [871, 350] width 1315 height 542
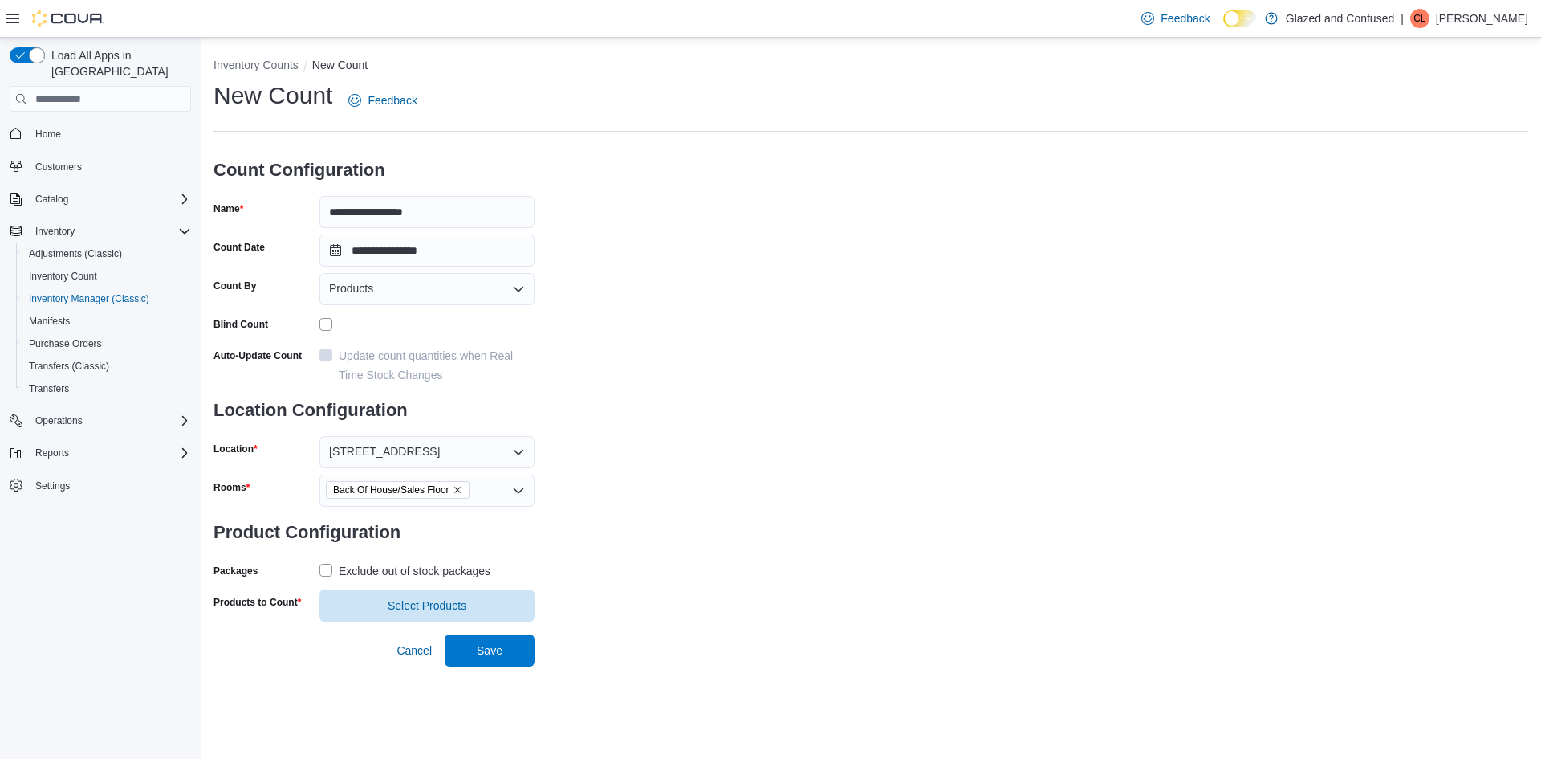
click at [447, 579] on div "Exclude out of stock packages" at bounding box center [415, 570] width 152 height 19
click at [449, 604] on span "Select Products" at bounding box center [427, 604] width 79 height 16
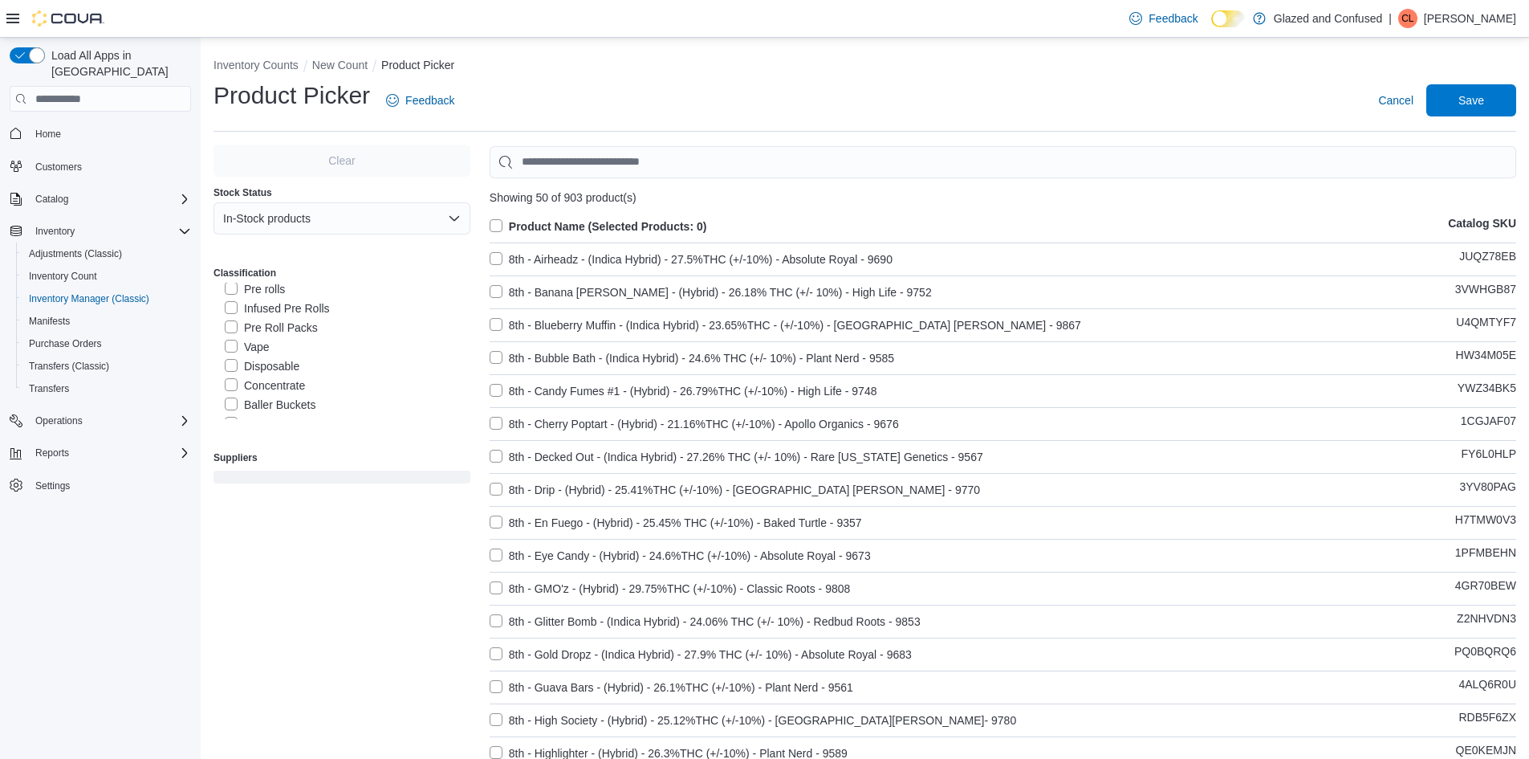
scroll to position [161, 0]
click at [279, 379] on label "Concentrate" at bounding box center [265, 381] width 80 height 19
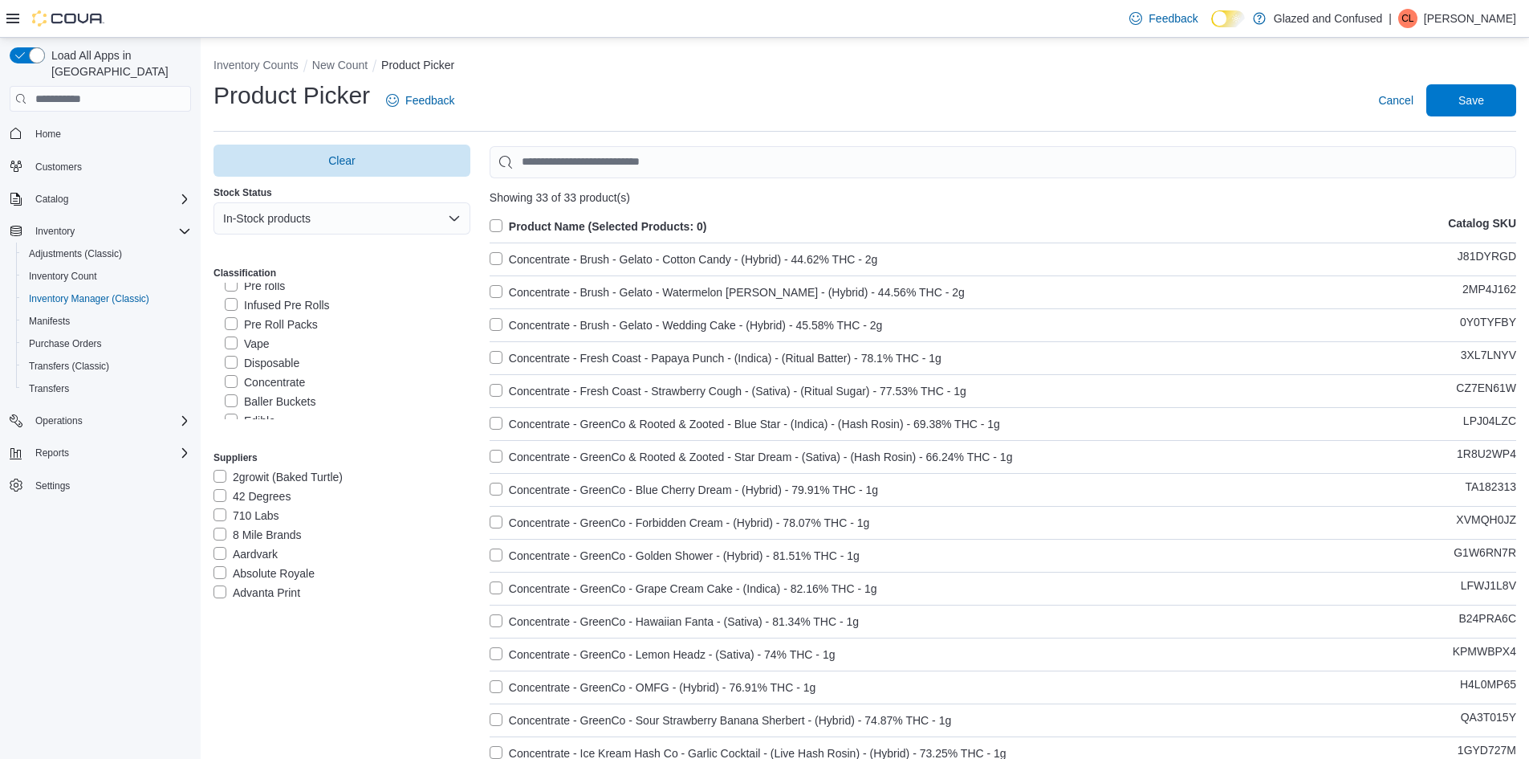
click at [498, 223] on label "Product Name (Selected Products: 0)" at bounding box center [599, 226] width 218 height 19
click at [1499, 100] on span "Save" at bounding box center [1471, 99] width 71 height 32
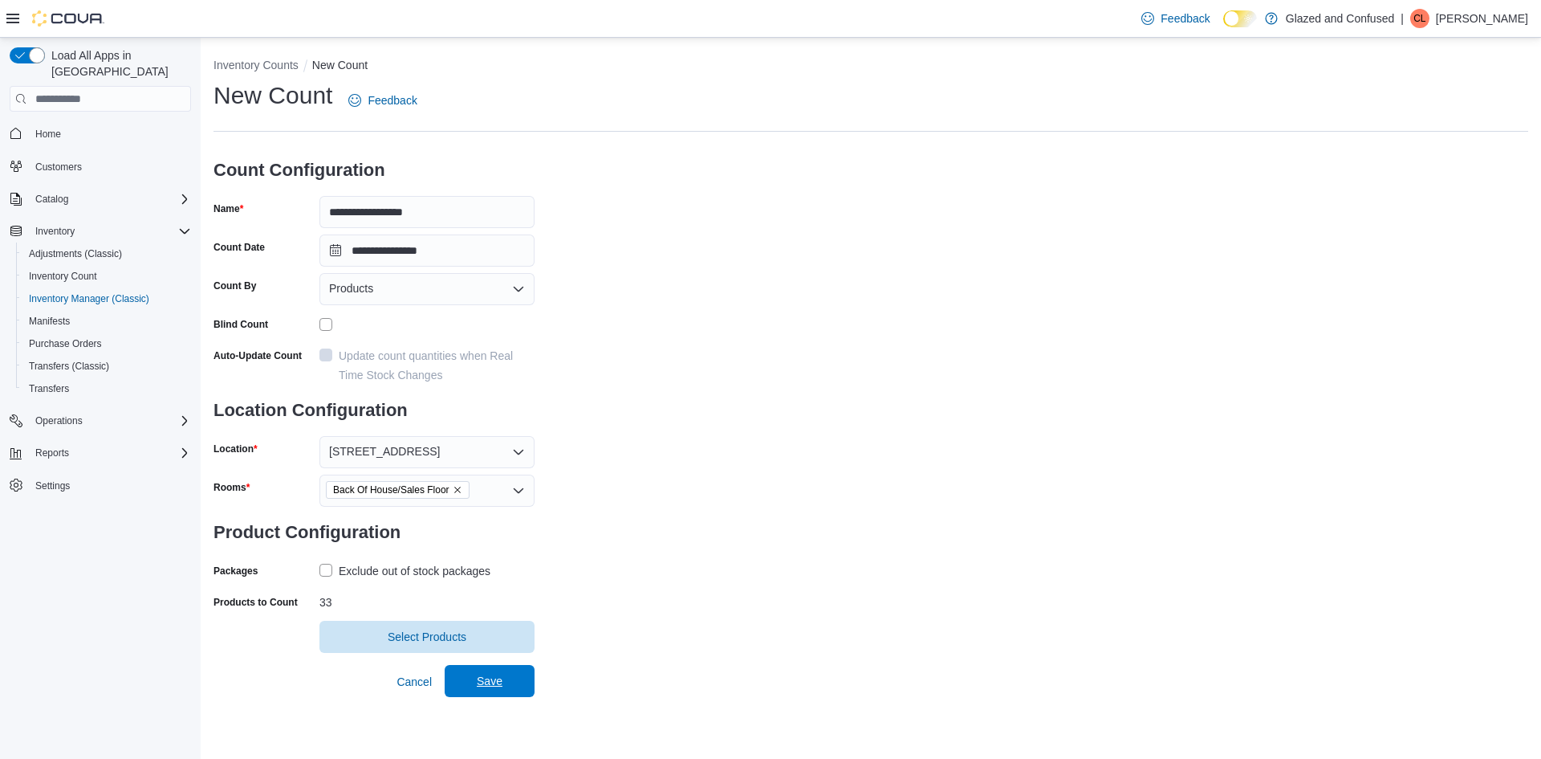
click at [486, 665] on div "Cancel Save" at bounding box center [462, 675] width 144 height 45
click at [470, 669] on span "Save" at bounding box center [489, 681] width 71 height 32
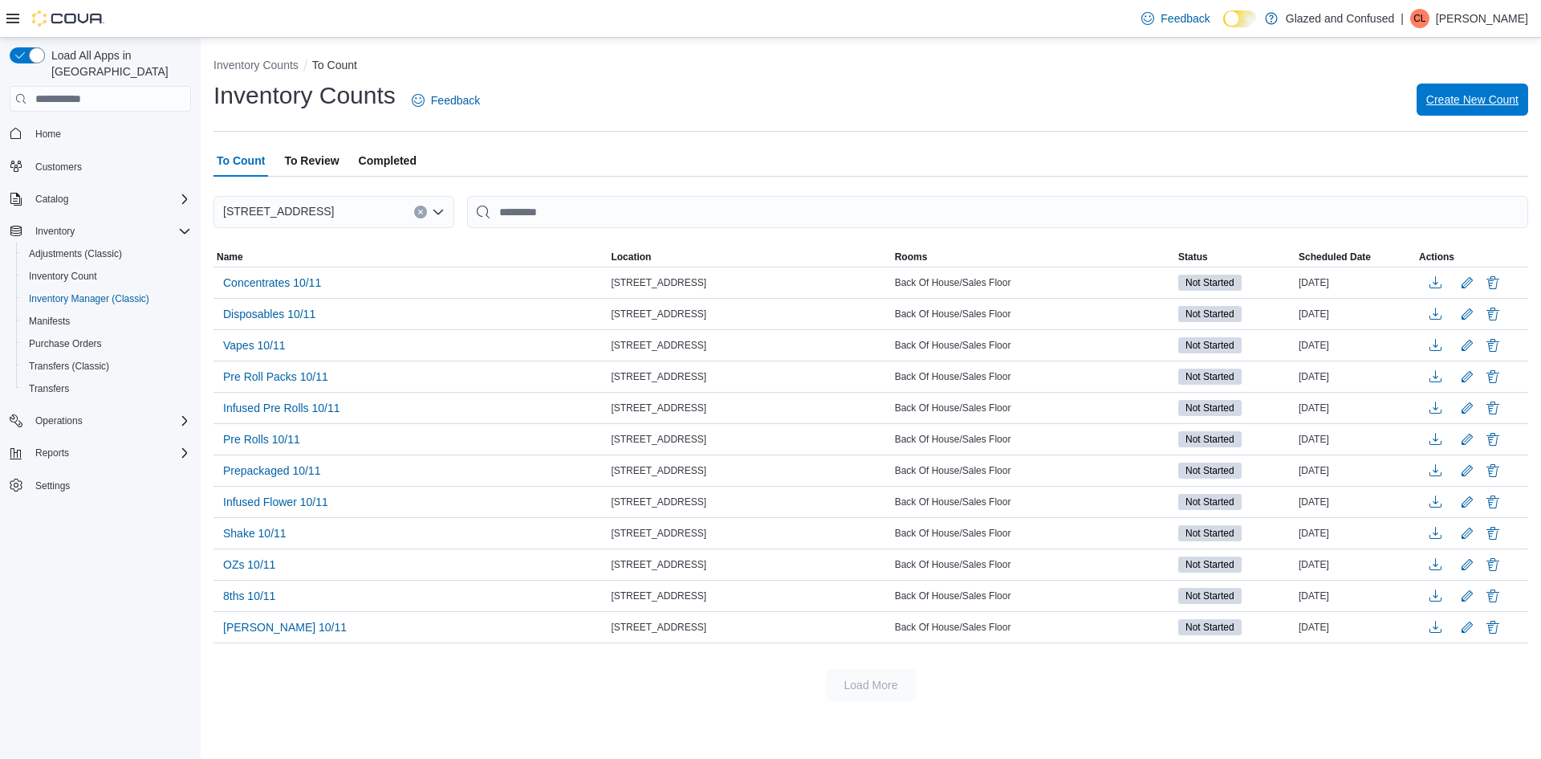
click at [1440, 88] on span "Create New Count" at bounding box center [1472, 99] width 92 height 32
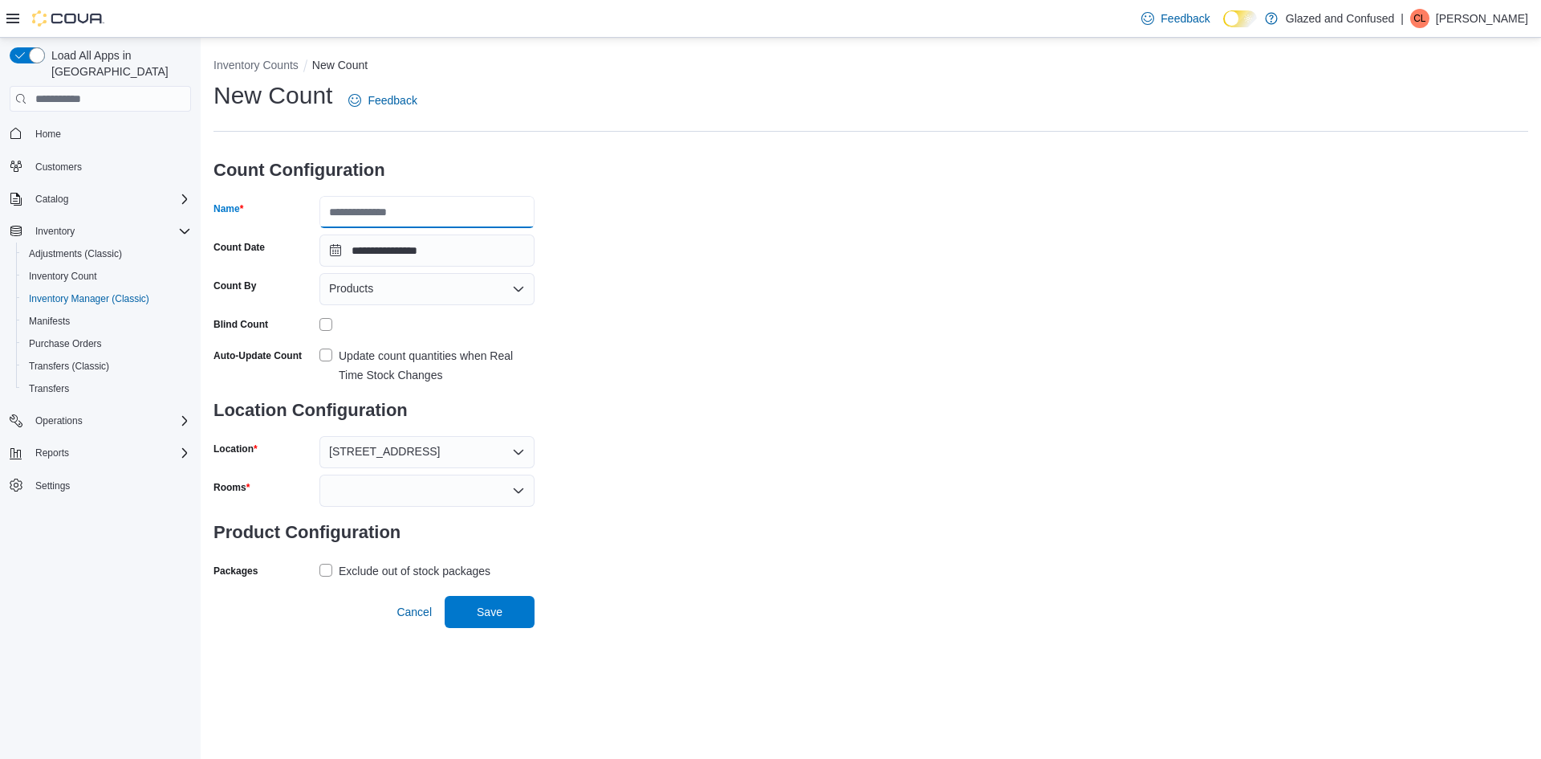
click at [394, 218] on input "Name" at bounding box center [426, 212] width 215 height 32
type input "*"
type input "**********"
click at [359, 502] on div at bounding box center [426, 490] width 215 height 32
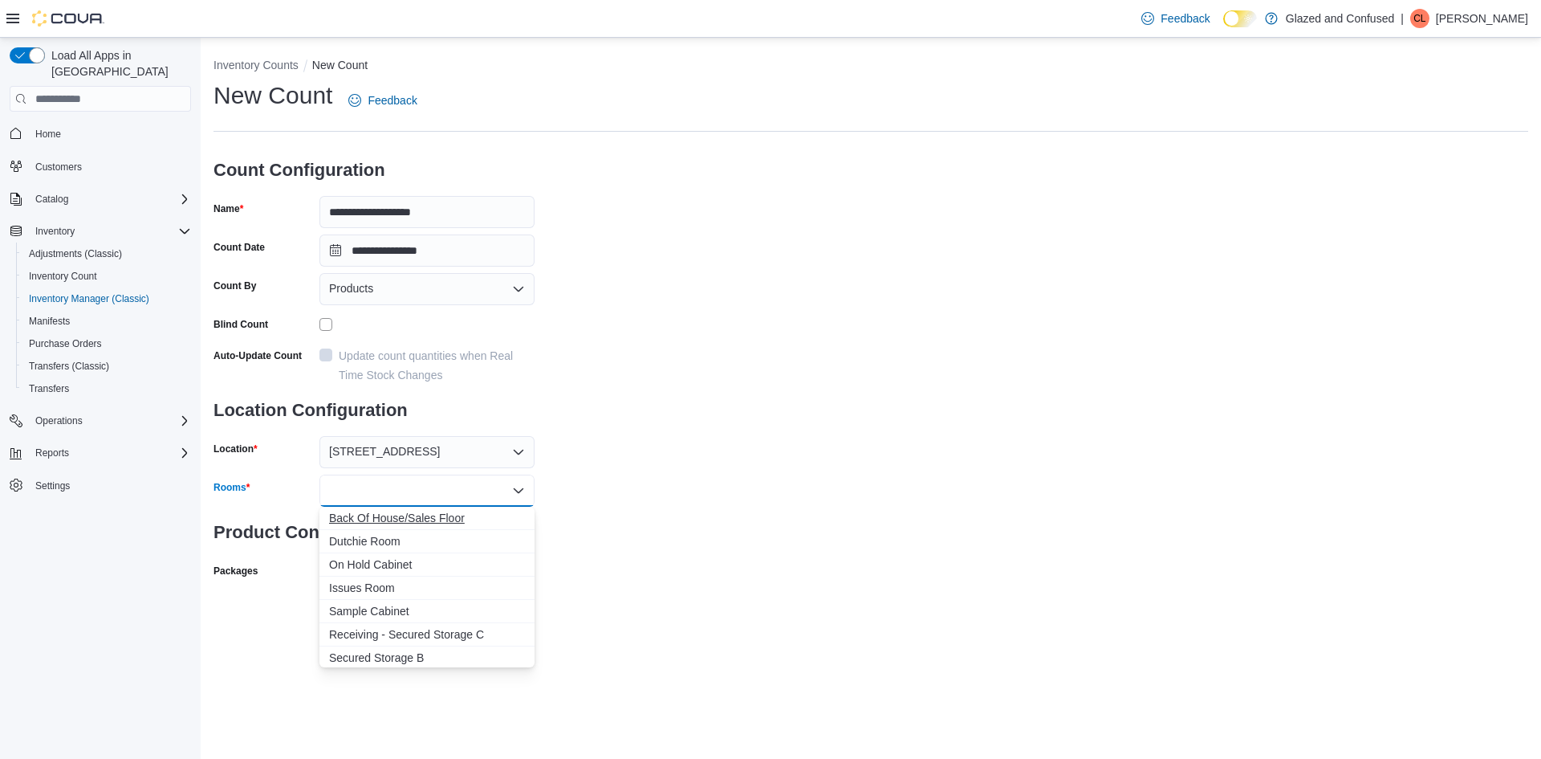
click at [361, 522] on span "Back Of House/Sales Floor" at bounding box center [427, 518] width 196 height 16
click at [653, 519] on div "**********" at bounding box center [871, 350] width 1315 height 542
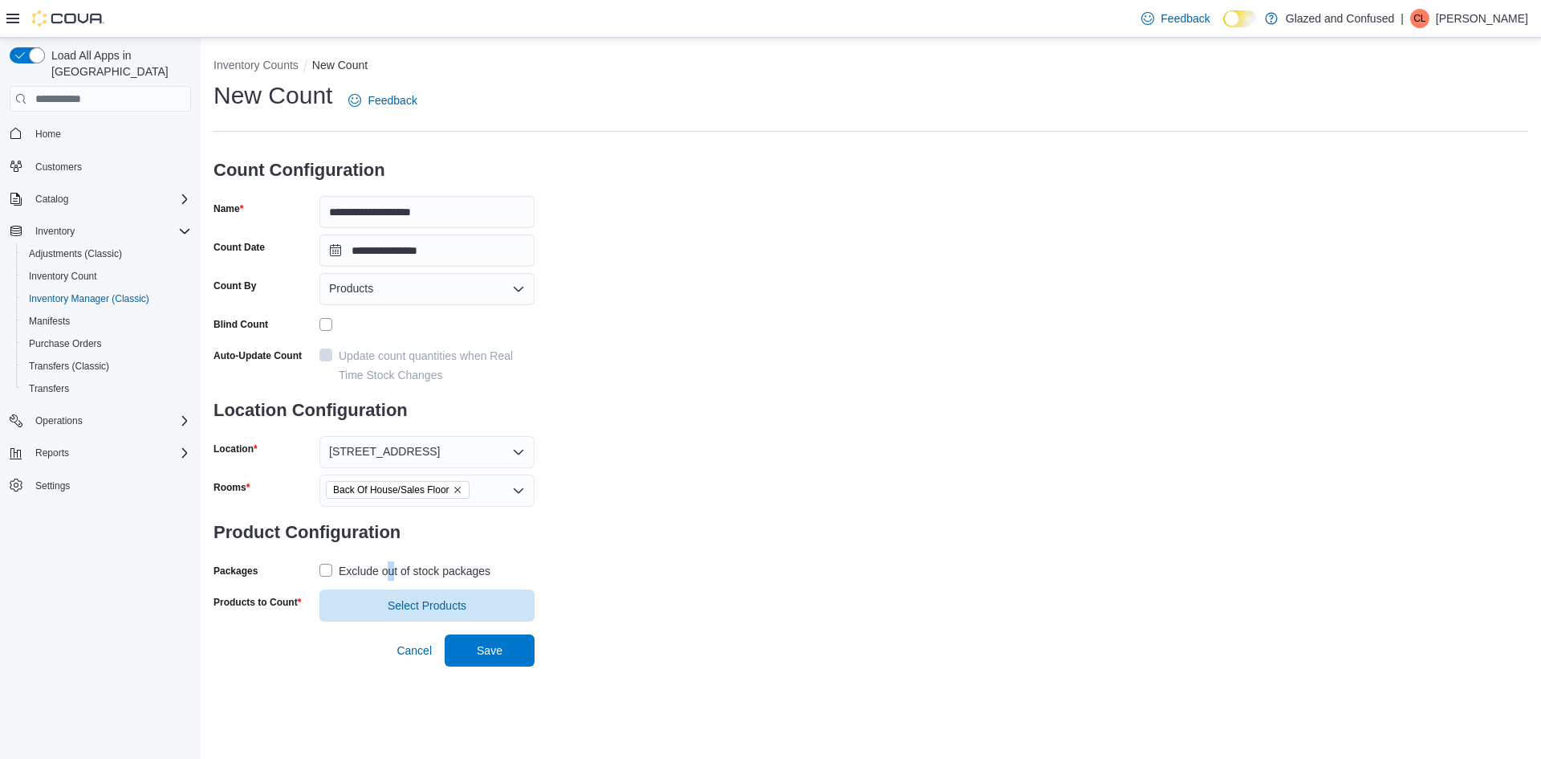
click at [392, 569] on div "Exclude out of stock packages" at bounding box center [415, 570] width 152 height 19
click at [389, 608] on span "Select Products" at bounding box center [427, 604] width 79 height 16
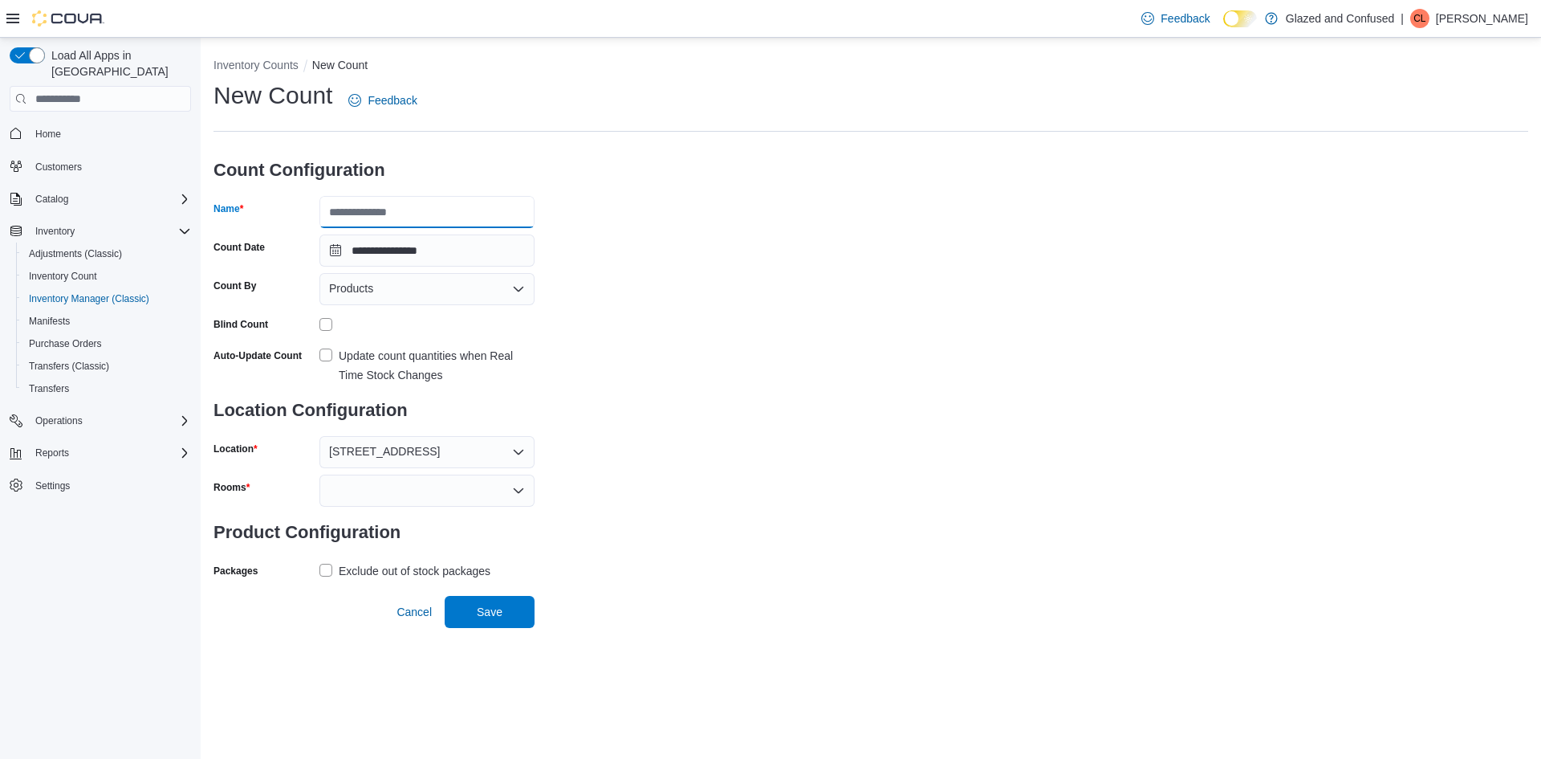
click at [385, 215] on input "Name" at bounding box center [426, 212] width 215 height 32
type input "**********"
click at [318, 324] on div "Blind Count" at bounding box center [374, 323] width 321 height 25
click at [397, 485] on div at bounding box center [426, 490] width 215 height 32
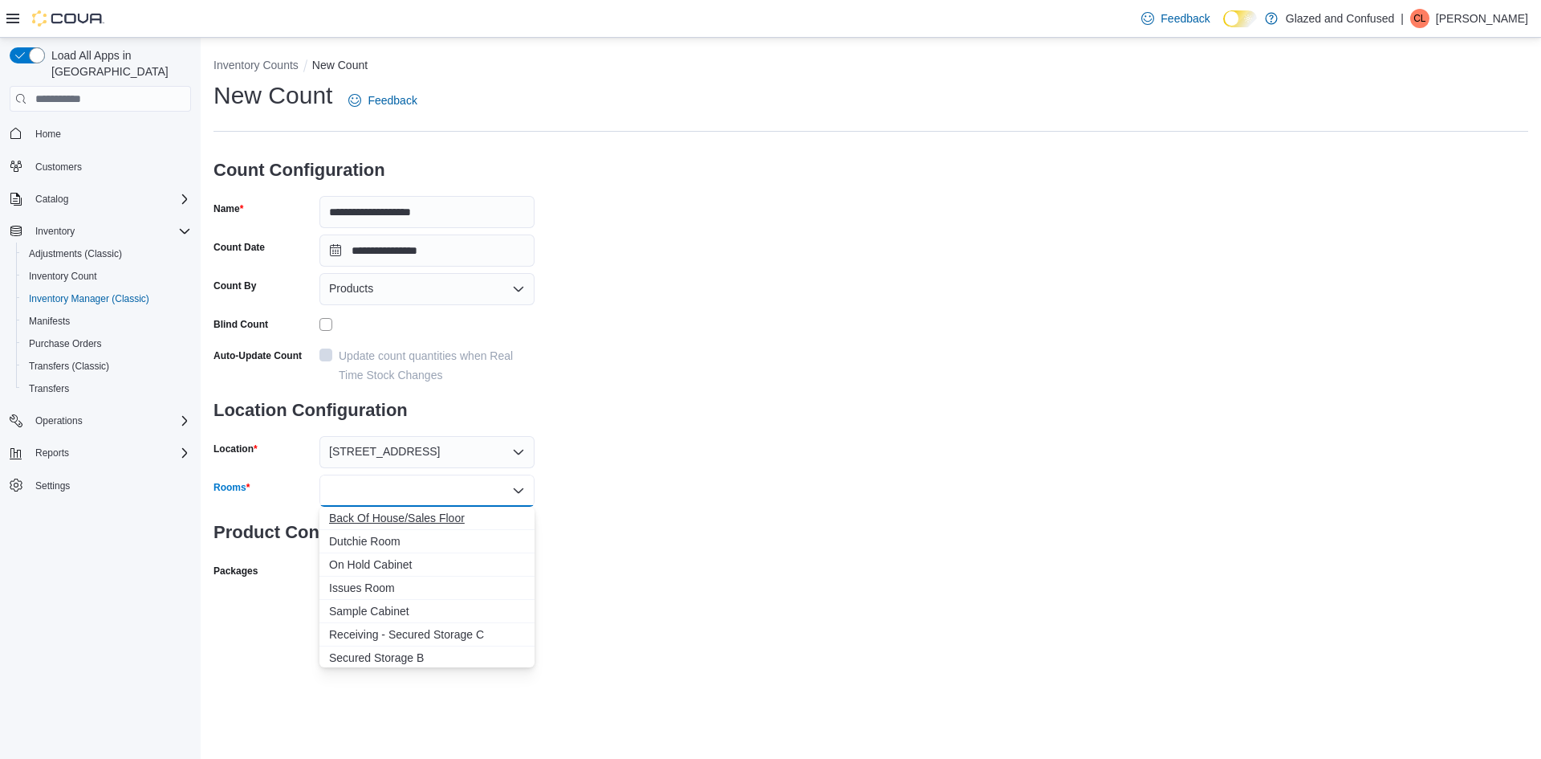
click at [413, 513] on span "Back Of House/Sales Floor" at bounding box center [427, 518] width 196 height 16
click at [728, 498] on div "**********" at bounding box center [871, 350] width 1315 height 542
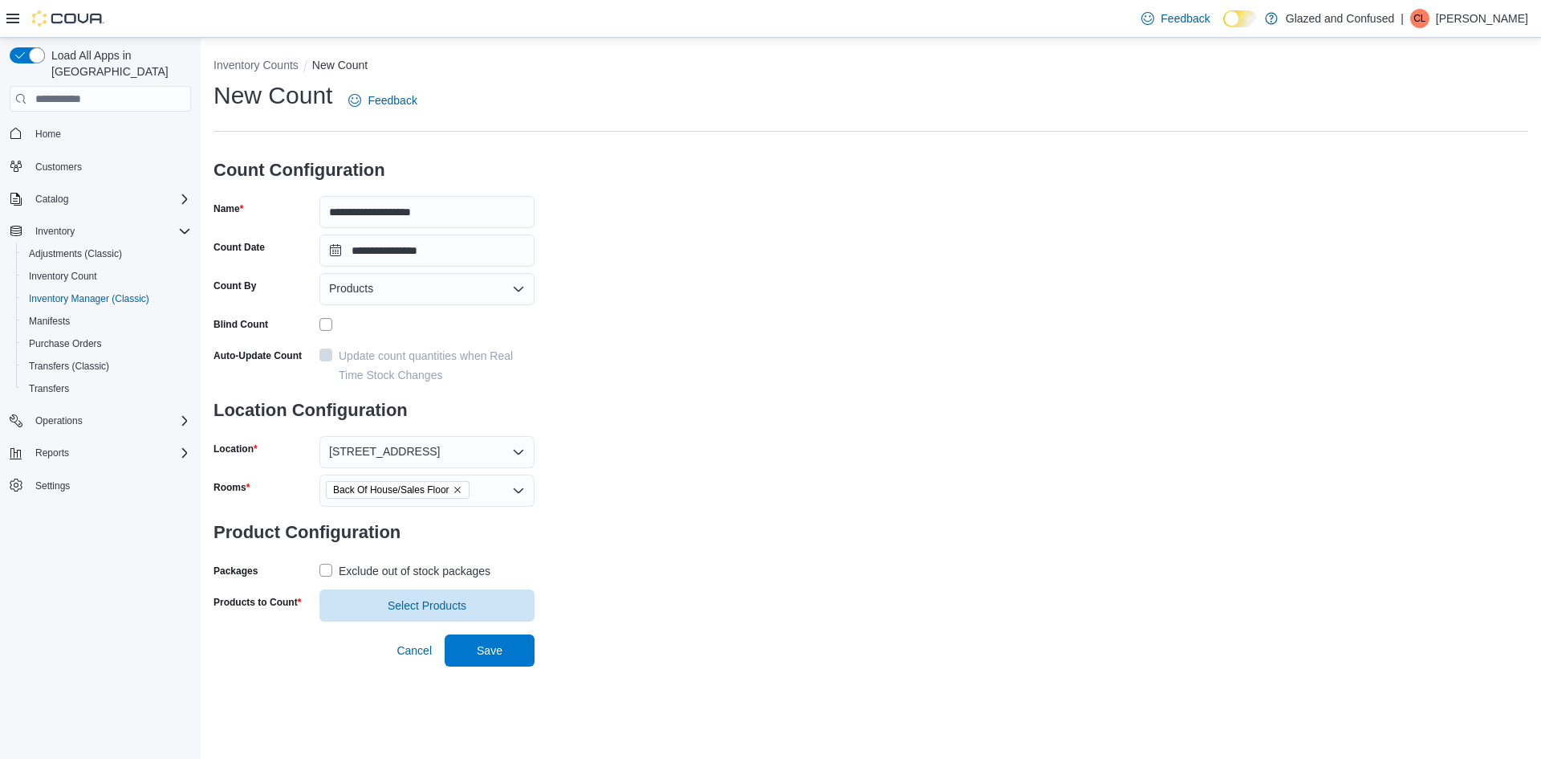
click at [430, 573] on div "Exclude out of stock packages" at bounding box center [415, 570] width 152 height 19
click at [428, 610] on span "Select Products" at bounding box center [427, 604] width 79 height 16
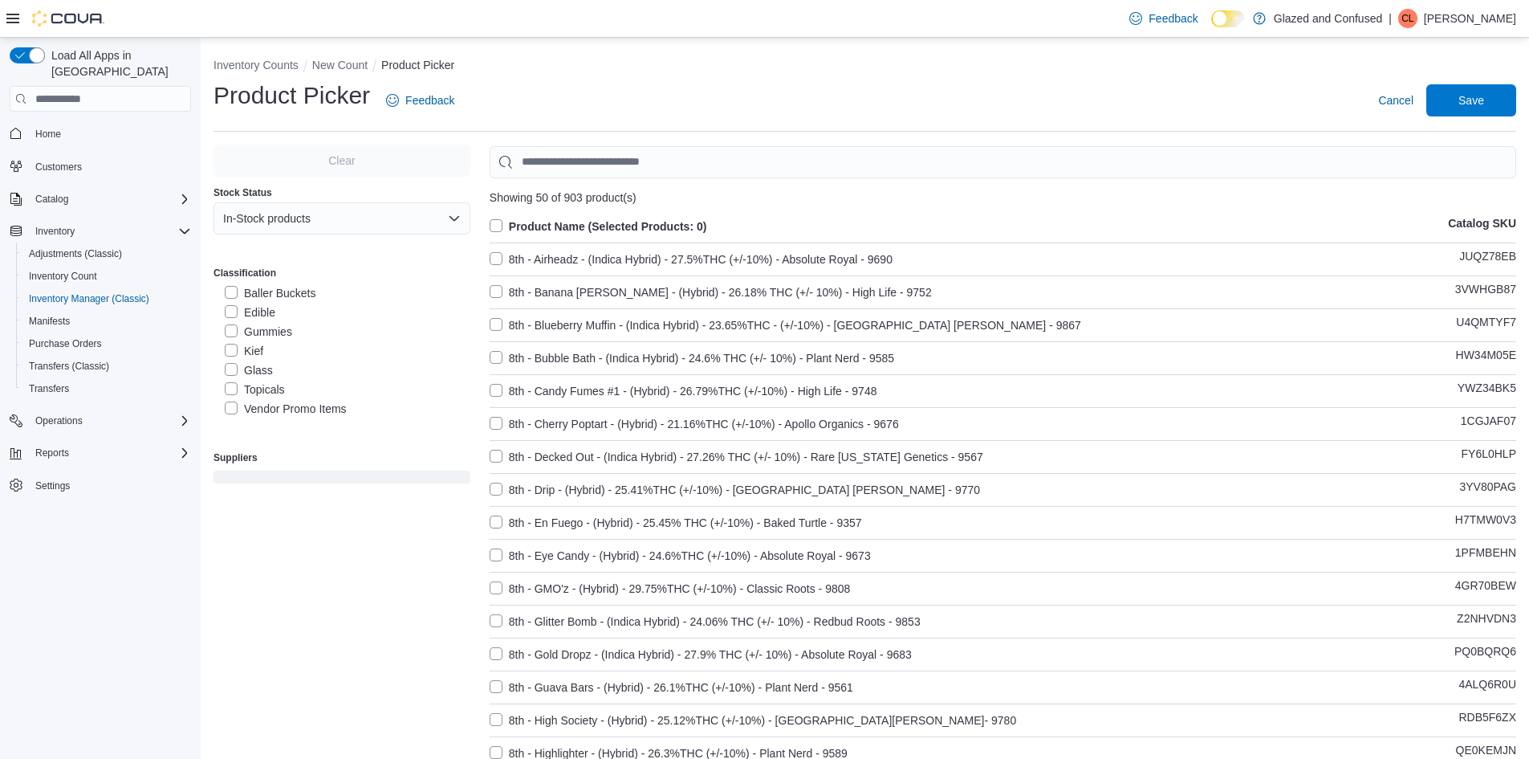
scroll to position [241, 0]
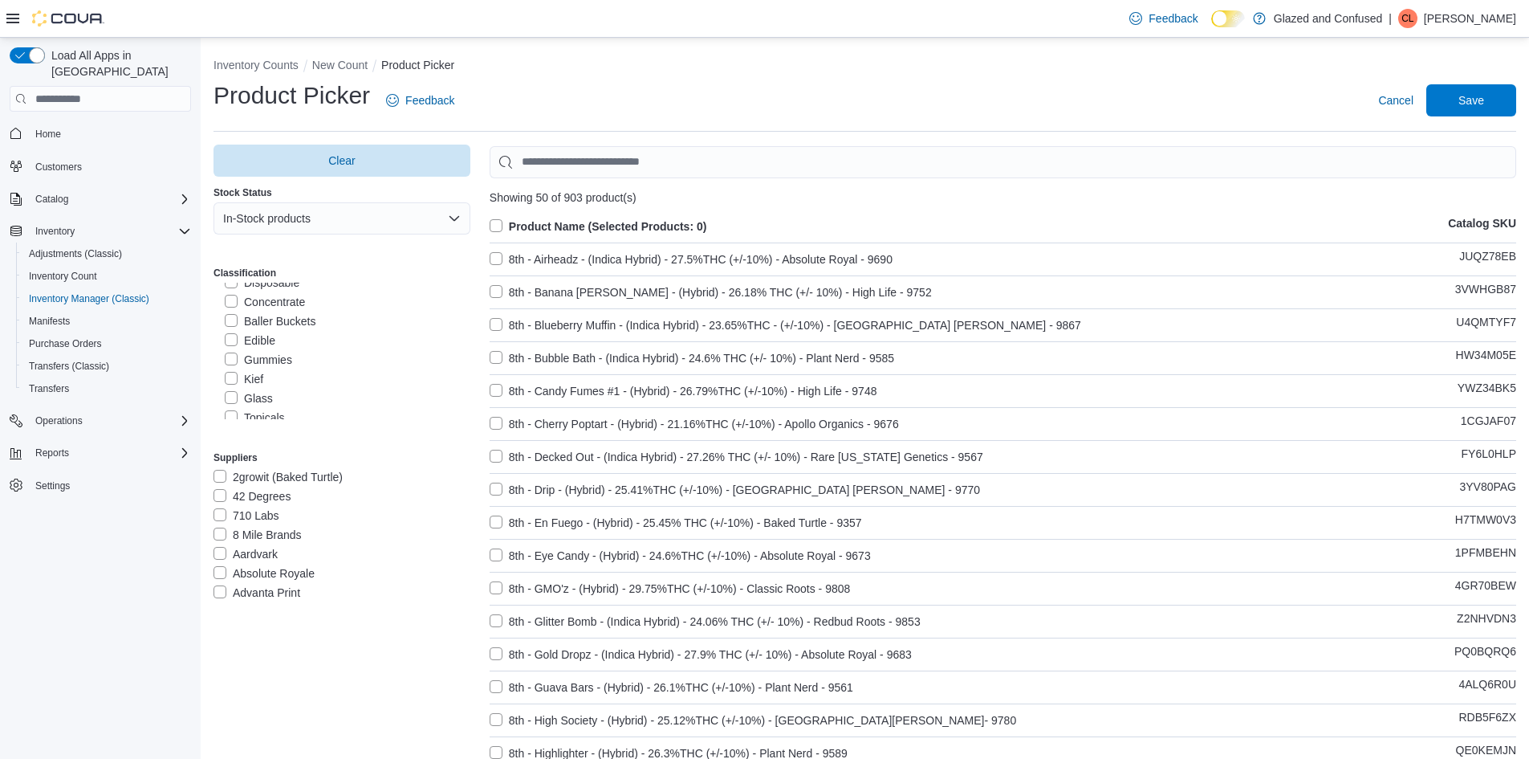
click at [290, 321] on label "Baller Buckets" at bounding box center [270, 320] width 91 height 19
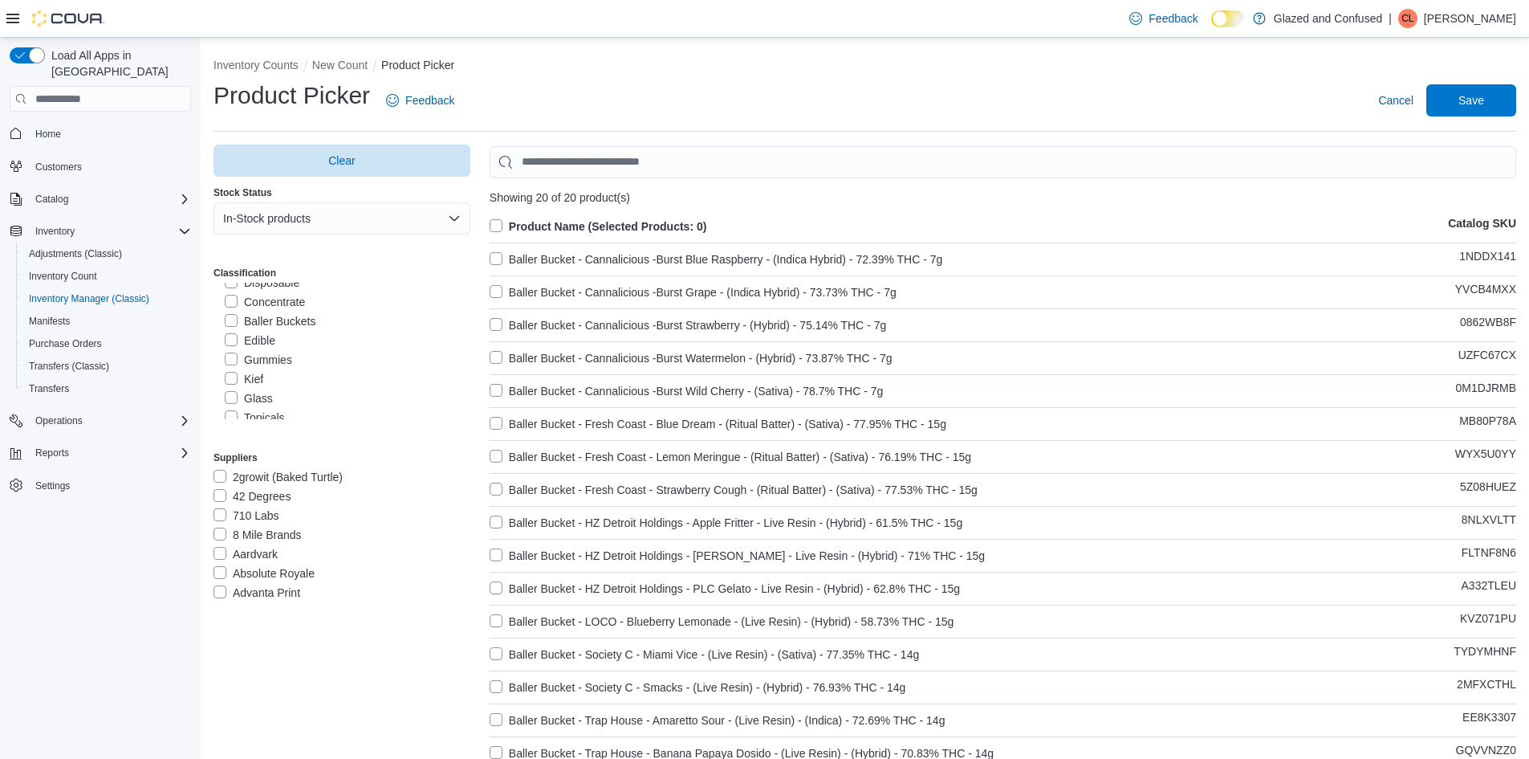
drag, startPoint x: 590, startPoint y: 219, endPoint x: 1091, endPoint y: 113, distance: 511.9
click at [591, 218] on label "Product Name (Selected Products: 0)" at bounding box center [599, 226] width 218 height 19
click at [1478, 91] on span "Save" at bounding box center [1471, 99] width 71 height 32
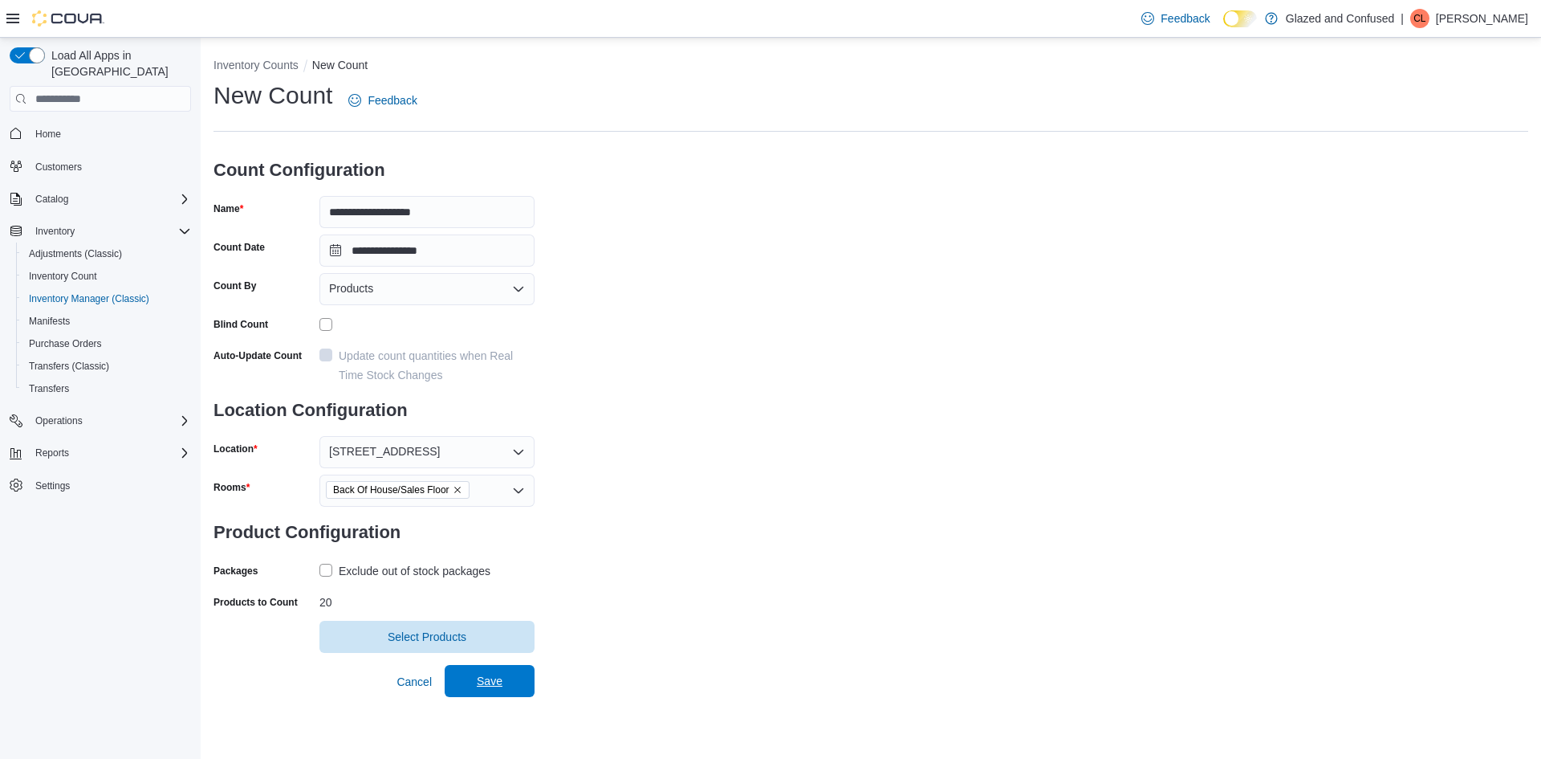
click at [504, 694] on span "Save" at bounding box center [489, 681] width 71 height 32
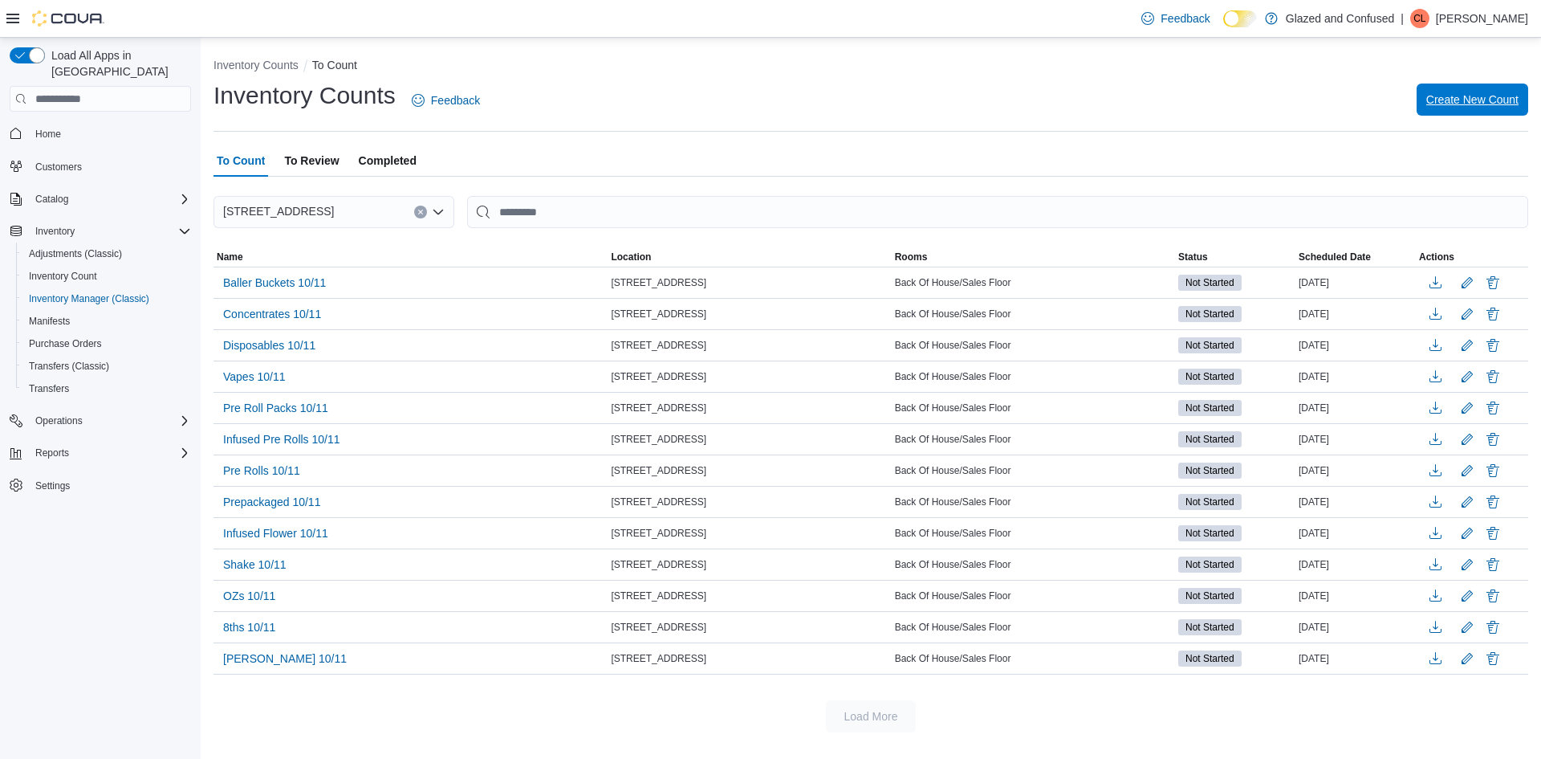
click at [1463, 92] on span "Create New Count" at bounding box center [1472, 99] width 92 height 32
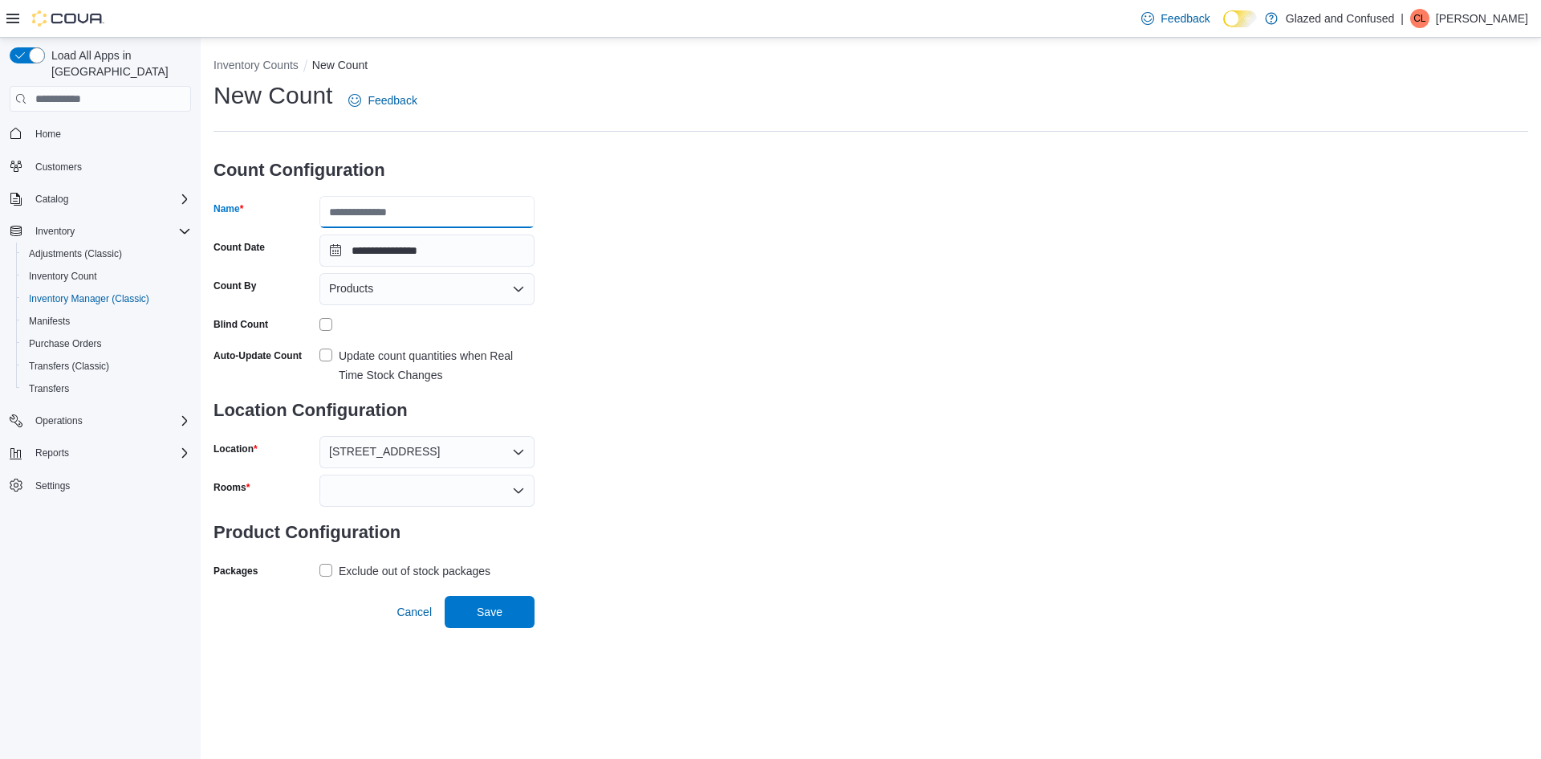
click at [432, 216] on input "Name" at bounding box center [426, 212] width 215 height 32
type input "**********"
click at [396, 489] on div at bounding box center [426, 490] width 215 height 32
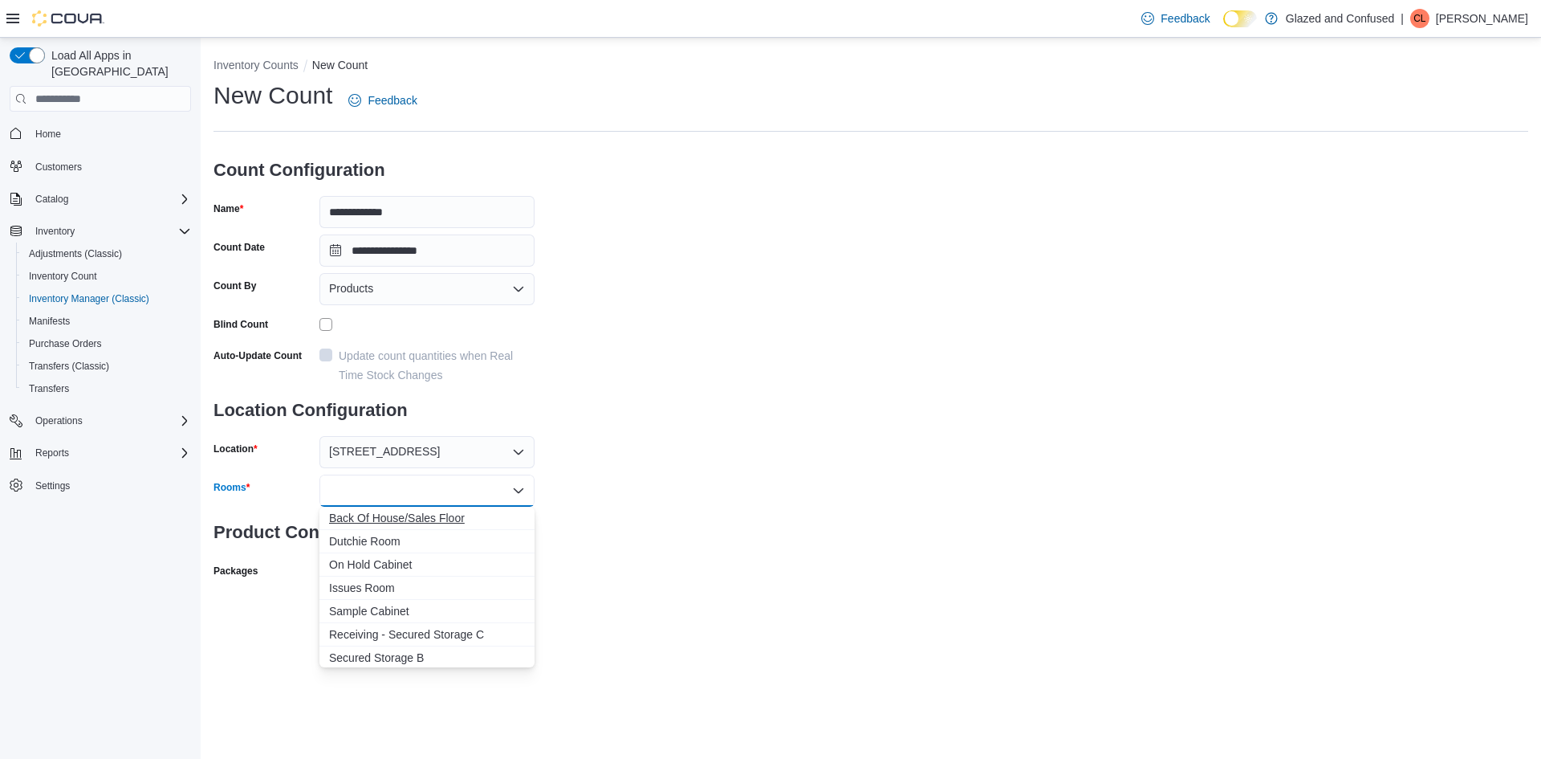
click at [418, 514] on span "Back Of House/Sales Floor" at bounding box center [427, 518] width 196 height 16
click at [670, 511] on div "**********" at bounding box center [871, 350] width 1315 height 542
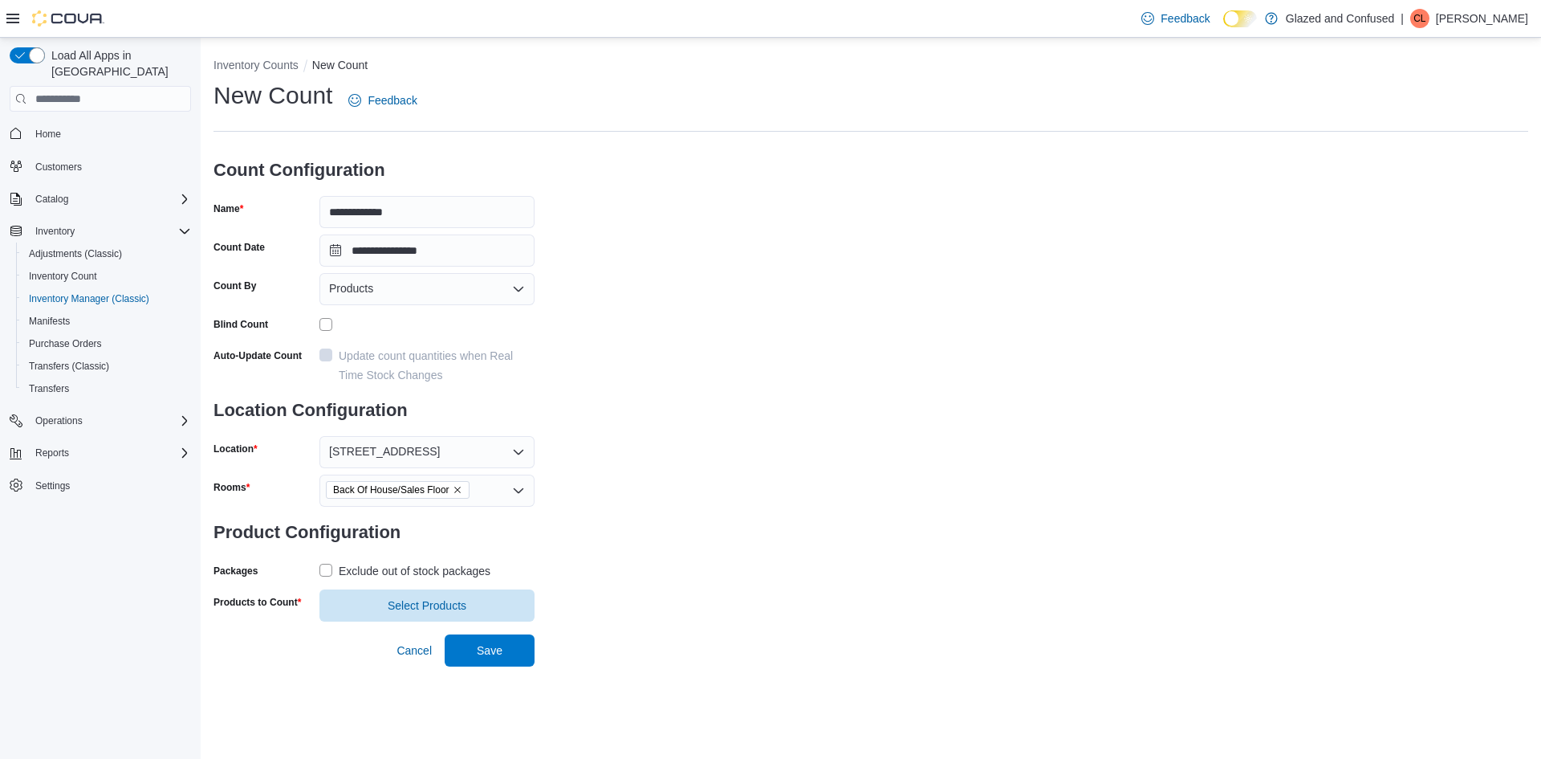
click at [403, 568] on div "Exclude out of stock packages" at bounding box center [415, 570] width 152 height 19
click at [411, 602] on span "Select Products" at bounding box center [427, 604] width 79 height 16
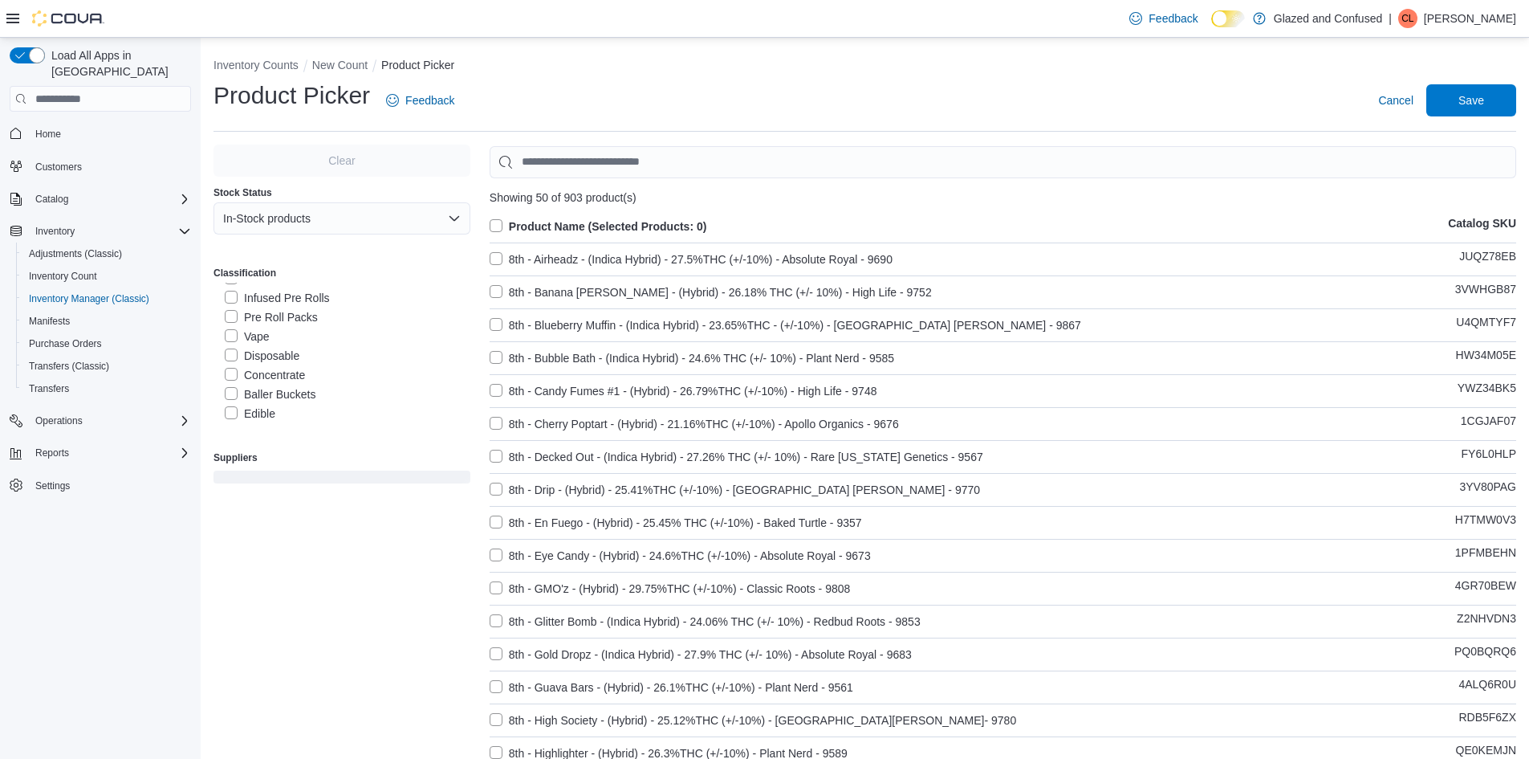
scroll to position [241, 0]
click at [274, 337] on label "Edible" at bounding box center [250, 340] width 51 height 19
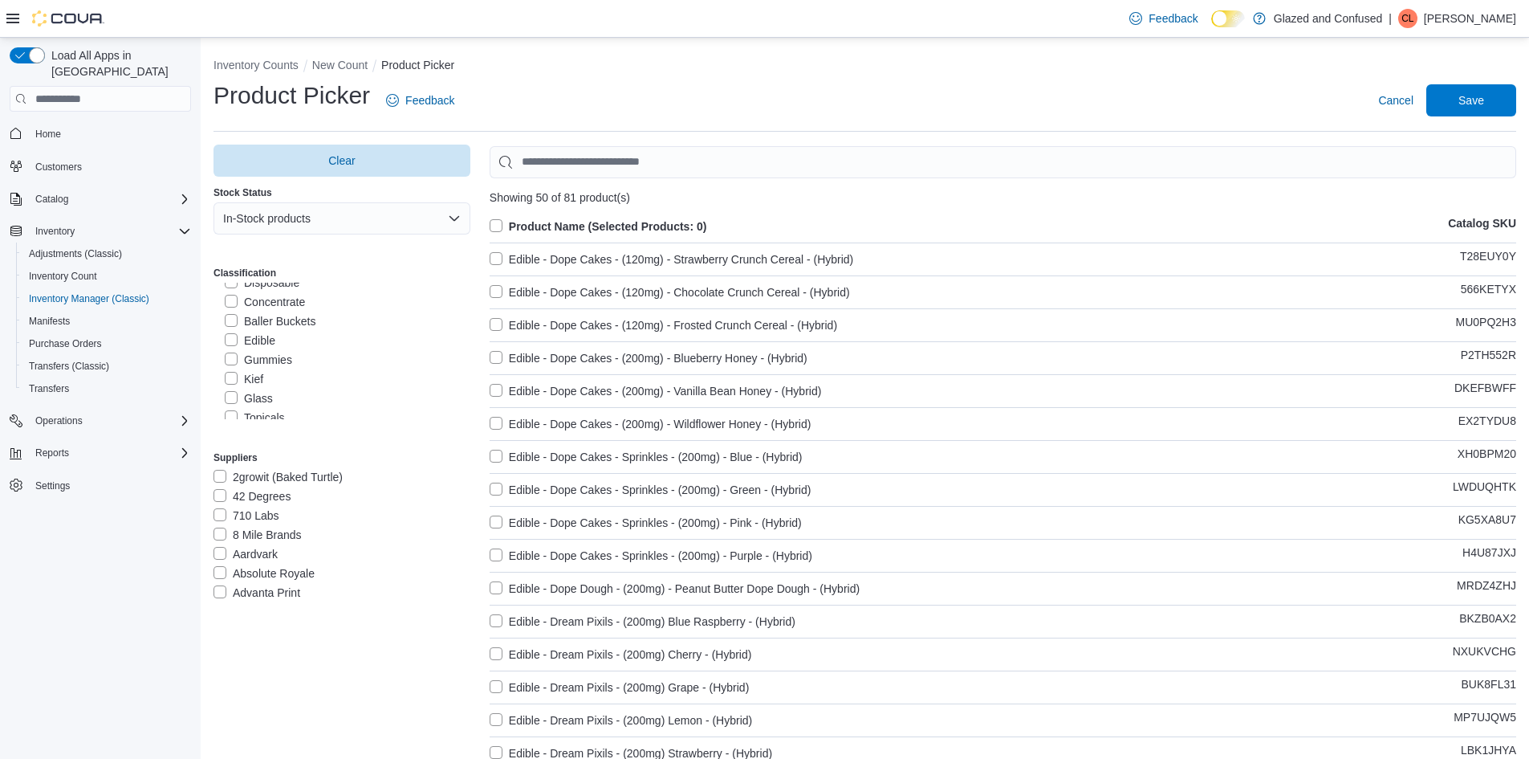
drag, startPoint x: 517, startPoint y: 228, endPoint x: 1153, endPoint y: 134, distance: 642.6
click at [517, 227] on label "Product Name (Selected Products: 0)" at bounding box center [599, 226] width 218 height 19
click at [1484, 102] on span "Save" at bounding box center [1471, 100] width 26 height 16
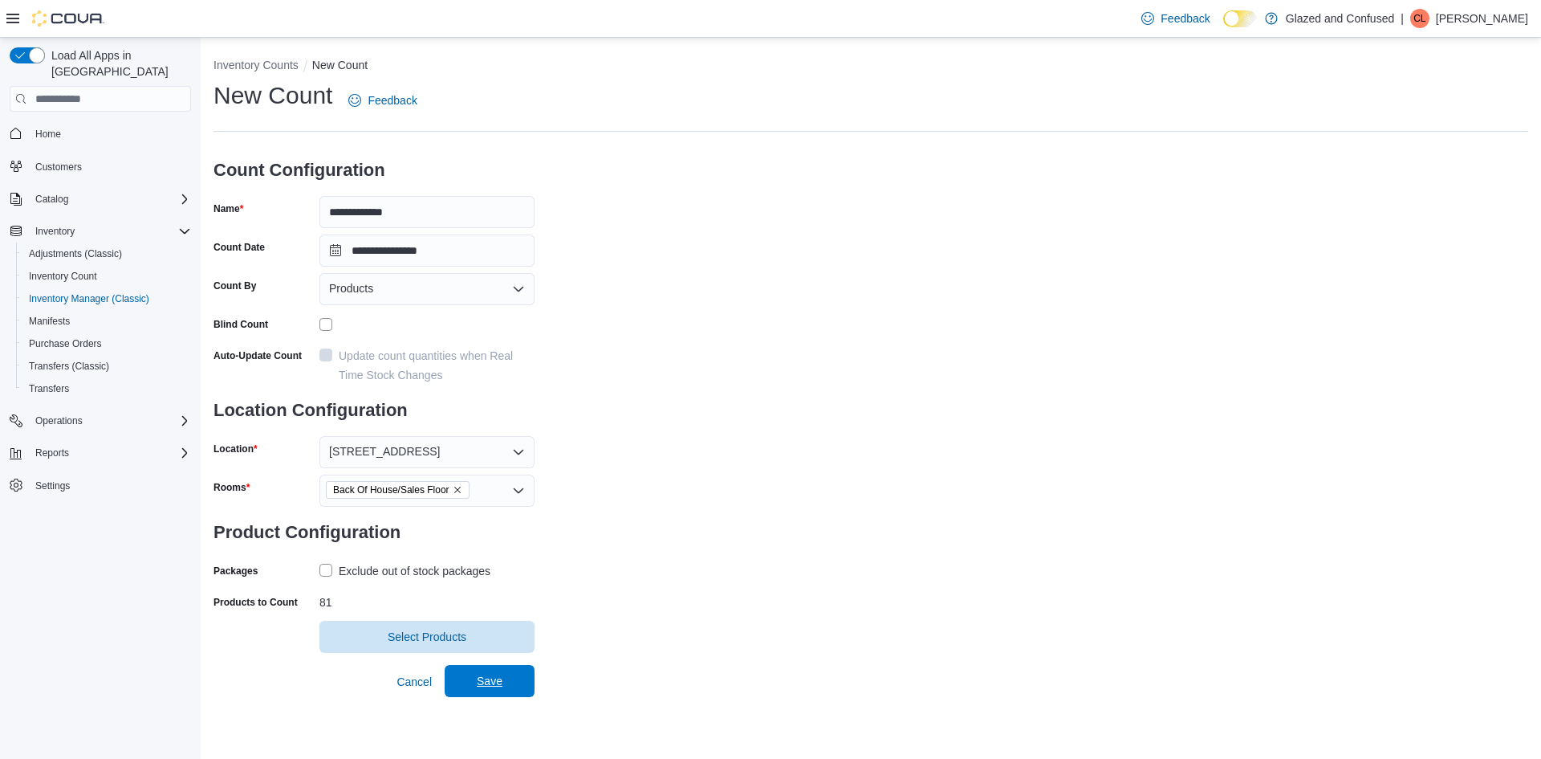
click at [519, 679] on span "Save" at bounding box center [489, 681] width 71 height 32
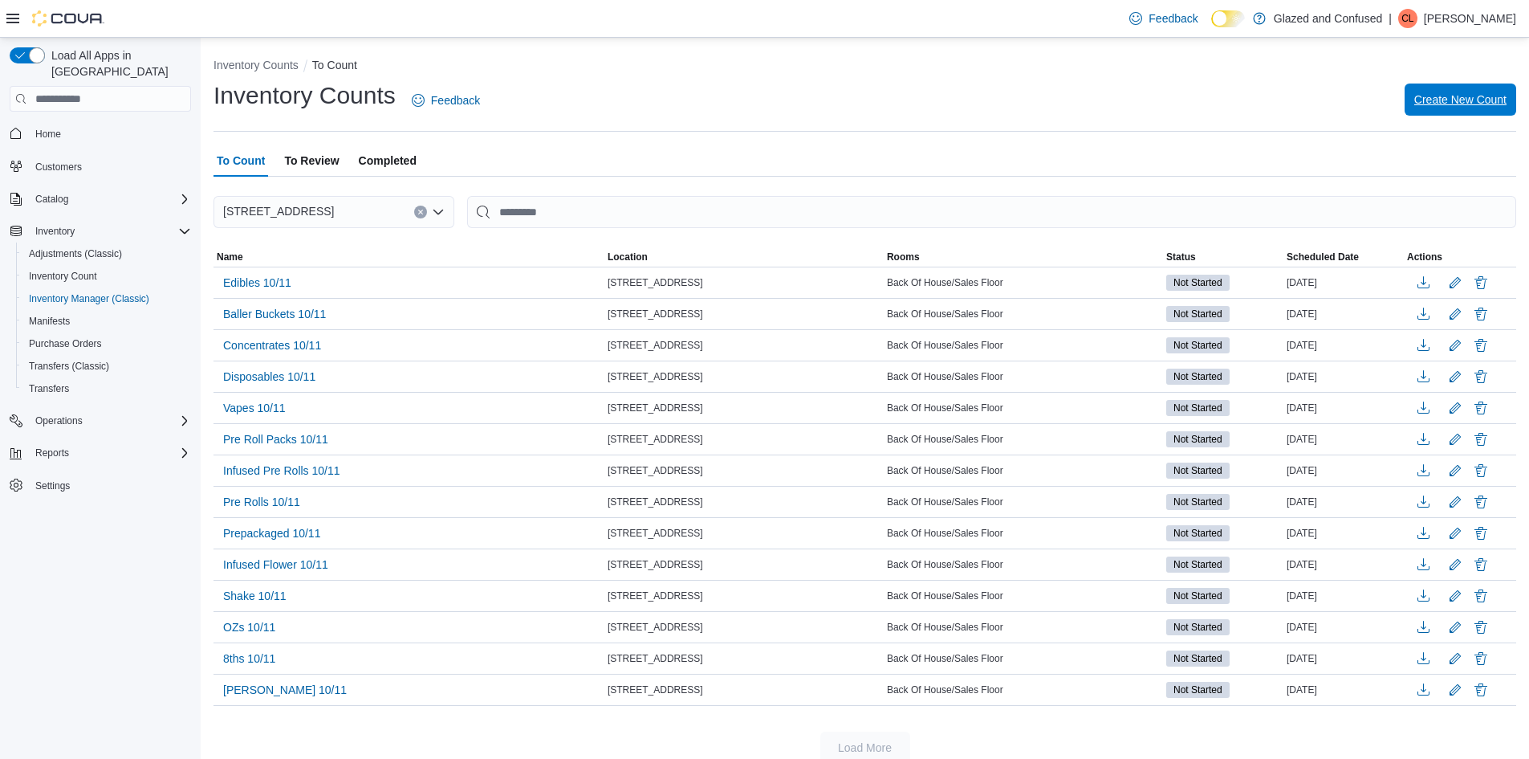
click at [1466, 101] on span "Create New Count" at bounding box center [1460, 100] width 92 height 16
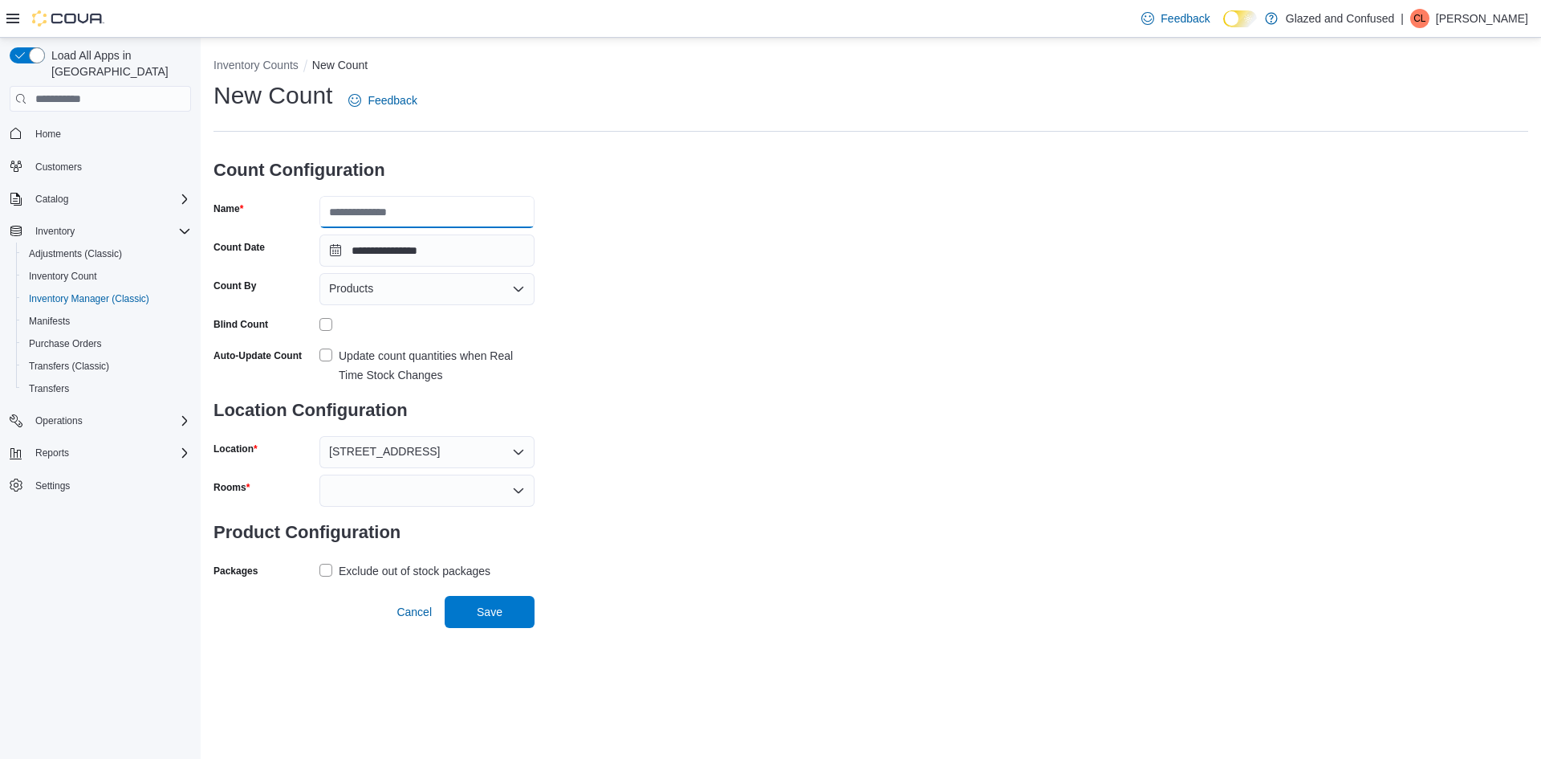
click at [388, 209] on input "Name" at bounding box center [426, 212] width 215 height 32
type input "**********"
click at [356, 469] on form "**********" at bounding box center [374, 363] width 321 height 438
click at [356, 490] on div at bounding box center [426, 490] width 215 height 32
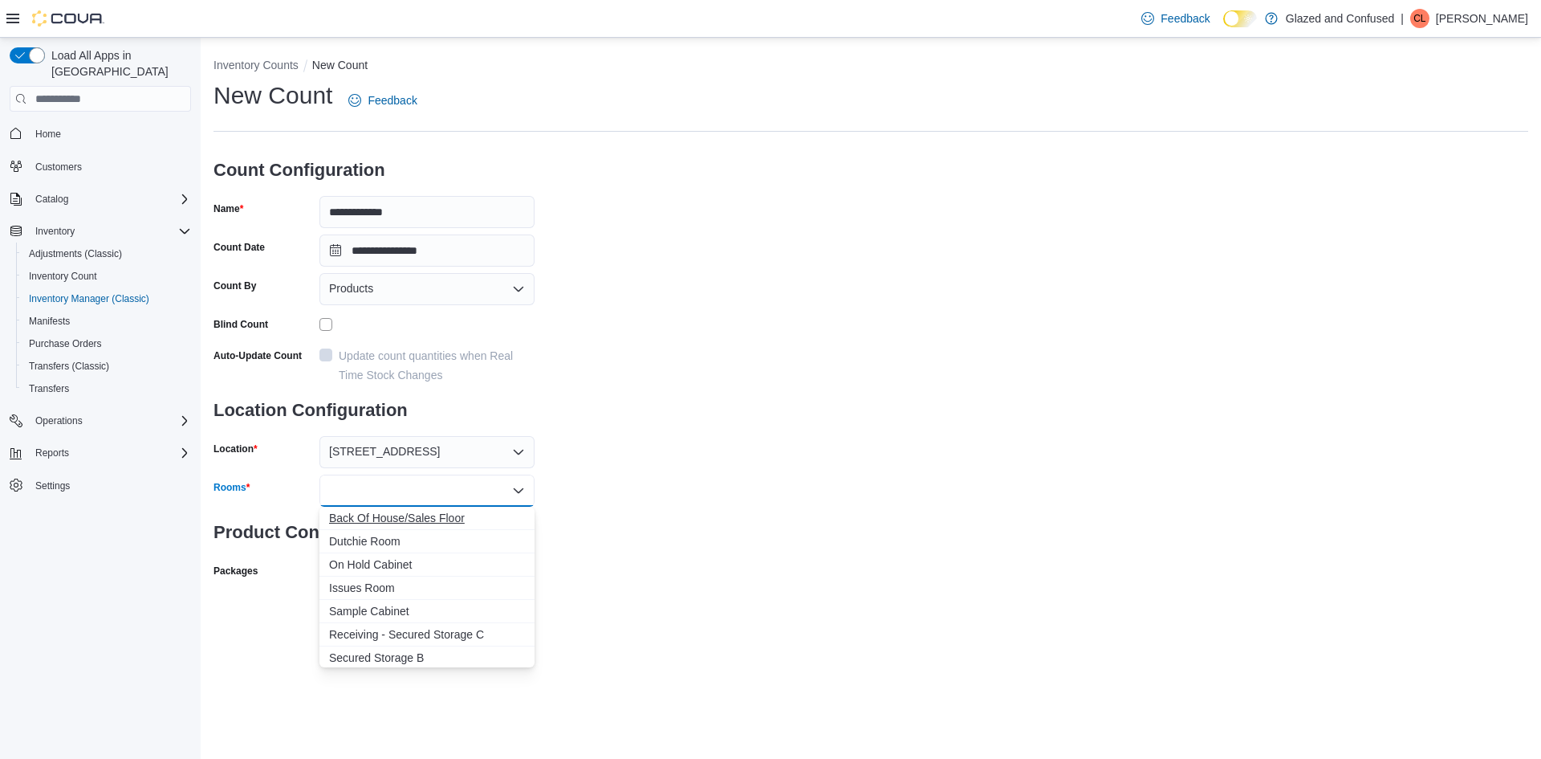
click at [380, 515] on span "Back Of House/Sales Floor" at bounding box center [427, 518] width 196 height 16
click at [689, 519] on div "**********" at bounding box center [871, 350] width 1315 height 542
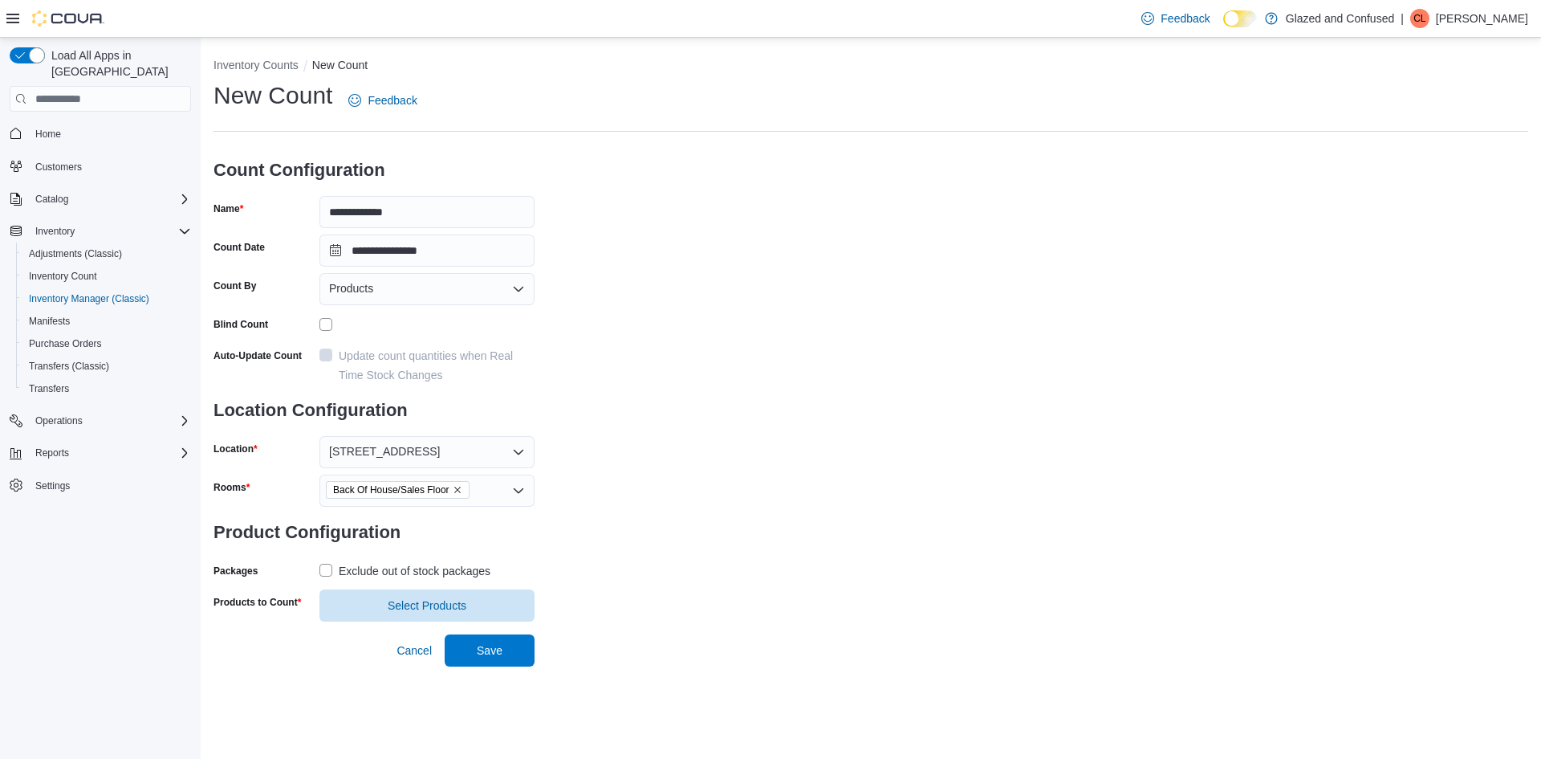
click at [399, 559] on div "Exclude out of stock packages" at bounding box center [426, 570] width 215 height 25
click at [375, 572] on div "Exclude out of stock packages" at bounding box center [415, 570] width 152 height 19
click at [382, 604] on span "Select Products" at bounding box center [427, 604] width 196 height 32
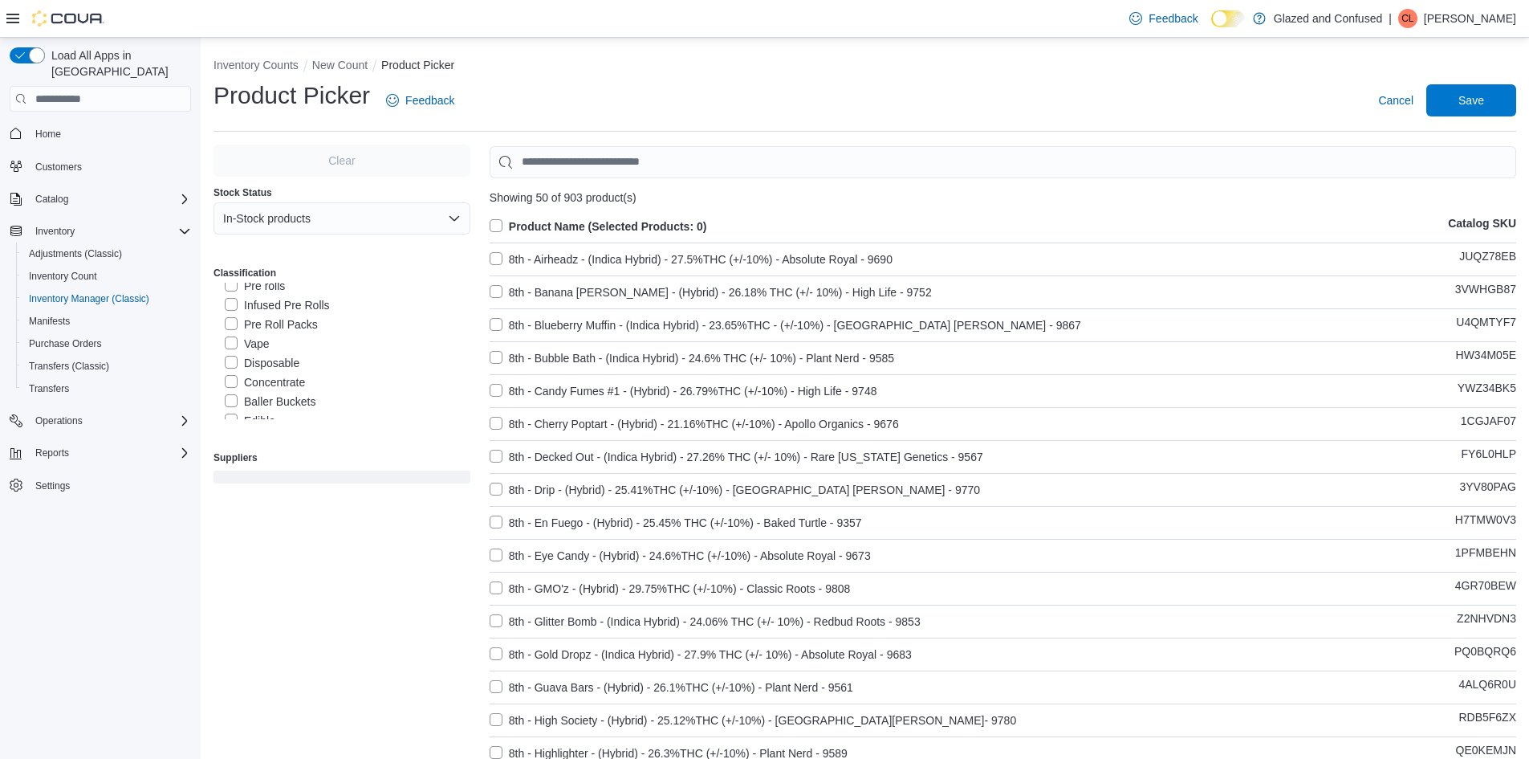
scroll to position [241, 0]
click at [259, 356] on label "Gummies" at bounding box center [258, 359] width 67 height 19
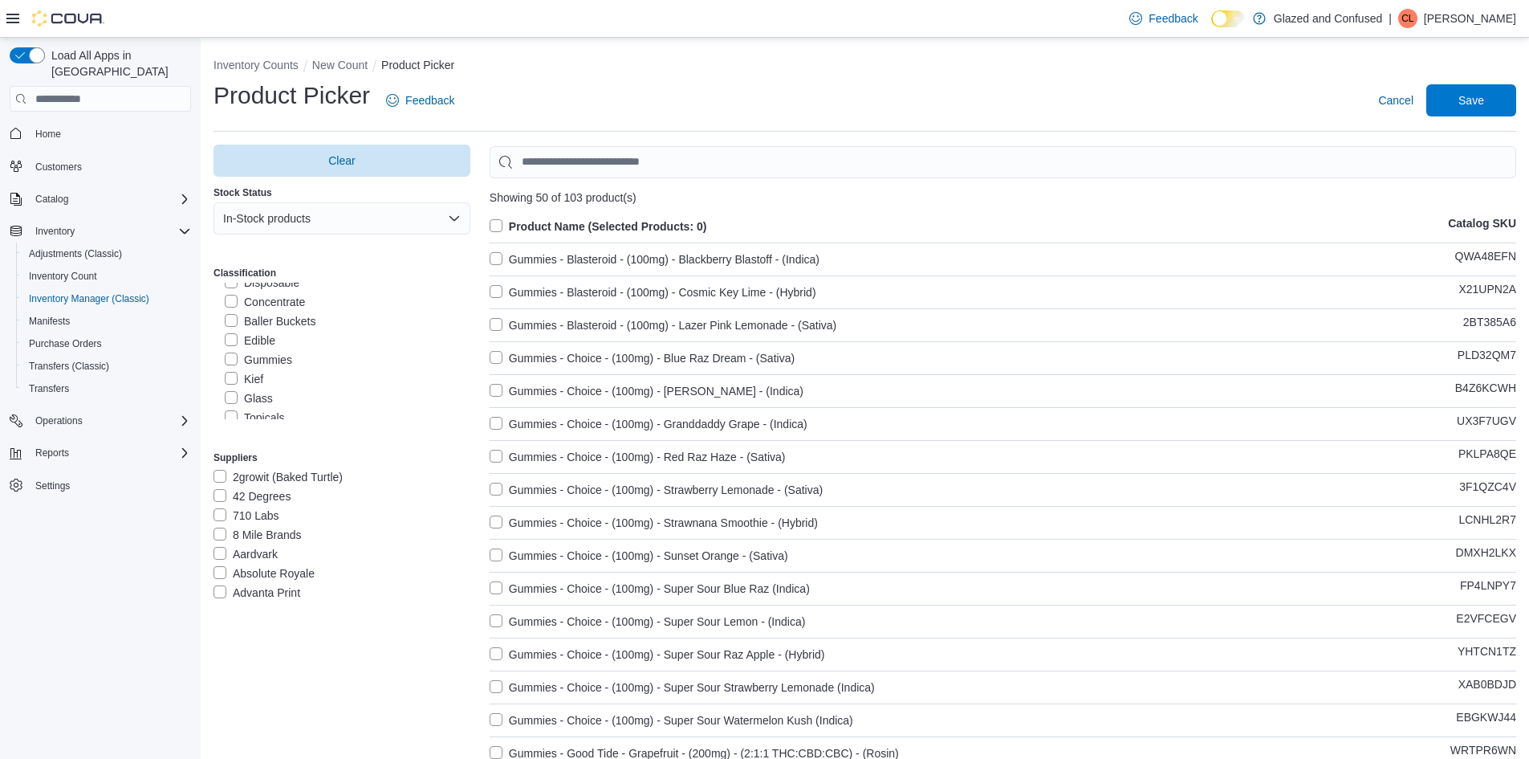
click at [506, 229] on label "Product Name (Selected Products: 0)" at bounding box center [599, 226] width 218 height 19
click at [1475, 98] on span "Save" at bounding box center [1471, 100] width 26 height 16
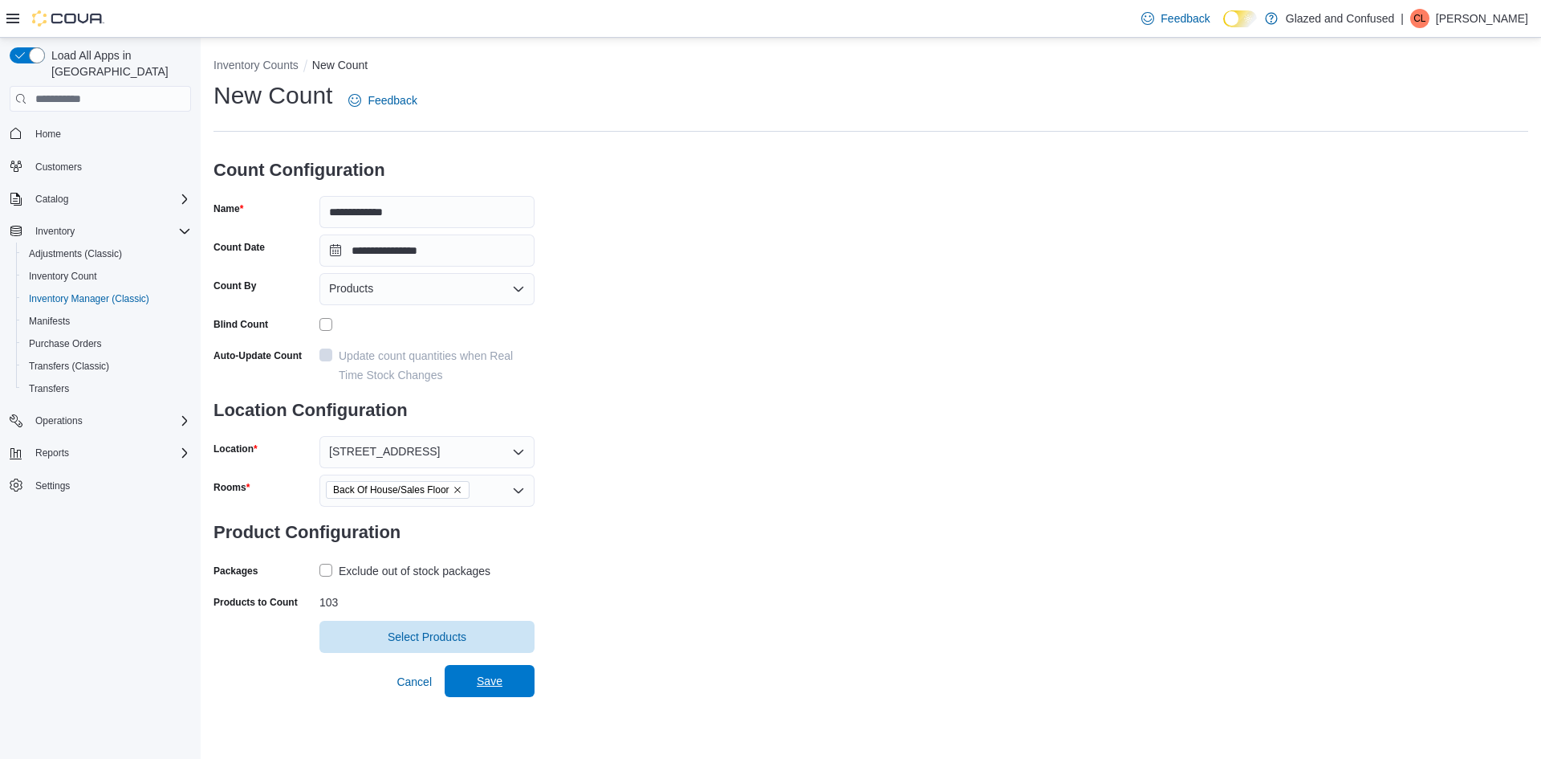
click at [480, 669] on span "Save" at bounding box center [489, 681] width 71 height 32
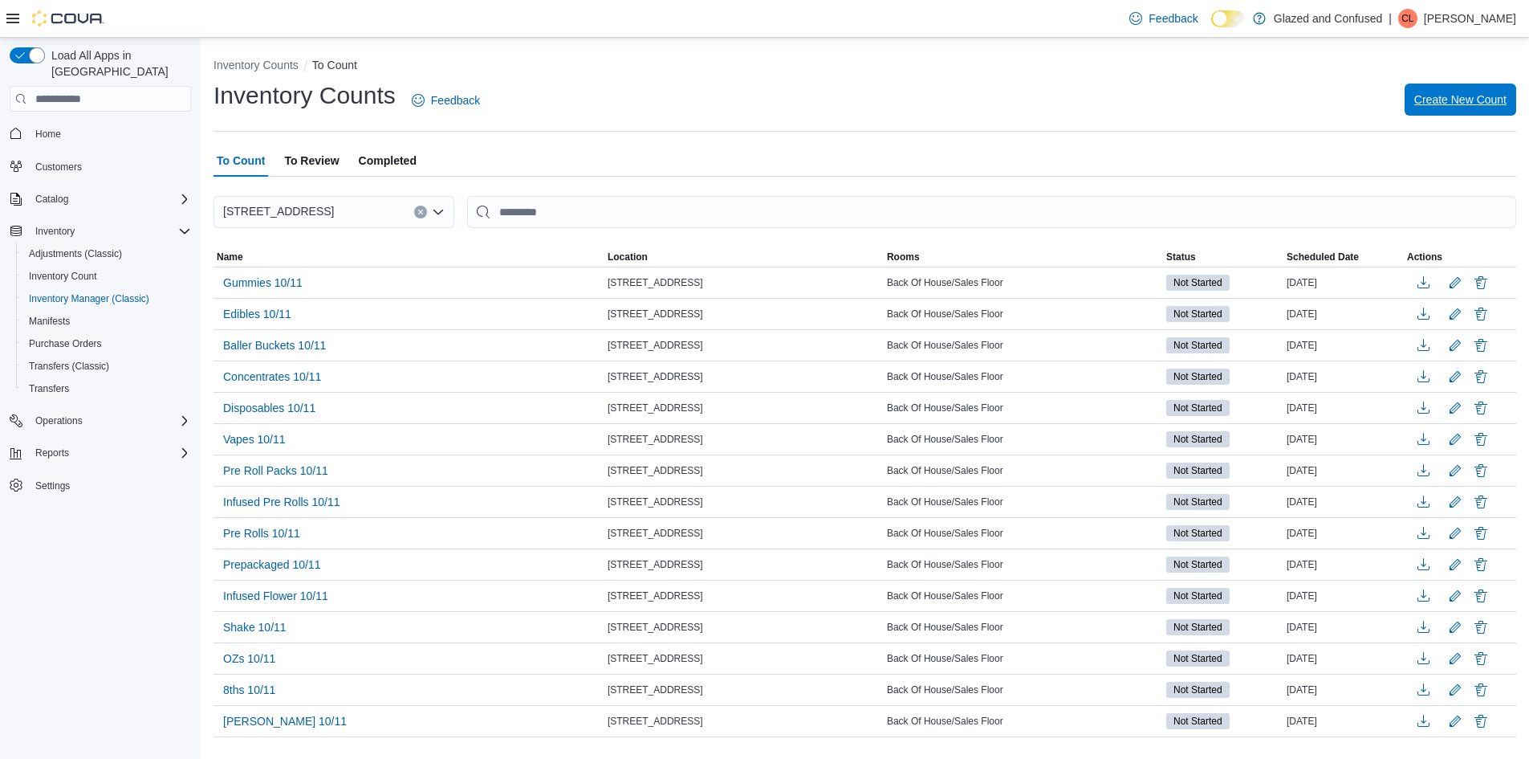
click at [1457, 96] on span "Create New Count" at bounding box center [1460, 100] width 92 height 16
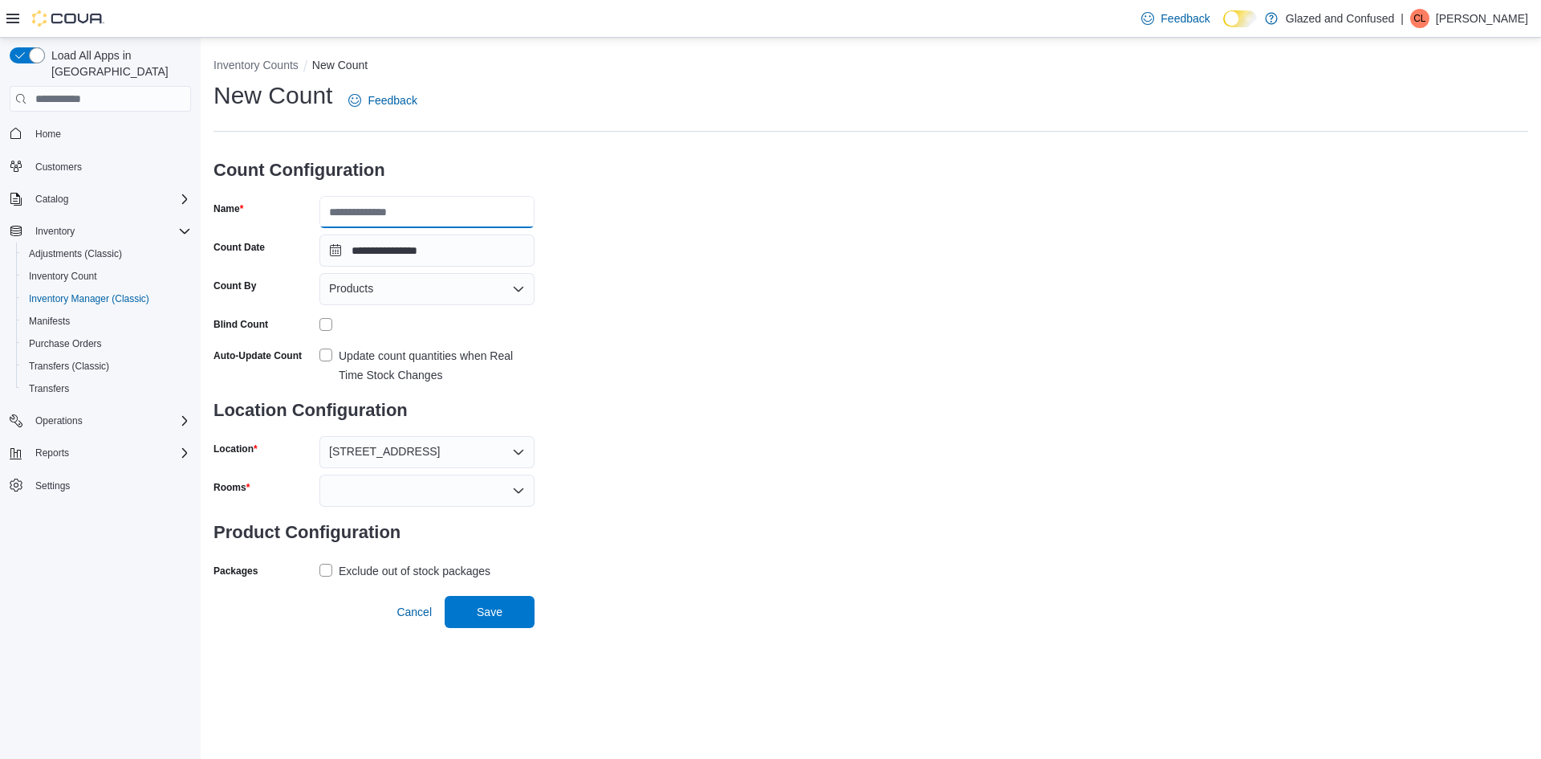
click at [357, 221] on input "Name" at bounding box center [426, 212] width 215 height 32
type input "**********"
click at [367, 498] on div at bounding box center [426, 490] width 215 height 32
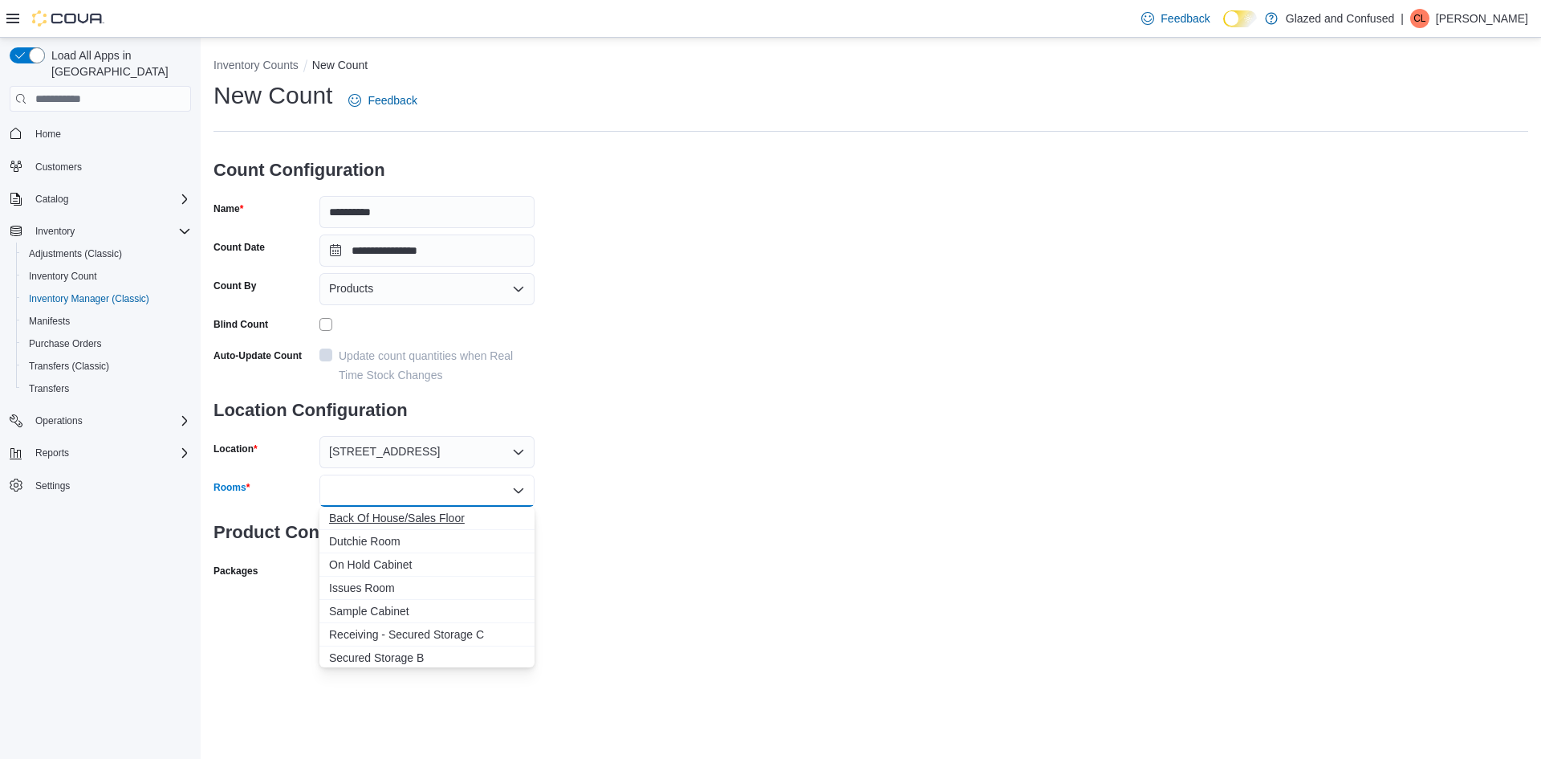
click at [376, 515] on span "Back Of House/Sales Floor" at bounding box center [427, 518] width 196 height 16
click at [708, 528] on div "**********" at bounding box center [871, 350] width 1315 height 542
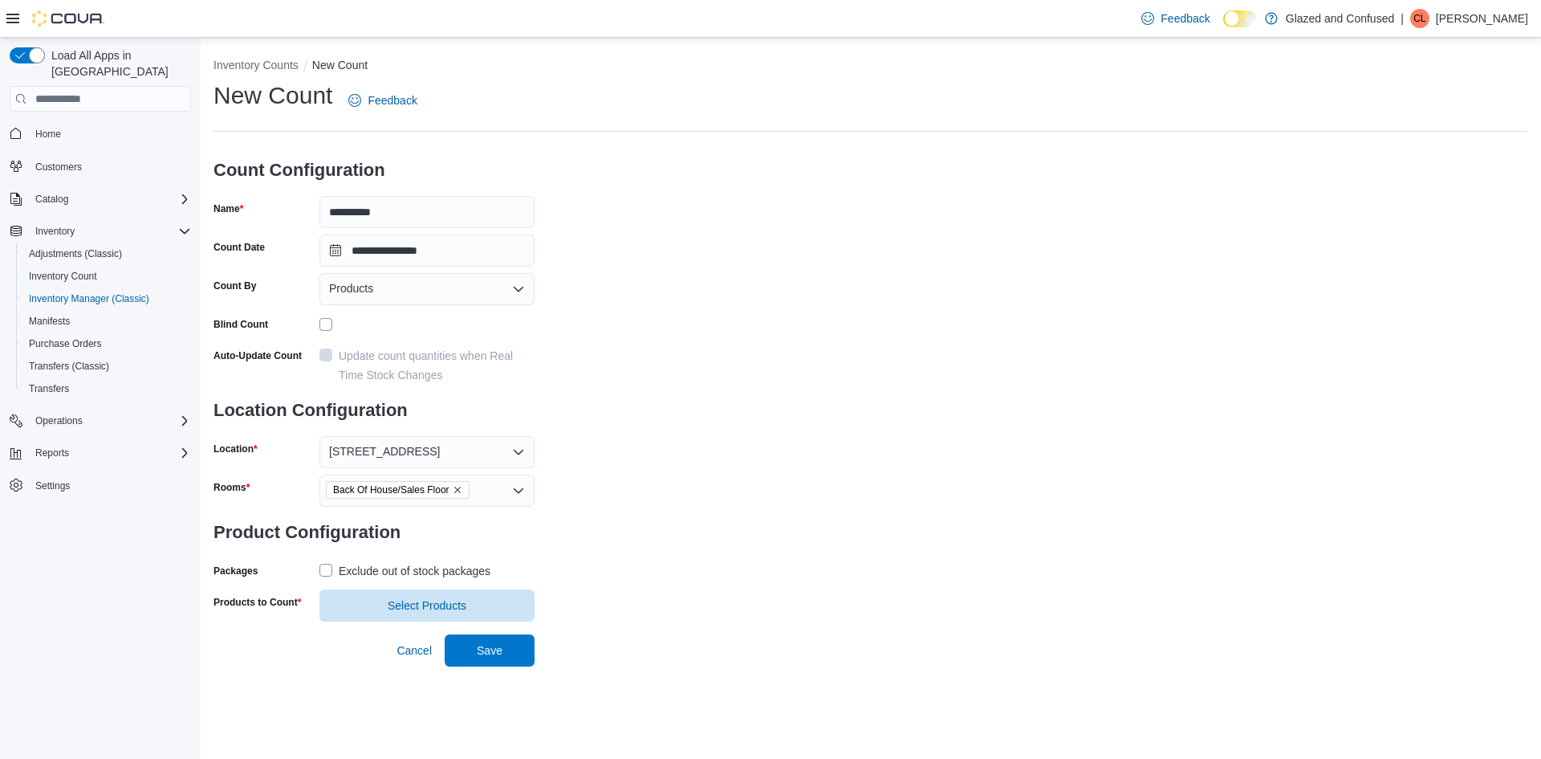
click at [420, 577] on div "Exclude out of stock packages" at bounding box center [415, 570] width 152 height 19
click at [419, 599] on span "Select Products" at bounding box center [427, 604] width 79 height 16
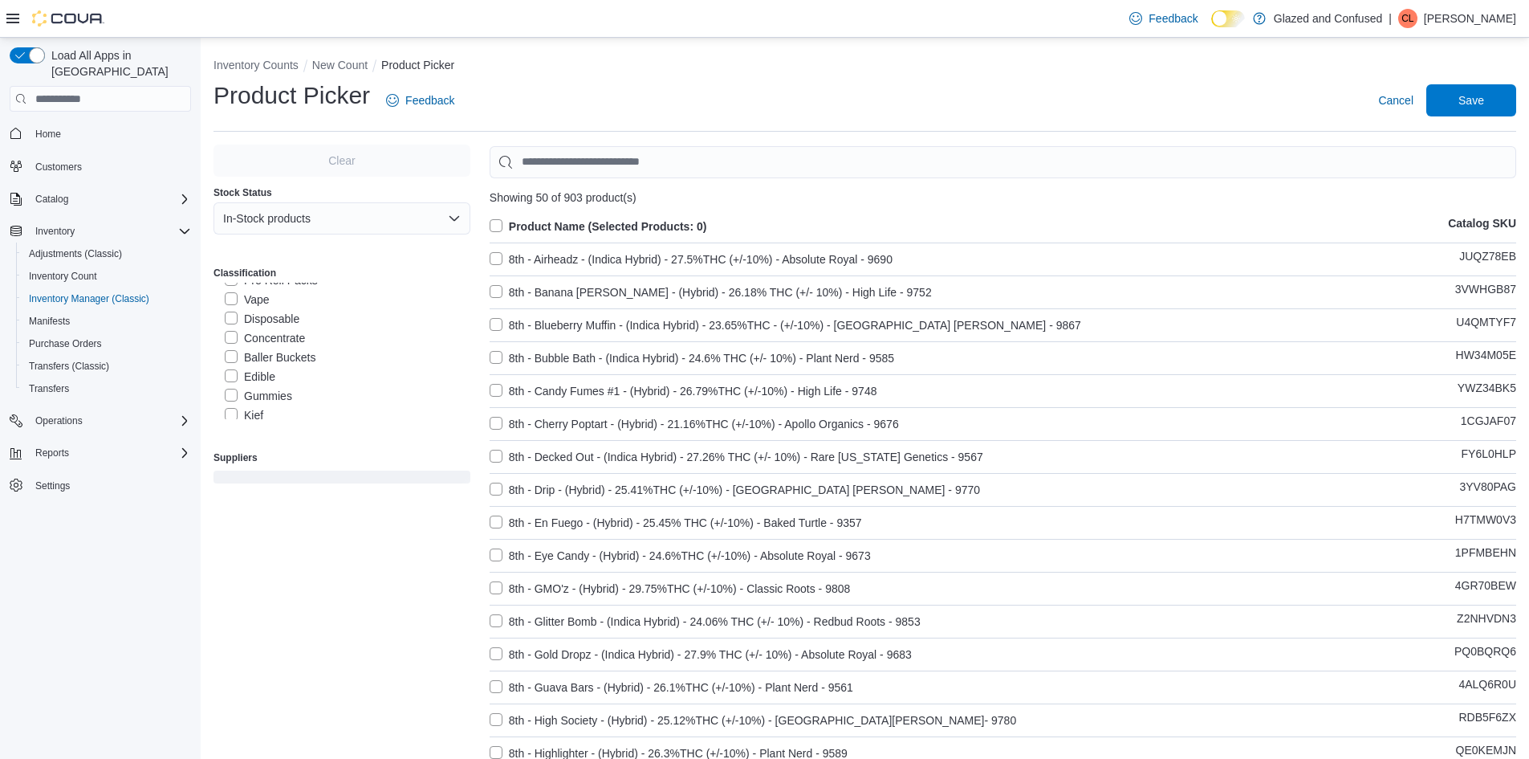
scroll to position [241, 0]
click at [254, 378] on label "Kief" at bounding box center [244, 378] width 39 height 19
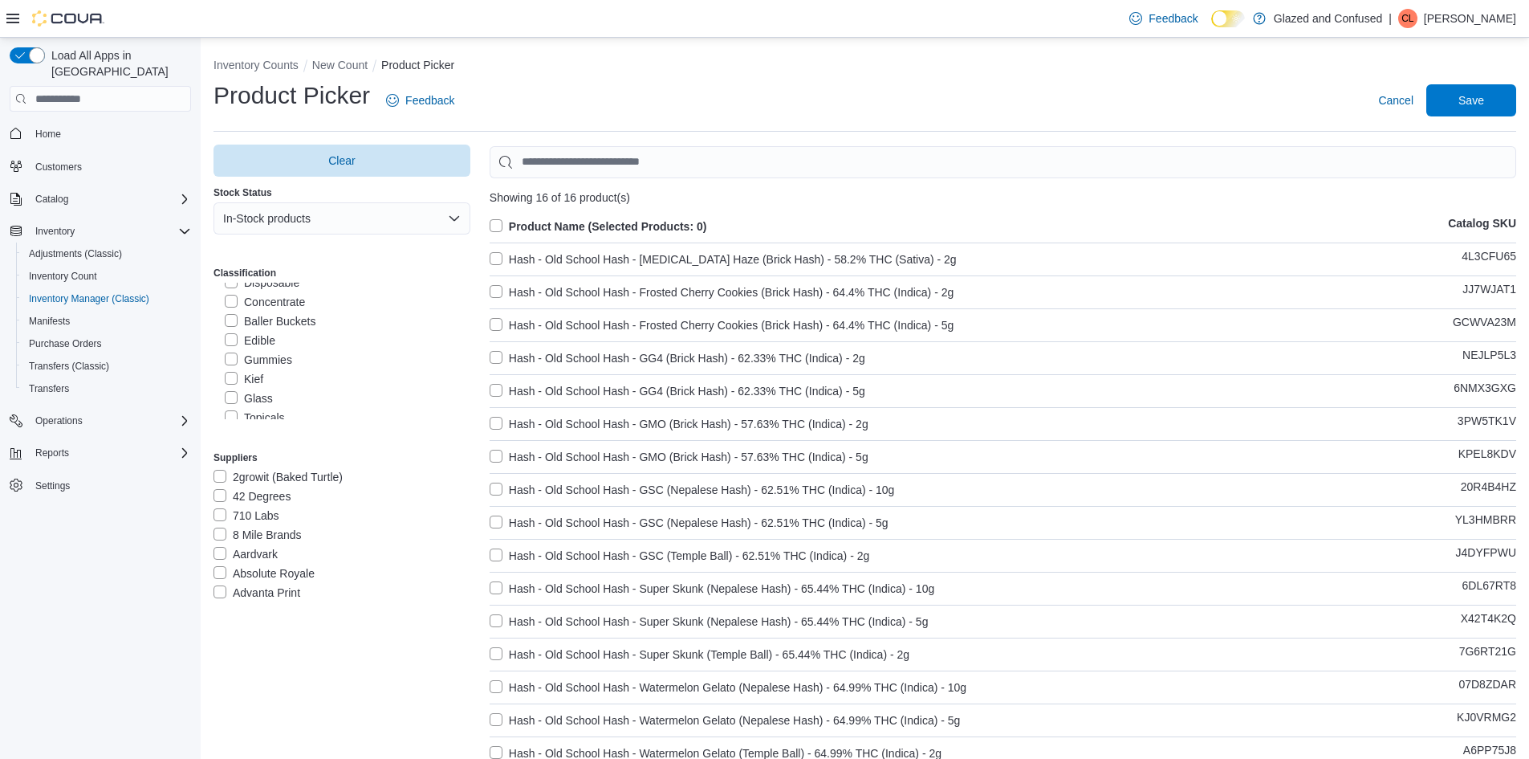
click at [547, 223] on label "Product Name (Selected Products: 0)" at bounding box center [599, 226] width 218 height 19
click at [1455, 102] on span "Save" at bounding box center [1471, 99] width 71 height 32
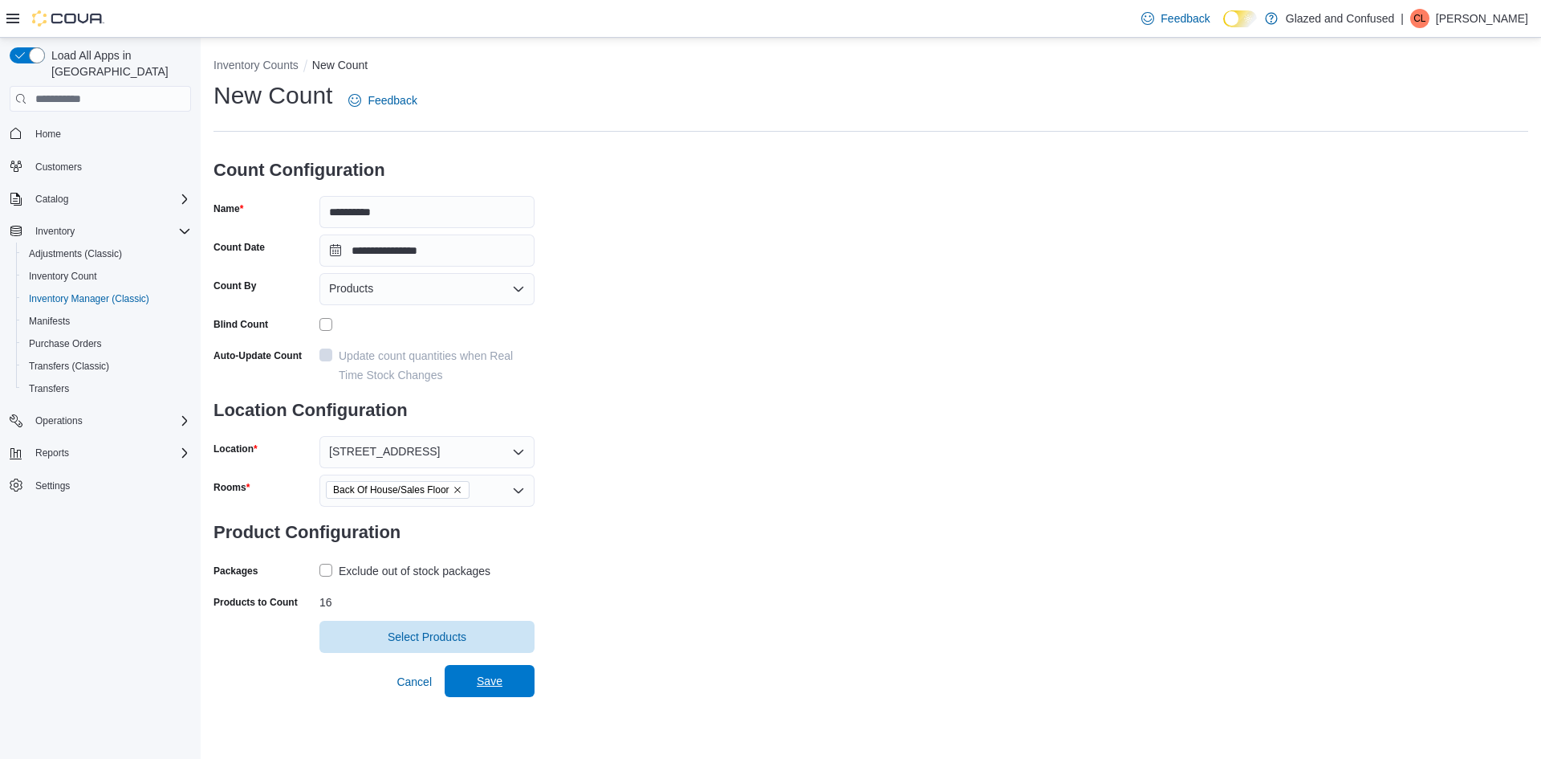
click at [514, 681] on span "Save" at bounding box center [489, 681] width 71 height 32
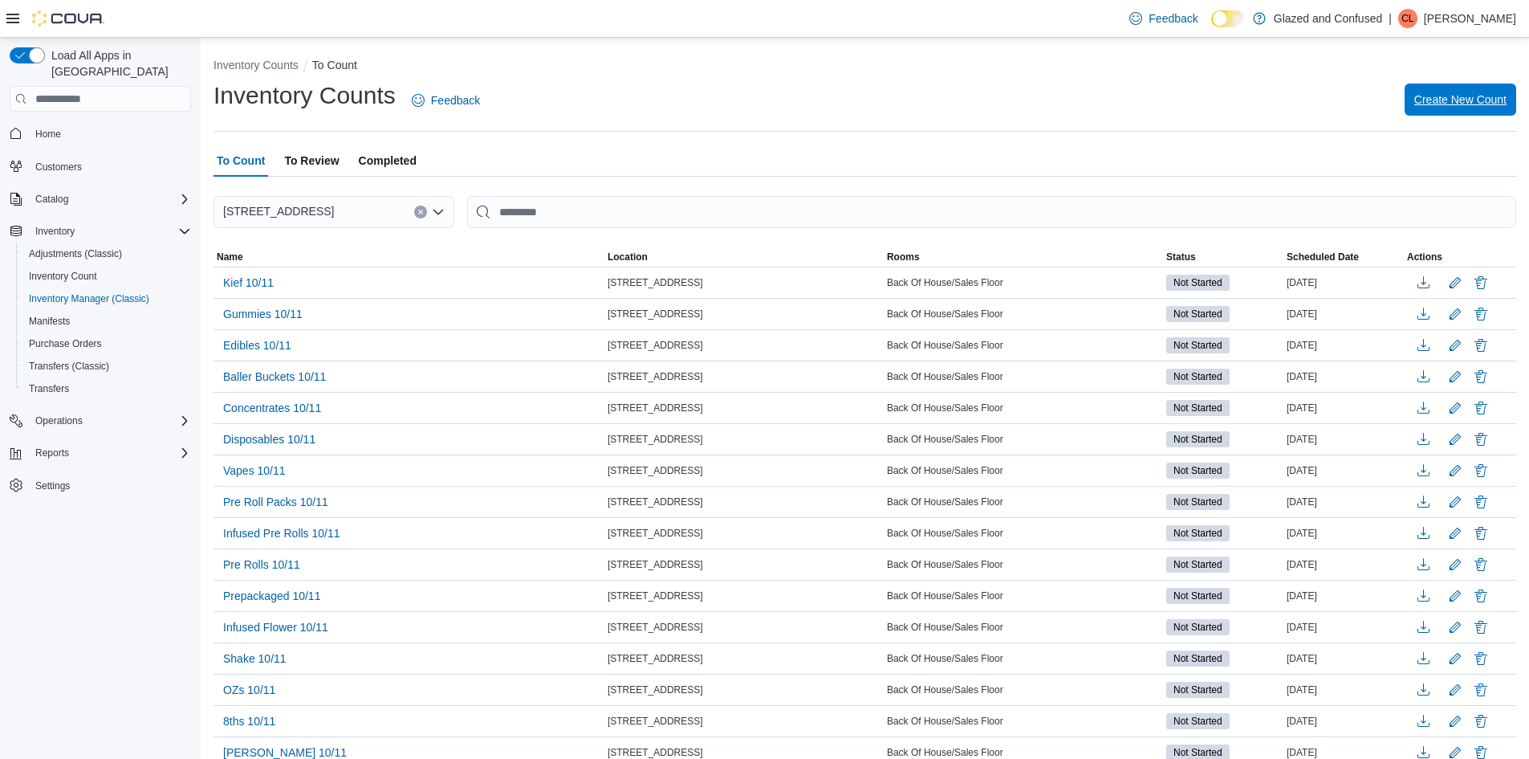
click at [1450, 95] on span "Create New Count" at bounding box center [1460, 100] width 92 height 16
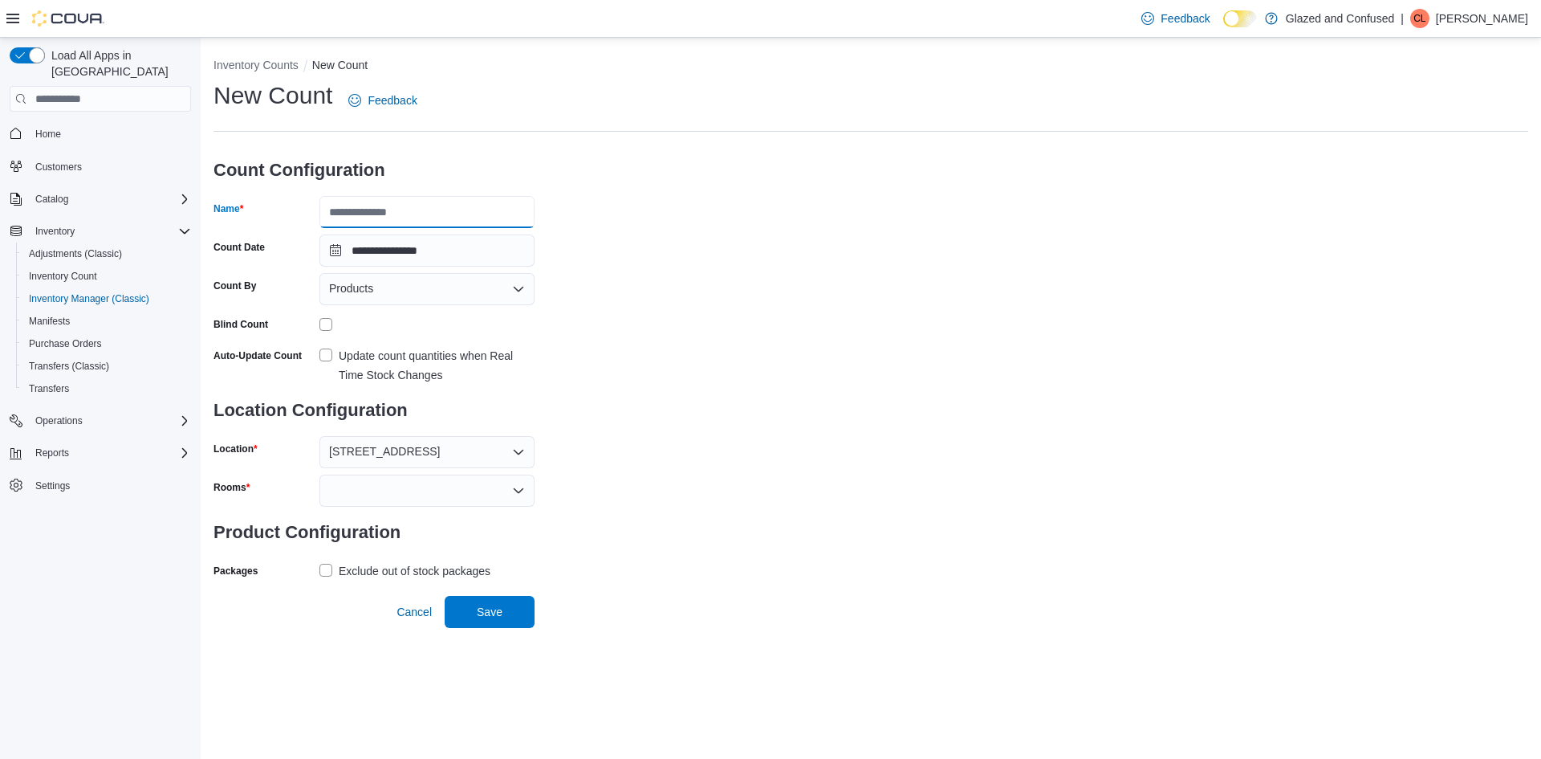
click at [465, 201] on input "Name" at bounding box center [426, 212] width 215 height 32
type input "**********"
click at [386, 487] on div at bounding box center [426, 490] width 215 height 32
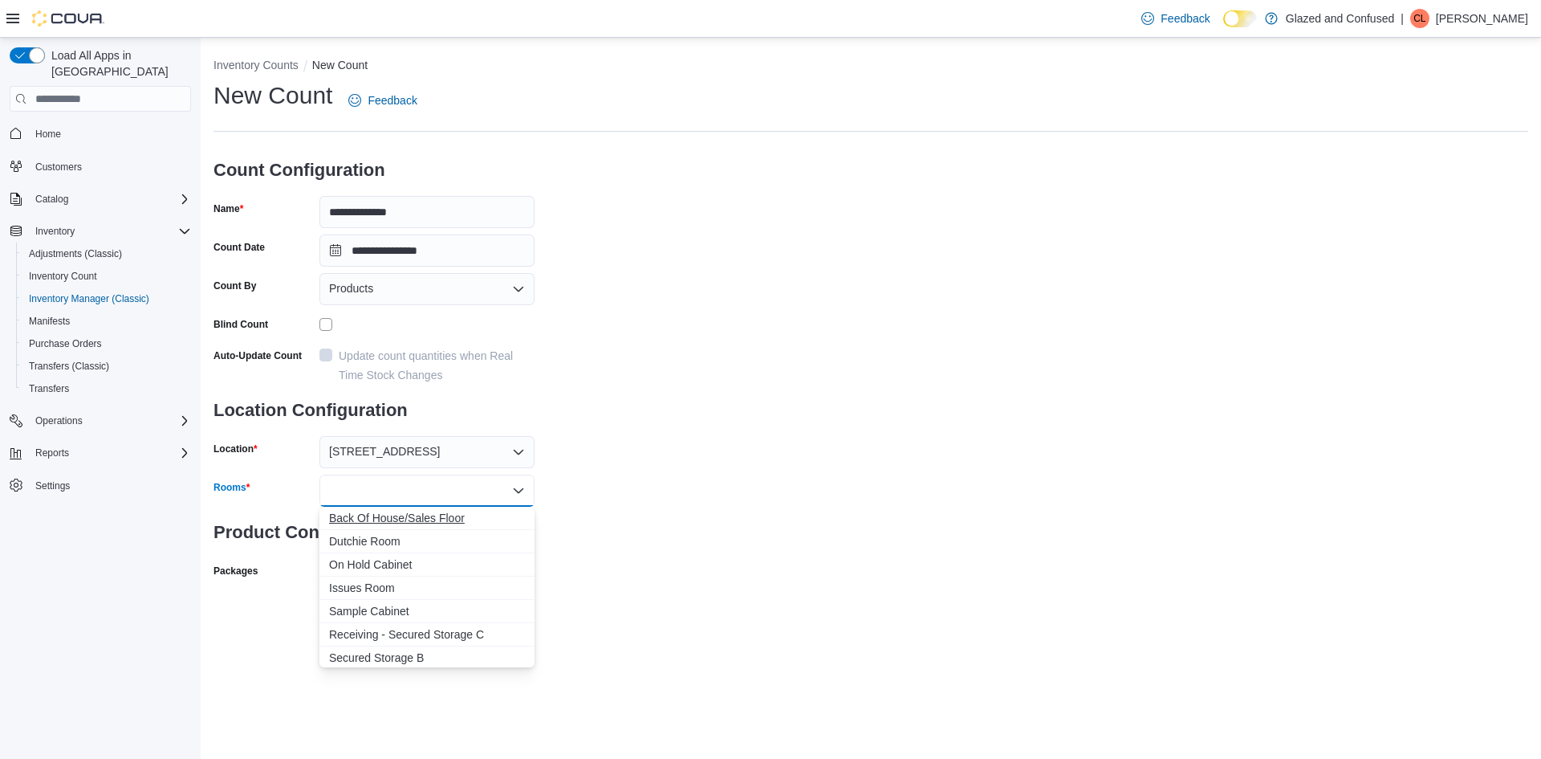
click at [406, 514] on span "Back Of House/Sales Floor" at bounding box center [427, 518] width 196 height 16
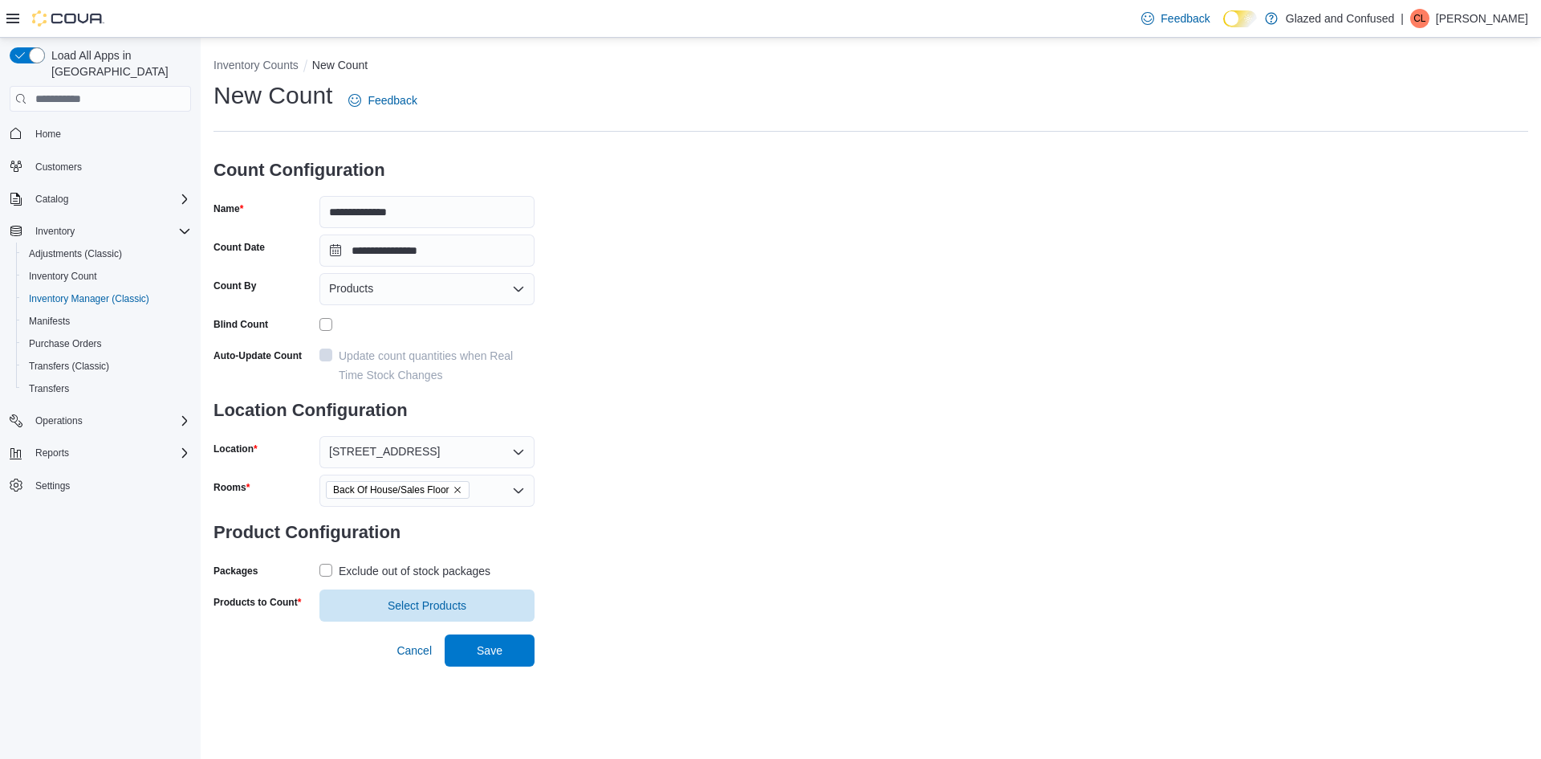
drag, startPoint x: 799, startPoint y: 519, endPoint x: 677, endPoint y: 528, distance: 123.1
click at [759, 527] on div "**********" at bounding box center [871, 350] width 1315 height 542
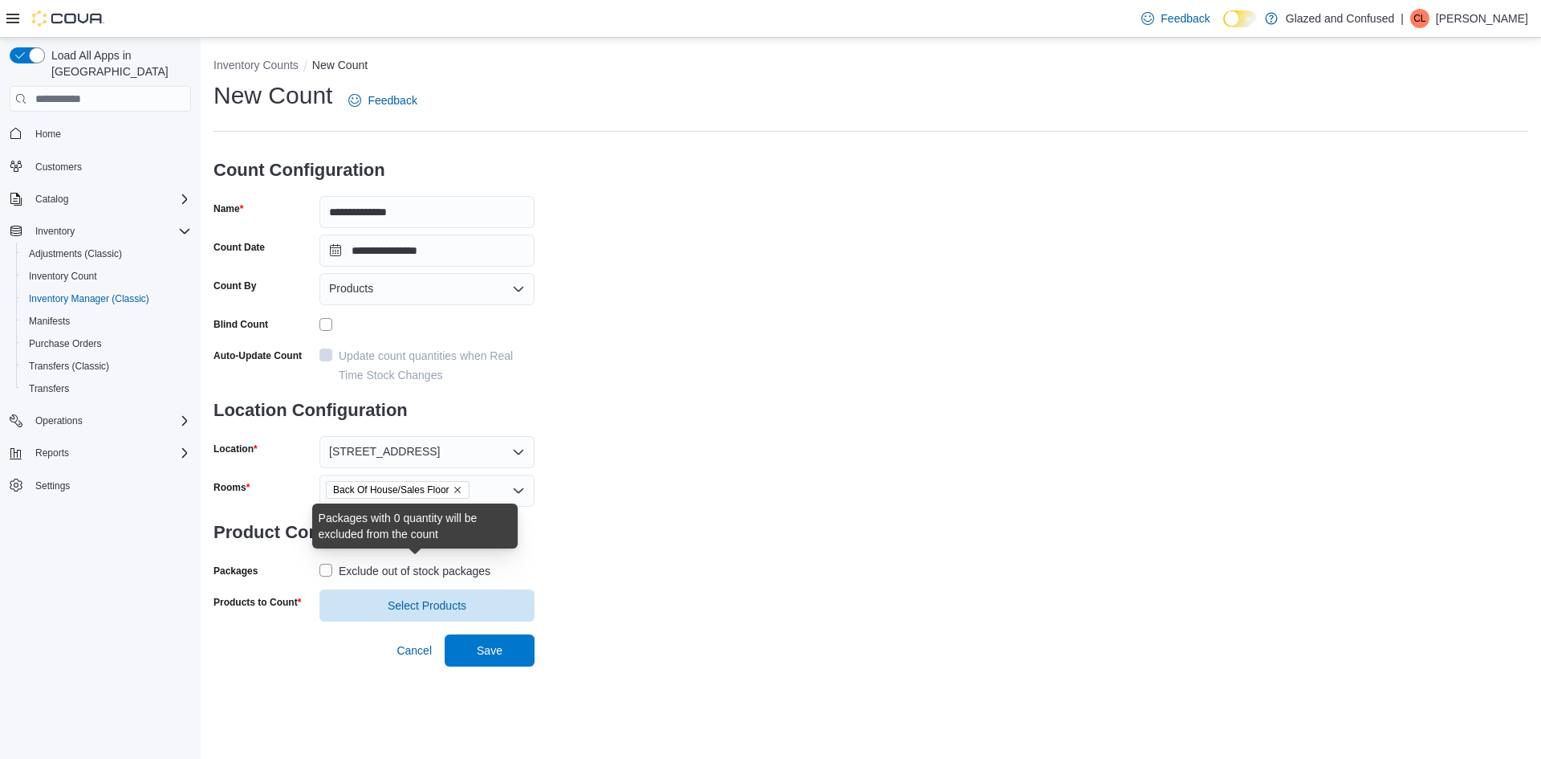
click at [421, 569] on div "Exclude out of stock packages" at bounding box center [415, 570] width 152 height 19
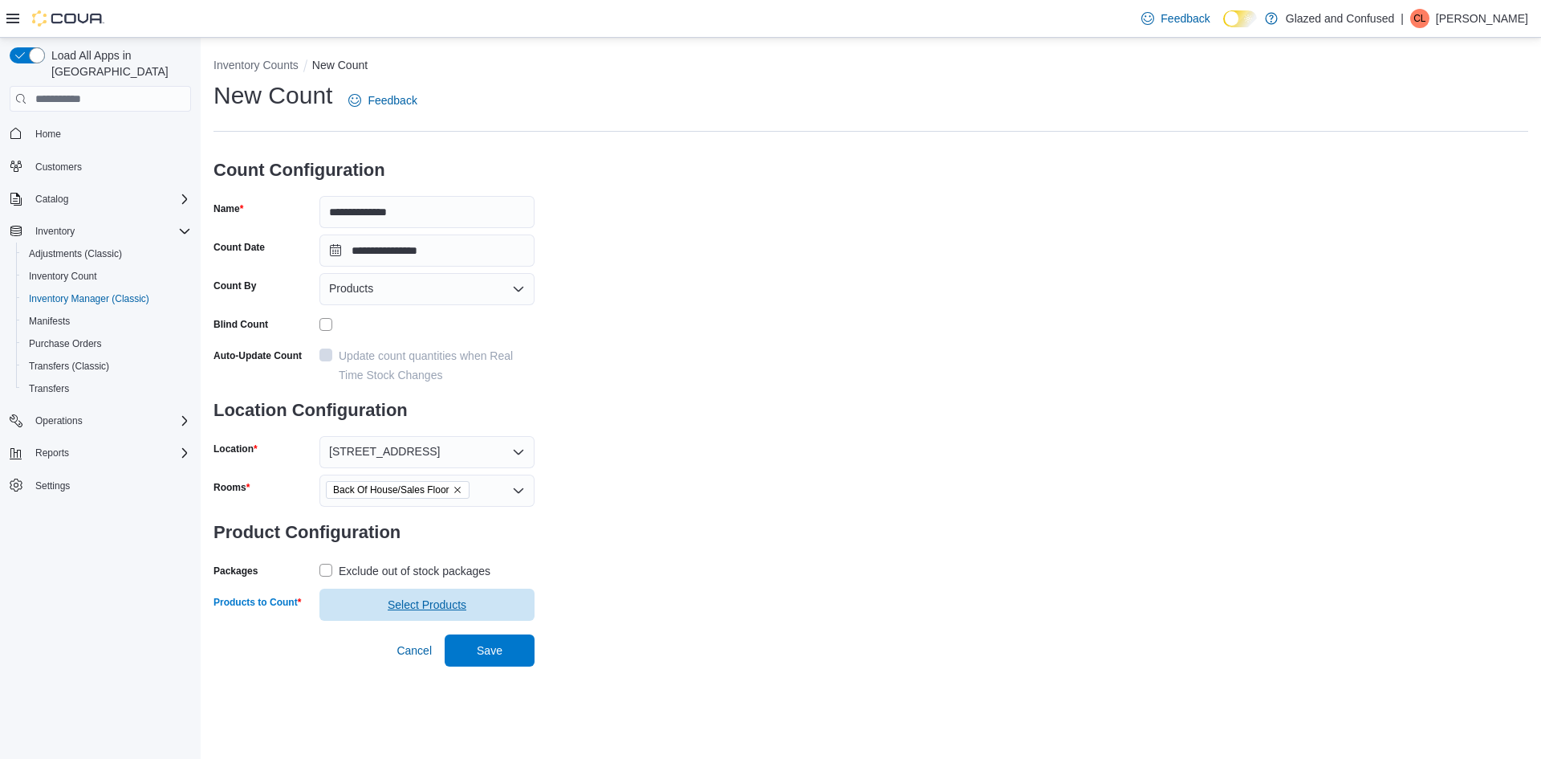
click at [421, 604] on span "Select Products" at bounding box center [427, 604] width 79 height 16
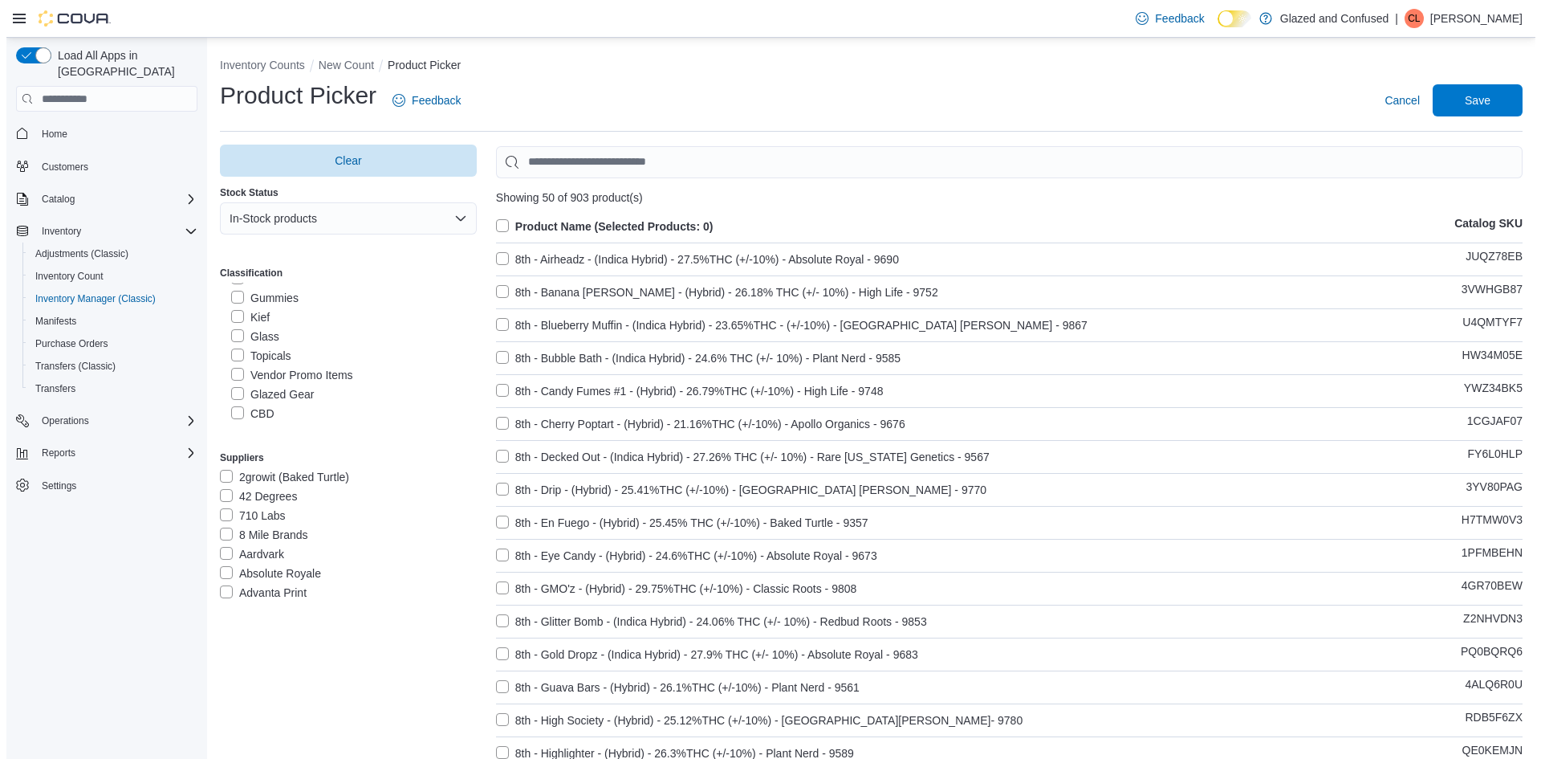
scroll to position [321, 0]
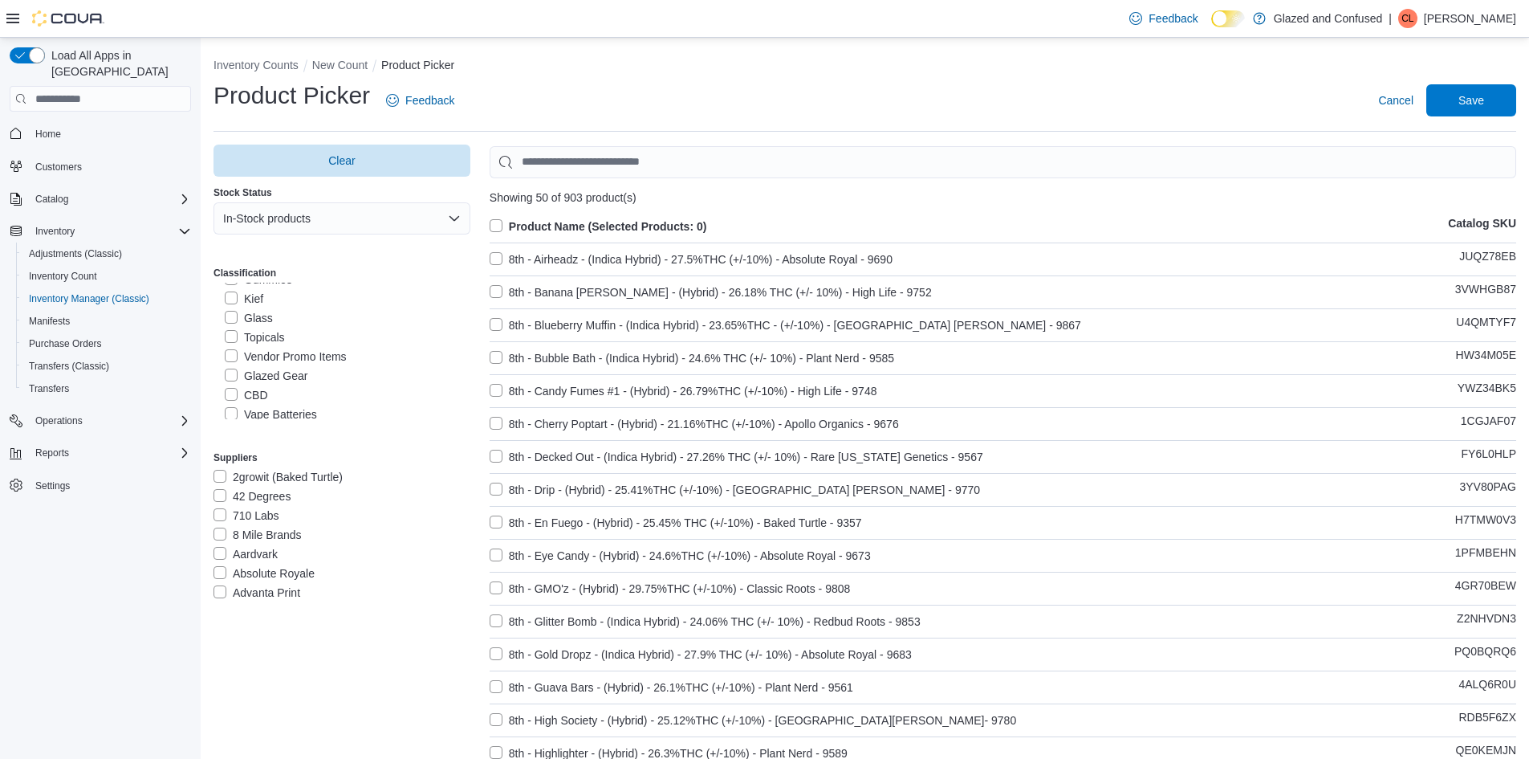
click at [269, 342] on label "Topicals" at bounding box center [255, 336] width 60 height 19
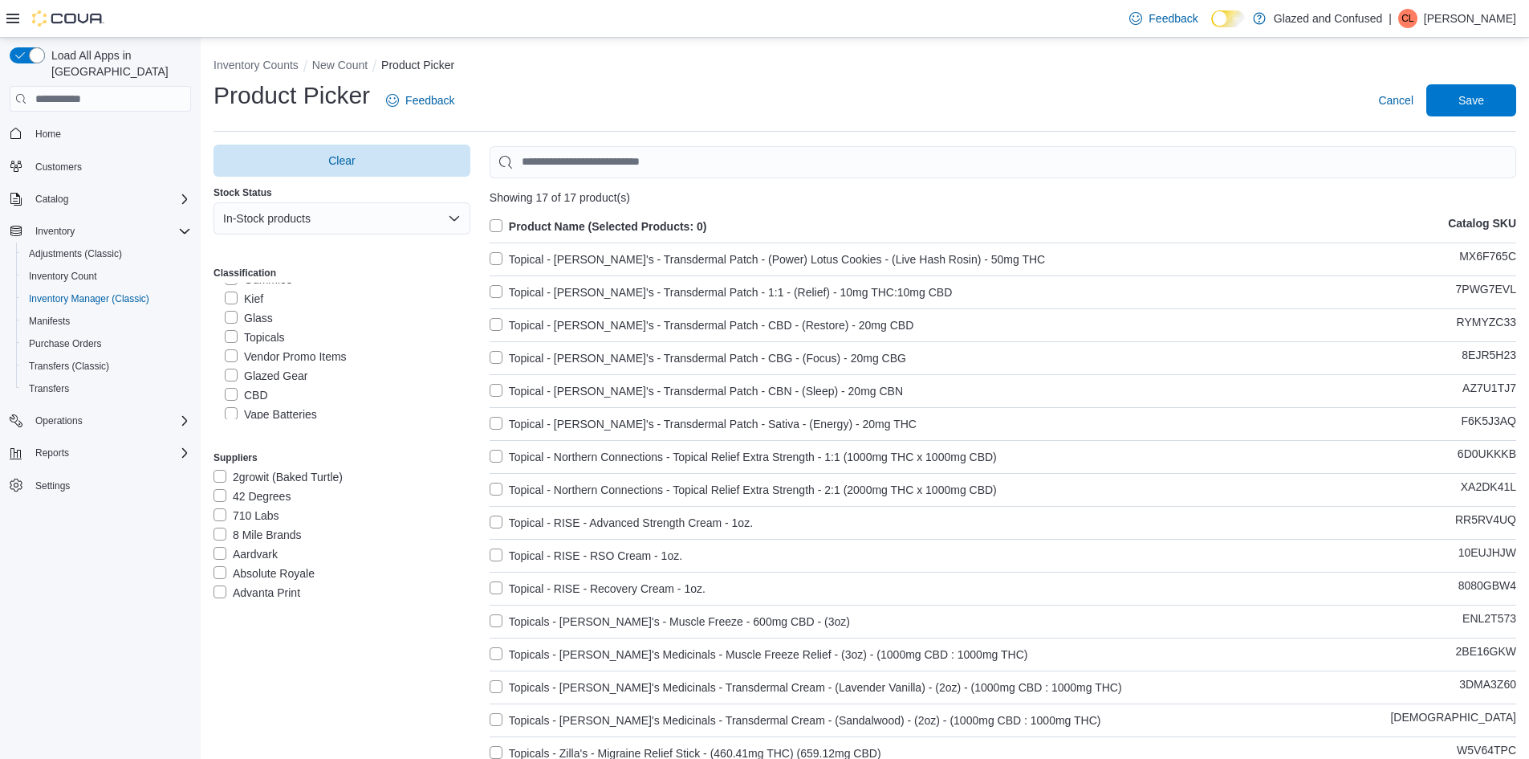
click at [555, 226] on label "Product Name (Selected Products: 0)" at bounding box center [599, 226] width 218 height 19
click at [1484, 103] on span "Save" at bounding box center [1471, 100] width 26 height 16
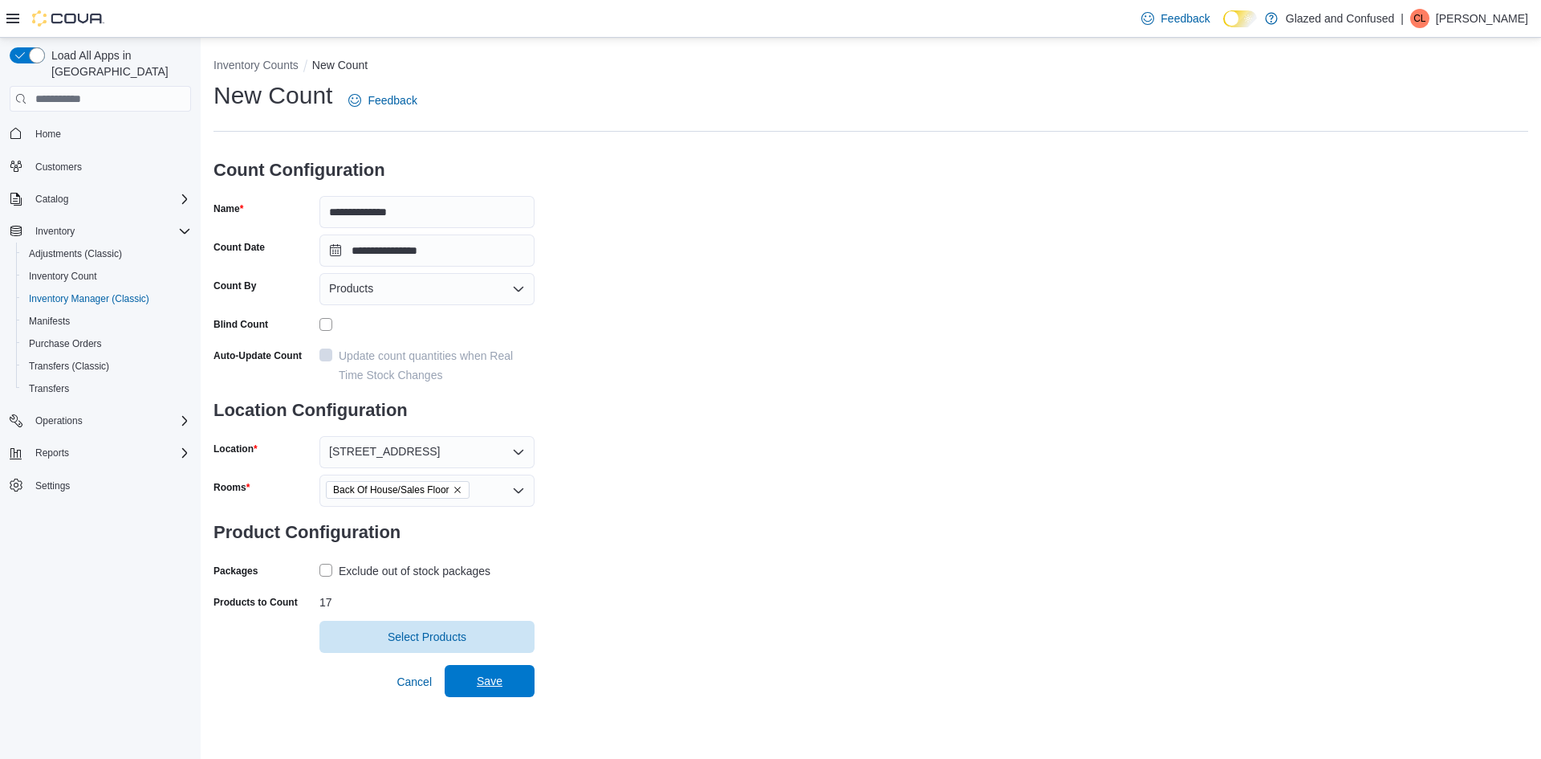
click at [510, 673] on span "Save" at bounding box center [489, 681] width 71 height 32
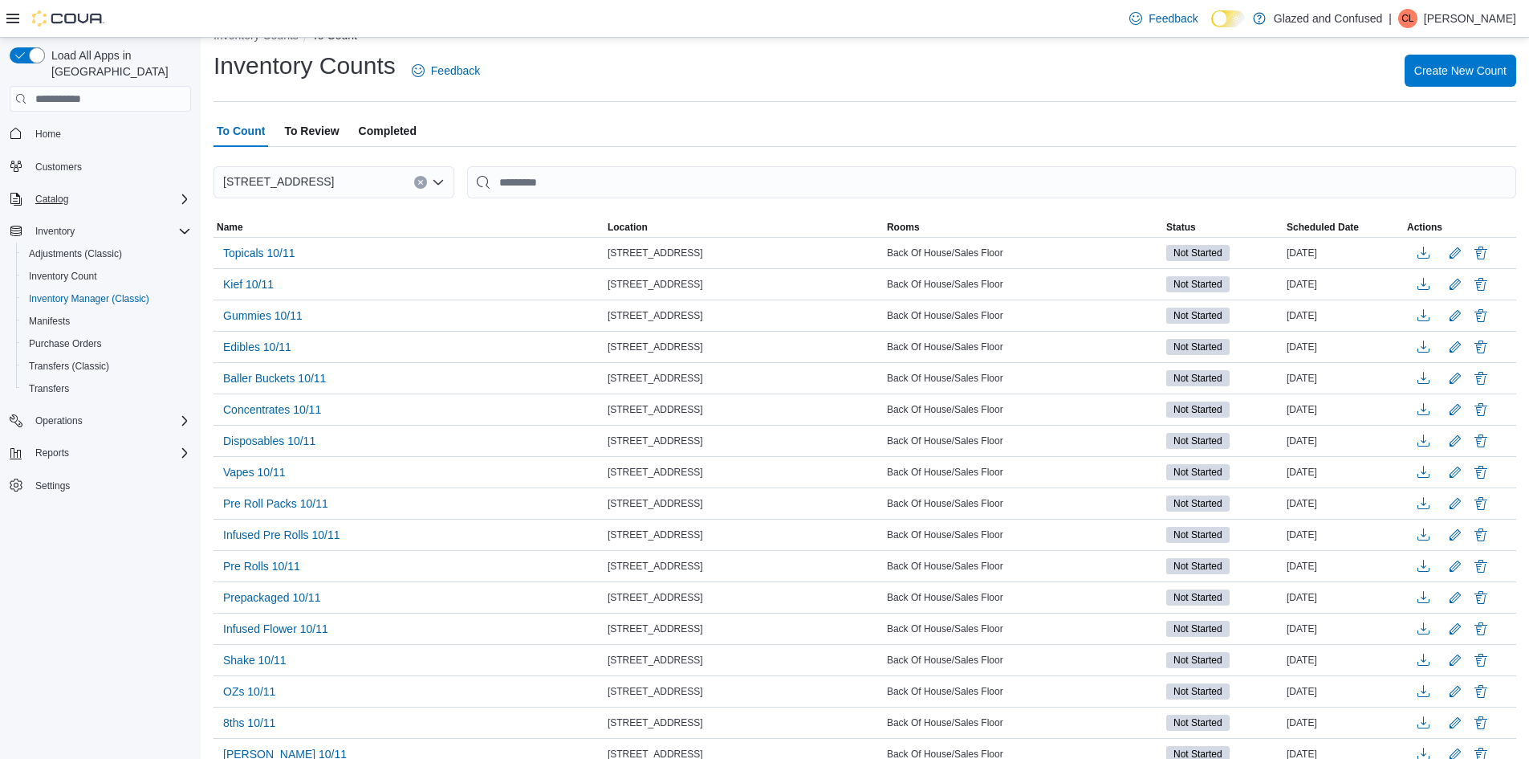
scroll to position [80, 0]
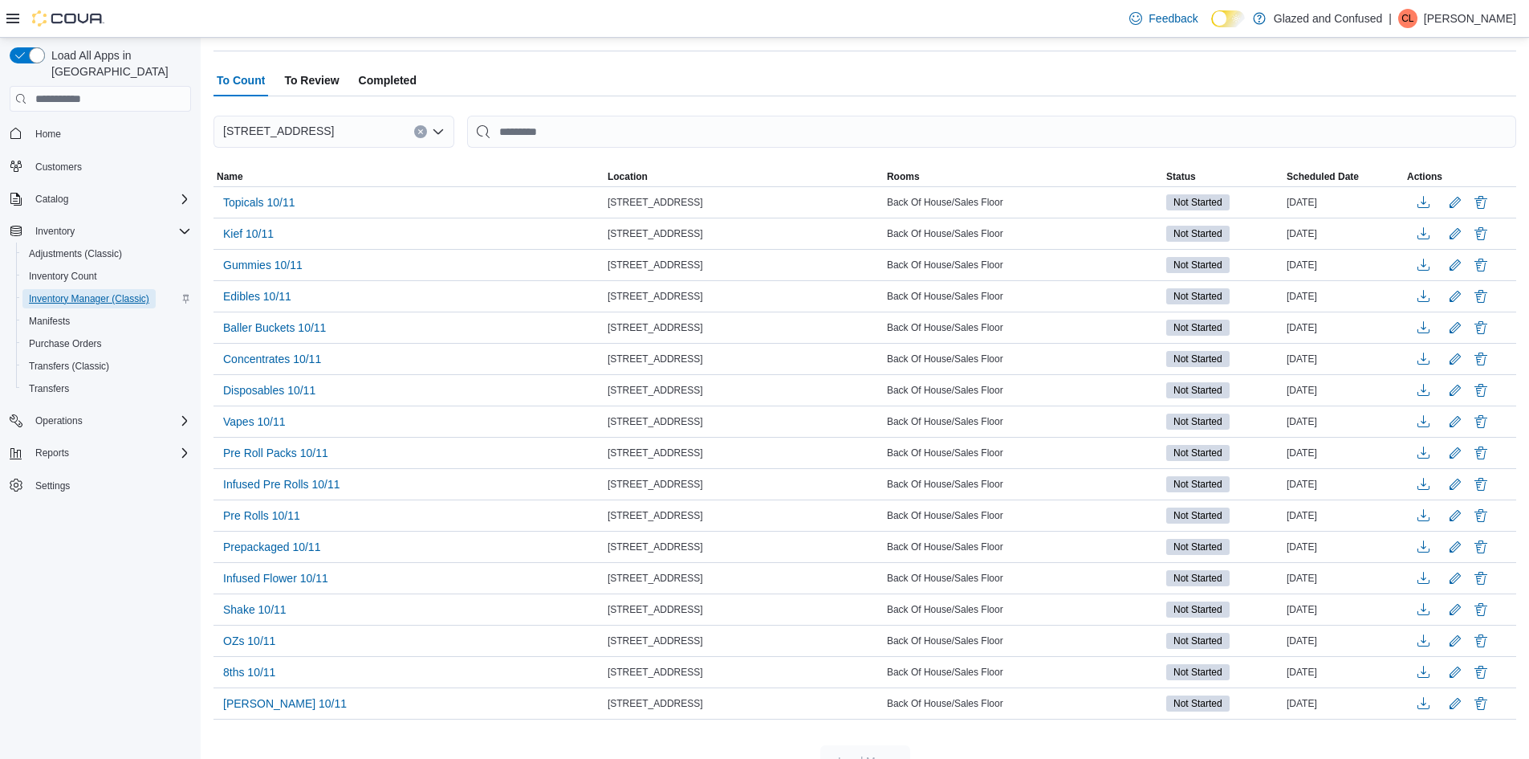
click at [71, 292] on span "Inventory Manager (Classic)" at bounding box center [89, 298] width 120 height 13
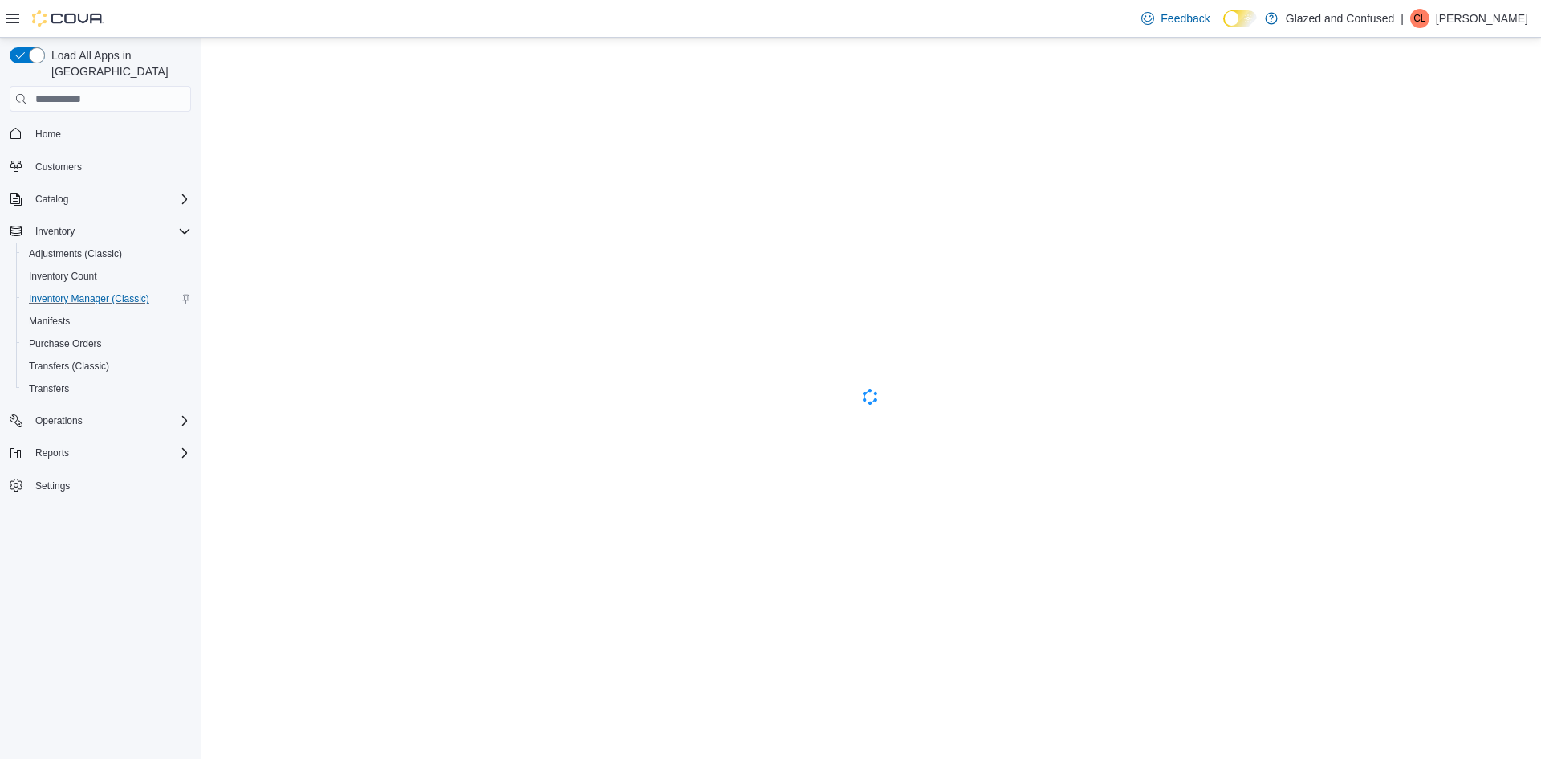
click at [12, 20] on icon at bounding box center [12, 18] width 13 height 13
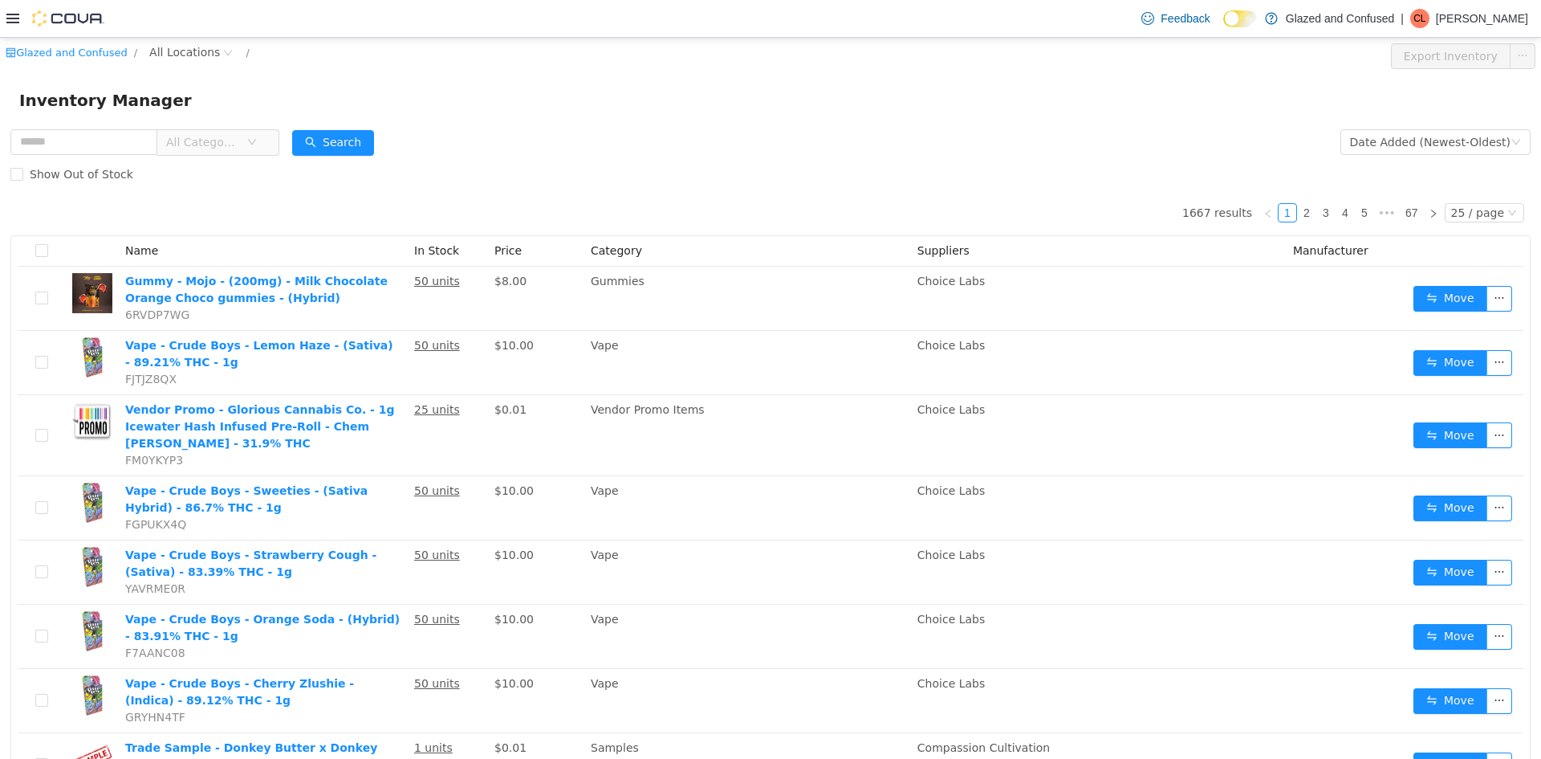
click at [165, 58] on span "All Locations" at bounding box center [184, 52] width 71 height 18
click at [193, 138] on span "2465 US Highway 2 S, Crystal Falls" at bounding box center [231, 138] width 112 height 13
click at [194, 138] on span "All Categories" at bounding box center [202, 142] width 73 height 16
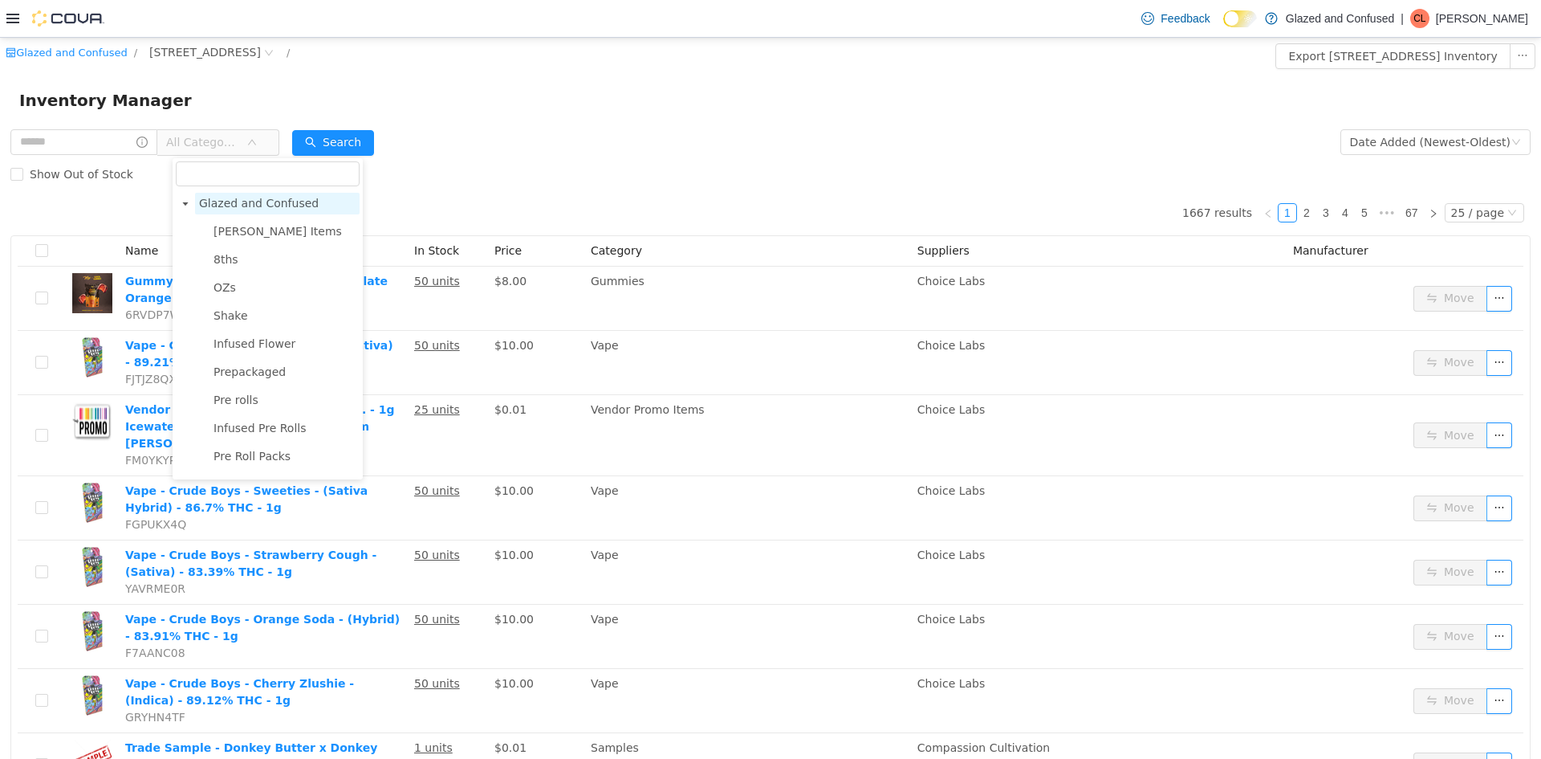
click at [228, 201] on span "Glazed and Confused" at bounding box center [259, 203] width 120 height 13
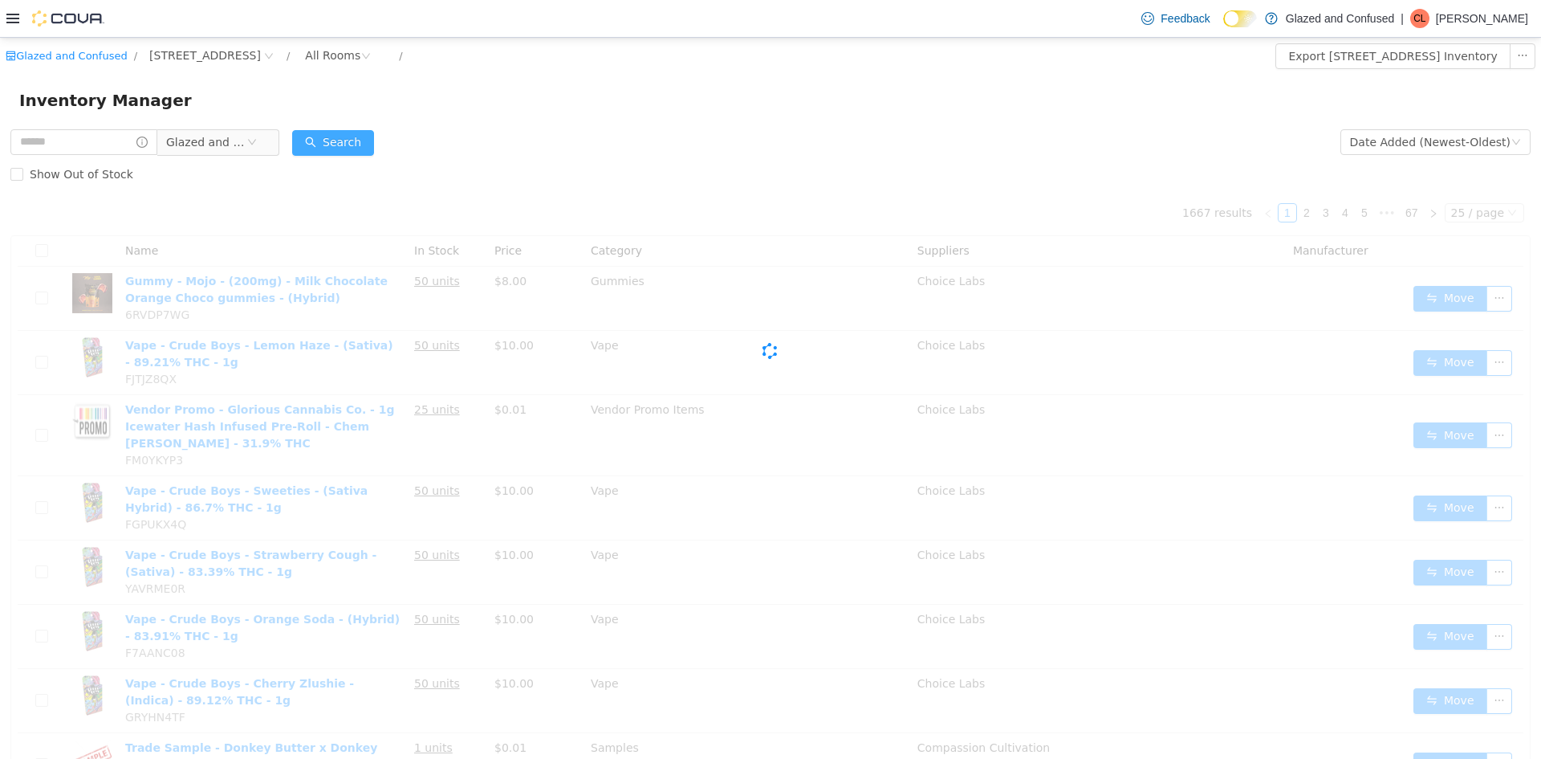
click at [345, 136] on button "Search" at bounding box center [333, 143] width 82 height 26
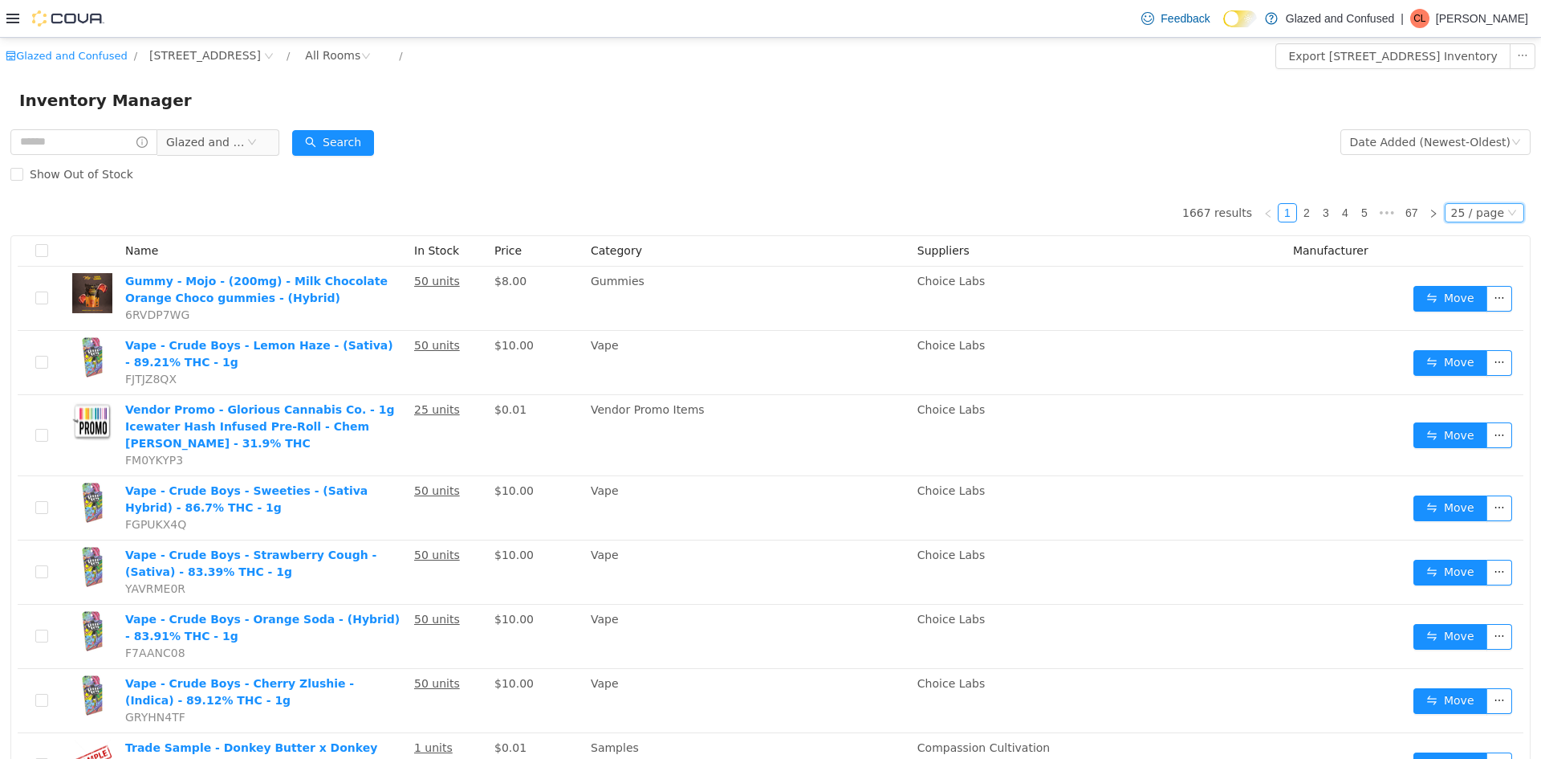
click at [1469, 213] on div "25 / page" at bounding box center [1477, 213] width 53 height 18
click at [1450, 311] on li "50 / page" at bounding box center [1477, 316] width 78 height 26
click at [1425, 143] on div "Date Added (Newest-Oldest)" at bounding box center [1430, 142] width 161 height 24
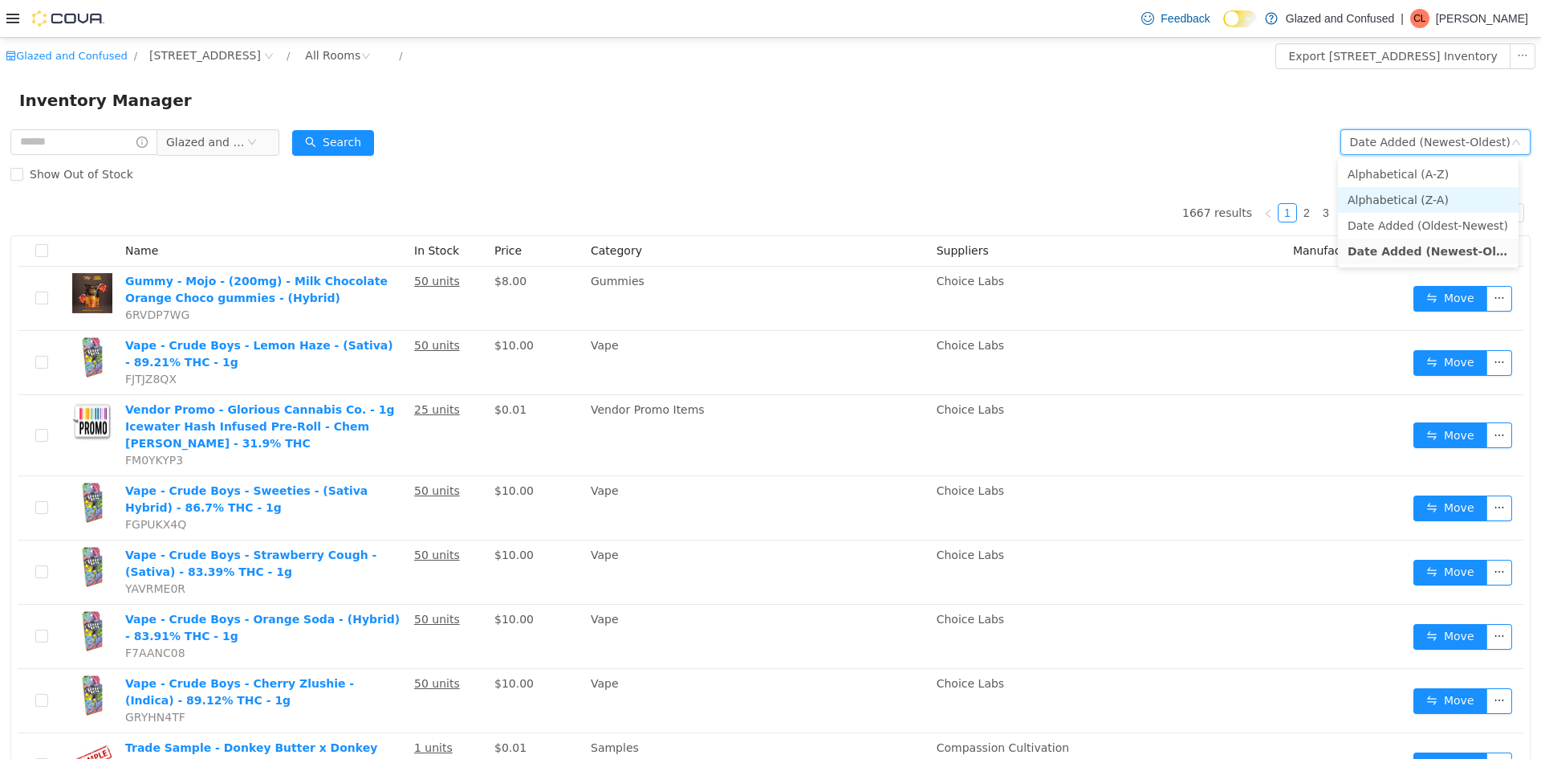
click at [1115, 124] on div "Inventory Manager" at bounding box center [770, 100] width 1541 height 51
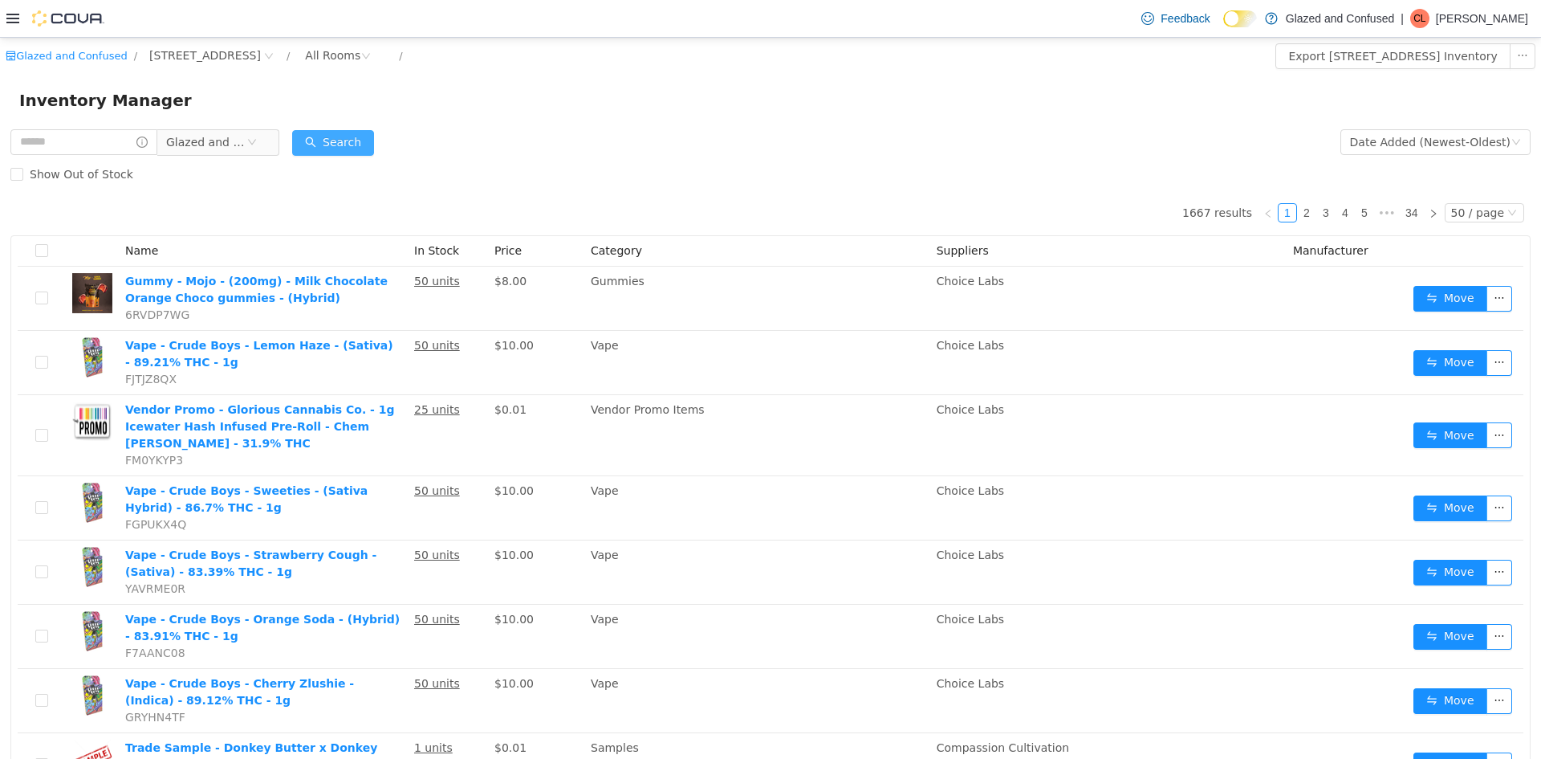
drag, startPoint x: 391, startPoint y: 145, endPoint x: 381, endPoint y: 143, distance: 9.9
click at [384, 144] on form "Glazed and Confused Date Added (Newest-Oldest) Search Show Out of Stock" at bounding box center [770, 158] width 1520 height 64
drag, startPoint x: 381, startPoint y: 143, endPoint x: 649, endPoint y: 178, distance: 270.4
click at [372, 140] on button "Search" at bounding box center [333, 143] width 82 height 26
click at [363, 139] on button "Search" at bounding box center [333, 143] width 82 height 26
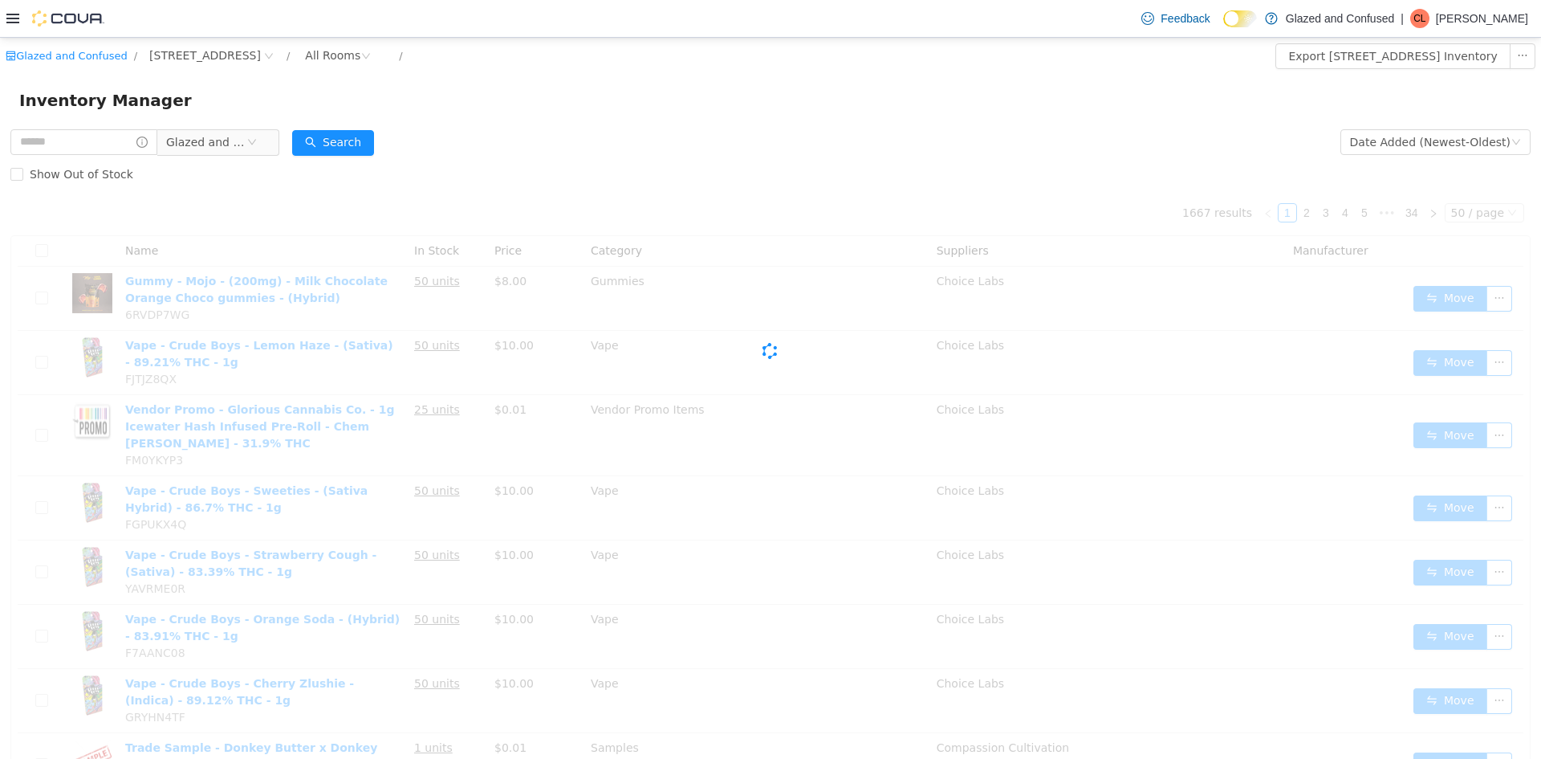
click at [649, 178] on div "Show Out of Stock" at bounding box center [770, 174] width 1520 height 32
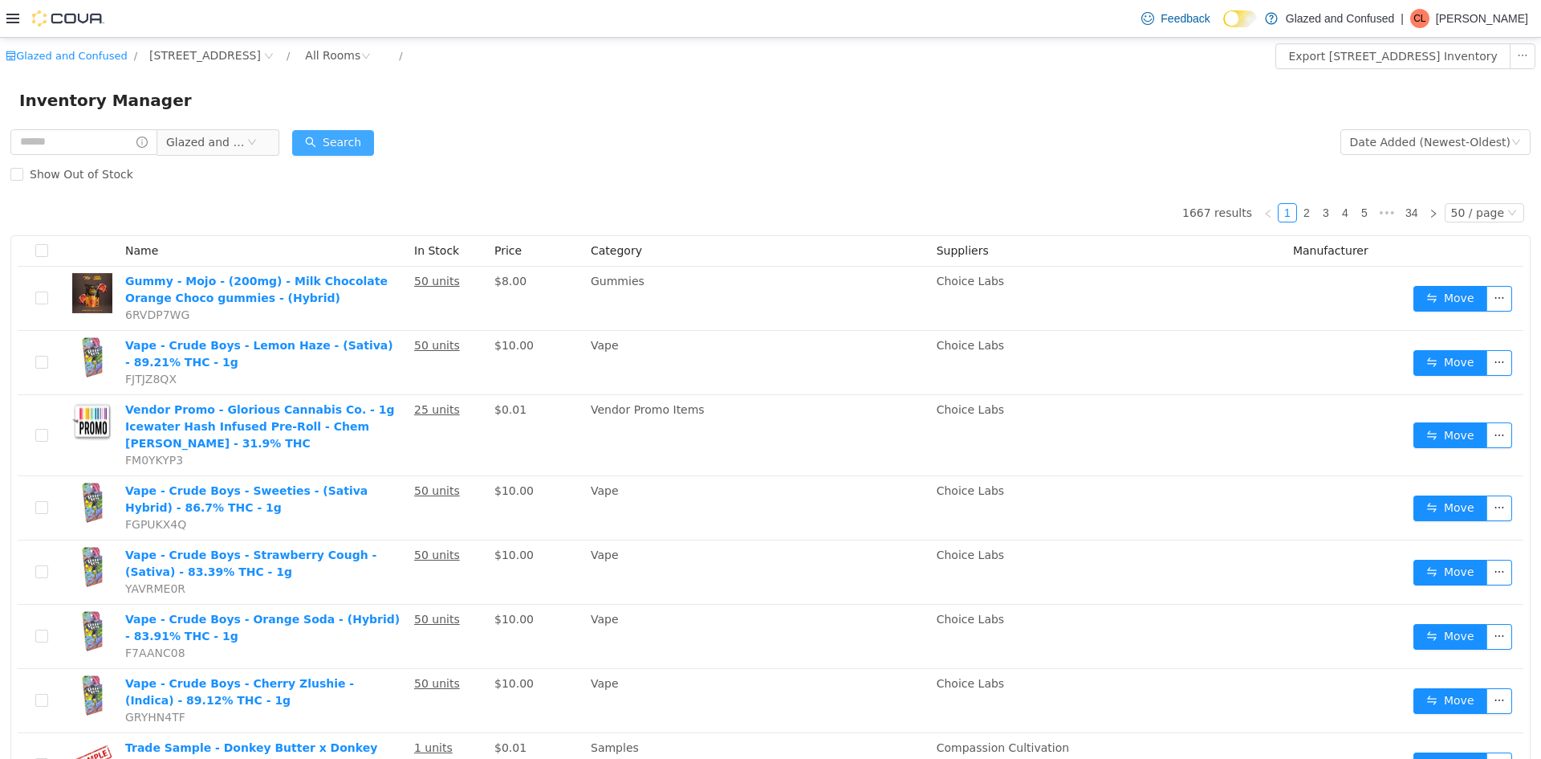
drag, startPoint x: 323, startPoint y: 124, endPoint x: 327, endPoint y: 135, distance: 10.9
click at [327, 135] on button "Search" at bounding box center [333, 143] width 82 height 26
click at [64, 144] on input "text" at bounding box center [83, 142] width 147 height 26
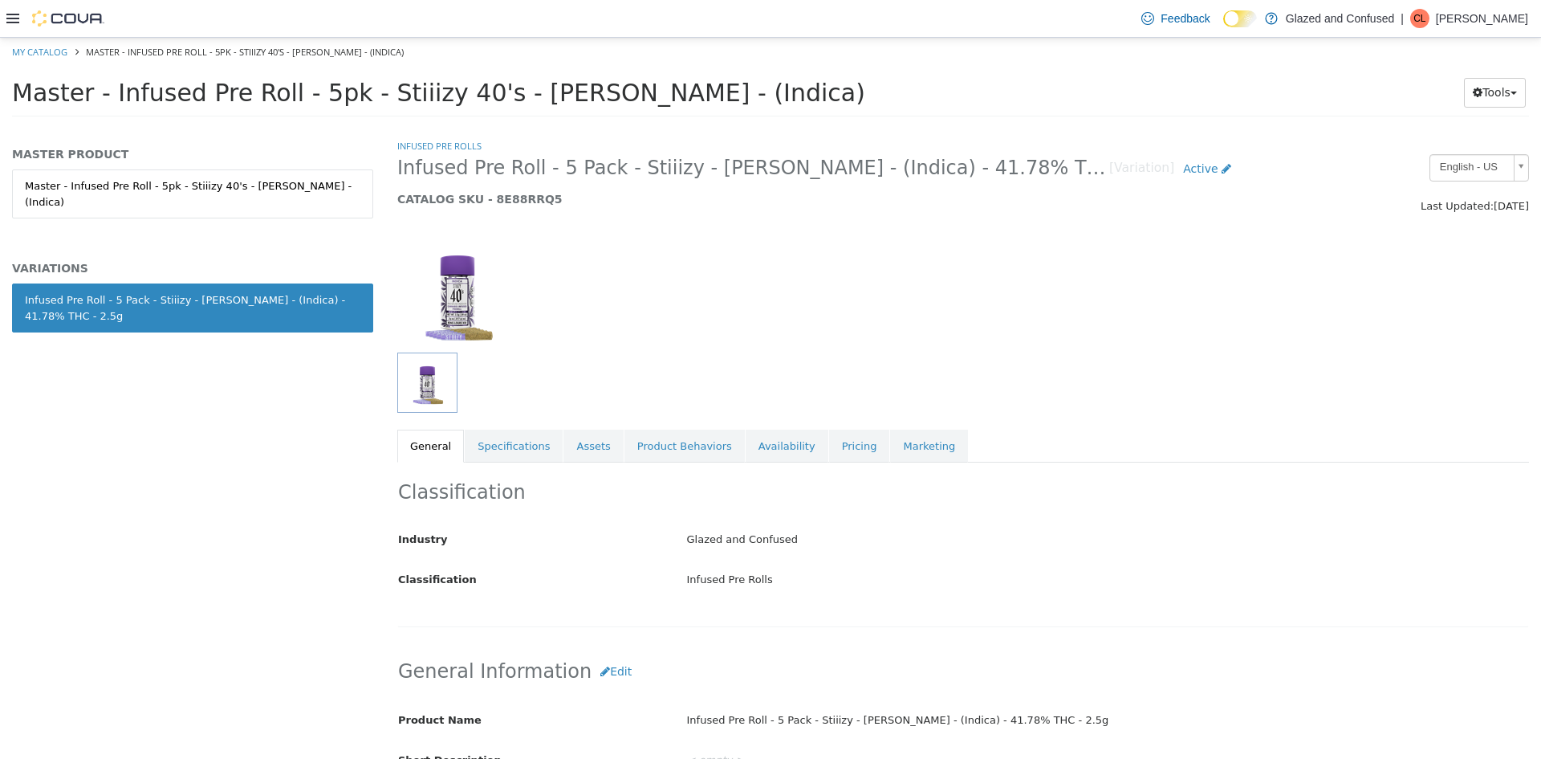
drag, startPoint x: 1060, startPoint y: 181, endPoint x: 397, endPoint y: 177, distance: 663.0
click at [397, 177] on span "Infused Pre Roll - 5 Pack - Stiiizy - King Louis XIII - (Indica) - 41.78% THC -…" at bounding box center [753, 168] width 712 height 25
copy span "Infused Pre Roll - 5 Pack - Stiiizy - King Louis XIII - (Indica) - 41.78% THC -…"
click at [594, 358] on div at bounding box center [818, 382] width 843 height 60
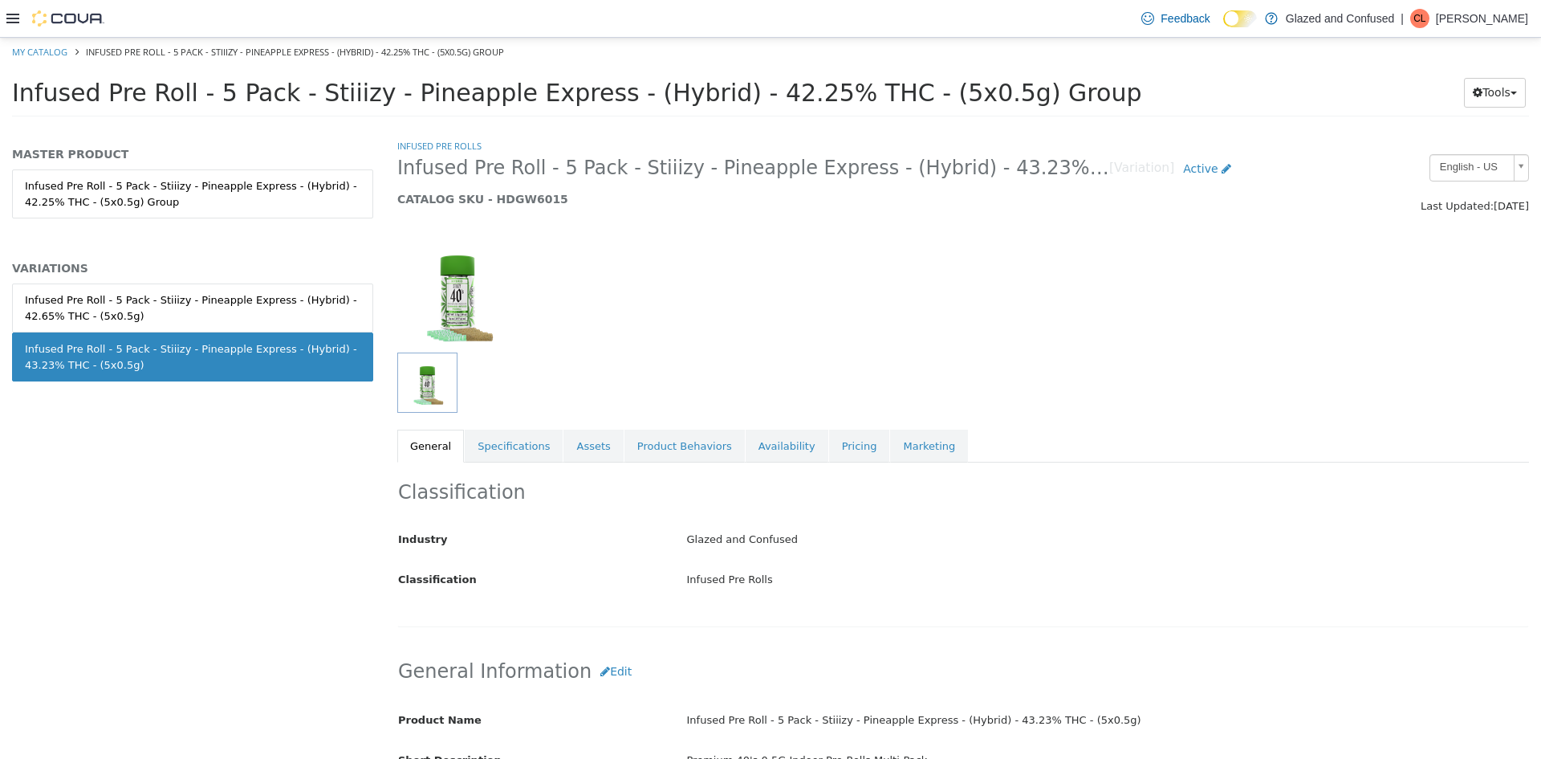
drag, startPoint x: 934, startPoint y: 96, endPoint x: 23, endPoint y: 99, distance: 911.0
click at [3, 91] on div "Infused Pre Roll - 5 Pack - Stiiizy - Pineapple Express - (Hybrid) - 42.25% THC…" at bounding box center [770, 97] width 1541 height 61
copy span "Infused Pre Roll - 5 Pack - Stiiizy - Pineapple Express - (Hybrid) - 42.25% THC…"
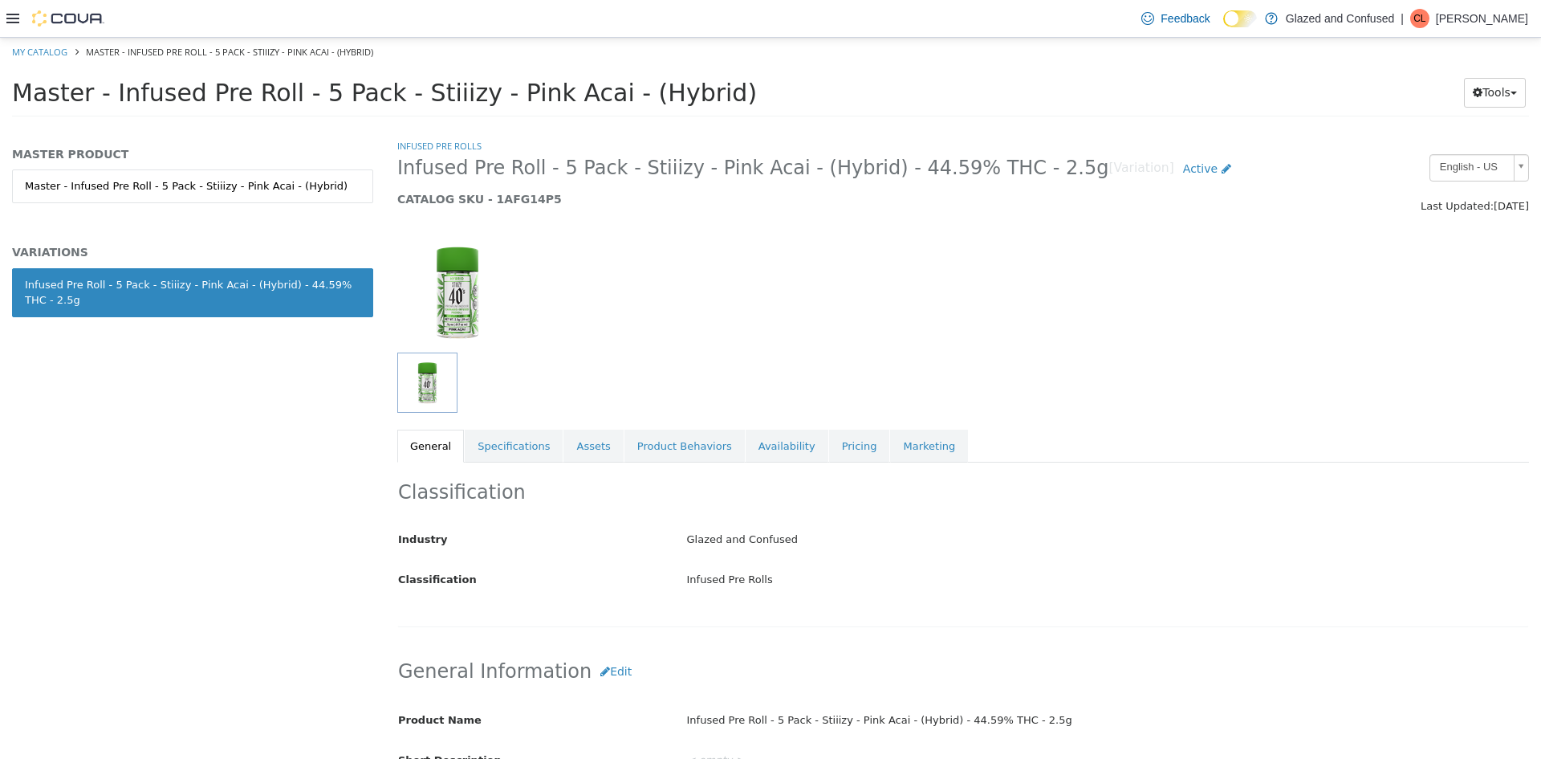
drag, startPoint x: 1023, startPoint y: 173, endPoint x: 390, endPoint y: 162, distance: 632.6
click at [390, 162] on div "Infused Pre Roll - 5 Pack - Stiiizy - Pink Acai - (Hybrid) - 44.59% THC - 2.5g …" at bounding box center [818, 184] width 867 height 61
copy span "Infused Pre Roll - 5 Pack - Stiiizy - Pink Acai - (Hybrid) - 44.59% THC - 2.5g"
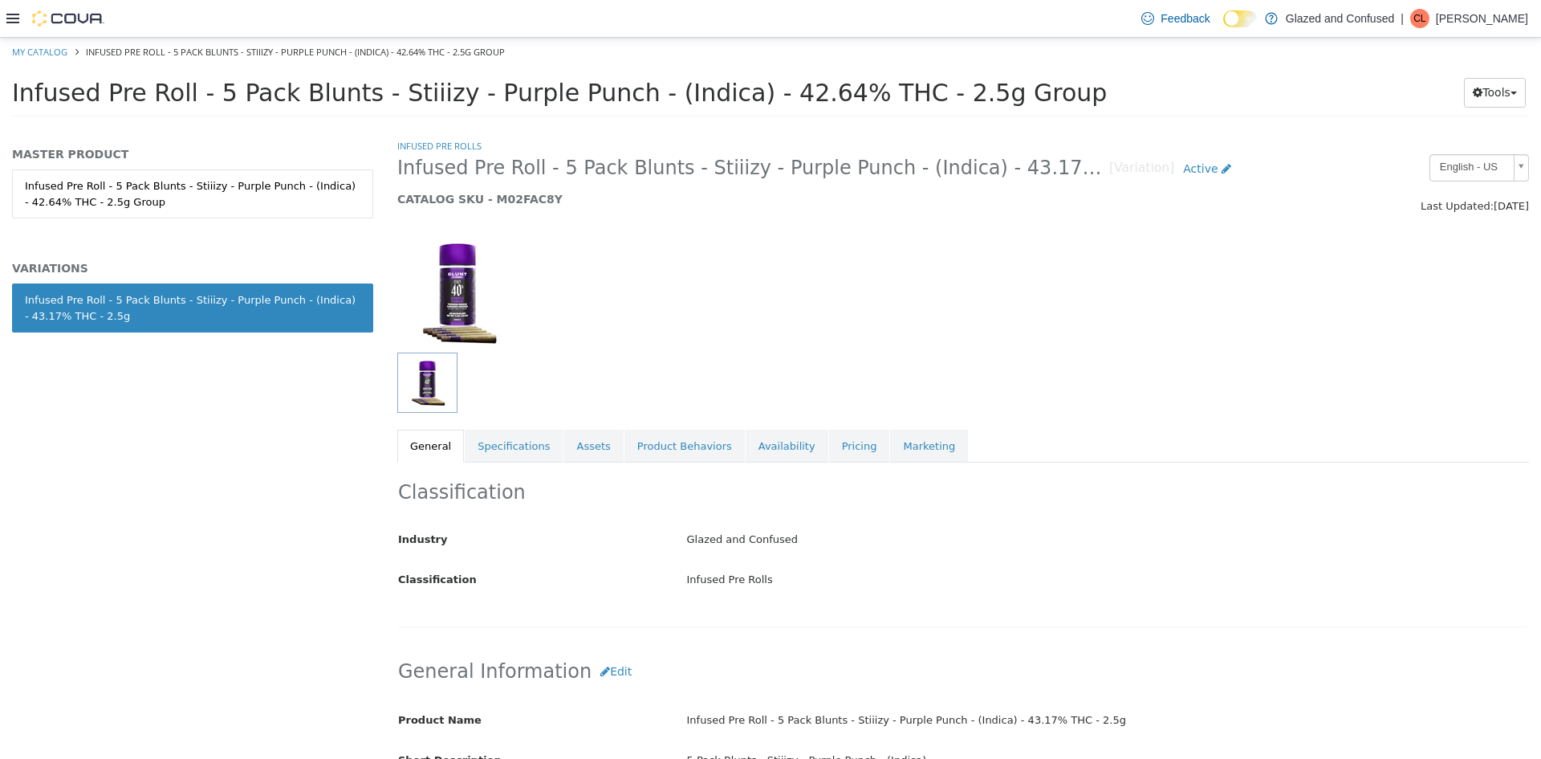
drag, startPoint x: 902, startPoint y: 89, endPoint x: 6, endPoint y: 104, distance: 895.9
click at [6, 104] on div "Infused Pre Roll - 5 Pack Blunts - Stiiizy - Purple Punch - (Indica) - 42.64% T…" at bounding box center [770, 97] width 1541 height 61
copy span "Infused Pre Roll - 5 Pack Blunts - Stiiizy - Purple Punch - (Indica) - 42.64% T…"
click at [535, 181] on h2 "Infused Pre Roll - 5 Pack Blunts - Stiiizy - Purple Punch - (Indica) - 43.17% T…" at bounding box center [818, 169] width 843 height 30
click at [594, 453] on link "Assets" at bounding box center [592, 446] width 59 height 34
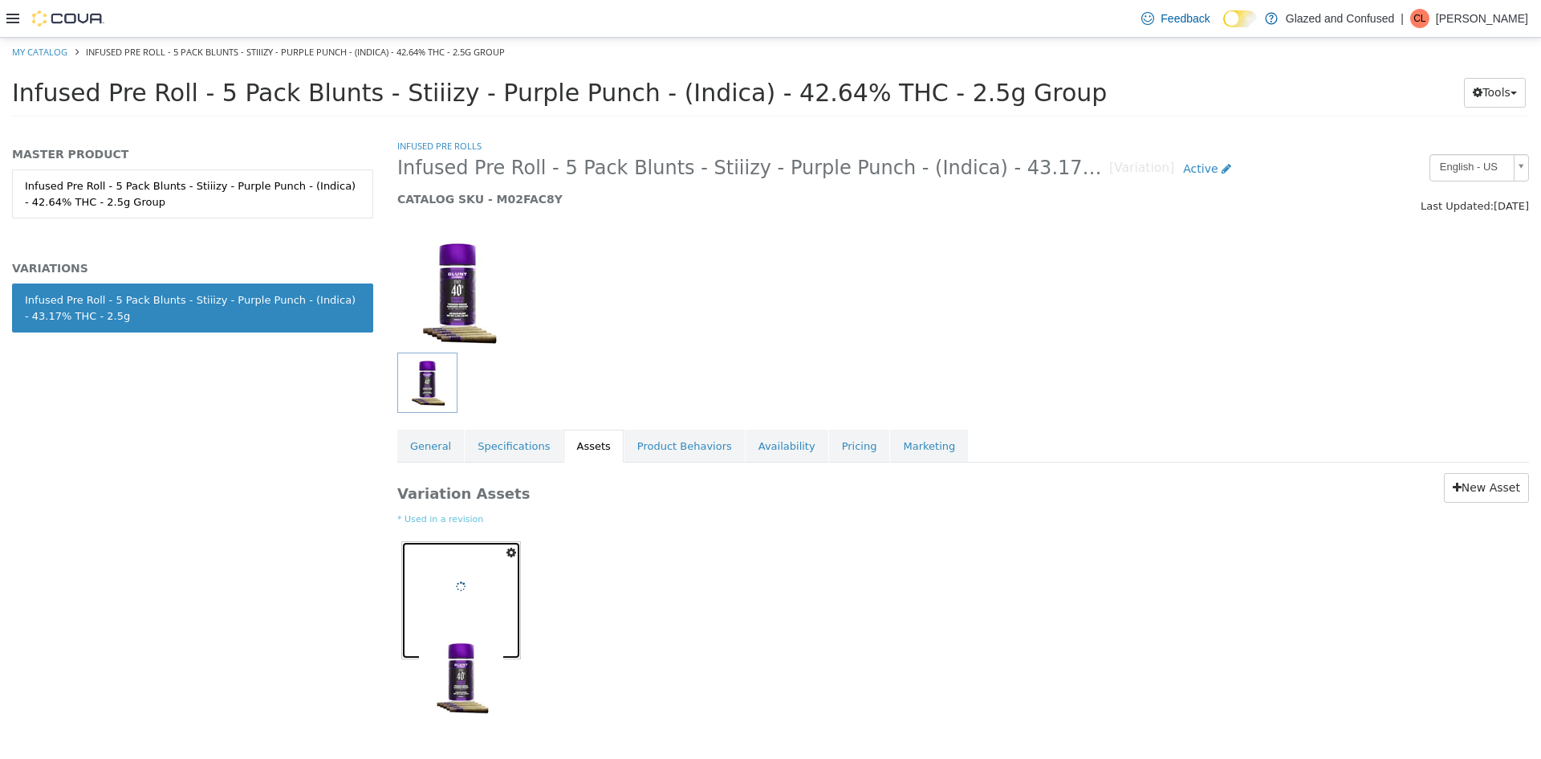
click at [473, 602] on span at bounding box center [461, 593] width 84 height 84
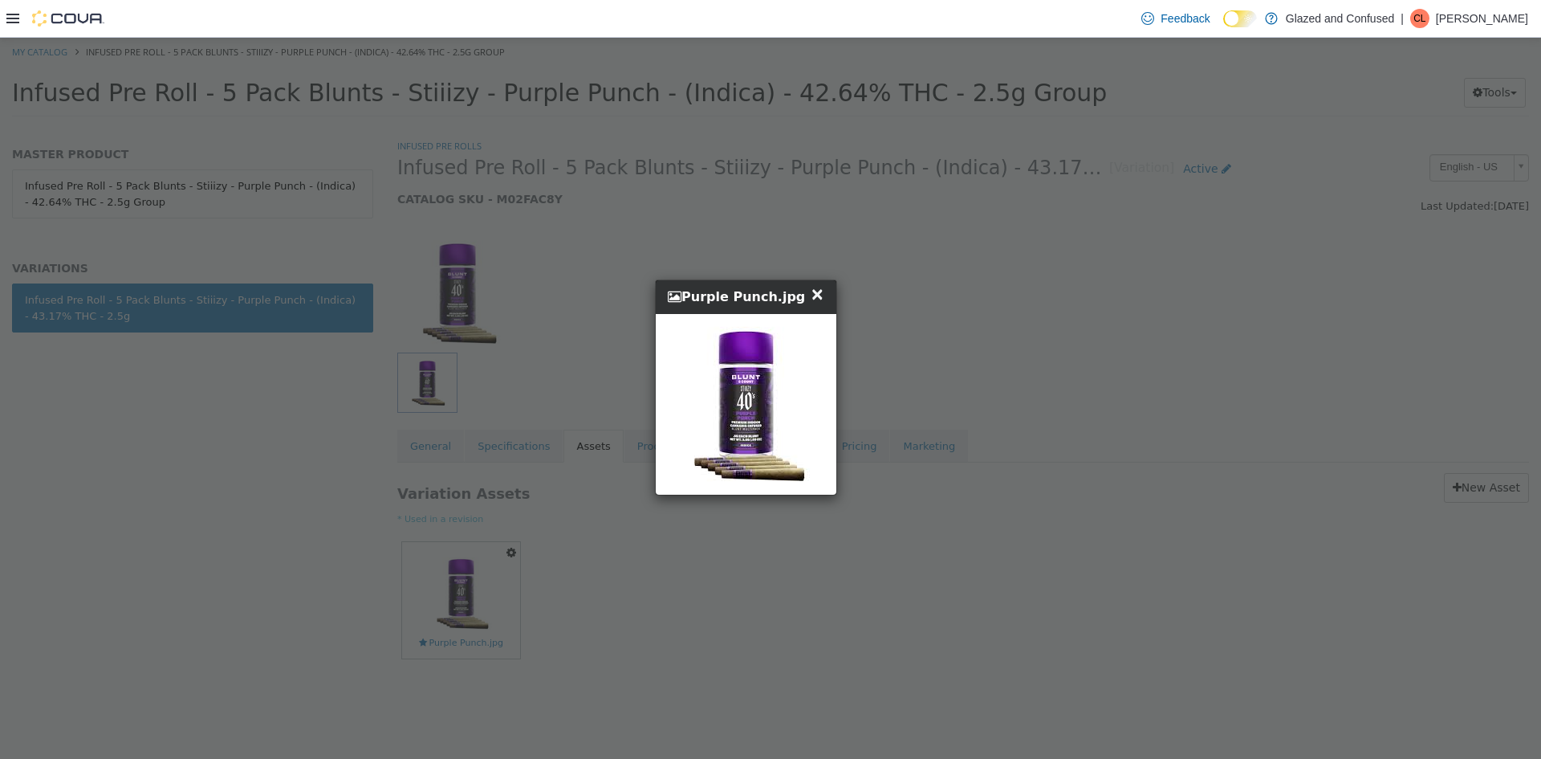
click at [557, 169] on div "× Close Purple Punch.jpg" at bounding box center [747, 387] width 1495 height 699
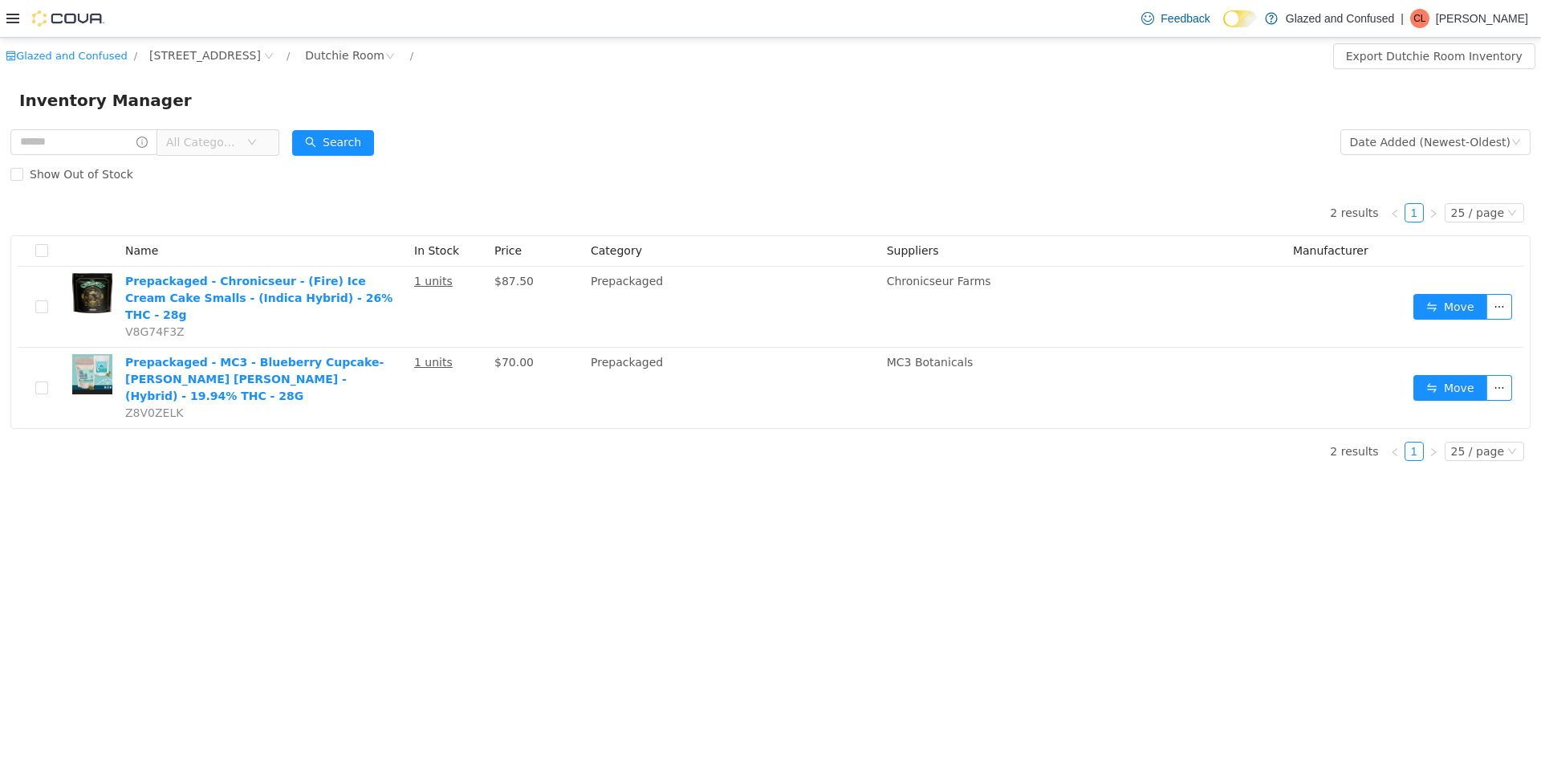
click at [319, 162] on div "Show Out of Stock" at bounding box center [770, 174] width 1520 height 32
click at [319, 150] on button "Search" at bounding box center [333, 143] width 82 height 26
click at [349, 144] on button "Search" at bounding box center [333, 143] width 82 height 26
drag, startPoint x: 381, startPoint y: 145, endPoint x: 352, endPoint y: 129, distance: 33.1
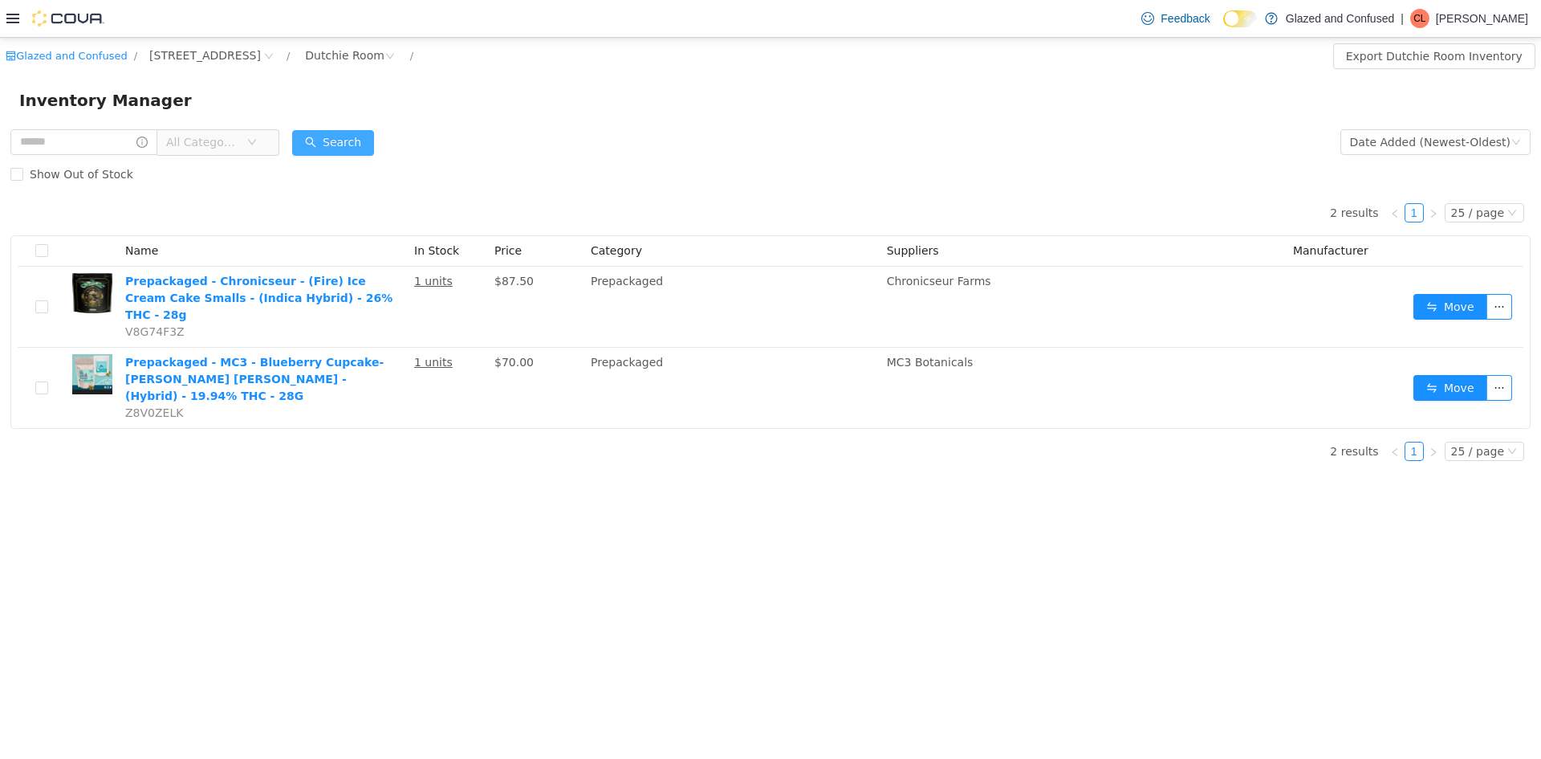
click at [373, 146] on button "Search" at bounding box center [333, 143] width 82 height 26
